Goal: Task Accomplishment & Management: Use online tool/utility

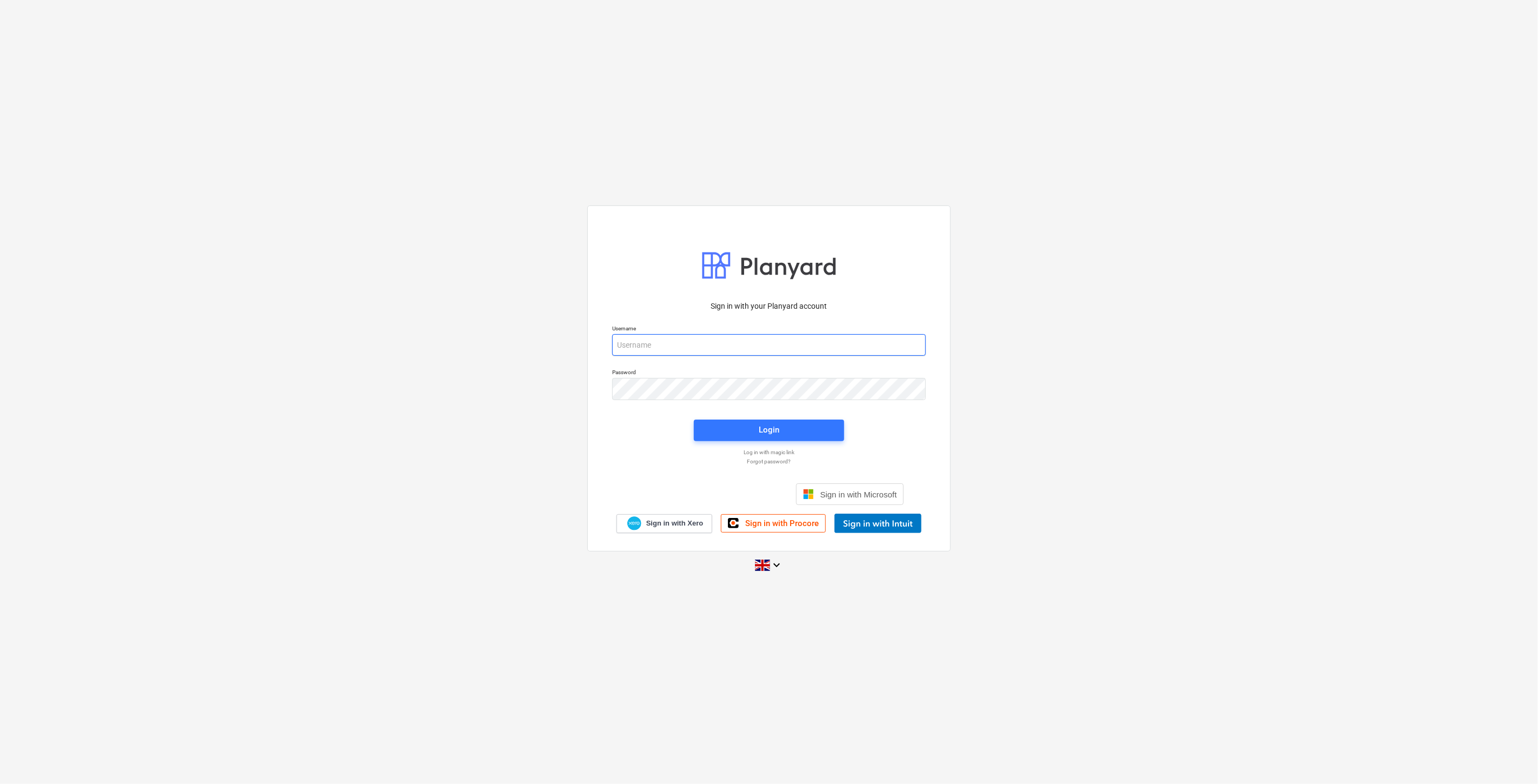
click at [834, 353] on input "email" at bounding box center [769, 345] width 314 height 21
type input "[EMAIL_ADDRESS][PERSON_NAME][DOMAIN_NAME]"
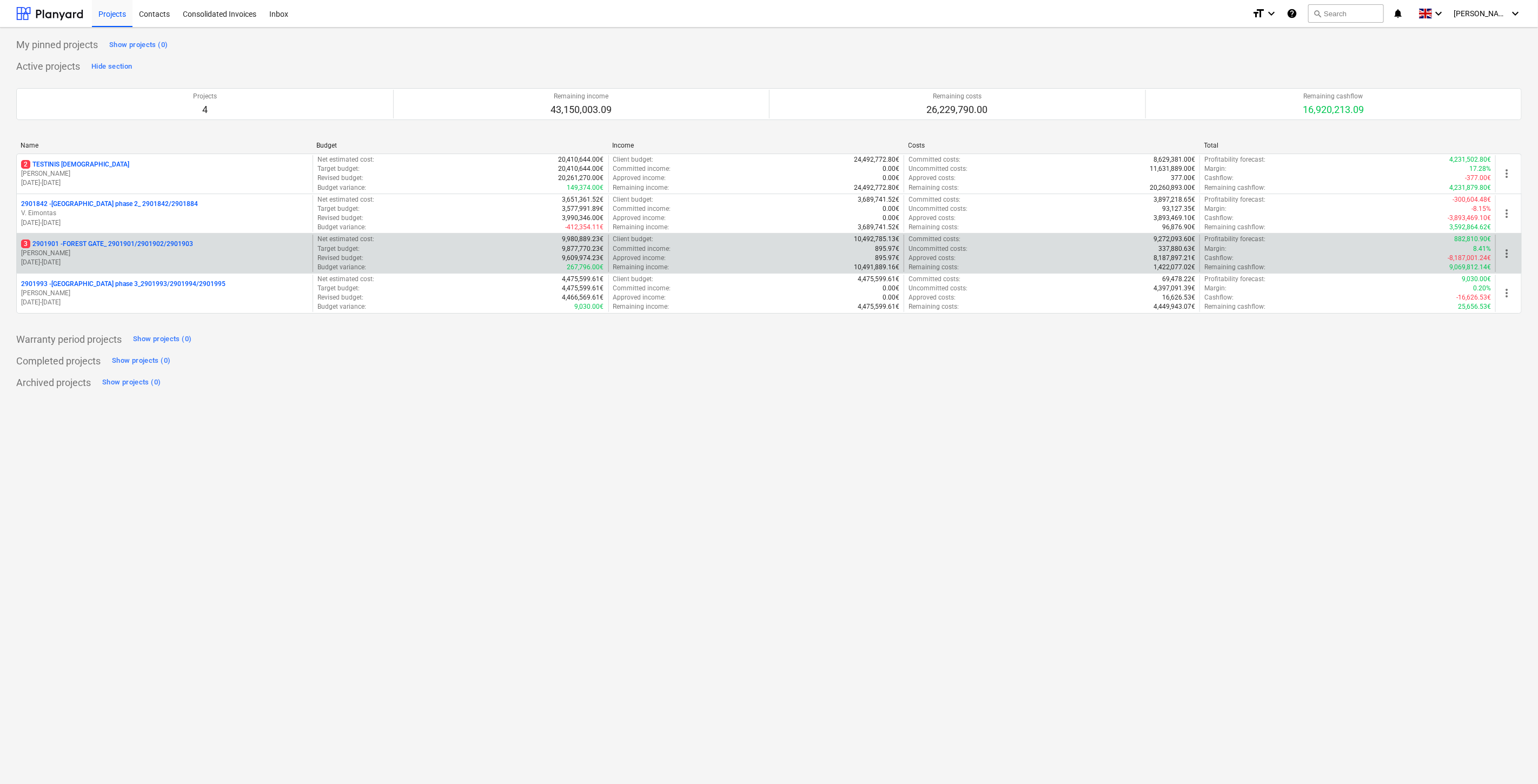
click at [272, 251] on p "[PERSON_NAME]" at bounding box center [165, 254] width 287 height 9
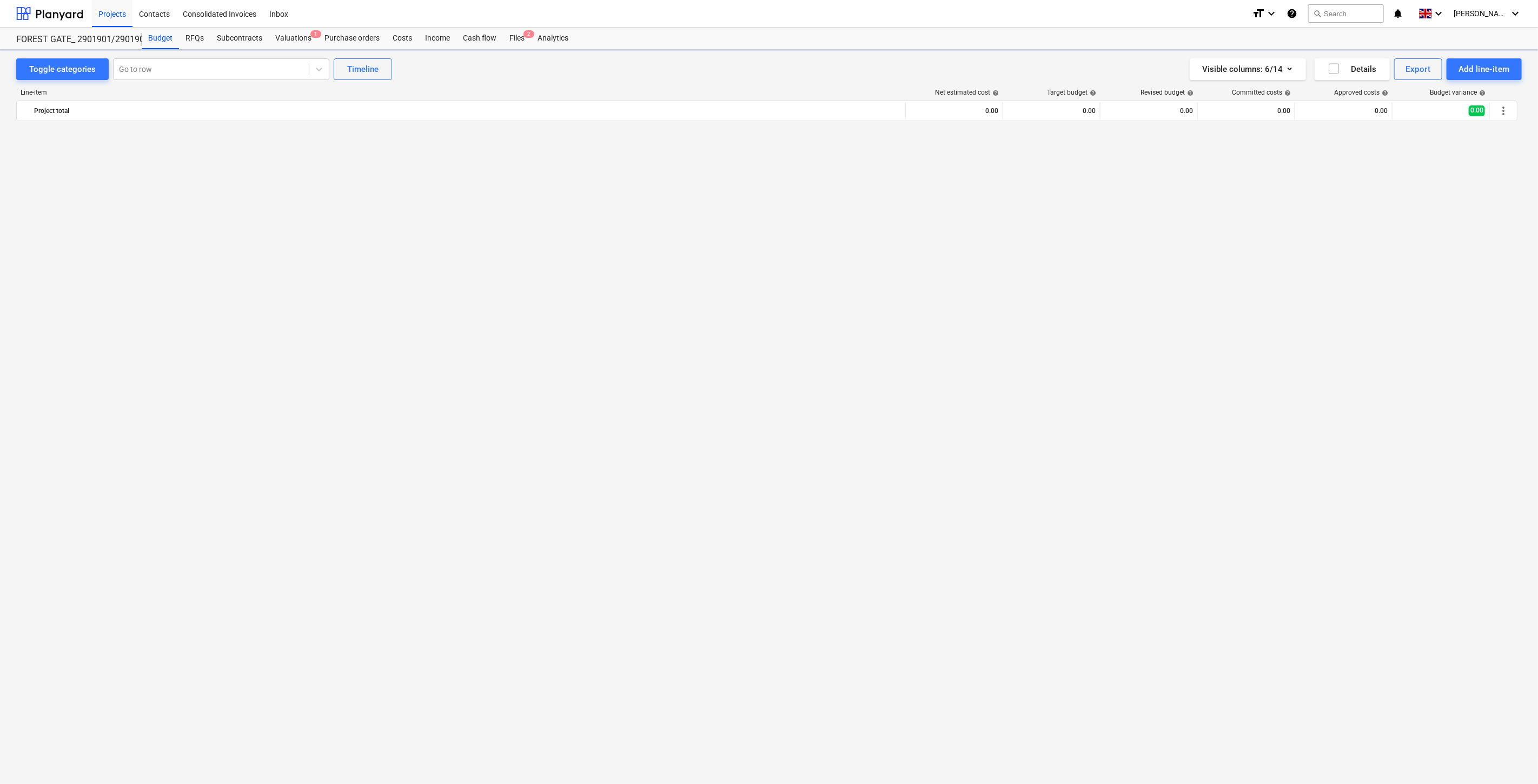
scroll to position [3355, 0]
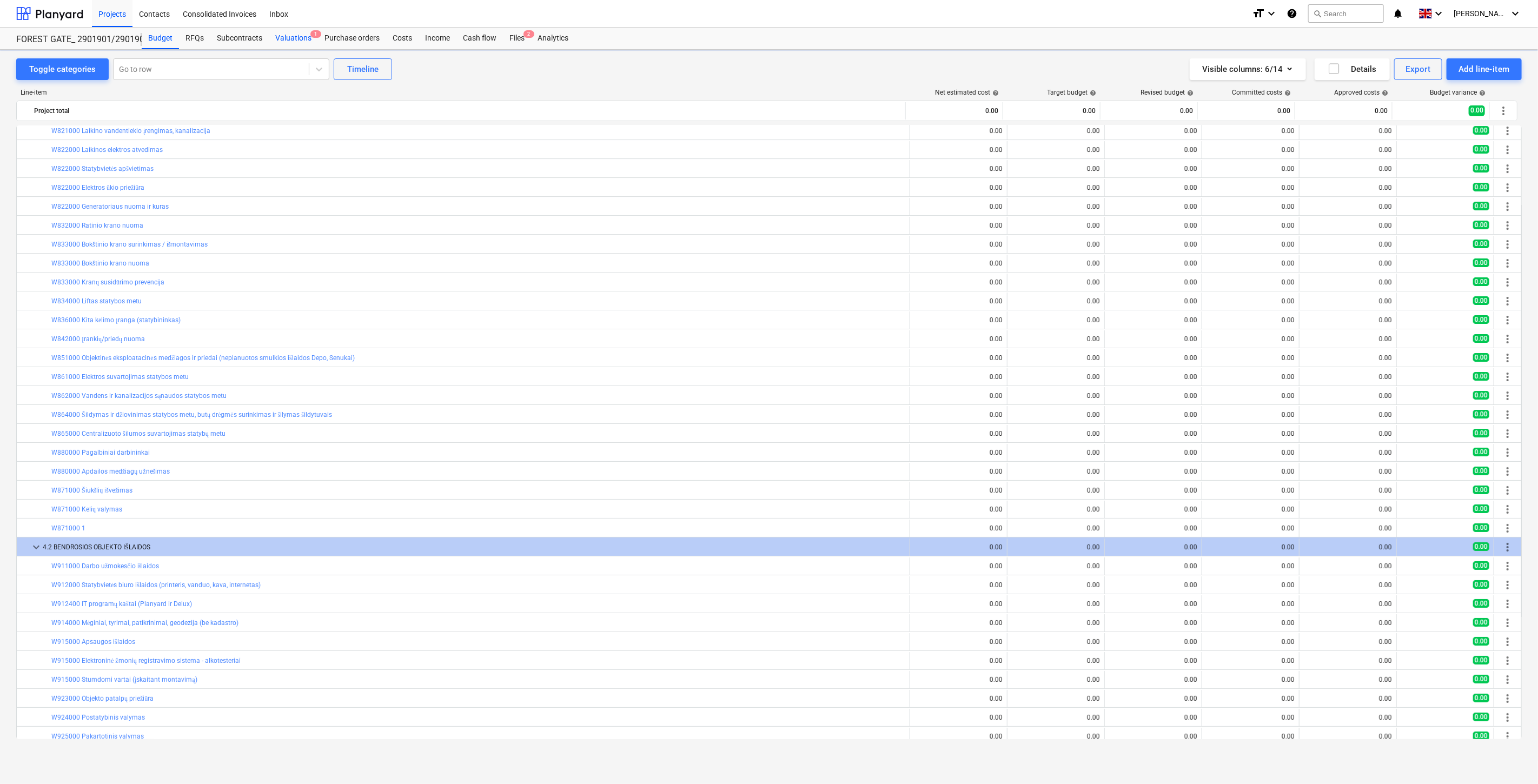
click at [294, 43] on div "Valuations 1" at bounding box center [293, 38] width 49 height 21
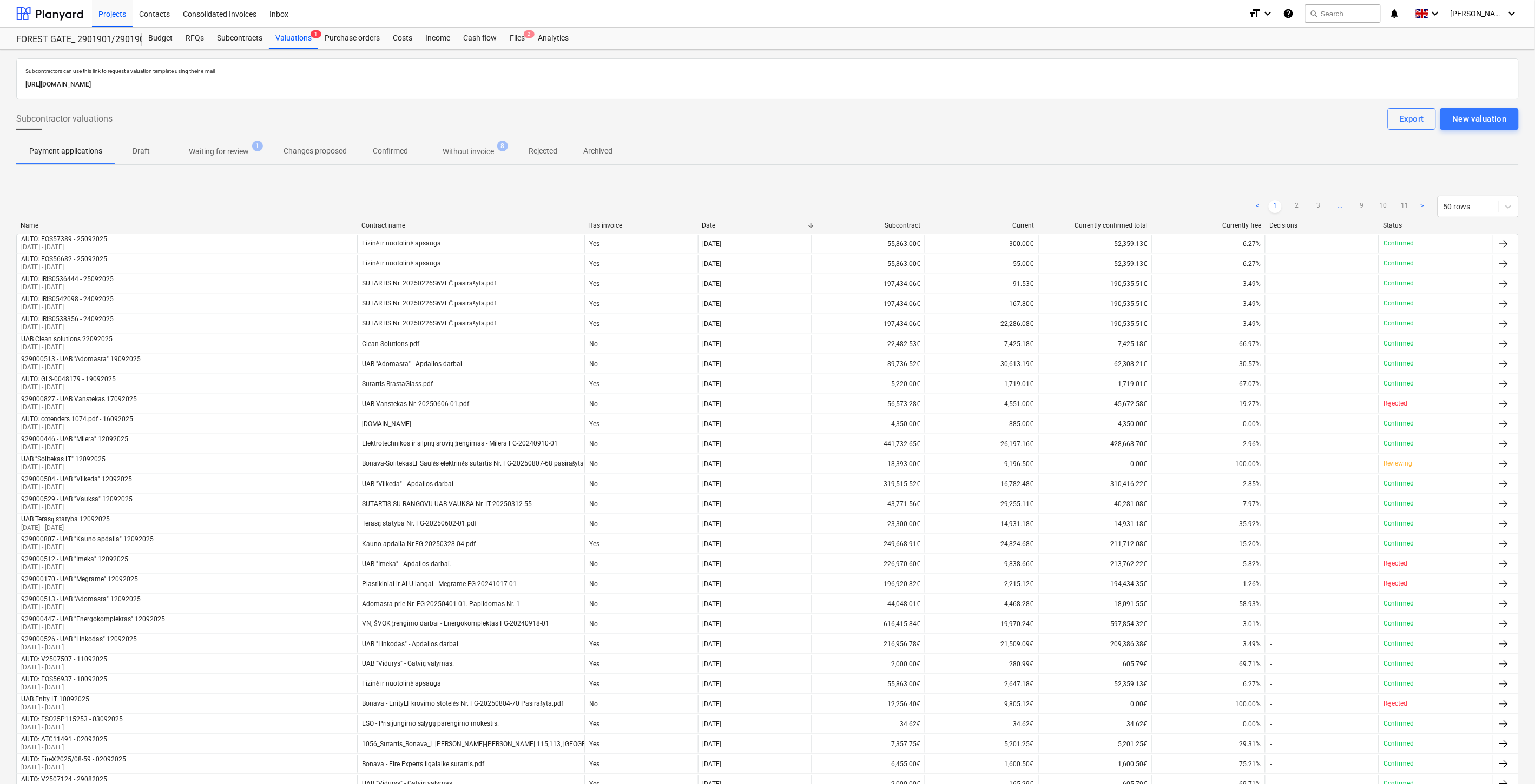
click at [217, 152] on p "Waiting for review" at bounding box center [219, 152] width 60 height 12
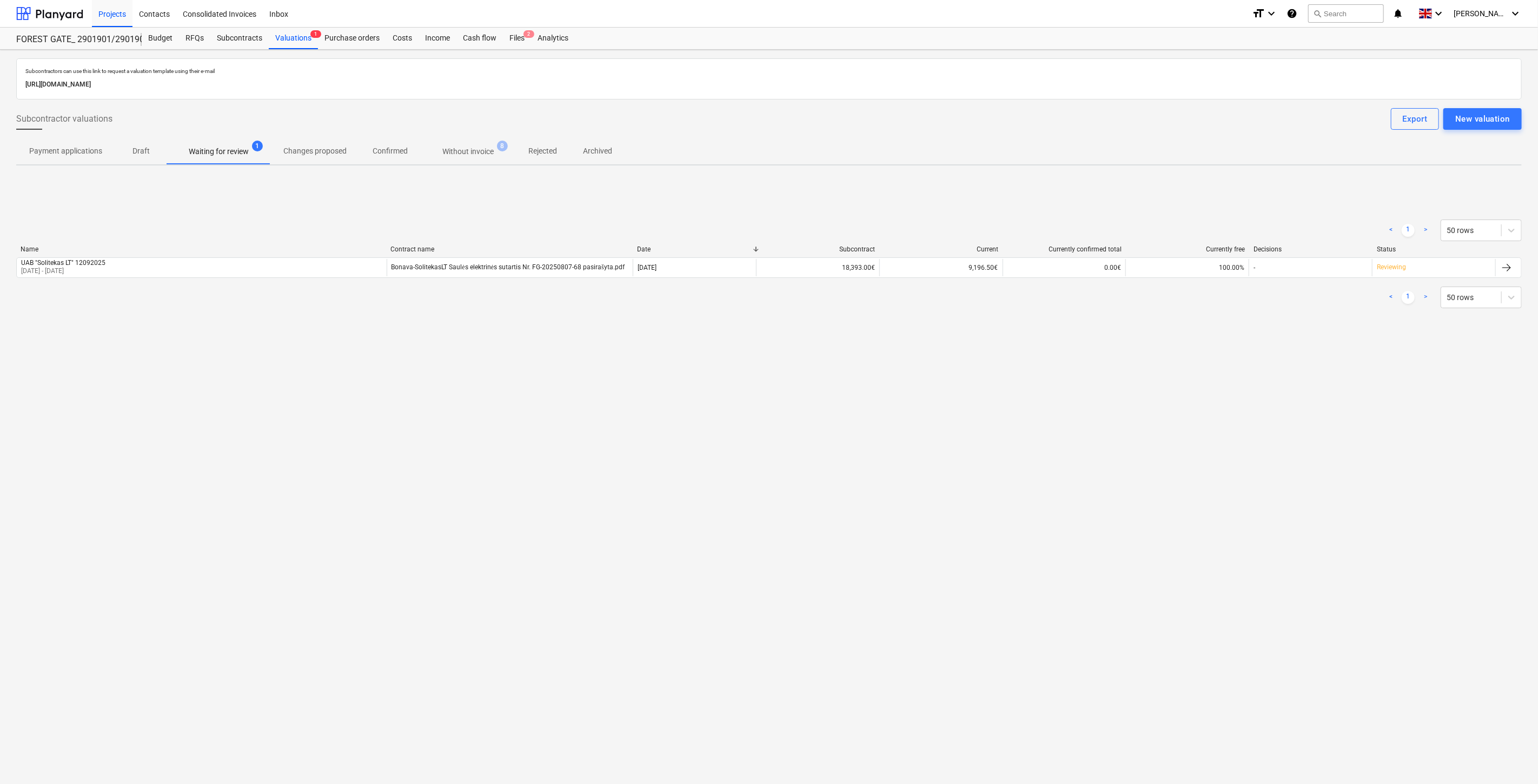
click at [450, 154] on p "Without invoice" at bounding box center [468, 152] width 51 height 12
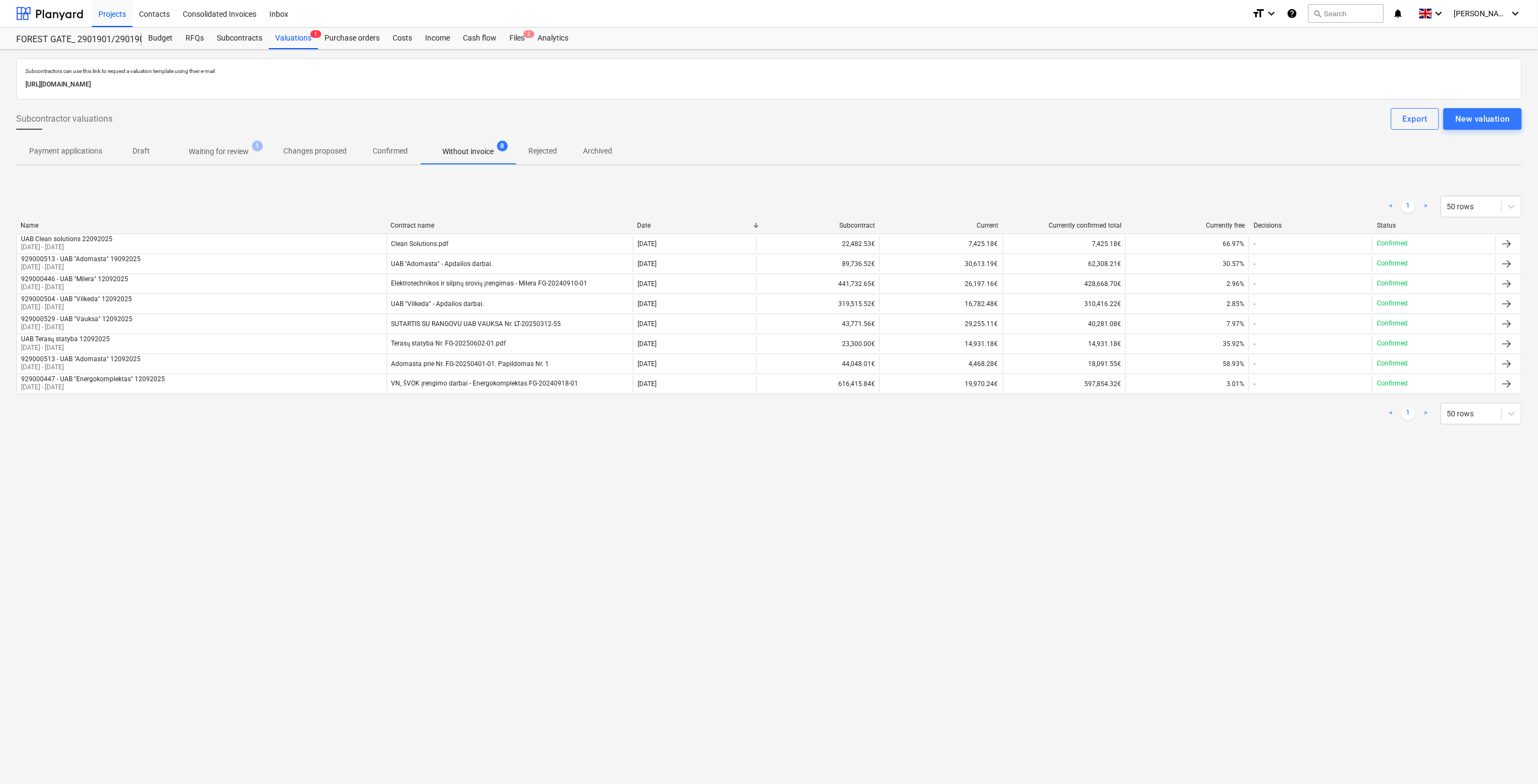
click at [247, 157] on p "Waiting for review" at bounding box center [219, 152] width 60 height 12
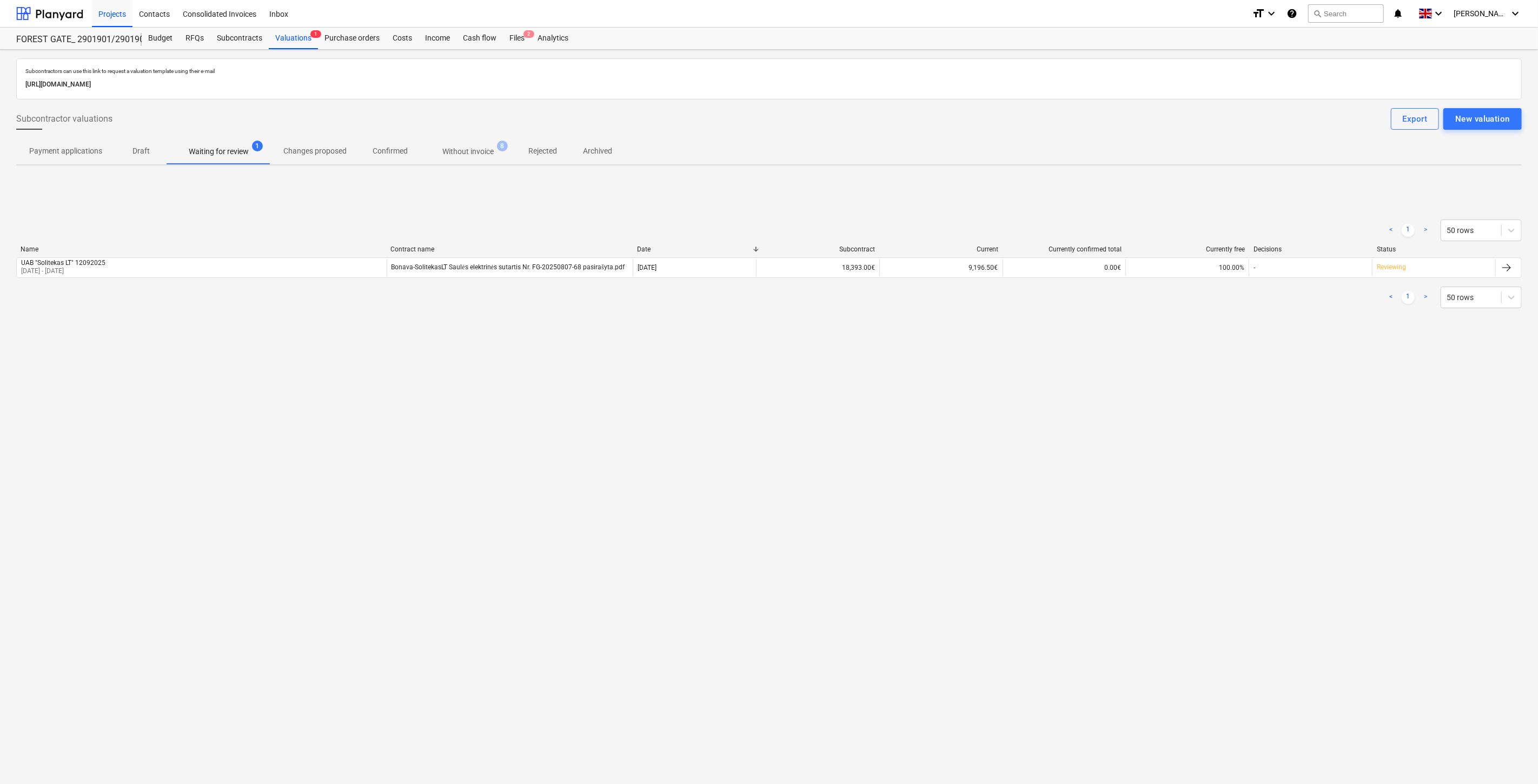
click at [463, 152] on p "Without invoice" at bounding box center [468, 152] width 51 height 12
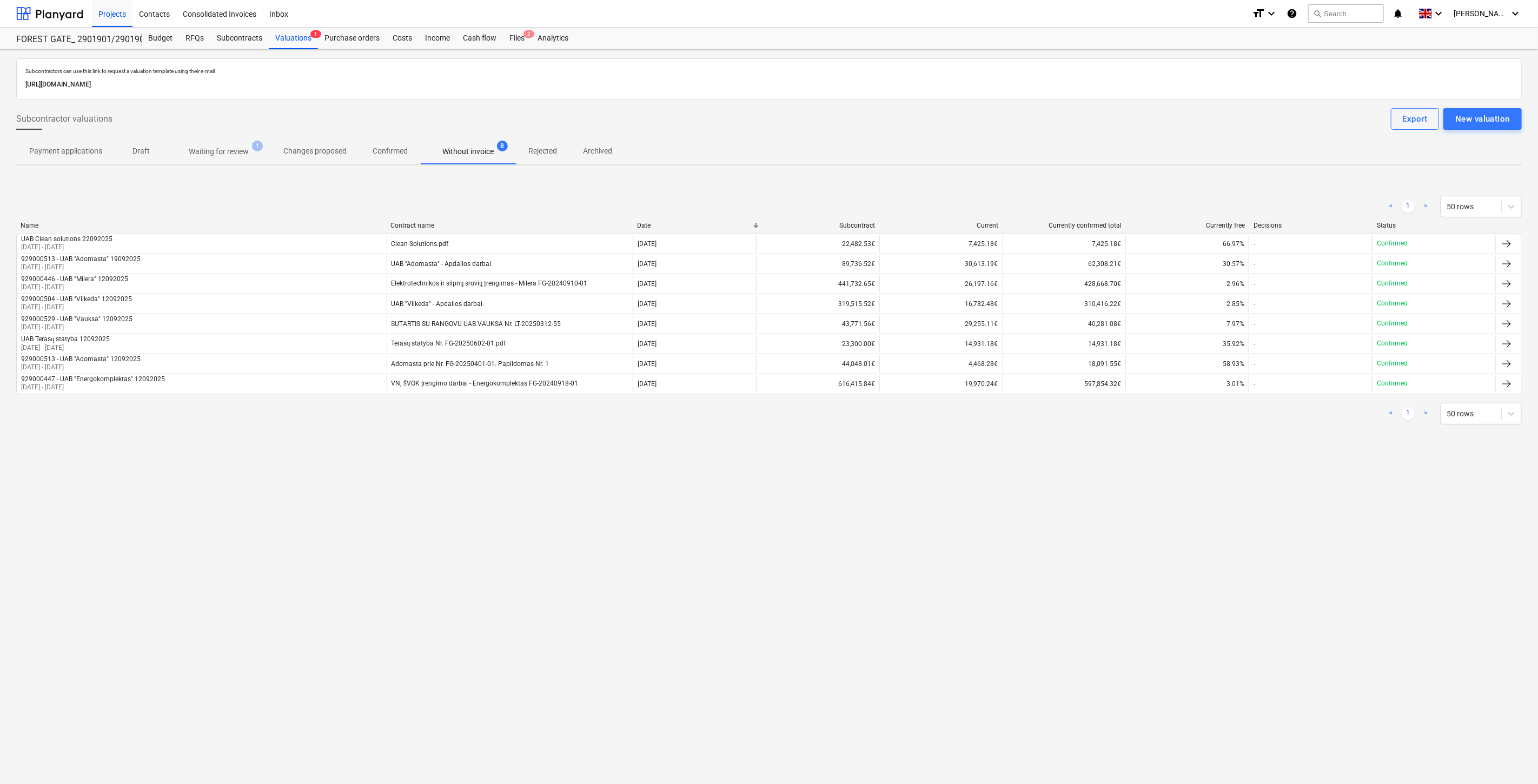
click at [536, 154] on p "Rejected" at bounding box center [543, 151] width 28 height 12
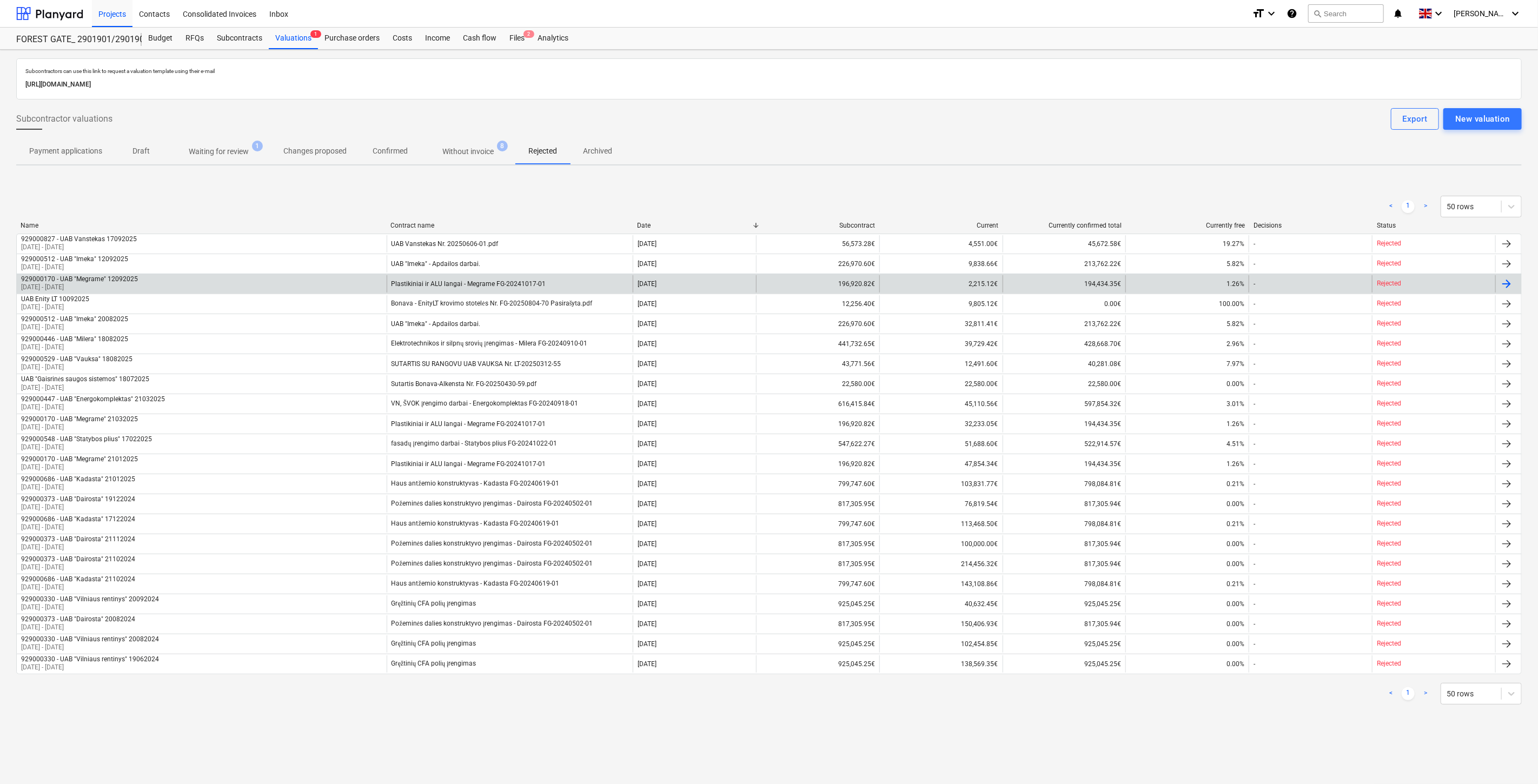
click at [198, 275] on div "929000170 - UAB "Megrame" 12092025 [DATE] - [DATE]" at bounding box center [201, 284] width 370 height 18
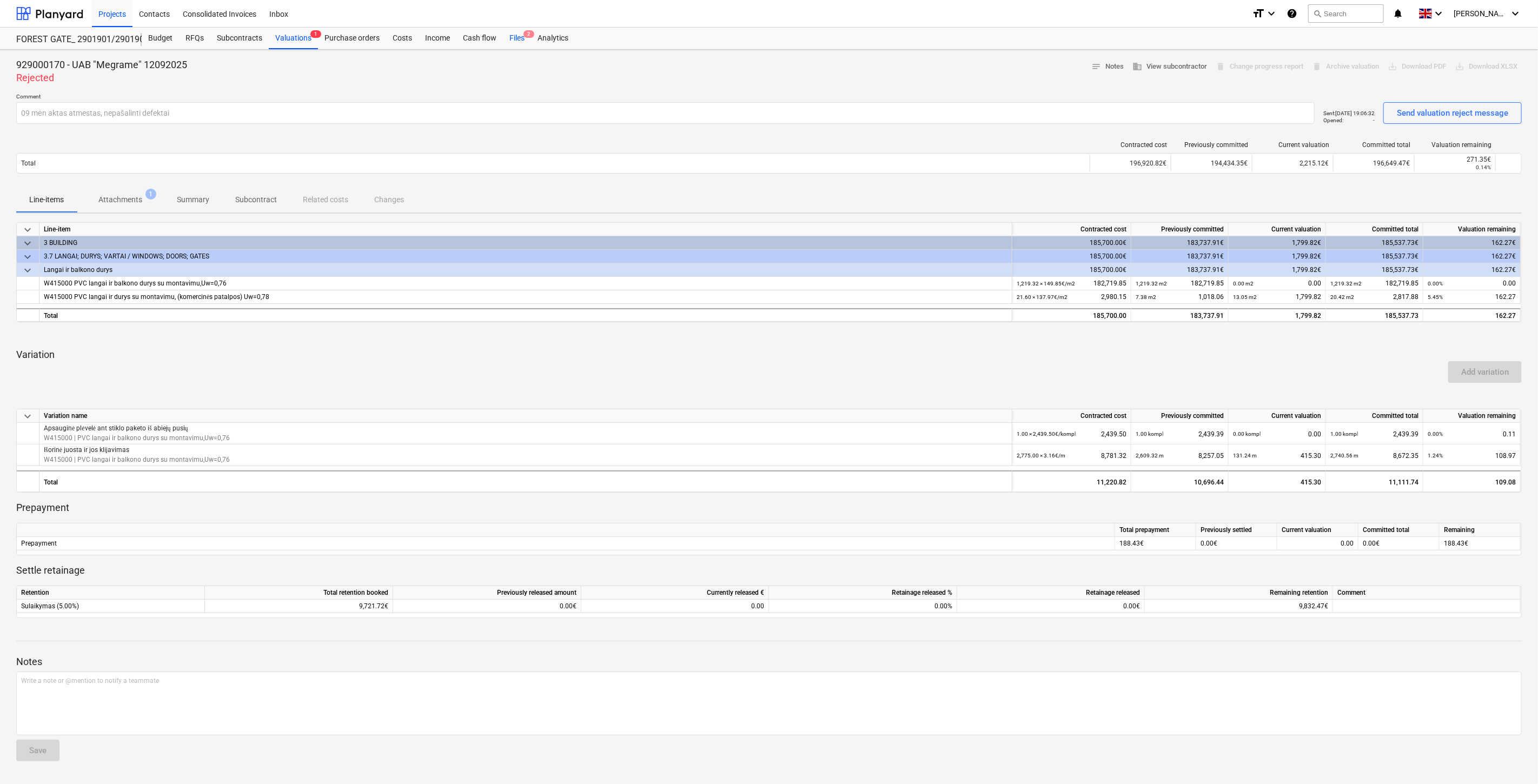
click at [514, 35] on div "Files 2" at bounding box center [517, 38] width 28 height 21
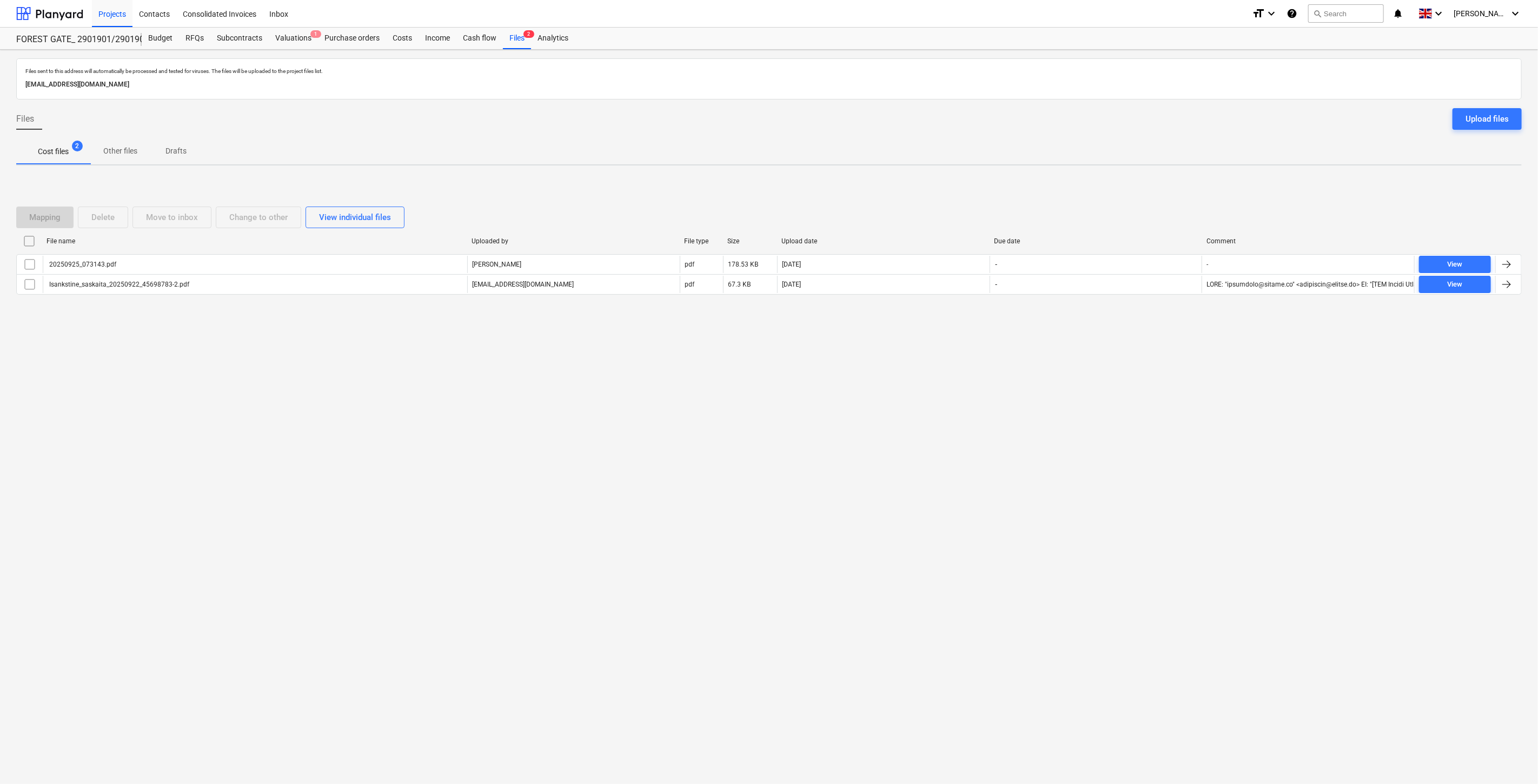
click at [1069, 410] on div "Files sent to this address will automatically be processed and tested for virus…" at bounding box center [769, 417] width 1538 height 734
click at [1086, 388] on div "Files sent to this address will automatically be processed and tested for virus…" at bounding box center [769, 417] width 1538 height 734
click at [1083, 412] on div "Files sent to this address will automatically be processed and tested for virus…" at bounding box center [769, 417] width 1538 height 734
click at [1095, 391] on div "Files sent to this address will automatically be processed and tested for virus…" at bounding box center [769, 417] width 1538 height 734
click at [302, 43] on div "Valuations 1" at bounding box center [293, 38] width 49 height 21
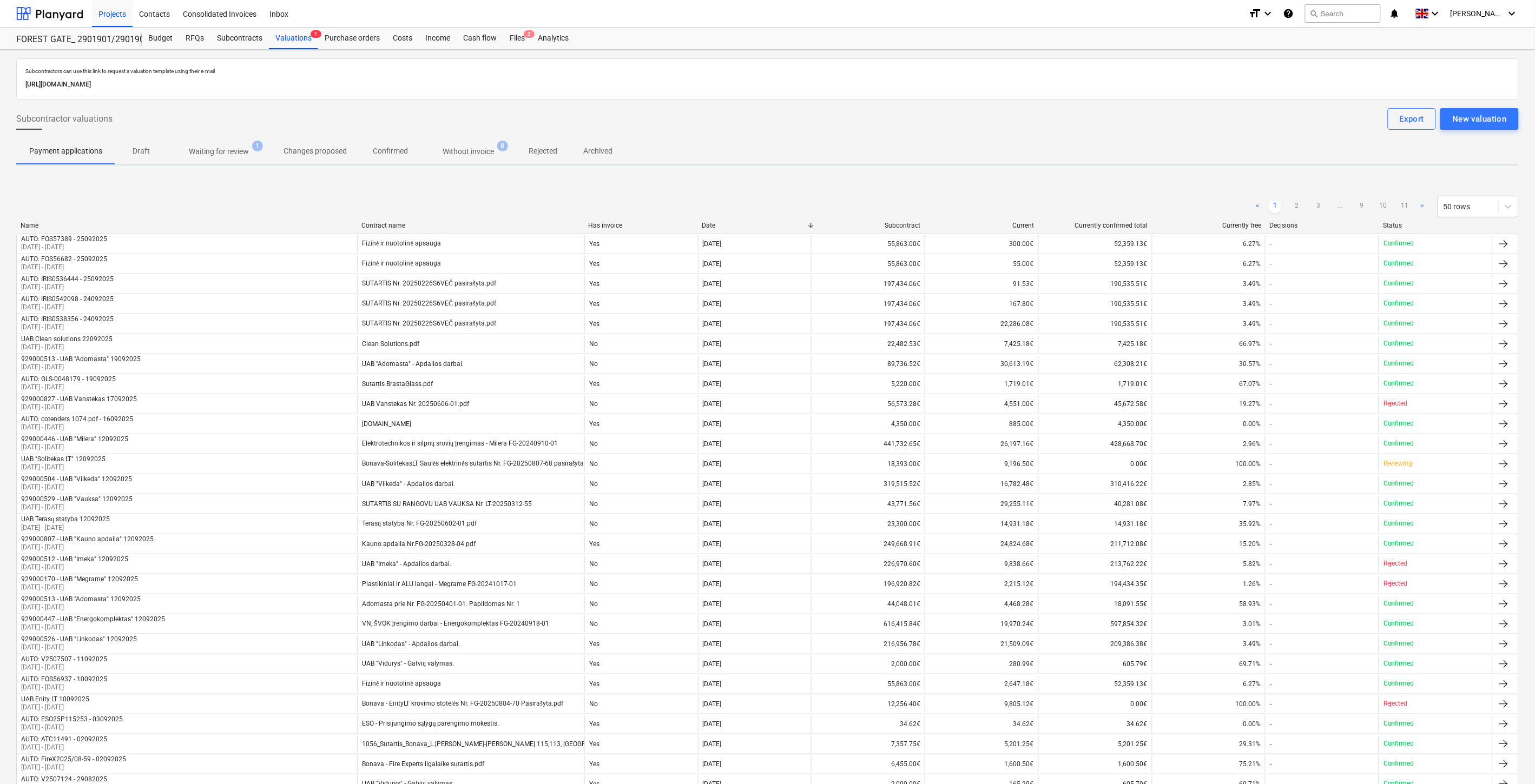
click at [260, 157] on span "Waiting for review 1" at bounding box center [218, 152] width 103 height 20
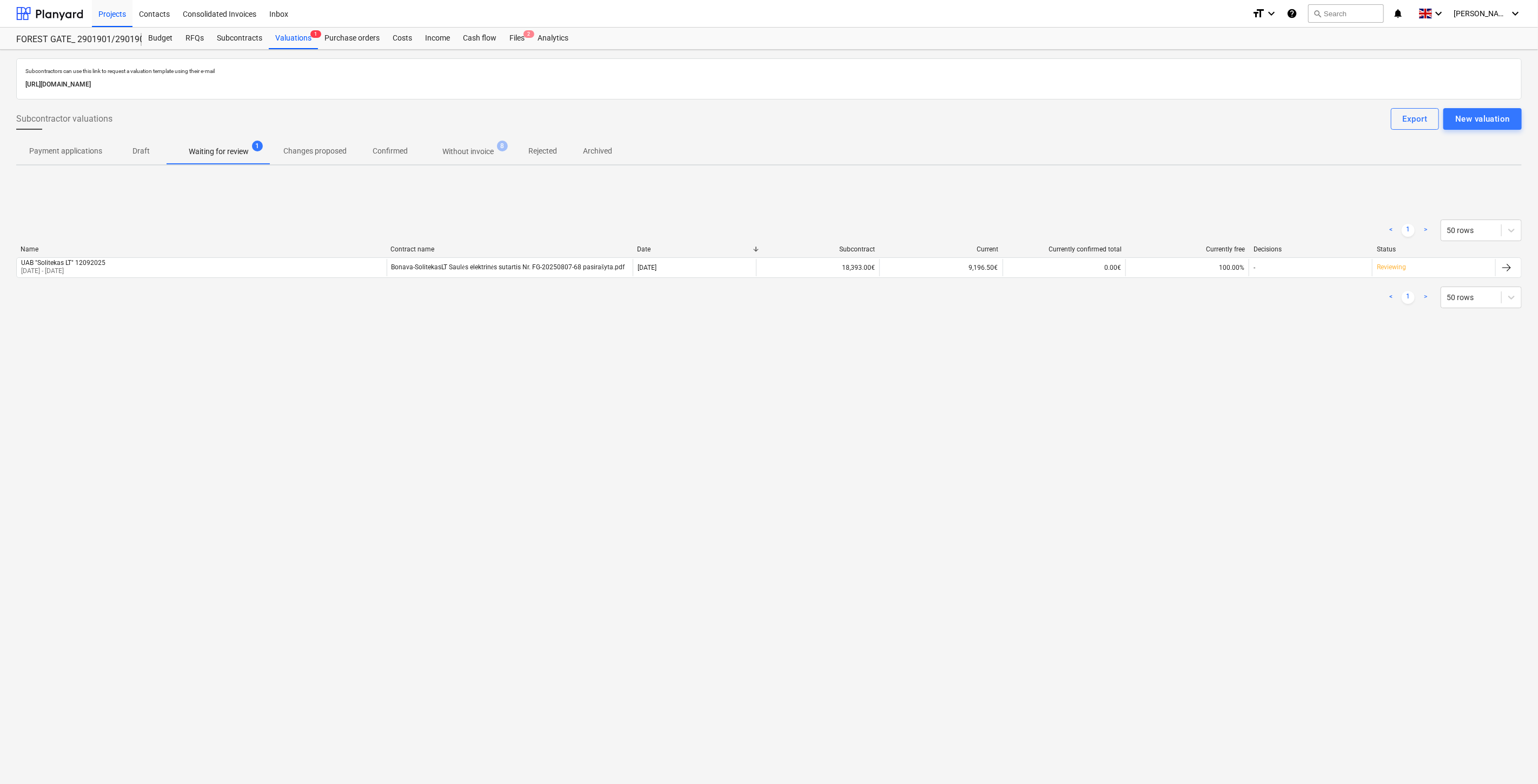
click at [1118, 404] on div "Subcontractors can use this link to request a valuation template using their e-…" at bounding box center [769, 417] width 1538 height 734
click at [1137, 364] on div "Subcontractors can use this link to request a valuation template using their e-…" at bounding box center [769, 417] width 1538 height 734
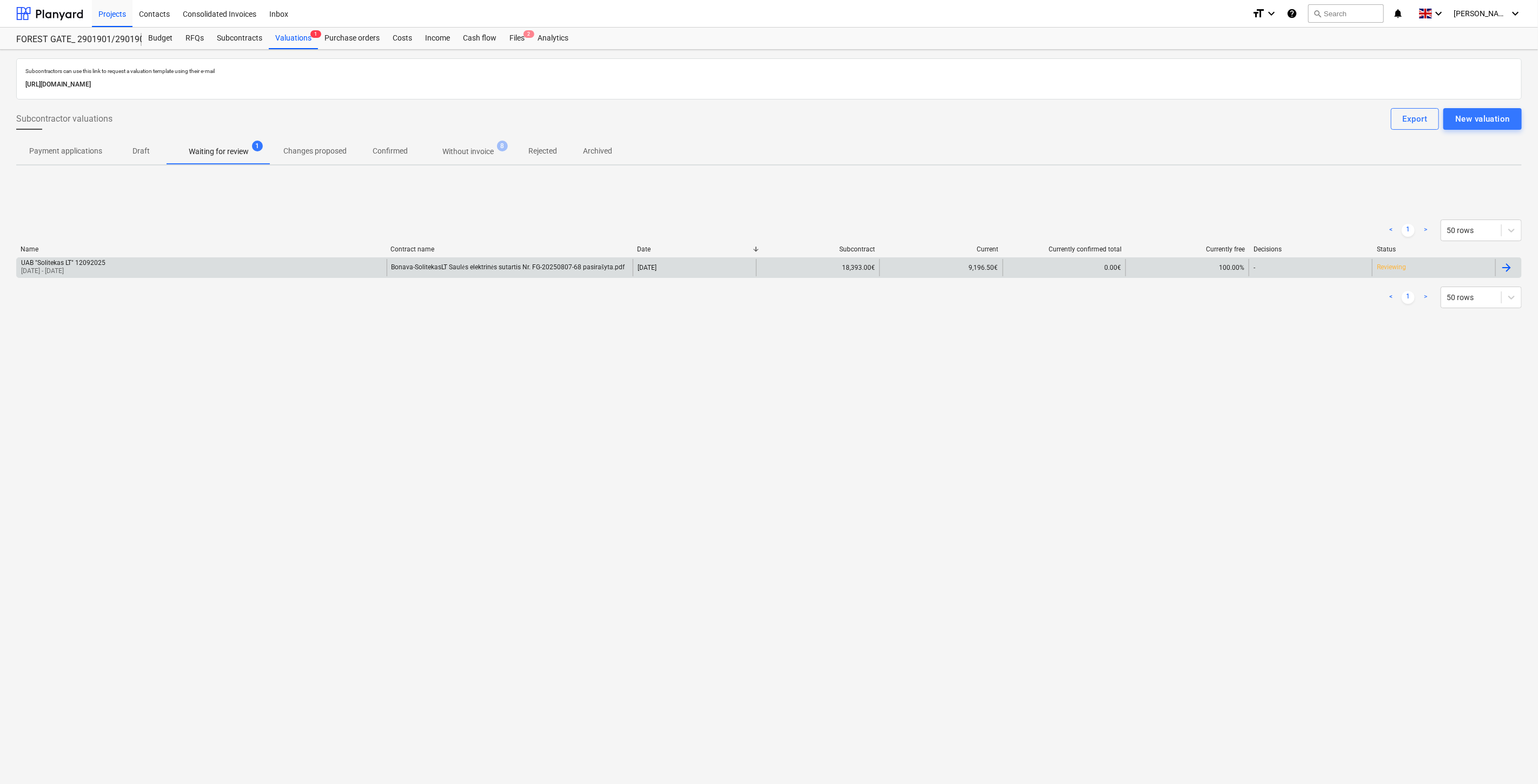
click at [295, 274] on div "UAB "Solitekas LT" 12092025 [DATE] - [DATE]" at bounding box center [201, 268] width 370 height 18
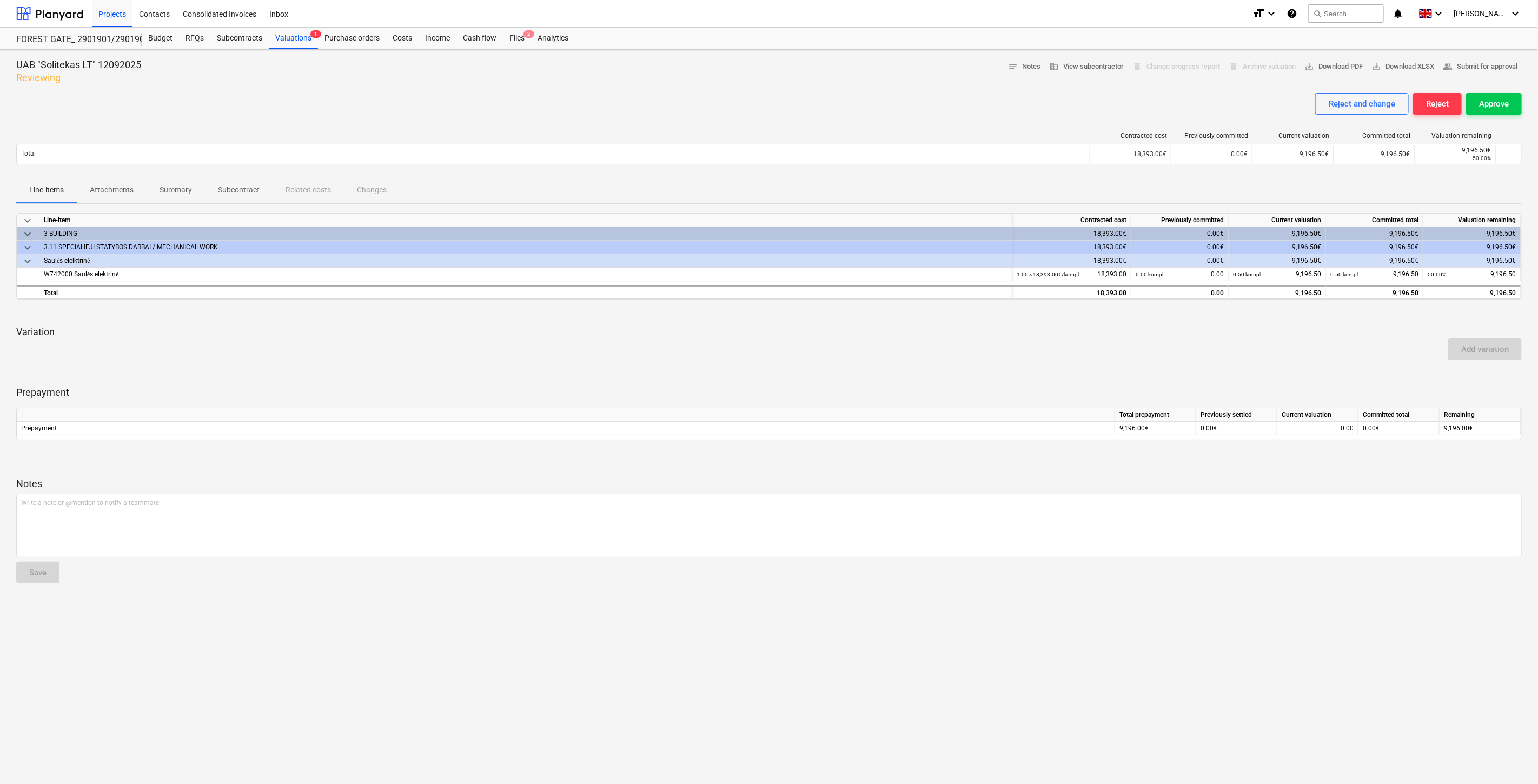
drag, startPoint x: 691, startPoint y: 378, endPoint x: 769, endPoint y: 337, distance: 88.1
click at [696, 375] on div "keyboard_arrow_down Line-item Contracted cost Previously committed Current valu…" at bounding box center [769, 326] width 1506 height 227
click at [769, 337] on div "Add variation" at bounding box center [768, 349] width 1514 height 30
drag, startPoint x: 93, startPoint y: 63, endPoint x: 14, endPoint y: 67, distance: 79.1
click at [14, 67] on div "UAB "Solitekas LT" 12092025 Reviewing notes Notes business View subcontractor d…" at bounding box center [769, 417] width 1538 height 734
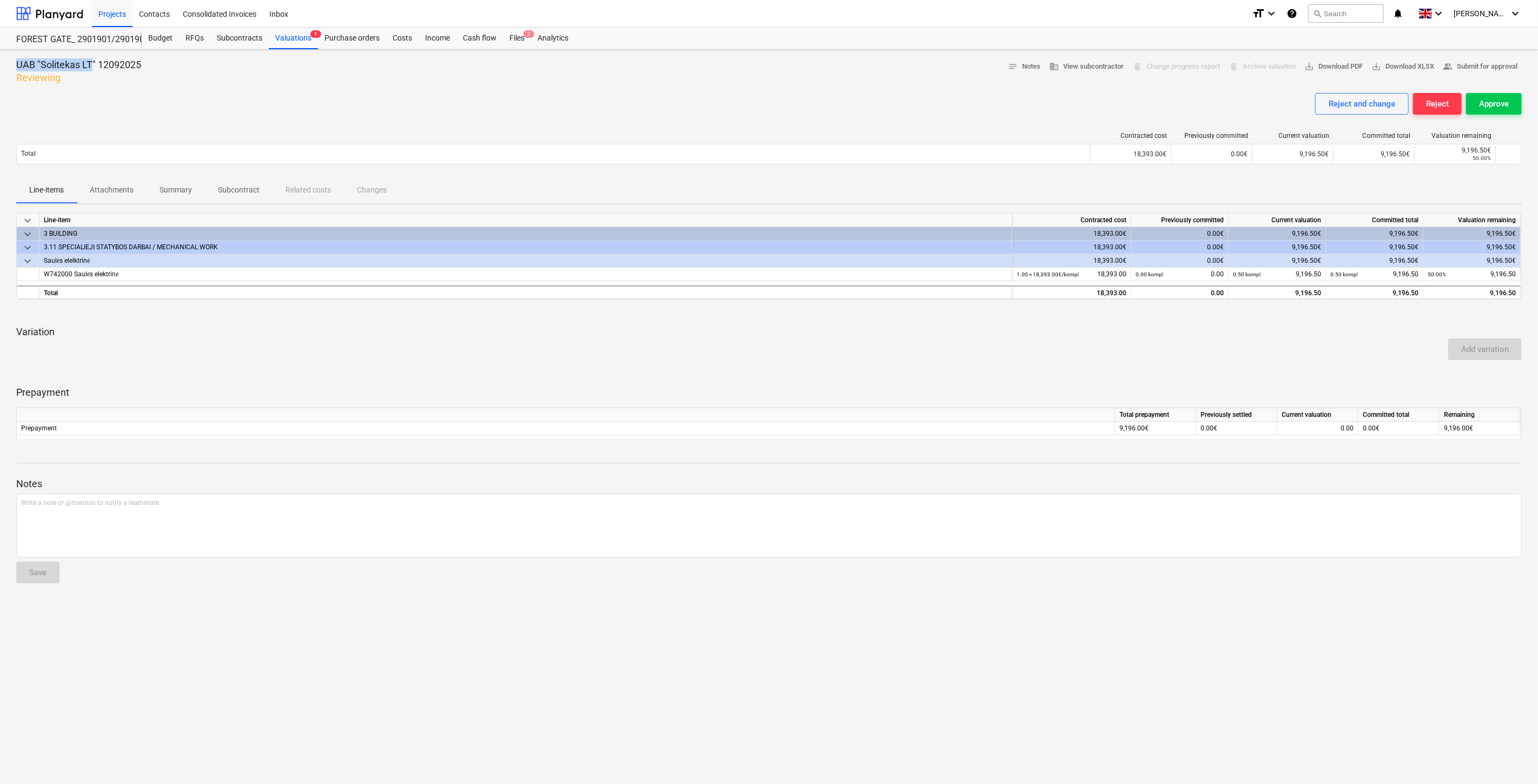
click at [229, 90] on div at bounding box center [769, 89] width 1506 height 9
click at [100, 188] on p "Attachments" at bounding box center [111, 190] width 43 height 12
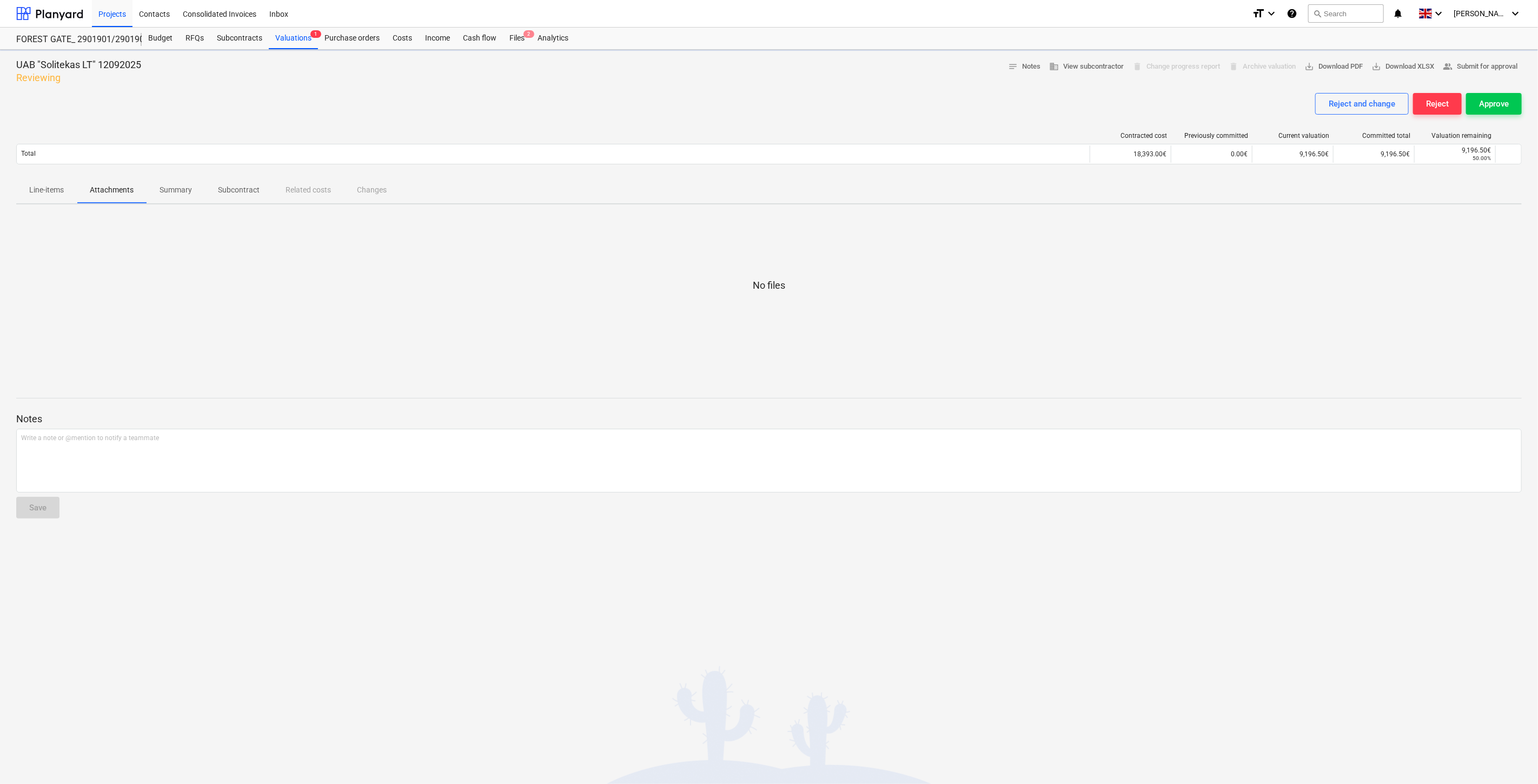
click at [380, 115] on div "Reject and change Reject Approve" at bounding box center [769, 108] width 1506 height 30
click at [240, 36] on div "Subcontracts" at bounding box center [239, 38] width 59 height 21
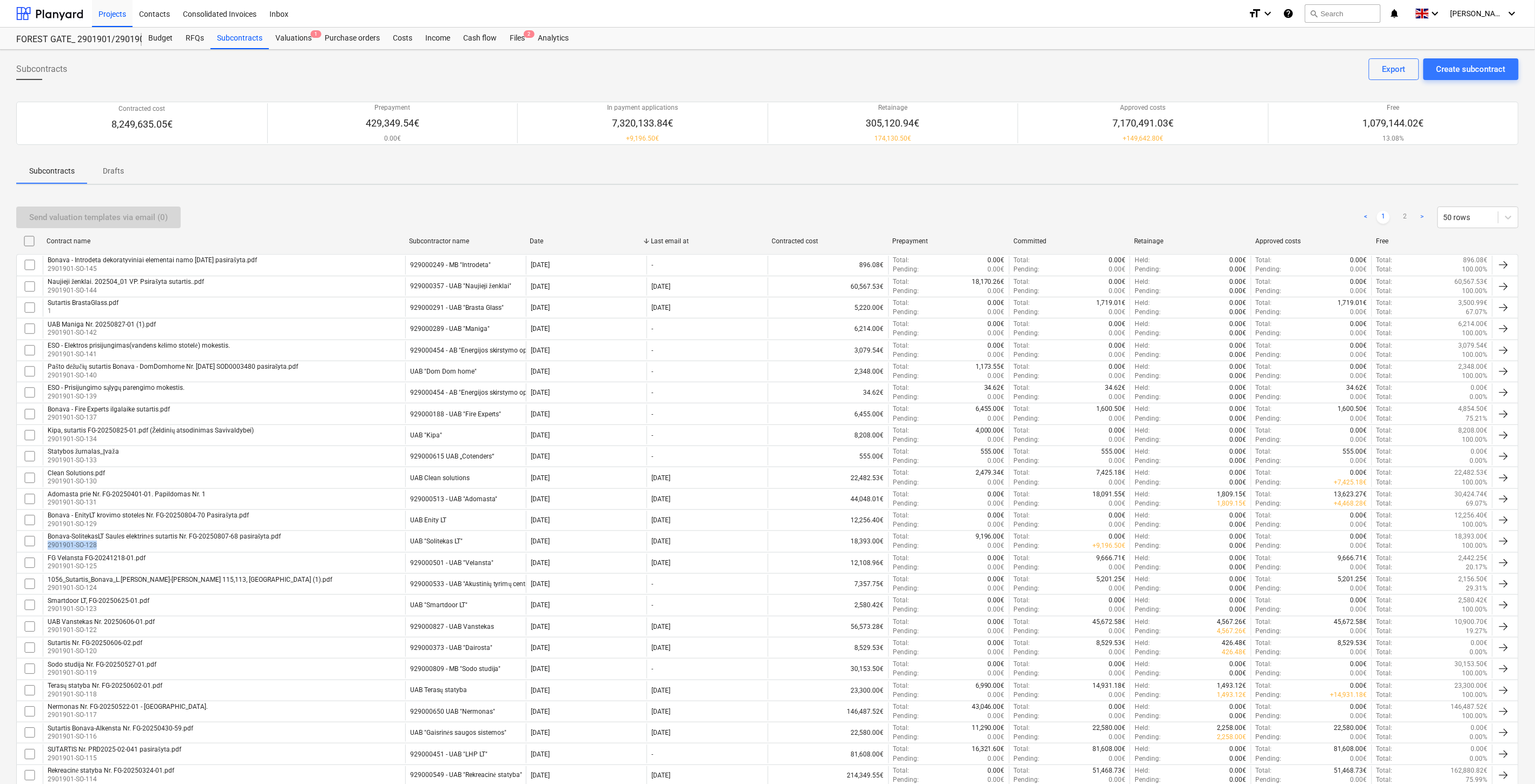
drag, startPoint x: 375, startPoint y: 543, endPoint x: 384, endPoint y: 544, distance: 9.1
click at [375, 546] on div "Bonava-SolitekasLT Saulės elektrinės sutartis Nr. FG-20250807-68 pasirašyta.pdf…" at bounding box center [224, 541] width 363 height 19
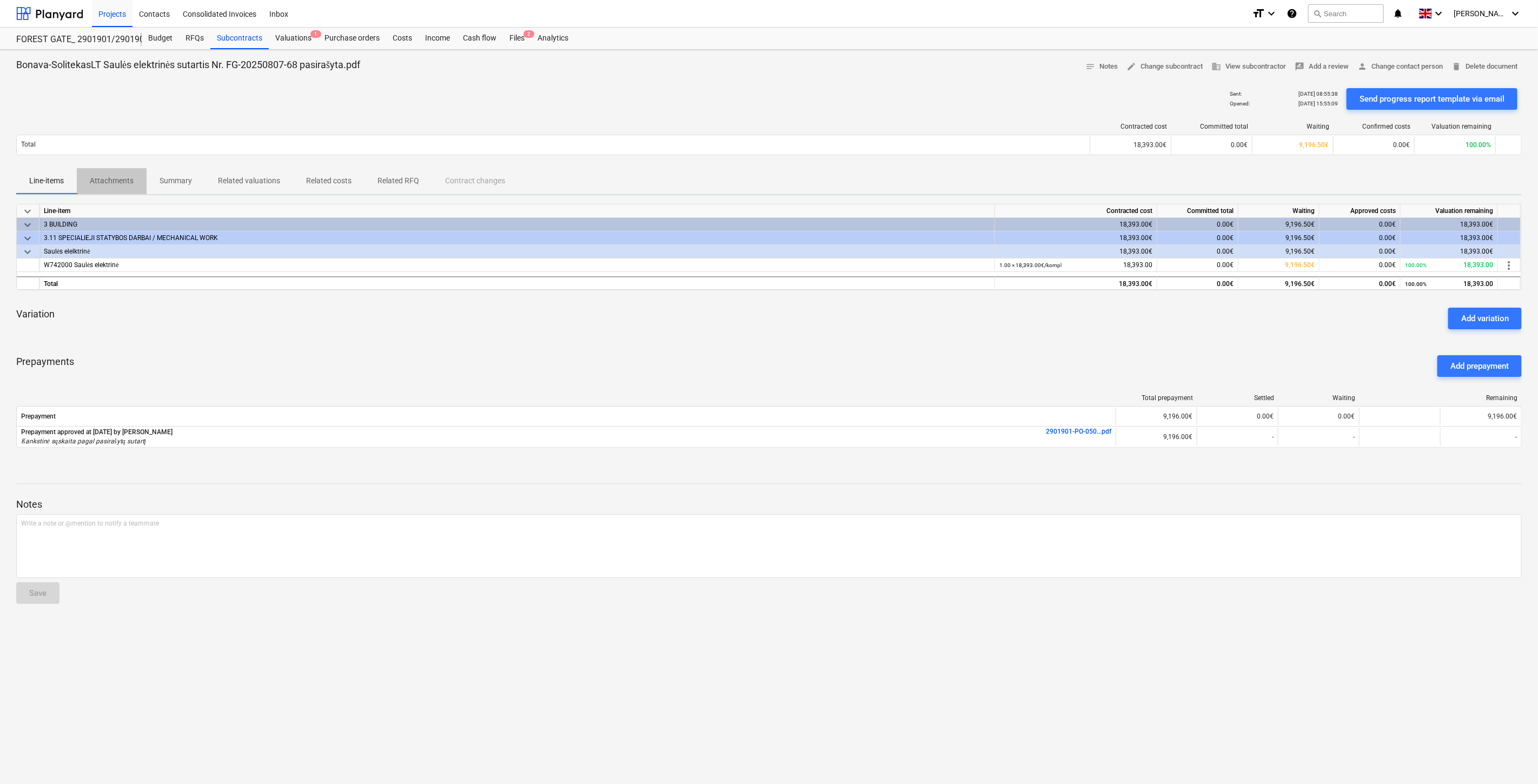
drag, startPoint x: 106, startPoint y: 179, endPoint x: 137, endPoint y: 215, distance: 47.5
click at [106, 179] on p "Attachments" at bounding box center [111, 181] width 43 height 12
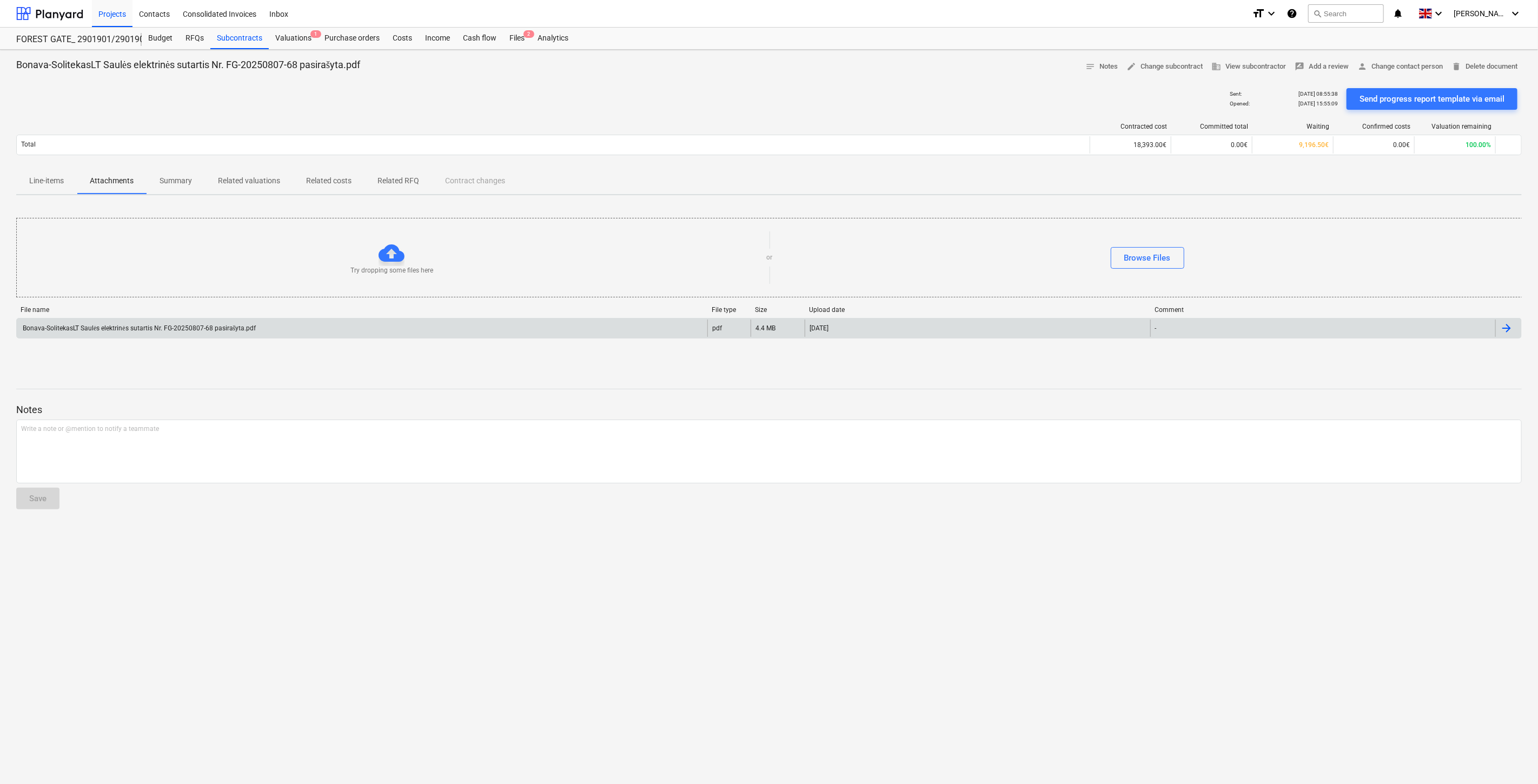
click at [152, 332] on div "Bonava-SolitekasLT Saulės elektrinės sutartis Nr. FG-20250807-68 pasirašyta.pdf" at bounding box center [138, 328] width 235 height 8
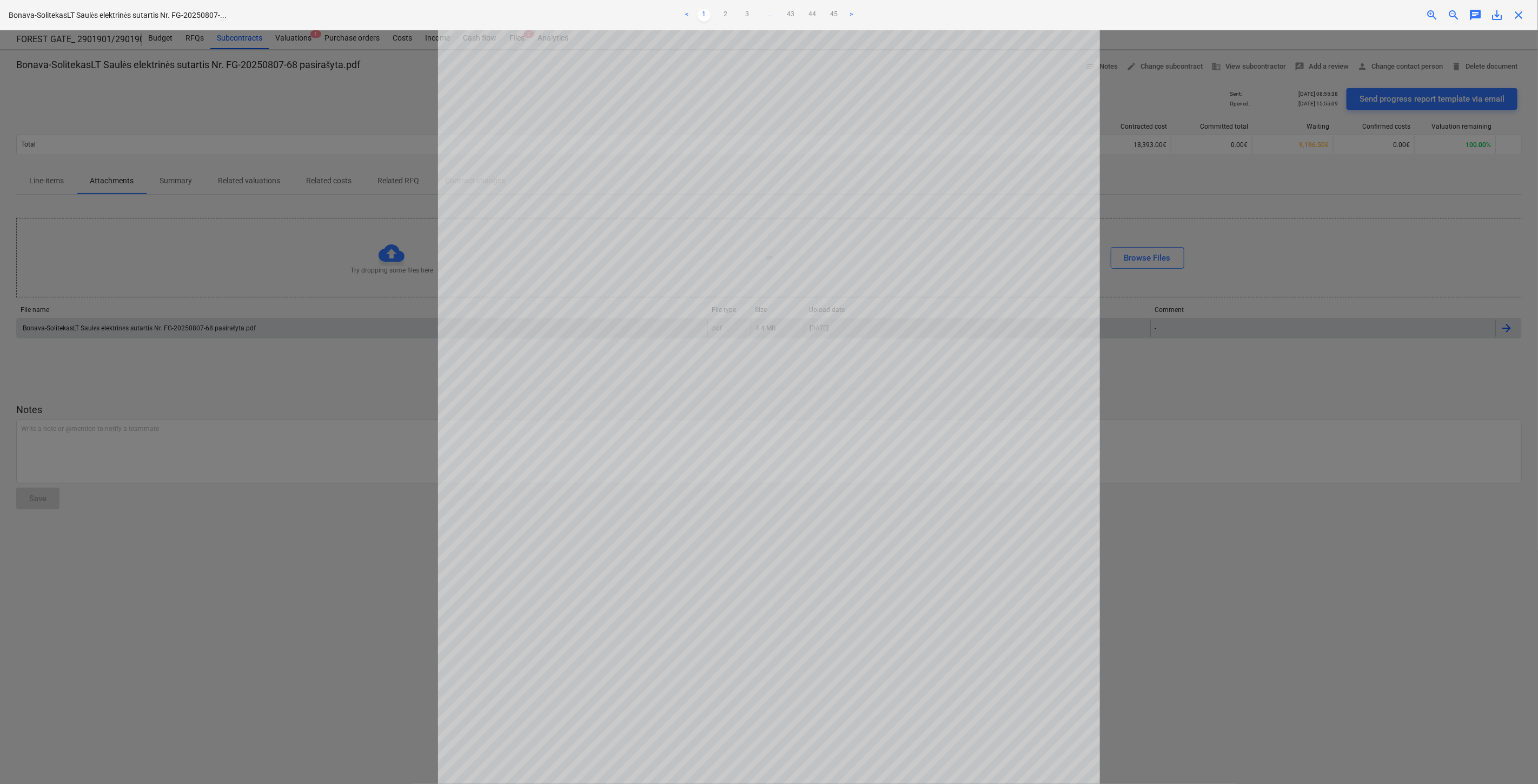
click at [1504, 12] on div "save_alt" at bounding box center [1497, 15] width 21 height 13
click at [1501, 12] on span "save_alt" at bounding box center [1497, 15] width 13 height 13
click at [299, 104] on div at bounding box center [769, 407] width 1538 height 754
click at [1517, 13] on span "close" at bounding box center [1518, 15] width 13 height 13
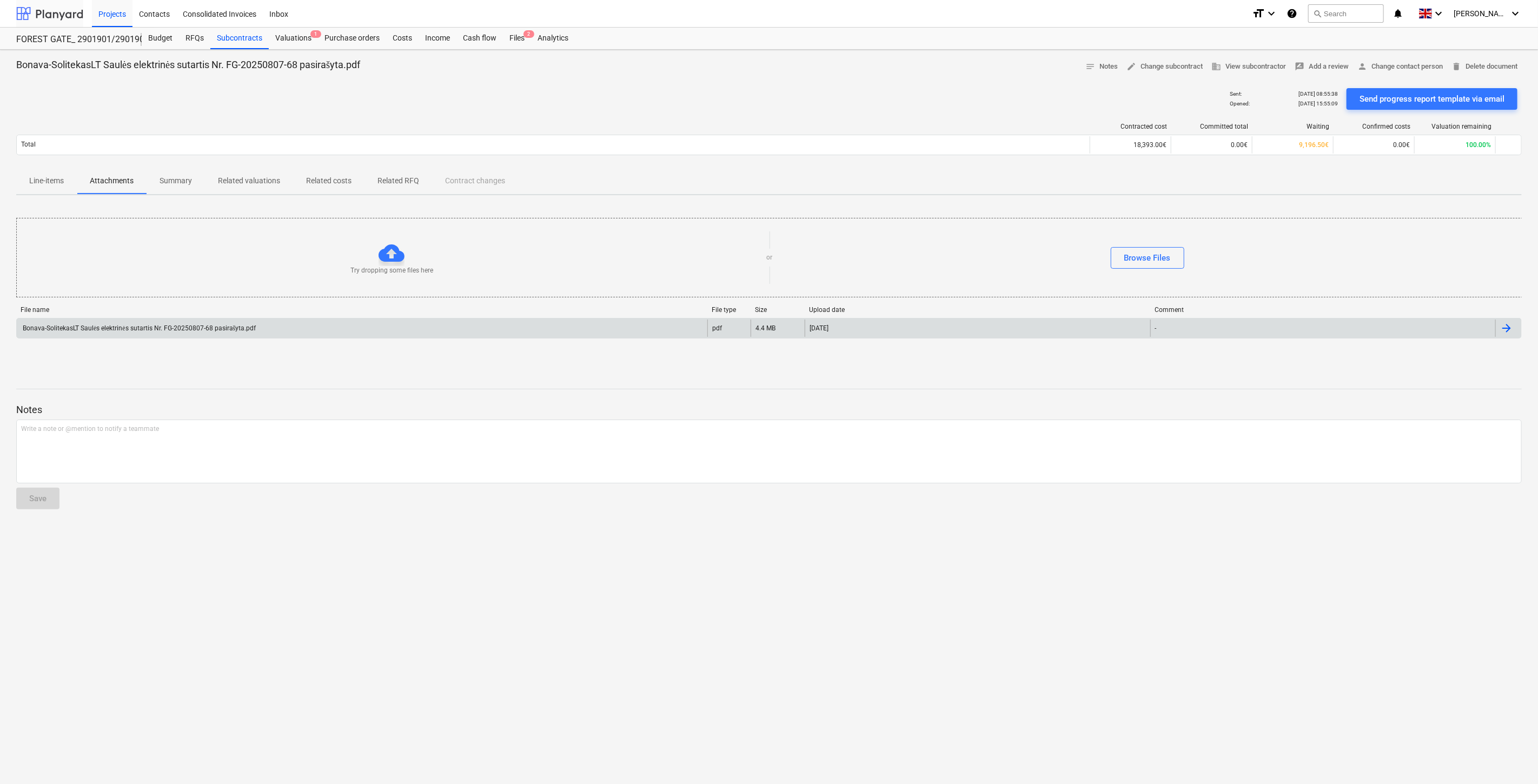
click at [59, 14] on div at bounding box center [50, 13] width 67 height 27
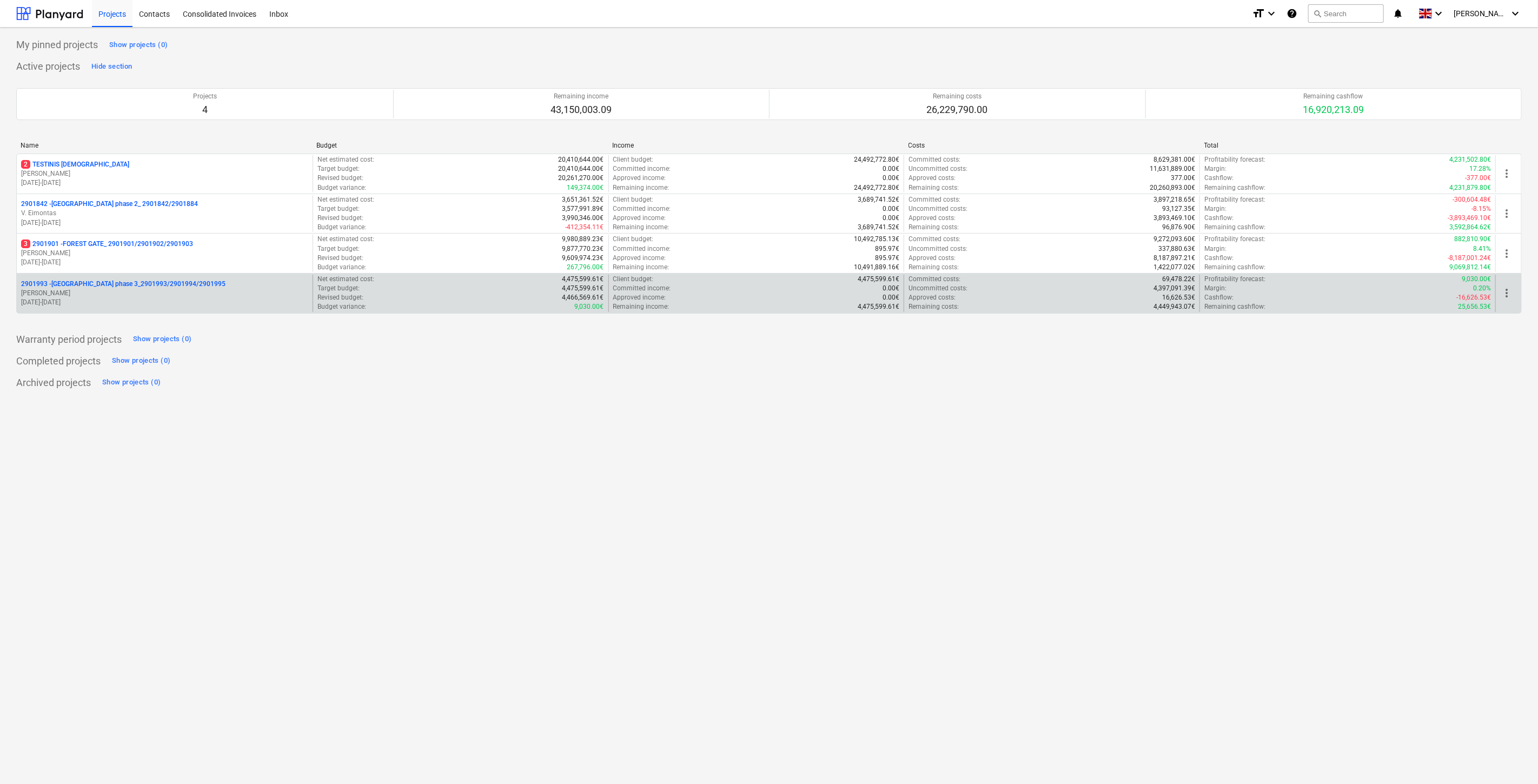
click at [151, 299] on p "[DATE] - [DATE]" at bounding box center [165, 302] width 287 height 9
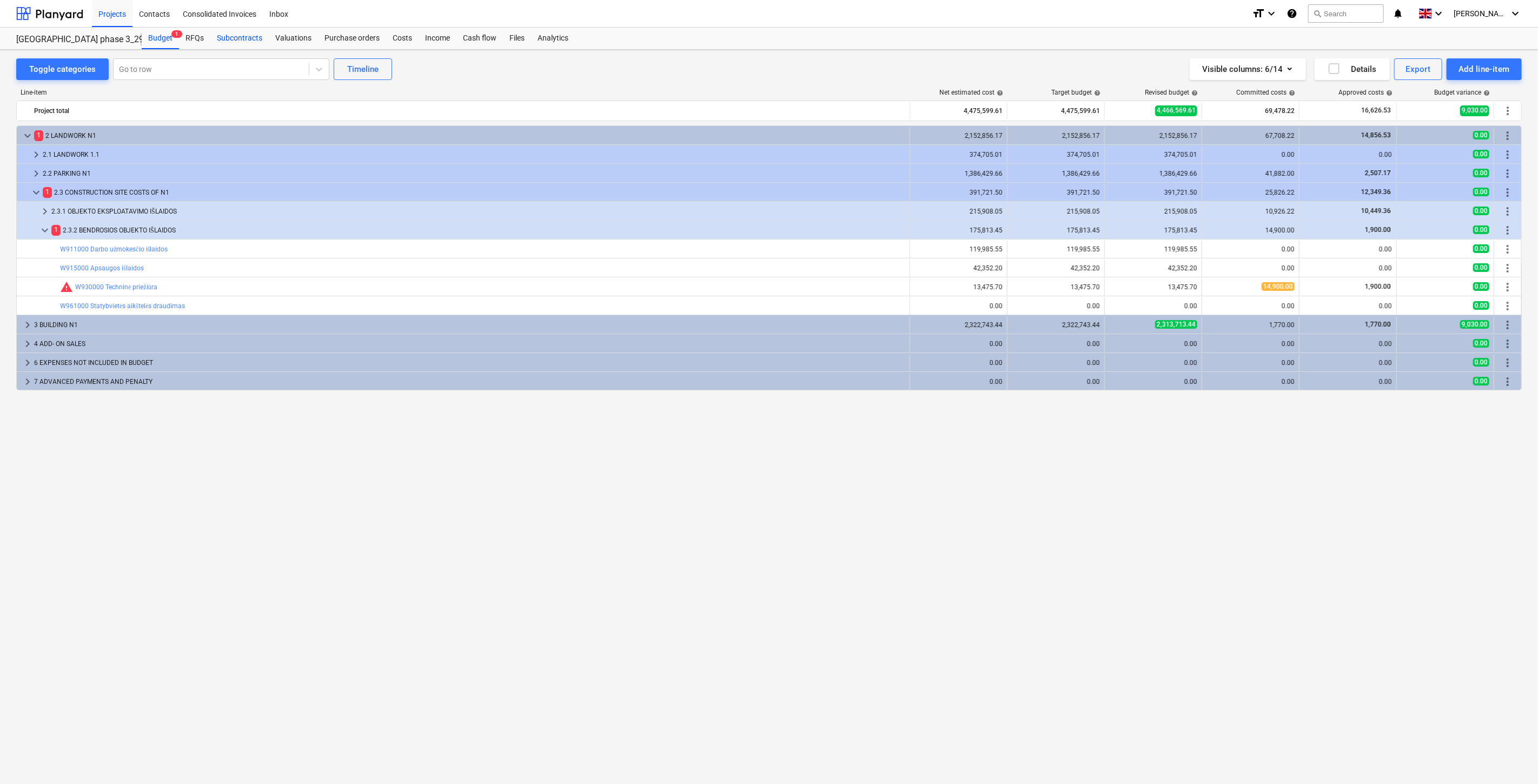
click at [225, 38] on div "Subcontracts" at bounding box center [239, 38] width 59 height 21
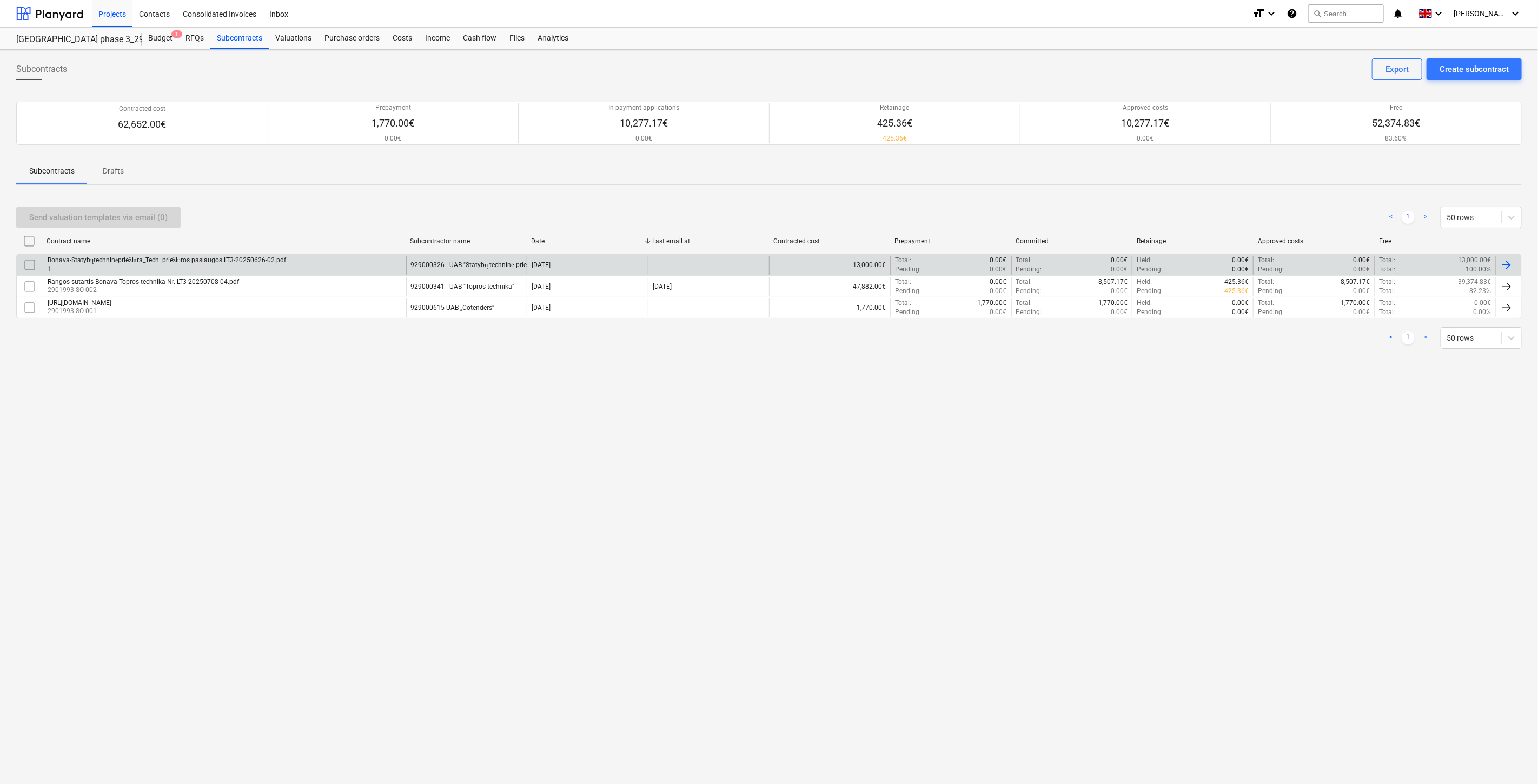
click at [341, 263] on div "Bonava-Statybųtechninėpriežiūra_Tech. priežiūros paslaugos LT3-20250626-02.pdf 1" at bounding box center [224, 264] width 364 height 19
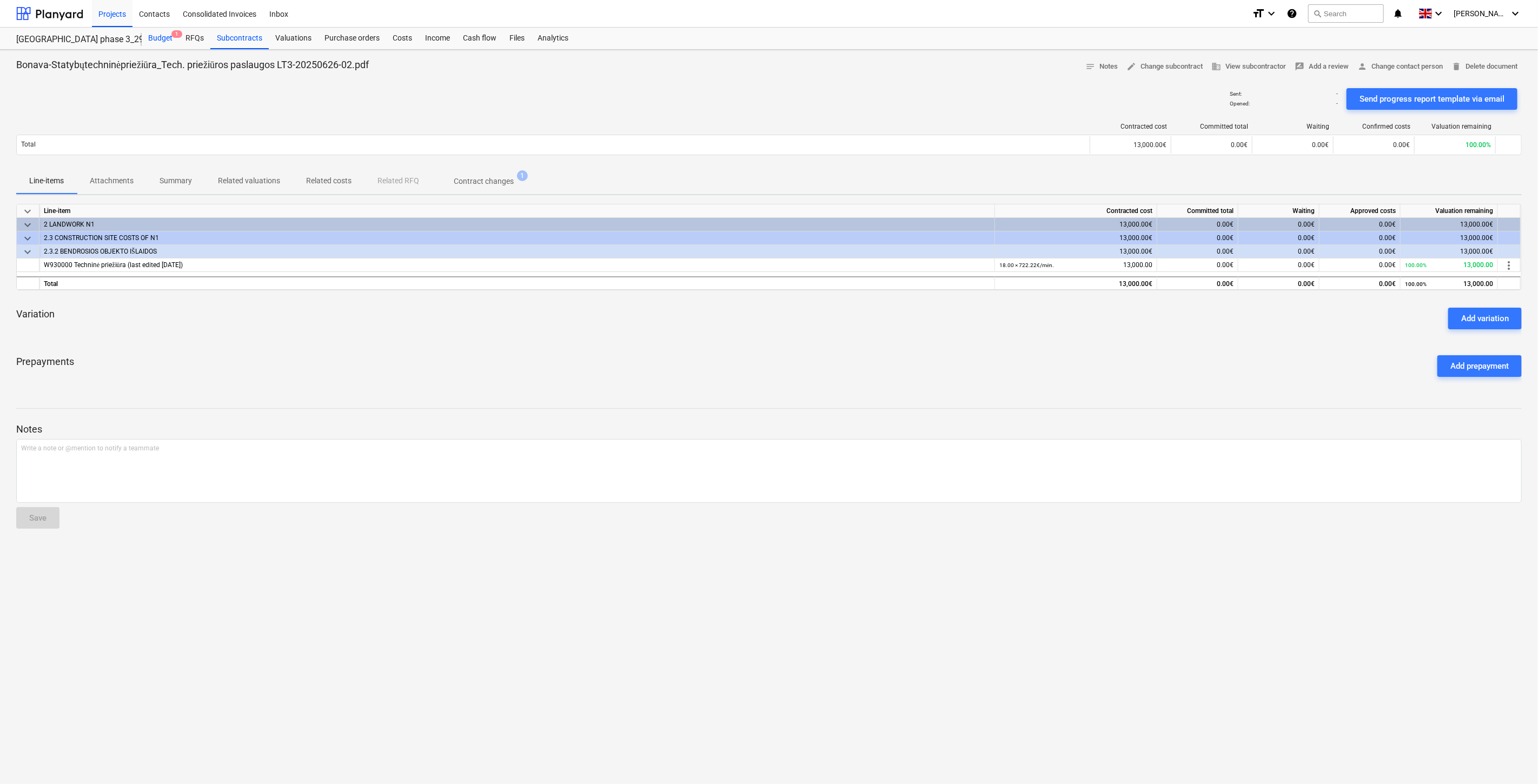
click at [169, 39] on div "Budget 1" at bounding box center [161, 38] width 37 height 21
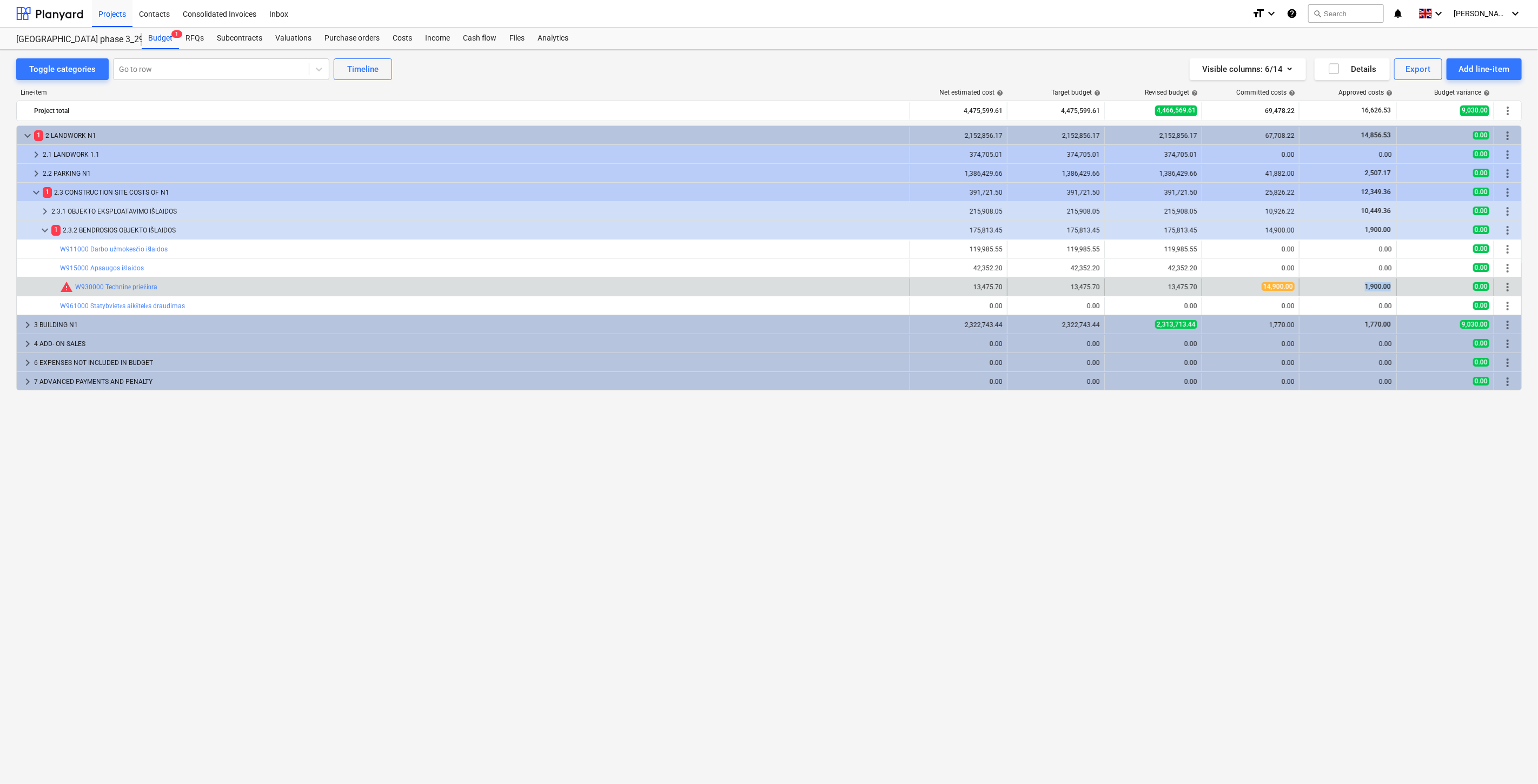
drag, startPoint x: 1393, startPoint y: 285, endPoint x: 1344, endPoint y: 286, distance: 49.0
click at [1344, 286] on div "1,900.00" at bounding box center [1348, 287] width 98 height 18
click at [1344, 286] on div "1,900.00" at bounding box center [1347, 286] width 88 height 9
click at [100, 291] on link "W930000 Techninė priežiūra" at bounding box center [116, 287] width 82 height 8
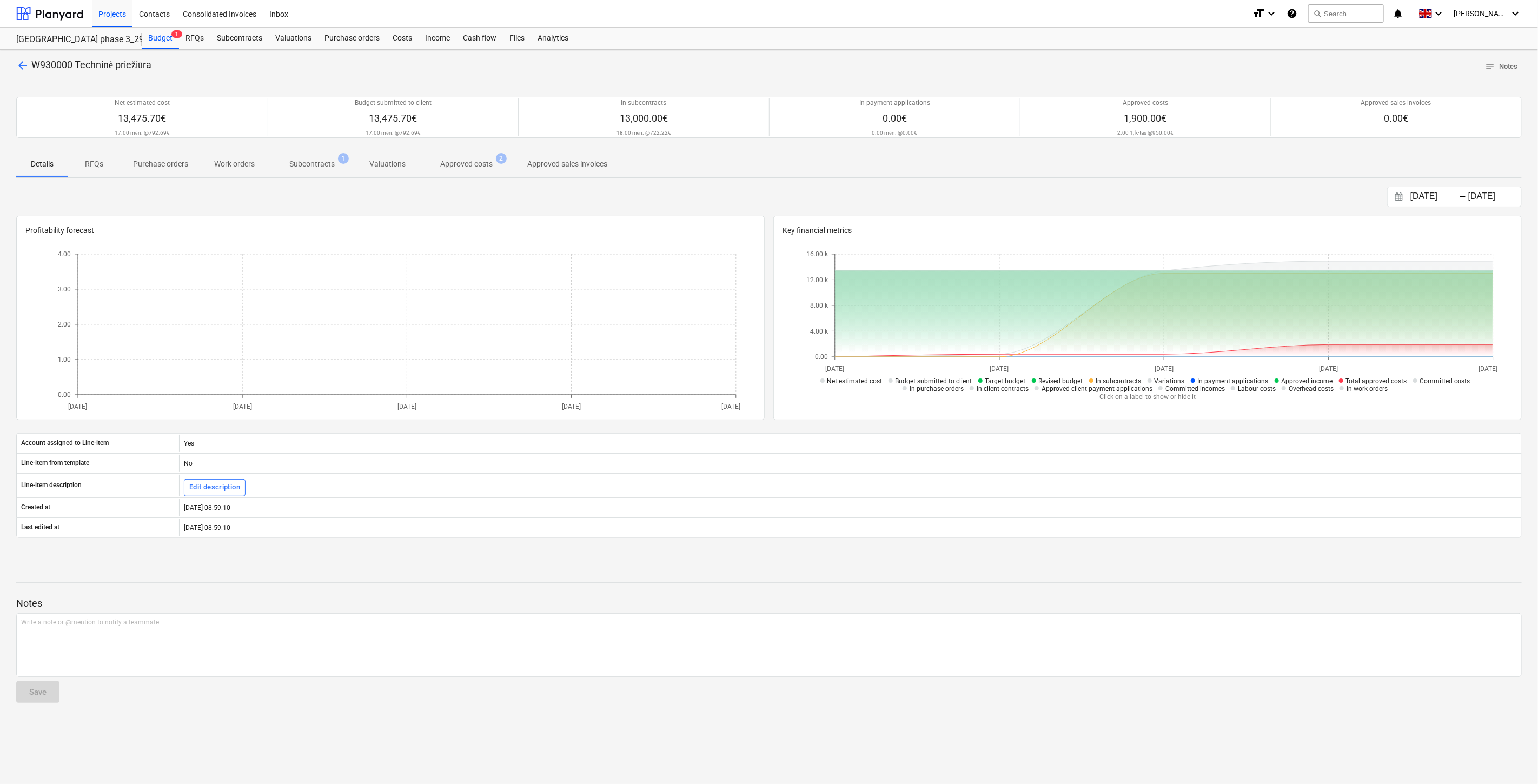
click at [467, 168] on p "Approved costs" at bounding box center [466, 164] width 52 height 12
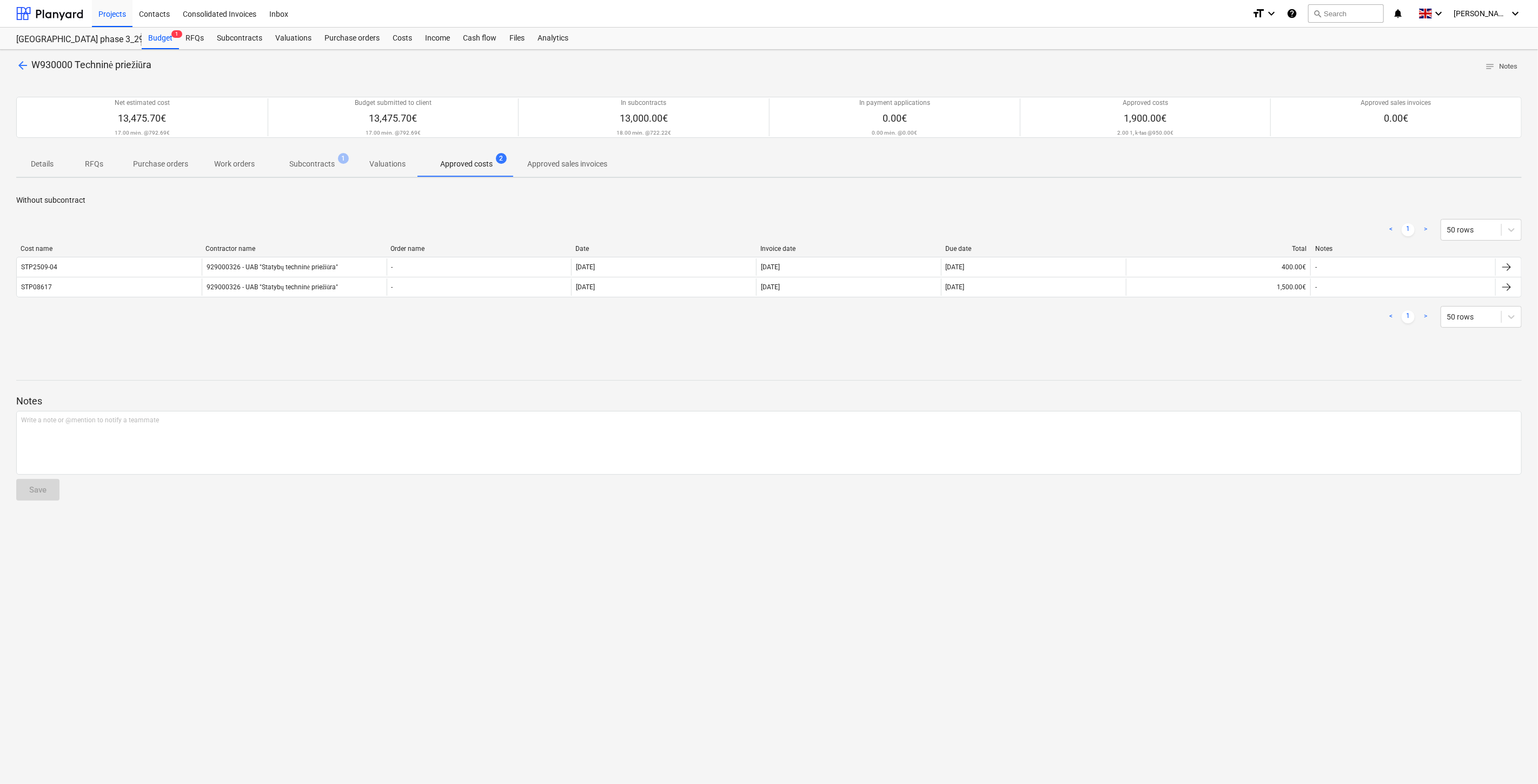
click at [311, 163] on p "Subcontracts" at bounding box center [311, 164] width 45 height 12
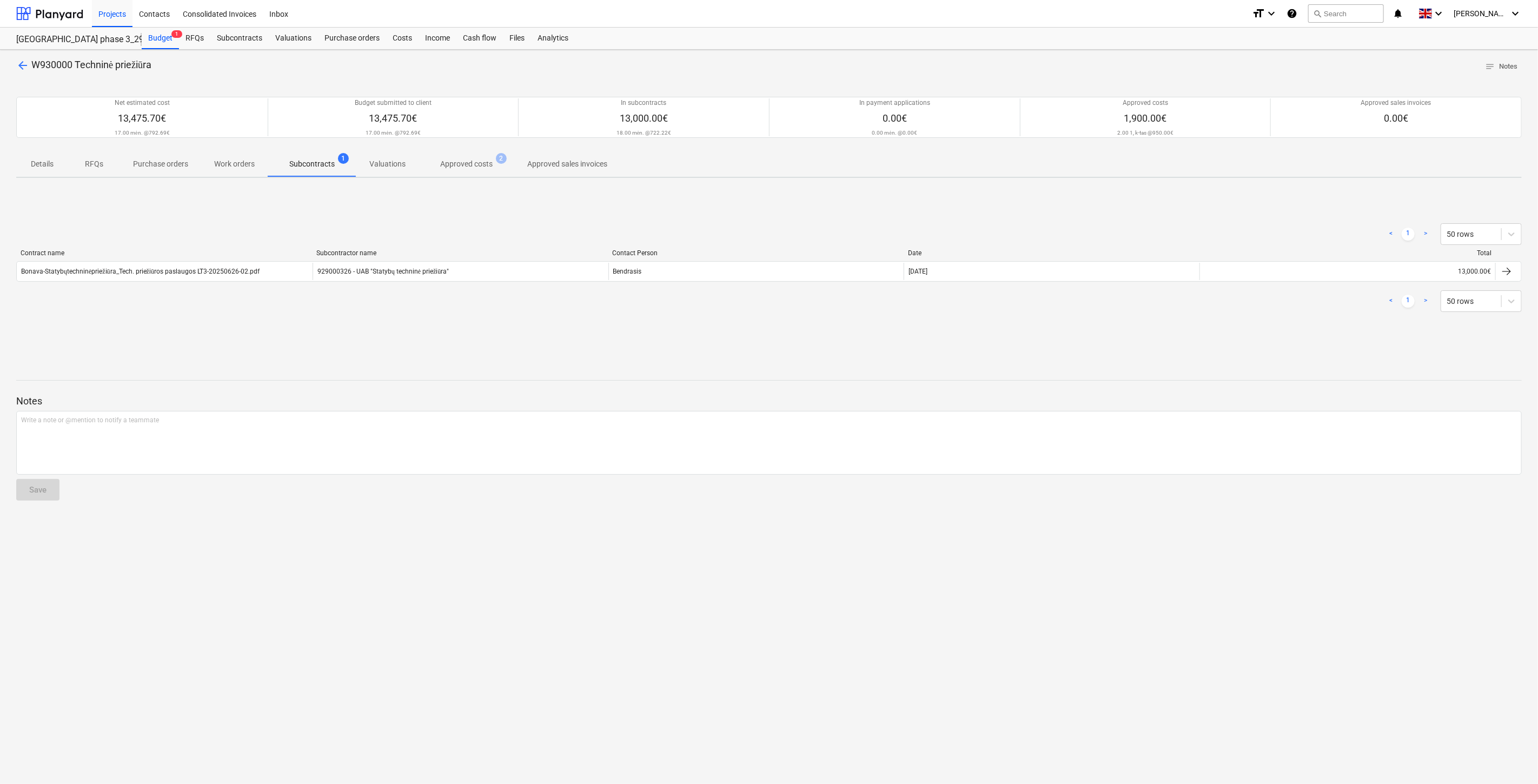
click at [294, 260] on div "Contract name Subcontractor name Contact Person Date Total" at bounding box center [769, 255] width 1506 height 12
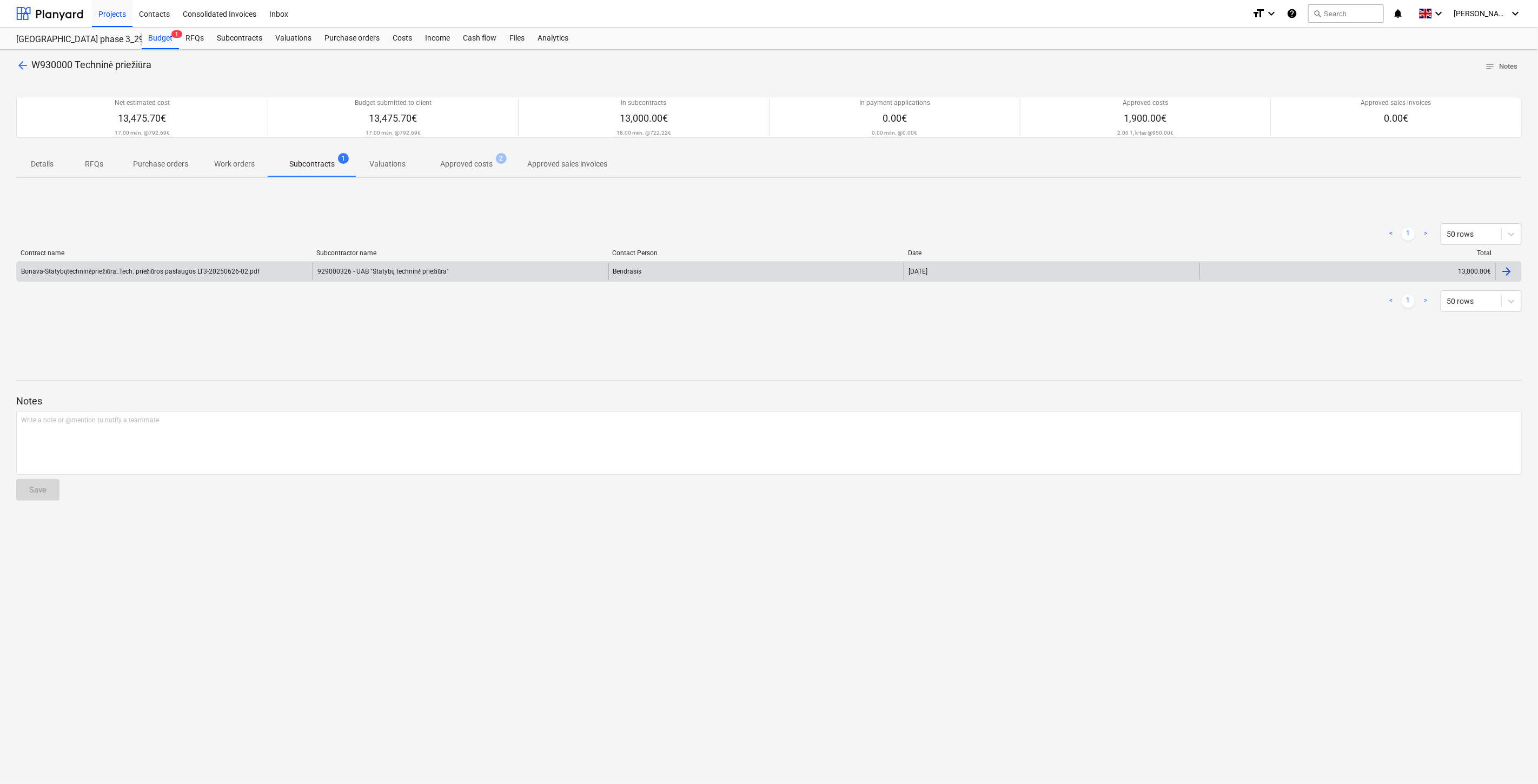
click at [294, 271] on div "Bonava-Statybųtechninėpriežiūra_Tech. priežiūros paslaugos LT3-20250626-02.pdf" at bounding box center [165, 271] width 296 height 18
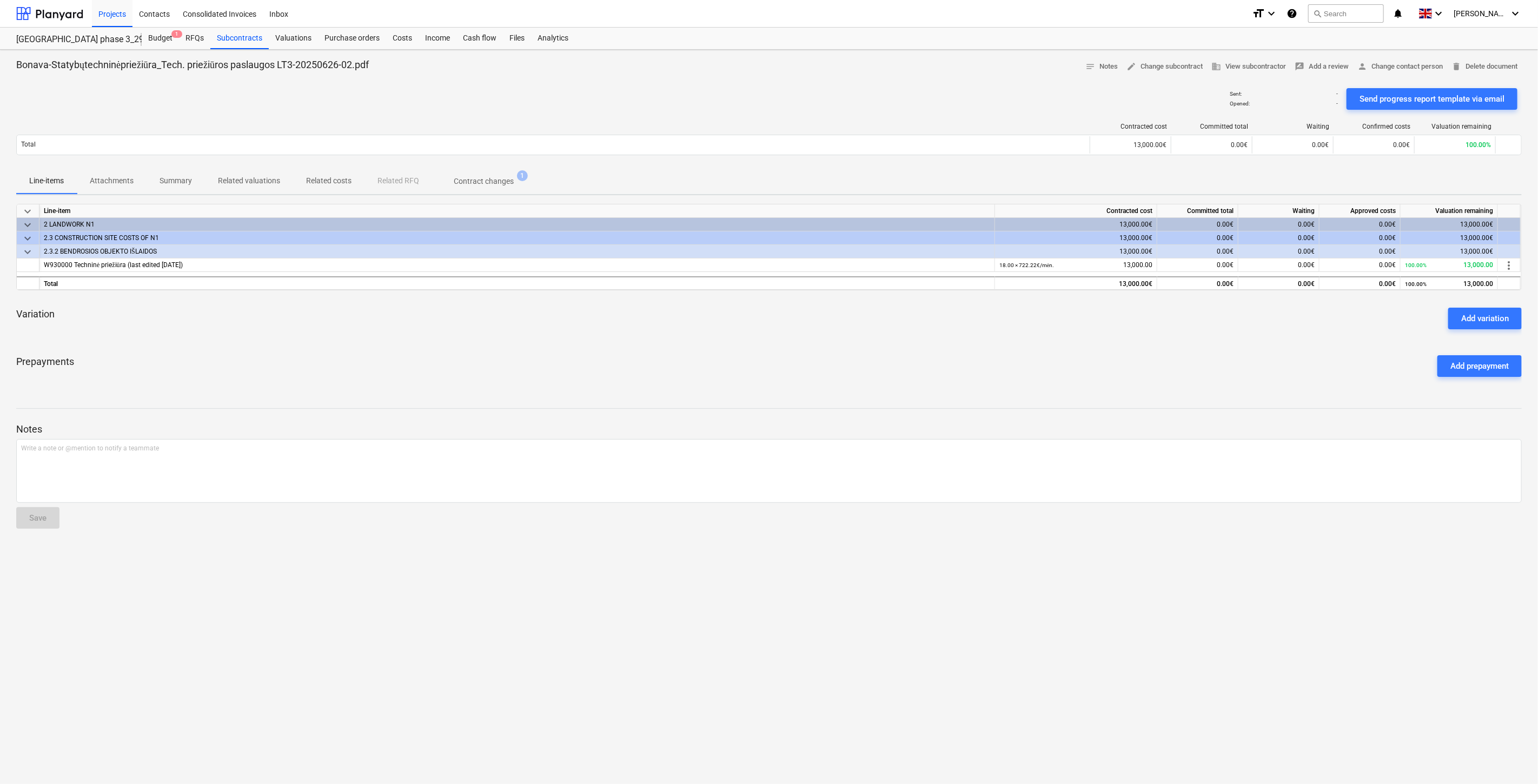
click at [1079, 378] on div "Prepayments Add prepayment" at bounding box center [769, 366] width 1506 height 39
click at [1108, 357] on div "Prepayments Add prepayment" at bounding box center [769, 366] width 1506 height 39
click at [647, 377] on div "Prepayments Add prepayment" at bounding box center [769, 366] width 1506 height 39
click at [709, 360] on div "Prepayments Add prepayment" at bounding box center [769, 366] width 1506 height 39
drag, startPoint x: 744, startPoint y: 349, endPoint x: 755, endPoint y: 344, distance: 12.1
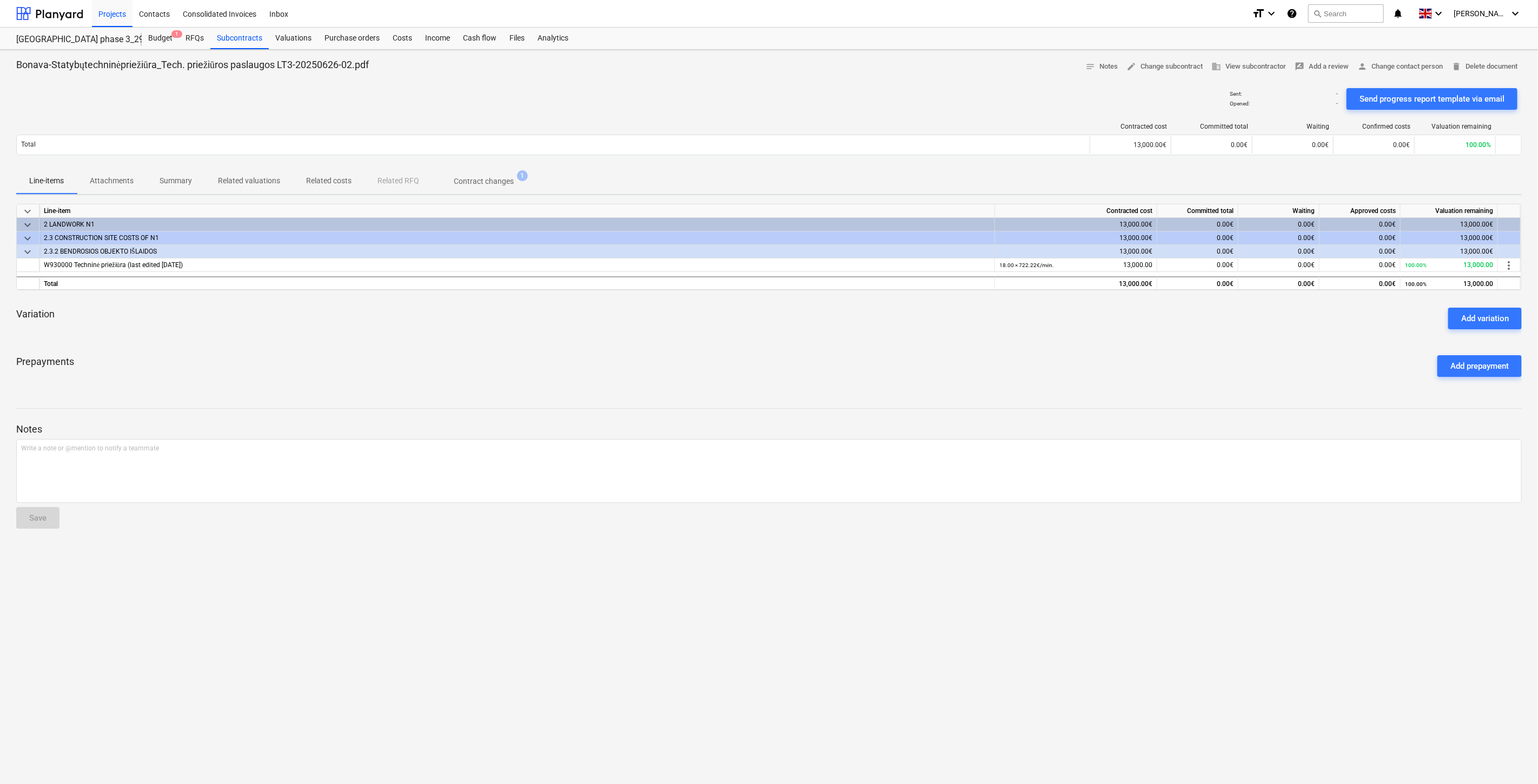
click at [745, 349] on div "Prepayments Add prepayment" at bounding box center [769, 366] width 1506 height 39
click at [799, 333] on div "Variation Add variation" at bounding box center [769, 318] width 1506 height 39
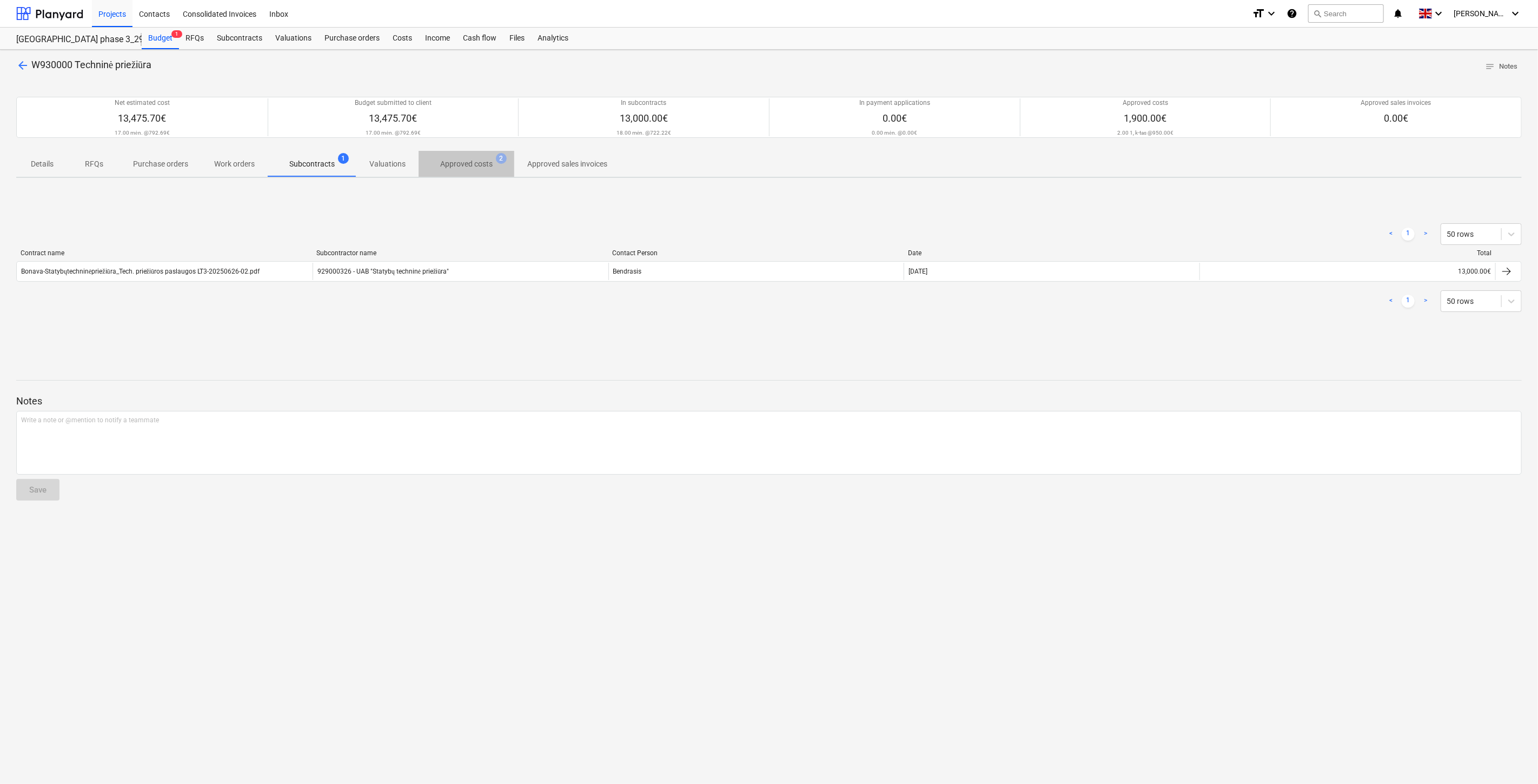
click at [480, 164] on p "Approved costs" at bounding box center [466, 164] width 52 height 12
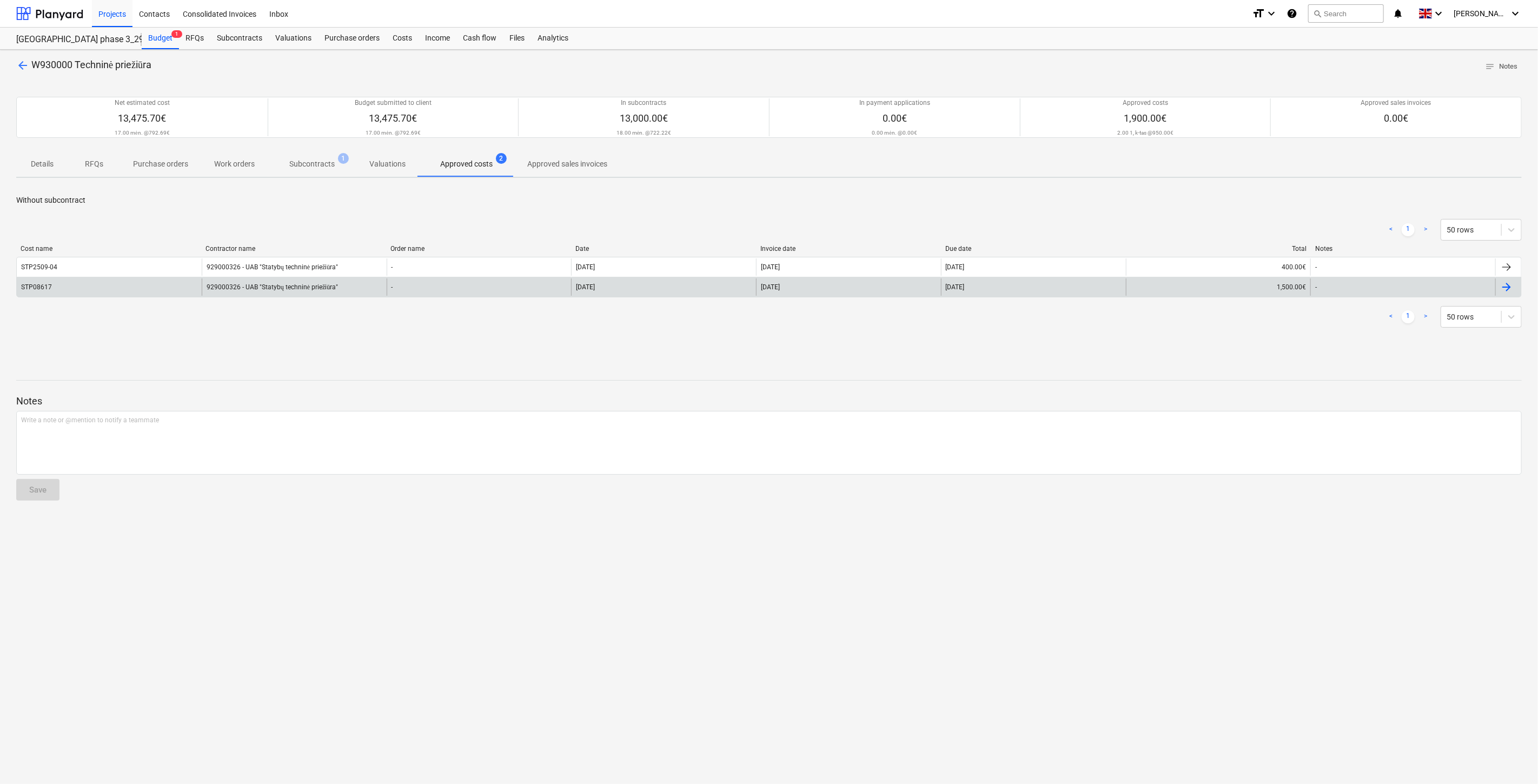
click at [264, 287] on div "929000326 - UAB "Statybų techninė priežiūra"" at bounding box center [294, 287] width 185 height 18
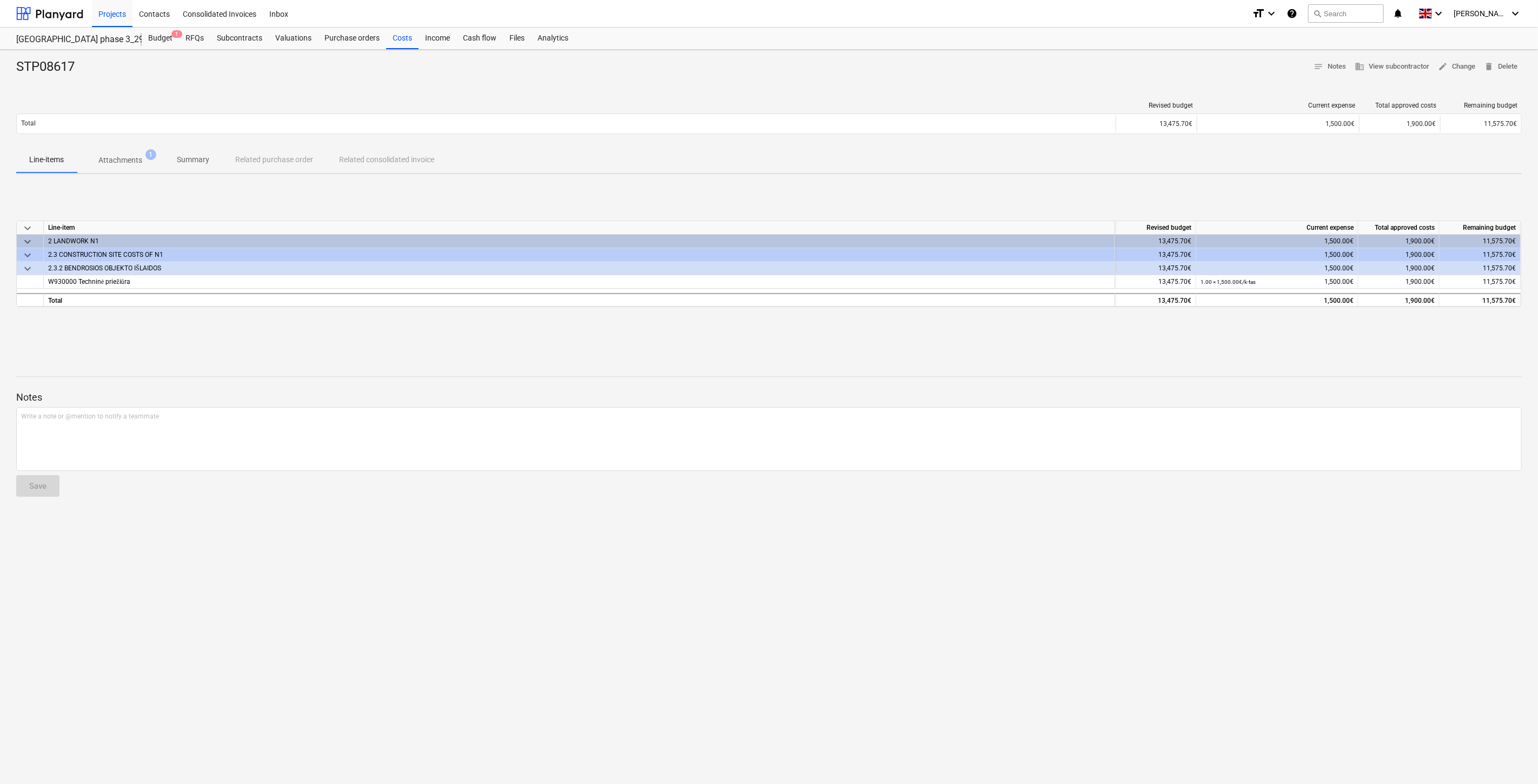
click at [123, 158] on p "Attachments" at bounding box center [120, 160] width 43 height 12
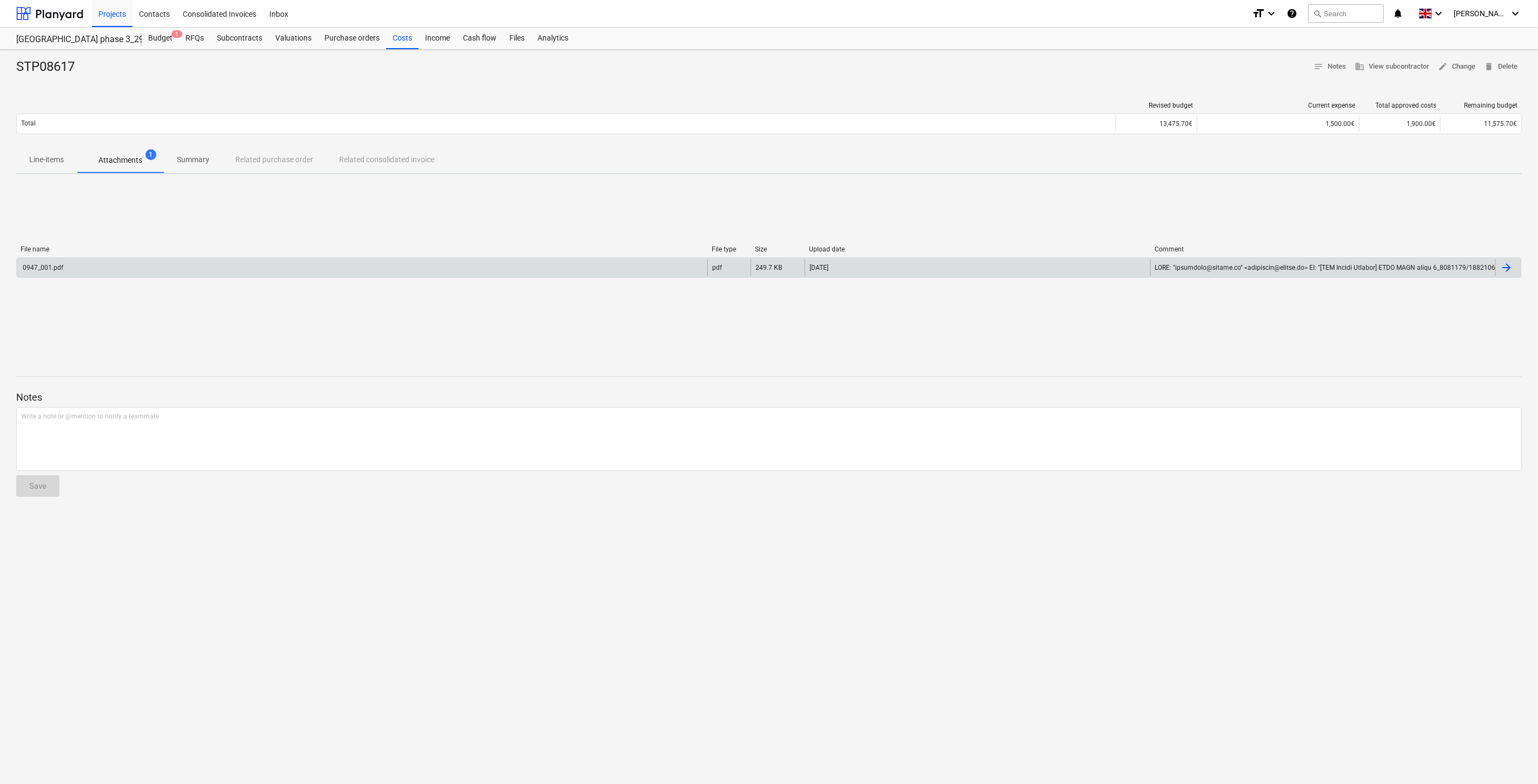
click at [200, 274] on div "0947_001.pdf" at bounding box center [362, 268] width 691 height 18
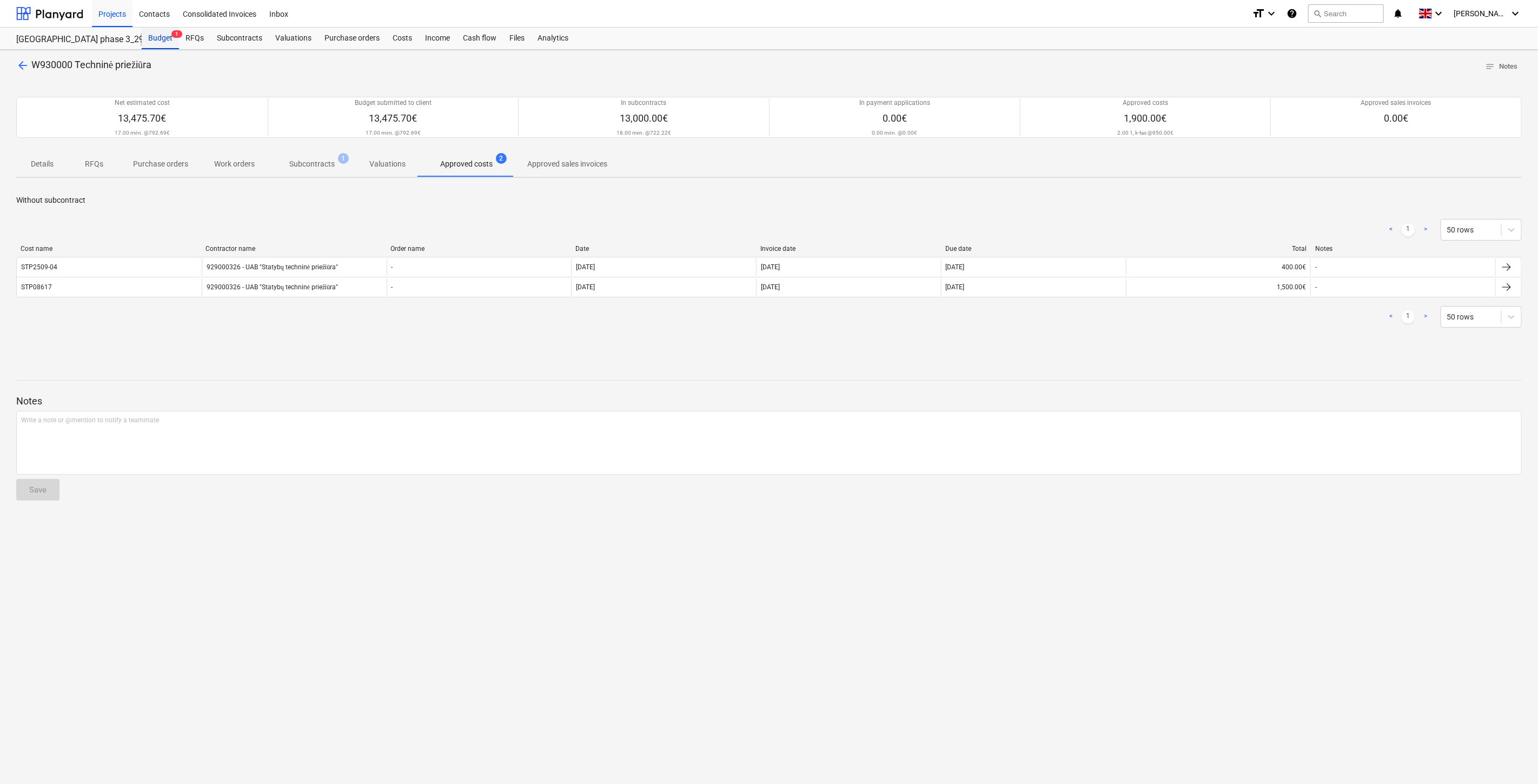
click at [176, 41] on div "Budget 1" at bounding box center [161, 38] width 37 height 21
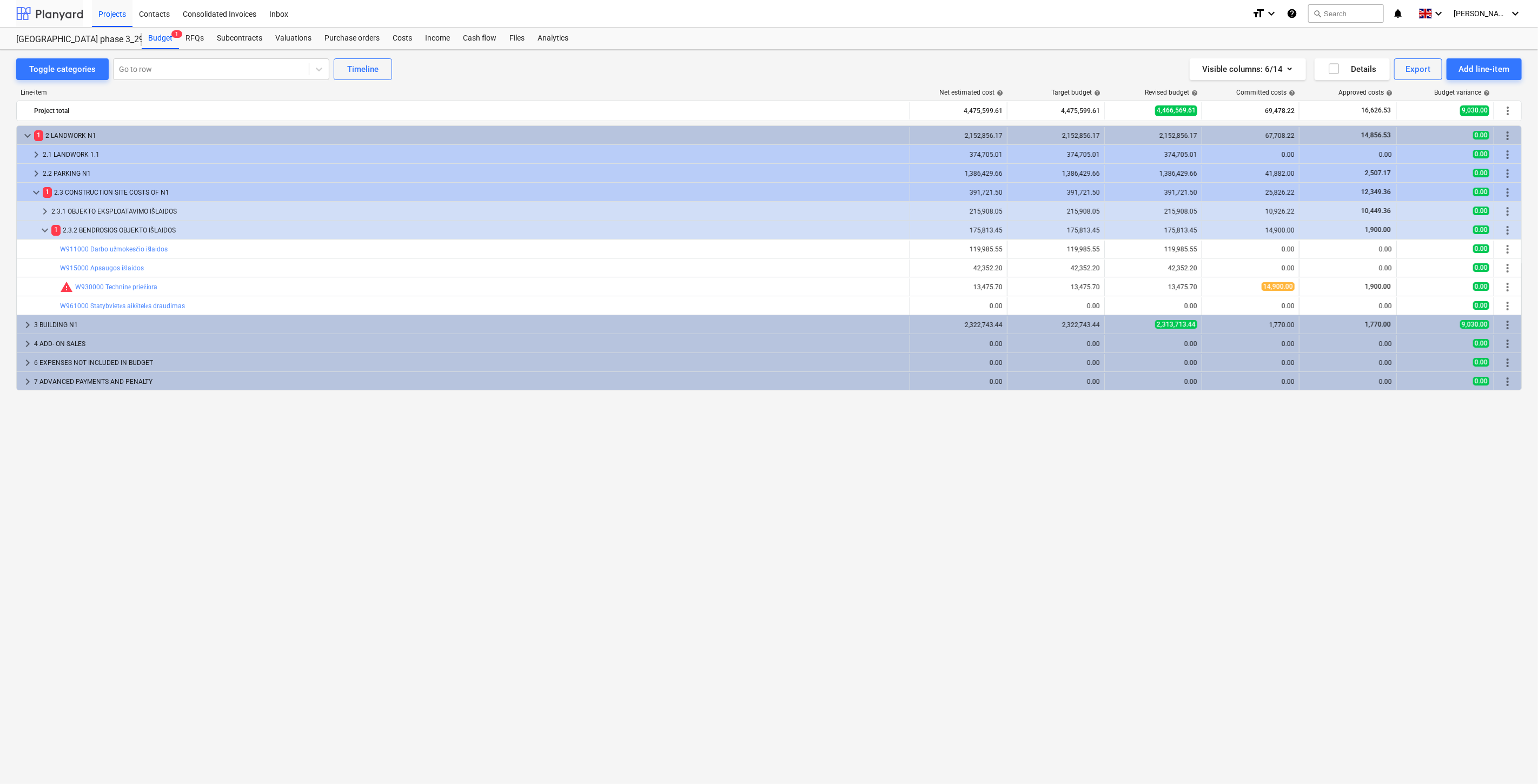
click at [56, 14] on div at bounding box center [50, 13] width 67 height 27
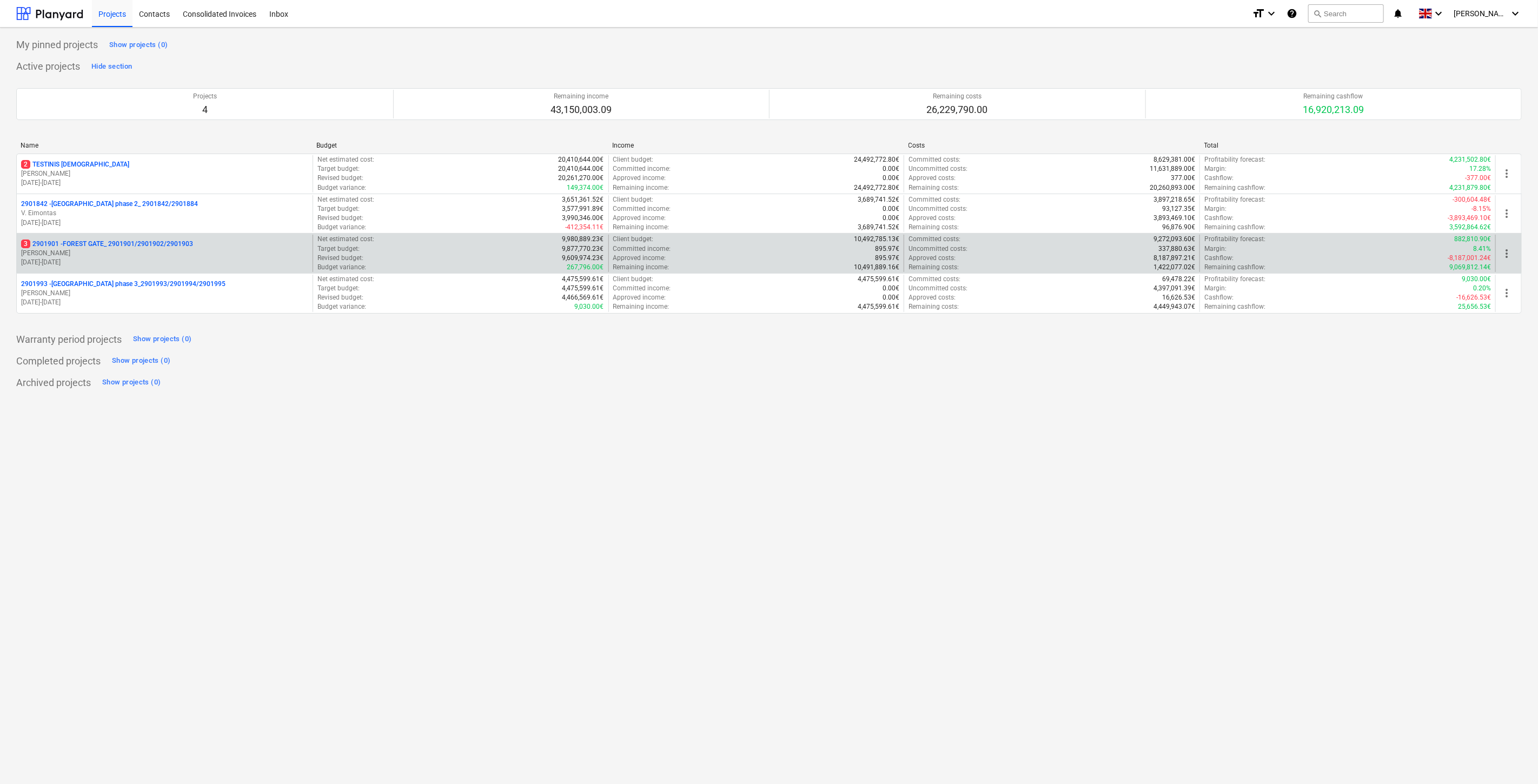
click at [110, 249] on p "3 2901901 - FOREST GATE_ 2901901/2901902/2901903" at bounding box center [107, 244] width 172 height 9
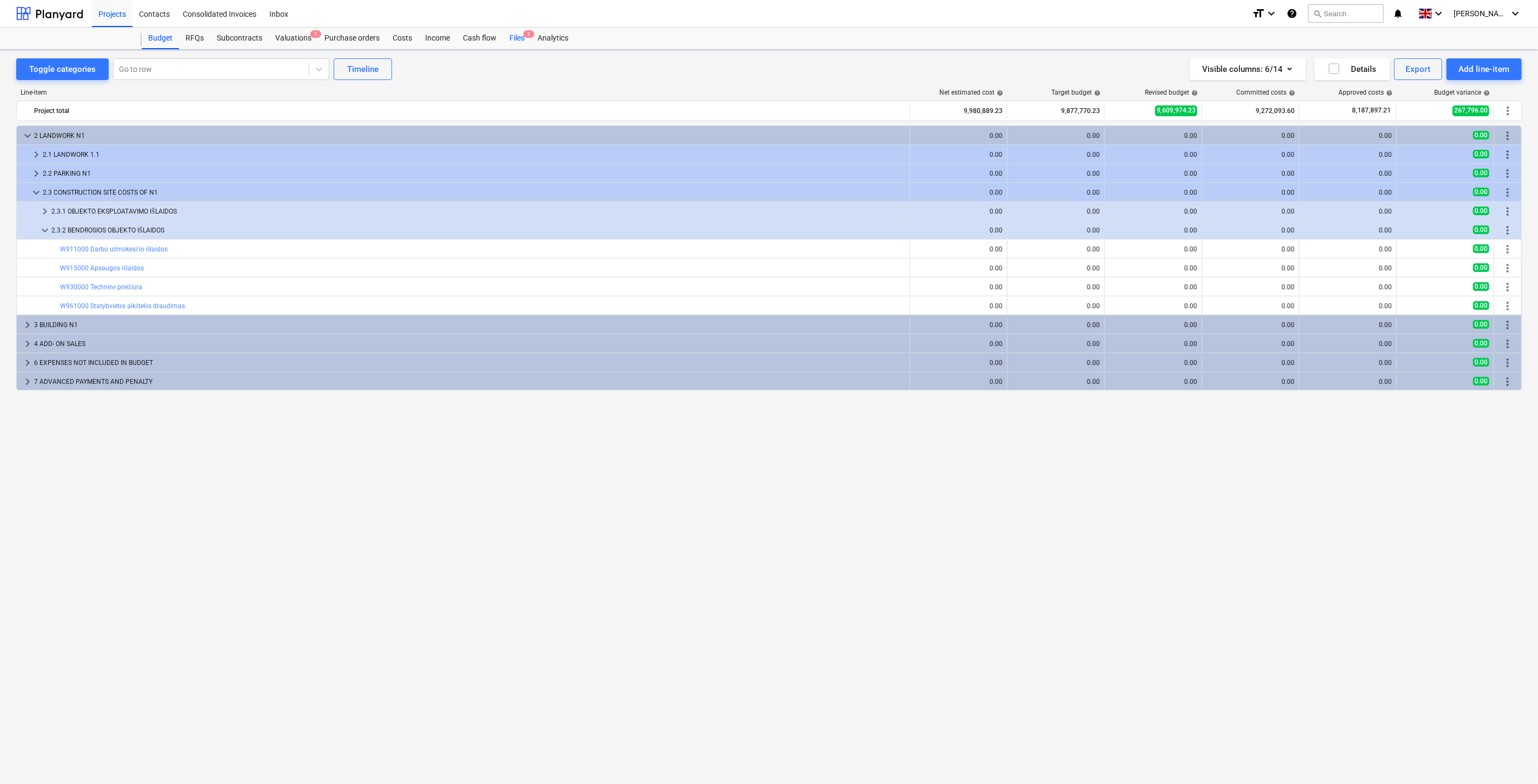
click at [514, 34] on div "Files 2" at bounding box center [517, 38] width 28 height 21
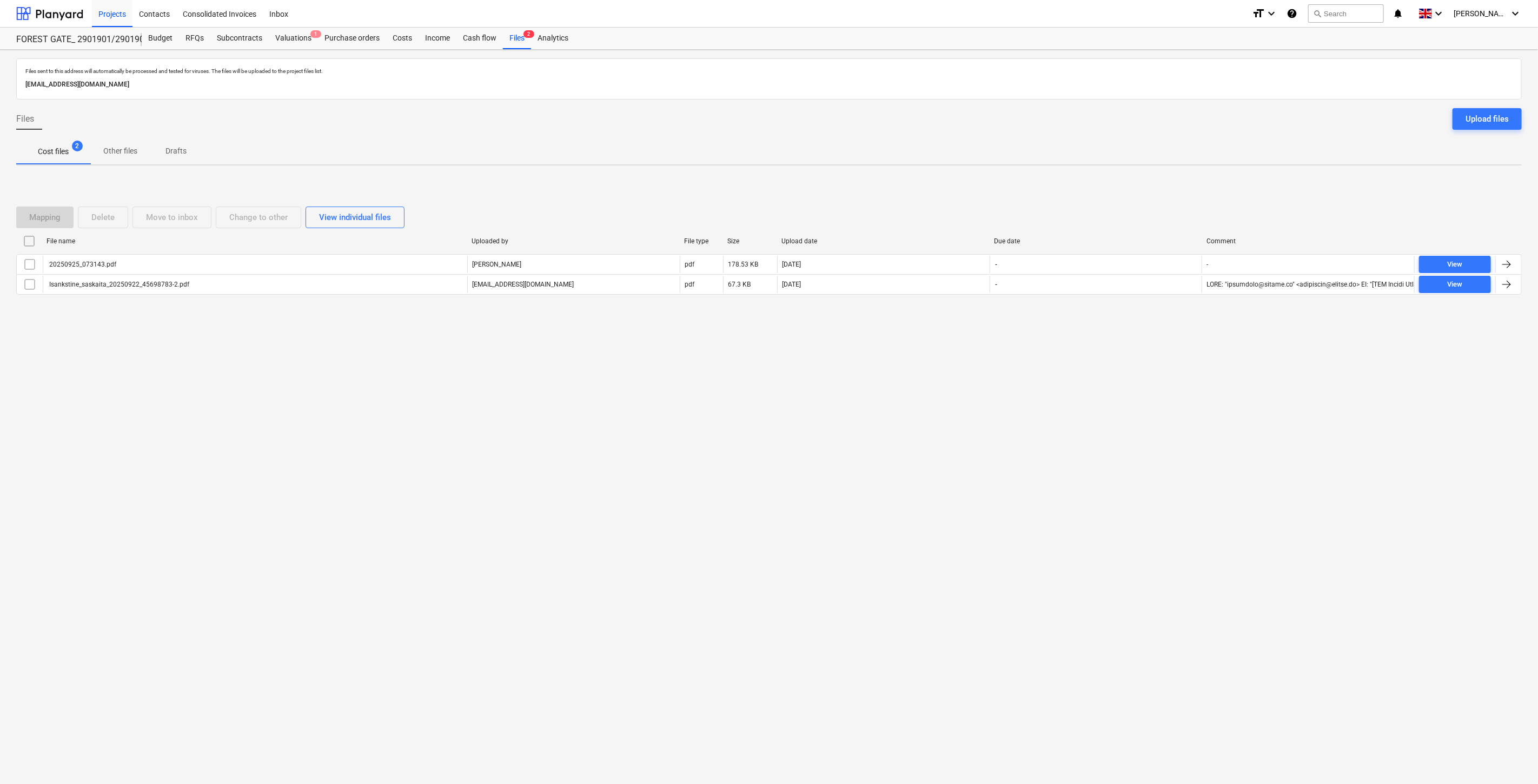
click at [1025, 433] on div "Files sent to this address will automatically be processed and tested for virus…" at bounding box center [769, 417] width 1538 height 734
click at [1050, 412] on div "Files sent to this address will automatically be processed and tested for virus…" at bounding box center [769, 417] width 1538 height 734
click at [1107, 388] on div "Files sent to this address will automatically be processed and tested for virus…" at bounding box center [769, 417] width 1538 height 734
click at [1118, 376] on div "Files sent to this address will automatically be processed and tested for virus…" at bounding box center [769, 417] width 1538 height 734
click at [1261, 410] on div "Files sent to this address will automatically be processed and tested for virus…" at bounding box center [769, 417] width 1538 height 734
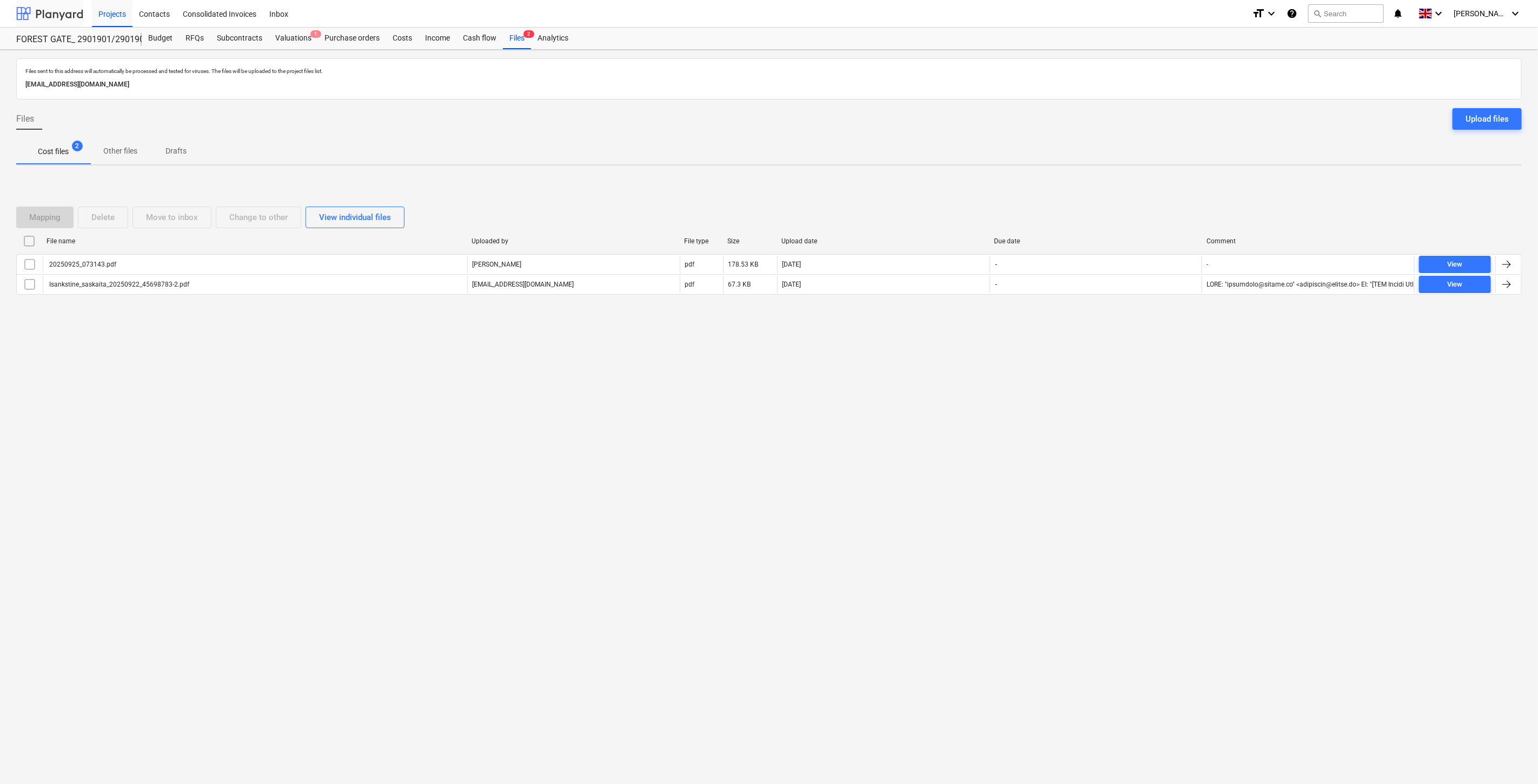
click at [77, 17] on div at bounding box center [50, 13] width 67 height 27
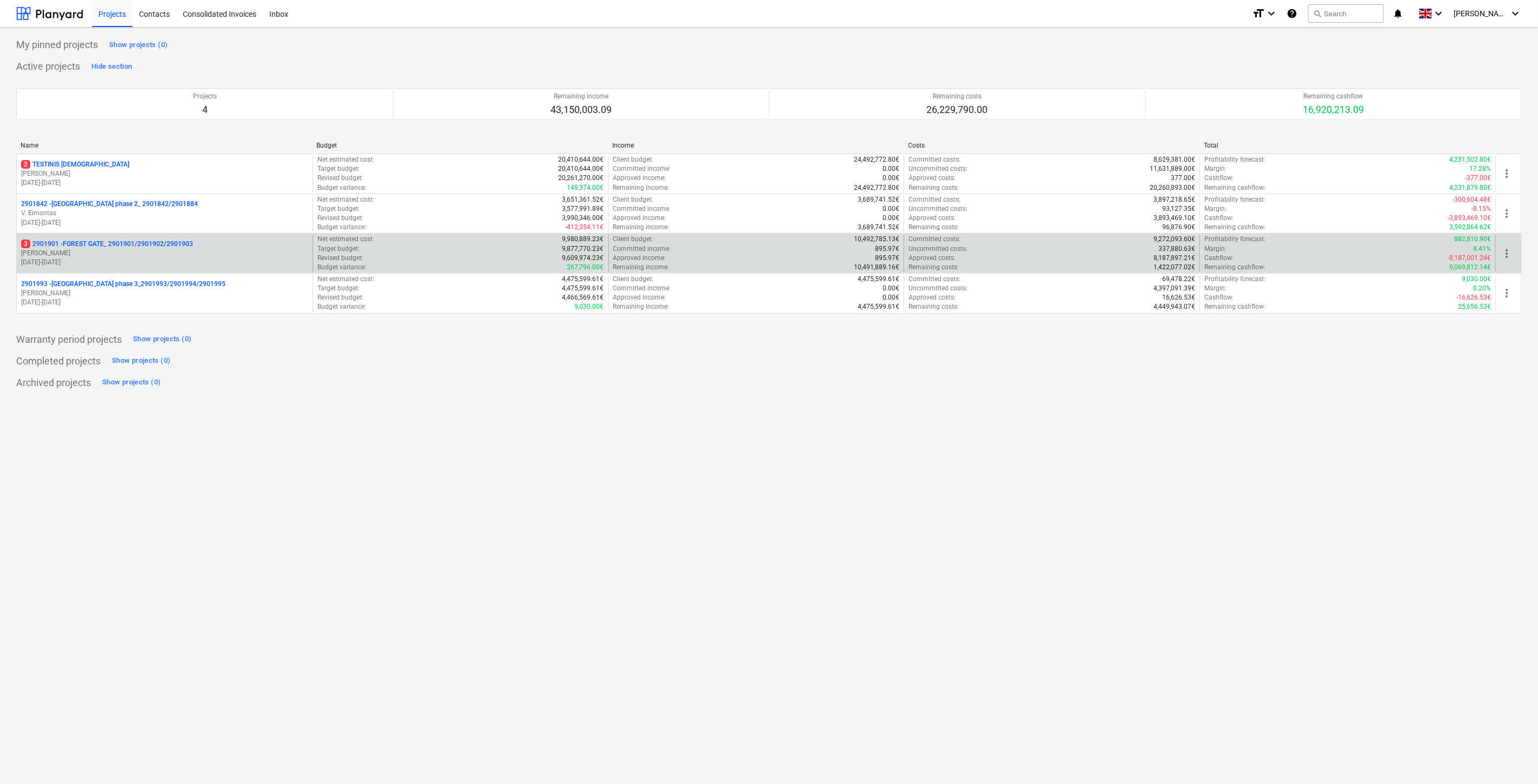
click at [130, 252] on p "[PERSON_NAME]" at bounding box center [165, 254] width 287 height 9
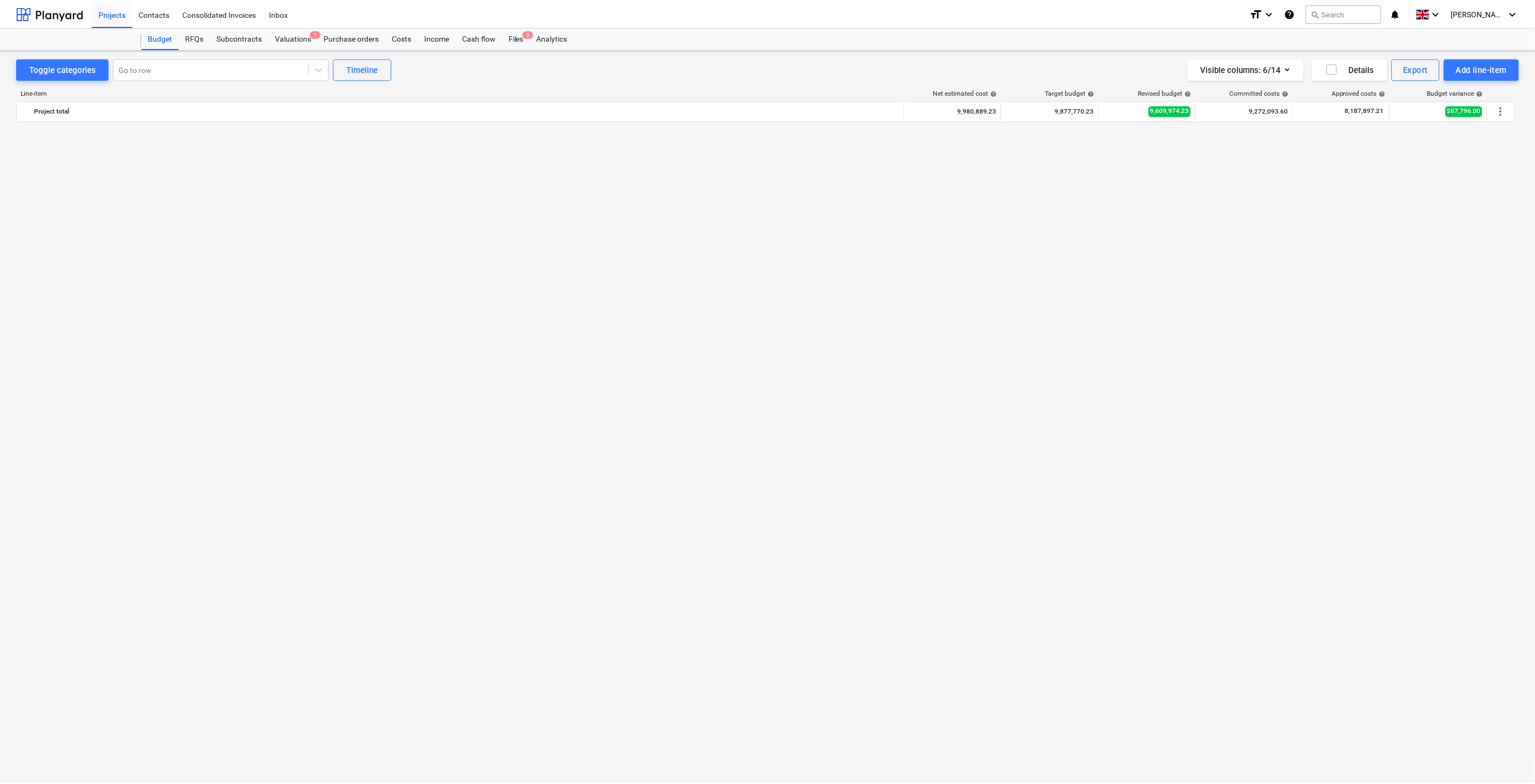
scroll to position [3355, 0]
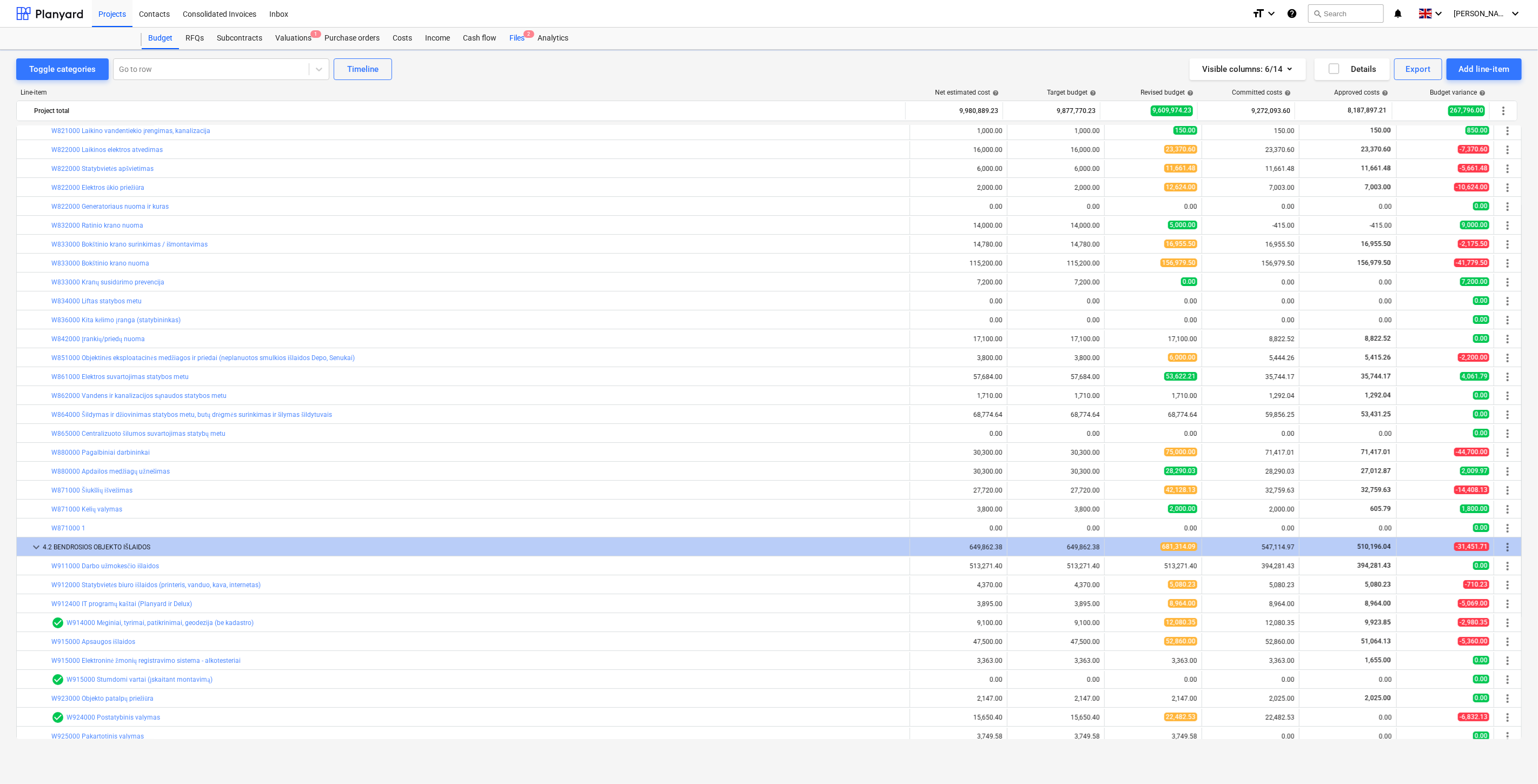
click at [518, 35] on div "Files 2" at bounding box center [517, 38] width 28 height 21
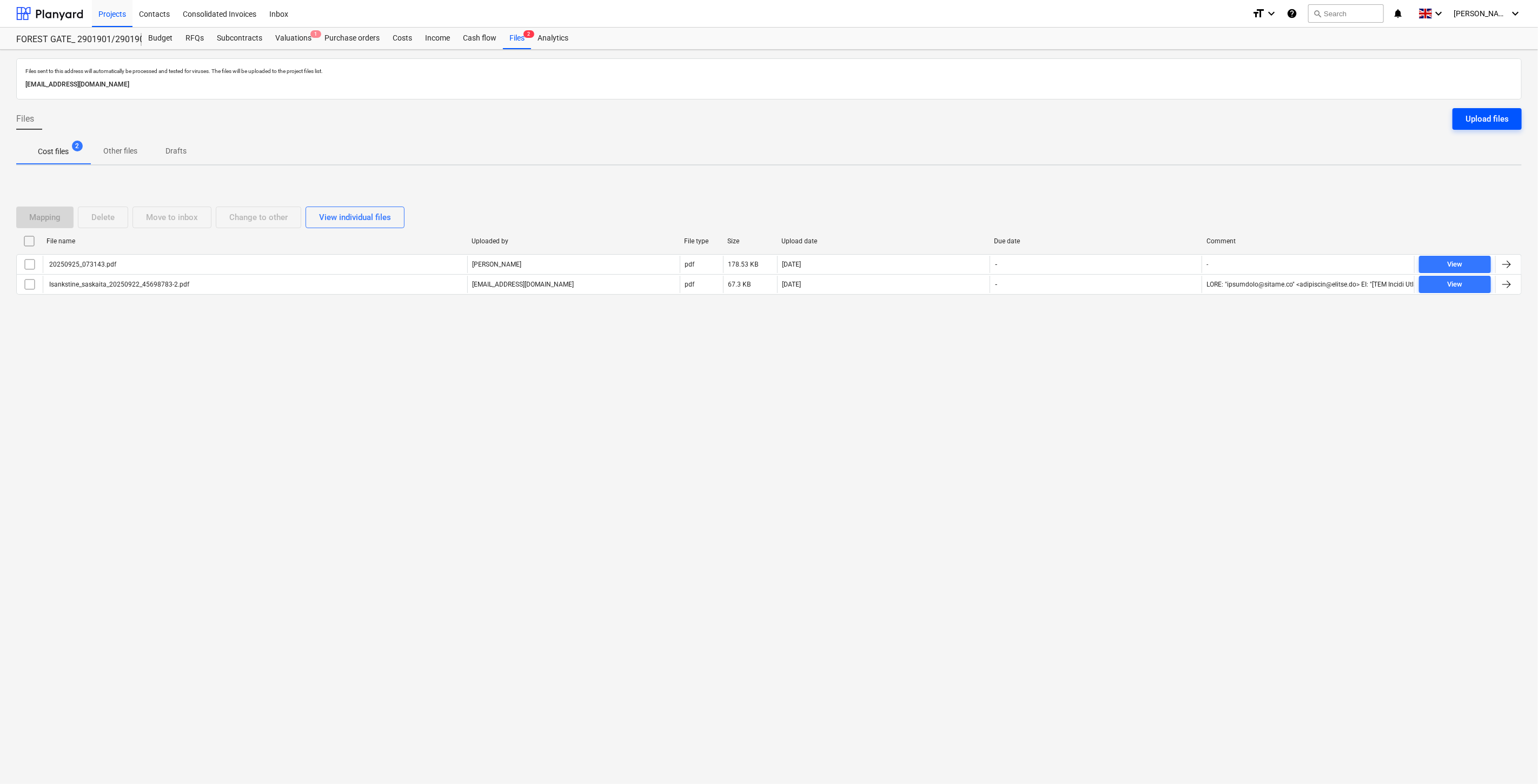
click at [1474, 125] on div "Upload files" at bounding box center [1487, 119] width 43 height 14
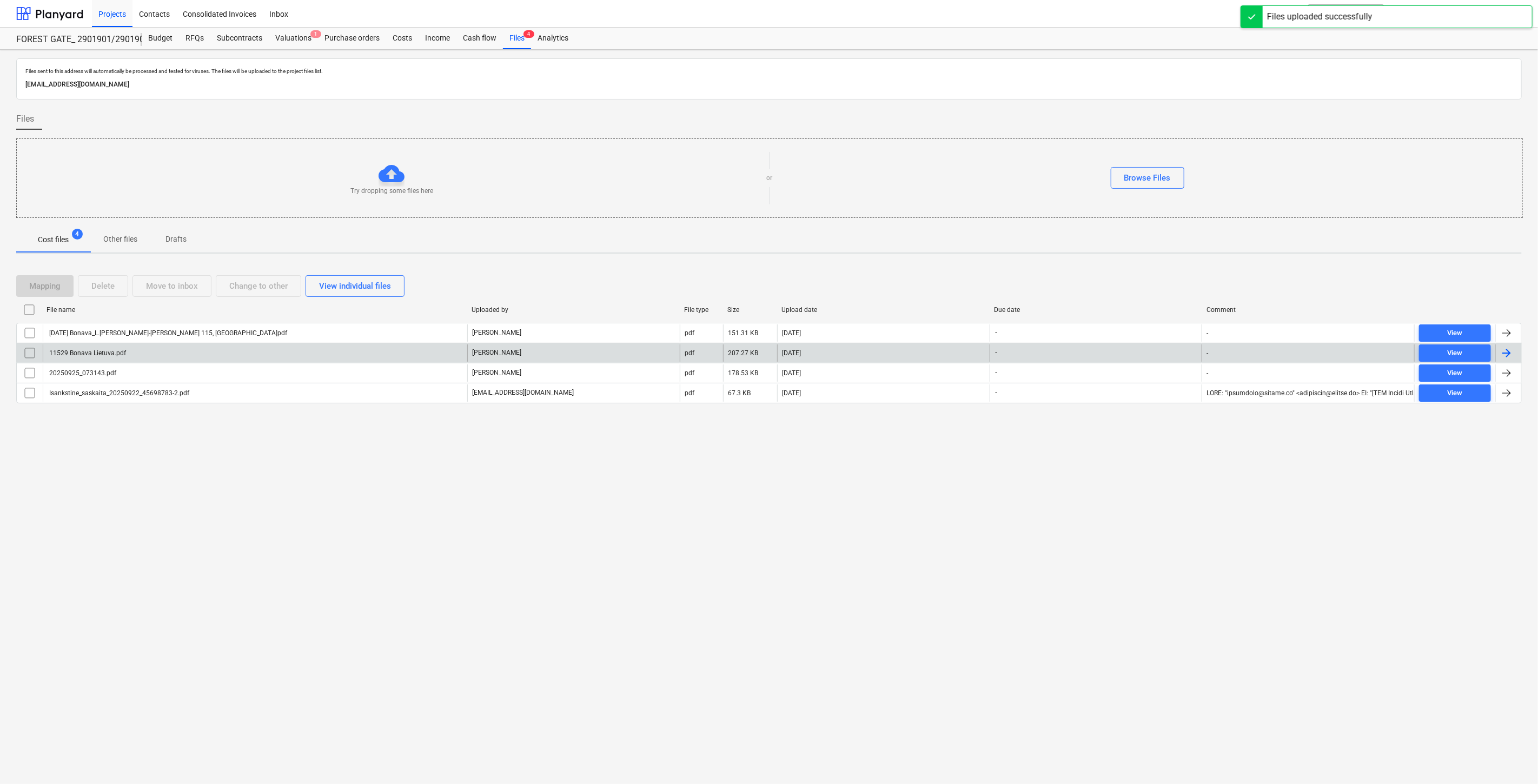
click at [30, 351] on input "checkbox" at bounding box center [30, 353] width 18 height 18
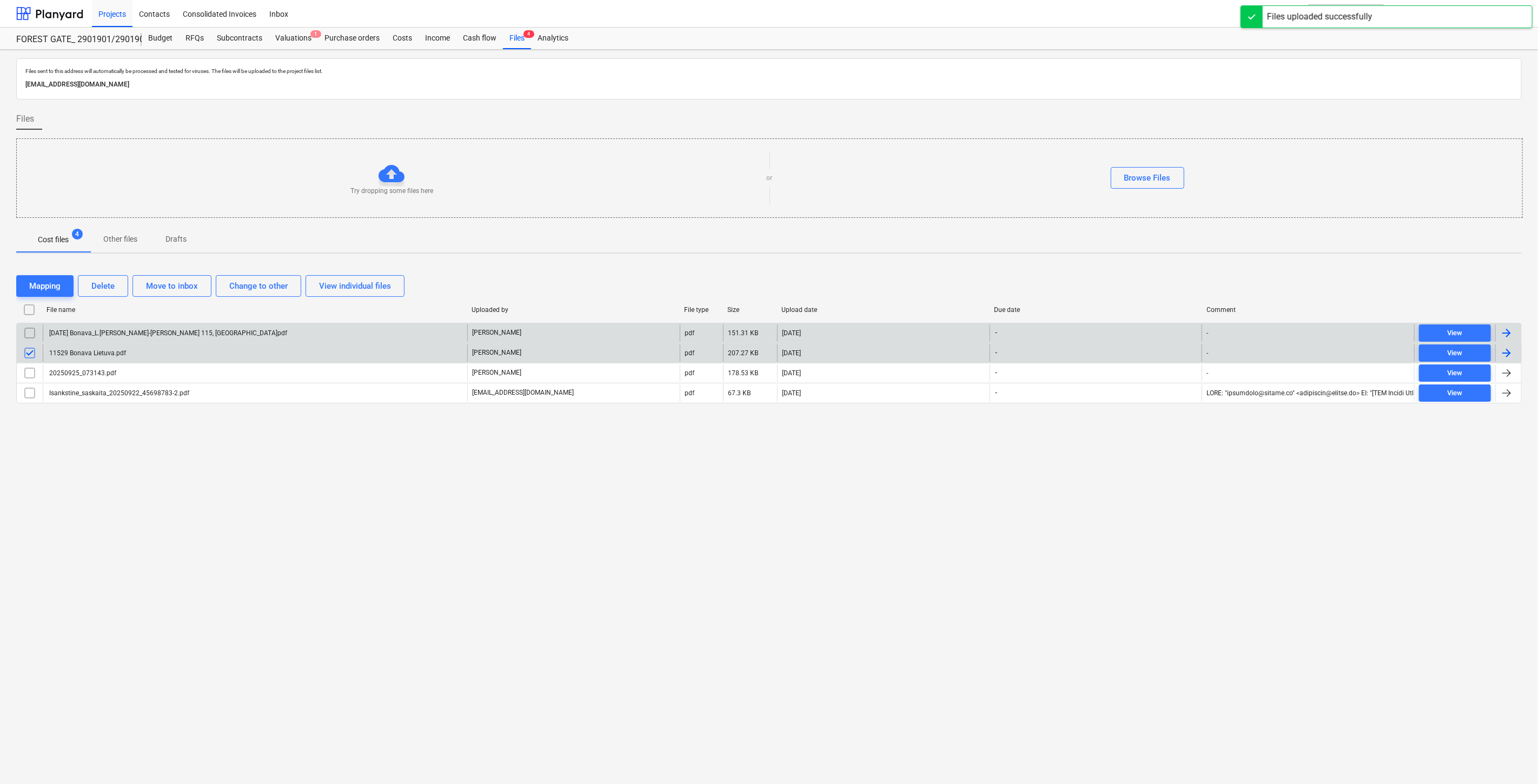
click at [31, 333] on input "checkbox" at bounding box center [30, 333] width 18 height 18
click at [43, 282] on div "Mapping" at bounding box center [44, 286] width 31 height 14
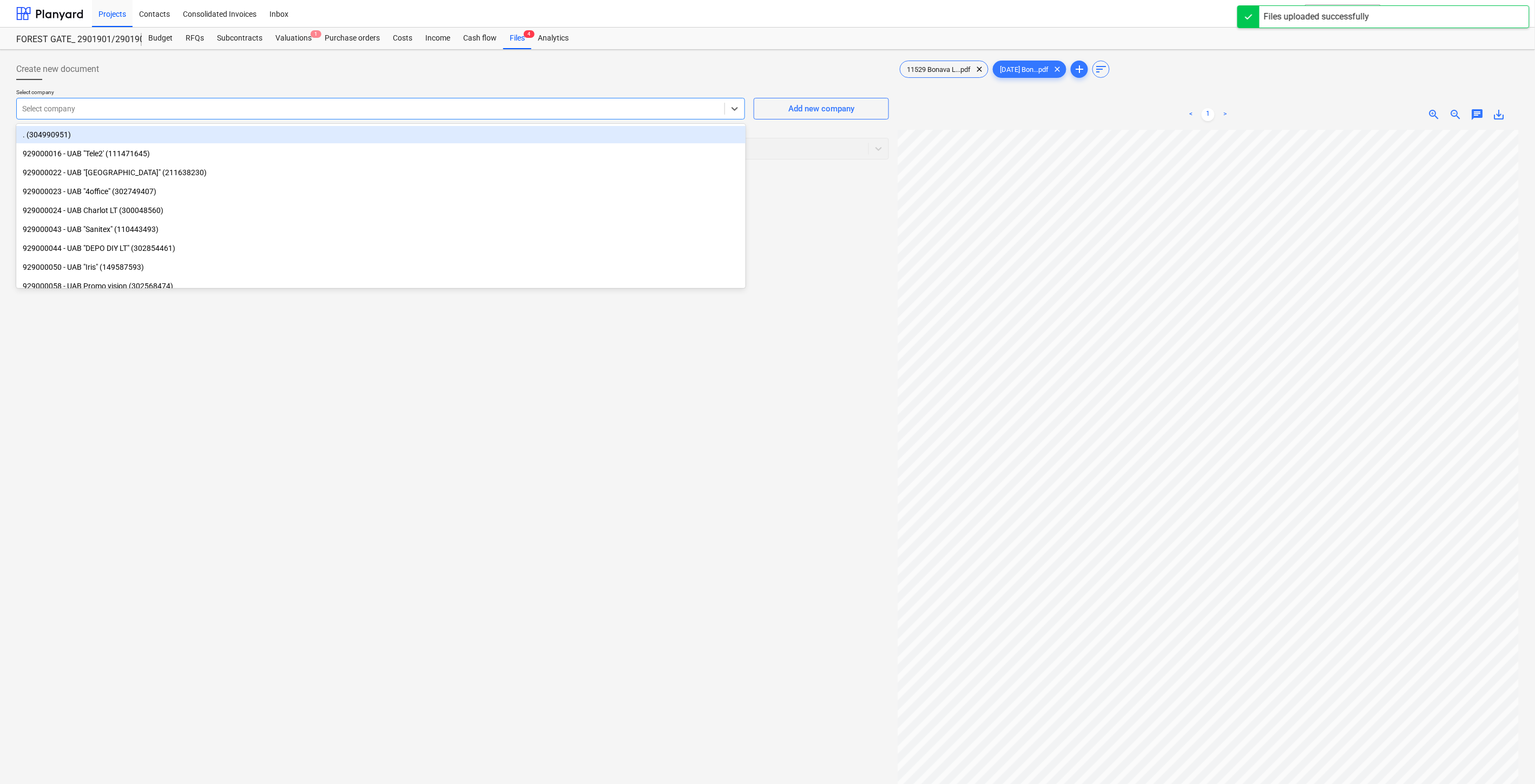
click at [626, 111] on div at bounding box center [370, 108] width 697 height 11
click at [936, 62] on div "11529 Bonava L...pdf clear" at bounding box center [944, 69] width 89 height 18
click at [528, 112] on div at bounding box center [370, 108] width 697 height 11
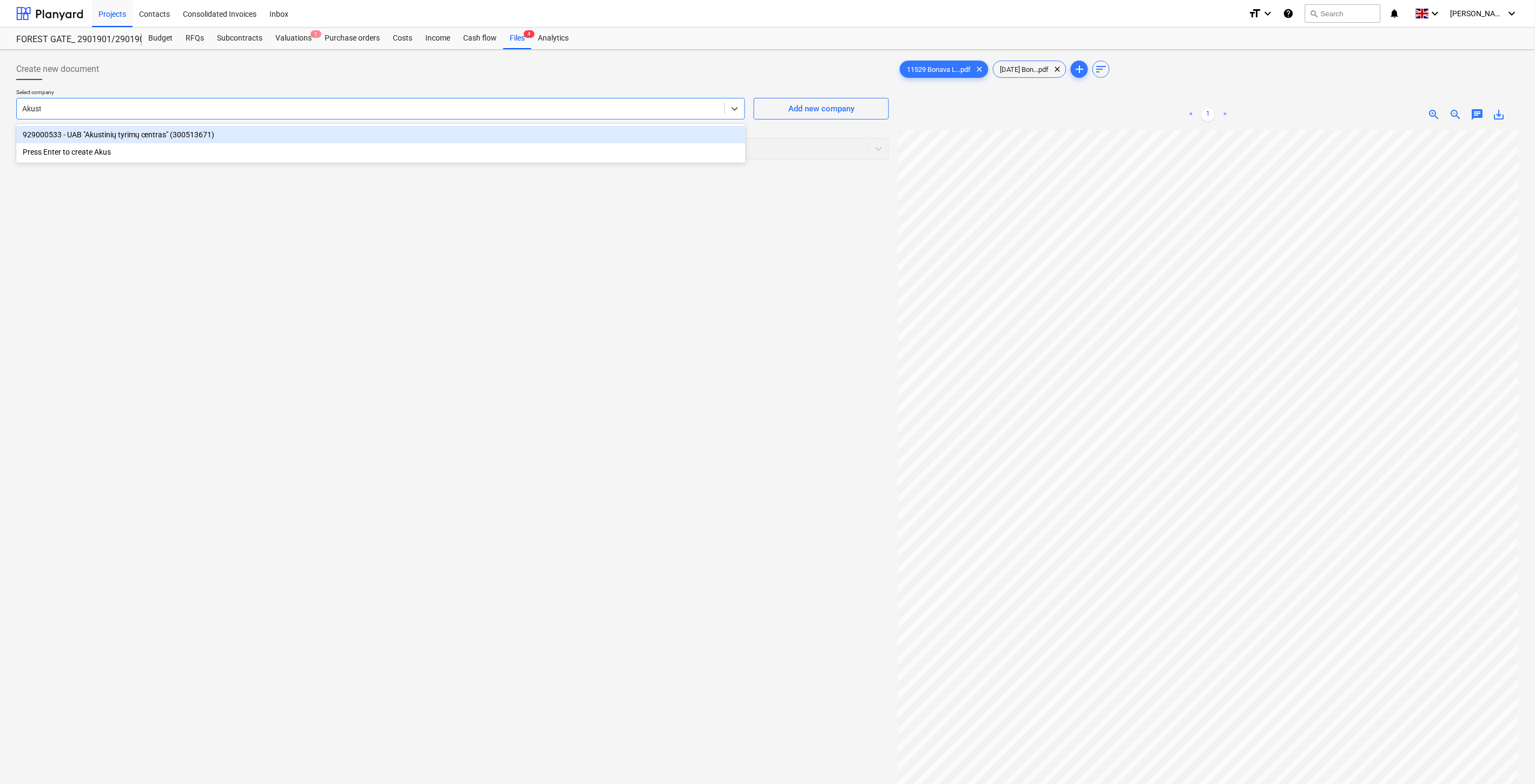
type input "Akusti"
click at [435, 137] on div "929000533 - UAB "Akustinių tyrimų centras" (300513671)" at bounding box center [381, 135] width 729 height 18
click at [374, 152] on div at bounding box center [443, 149] width 841 height 11
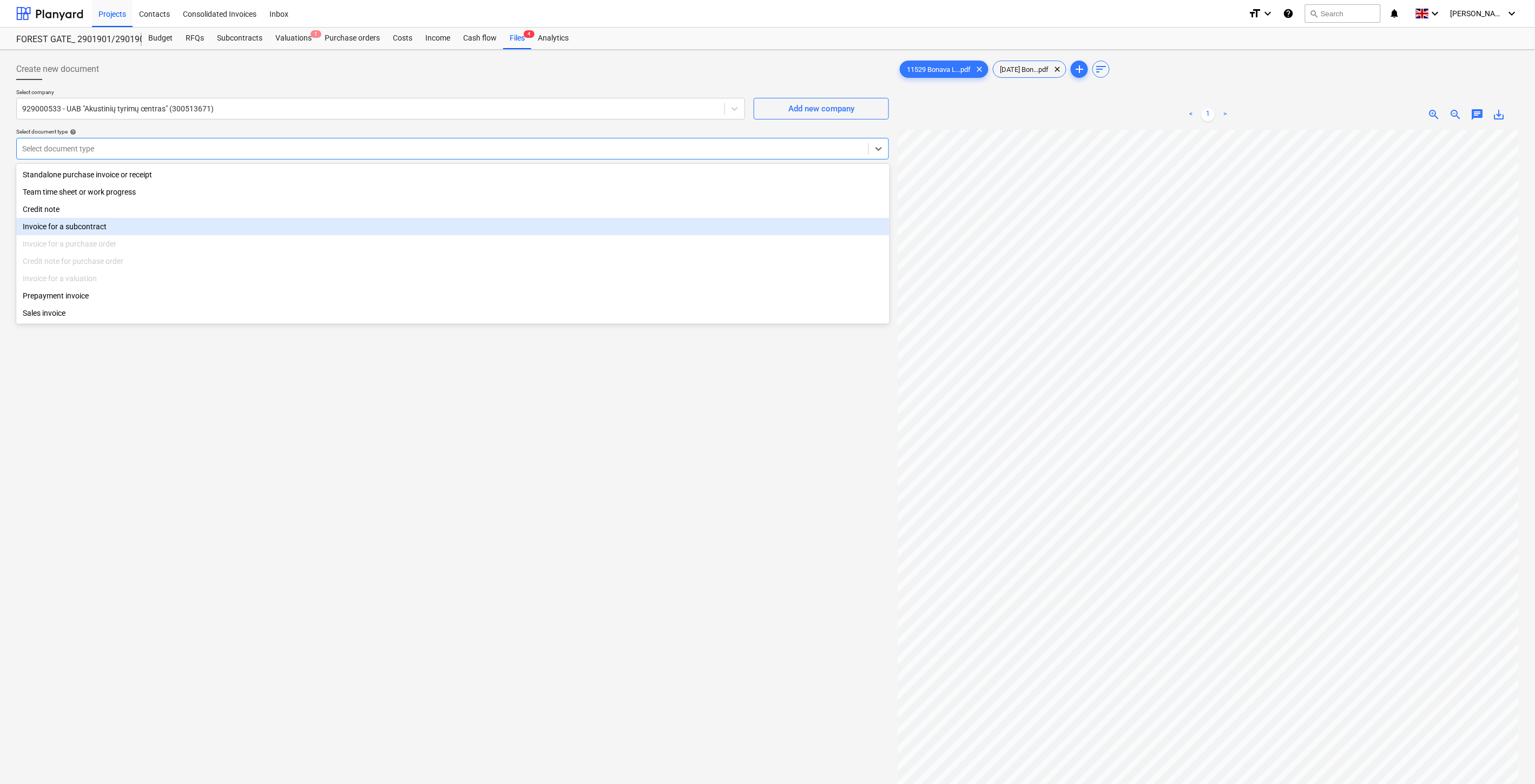
click at [241, 223] on div "Invoice for a subcontract" at bounding box center [453, 227] width 873 height 18
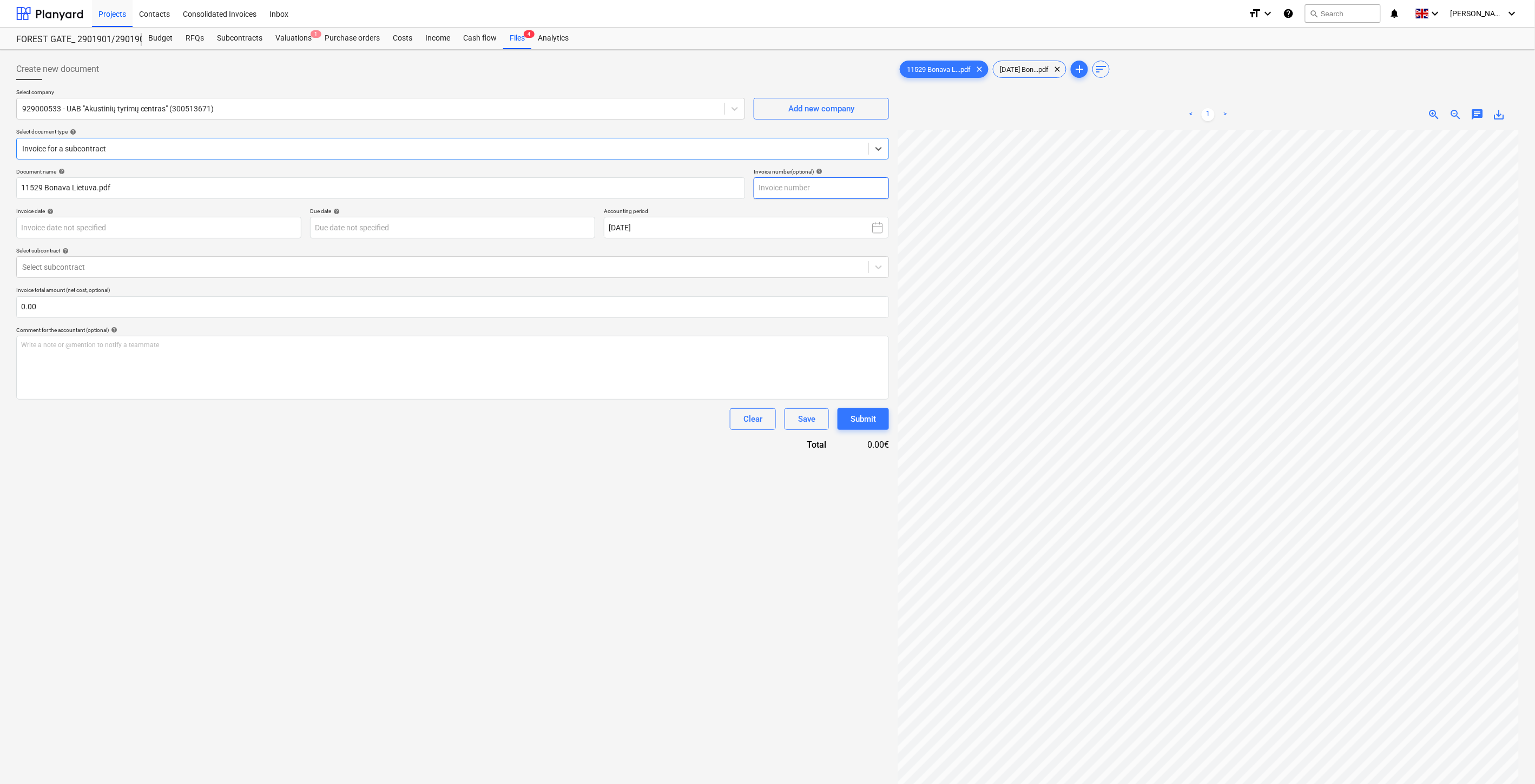
click at [799, 188] on input "text" at bounding box center [821, 188] width 135 height 21
type input "ATC11529"
click at [229, 223] on body "Projects Contacts Consolidated Invoices Inbox format_size keyboard_arrow_down h…" at bounding box center [768, 392] width 1535 height 784
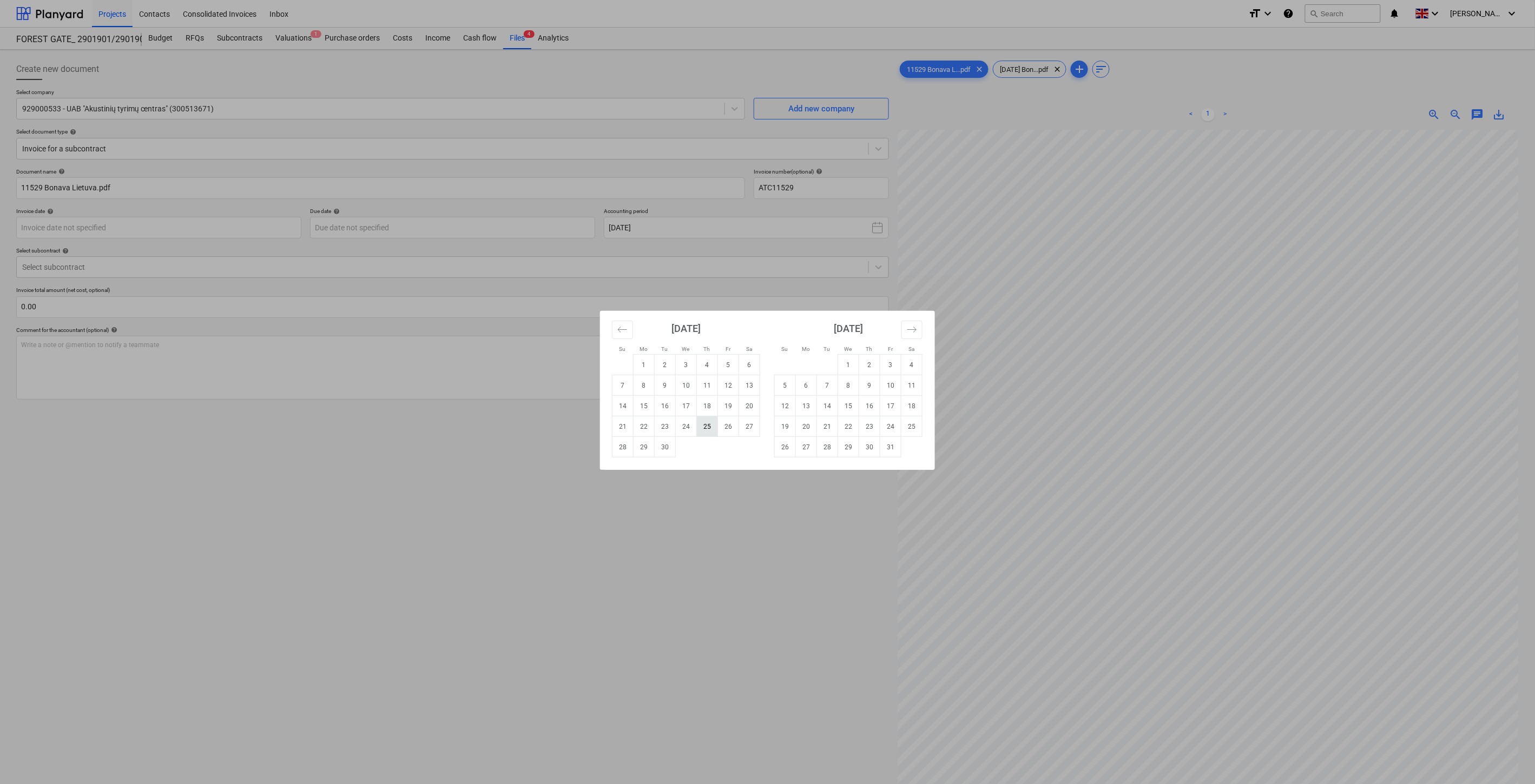
click at [705, 430] on td "25" at bounding box center [707, 427] width 21 height 20
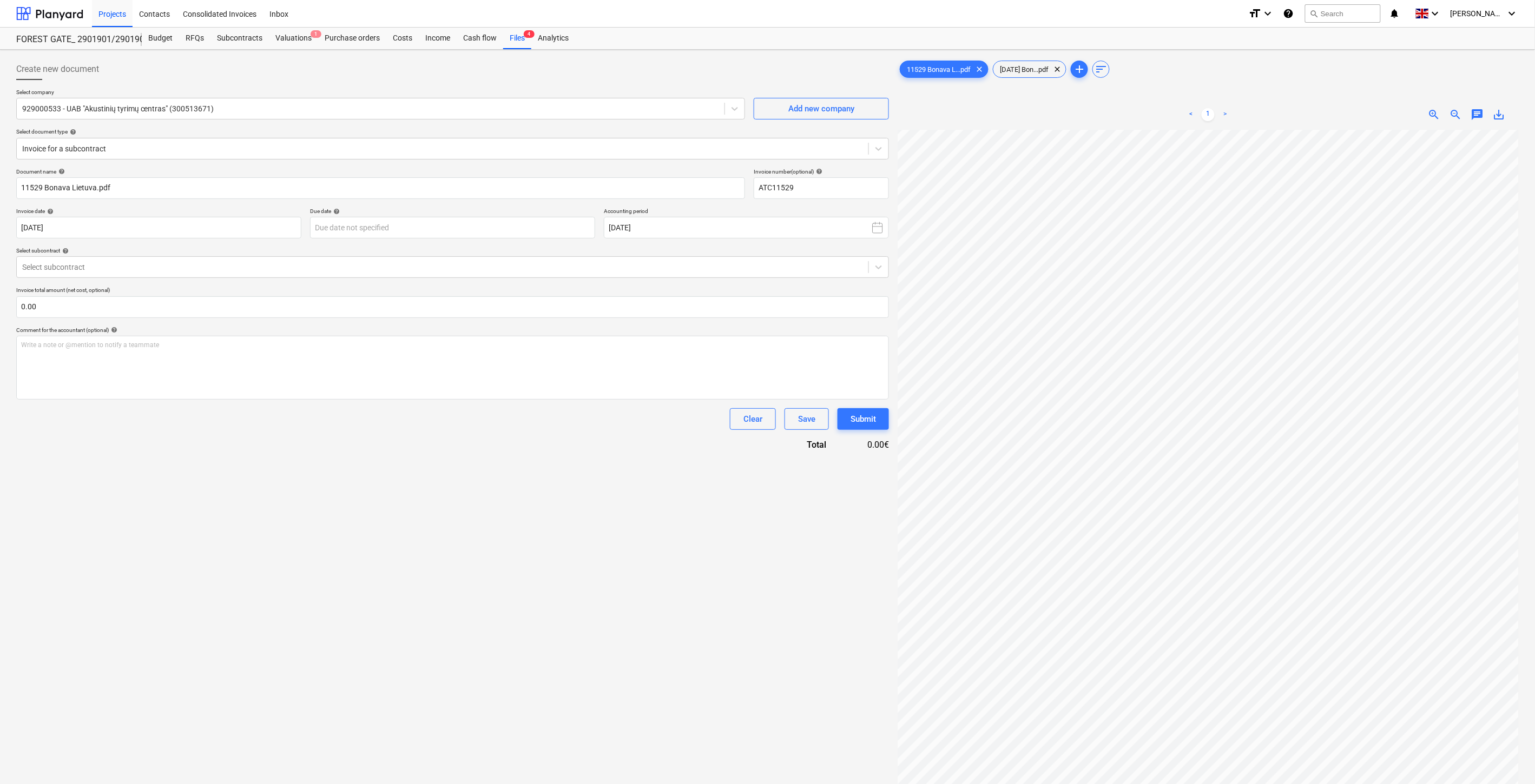
type input "[DATE]"
click at [485, 232] on body "Projects Contacts Consolidated Invoices Inbox format_size keyboard_arrow_down h…" at bounding box center [768, 392] width 1535 height 784
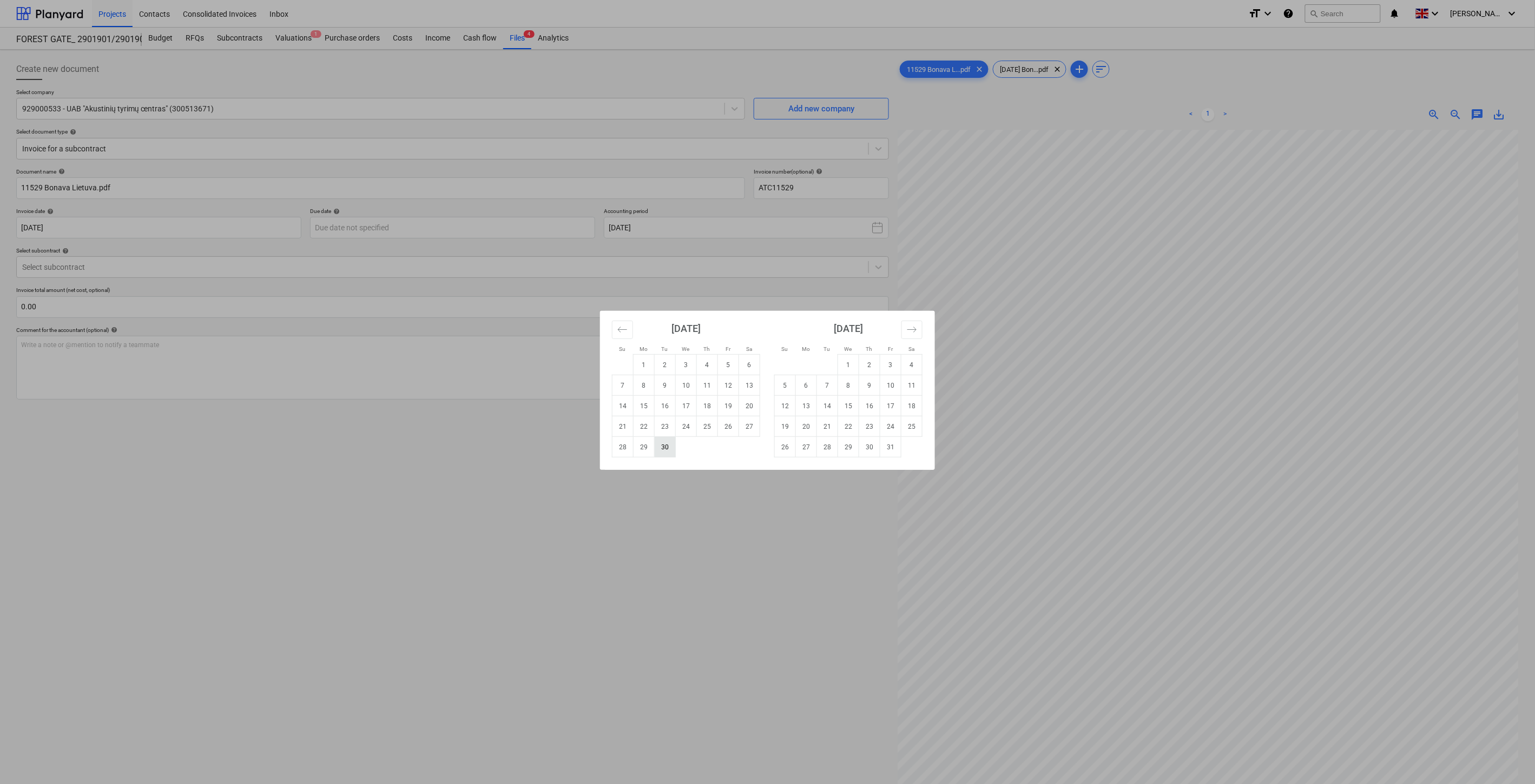
click at [670, 449] on td "30" at bounding box center [665, 447] width 21 height 20
type input "[DATE]"
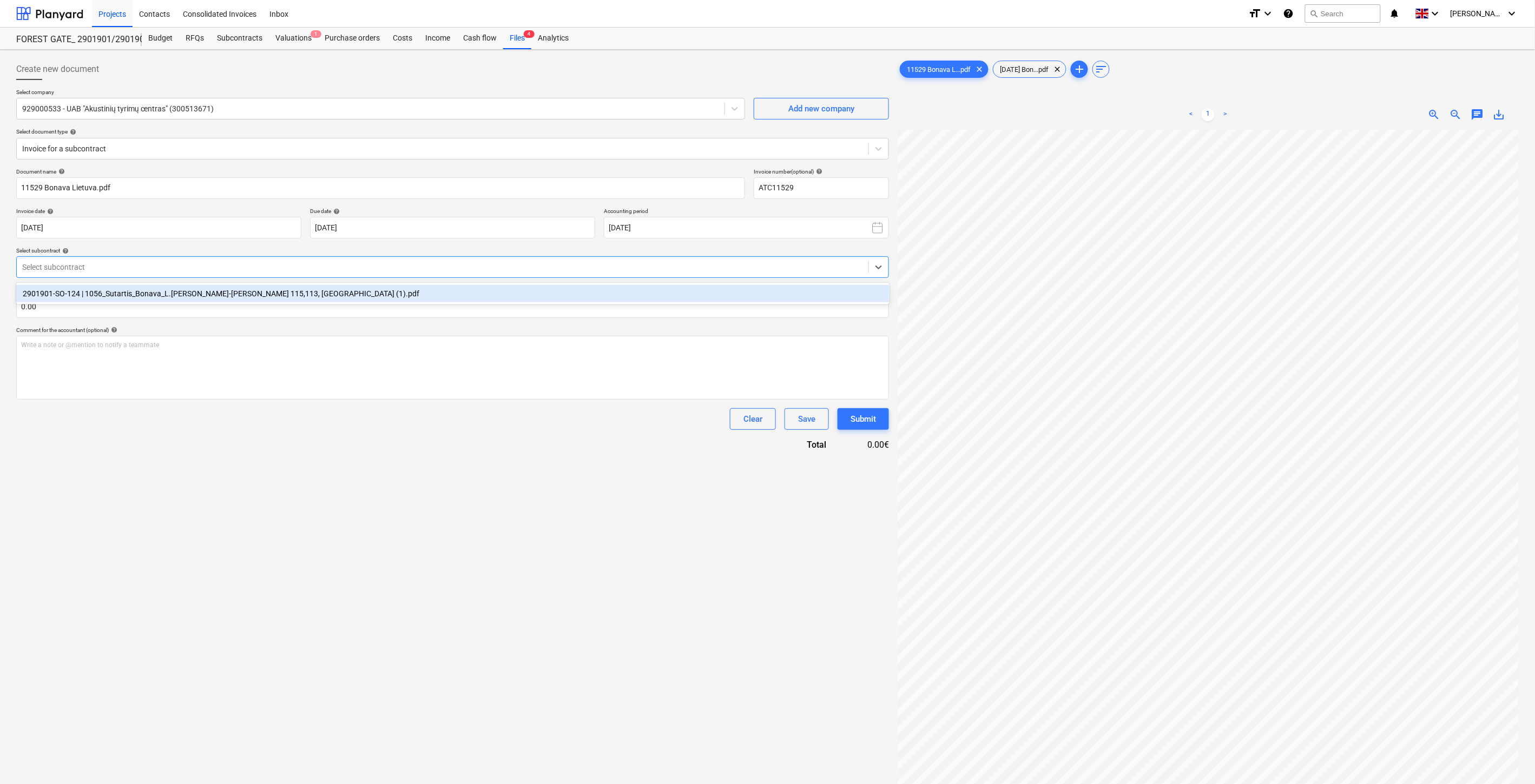
click at [408, 267] on div at bounding box center [443, 267] width 841 height 11
click at [389, 291] on div "2901901-SO-124 | 1056_Sutartis_Bonava_L.[PERSON_NAME]-[PERSON_NAME] 115,113, [G…" at bounding box center [453, 294] width 873 height 18
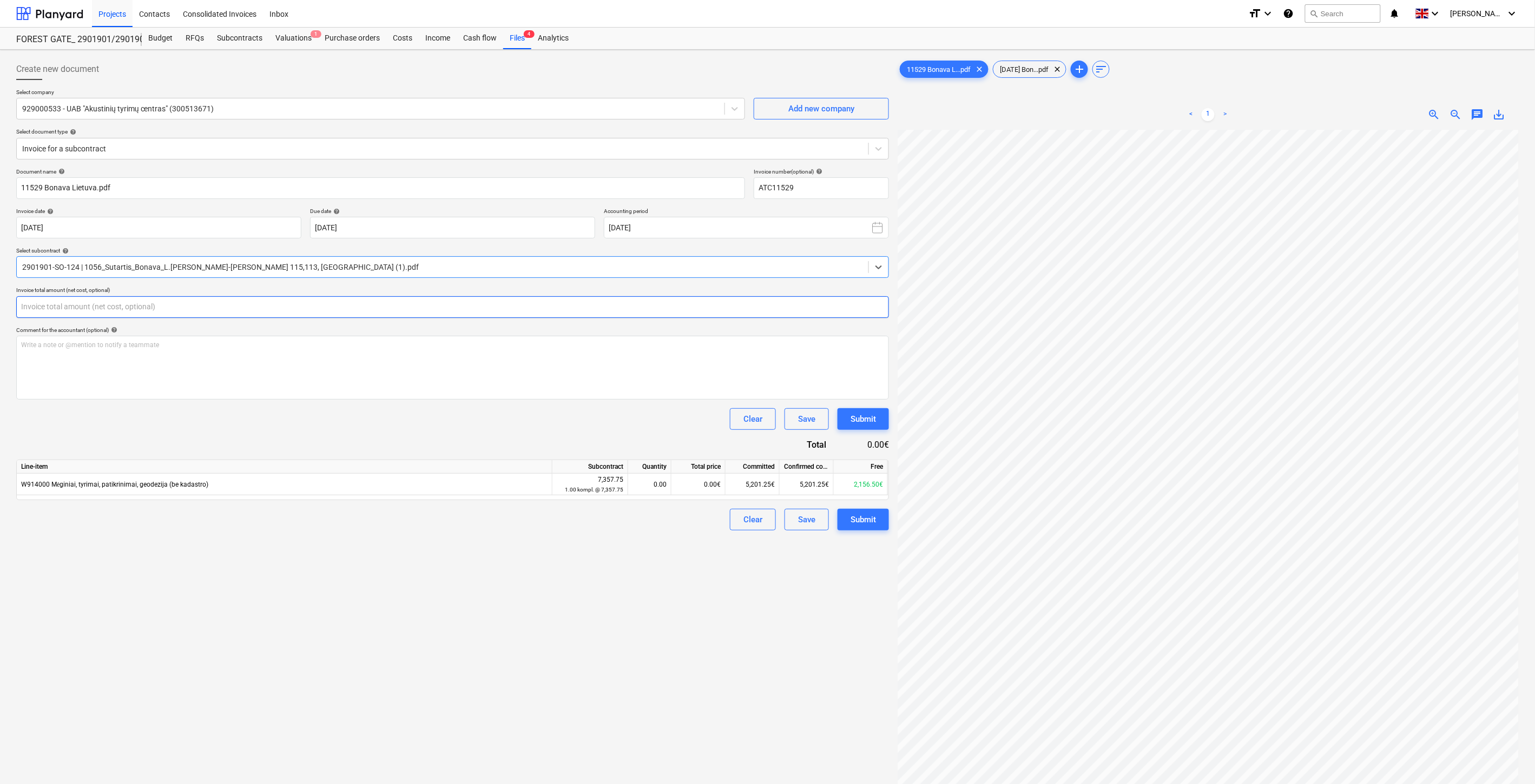
click at [398, 310] on input "text" at bounding box center [453, 307] width 873 height 21
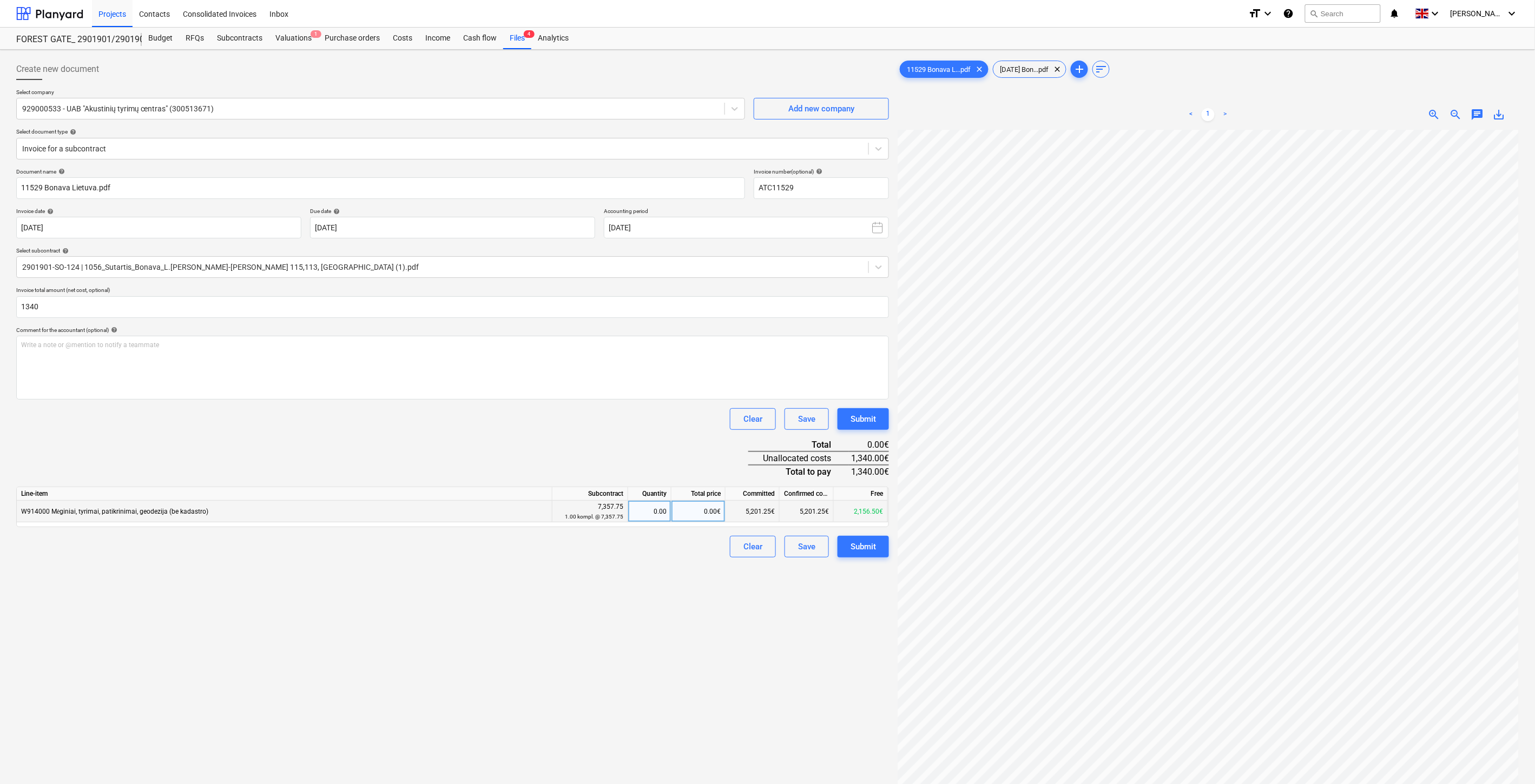
type input "1,340.00"
click at [705, 514] on div "0.00€" at bounding box center [698, 512] width 54 height 21
type input "1340"
click at [683, 451] on div "Document name help 11529 Bonava Lietuva.pdf Invoice number (optional) help ATC1…" at bounding box center [453, 363] width 873 height 389
drag, startPoint x: 487, startPoint y: 450, endPoint x: 493, endPoint y: 446, distance: 7.2
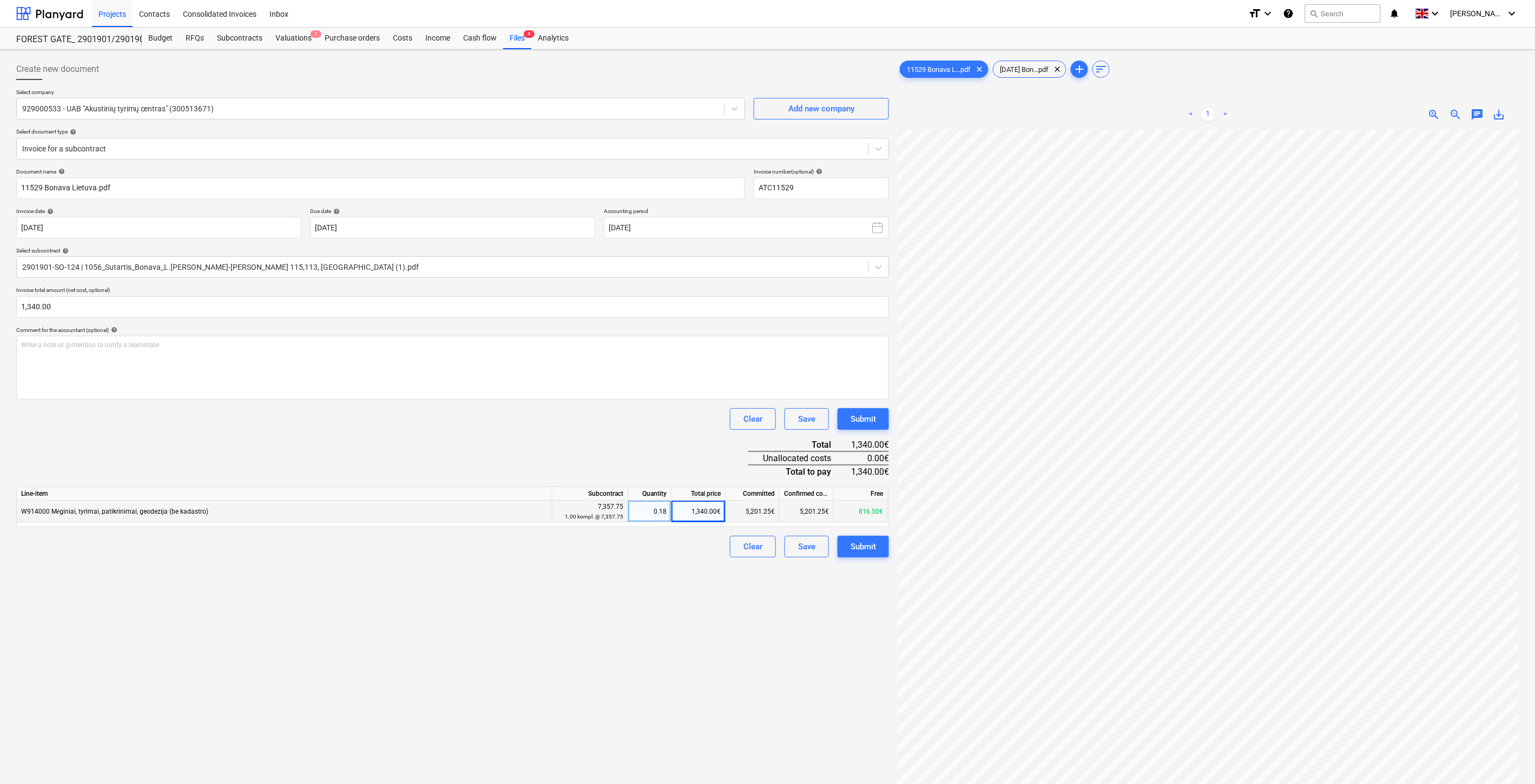
click at [491, 448] on div "Document name help 11529 Bonava Lietuva.pdf Invoice number (optional) help ATC1…" at bounding box center [453, 363] width 873 height 389
click at [509, 439] on div "Document name help 11529 Bonava Lietuva.pdf Invoice number (optional) help ATC1…" at bounding box center [453, 363] width 873 height 389
click at [446, 439] on div "Document name help 11529 Bonava Lietuva.pdf Invoice number (optional) help ATC1…" at bounding box center [453, 363] width 873 height 389
click at [468, 429] on div "Clear Save Submit" at bounding box center [453, 419] width 873 height 21
click at [479, 424] on div "Clear Save Submit" at bounding box center [453, 419] width 873 height 21
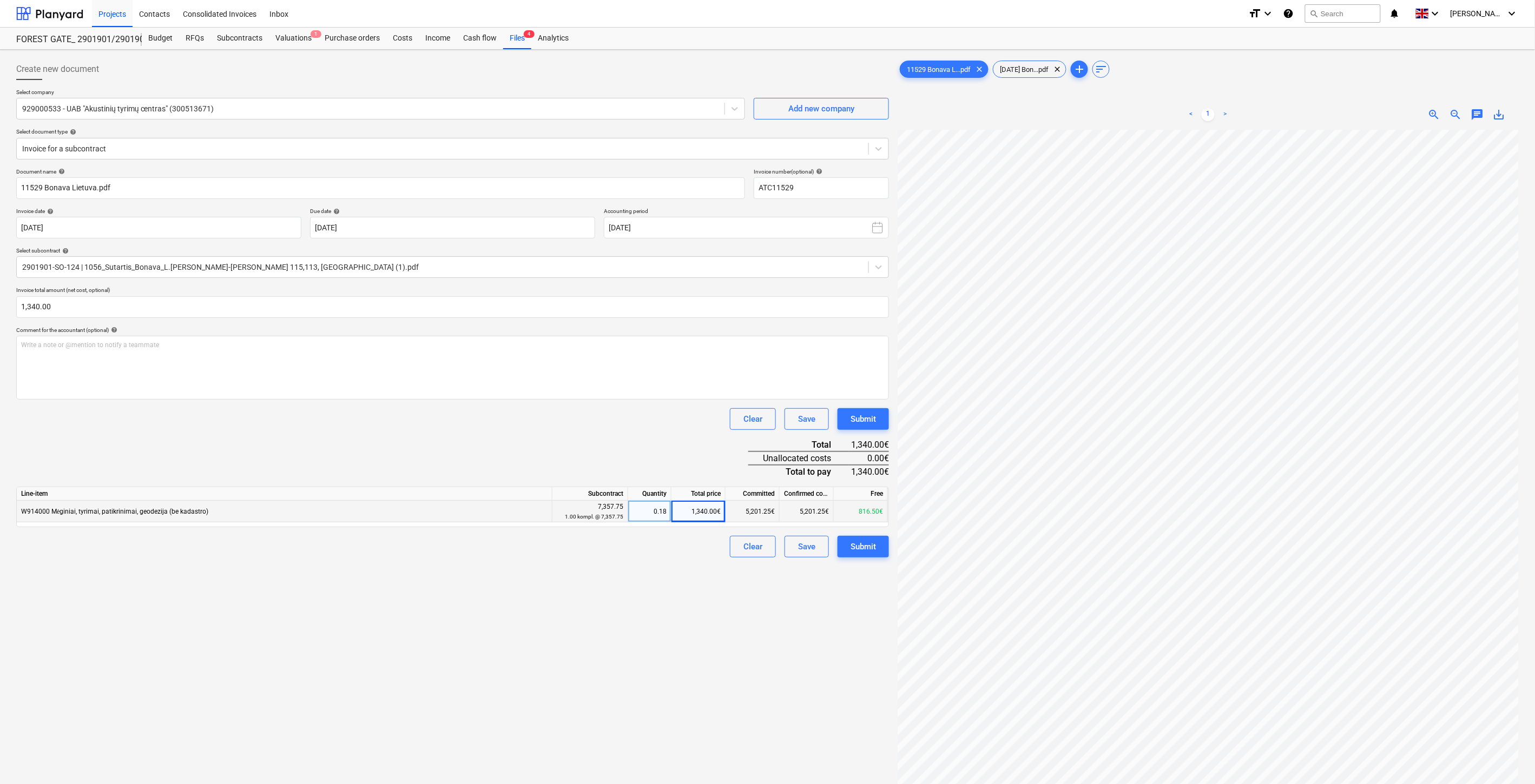
click at [493, 419] on div "Clear Save Submit" at bounding box center [453, 419] width 873 height 21
click at [469, 422] on div "Clear Save Submit" at bounding box center [453, 419] width 873 height 21
click at [486, 417] on div "Clear Save Submit" at bounding box center [453, 419] width 873 height 21
click at [807, 550] on div "Save" at bounding box center [807, 547] width 18 height 14
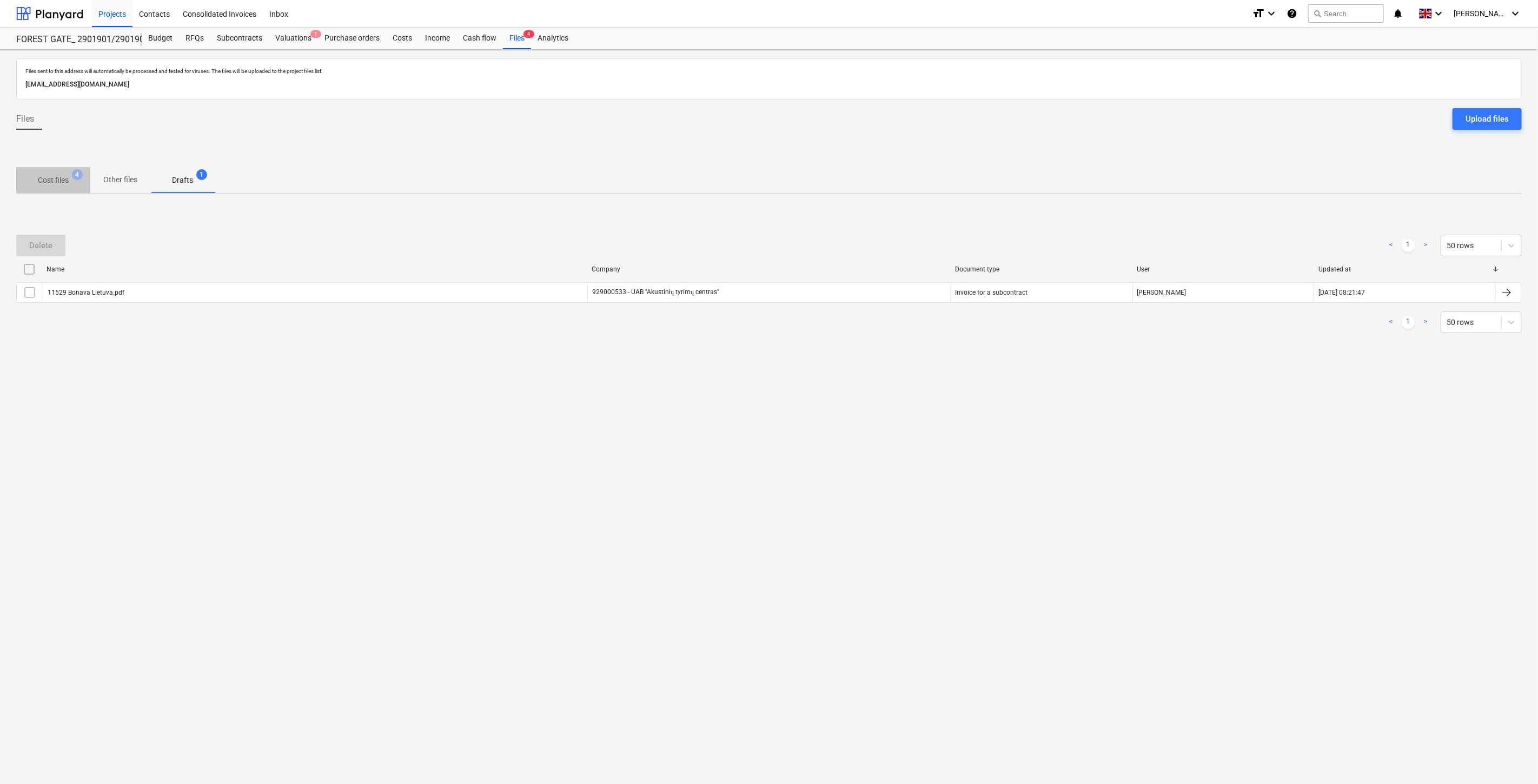
click at [45, 172] on span "Cost files 4" at bounding box center [53, 180] width 75 height 20
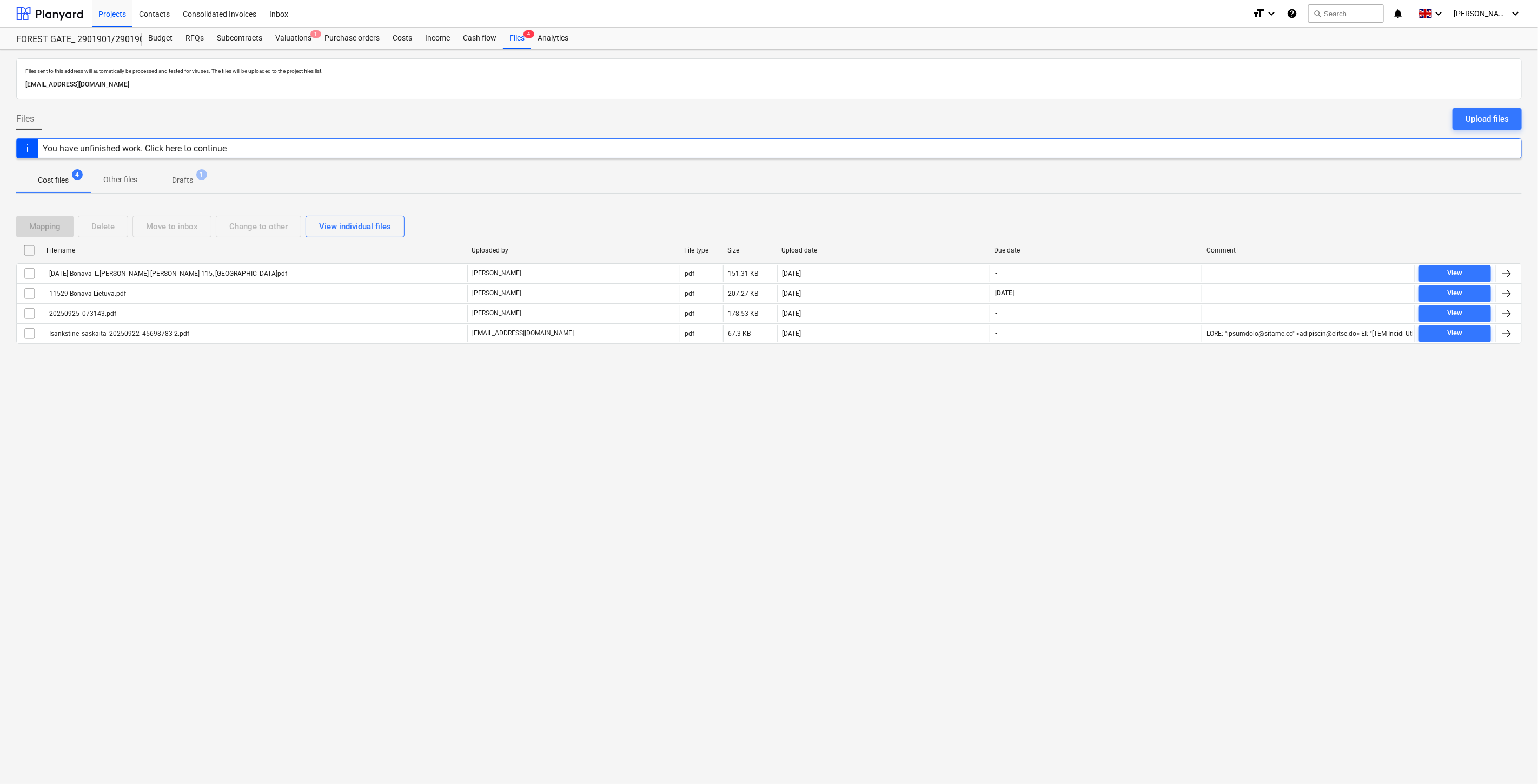
click at [1120, 218] on div "Mapping Delete Move to inbox Change to other View individual files" at bounding box center [769, 226] width 1506 height 21
click at [1136, 213] on div "Mapping Delete Move to inbox Change to other View individual files" at bounding box center [769, 226] width 1506 height 30
click at [1370, 11] on button "search Search" at bounding box center [1346, 13] width 75 height 19
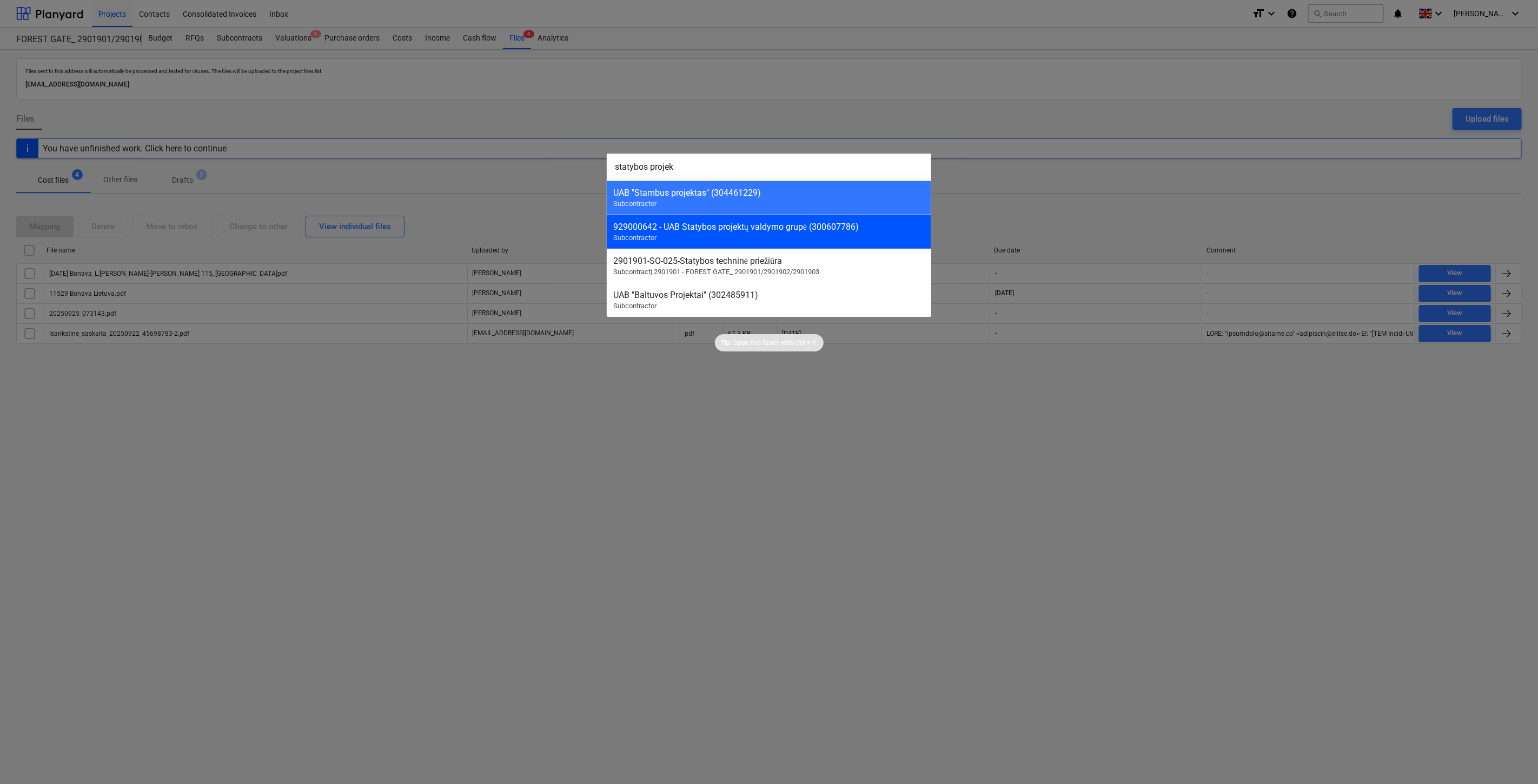
type input "statybos projek"
click at [721, 227] on div "929000642 - UAB Statybos projektų valdymo grupė (300607786)" at bounding box center [769, 227] width 311 height 11
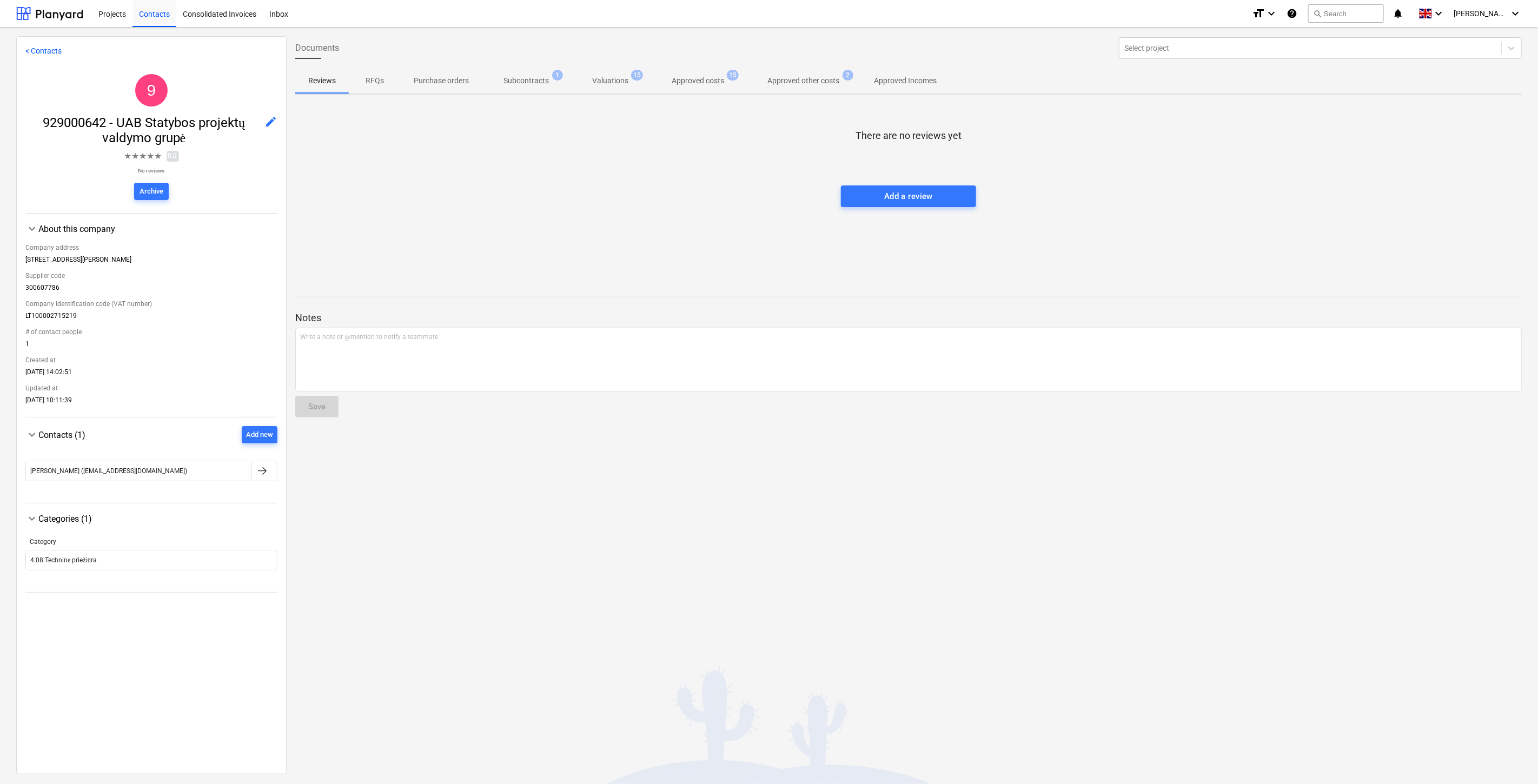
click at [533, 75] on p "Subcontracts" at bounding box center [526, 81] width 45 height 12
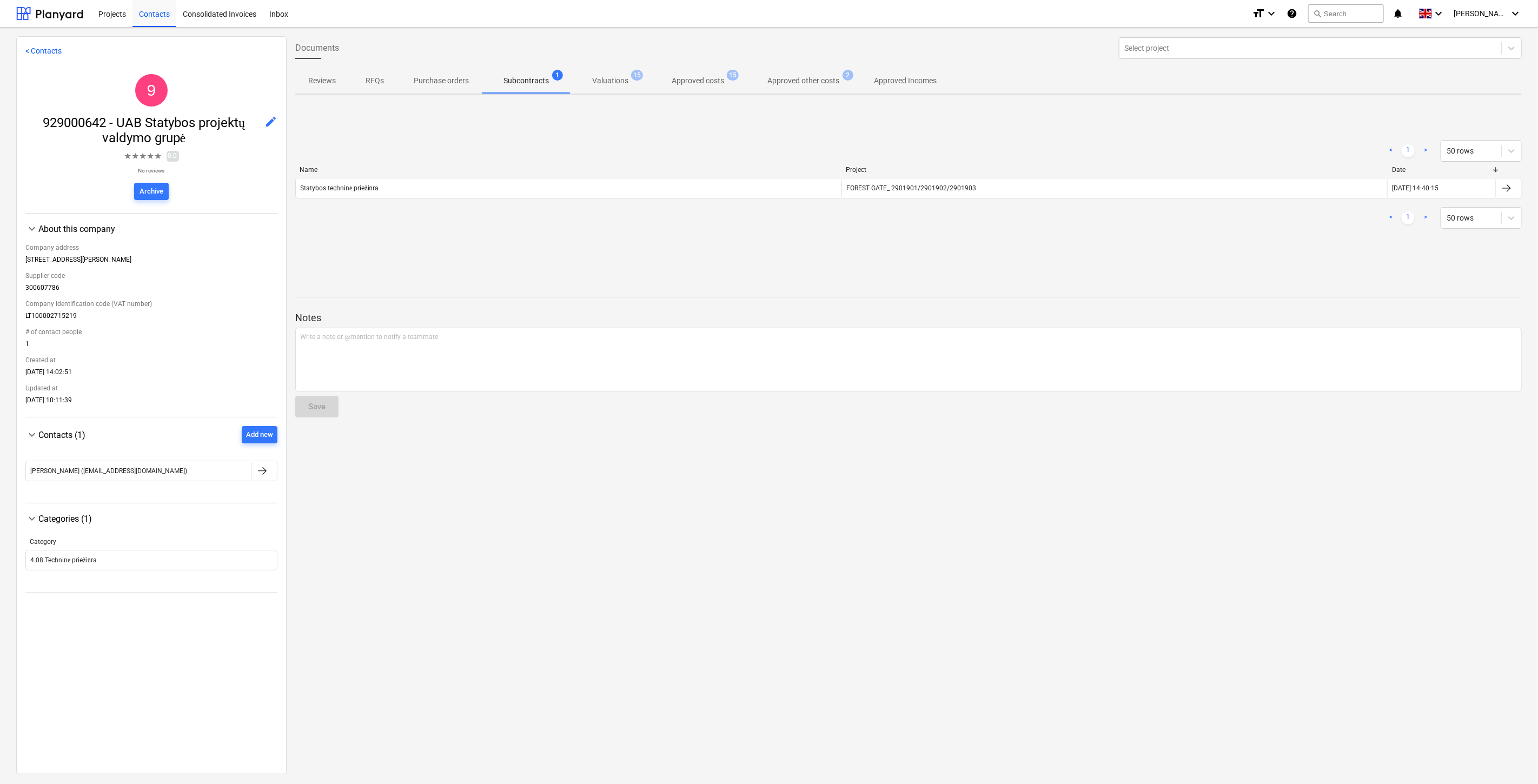
click at [533, 199] on div "Name Project Date Statybos techninė [GEOGRAPHIC_DATA] 2901901/2901902/2901903 […" at bounding box center [908, 184] width 1227 height 36
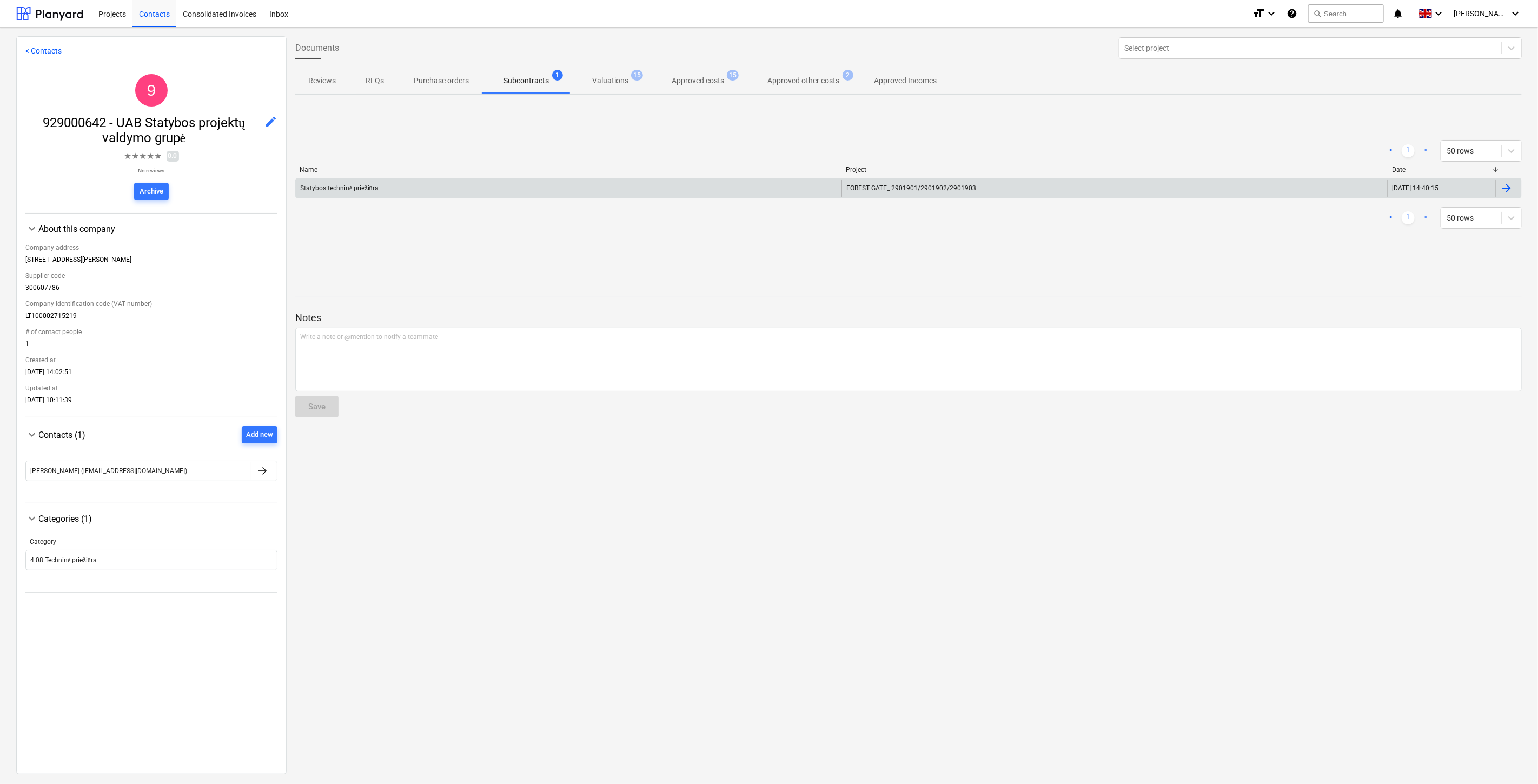
click at [534, 198] on div "Statybos techninė [GEOGRAPHIC_DATA] 2901901/2901902/2901903 [DATE] 14:40:15" at bounding box center [908, 188] width 1227 height 20
click at [651, 179] on div "Statybos techninė priežiūra" at bounding box center [569, 188] width 545 height 18
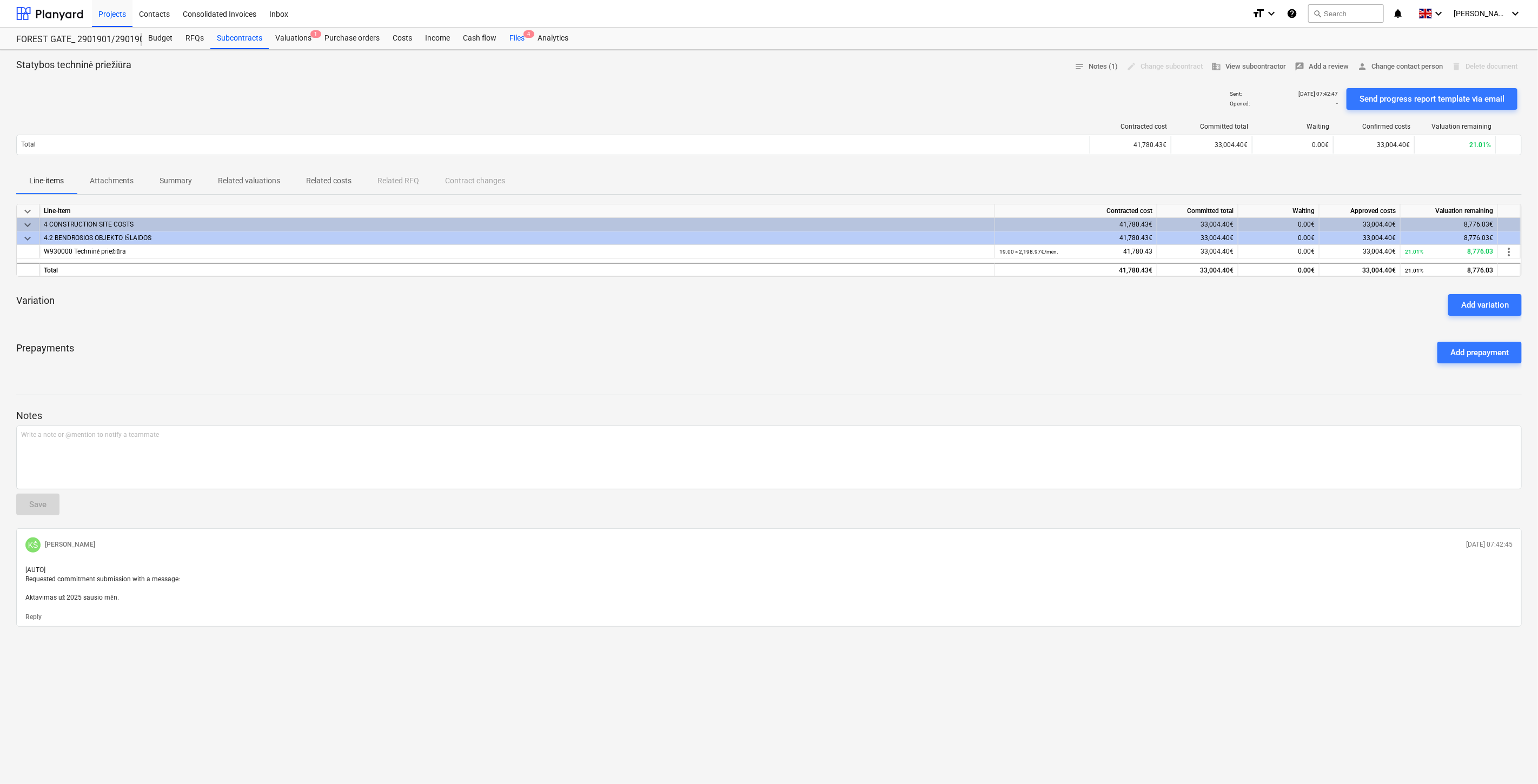
click at [519, 38] on div "Files 4" at bounding box center [517, 38] width 28 height 21
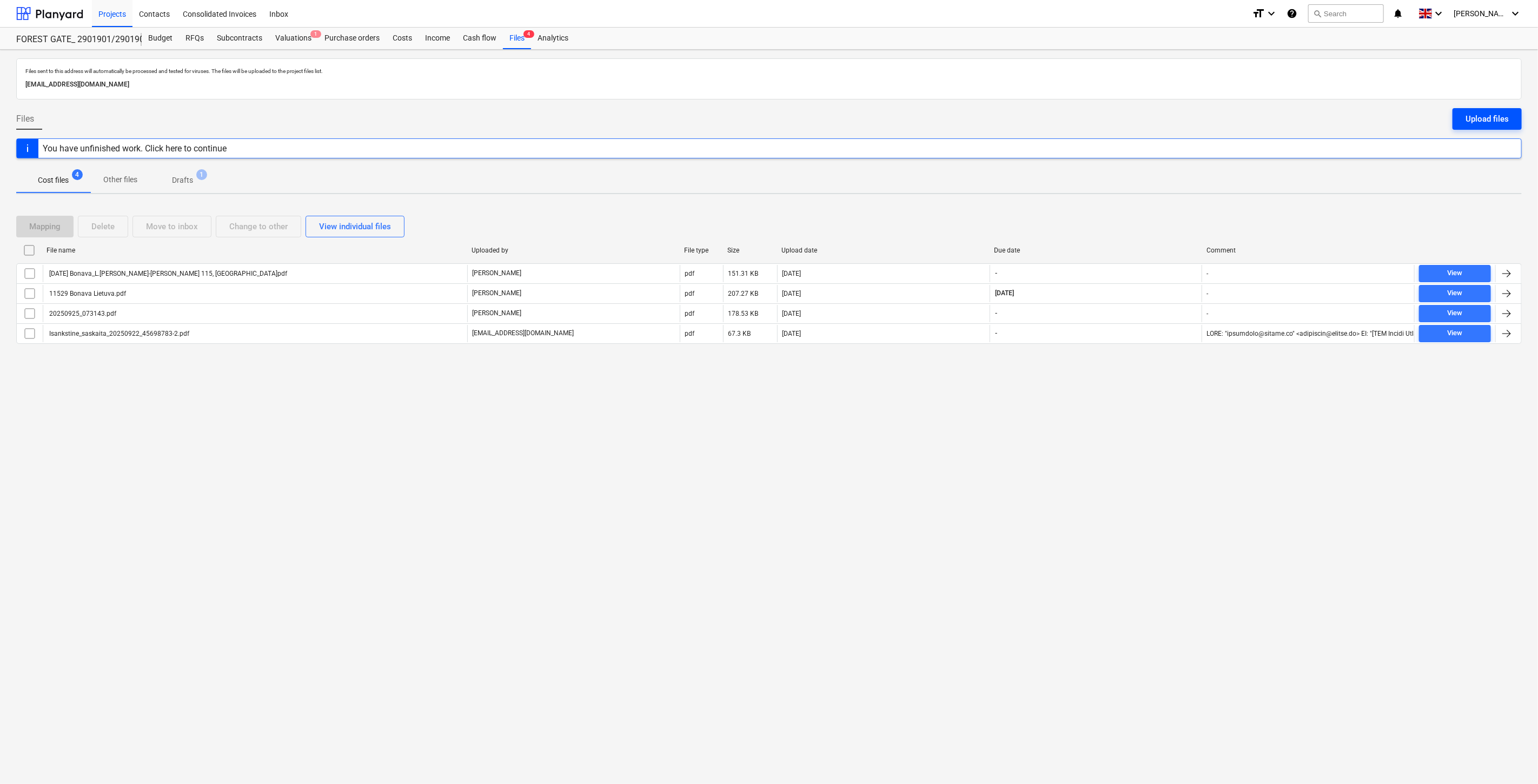
click at [1510, 109] on button "Upload files" at bounding box center [1487, 119] width 69 height 21
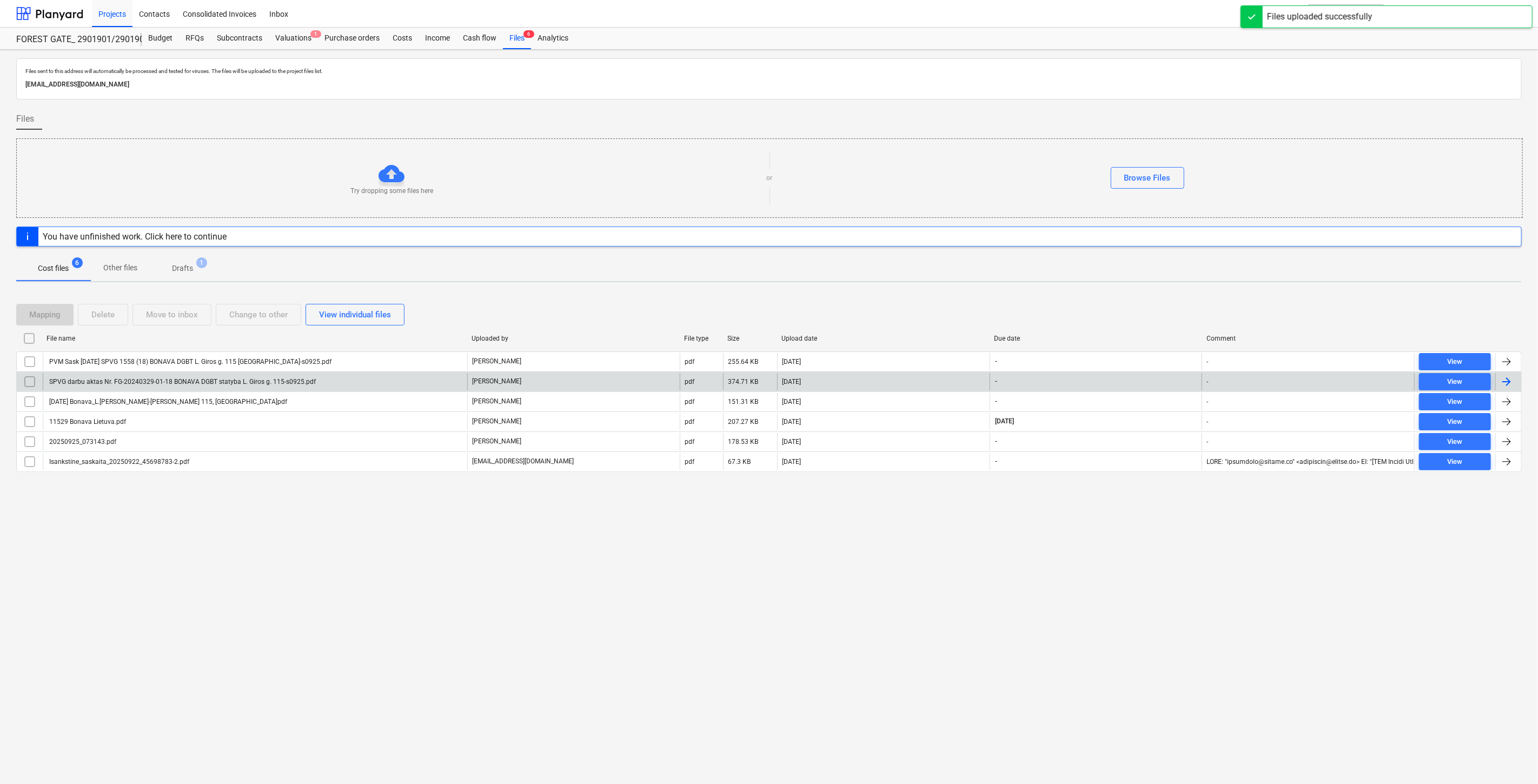
click at [28, 383] on input "checkbox" at bounding box center [30, 382] width 18 height 18
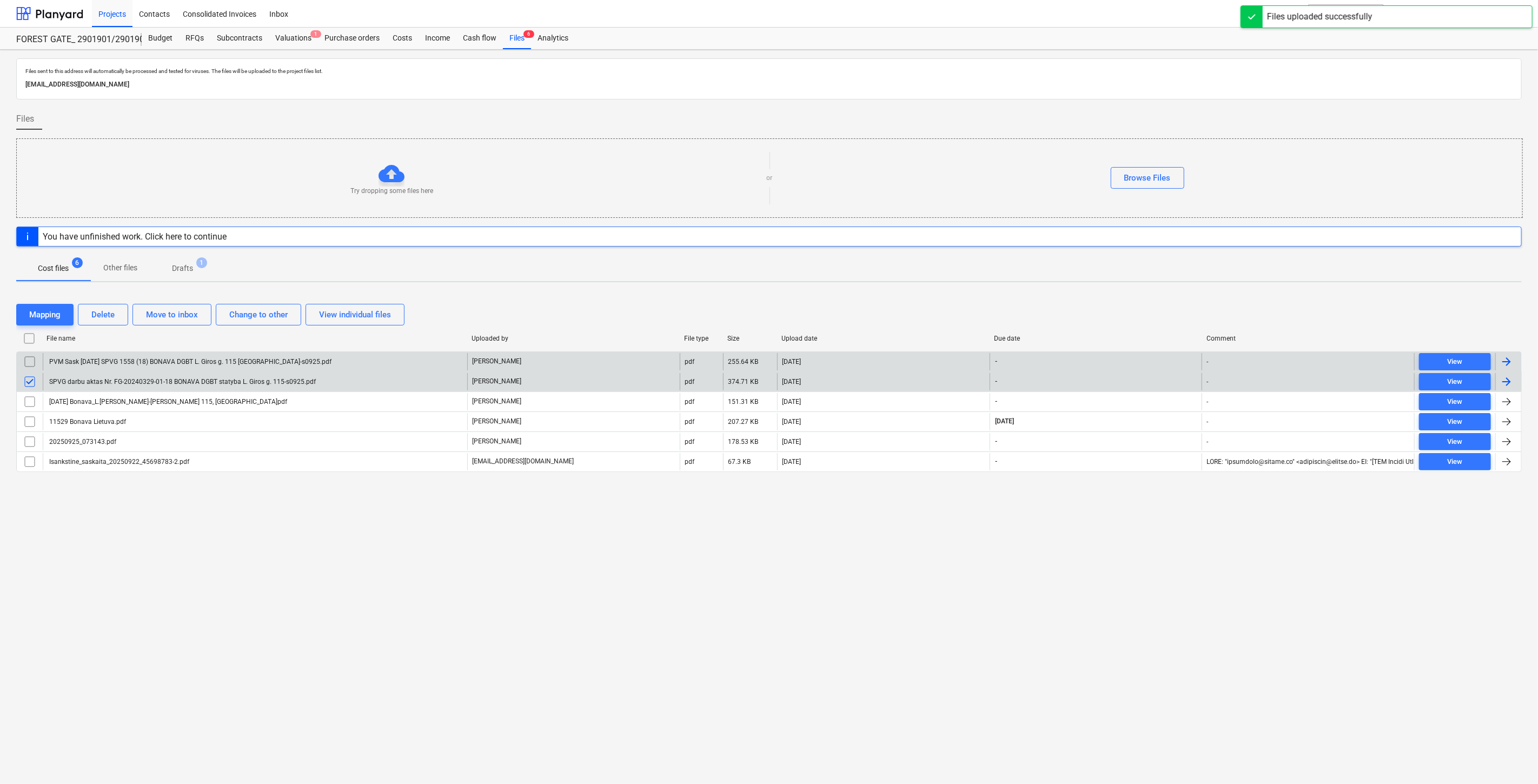
click at [28, 365] on input "checkbox" at bounding box center [30, 362] width 18 height 18
click at [42, 323] on button "Mapping" at bounding box center [44, 315] width 58 height 21
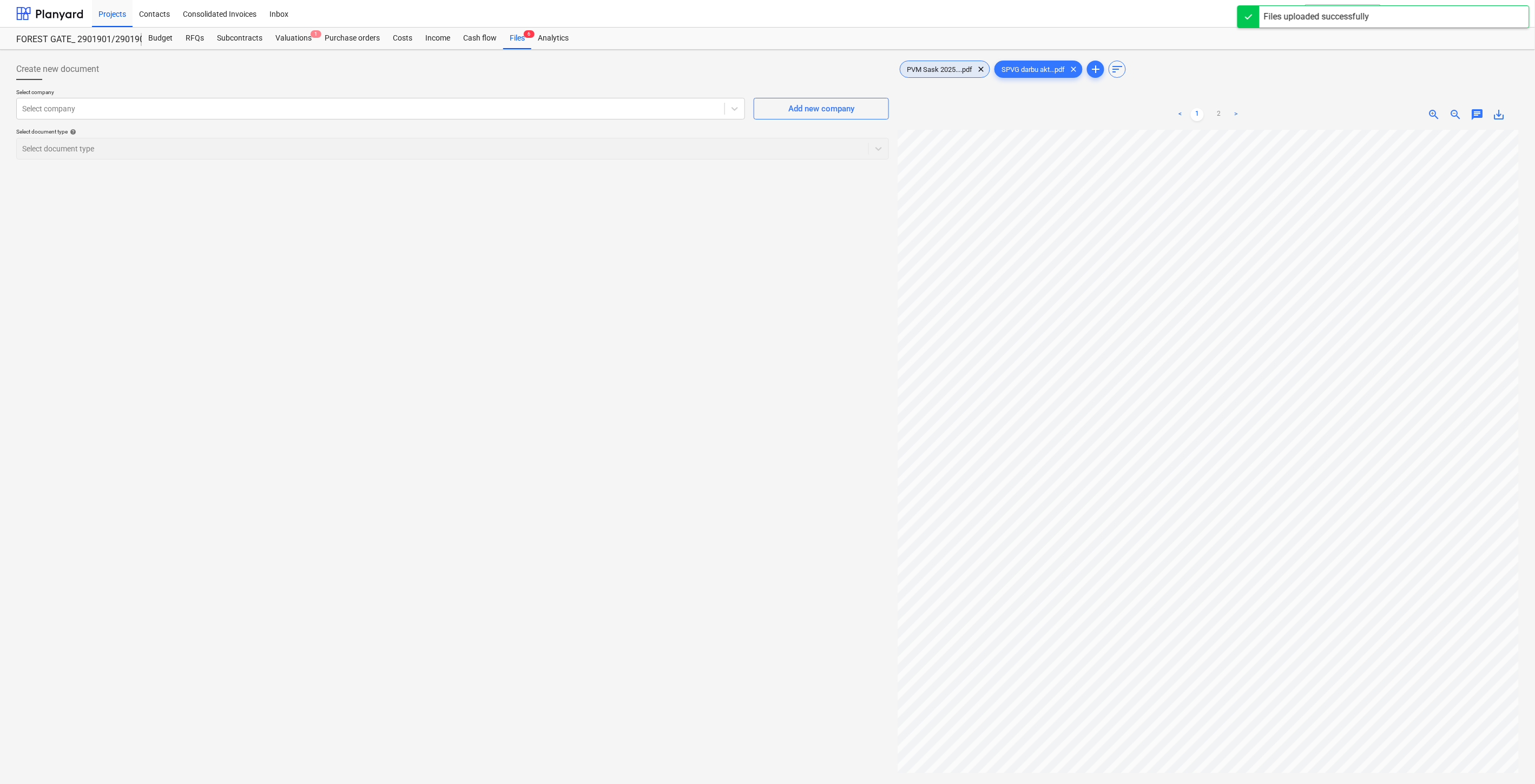
click at [943, 72] on span "PVM Sask 2025....pdf" at bounding box center [940, 69] width 78 height 8
click at [608, 114] on div at bounding box center [370, 108] width 697 height 11
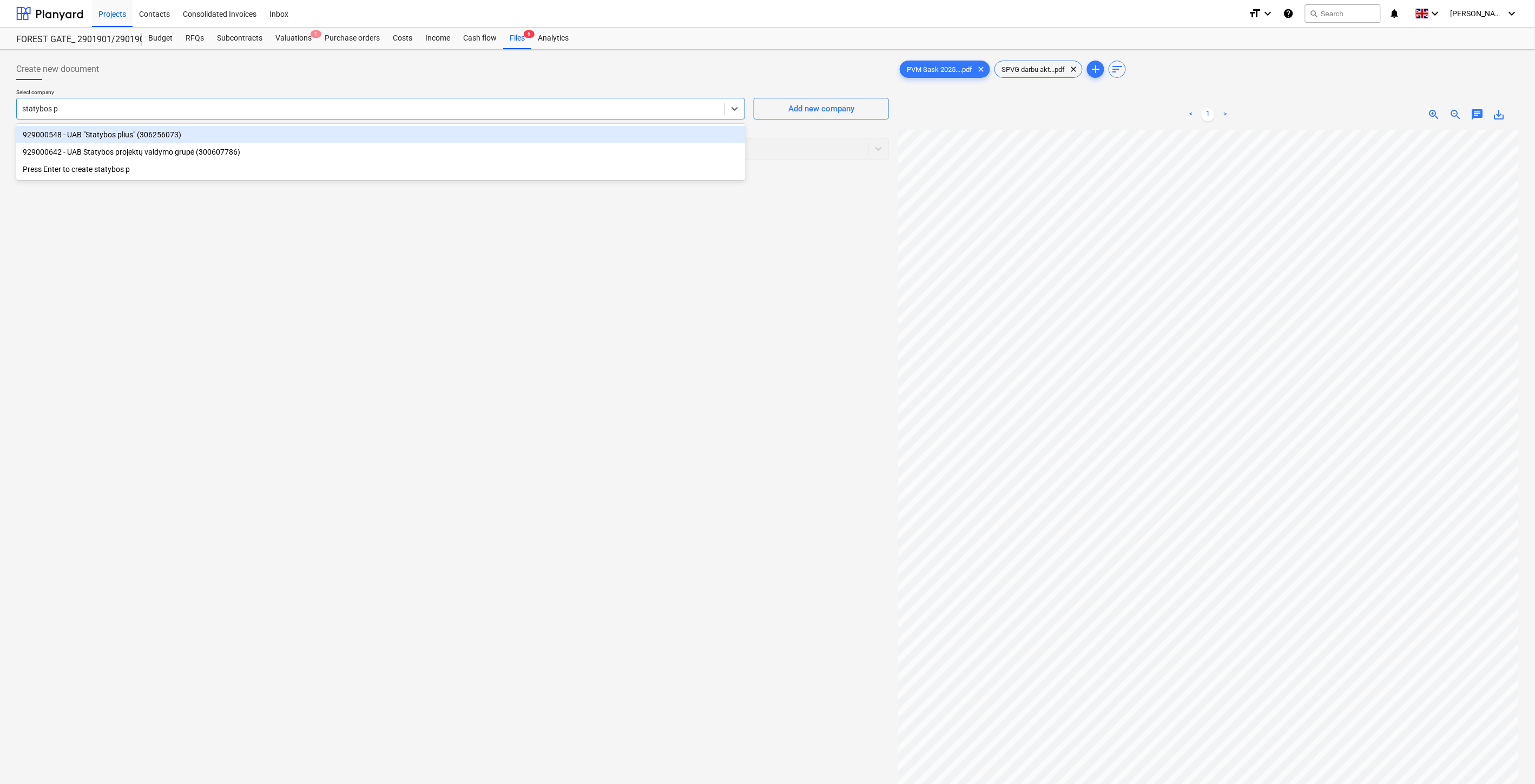
type input "statybos pr"
click at [585, 142] on div "929000642 - UAB Statybos projektų valdymo grupė (300607786)" at bounding box center [381, 135] width 729 height 18
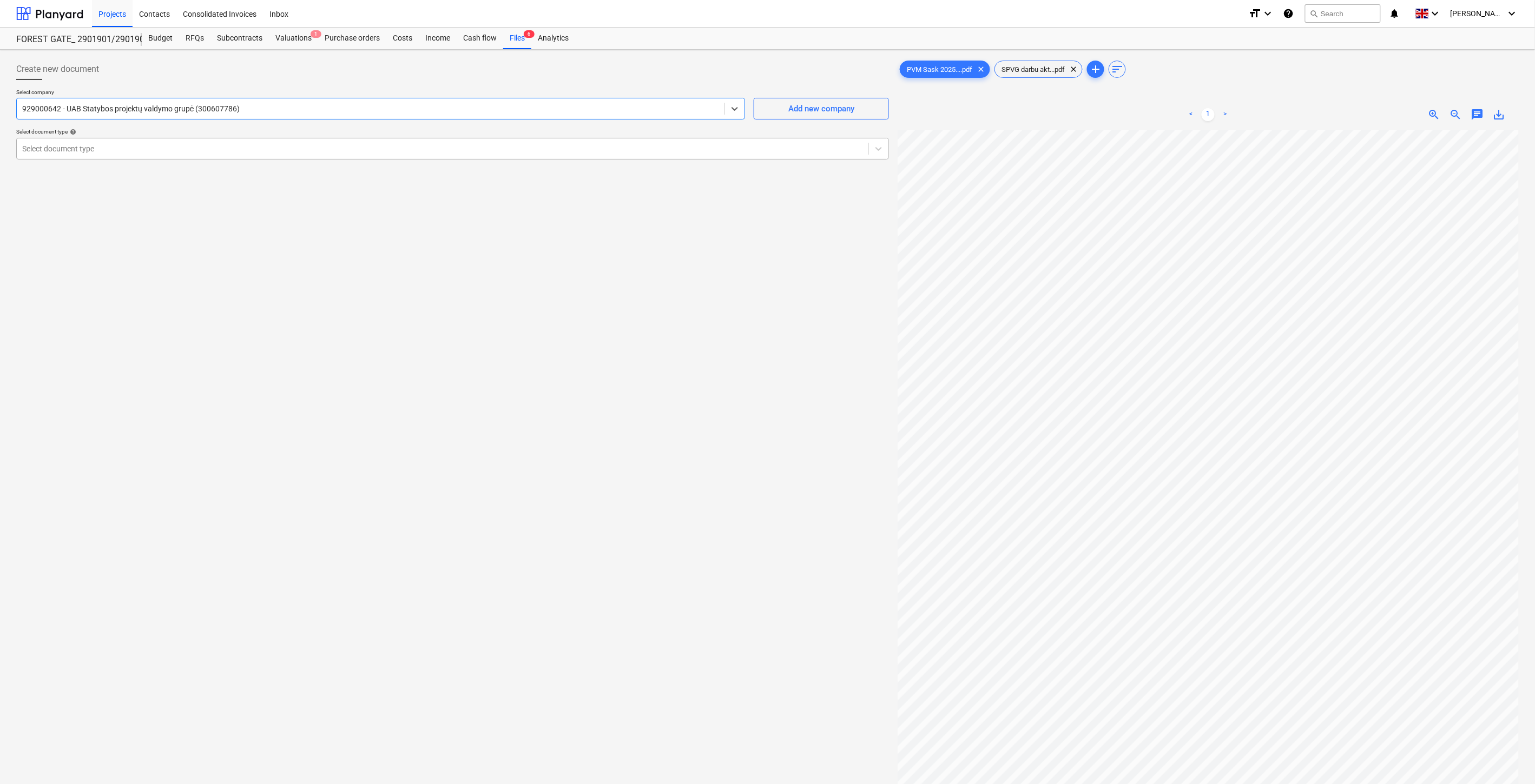
click at [445, 154] on div "Select document type" at bounding box center [443, 148] width 852 height 15
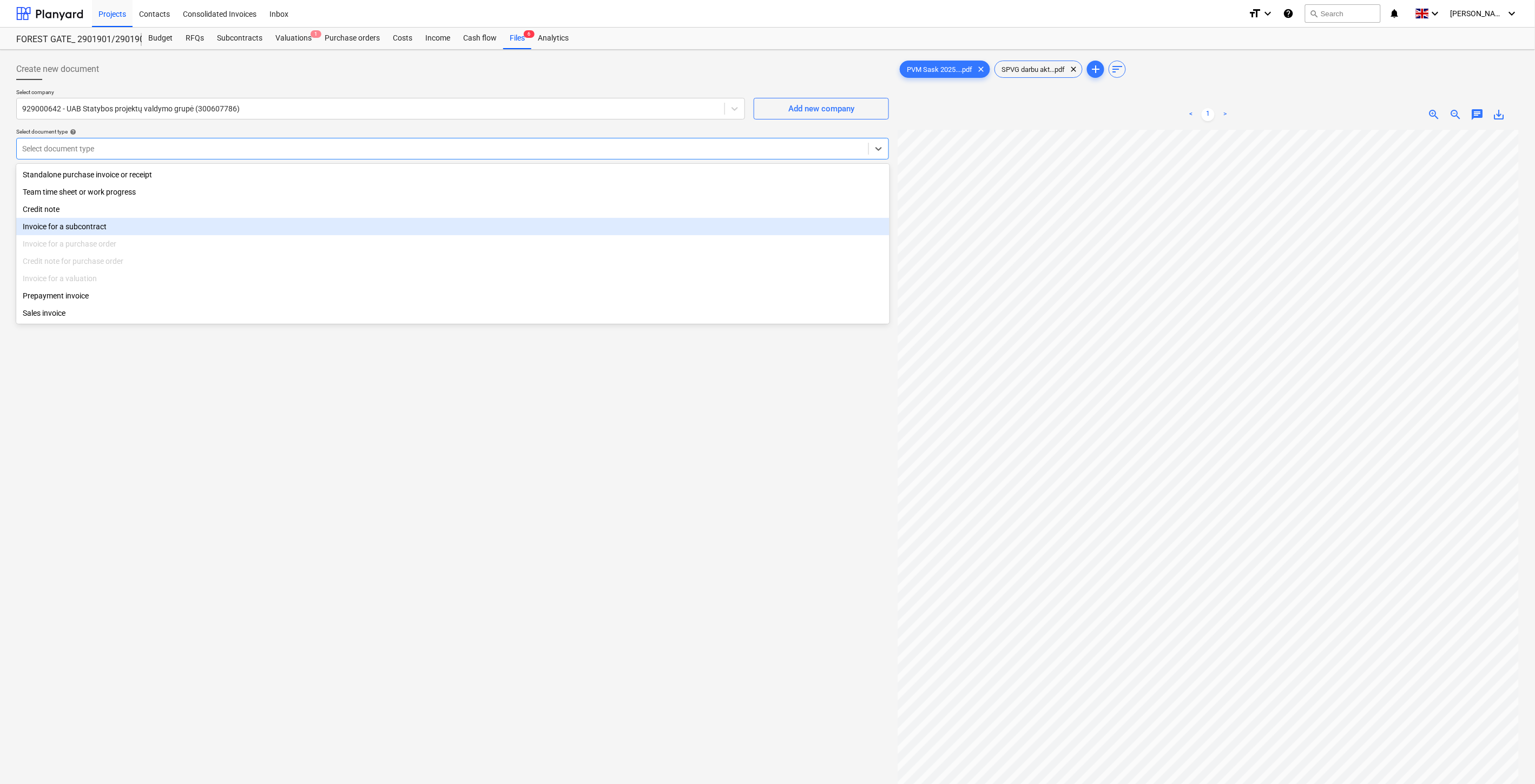
click at [129, 223] on div "Invoice for a subcontract" at bounding box center [453, 227] width 873 height 18
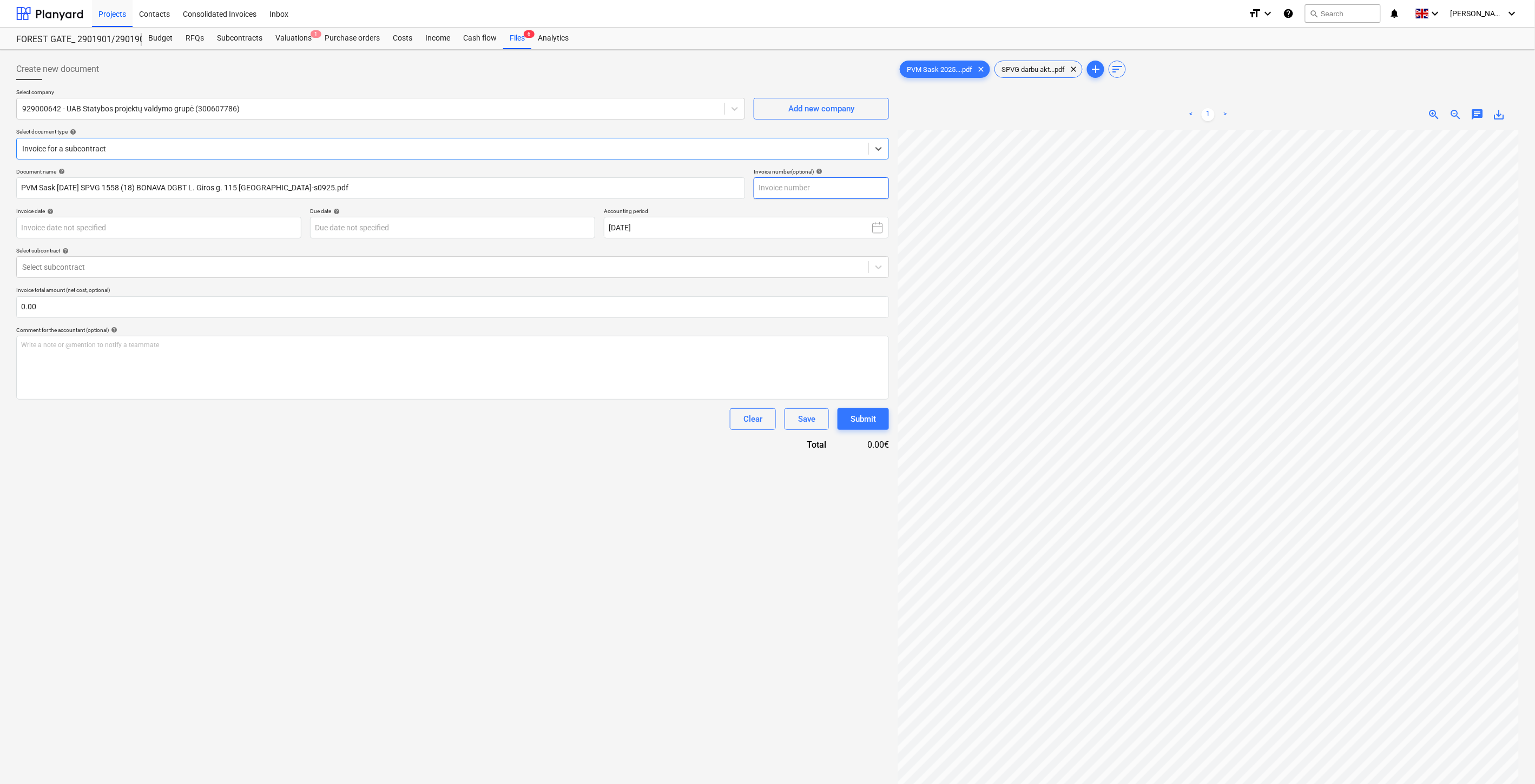
click at [830, 181] on input "text" at bounding box center [821, 188] width 135 height 21
type input "SPVG1558"
click at [276, 225] on body "Projects Contacts Consolidated Invoices Inbox format_size keyboard_arrow_down h…" at bounding box center [768, 392] width 1535 height 784
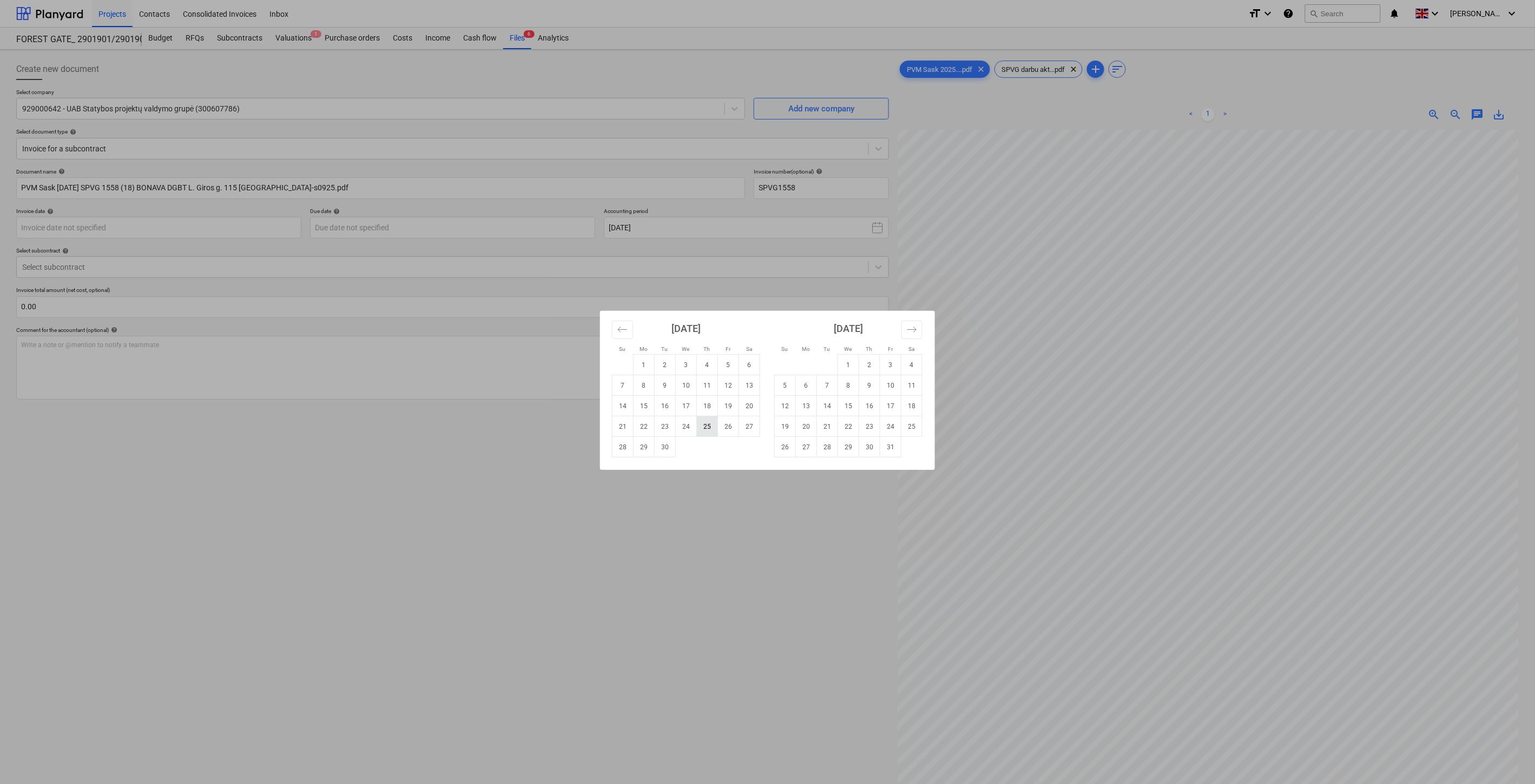
click at [706, 425] on td "25" at bounding box center [707, 427] width 21 height 20
type input "[DATE]"
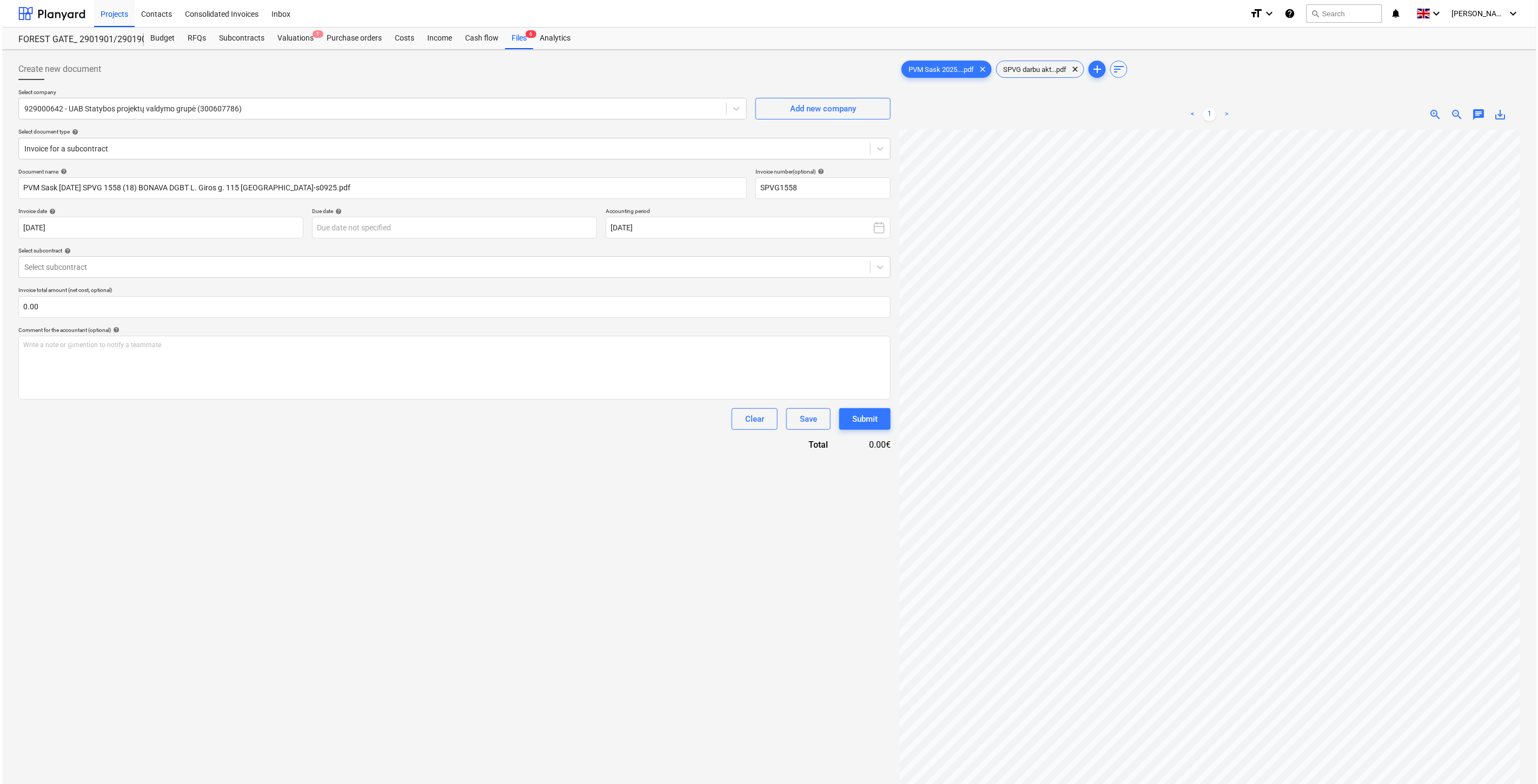
scroll to position [164, 28]
click at [395, 225] on body "Projects Contacts Consolidated Invoices Inbox format_size keyboard_arrow_down h…" at bounding box center [767, 392] width 1534 height 784
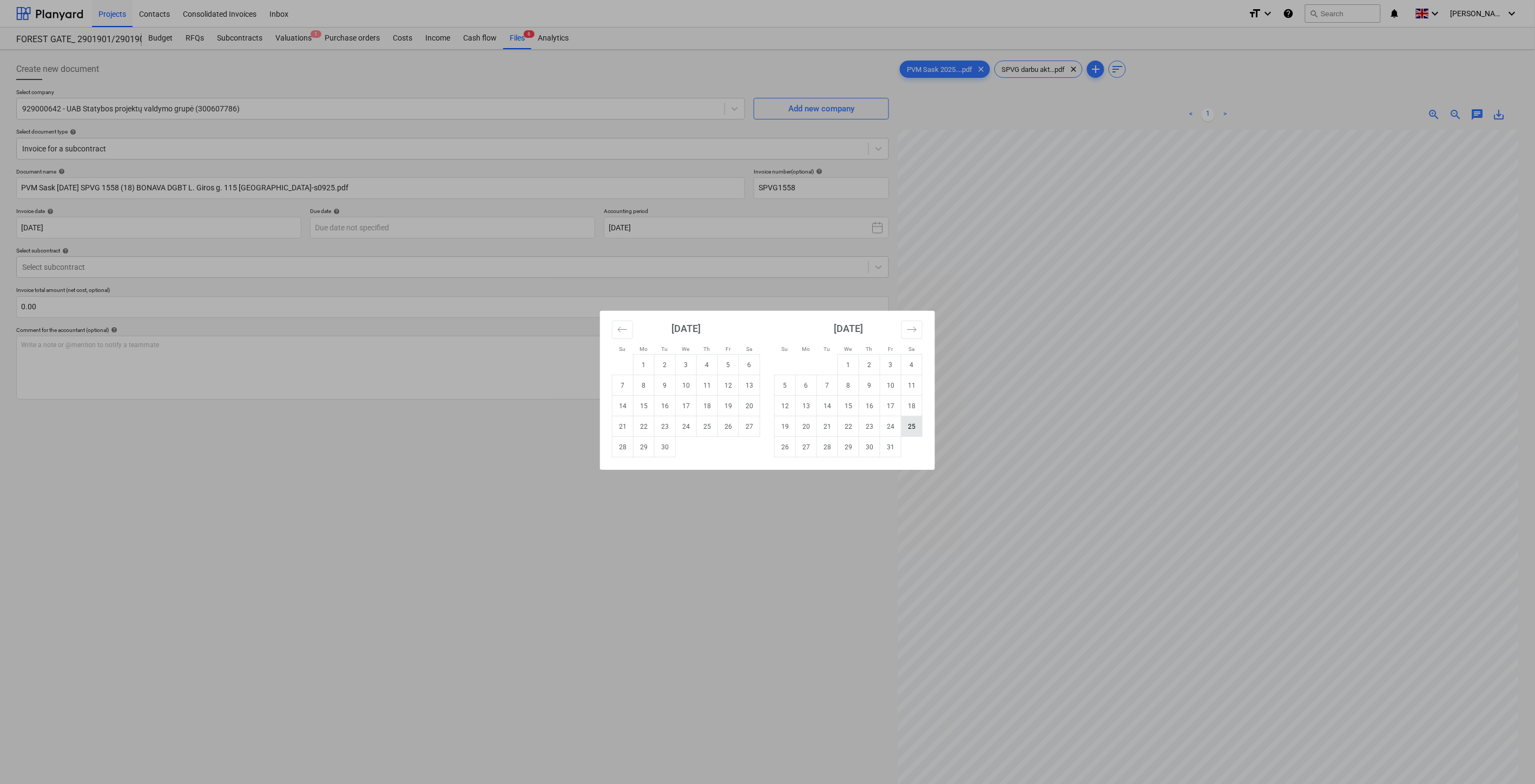
click at [910, 426] on td "25" at bounding box center [912, 427] width 21 height 20
type input "[DATE]"
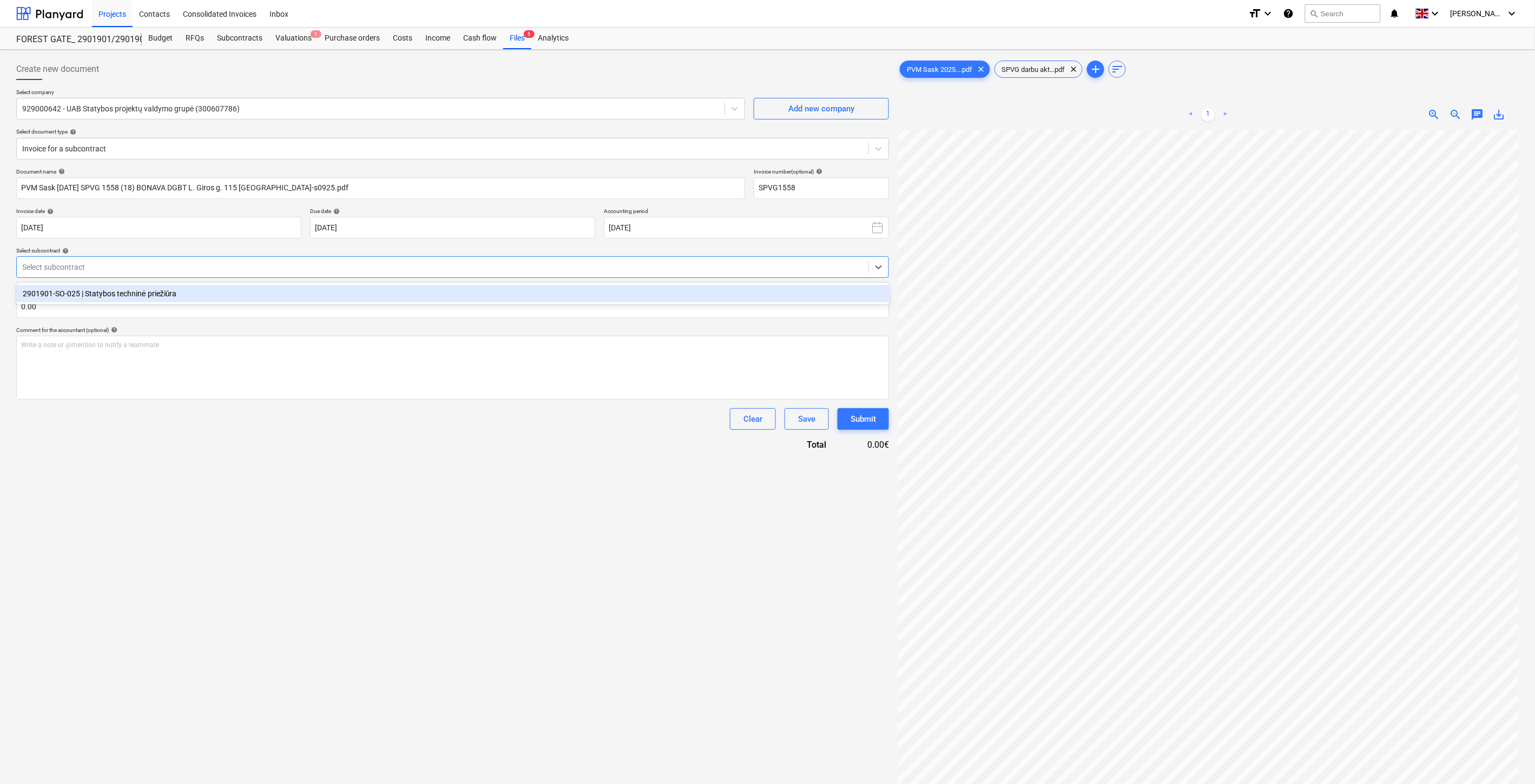
click at [381, 265] on div at bounding box center [443, 267] width 841 height 11
click at [363, 285] on div "2901901-SO-025 | Statybos techninė priežiūra" at bounding box center [453, 294] width 873 height 18
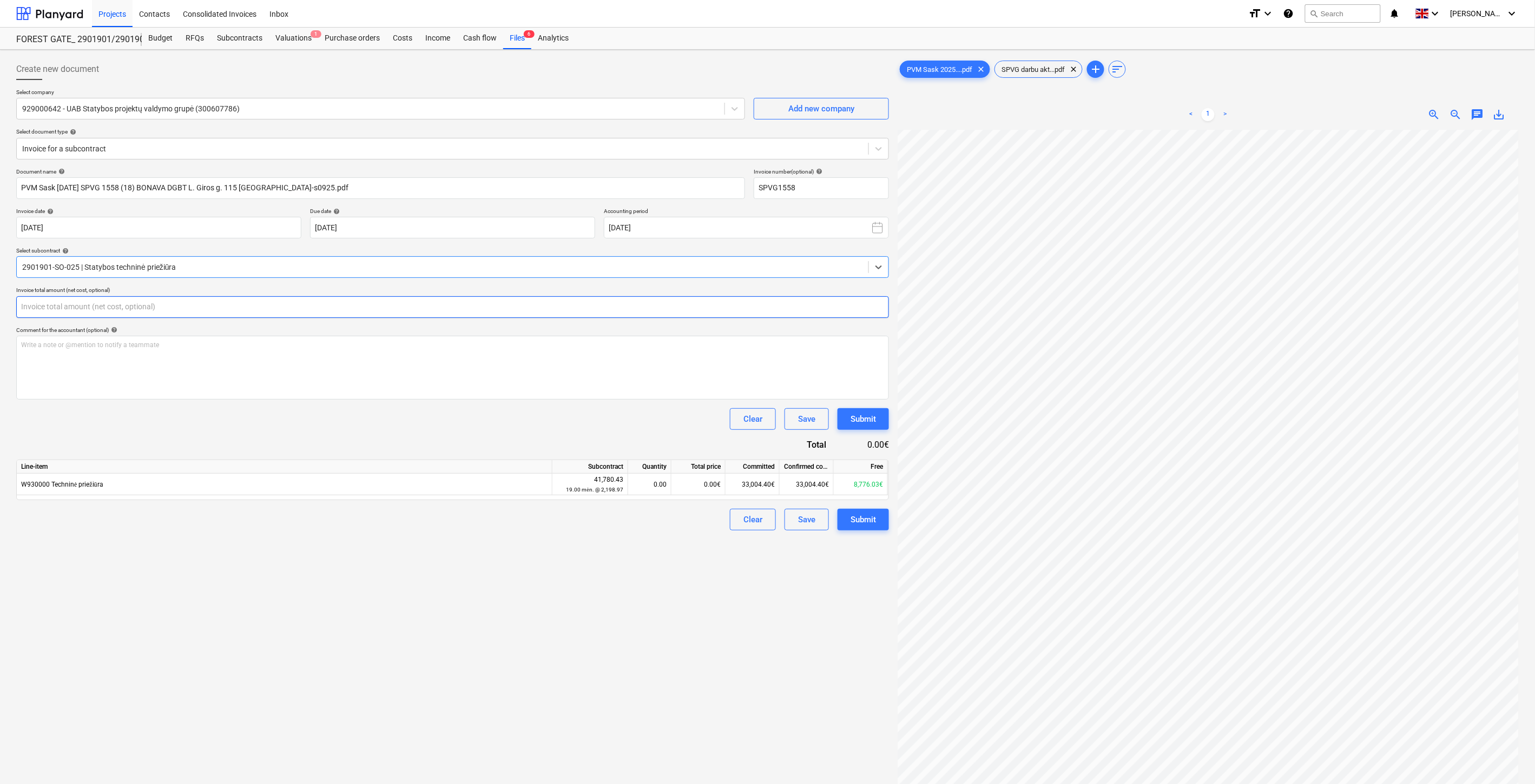
click at [358, 303] on input "text" at bounding box center [453, 307] width 873 height 21
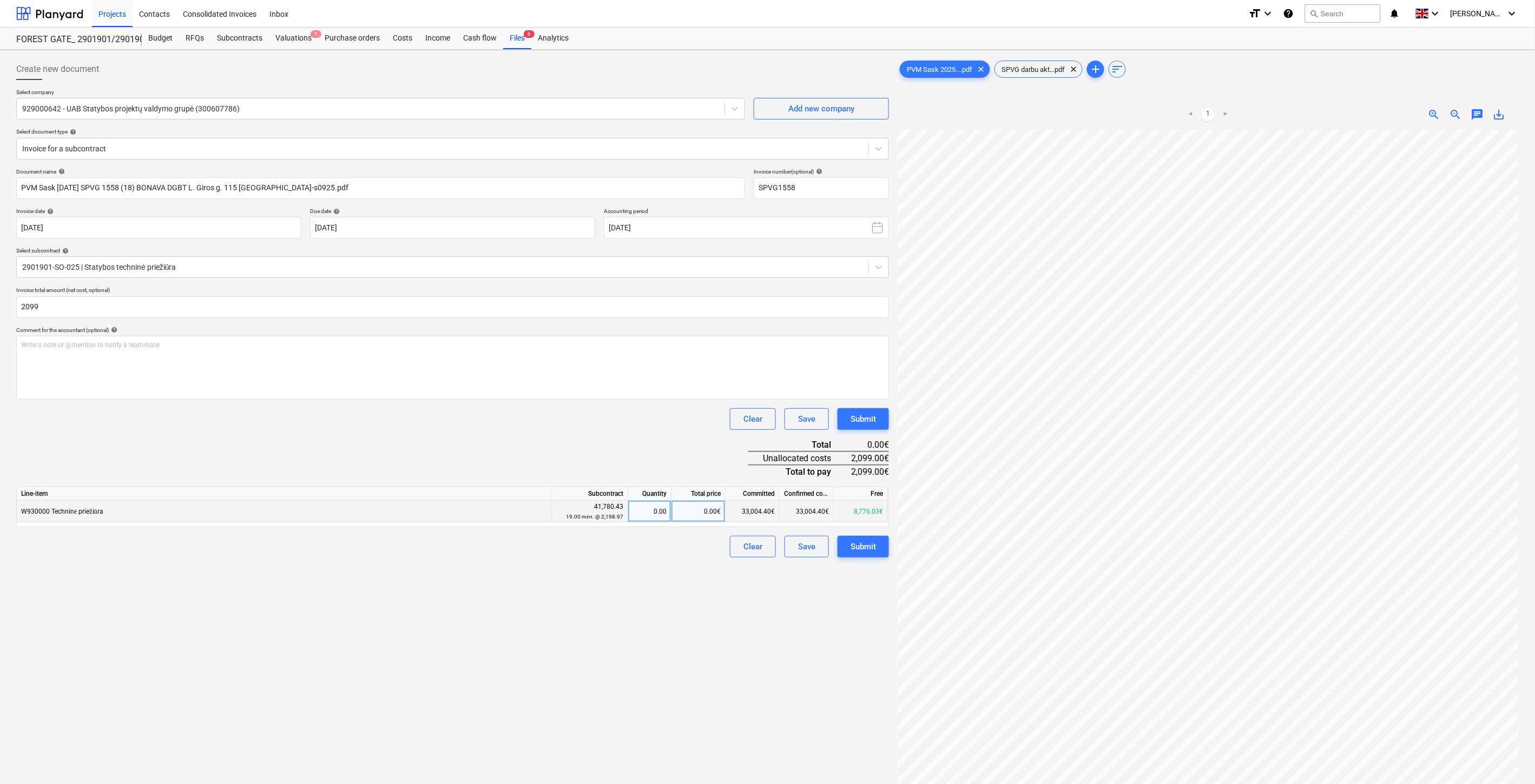
type input "2,099.00"
click at [699, 513] on div "0.00€" at bounding box center [698, 512] width 54 height 21
type input "2099"
click at [681, 468] on div "Document name help PVM Sask [DATE] SPVG 1558 (18) BONAVA DGBT L. Giros g. 115 V…" at bounding box center [453, 363] width 873 height 389
click at [482, 447] on div "Document name help PVM Sask [DATE] SPVG 1558 (18) BONAVA DGBT L. Giros g. 115 V…" at bounding box center [453, 363] width 873 height 389
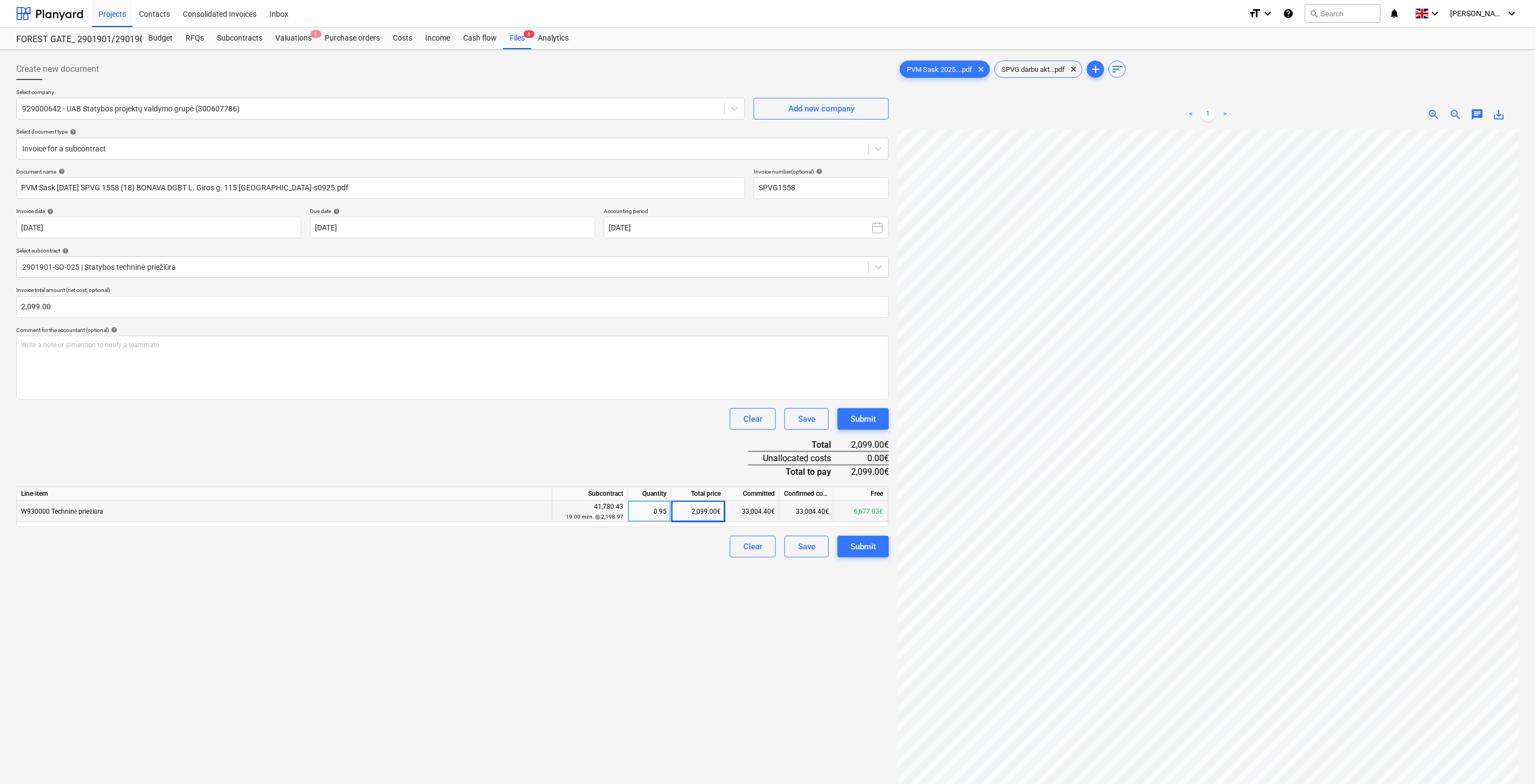
click at [499, 439] on div "Document name help PVM Sask [DATE] SPVG 1558 (18) BONAVA DGBT L. Giros g. 115 V…" at bounding box center [453, 363] width 873 height 389
click at [506, 434] on div "Document name help PVM Sask [DATE] SPVG 1558 (18) BONAVA DGBT L. Giros g. 115 V…" at bounding box center [453, 363] width 873 height 389
click at [521, 423] on div "Clear Save Submit" at bounding box center [453, 419] width 873 height 21
click at [496, 444] on div "Document name help PVM Sask [DATE] SPVG 1558 (18) BONAVA DGBT L. Giros g. 115 V…" at bounding box center [453, 363] width 873 height 389
click at [501, 437] on div "Document name help PVM Sask [DATE] SPVG 1558 (18) BONAVA DGBT L. Giros g. 115 V…" at bounding box center [453, 363] width 873 height 389
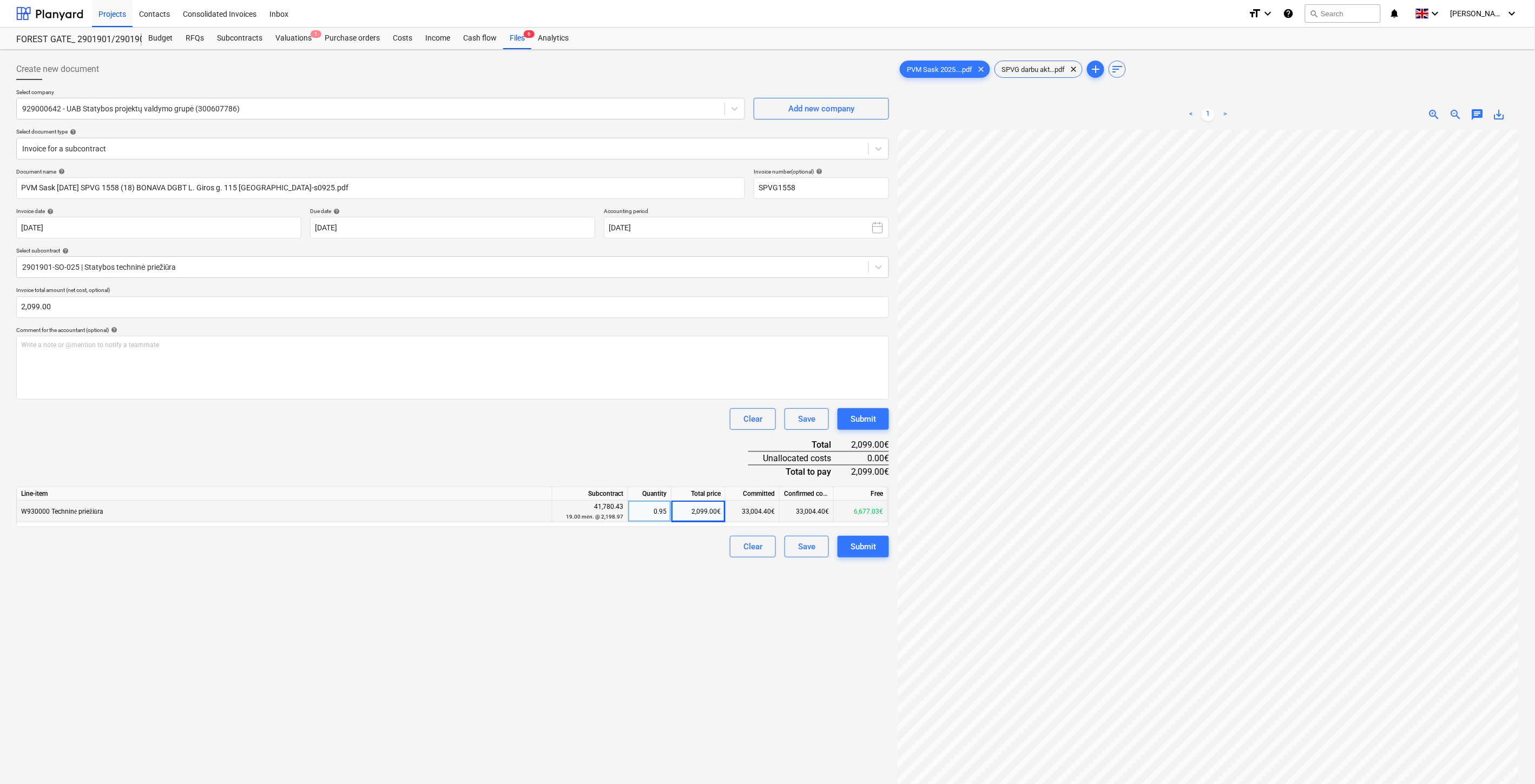
drag, startPoint x: 507, startPoint y: 428, endPoint x: 521, endPoint y: 415, distance: 19.1
click at [509, 427] on div "Clear Save Submit" at bounding box center [453, 419] width 873 height 21
click at [521, 415] on div "Clear Save Submit" at bounding box center [453, 419] width 873 height 21
click at [477, 432] on div "Document name help PVM Sask [DATE] SPVG 1558 (18) BONAVA DGBT L. Giros g. 115 V…" at bounding box center [453, 363] width 873 height 389
click at [498, 420] on div "Clear Save Submit" at bounding box center [453, 419] width 873 height 21
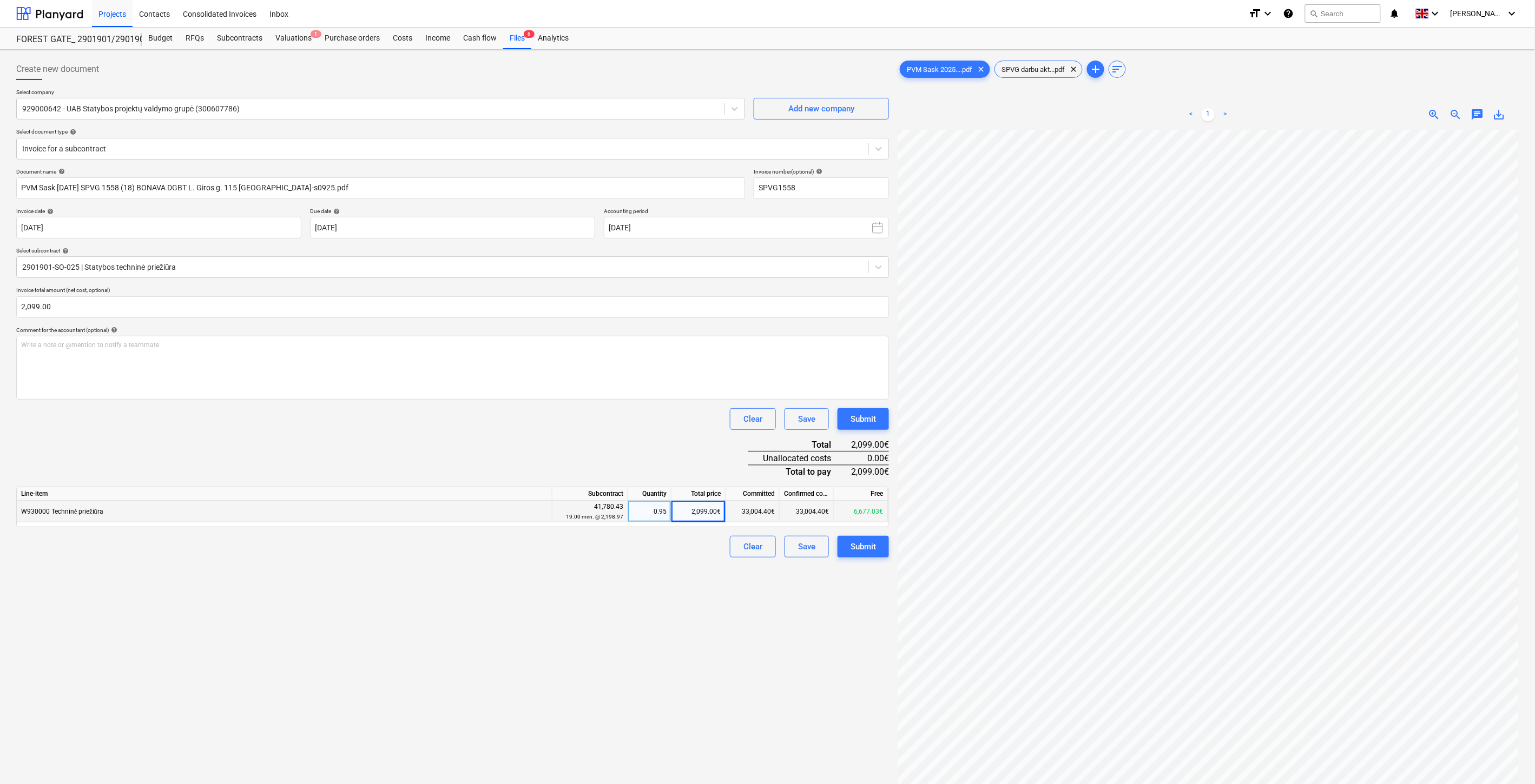
drag, startPoint x: 500, startPoint y: 430, endPoint x: 522, endPoint y: 418, distance: 25.1
click at [501, 429] on div "Document name help PVM Sask [DATE] SPVG 1558 (18) BONAVA DGBT L. Giros g. 115 V…" at bounding box center [453, 363] width 873 height 389
click at [522, 418] on div "Clear Save Submit" at bounding box center [453, 419] width 873 height 21
click at [809, 547] on div "Save" at bounding box center [807, 547] width 18 height 14
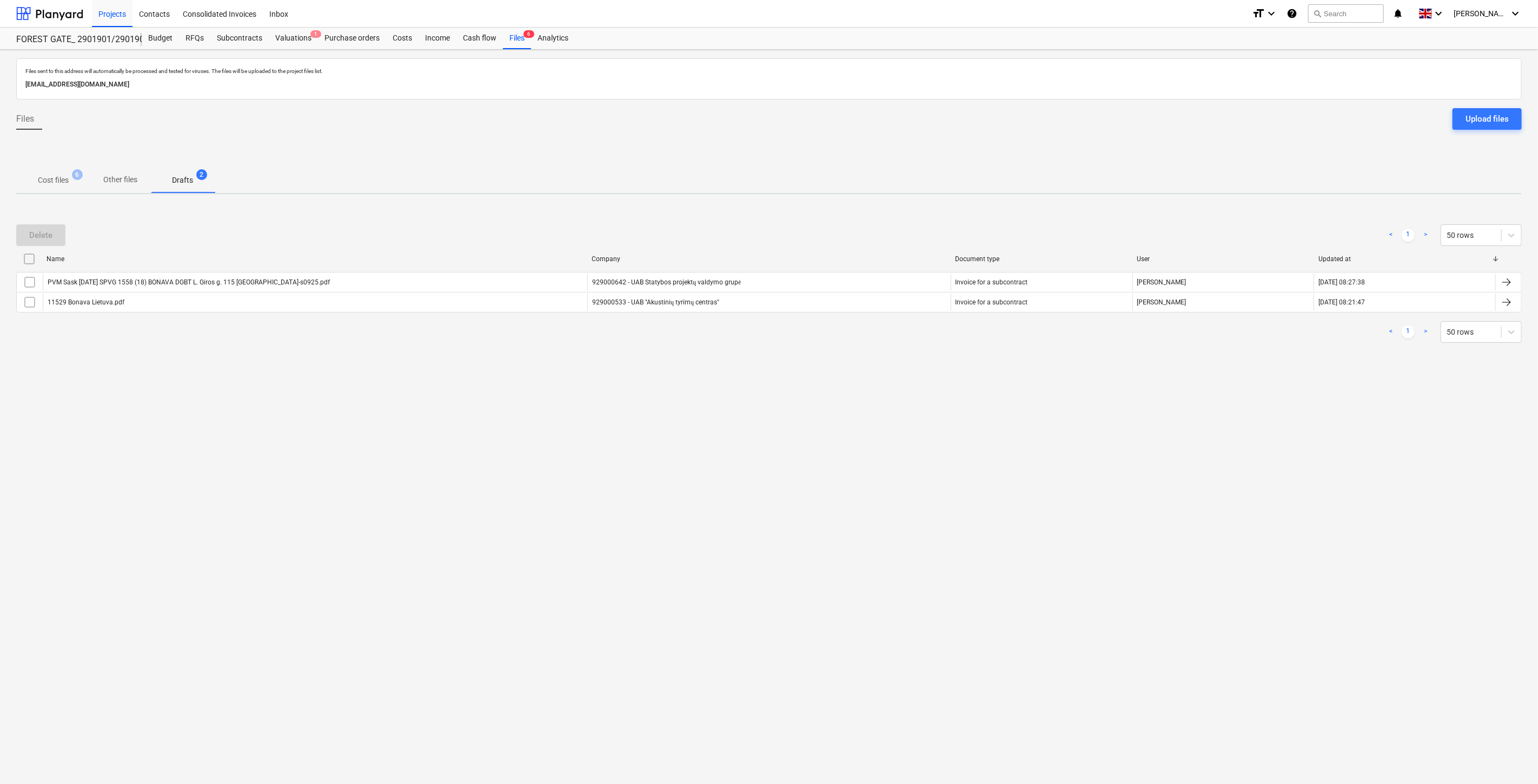
click at [47, 176] on p "Cost files" at bounding box center [53, 180] width 31 height 12
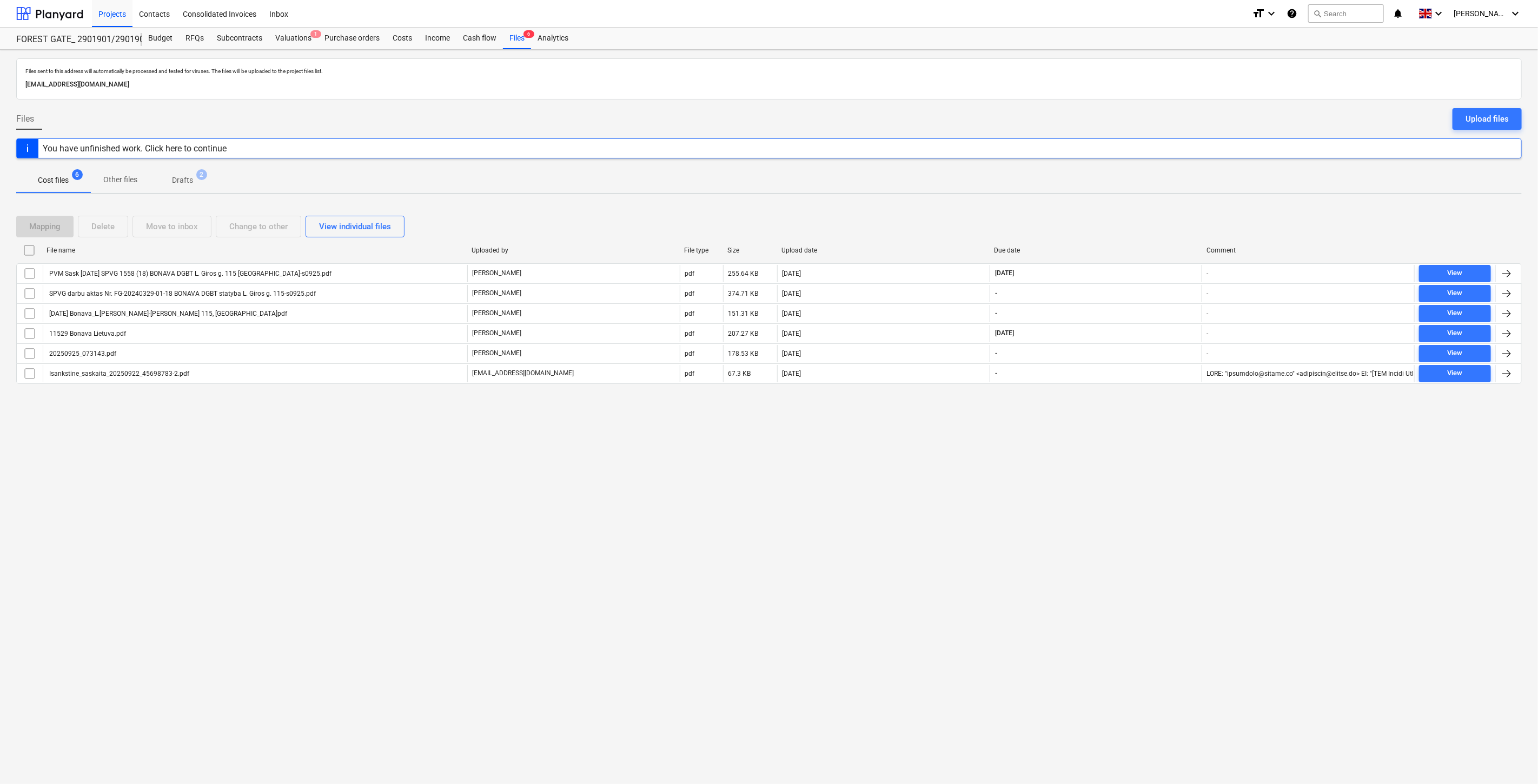
click at [1132, 217] on div "Mapping Delete Move to inbox Change to other View individual files" at bounding box center [769, 226] width 1506 height 21
click at [1161, 207] on div "Mapping Delete Move to inbox Change to other View individual files File name Up…" at bounding box center [769, 304] width 1506 height 203
click at [56, 12] on div at bounding box center [50, 13] width 67 height 27
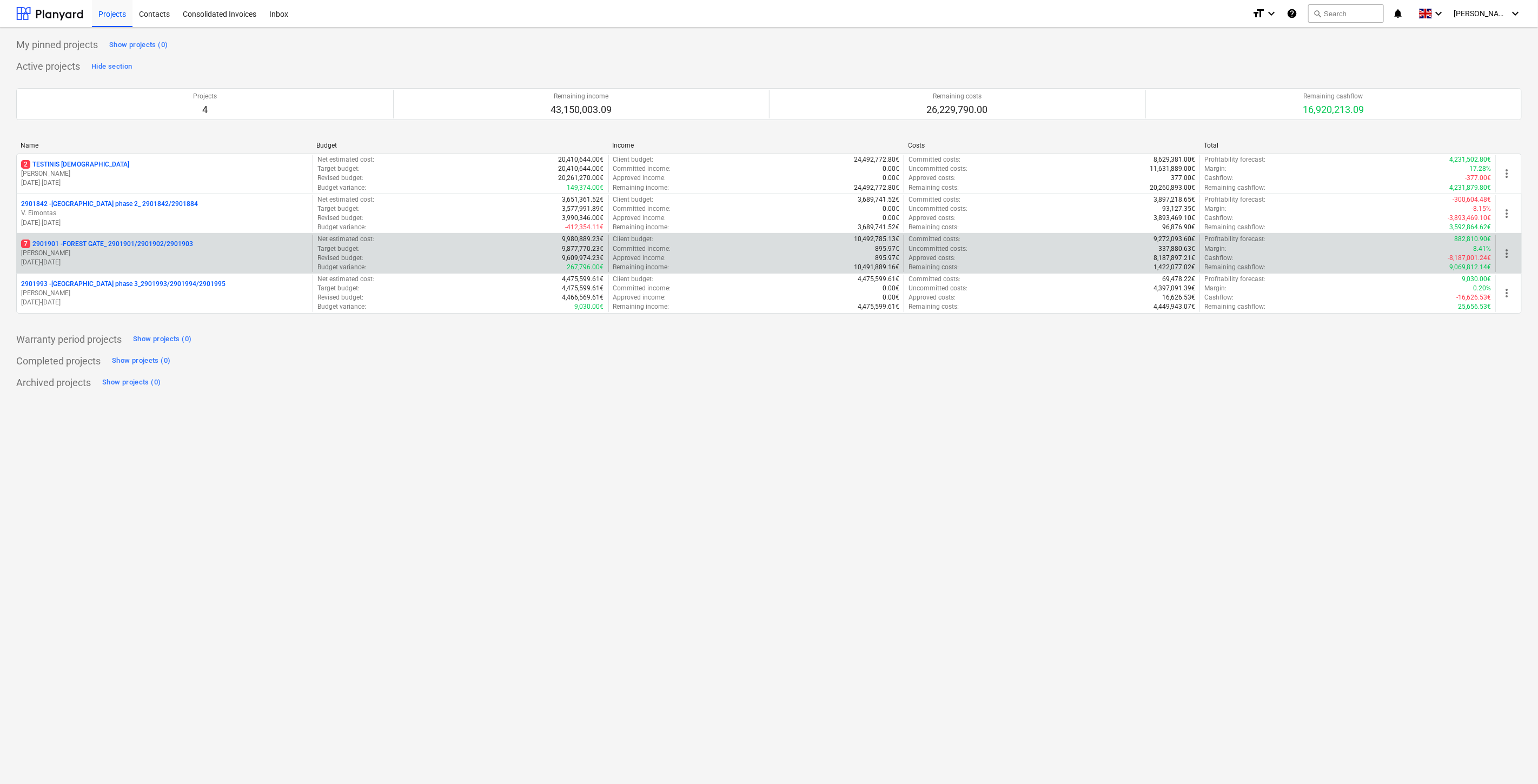
click at [122, 244] on p "7 2901901 - FOREST GATE_ 2901901/2901902/2901903" at bounding box center [107, 244] width 172 height 9
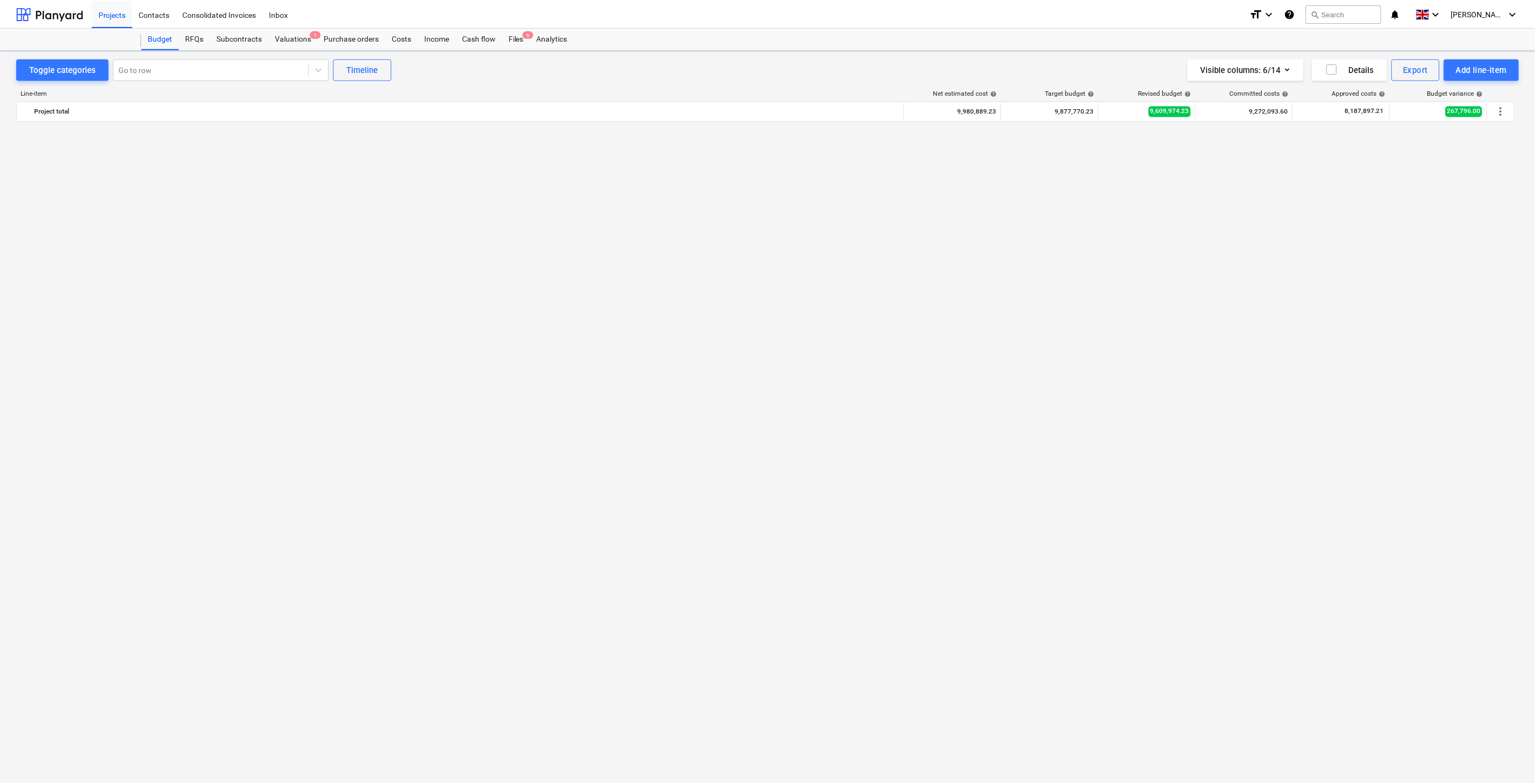
scroll to position [3355, 0]
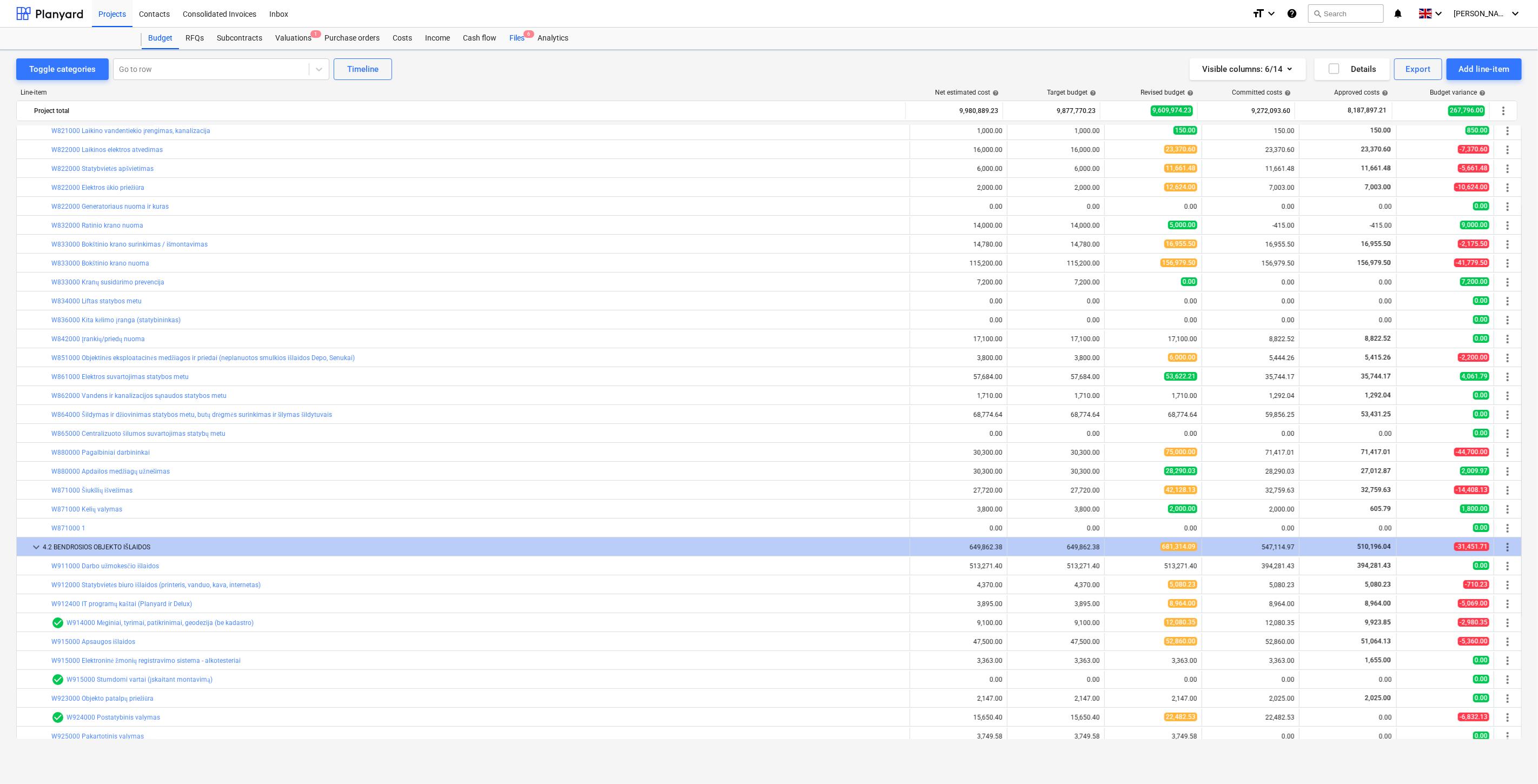
click at [517, 34] on div "Files 6" at bounding box center [517, 38] width 28 height 21
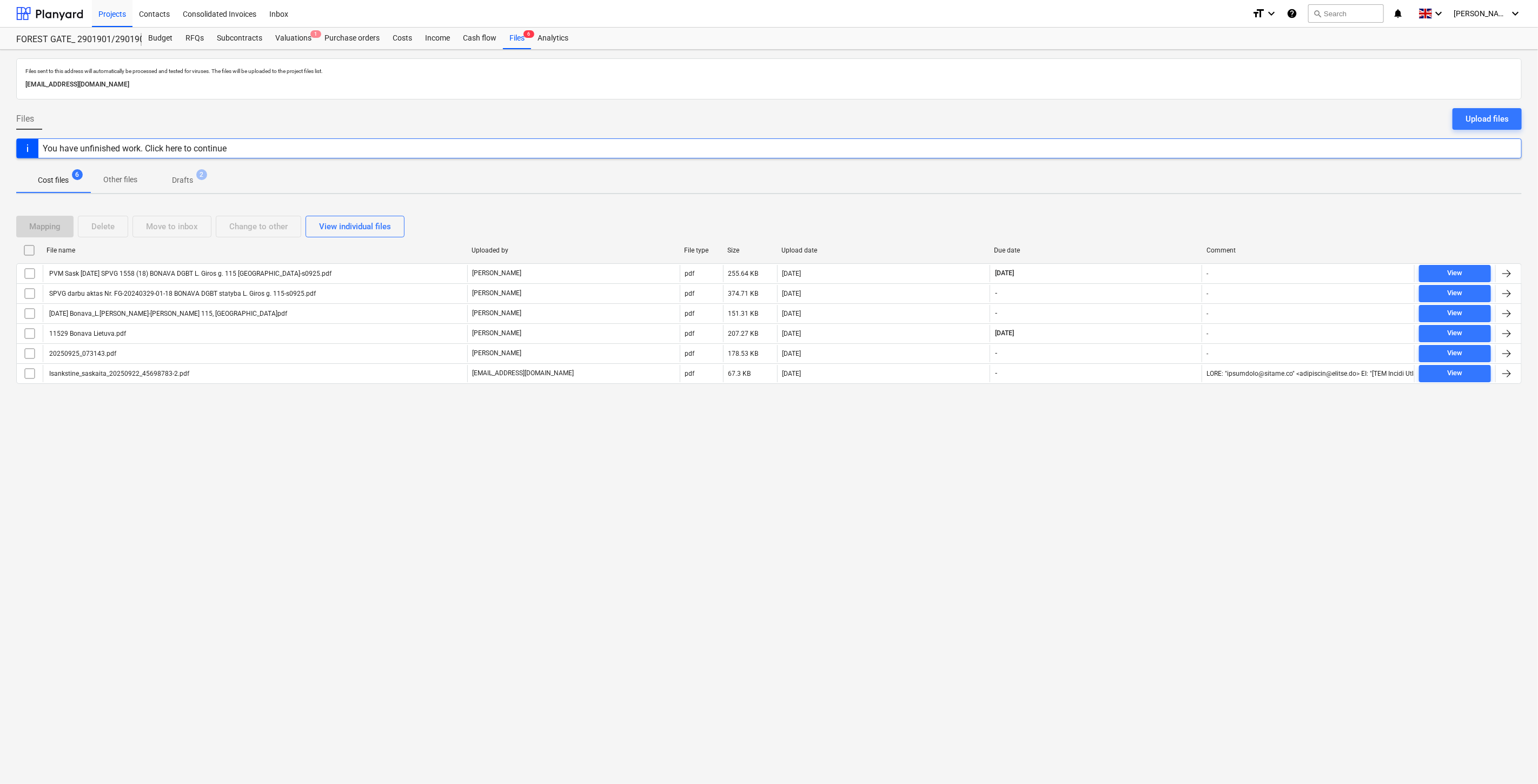
click at [41, 493] on div "Files sent to this address will automatically be processed and tested for virus…" at bounding box center [769, 417] width 1538 height 734
click at [1488, 117] on div "Upload files" at bounding box center [1487, 119] width 43 height 14
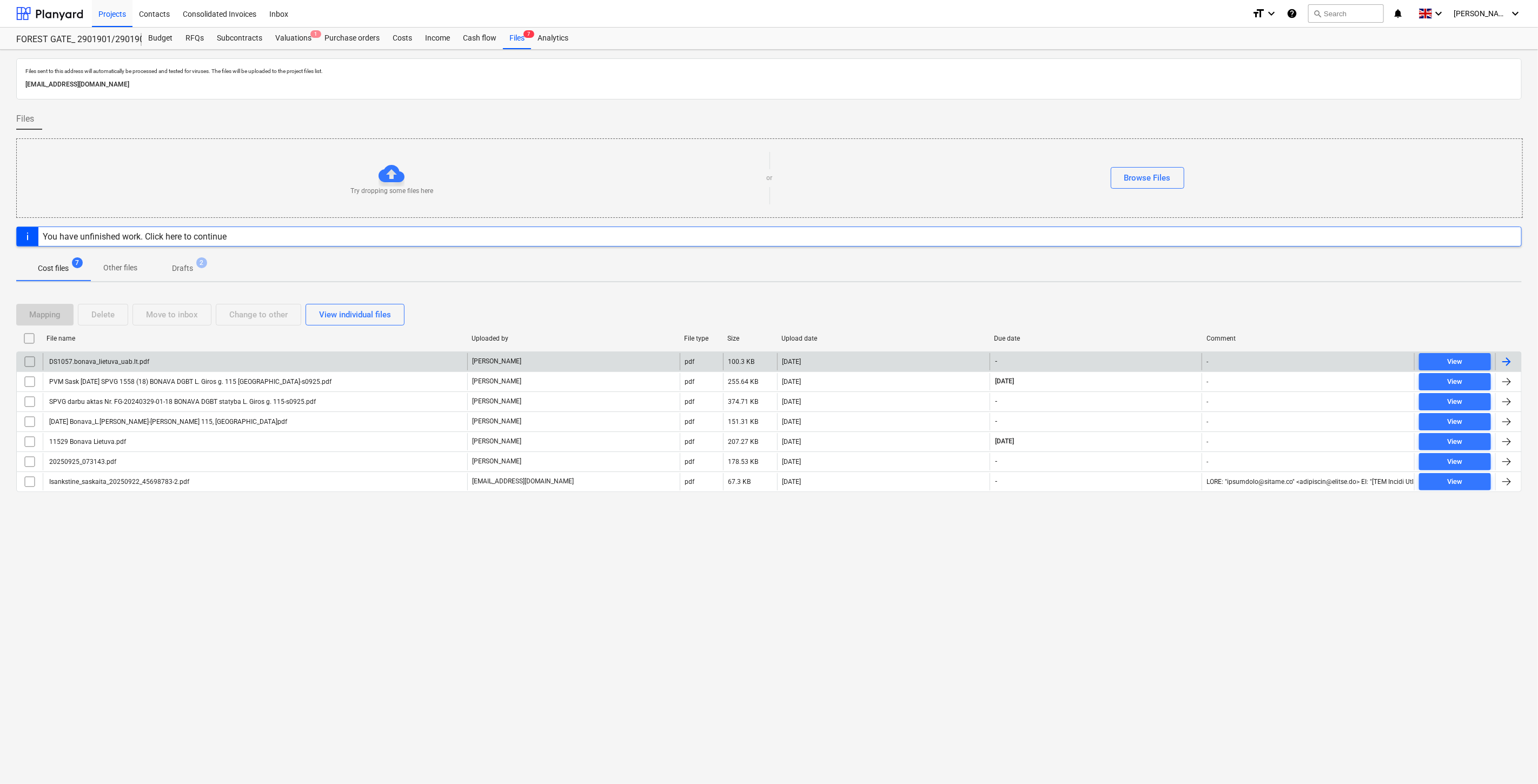
click at [351, 353] on div "DS1057.bonava_lietuva_uab.lt.pdf" at bounding box center [255, 362] width 425 height 18
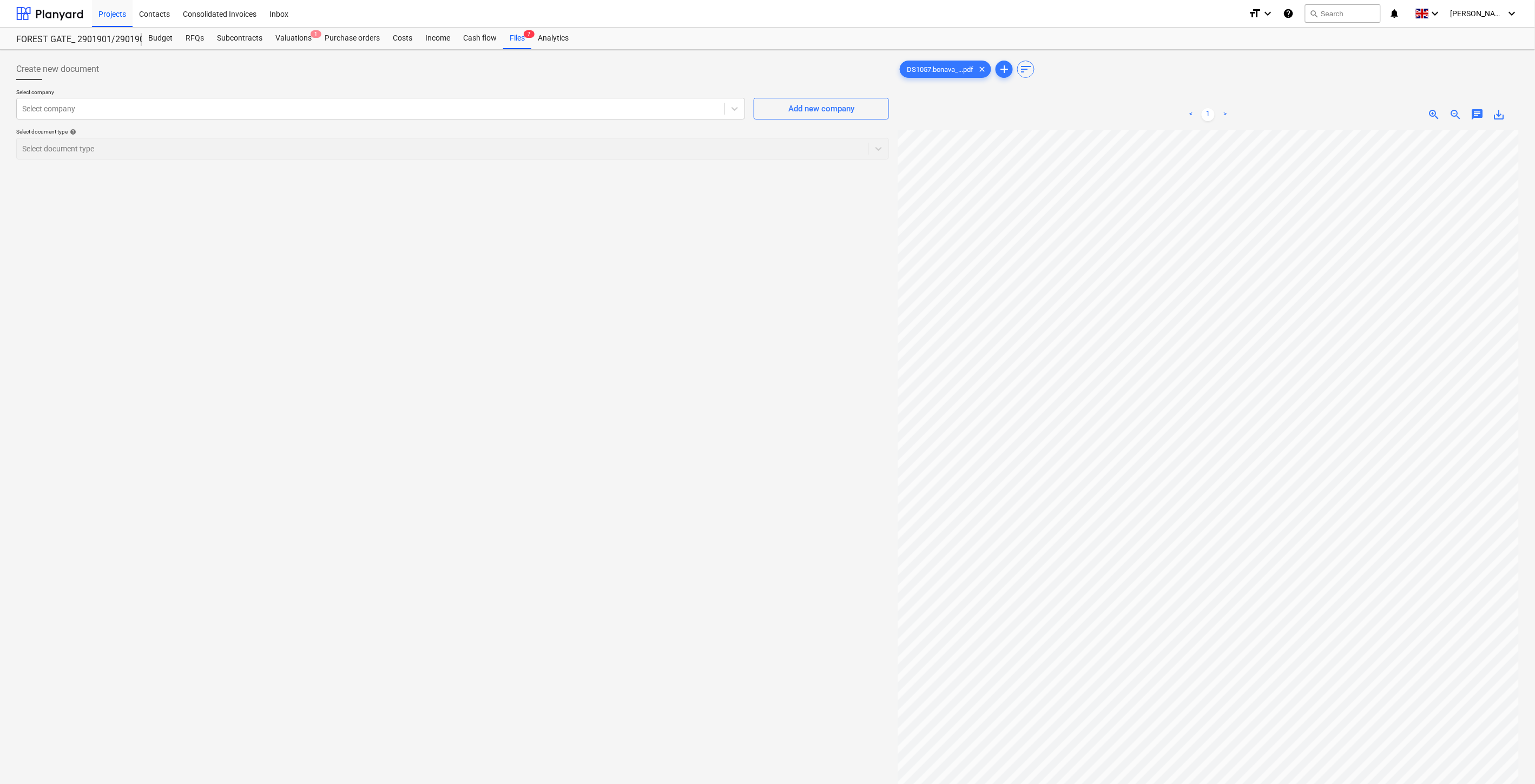
scroll to position [0, 28]
click at [1460, 112] on span "zoom_out" at bounding box center [1456, 114] width 13 height 13
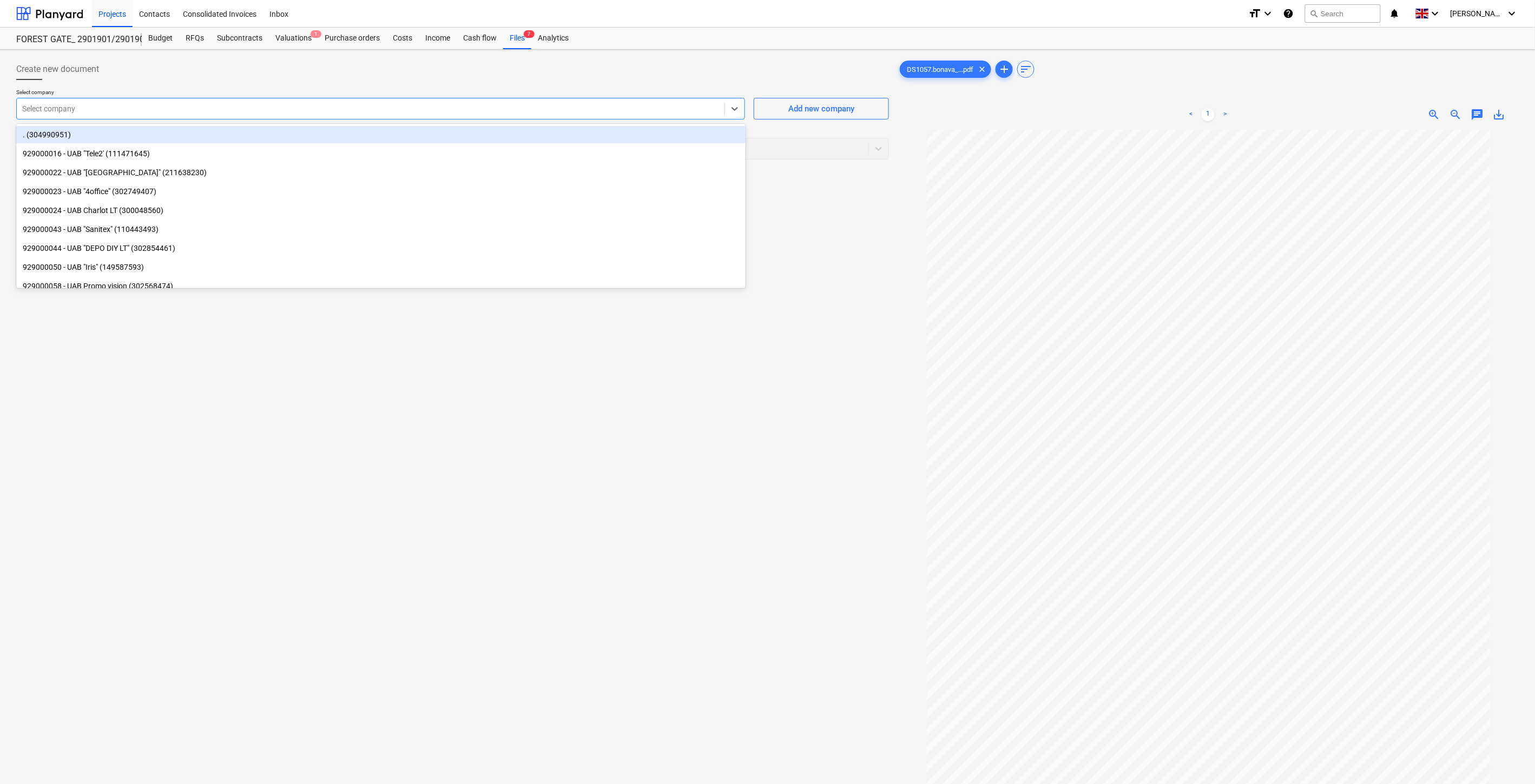
click at [382, 110] on div at bounding box center [370, 108] width 697 height 11
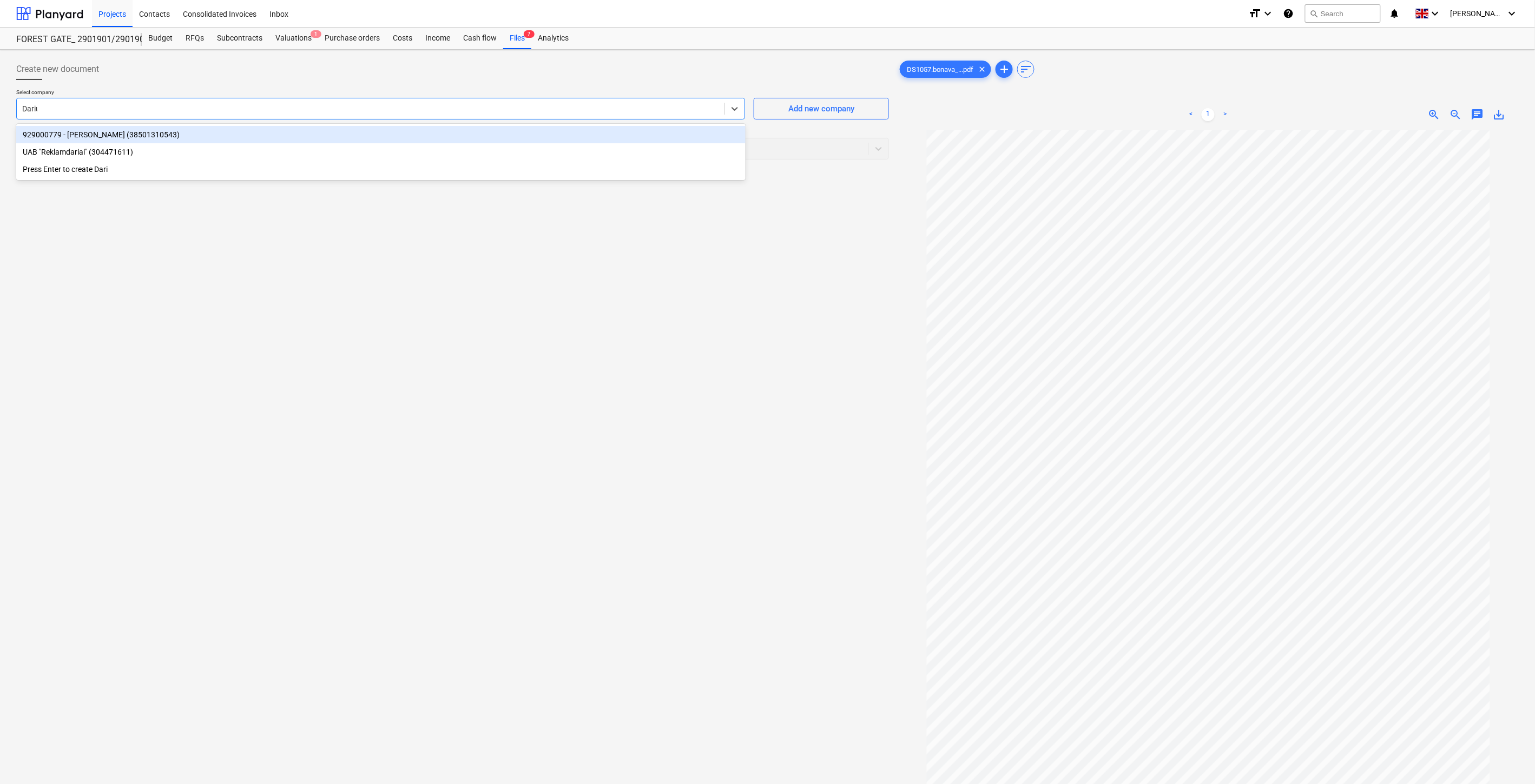
type input "[PERSON_NAME]"
click at [601, 137] on div "929000779 - [PERSON_NAME] (38501310543)" at bounding box center [381, 135] width 729 height 18
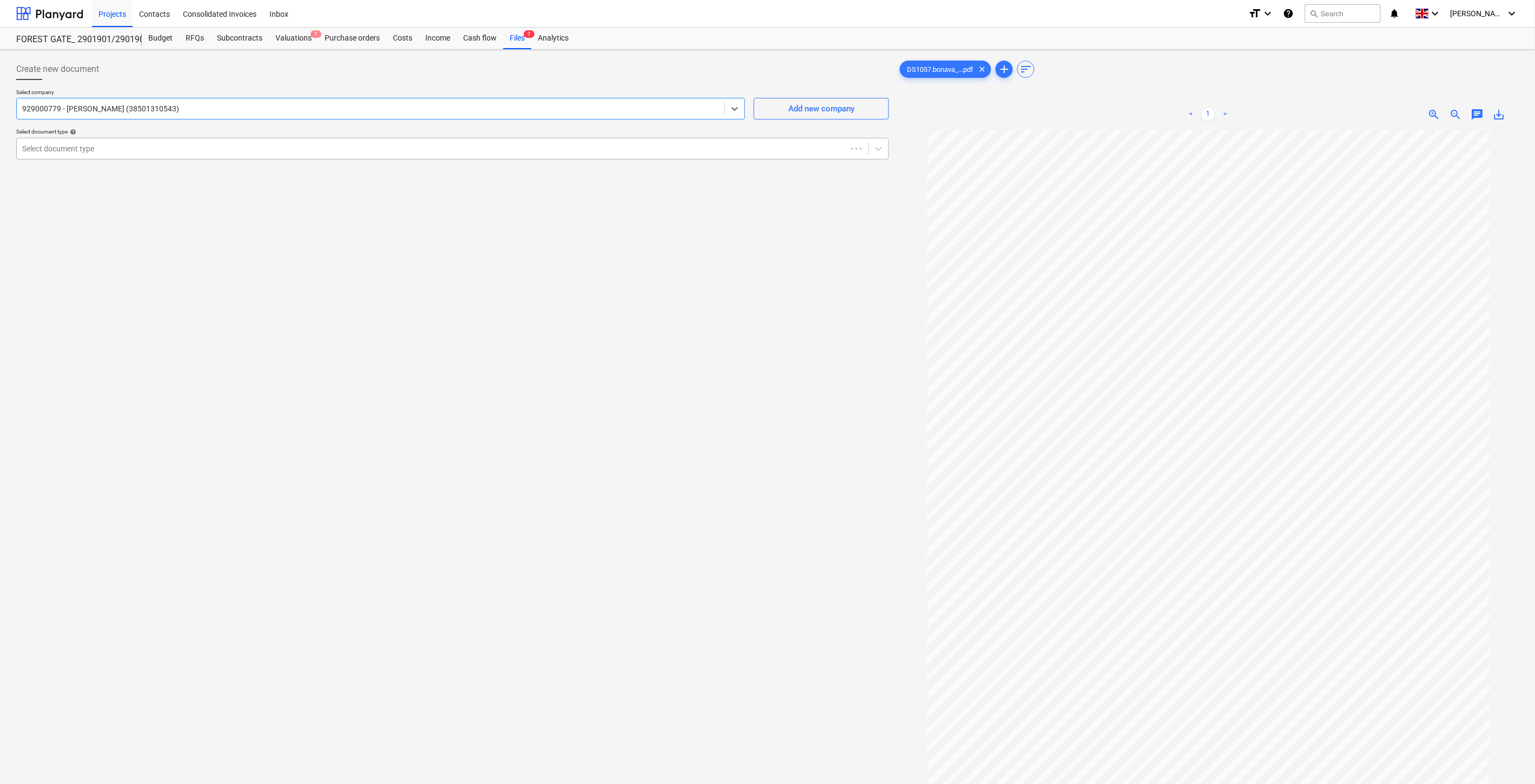
click at [583, 152] on div at bounding box center [431, 149] width 819 height 11
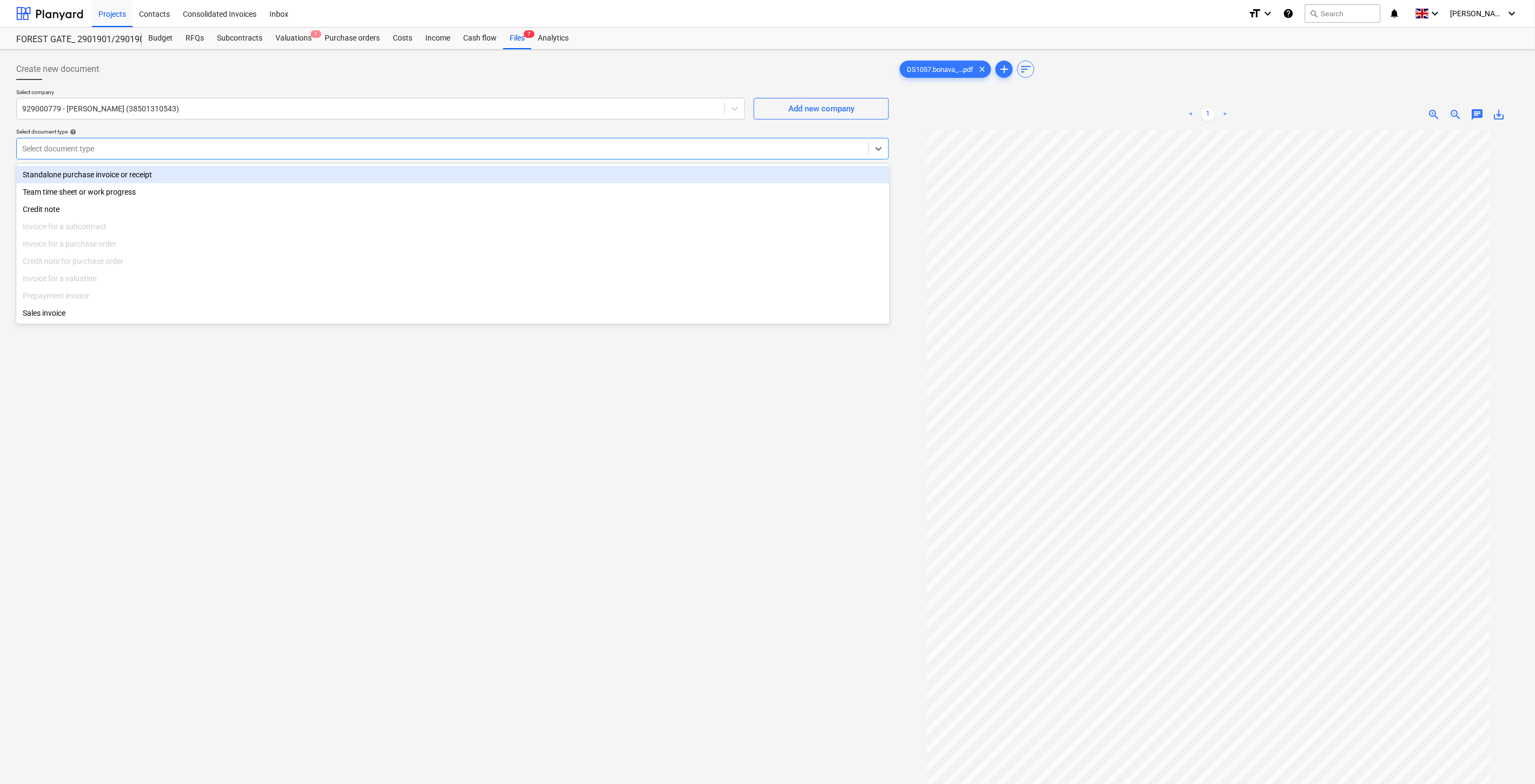
click at [201, 178] on div "Standalone purchase invoice or receipt" at bounding box center [453, 175] width 873 height 18
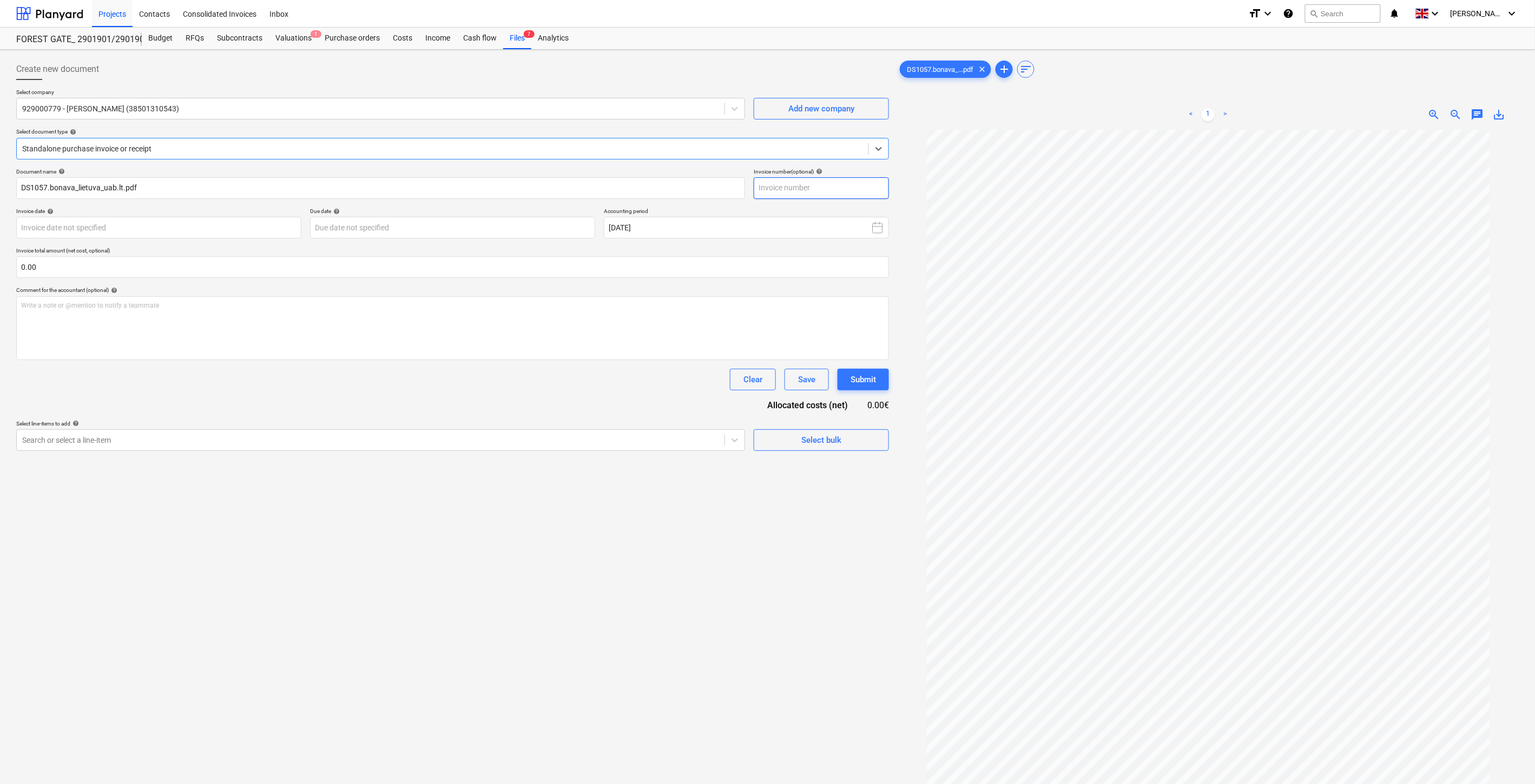
click at [841, 185] on input "text" at bounding box center [821, 188] width 135 height 21
type input "DS1057"
click at [262, 228] on body "Projects Contacts Consolidated Invoices Inbox format_size keyboard_arrow_down h…" at bounding box center [768, 392] width 1535 height 784
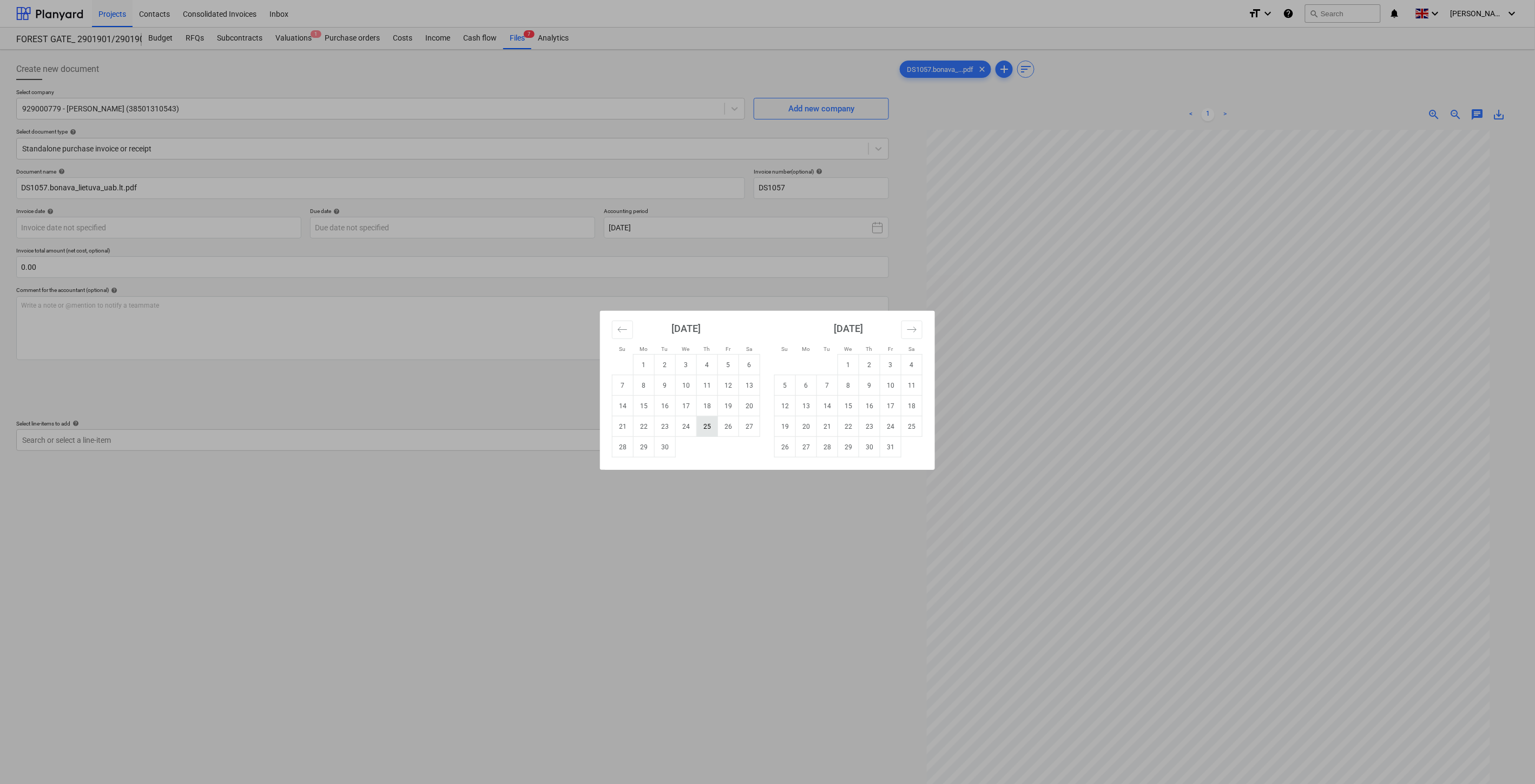
click at [711, 428] on td "25" at bounding box center [707, 427] width 21 height 20
type input "[DATE]"
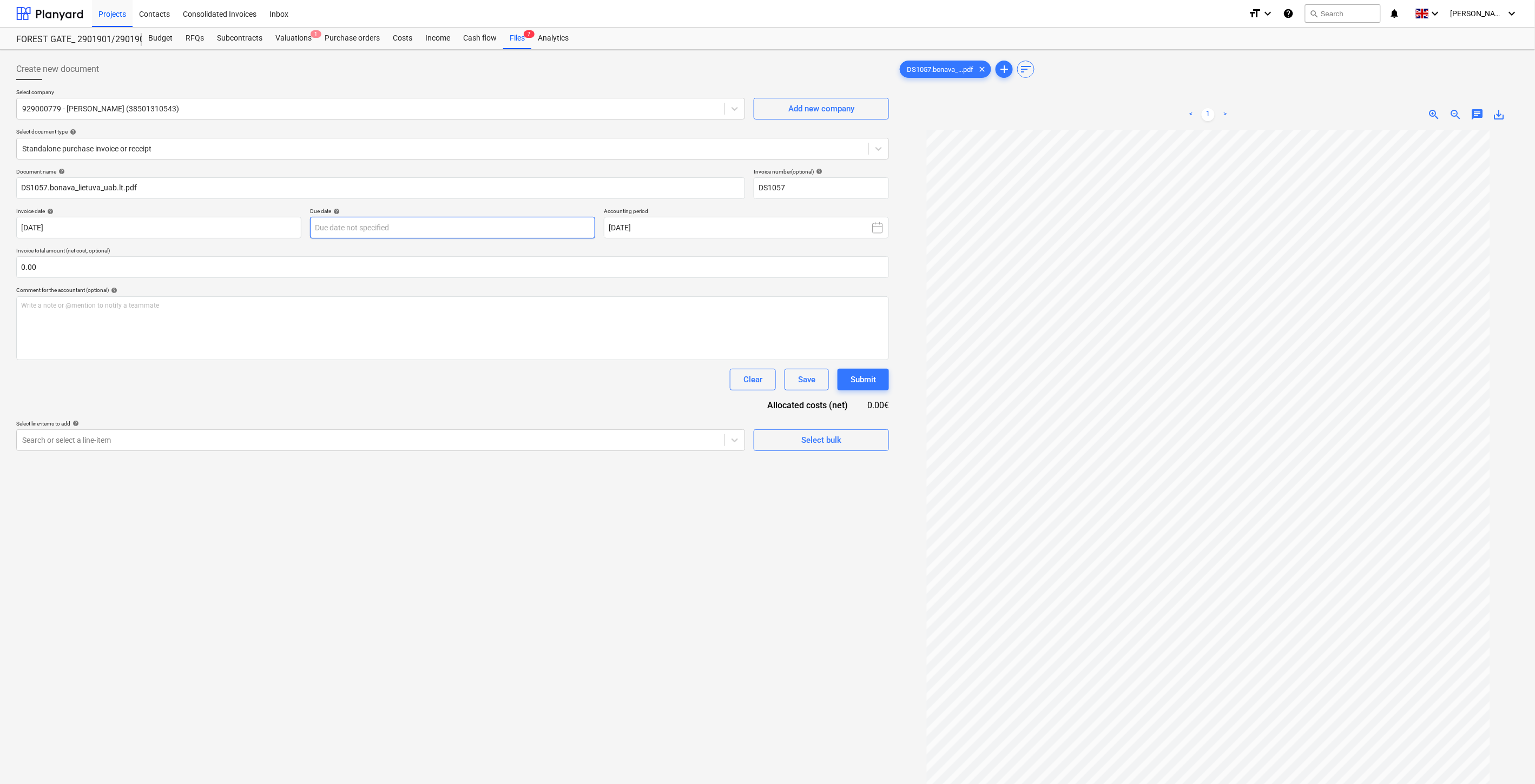
click at [560, 227] on body "Projects Contacts Consolidated Invoices Inbox format_size keyboard_arrow_down h…" at bounding box center [768, 392] width 1535 height 784
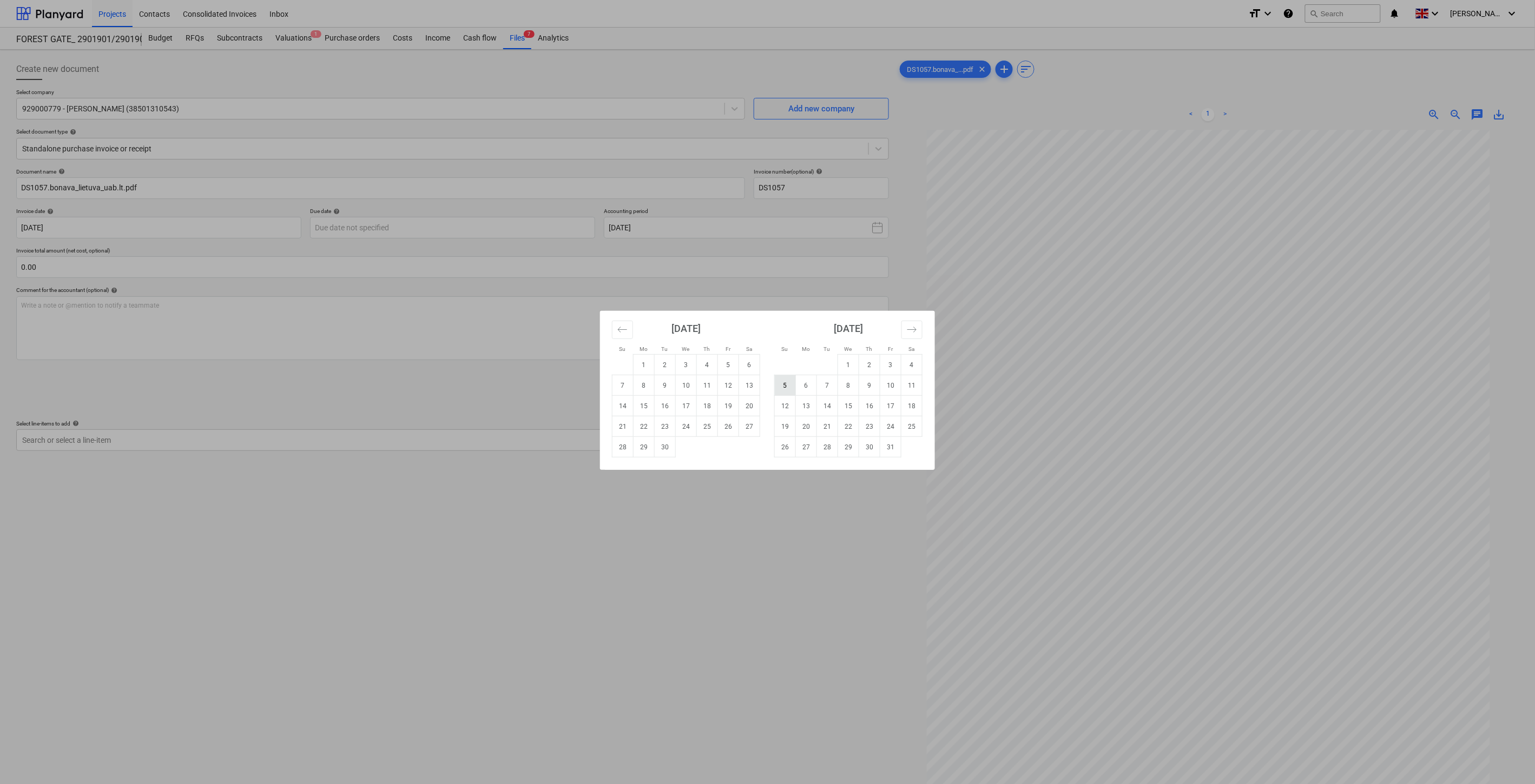
click at [786, 386] on td "5" at bounding box center [785, 385] width 21 height 20
type input "[DATE]"
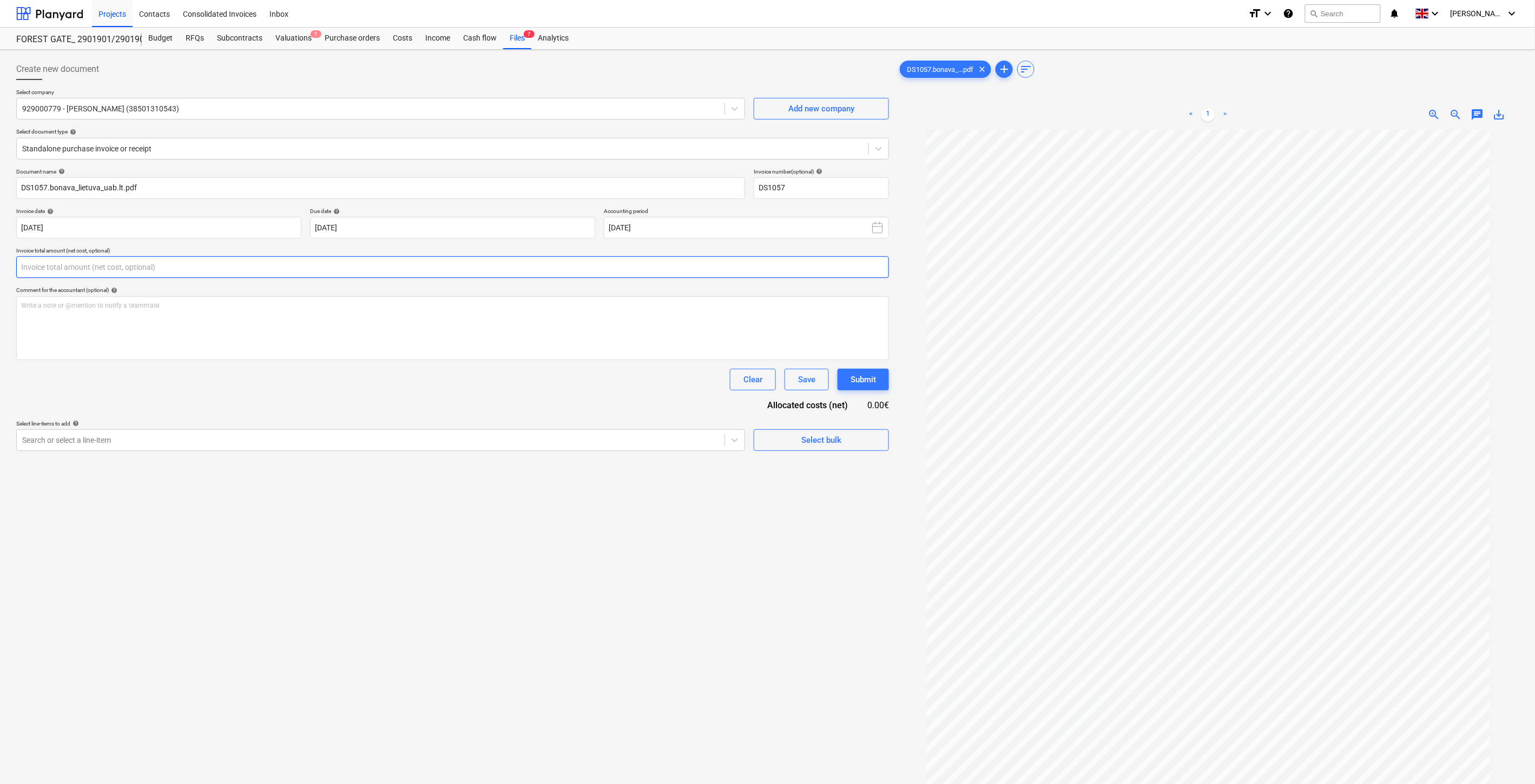
click at [415, 268] on input "text" at bounding box center [453, 267] width 873 height 21
type input "240.00"
click at [598, 464] on div at bounding box center [370, 467] width 697 height 11
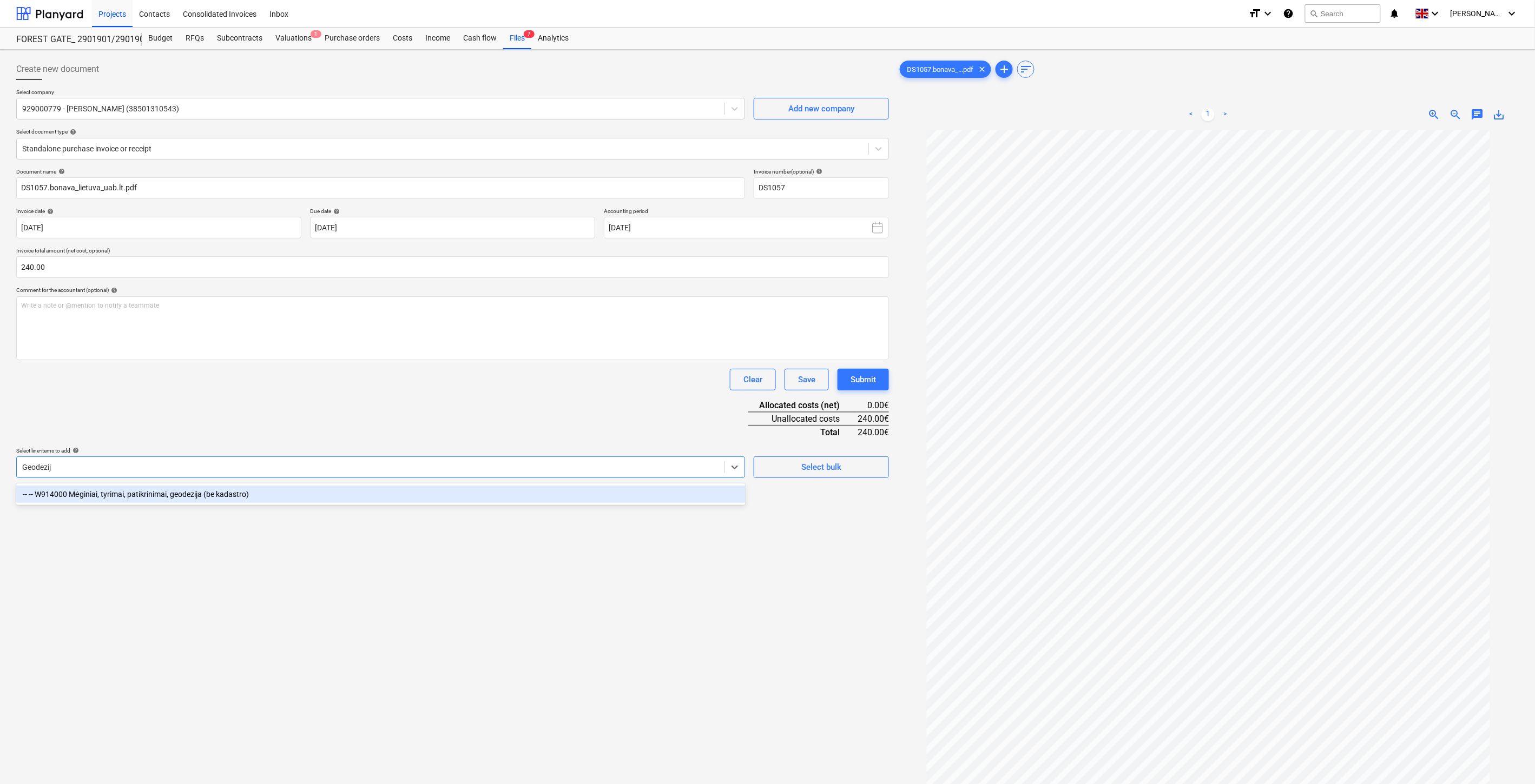
type input "Geodezija"
click at [607, 499] on div "-- -- W914000 Mėginiai, tyrimai, patikrinimai, geodezija (be kadastro)" at bounding box center [381, 495] width 729 height 18
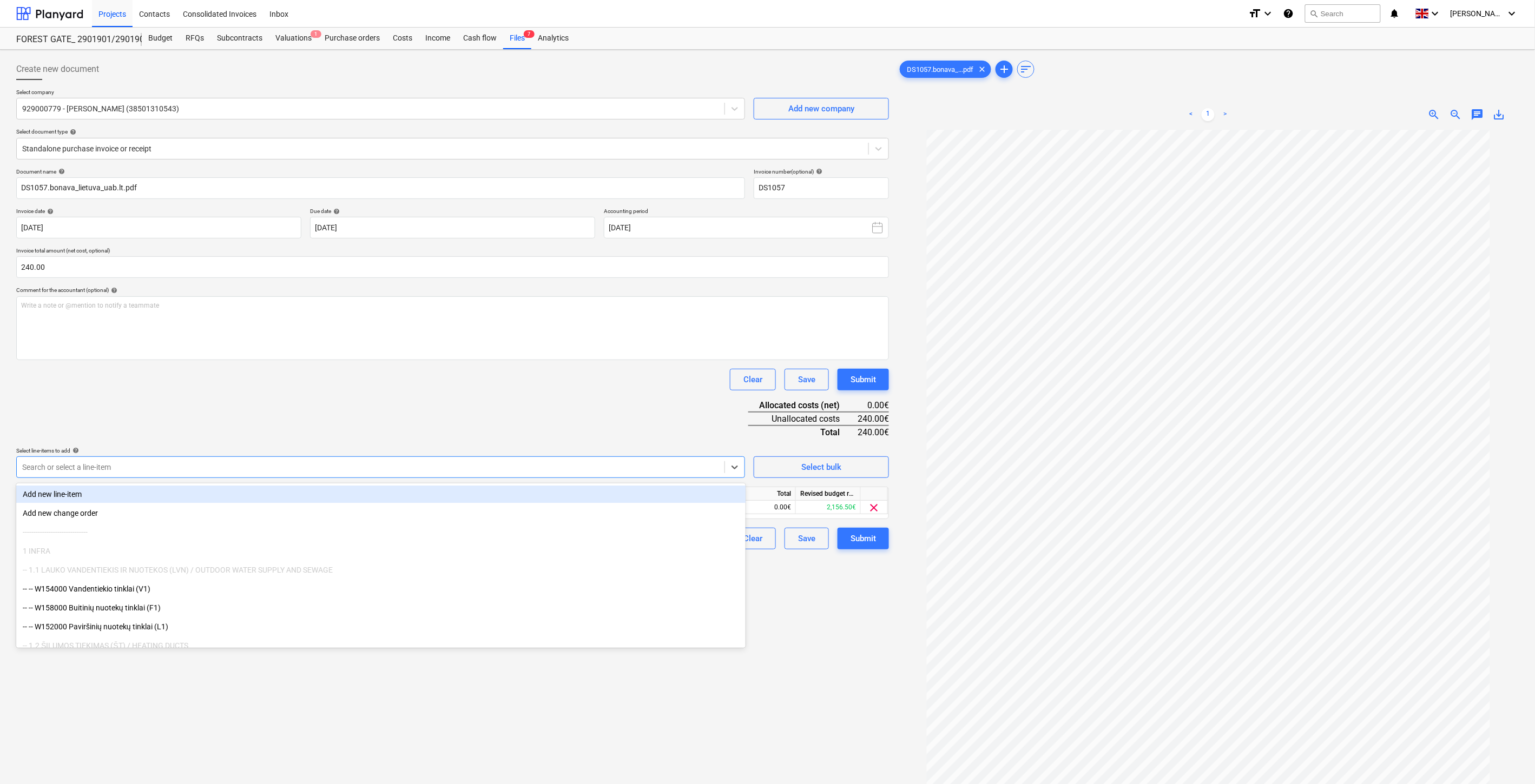
click at [592, 412] on div "Document name help DS1057.bonava_lietuva_uab.lt.pdf Invoice number (optional) h…" at bounding box center [453, 359] width 873 height 381
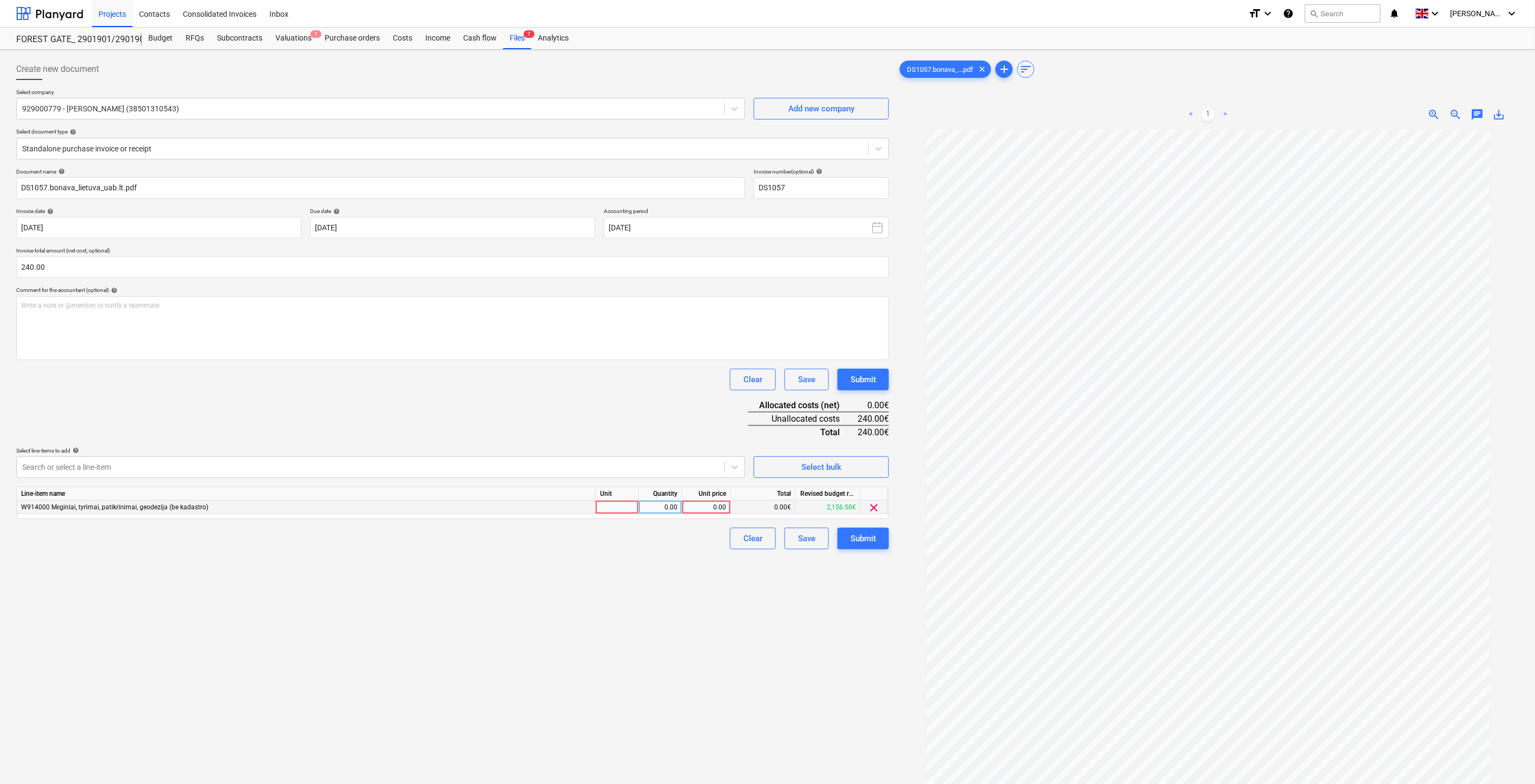
click at [610, 509] on div at bounding box center [617, 507] width 43 height 13
drag, startPoint x: 651, startPoint y: 509, endPoint x: 704, endPoint y: 510, distance: 53.0
click at [652, 509] on div "0.00" at bounding box center [660, 507] width 34 height 13
click at [705, 510] on div "0.00" at bounding box center [706, 507] width 40 height 13
type input "240"
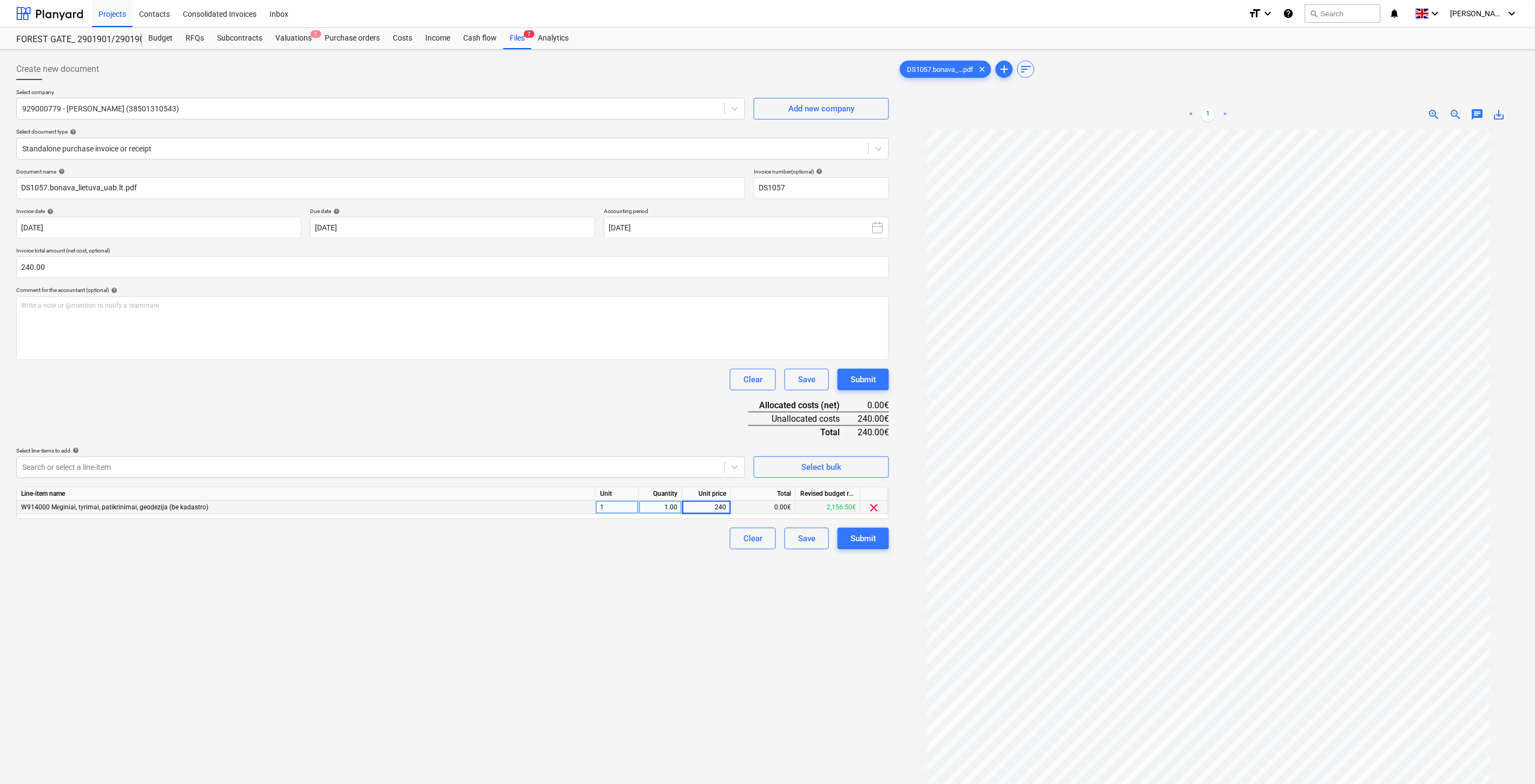
click at [640, 382] on div "Clear Save Submit" at bounding box center [453, 380] width 873 height 21
click at [804, 532] on div "Save" at bounding box center [807, 538] width 18 height 14
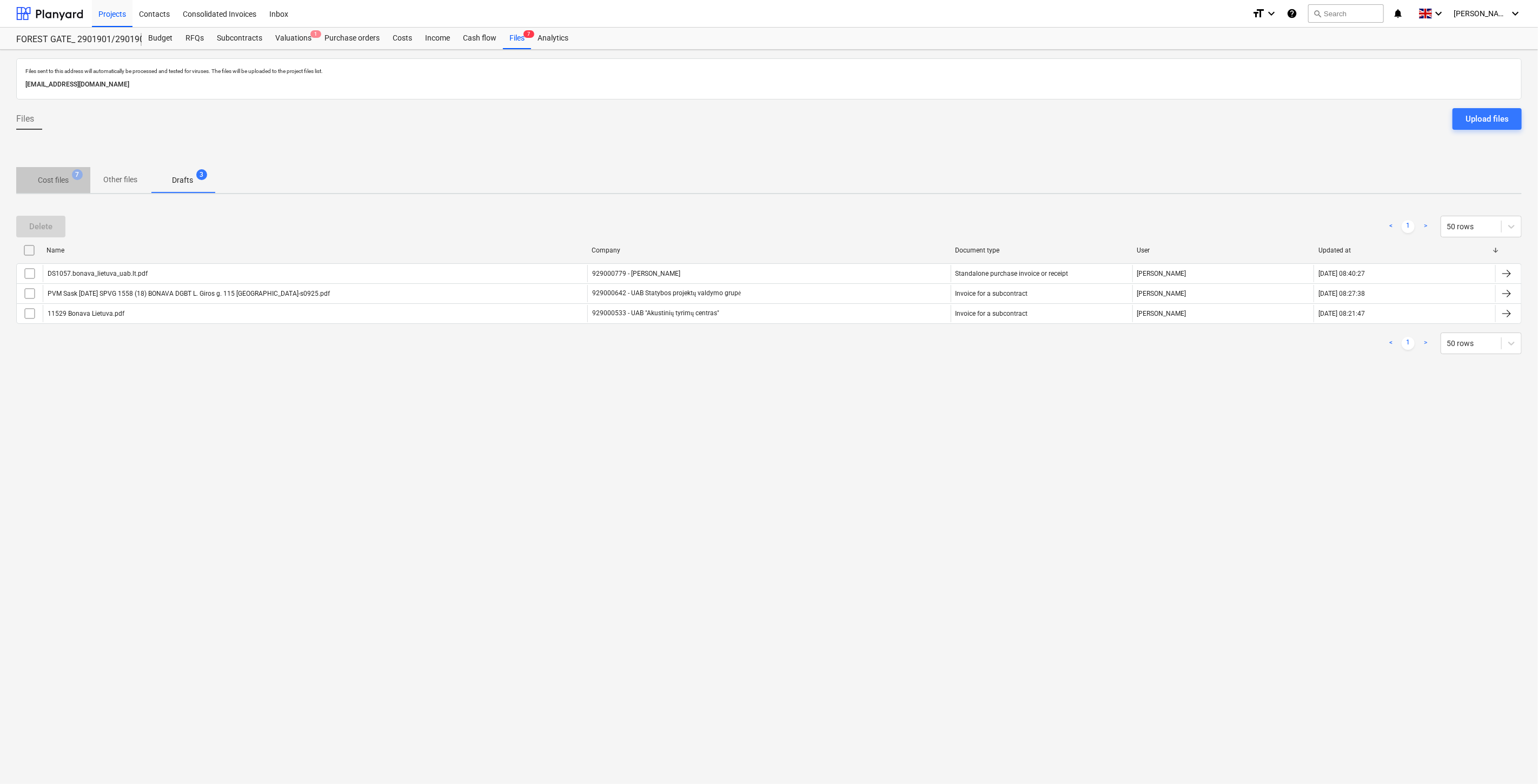
click at [51, 177] on p "Cost files" at bounding box center [53, 180] width 31 height 12
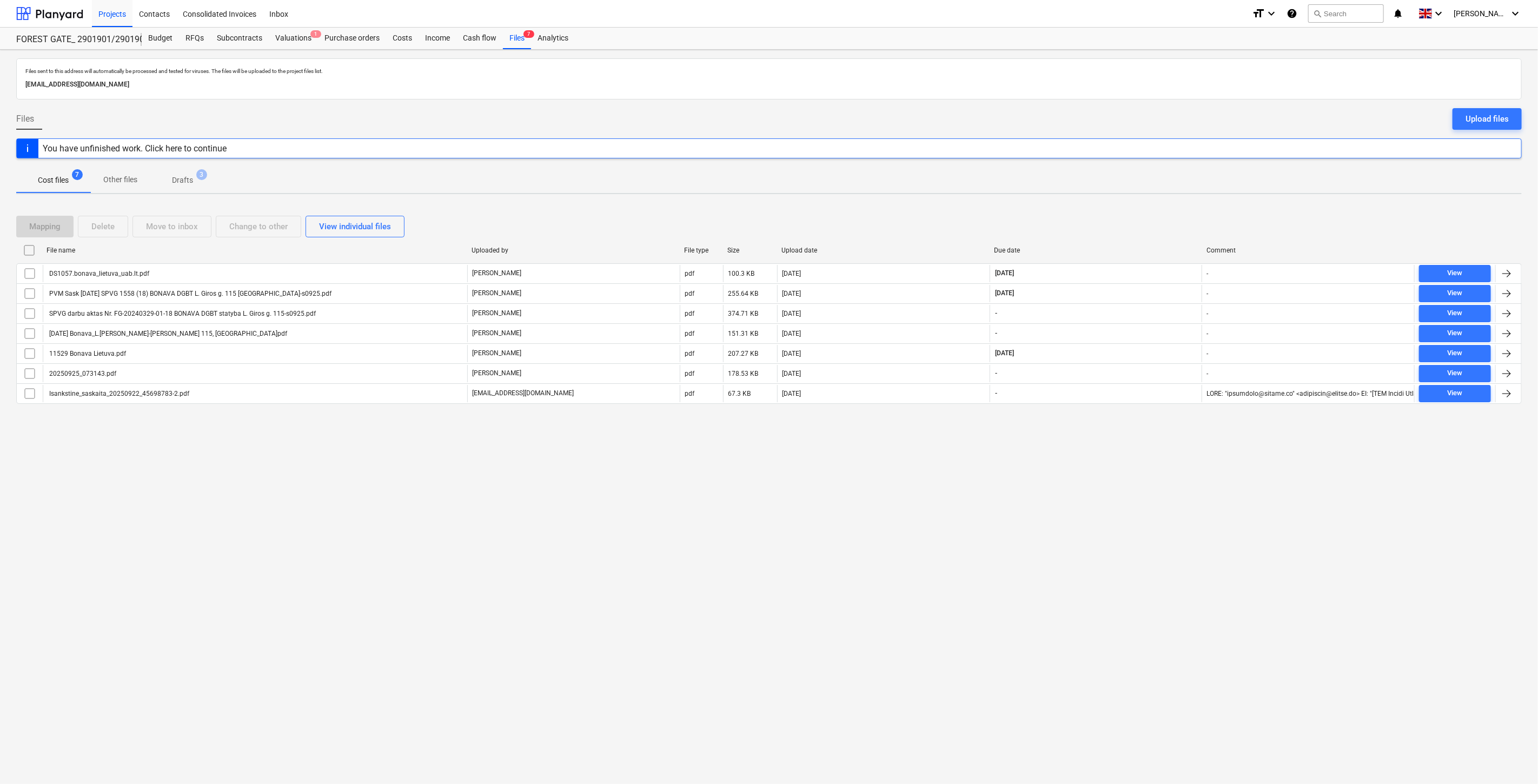
click at [1131, 223] on div "Mapping Delete Move to inbox Change to other View individual files" at bounding box center [769, 226] width 1506 height 21
click at [1154, 208] on div "Mapping Delete Move to inbox Change to other View individual files File name Up…" at bounding box center [769, 314] width 1506 height 223
drag, startPoint x: 1161, startPoint y: 206, endPoint x: 1172, endPoint y: 201, distance: 12.1
click at [1165, 203] on div "Mapping Delete Move to inbox Change to other View individual files File name Up…" at bounding box center [769, 314] width 1506 height 223
click at [1172, 201] on div "Files sent to this address will automatically be processed and tested for virus…" at bounding box center [769, 417] width 1538 height 734
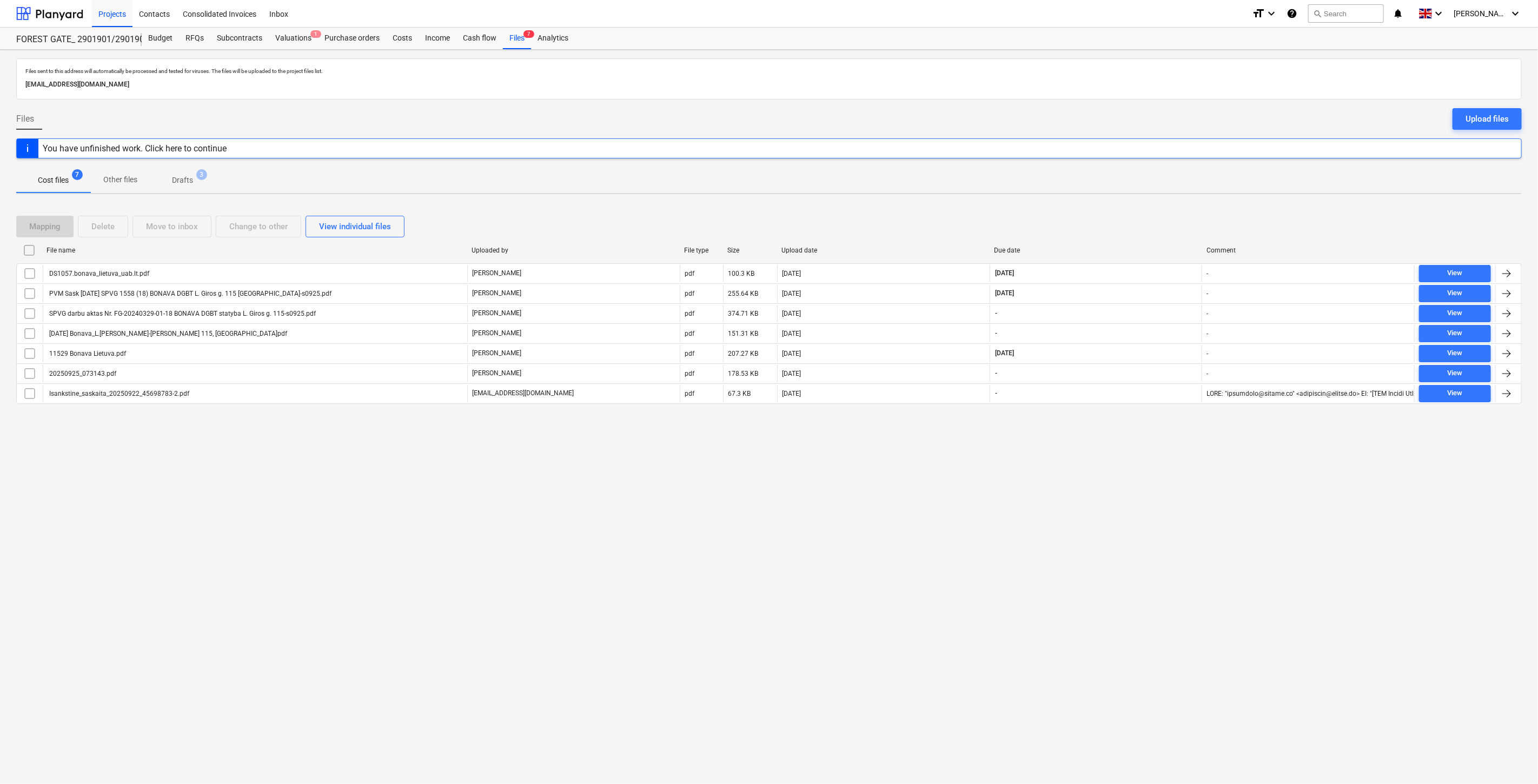
click at [1140, 228] on div "Mapping Delete Move to inbox Change to other View individual files" at bounding box center [769, 226] width 1506 height 21
click at [1149, 221] on div "Mapping Delete Move to inbox Change to other View individual files" at bounding box center [769, 226] width 1506 height 21
click at [1154, 217] on div "Mapping Delete Move to inbox Change to other View individual files" at bounding box center [769, 226] width 1506 height 21
click at [1167, 206] on div "Mapping Delete Move to inbox Change to other View individual files File name Up…" at bounding box center [769, 314] width 1506 height 223
drag, startPoint x: 1126, startPoint y: 233, endPoint x: 1134, endPoint y: 225, distance: 11.3
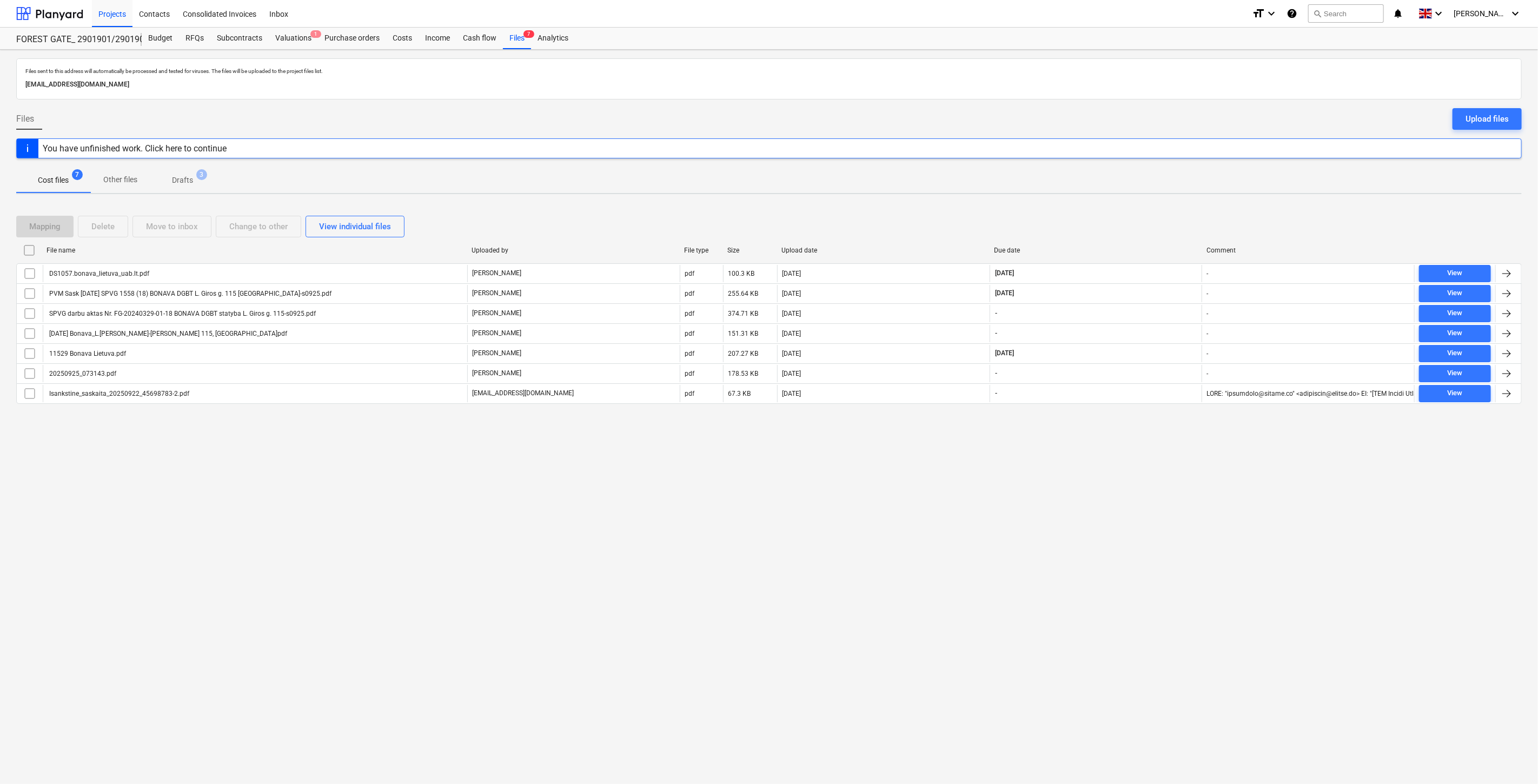
click at [1129, 230] on div "Mapping Delete Move to inbox Change to other View individual files" at bounding box center [769, 226] width 1506 height 21
click at [1134, 225] on div "Mapping Delete Move to inbox Change to other View individual files" at bounding box center [769, 226] width 1506 height 21
click at [1145, 218] on div "Mapping Delete Move to inbox Change to other View individual files" at bounding box center [769, 226] width 1506 height 21
click at [1155, 213] on div "Mapping Delete Move to inbox Change to other View individual files" at bounding box center [769, 226] width 1506 height 30
drag, startPoint x: 1032, startPoint y: 576, endPoint x: 1070, endPoint y: 541, distance: 51.7
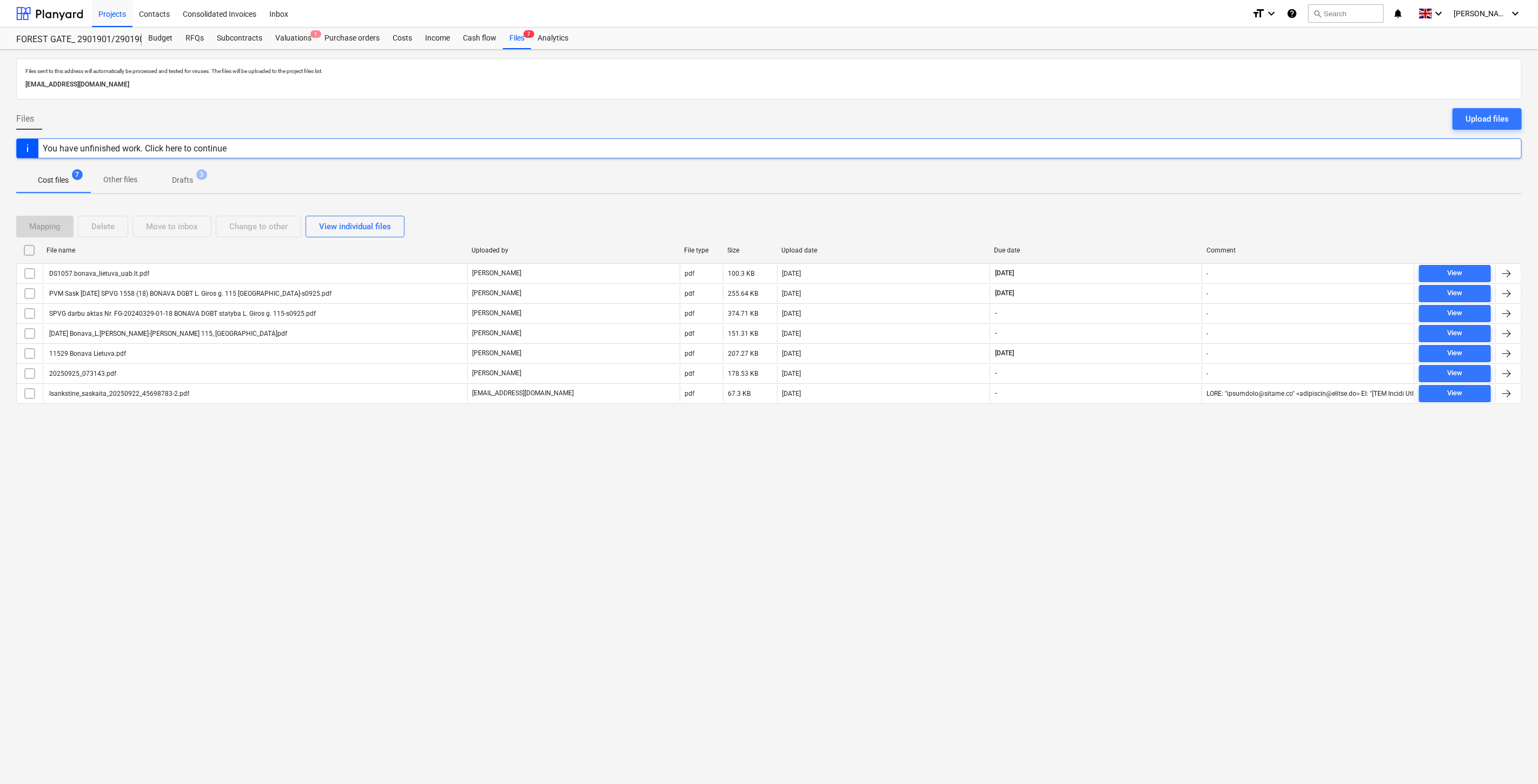
click at [1032, 576] on div "Files sent to this address will automatically be processed and tested for virus…" at bounding box center [769, 417] width 1538 height 734
click at [1070, 541] on div "Files sent to this address will automatically be processed and tested for virus…" at bounding box center [769, 417] width 1538 height 734
click at [1063, 537] on div "Files sent to this address will automatically be processed and tested for virus…" at bounding box center [769, 417] width 1538 height 734
click at [1073, 502] on div "Files sent to this address will automatically be processed and tested for virus…" at bounding box center [769, 417] width 1538 height 734
click at [68, 20] on div at bounding box center [50, 13] width 67 height 27
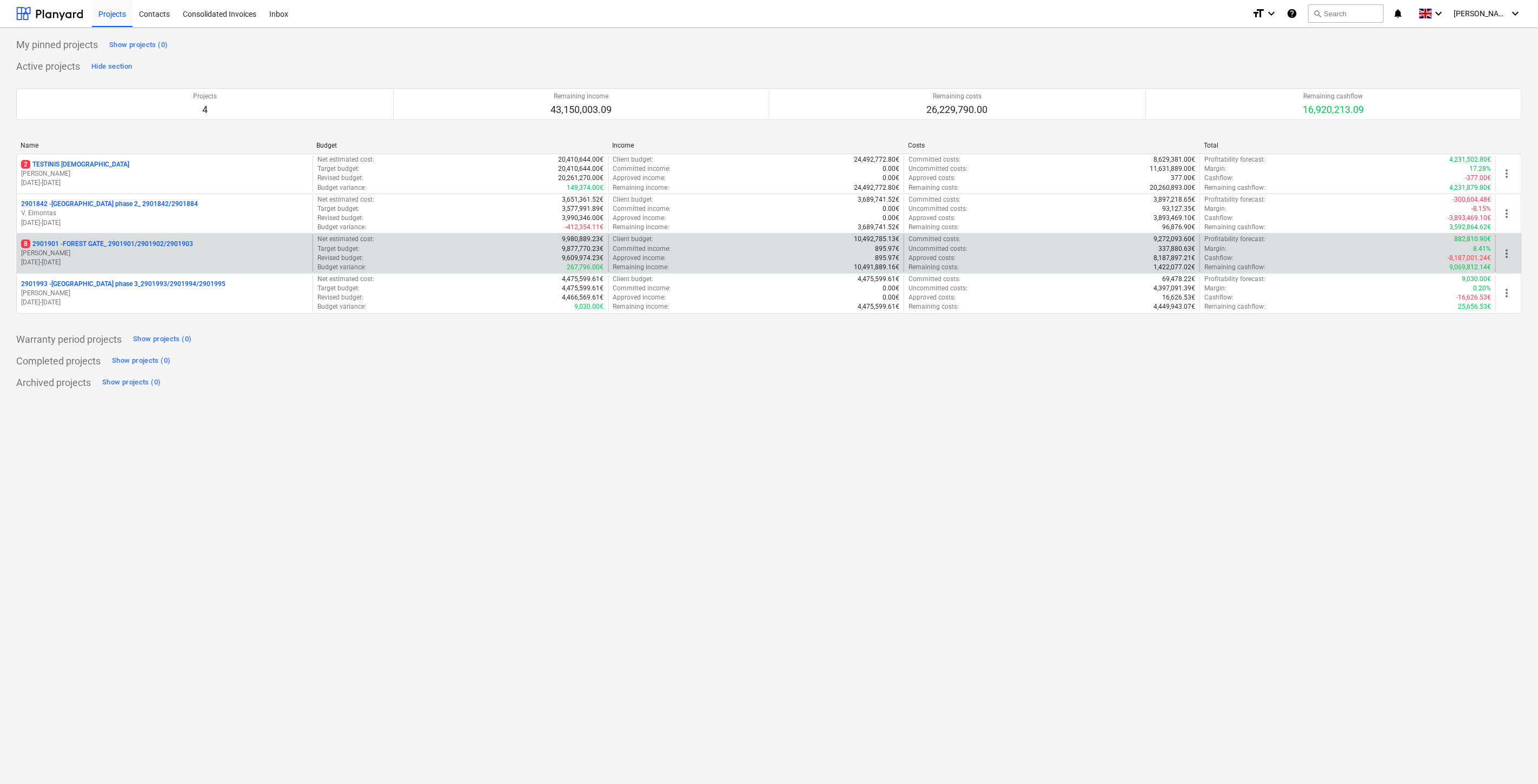
click at [127, 253] on p "[PERSON_NAME]" at bounding box center [165, 254] width 287 height 9
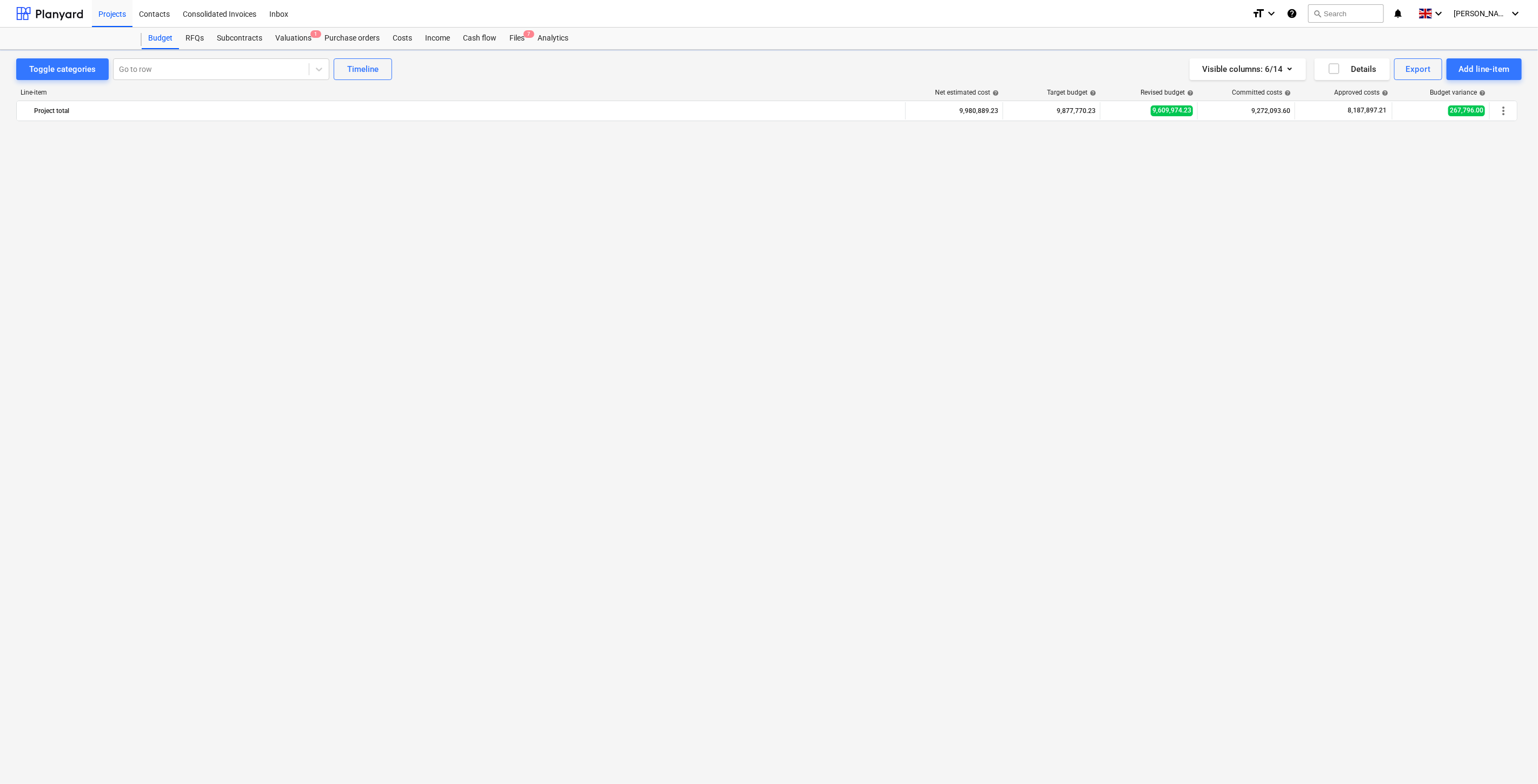
scroll to position [3355, 0]
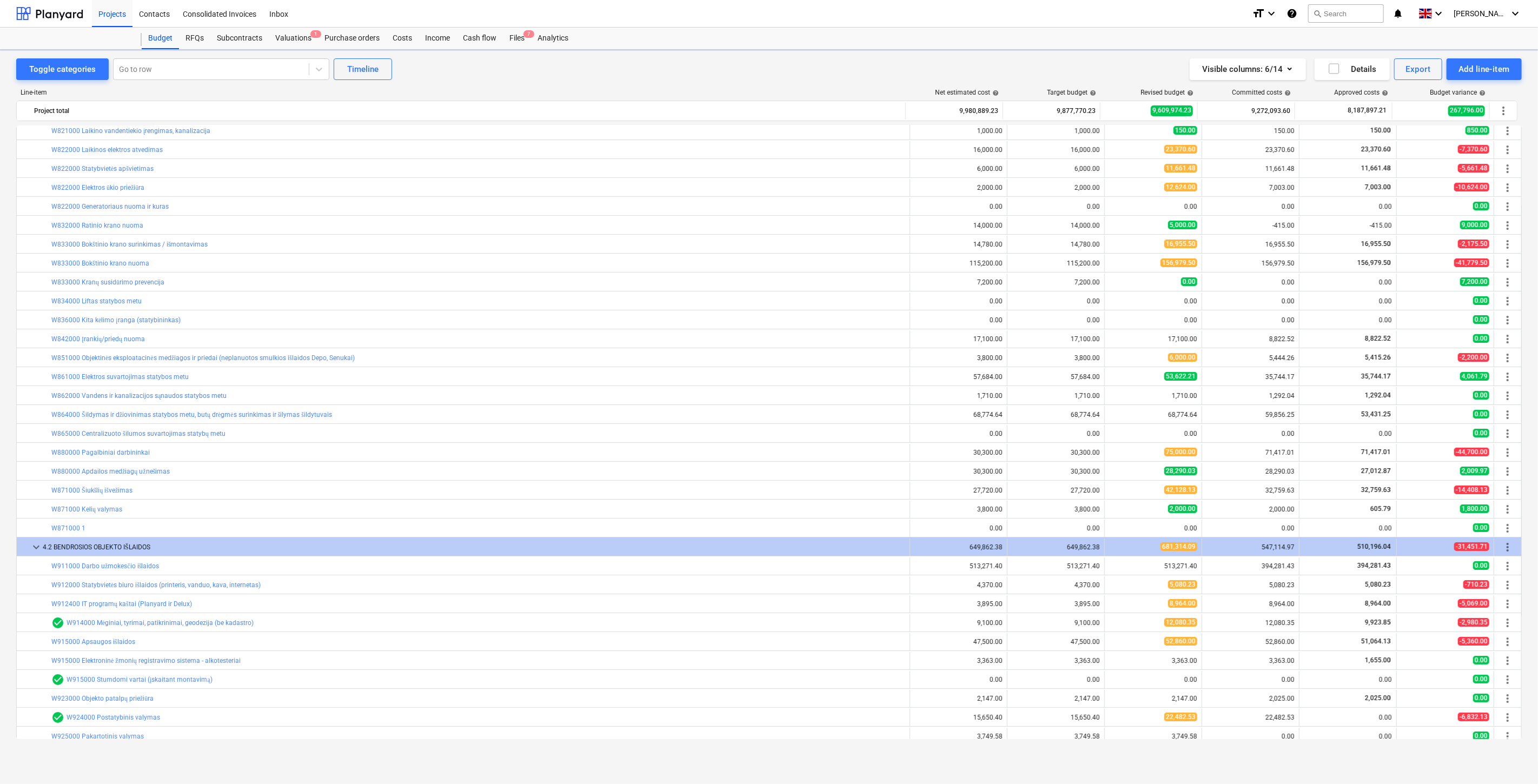
click at [515, 36] on div "Files 7" at bounding box center [517, 38] width 28 height 21
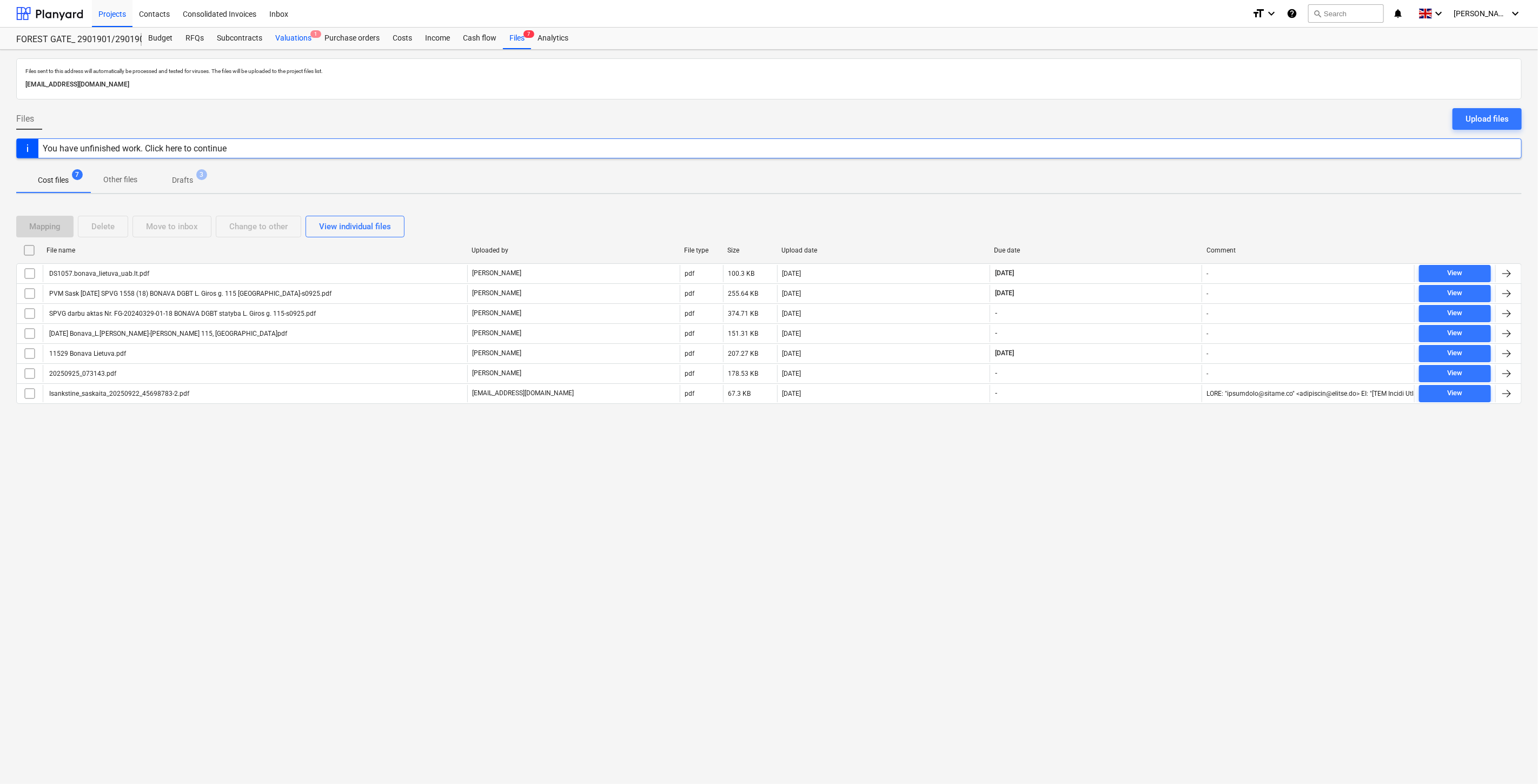
click at [307, 40] on div "Valuations 1" at bounding box center [293, 38] width 49 height 21
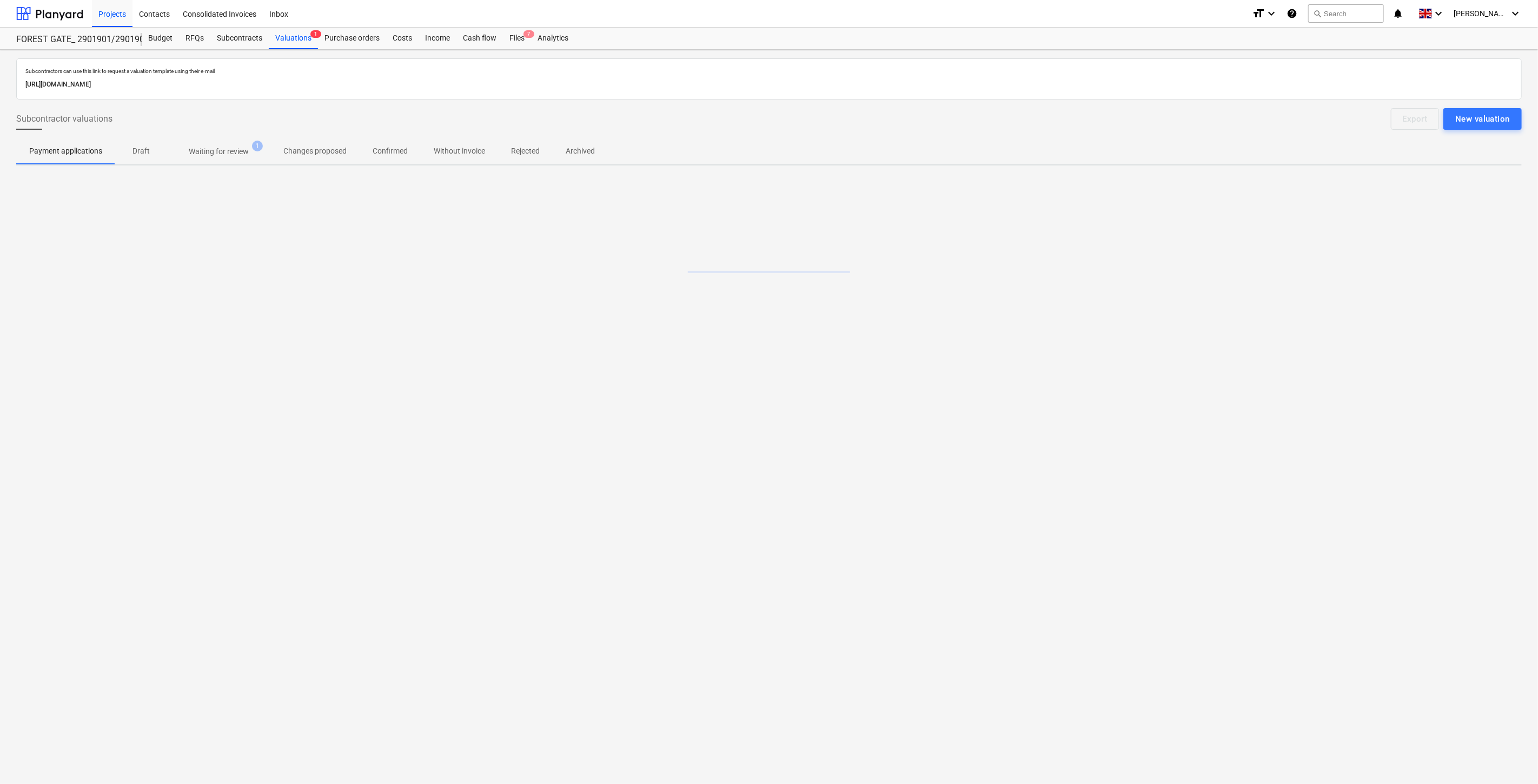
click at [230, 156] on p "Waiting for review" at bounding box center [219, 152] width 60 height 12
click at [509, 43] on div "Files 7" at bounding box center [517, 38] width 28 height 21
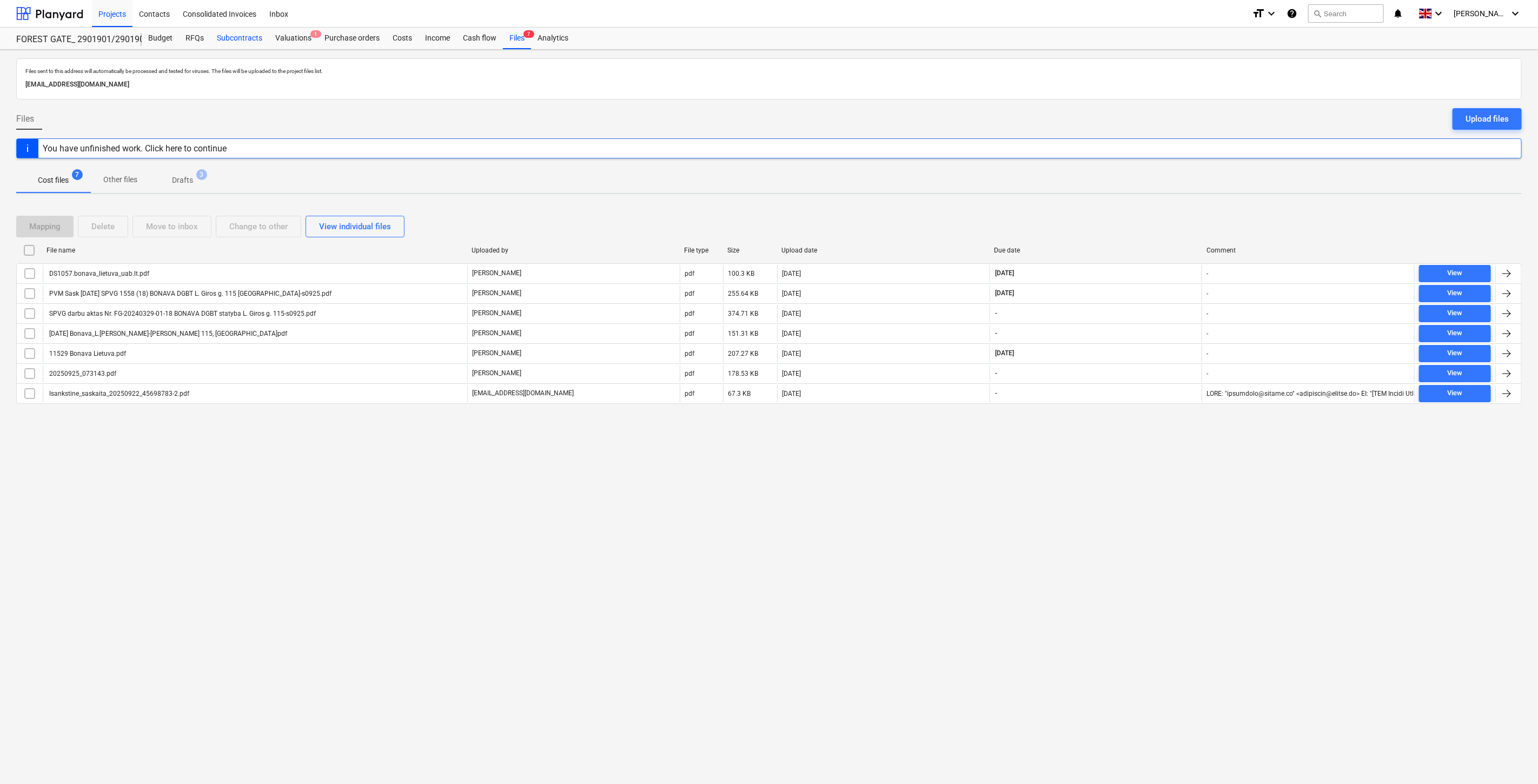
click at [242, 42] on div "Subcontracts" at bounding box center [239, 38] width 59 height 21
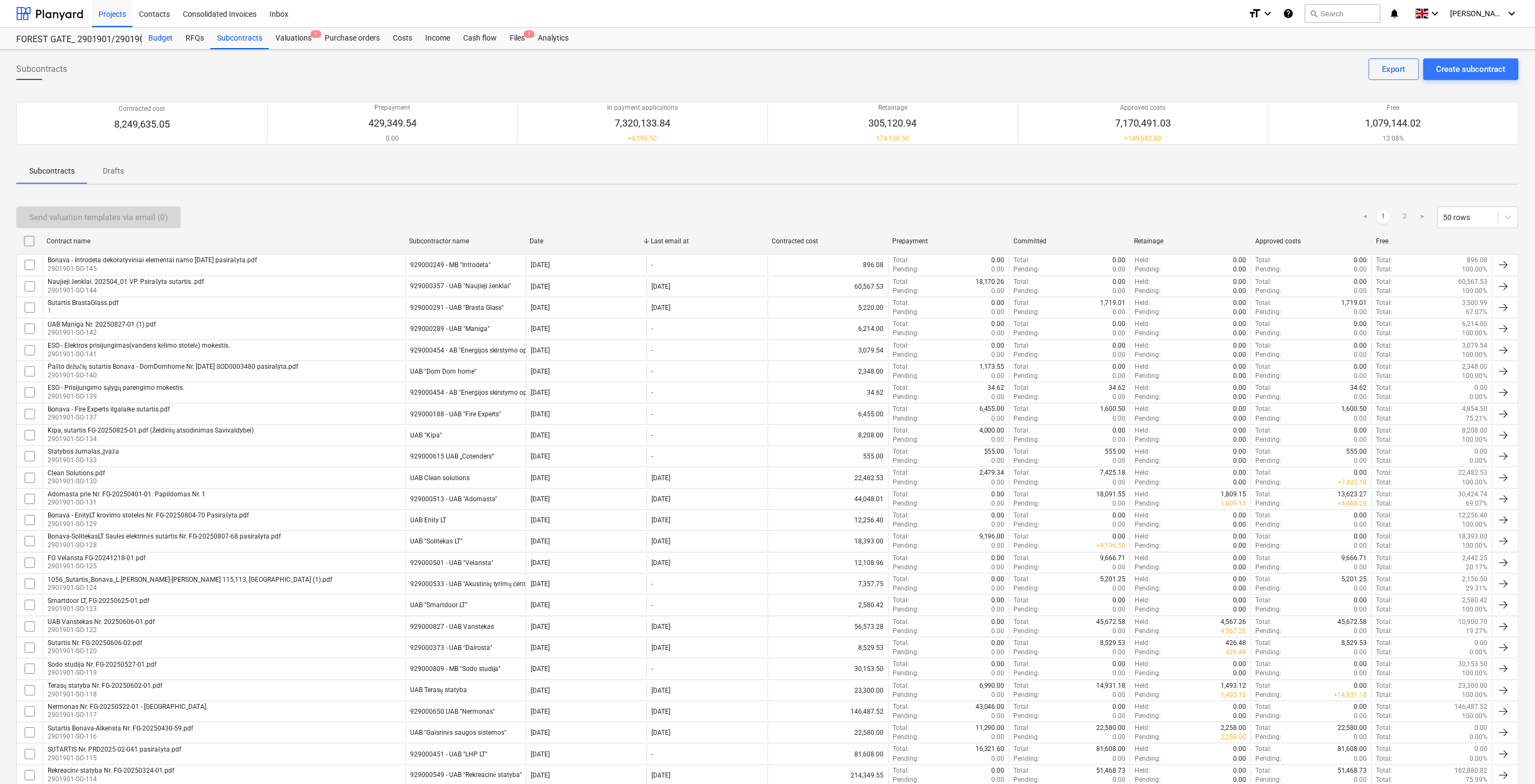
click at [166, 38] on div "Budget" at bounding box center [161, 38] width 37 height 21
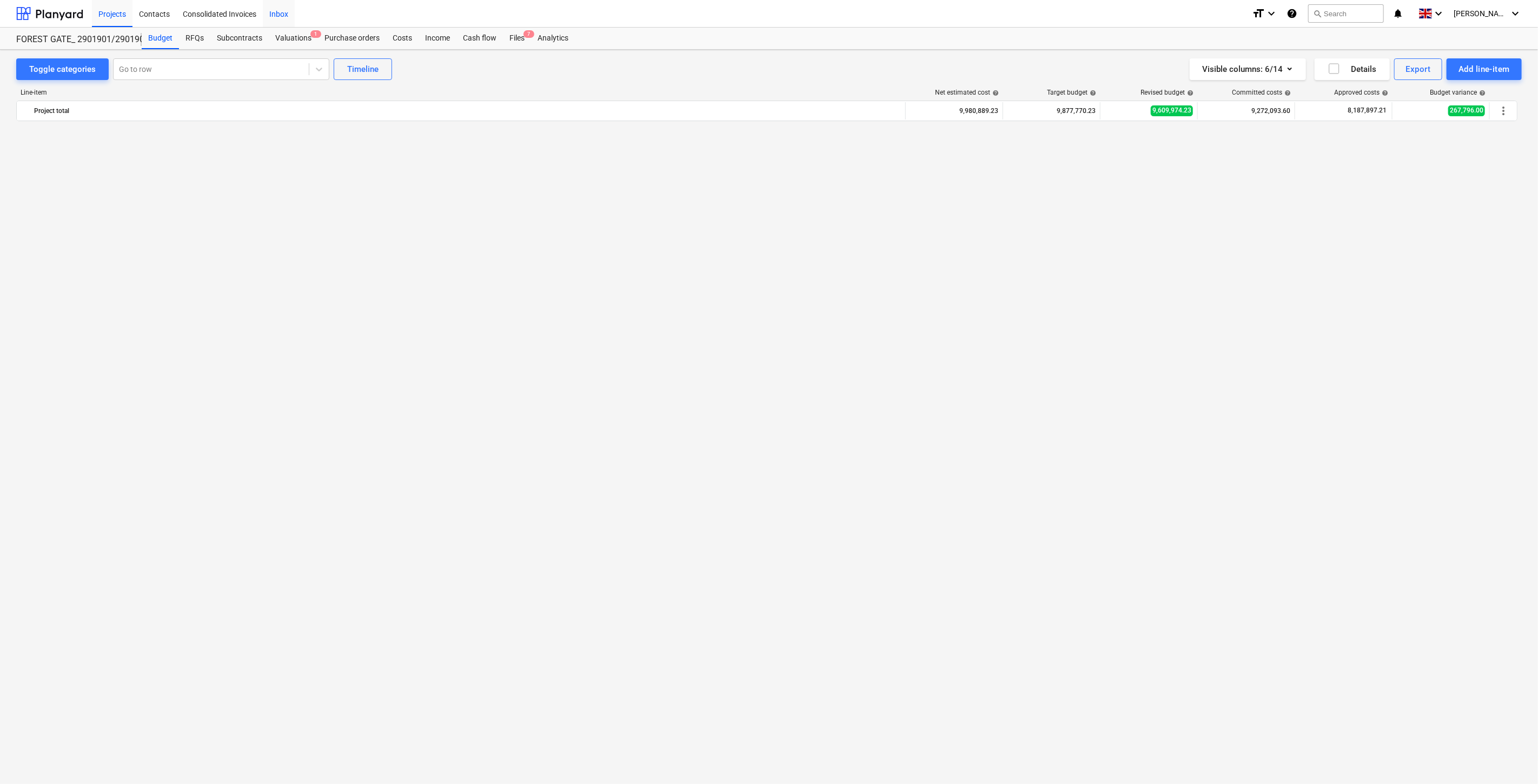
scroll to position [3355, 0]
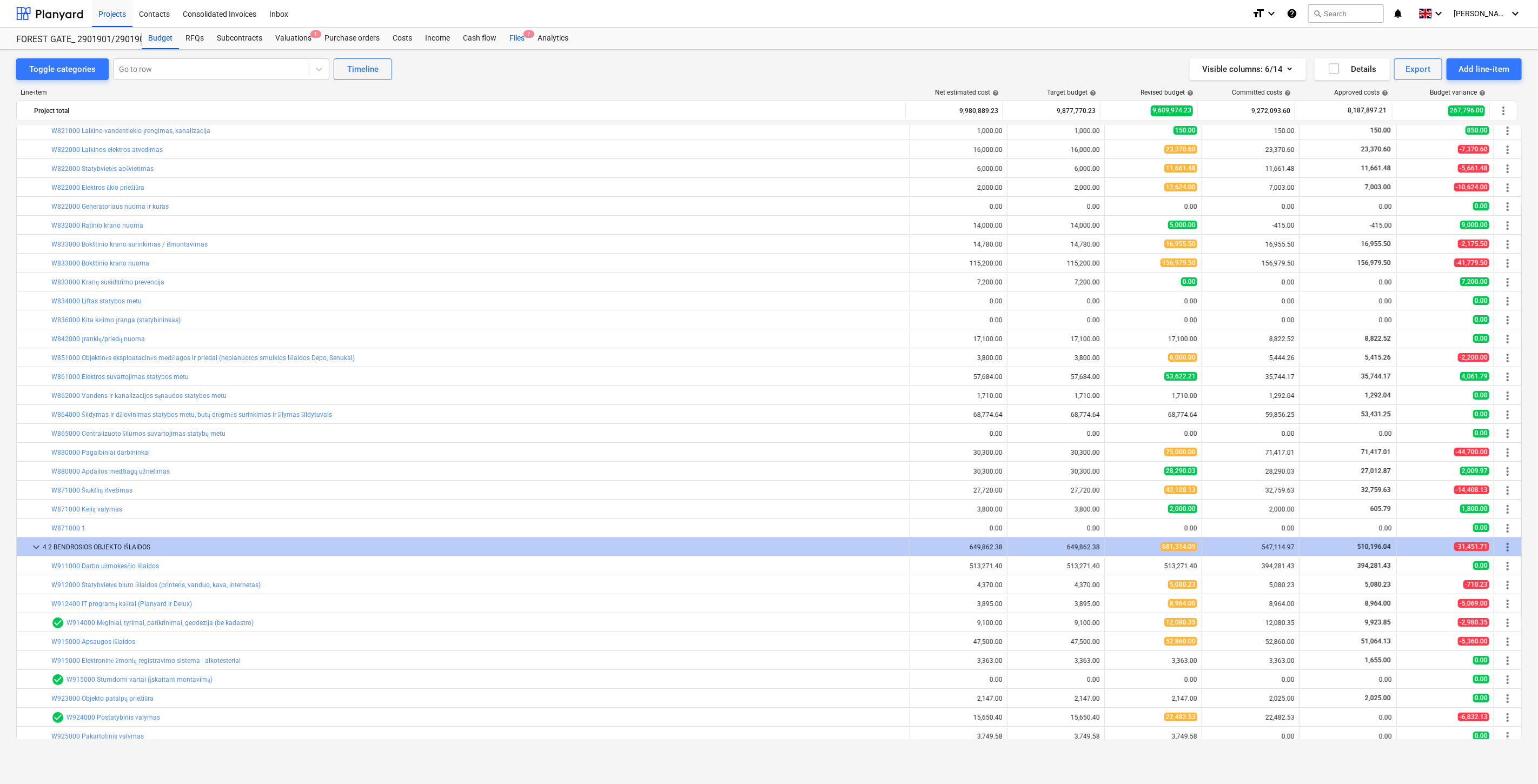
click at [515, 34] on div "Files 7" at bounding box center [517, 38] width 28 height 21
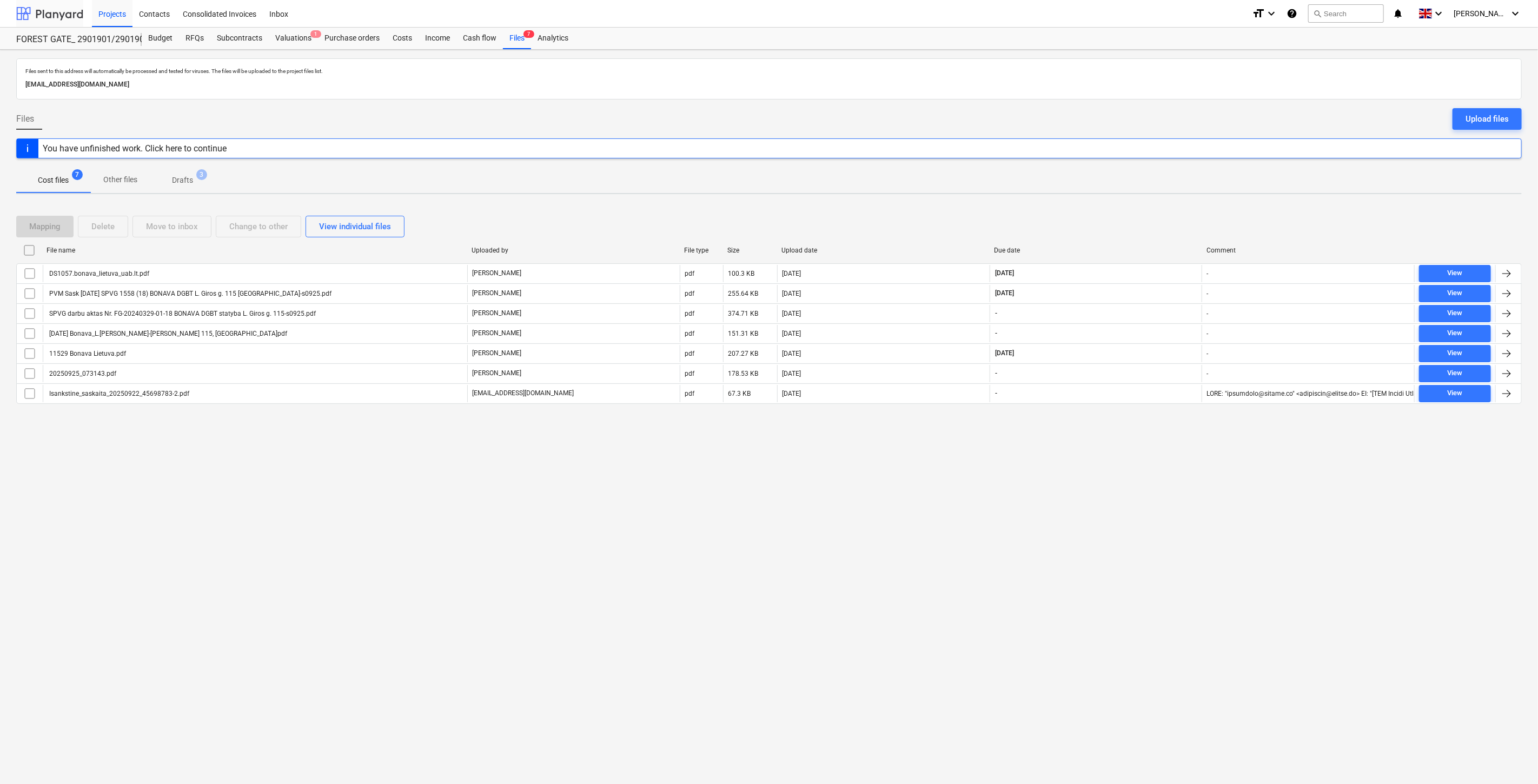
click at [48, 14] on div at bounding box center [50, 13] width 67 height 27
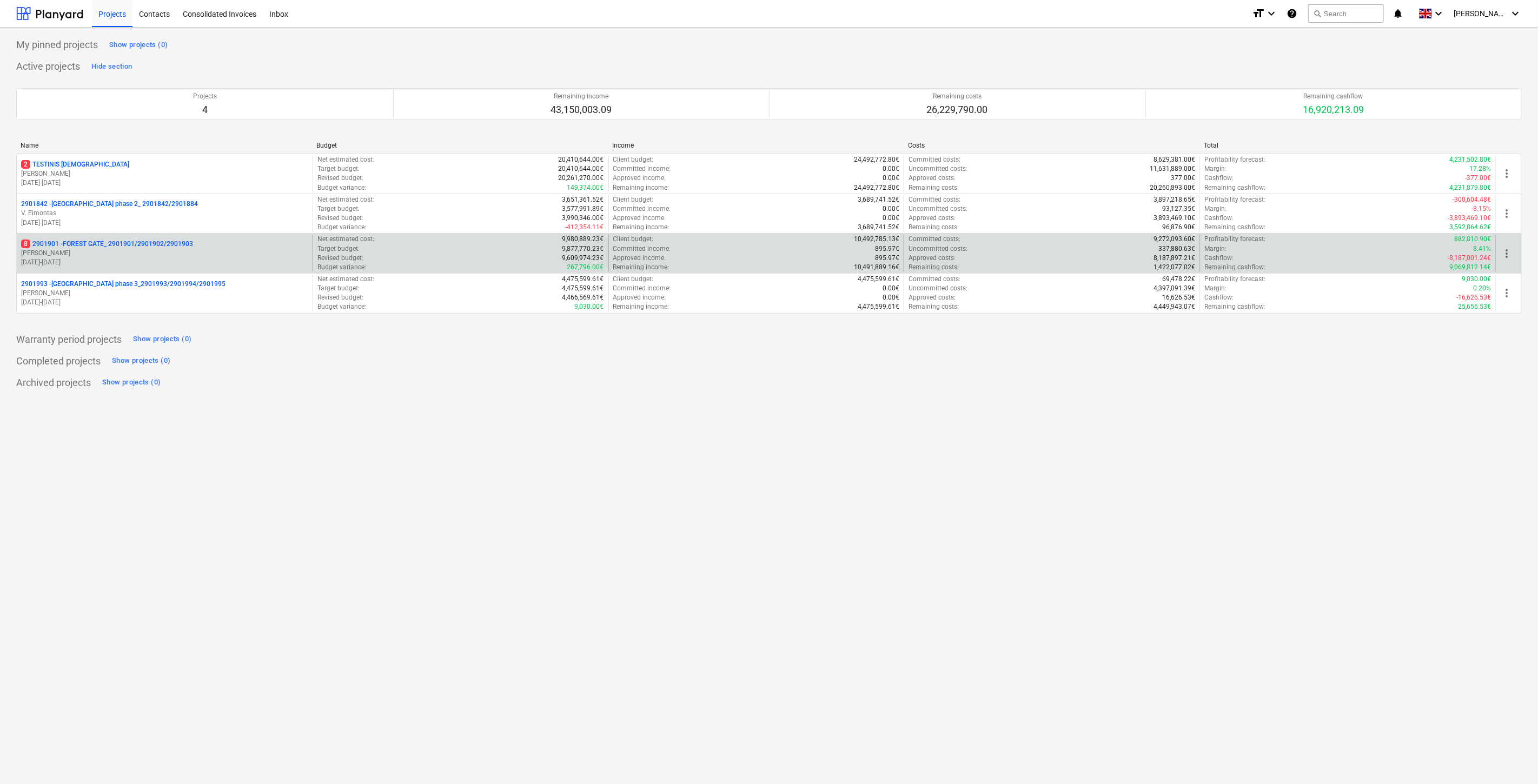
click at [152, 247] on p "8 2901901 - FOREST GATE_ 2901901/2901902/2901903" at bounding box center [107, 244] width 172 height 9
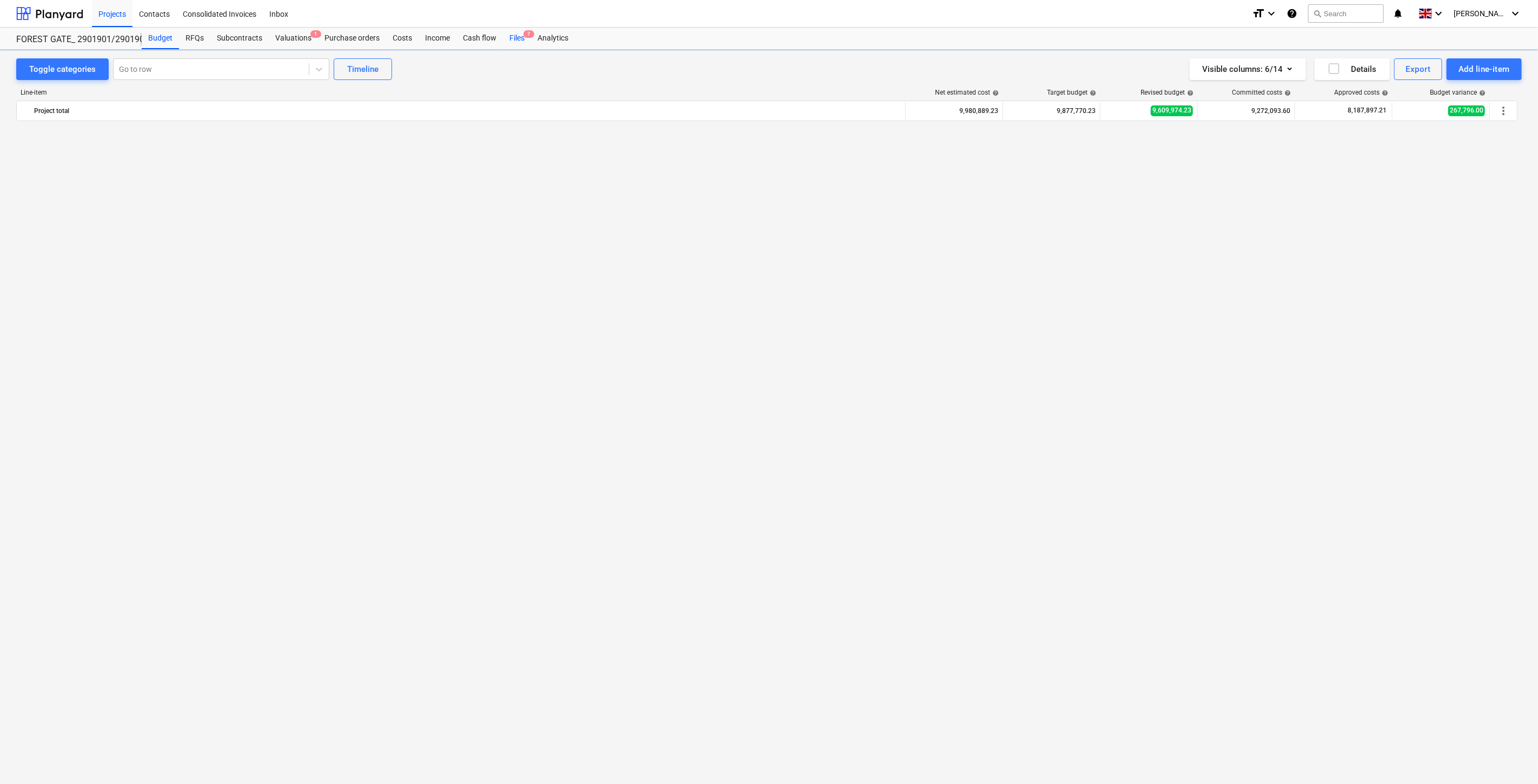
click at [522, 40] on div "Files 7" at bounding box center [517, 38] width 28 height 21
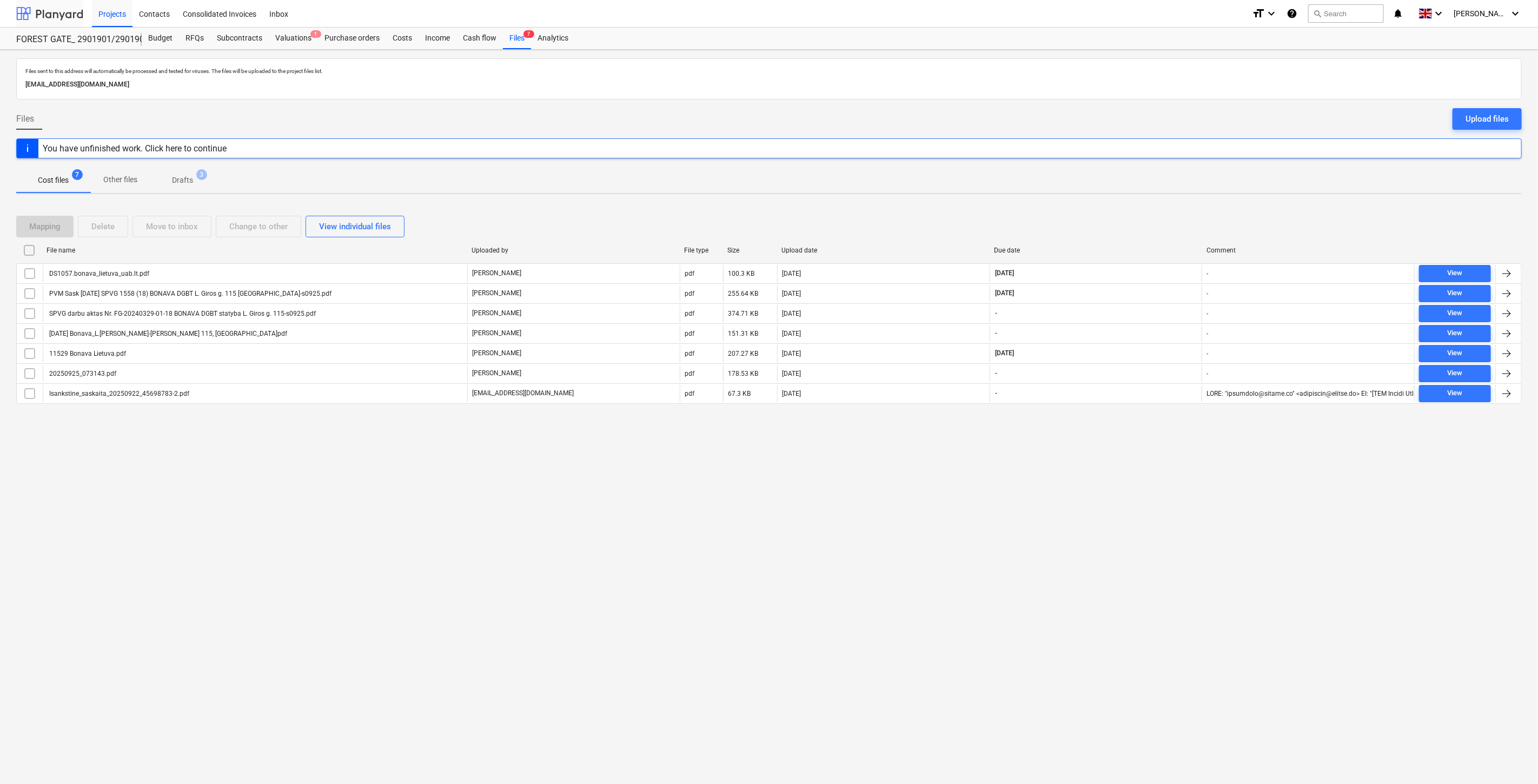
click at [63, 14] on div at bounding box center [50, 13] width 67 height 27
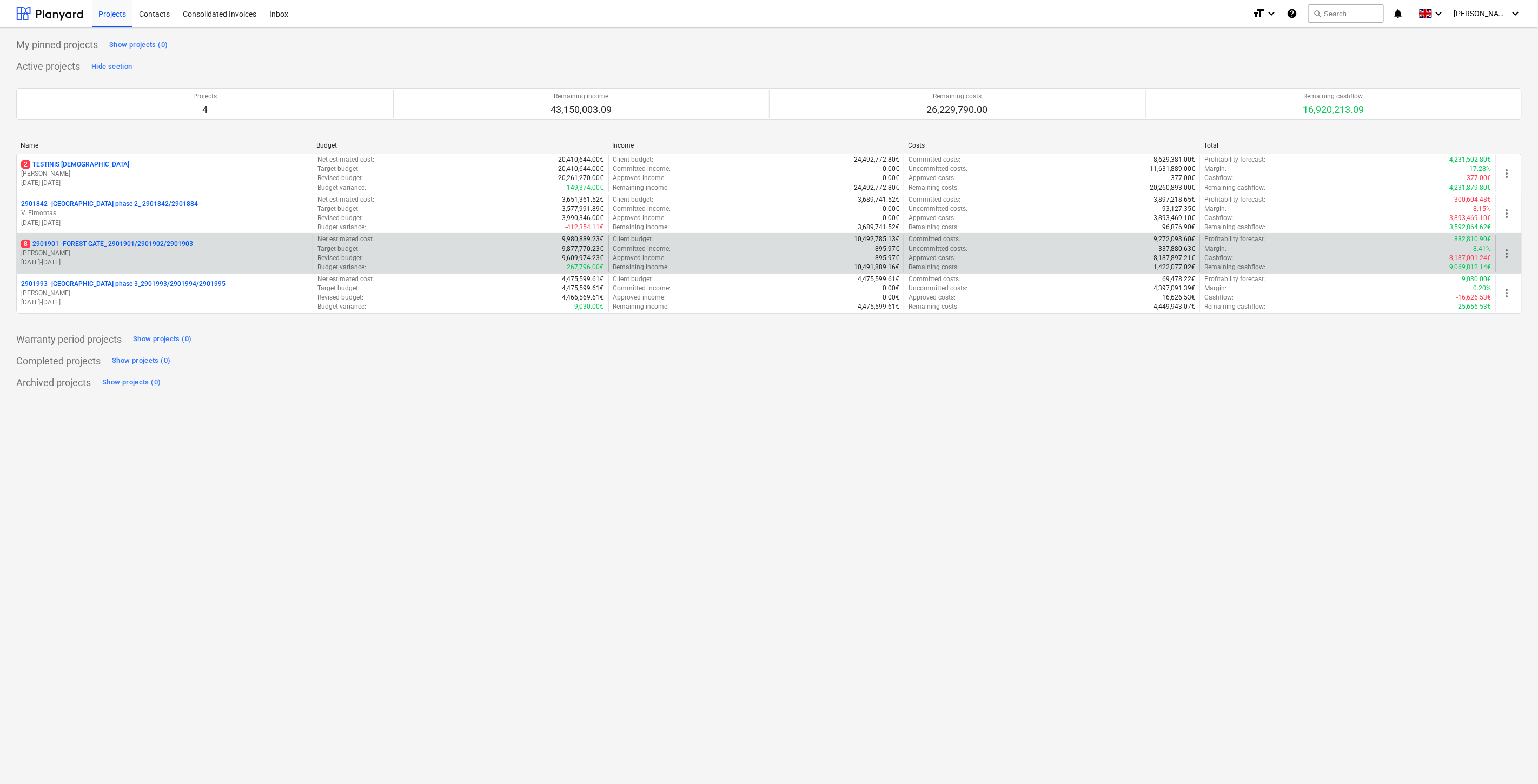
click at [115, 242] on p "8 2901901 - FOREST GATE_ 2901901/2901902/2901903" at bounding box center [107, 244] width 172 height 9
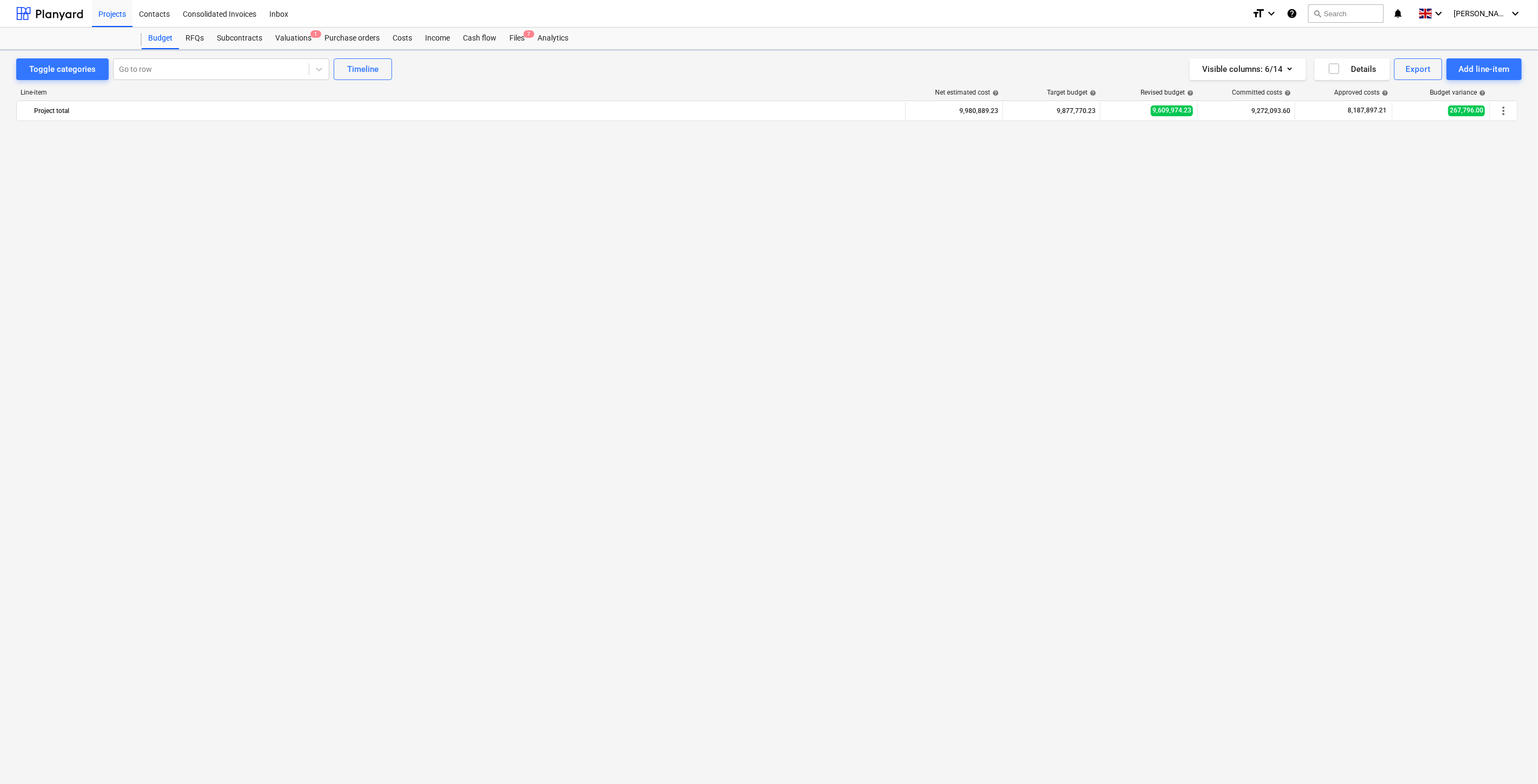
scroll to position [3355, 0]
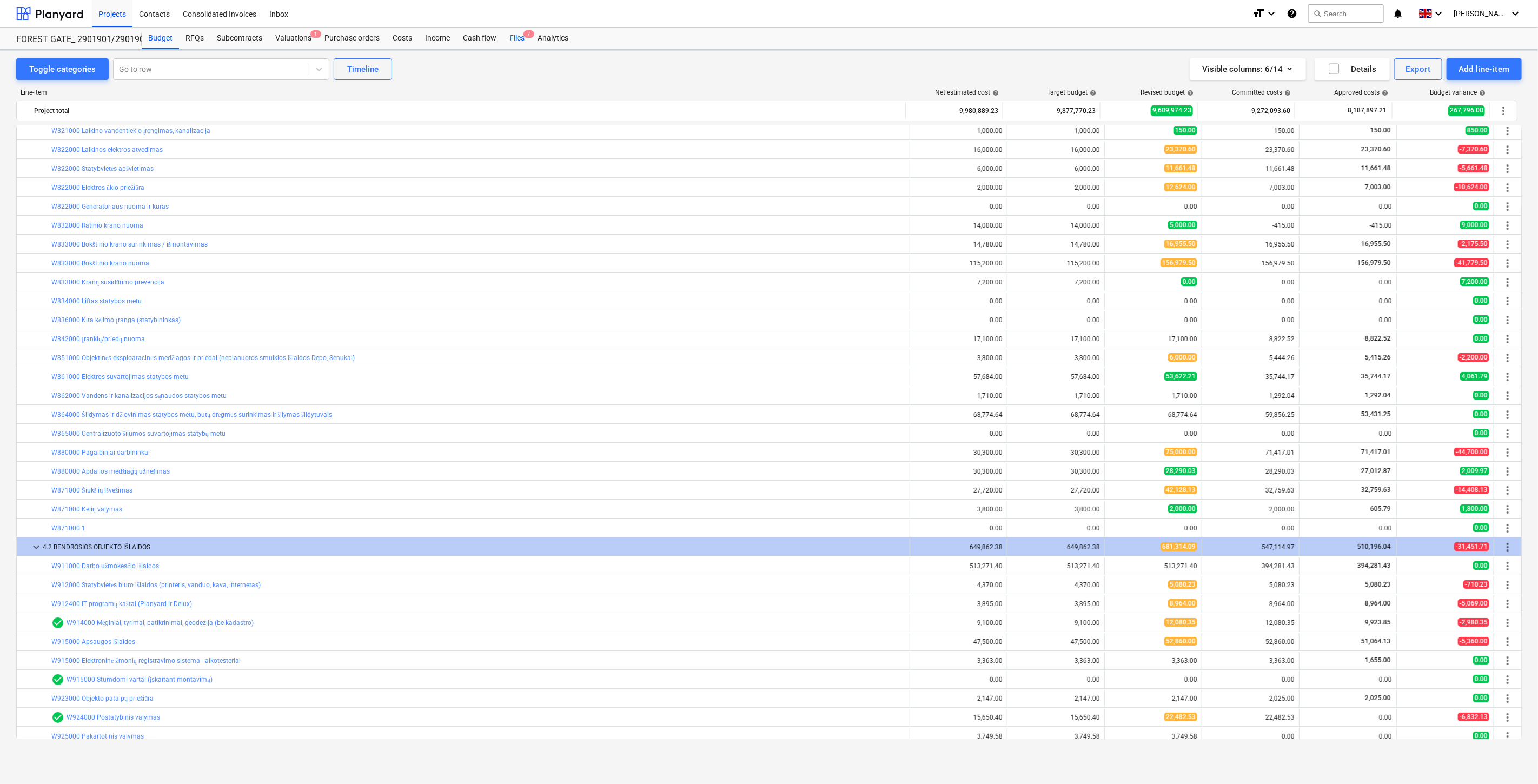
click at [515, 38] on div "Files 7" at bounding box center [517, 38] width 28 height 21
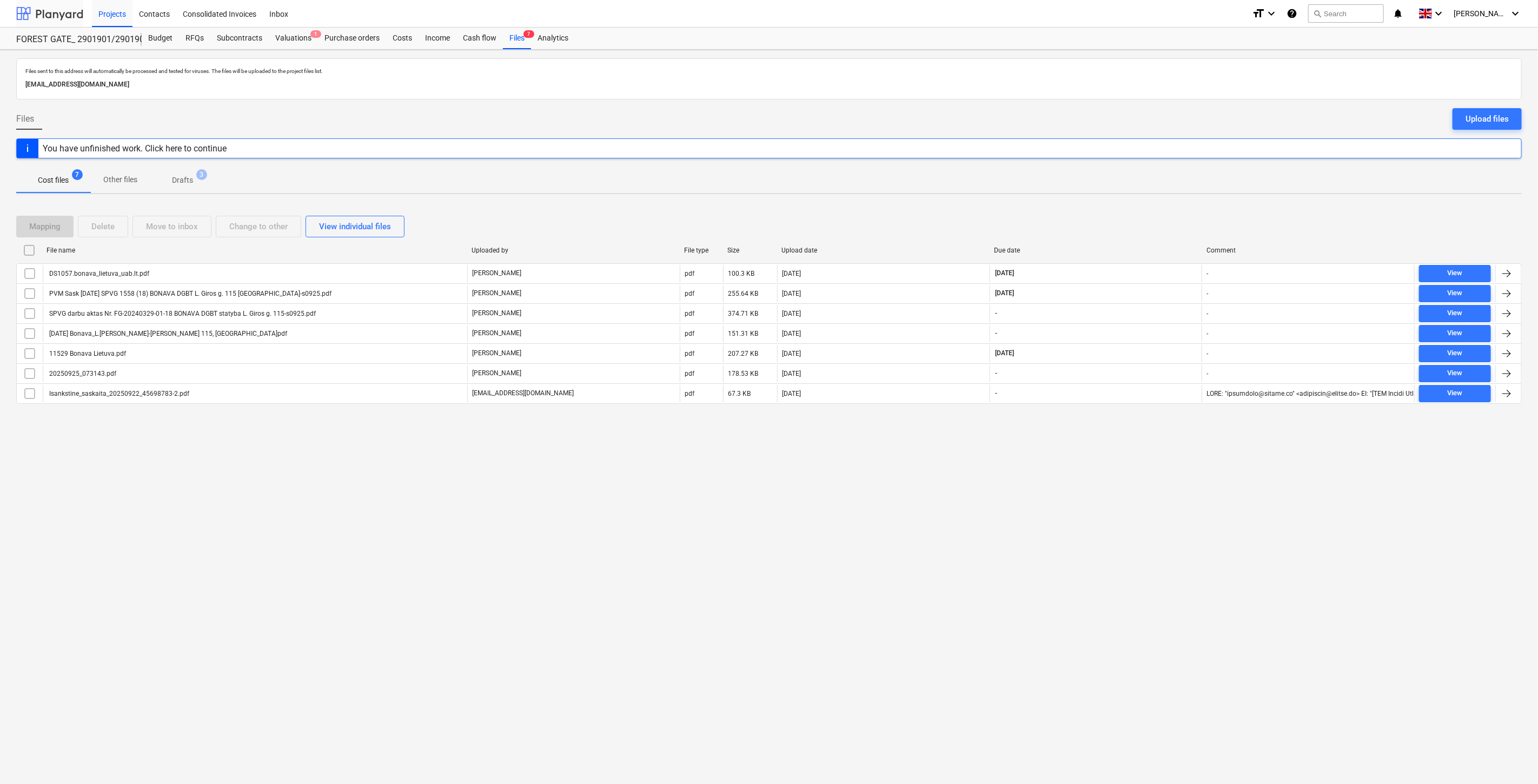
click at [72, 20] on div at bounding box center [50, 13] width 67 height 27
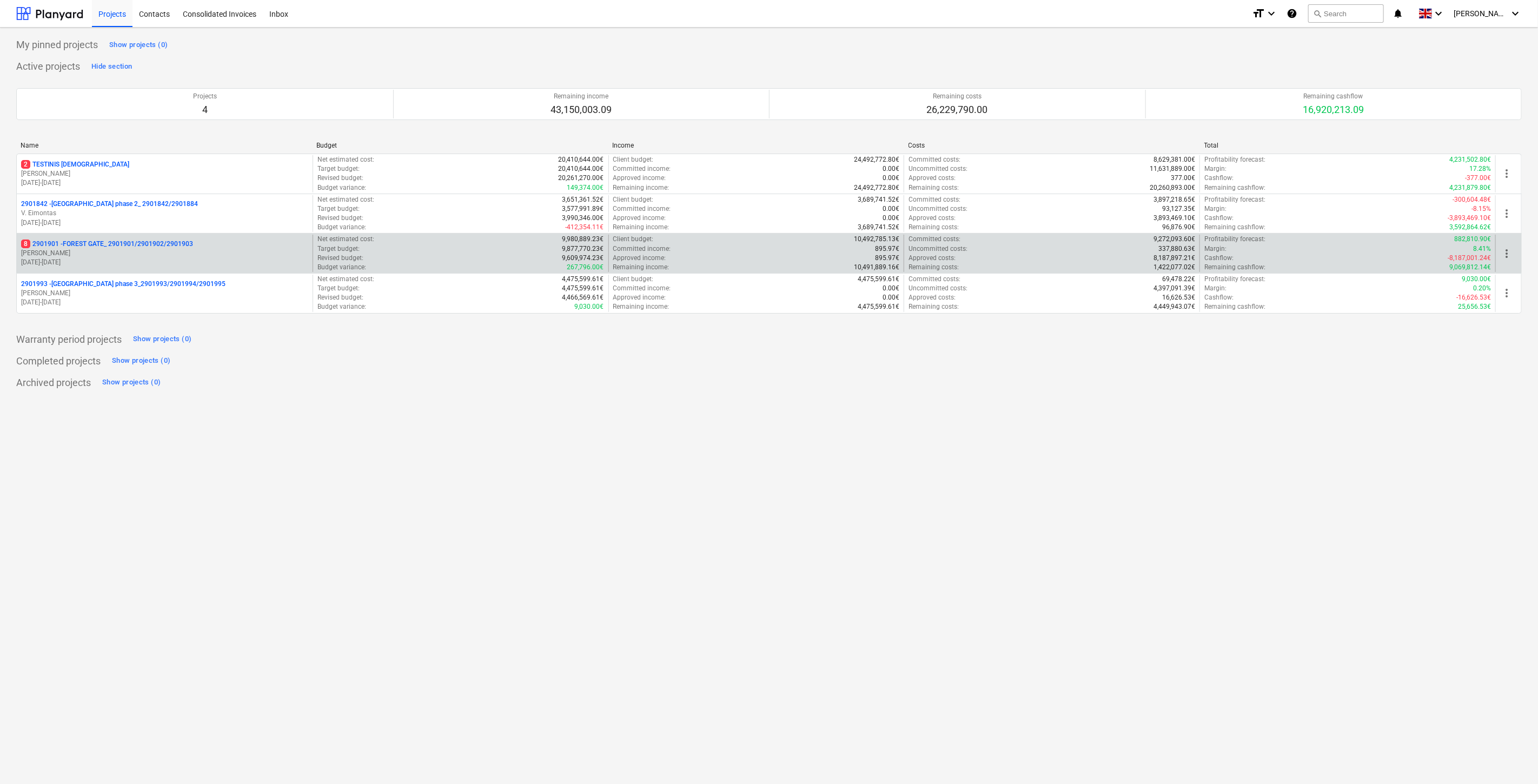
click at [169, 252] on p "[PERSON_NAME]" at bounding box center [165, 254] width 287 height 9
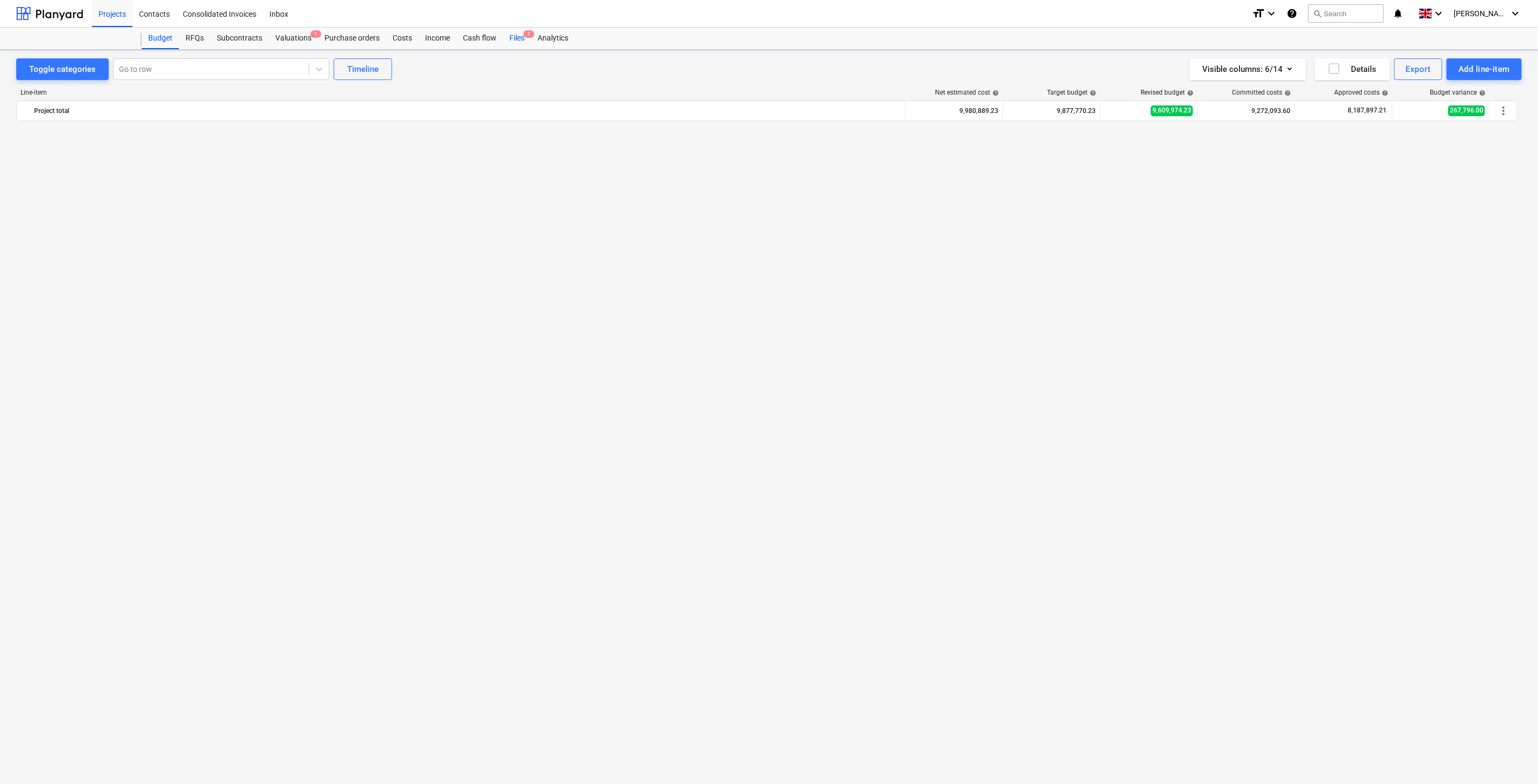
click at [521, 33] on div "Files 7" at bounding box center [517, 38] width 28 height 21
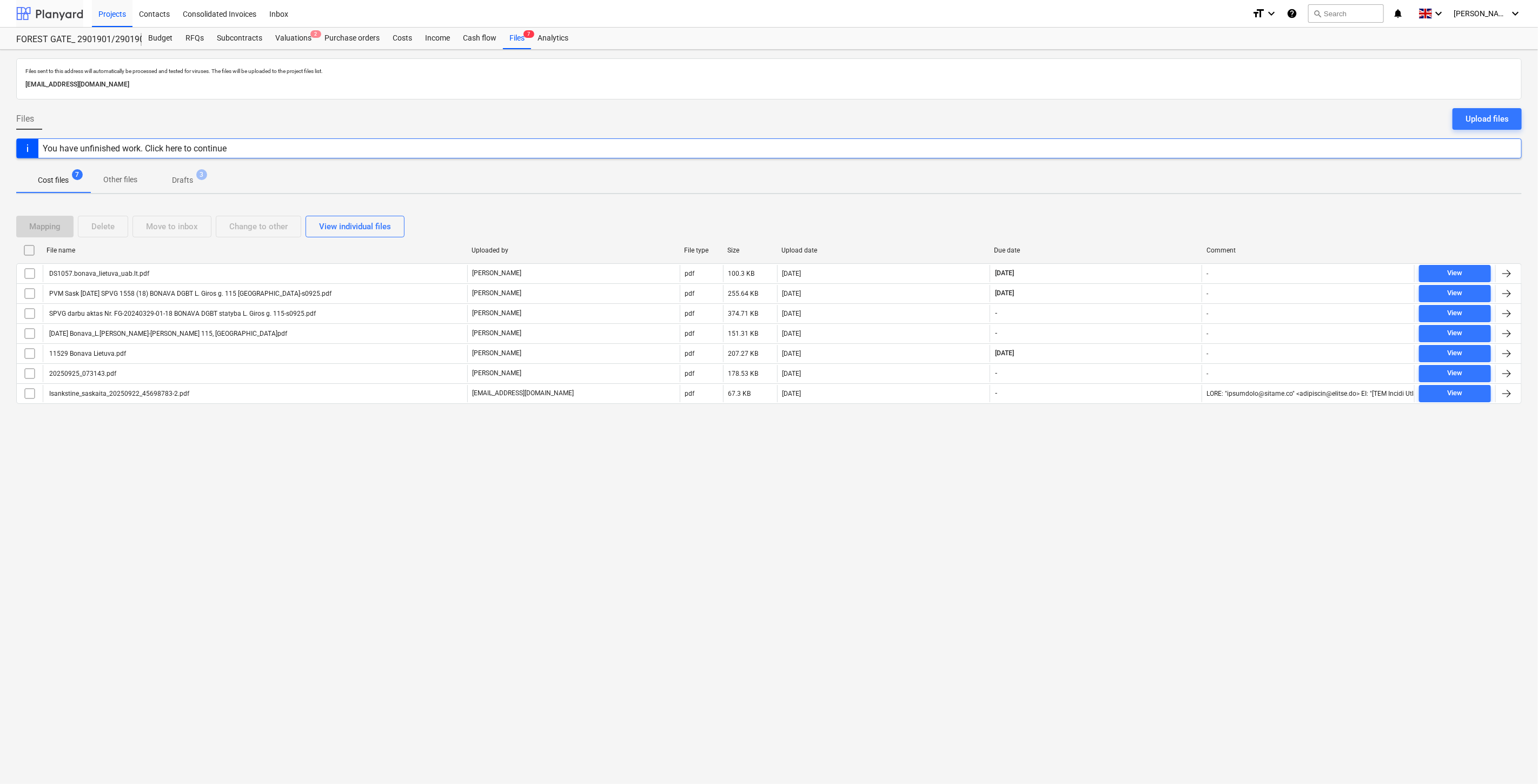
click at [71, 17] on div at bounding box center [50, 13] width 67 height 27
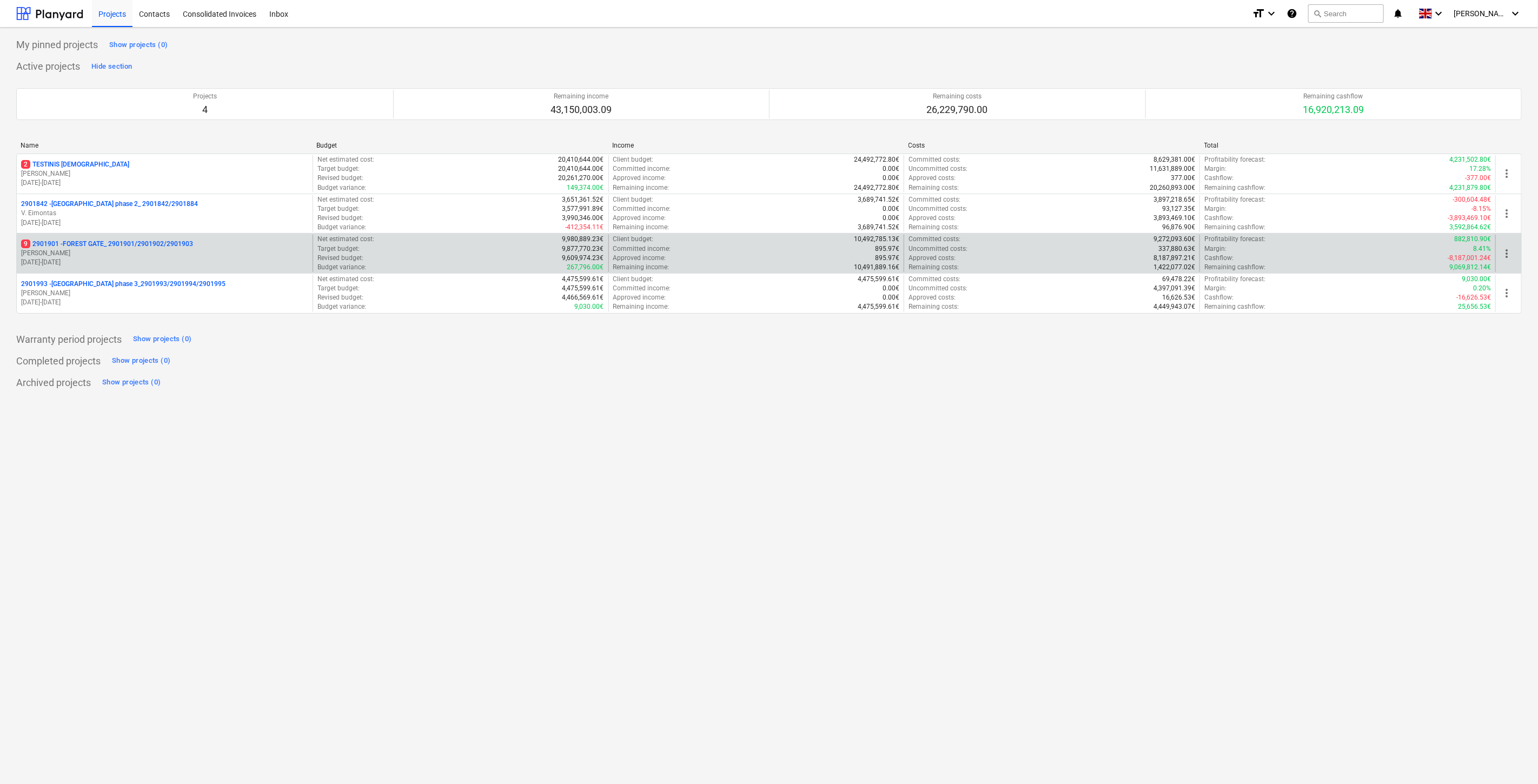
click at [103, 240] on p "9 2901901 - FOREST GATE_ 2901901/2901902/2901903" at bounding box center [107, 244] width 172 height 9
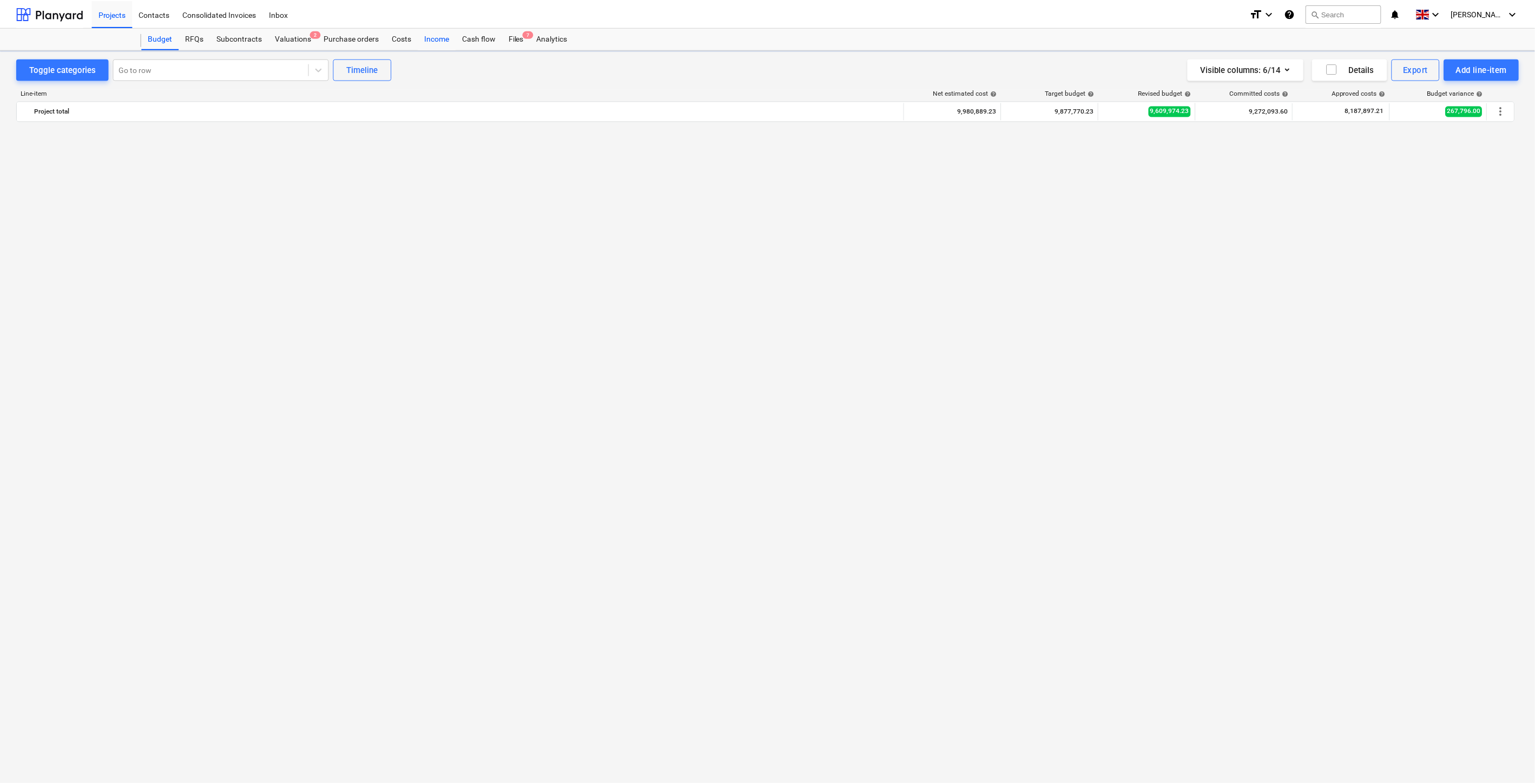
scroll to position [3355, 0]
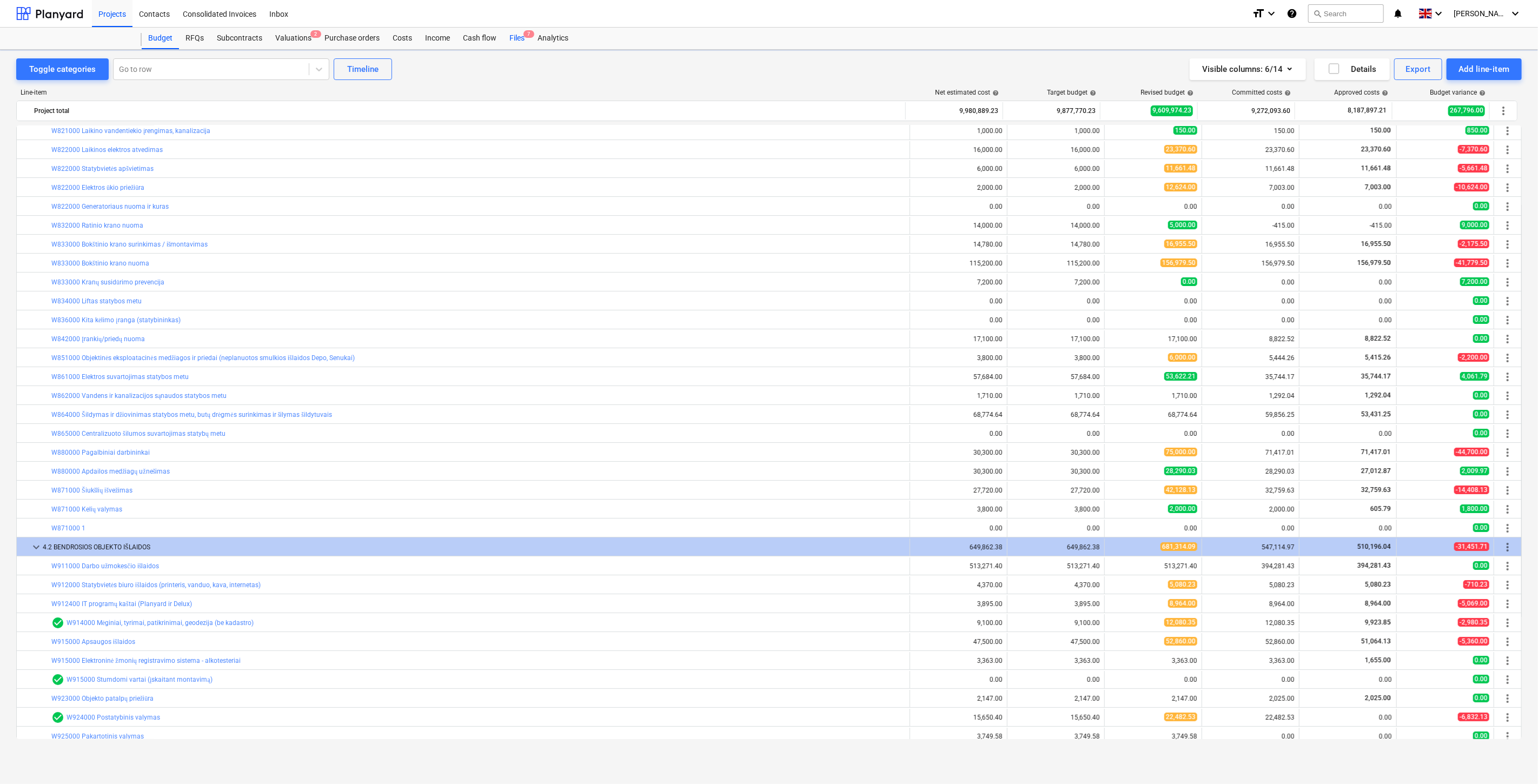
click at [517, 40] on div "Files 7" at bounding box center [517, 38] width 28 height 21
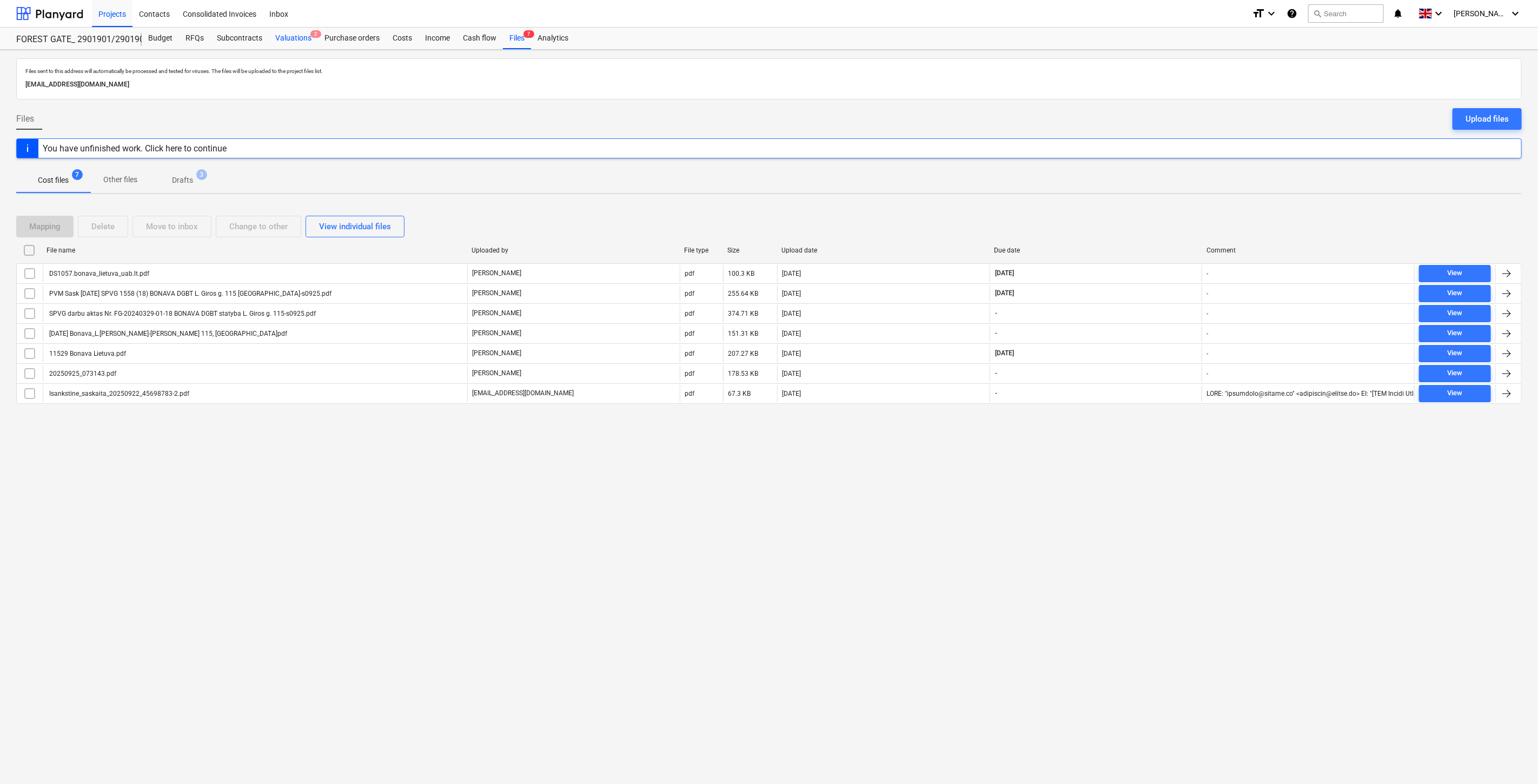
click at [294, 40] on div "Valuations 2" at bounding box center [293, 38] width 49 height 21
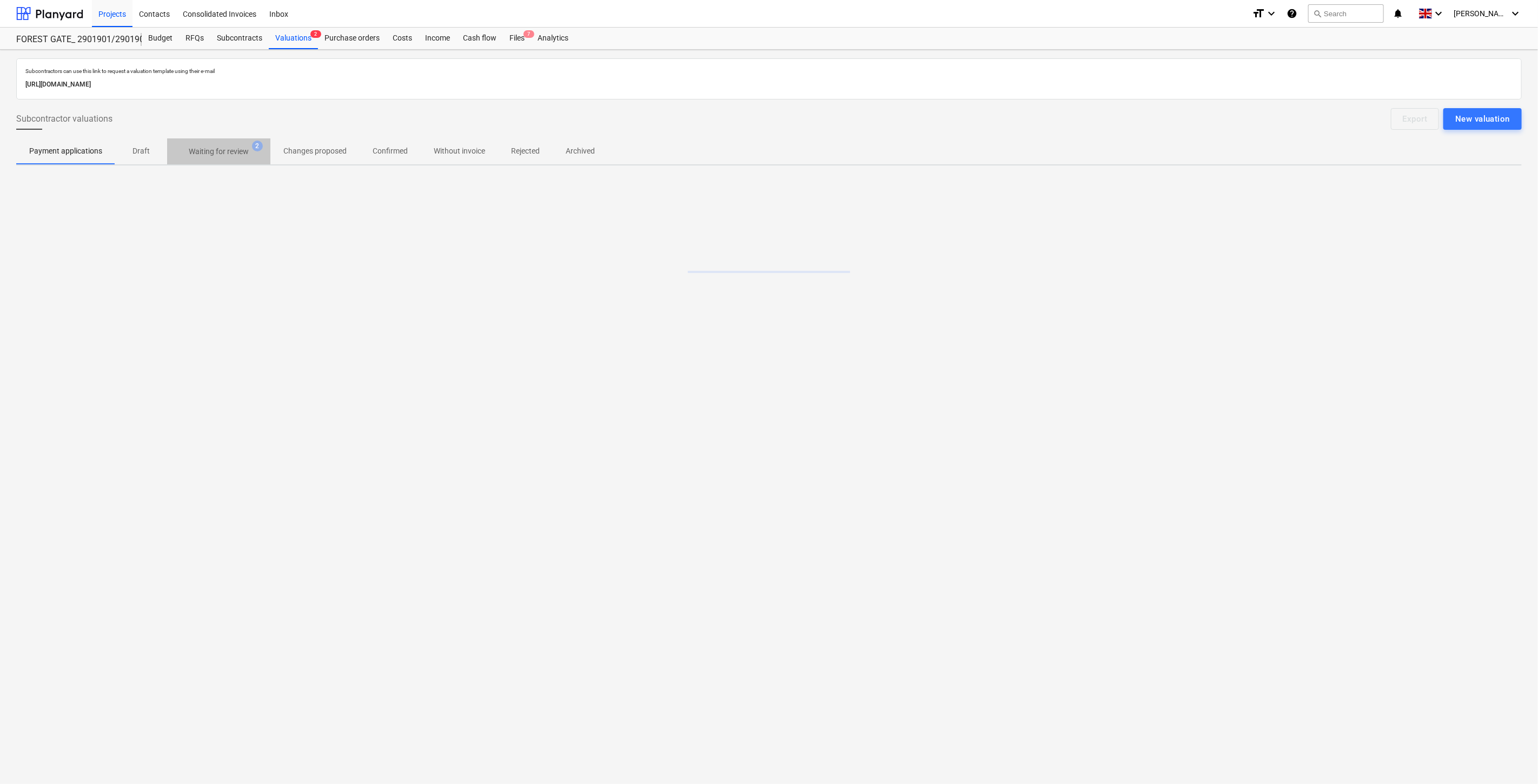
click at [219, 157] on p "Waiting for review" at bounding box center [219, 152] width 60 height 12
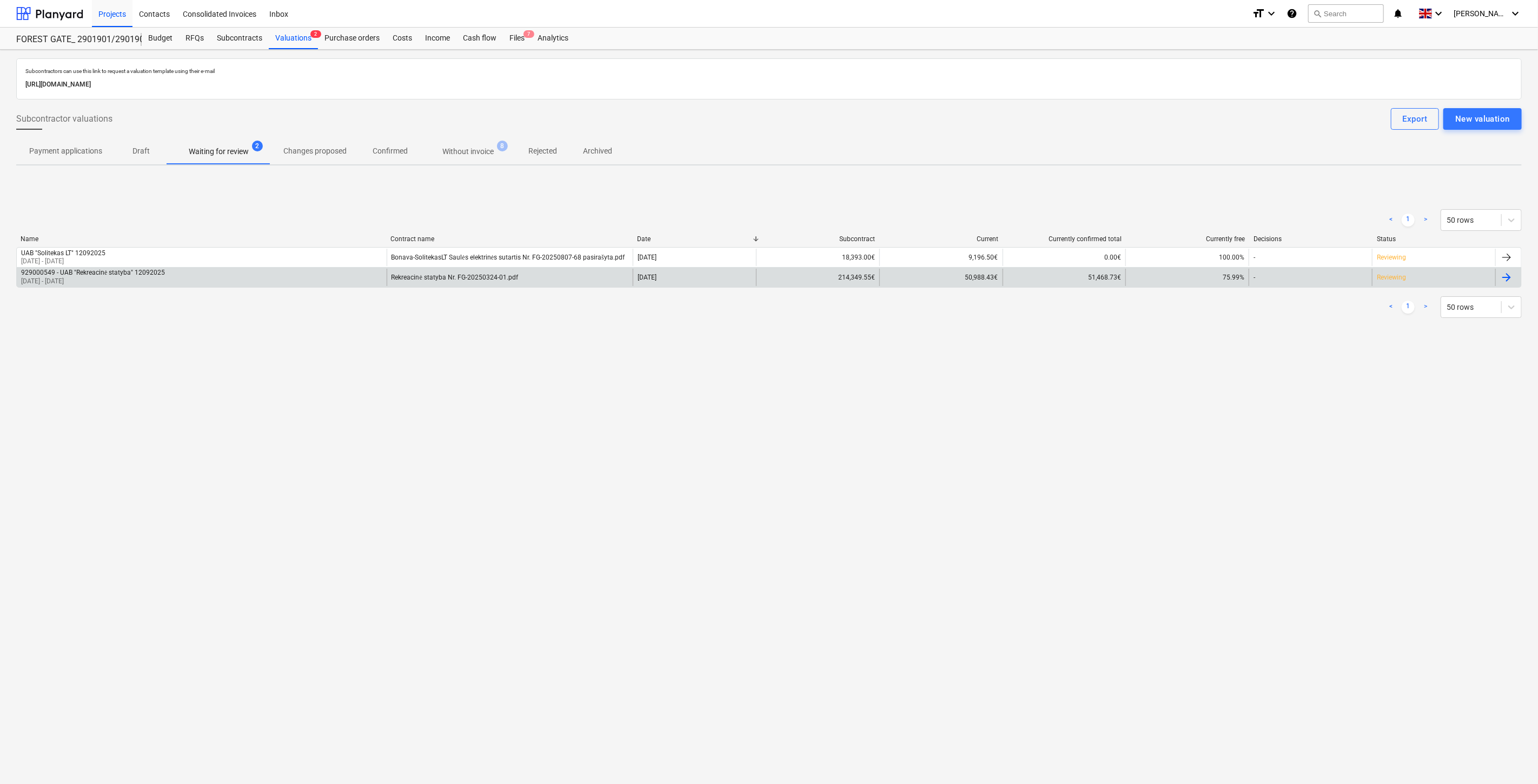
click at [325, 274] on div "929000549 - UAB "Rekreacinė statyba" 12092025 [DATE] - [DATE]" at bounding box center [201, 278] width 370 height 18
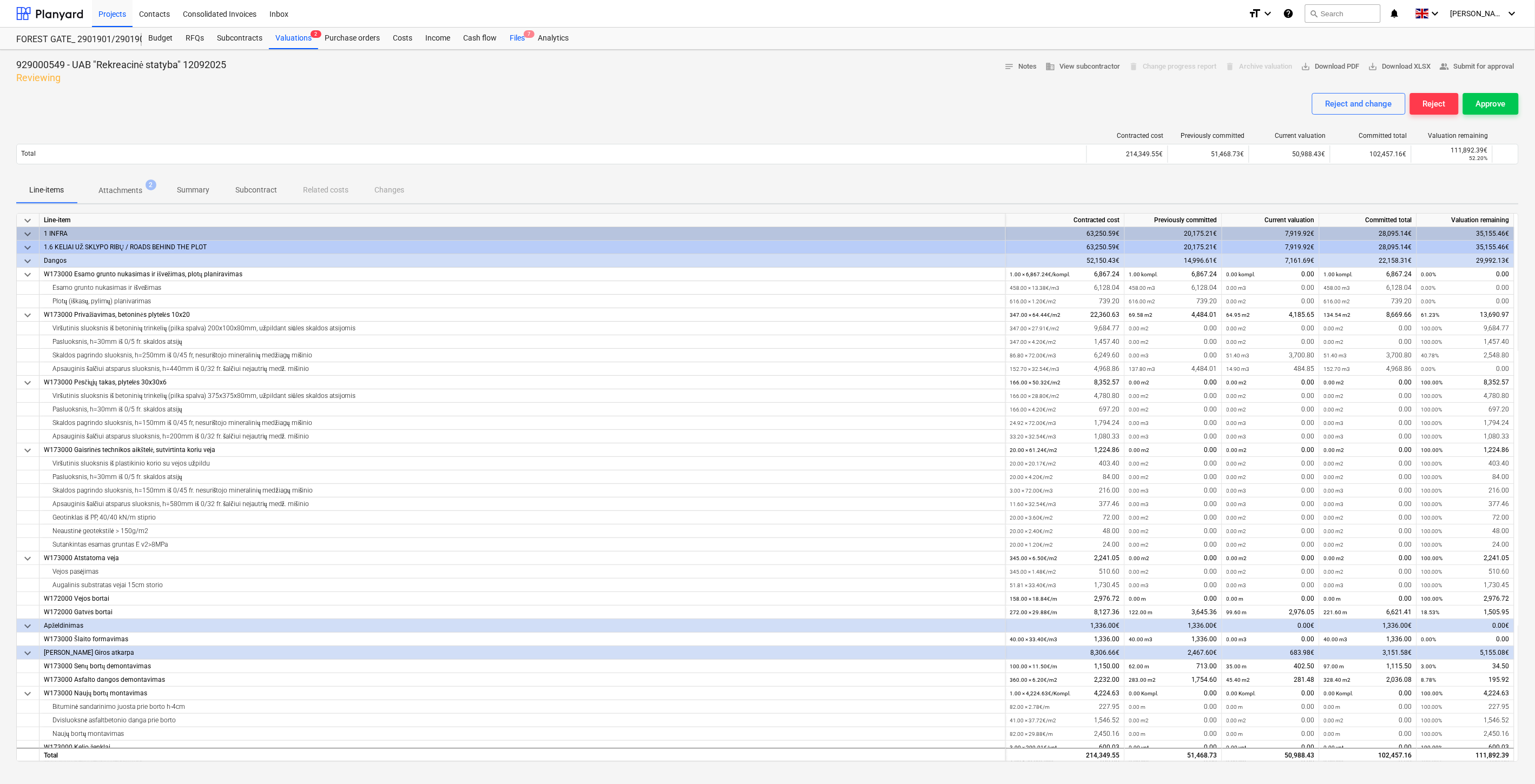
click at [503, 38] on div "Files 7" at bounding box center [517, 38] width 28 height 21
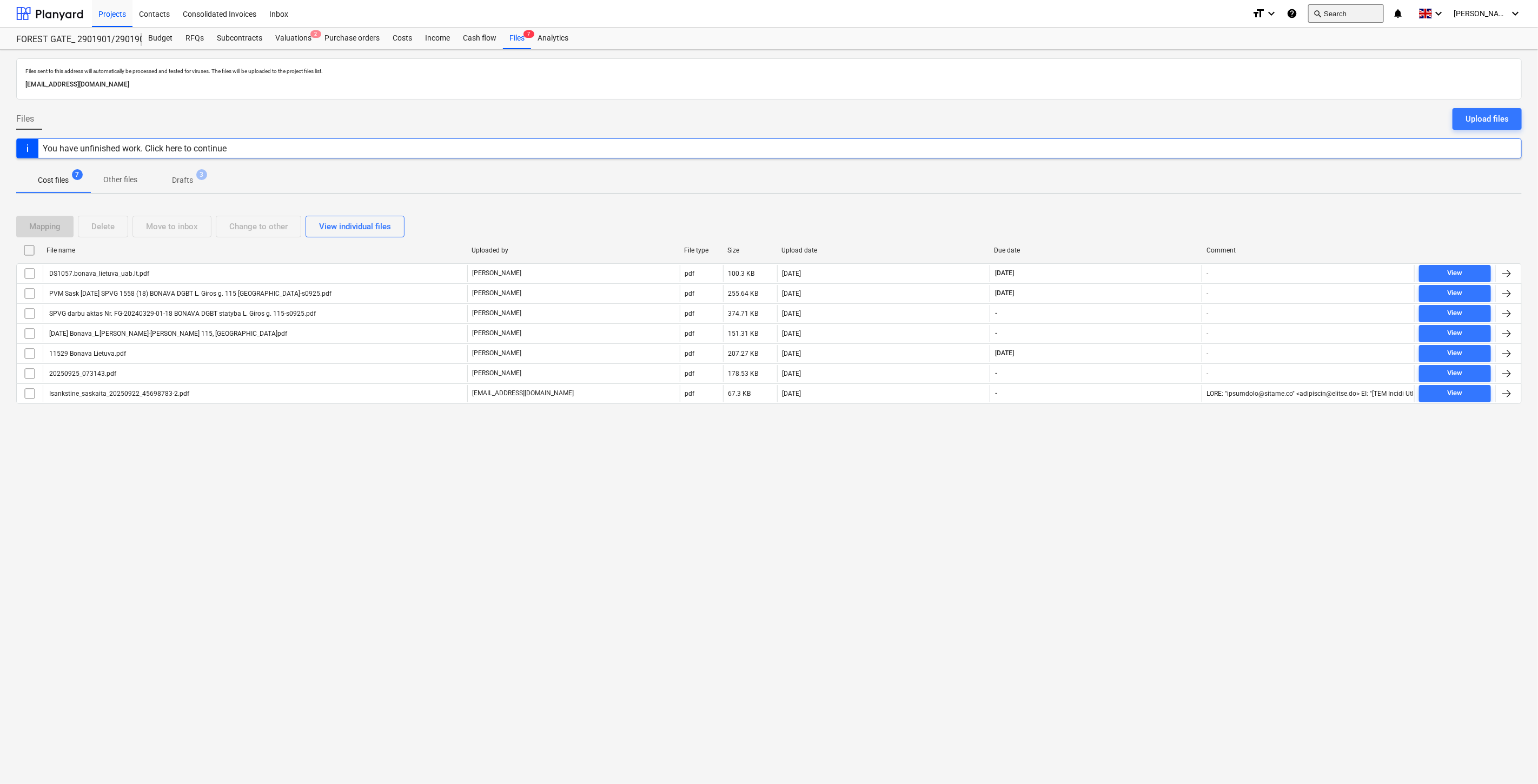
click at [1383, 20] on button "search Search" at bounding box center [1346, 13] width 75 height 19
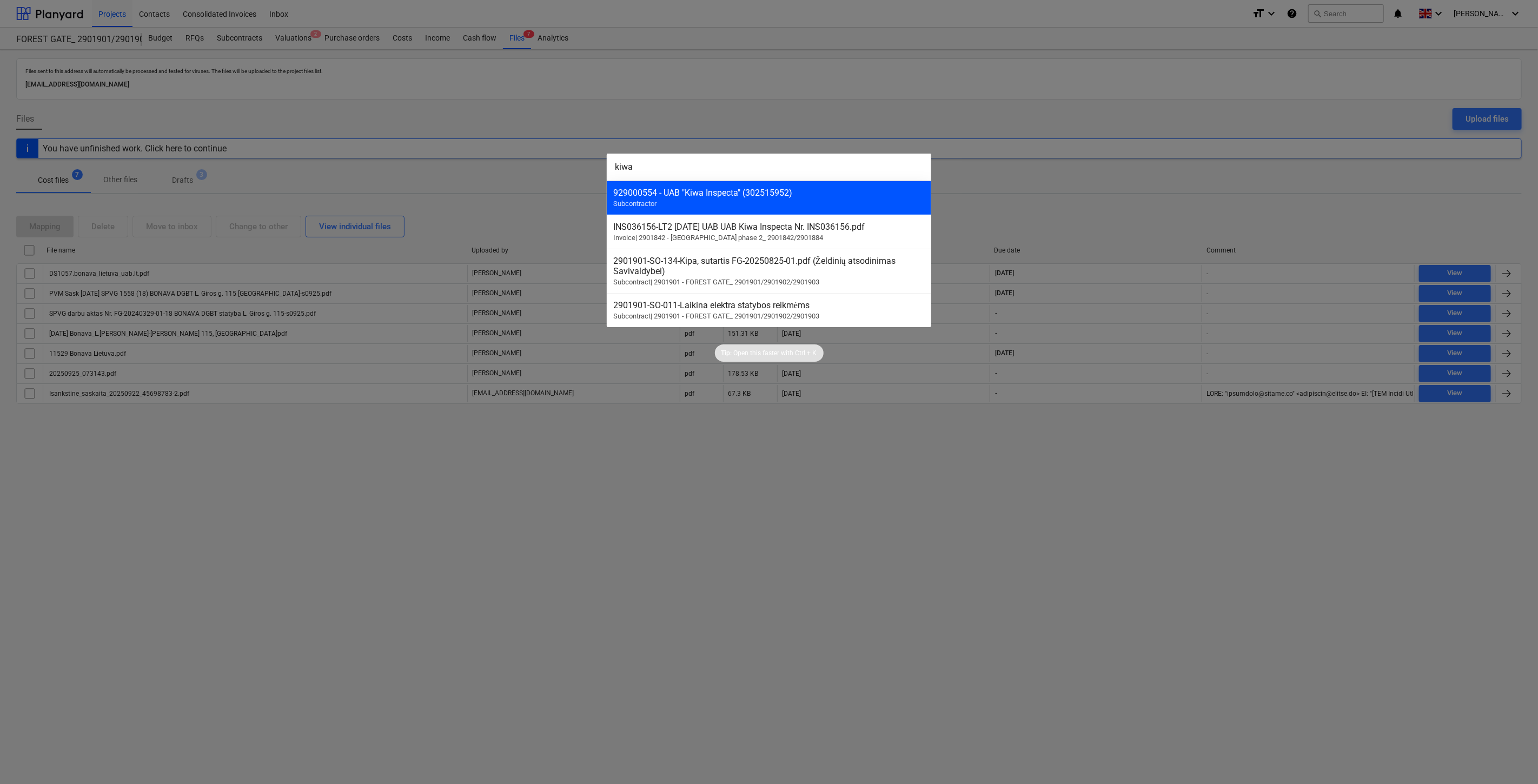
type input "kiwa"
click at [817, 201] on div "929000554 - UAB "Kiwa Inspecta" (302515952) Subcontractor" at bounding box center [769, 198] width 325 height 34
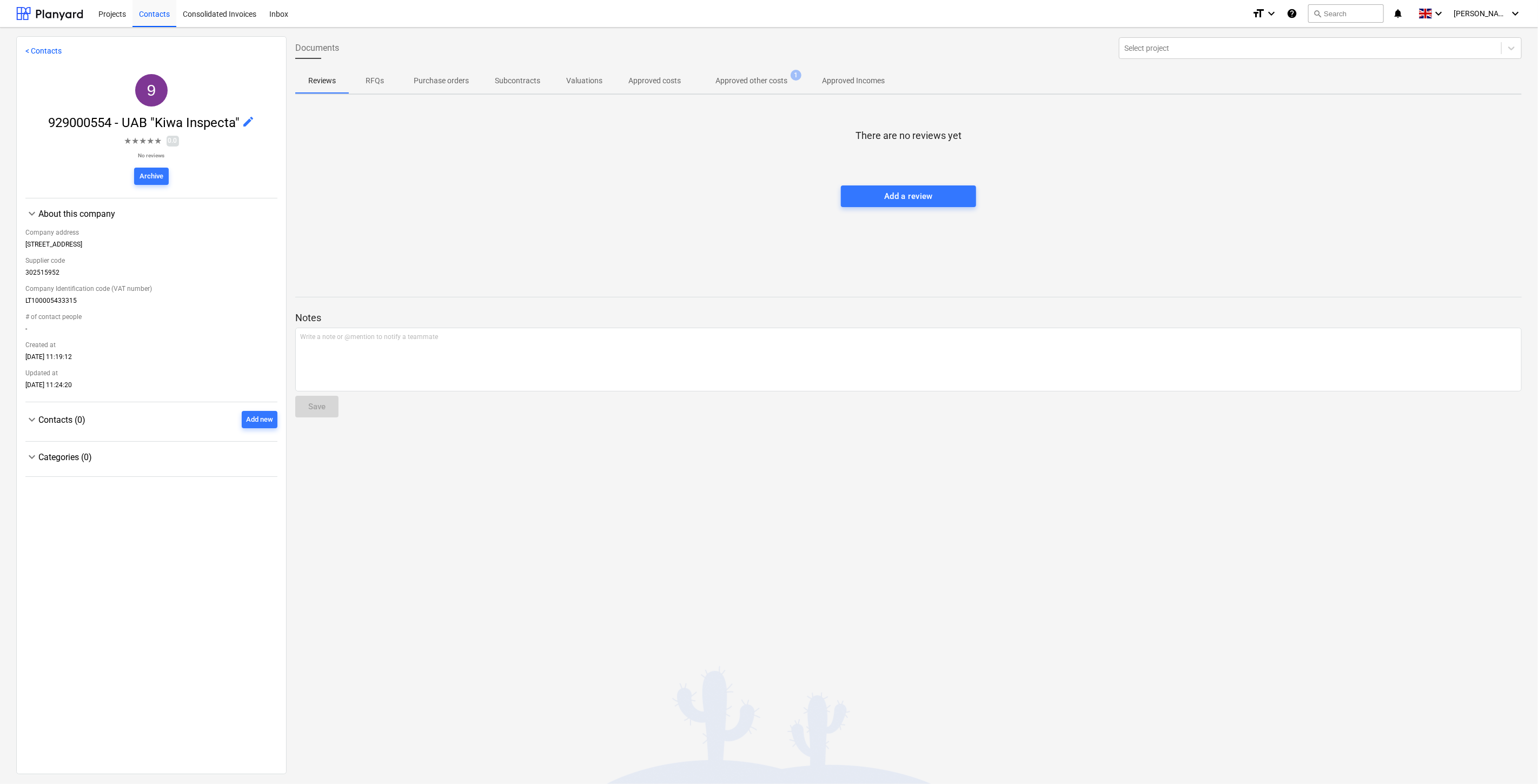
click at [765, 80] on p "Approved other costs" at bounding box center [751, 81] width 72 height 12
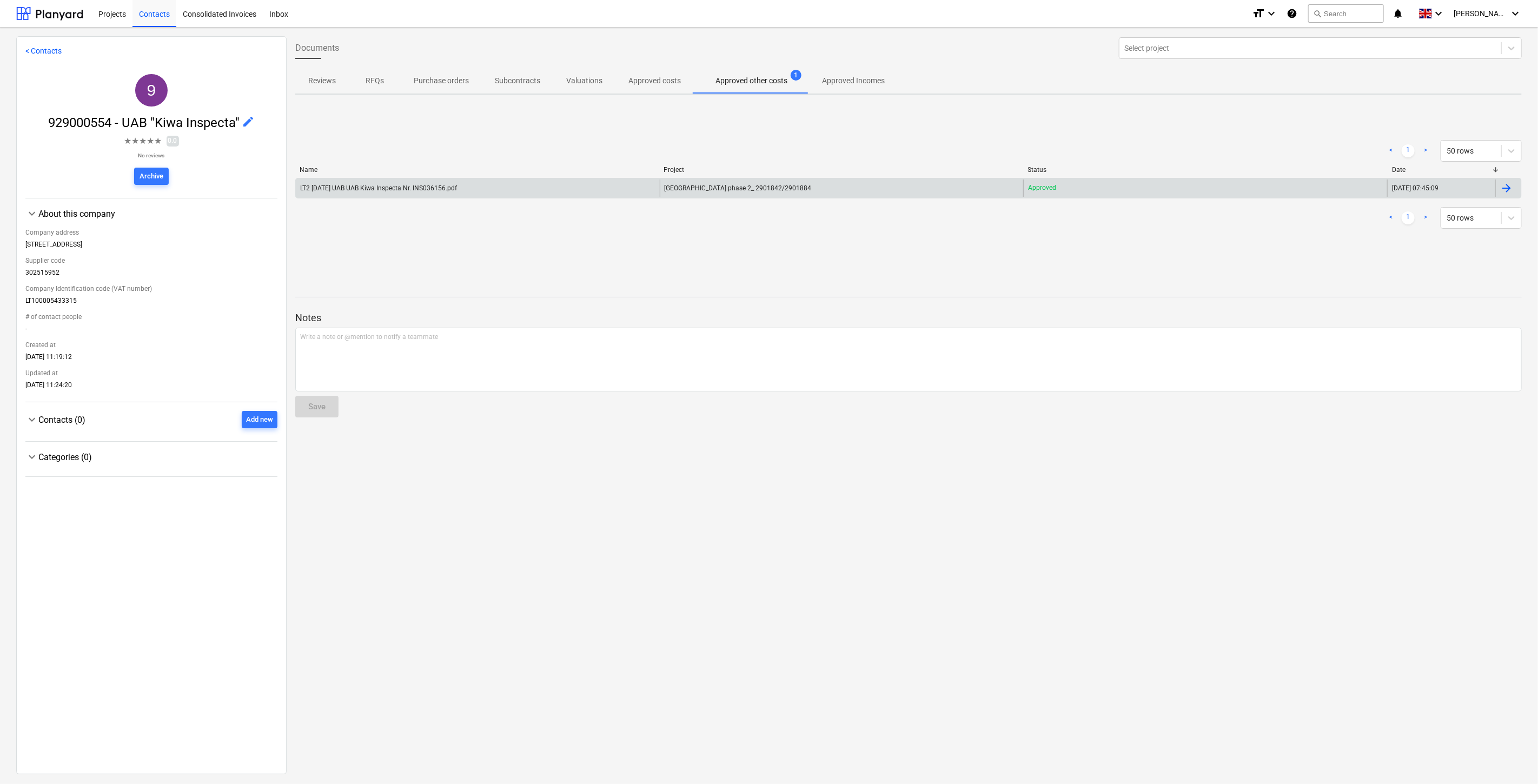
click at [598, 189] on div "LT2 [DATE] UAB UAB Kiwa Inspecta Nr. INS036156.pdf" at bounding box center [478, 188] width 364 height 18
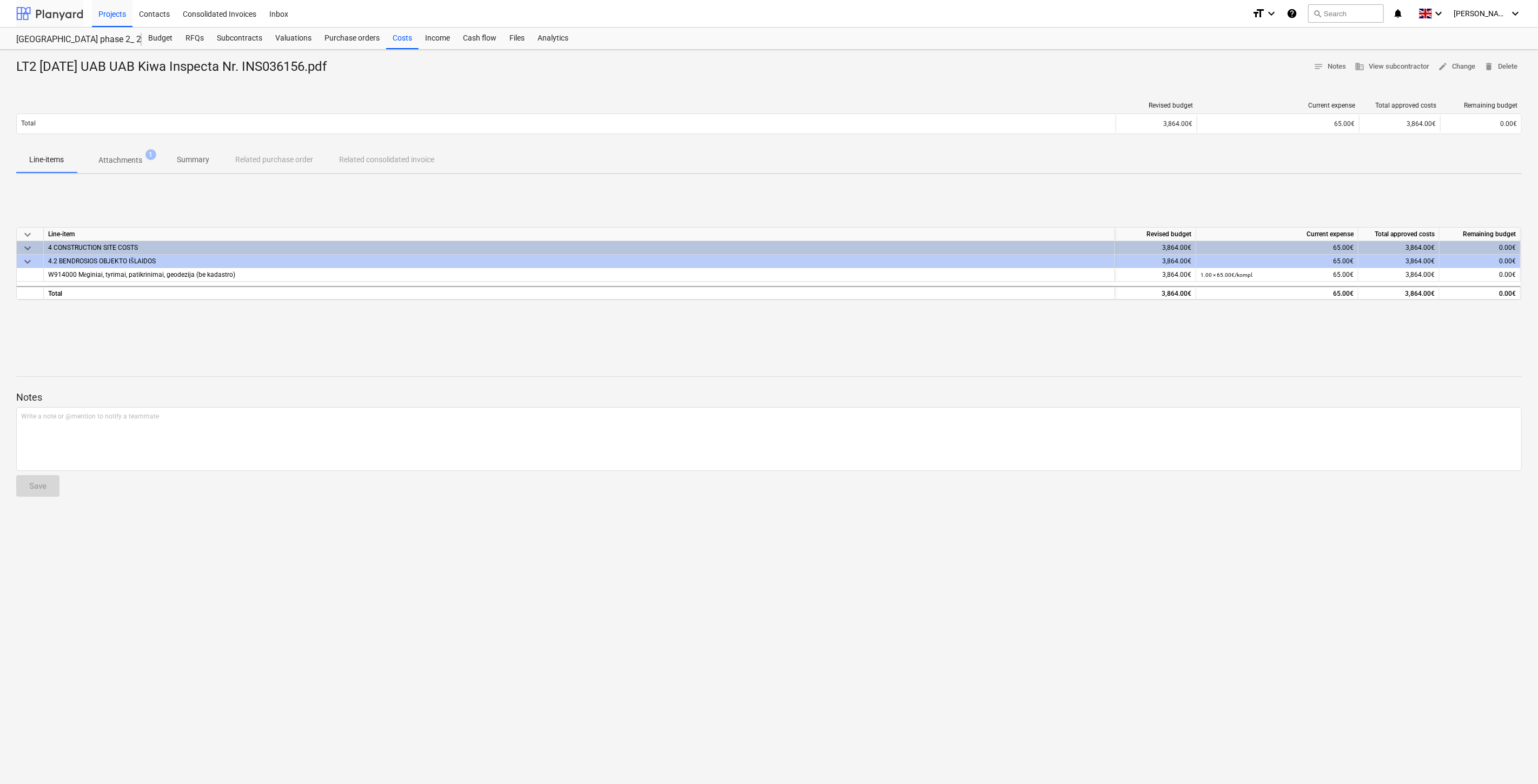
click at [68, 10] on div at bounding box center [50, 13] width 67 height 27
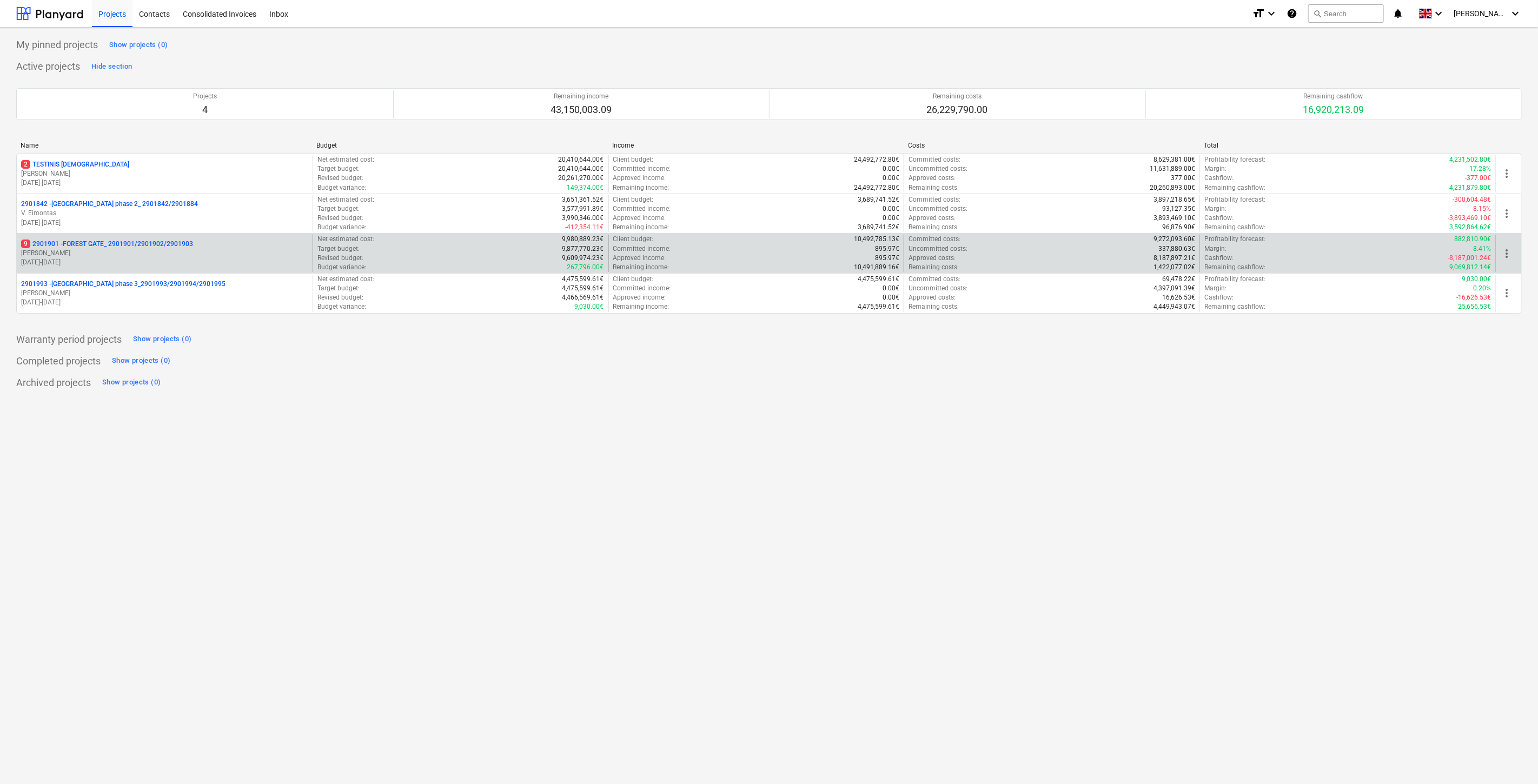
click at [113, 247] on p "9 2901901 - FOREST GATE_ 2901901/2901902/2901903" at bounding box center [107, 244] width 172 height 9
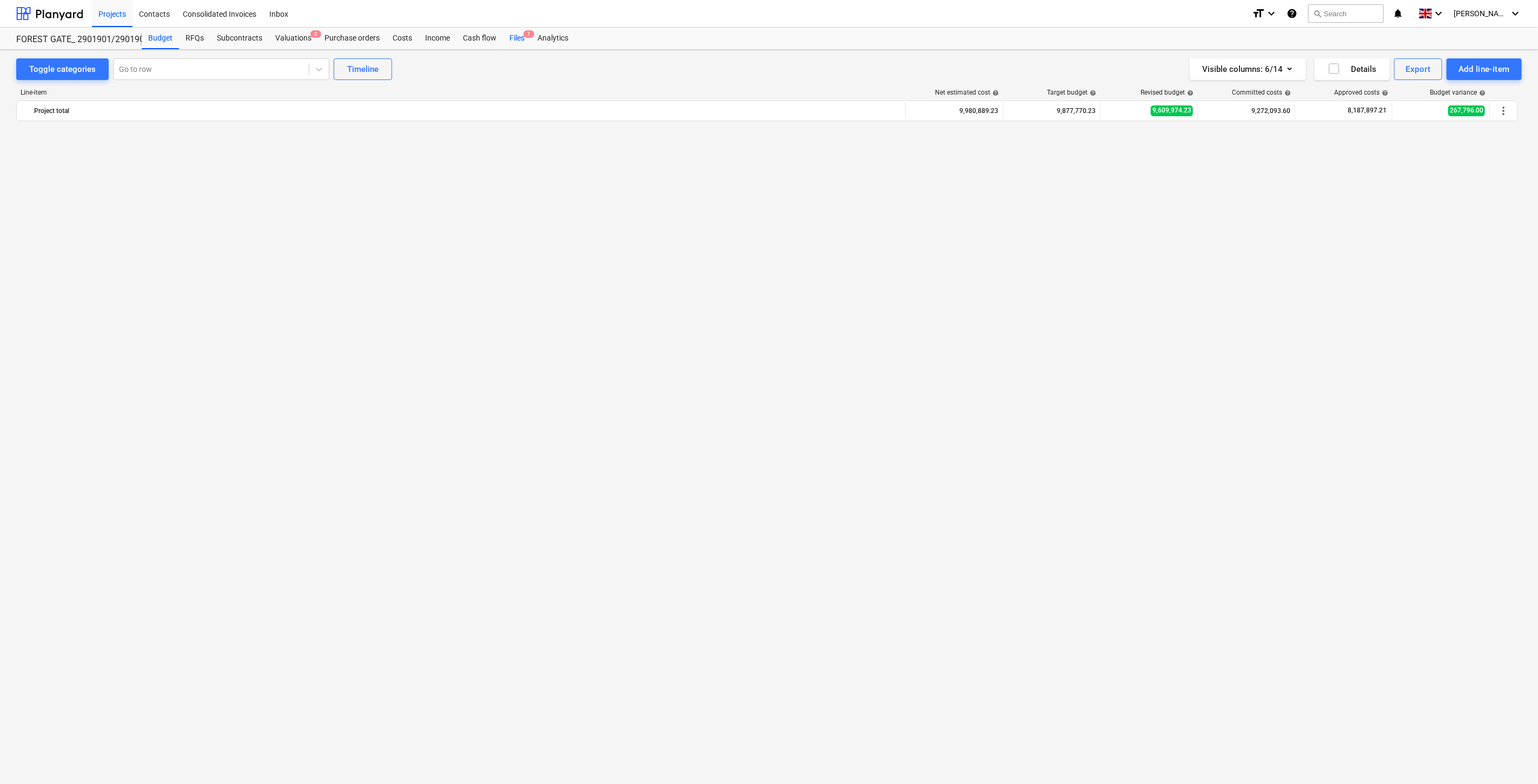
click at [520, 43] on div "Files 7" at bounding box center [517, 38] width 28 height 21
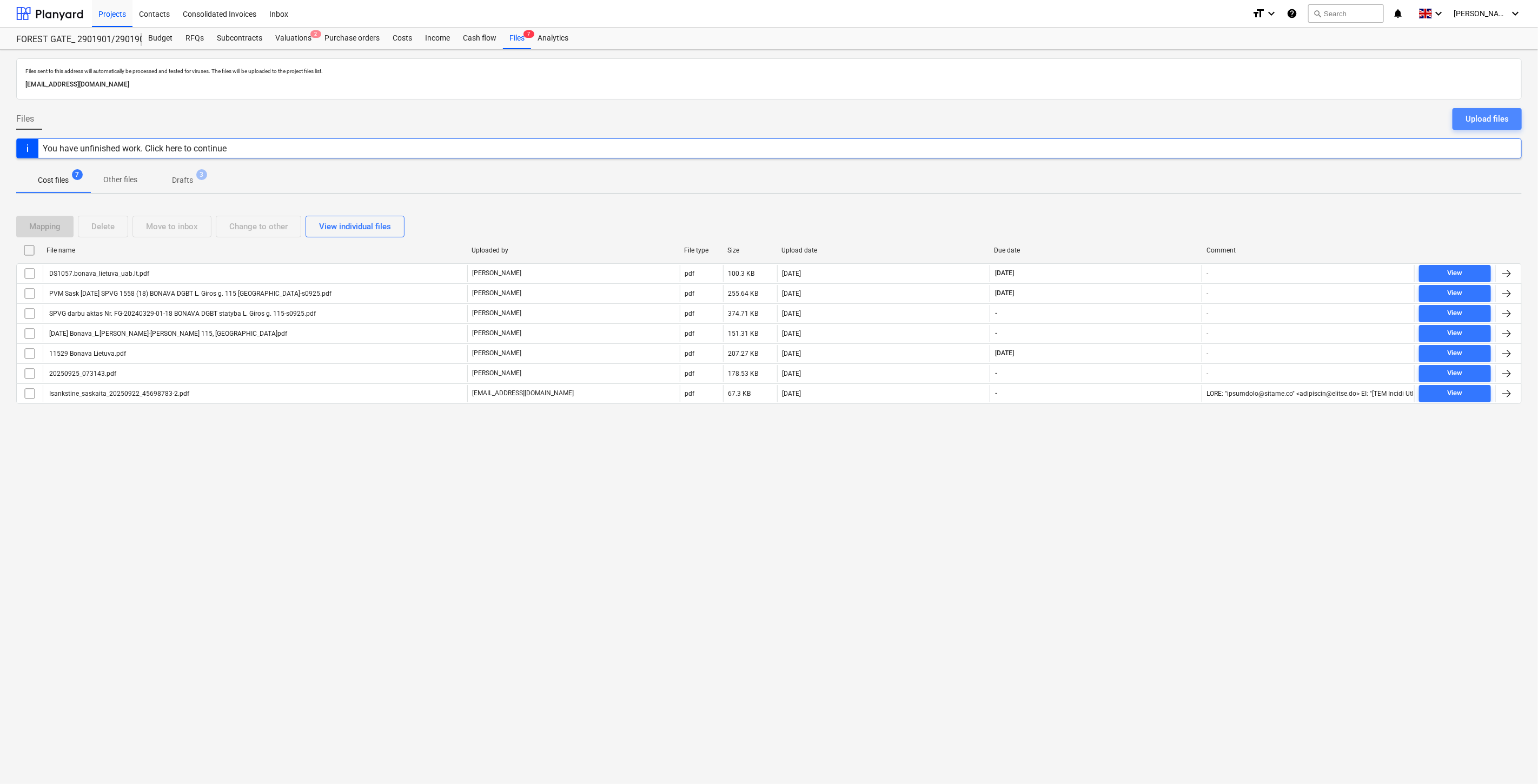
click at [1480, 122] on div "Upload files" at bounding box center [1487, 119] width 43 height 14
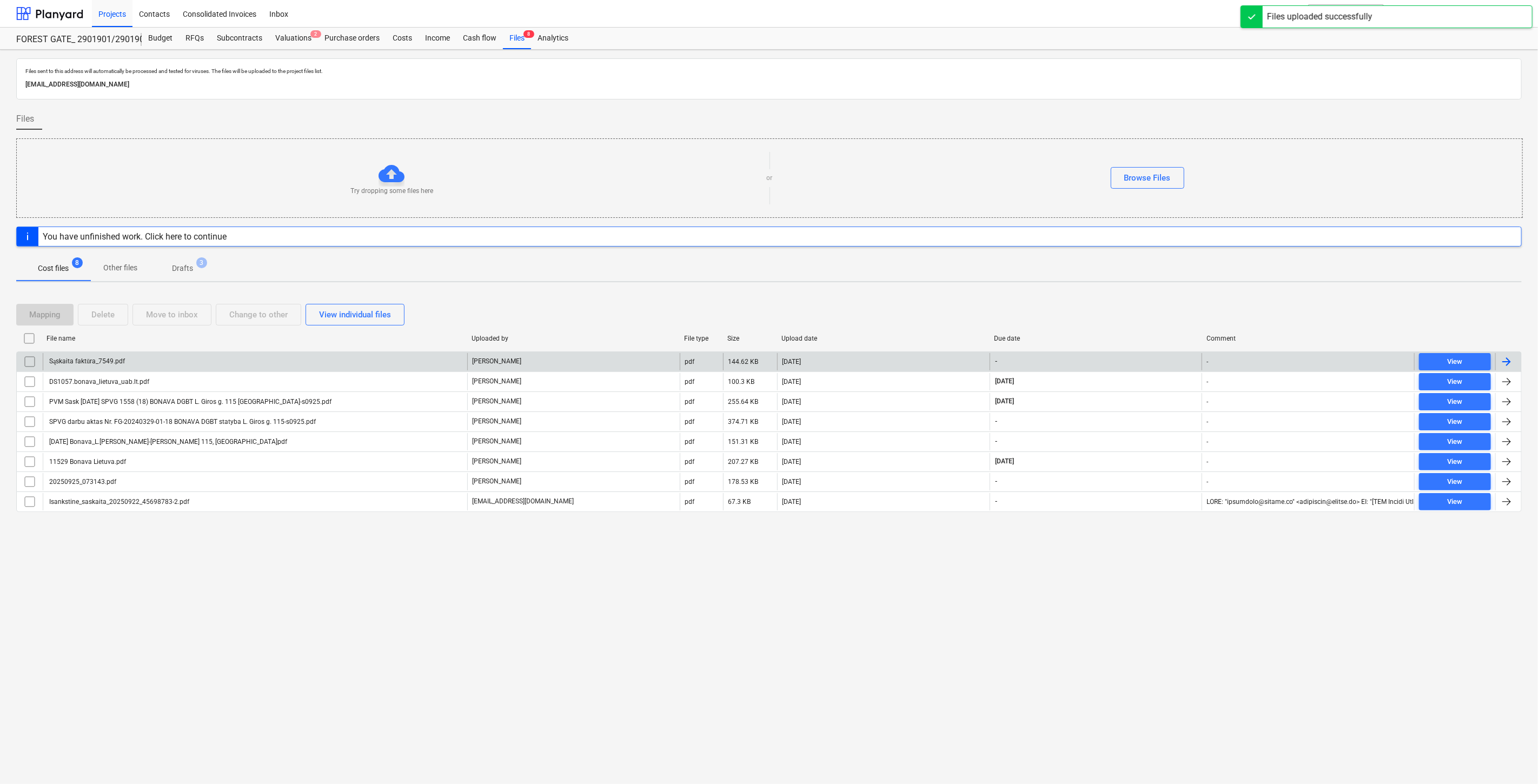
click at [335, 361] on div "Sąskaita faktūra_7549.pdf" at bounding box center [255, 362] width 425 height 18
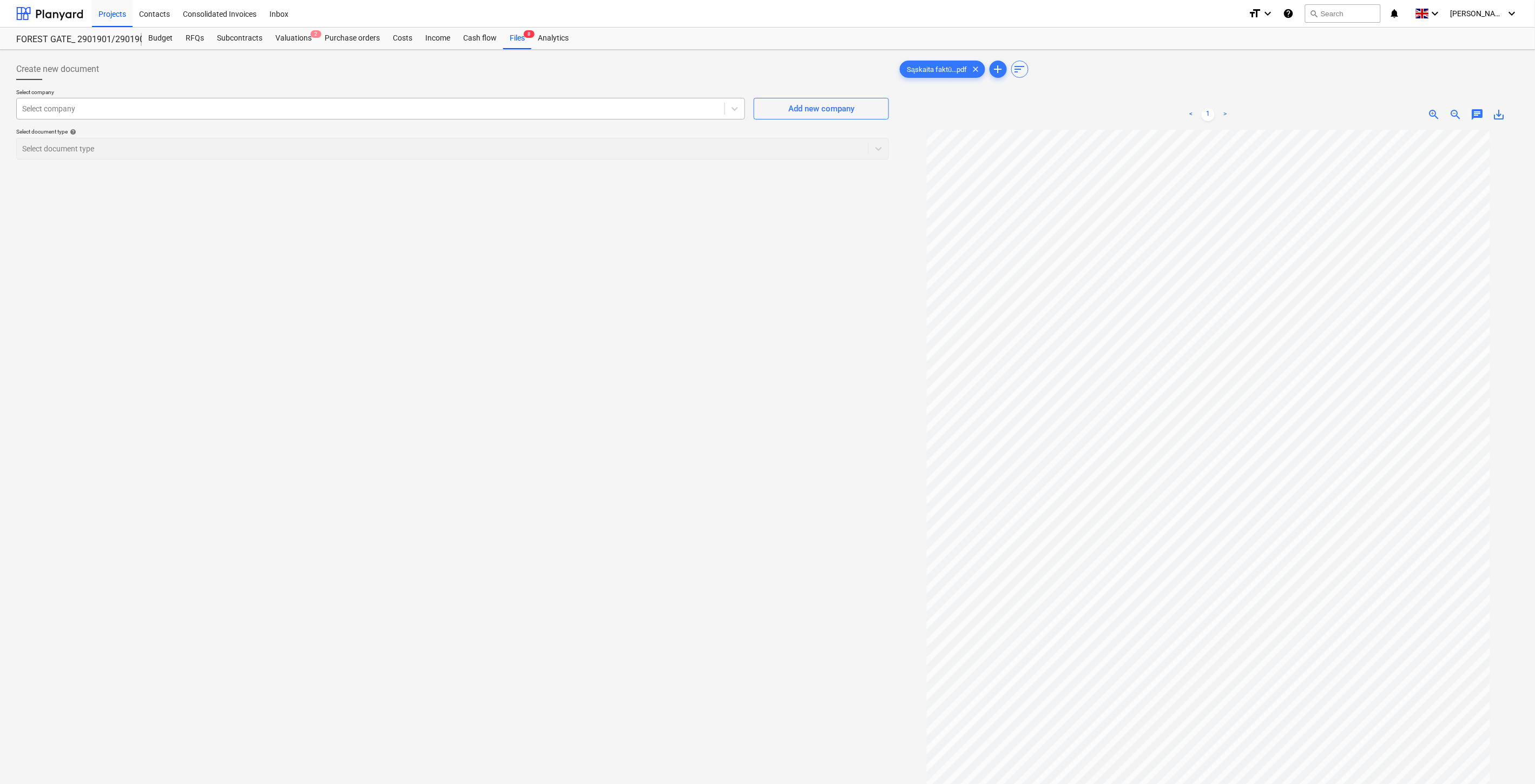
click at [587, 101] on div "Select company" at bounding box center [371, 108] width 708 height 15
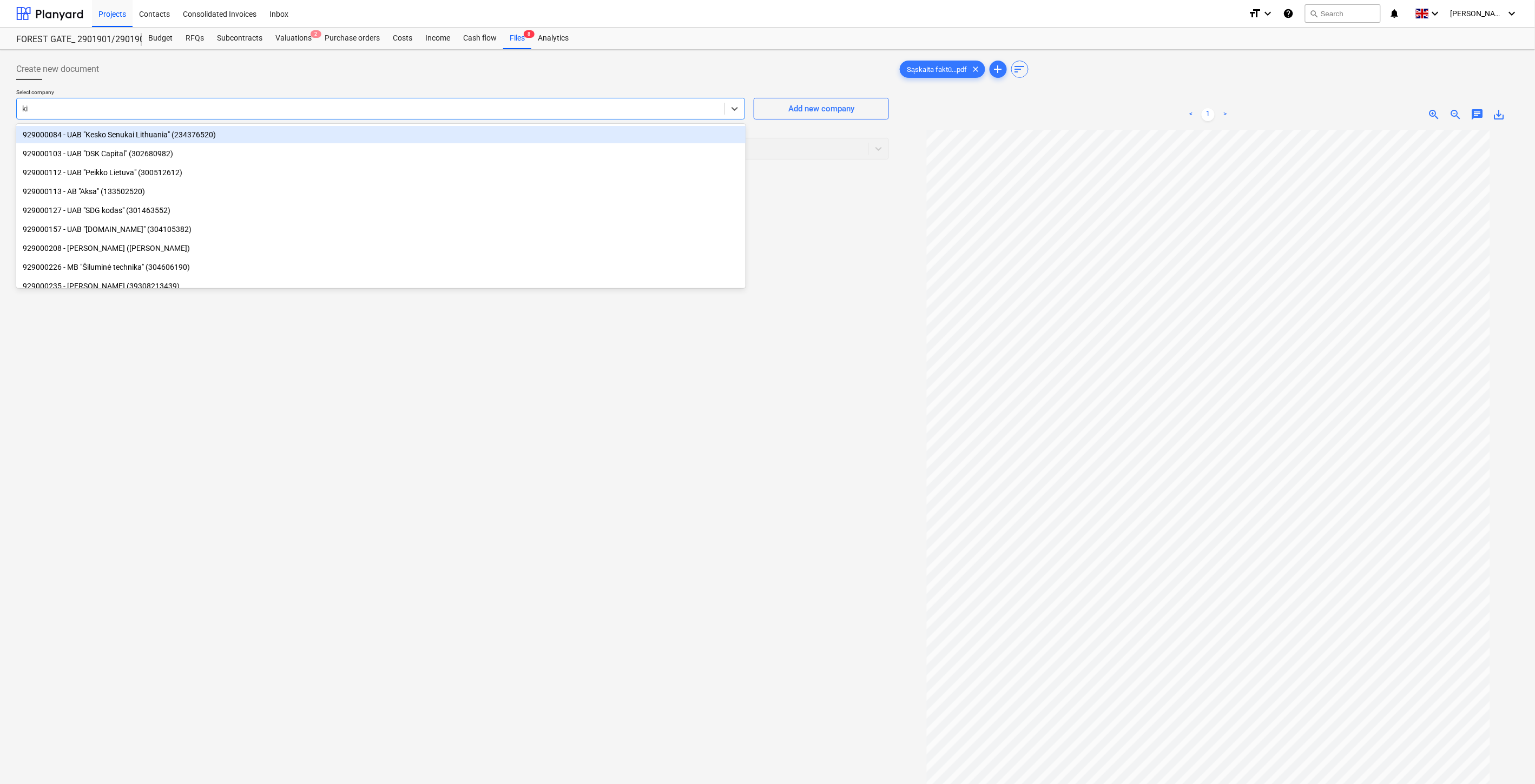
type input "kiwa"
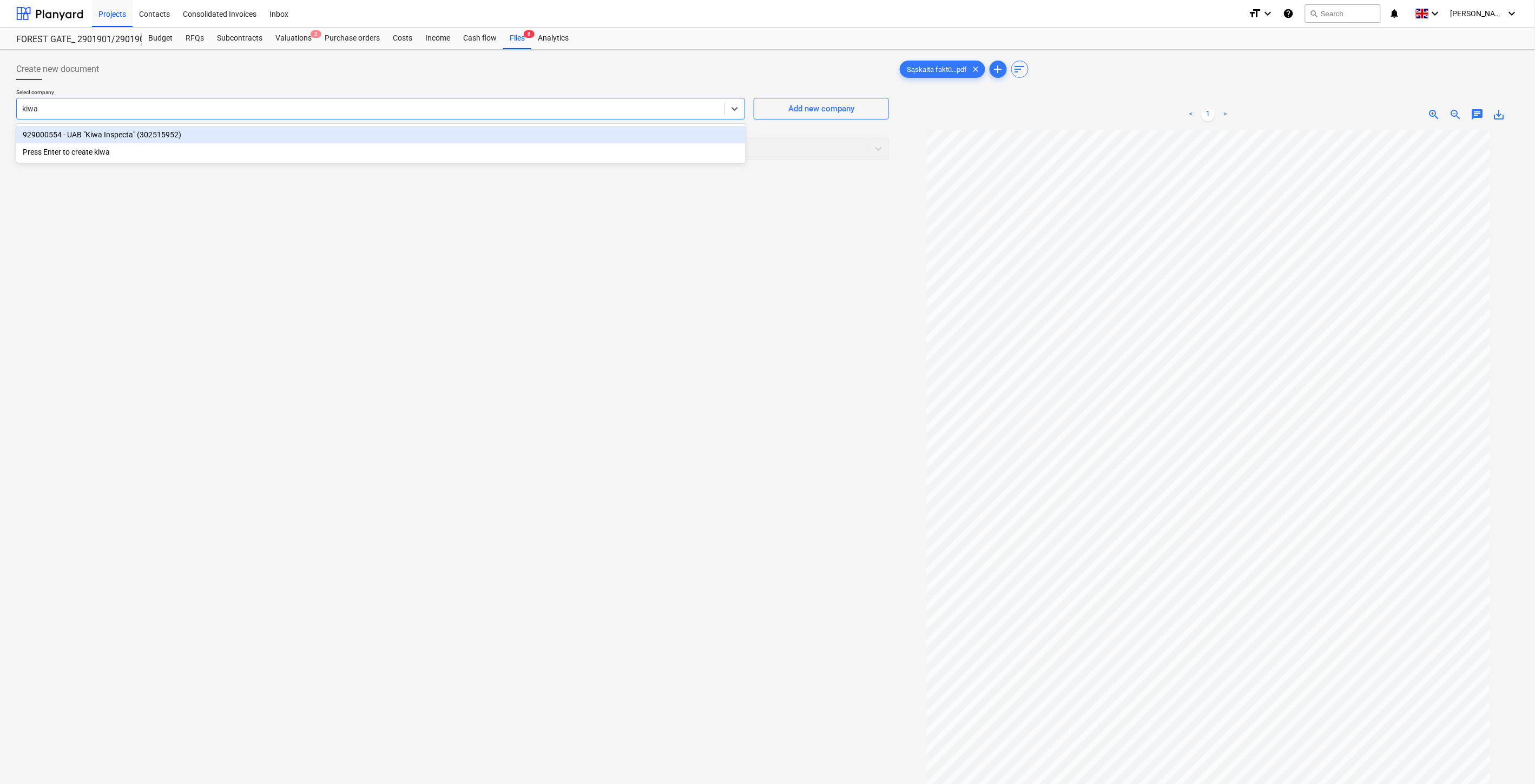
click at [564, 138] on div "929000554 - UAB "Kiwa Inspecta" (302515952)" at bounding box center [381, 135] width 729 height 18
click at [551, 152] on div at bounding box center [431, 149] width 819 height 11
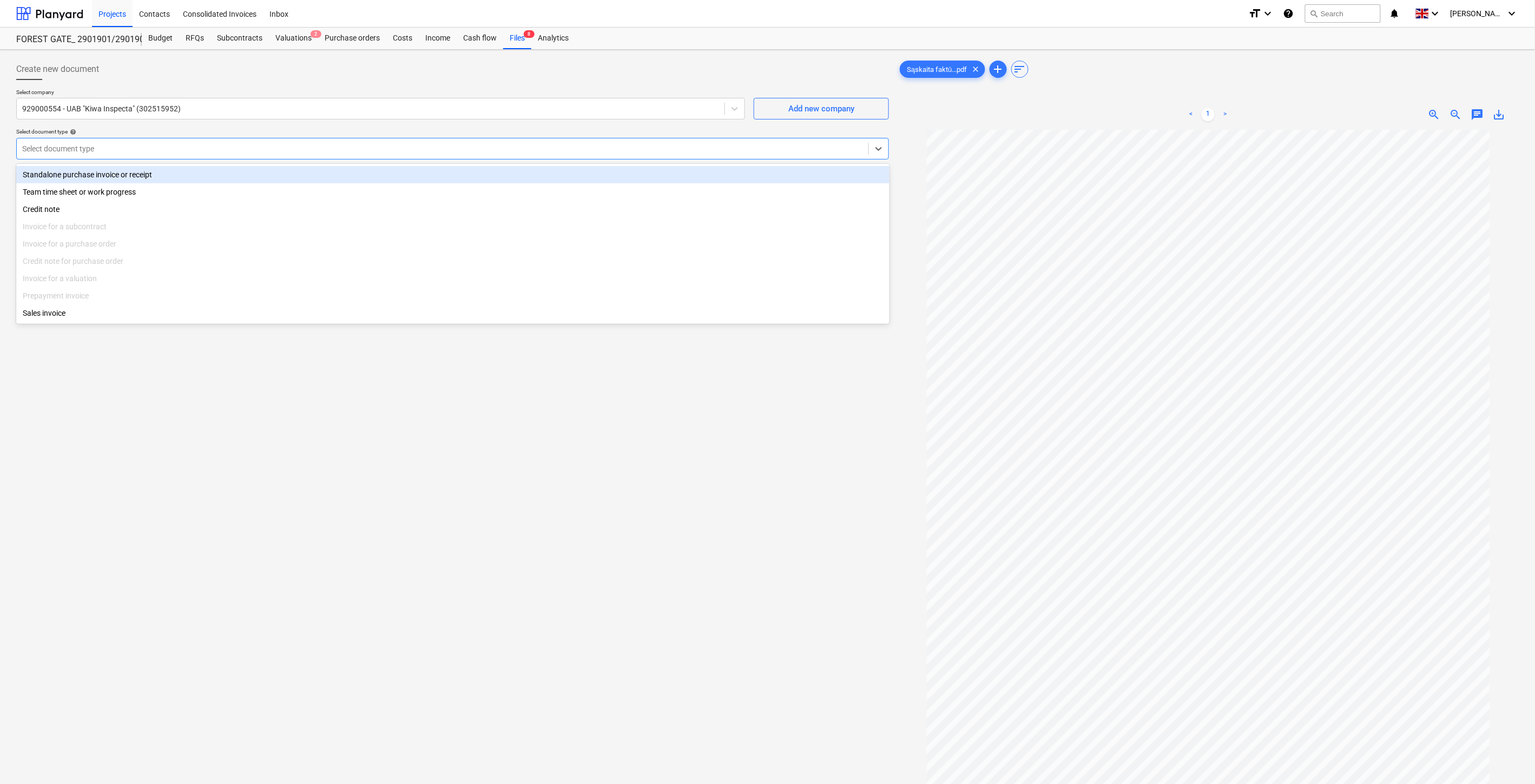
click at [231, 172] on div "Standalone purchase invoice or receipt" at bounding box center [453, 175] width 873 height 18
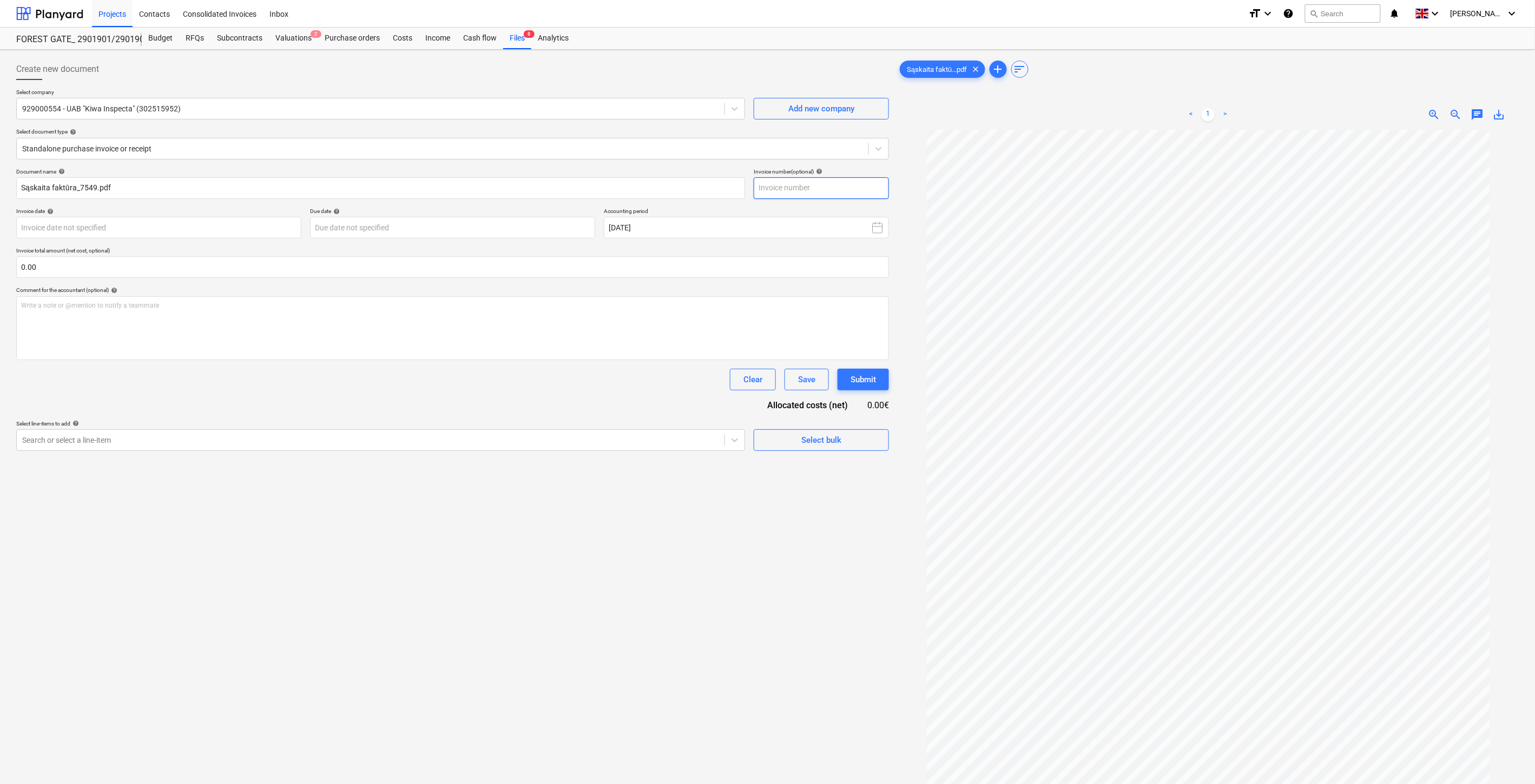
click at [859, 188] on input "text" at bounding box center [821, 188] width 135 height 21
type input "KIW007549"
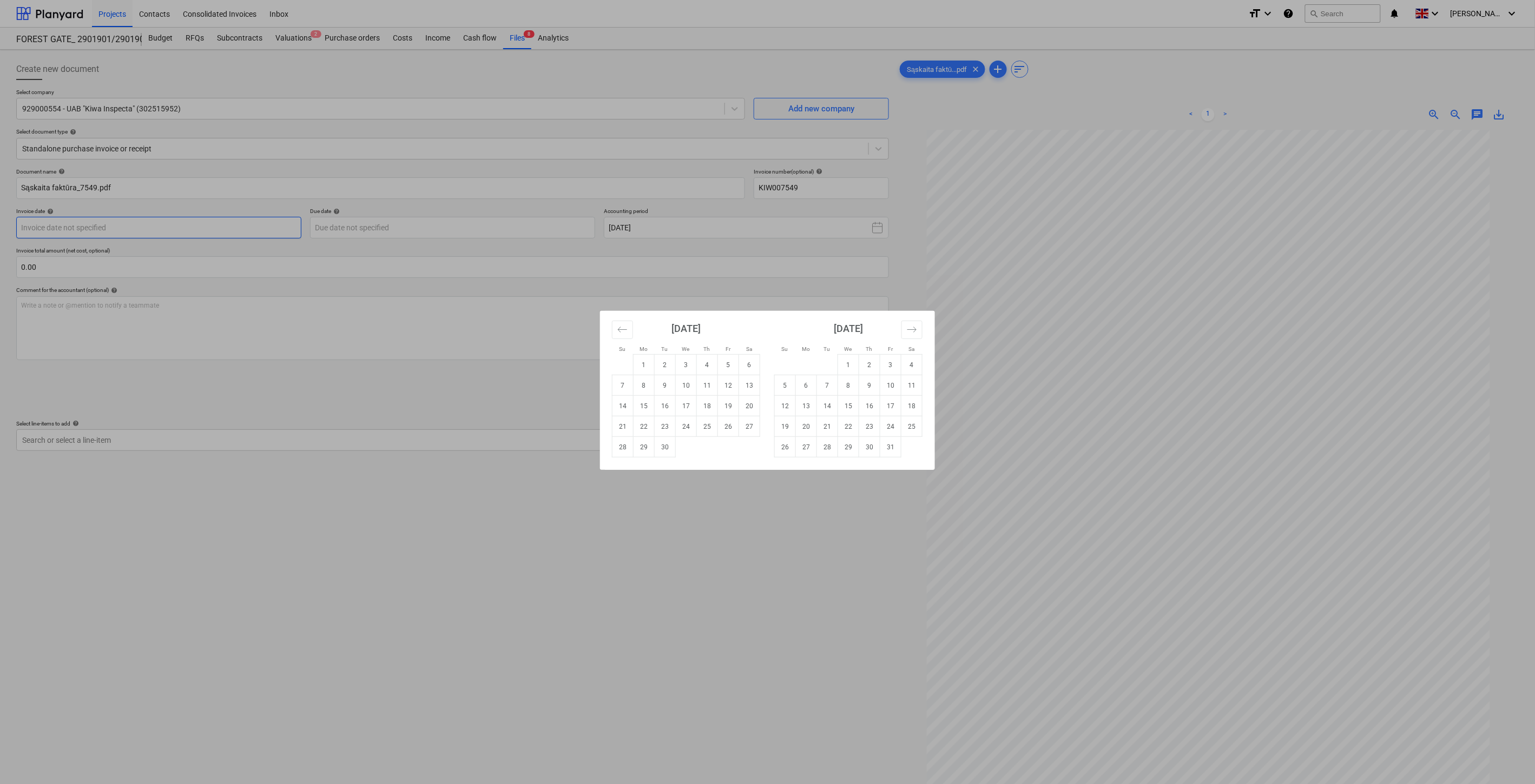
click at [258, 227] on body "Projects Contacts Consolidated Invoices Inbox format_size keyboard_arrow_down h…" at bounding box center [768, 392] width 1535 height 784
click at [707, 430] on td "25" at bounding box center [707, 427] width 21 height 20
type input "[DATE]"
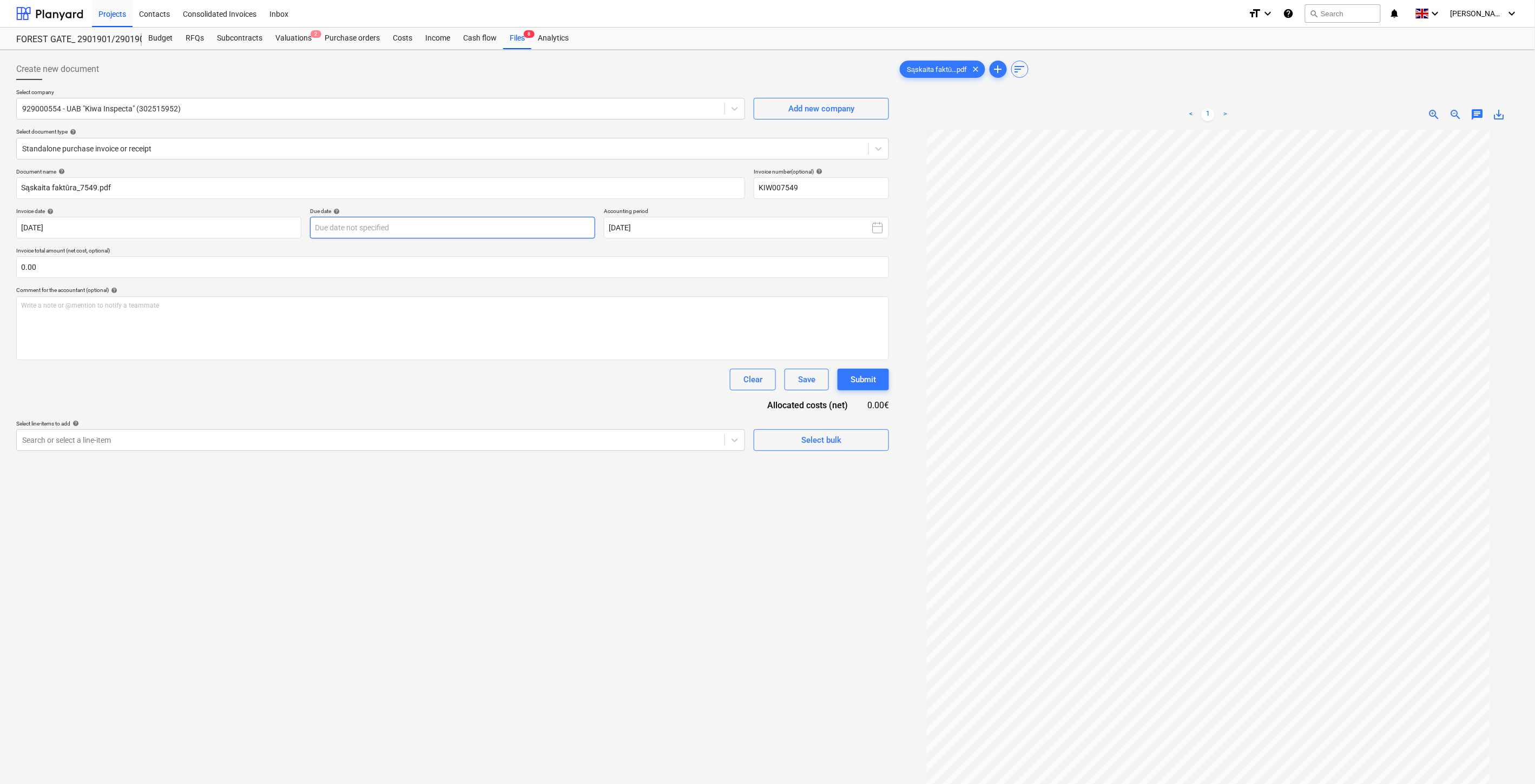
click at [512, 234] on body "Projects Contacts Consolidated Invoices Inbox format_size keyboard_arrow_down h…" at bounding box center [768, 392] width 1535 height 784
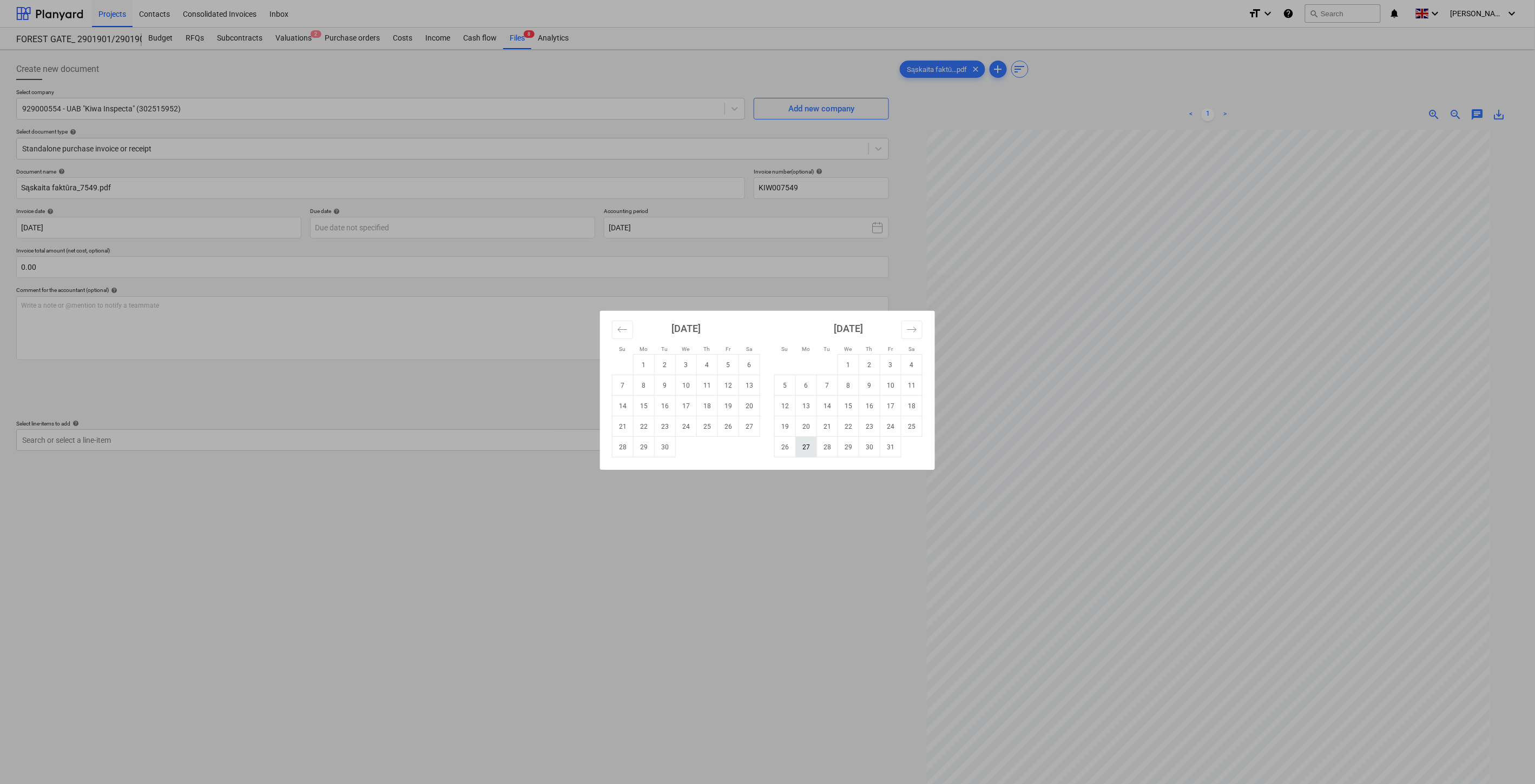
click at [799, 448] on td "27" at bounding box center [807, 447] width 21 height 20
type input "[DATE]"
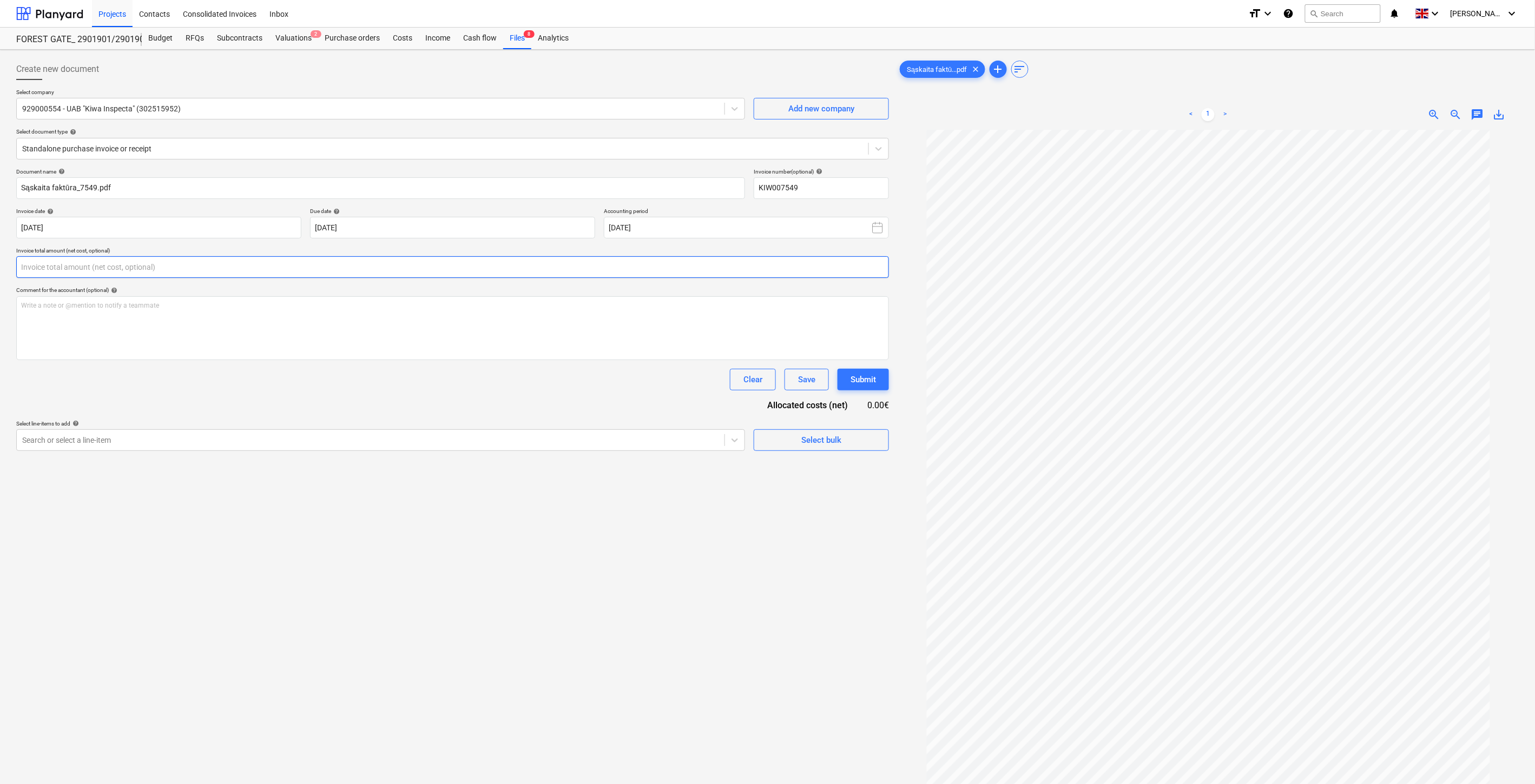
click at [366, 270] on input "text" at bounding box center [453, 267] width 873 height 21
type input "130.00"
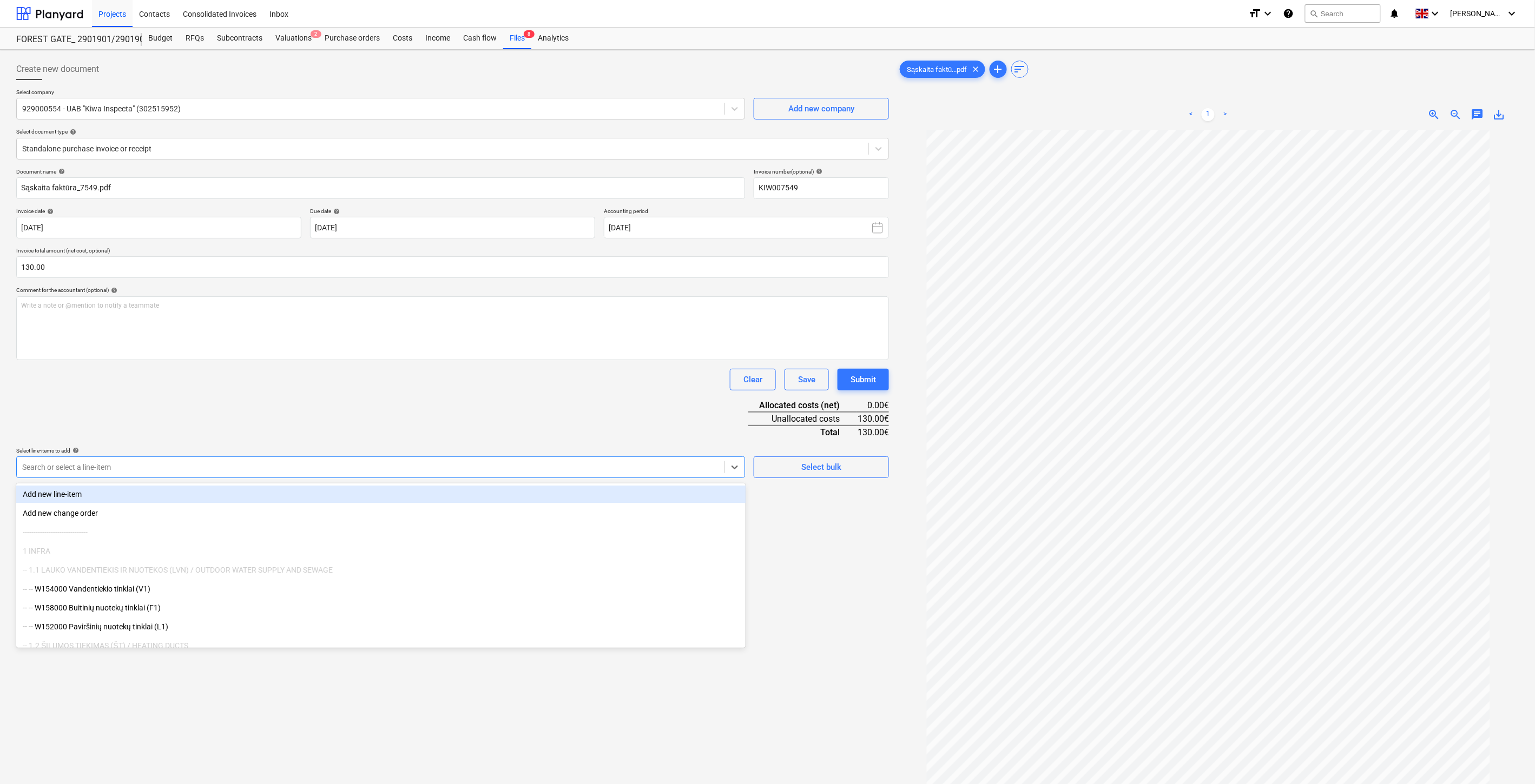
click at [184, 462] on div at bounding box center [370, 467] width 697 height 11
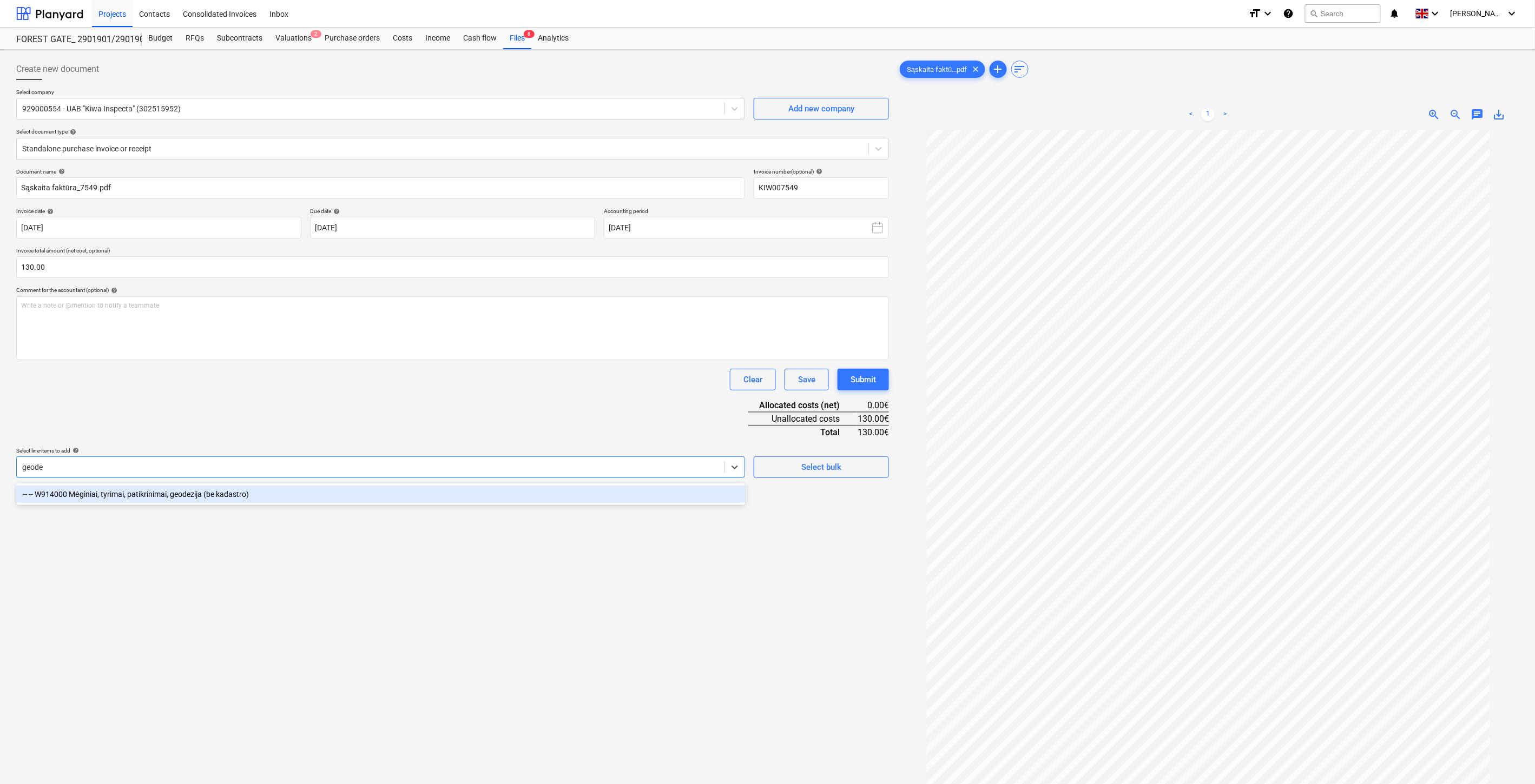
type input "geodez"
click at [216, 496] on div "-- -- W914000 Mėginiai, tyrimai, patikrinimai, geodezija (be kadastro)" at bounding box center [381, 495] width 729 height 18
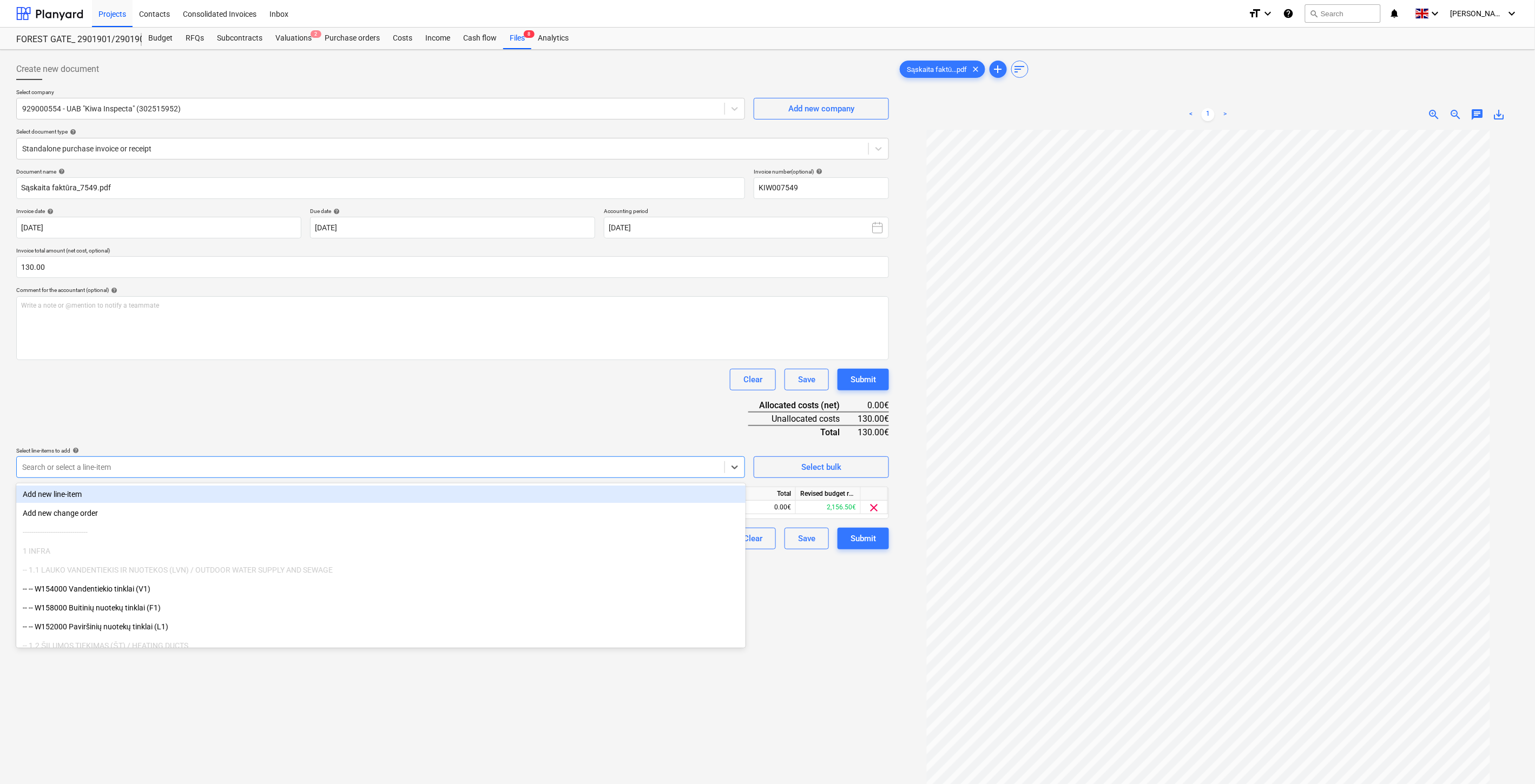
click at [344, 412] on div "Document name help Sąskaita faktūra_7549.pdf Invoice number (optional) help KIW…" at bounding box center [453, 359] width 873 height 381
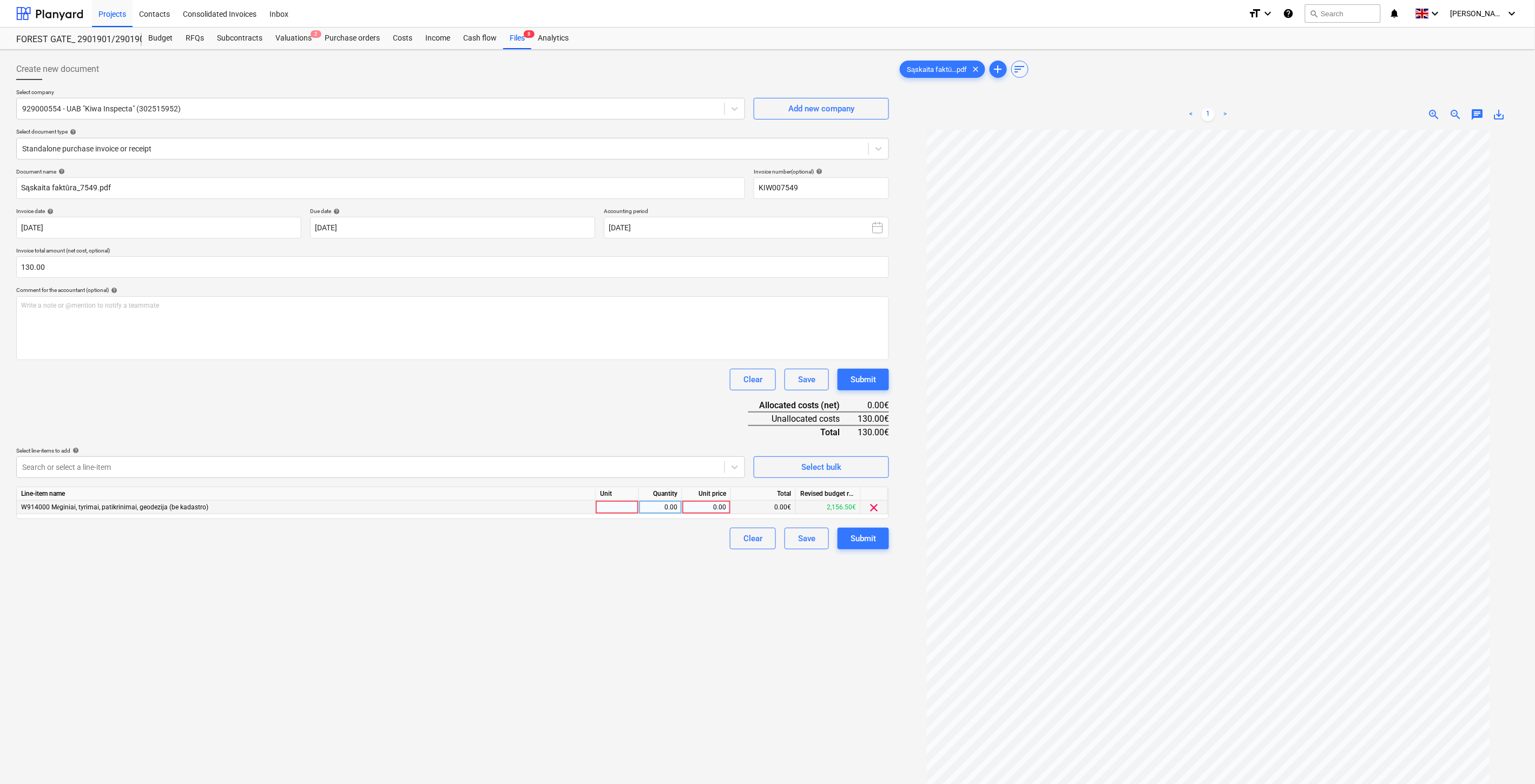
click at [618, 503] on div at bounding box center [617, 507] width 43 height 13
click at [658, 510] on div "0.00" at bounding box center [660, 507] width 34 height 13
click at [701, 511] on div "0.00" at bounding box center [706, 507] width 40 height 13
type input "130"
click at [689, 368] on div "Document name help Sąskaita faktūra_7549.pdf Invoice number (optional) help KIW…" at bounding box center [453, 359] width 873 height 381
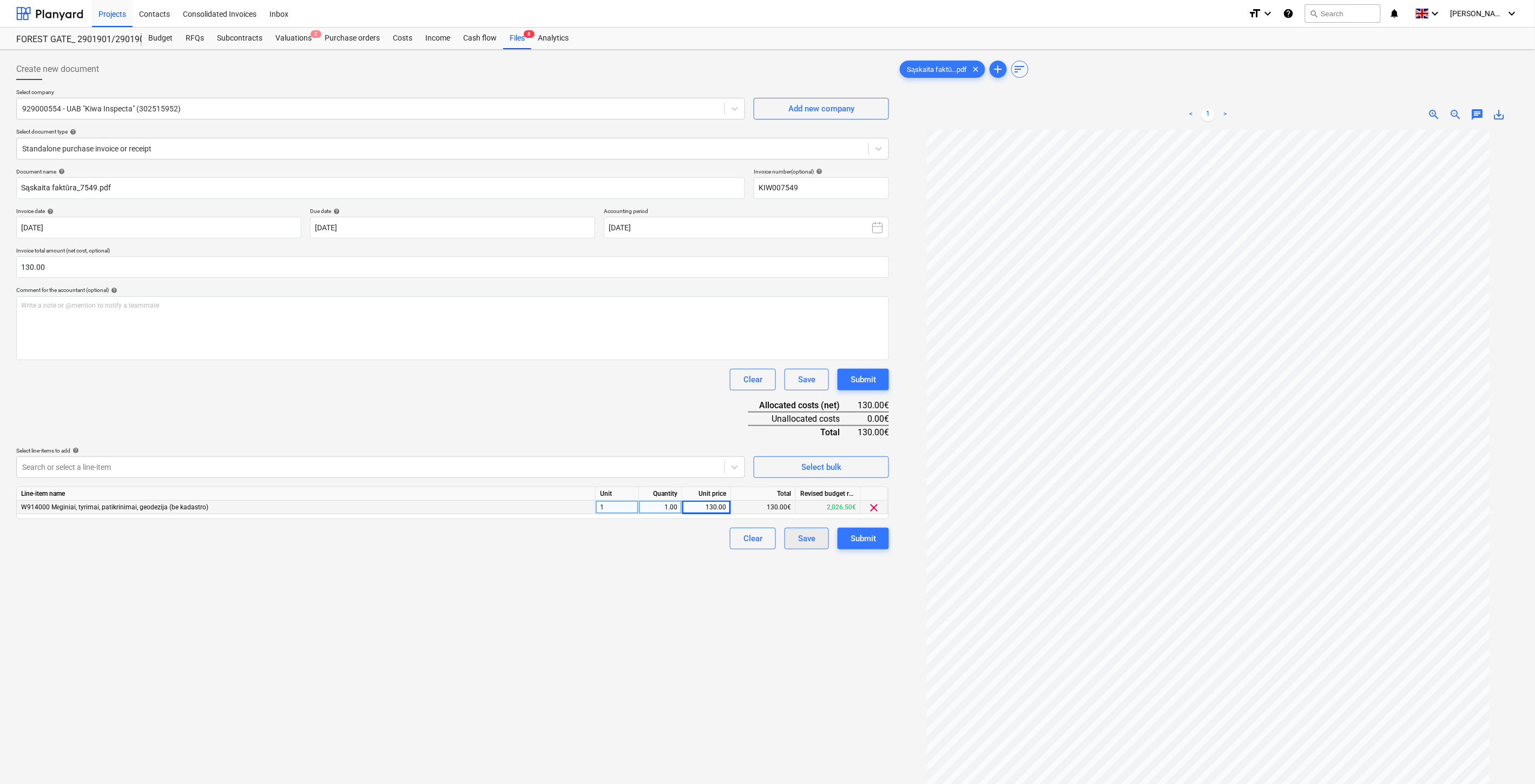
click at [798, 537] on div "Save" at bounding box center [807, 538] width 18 height 14
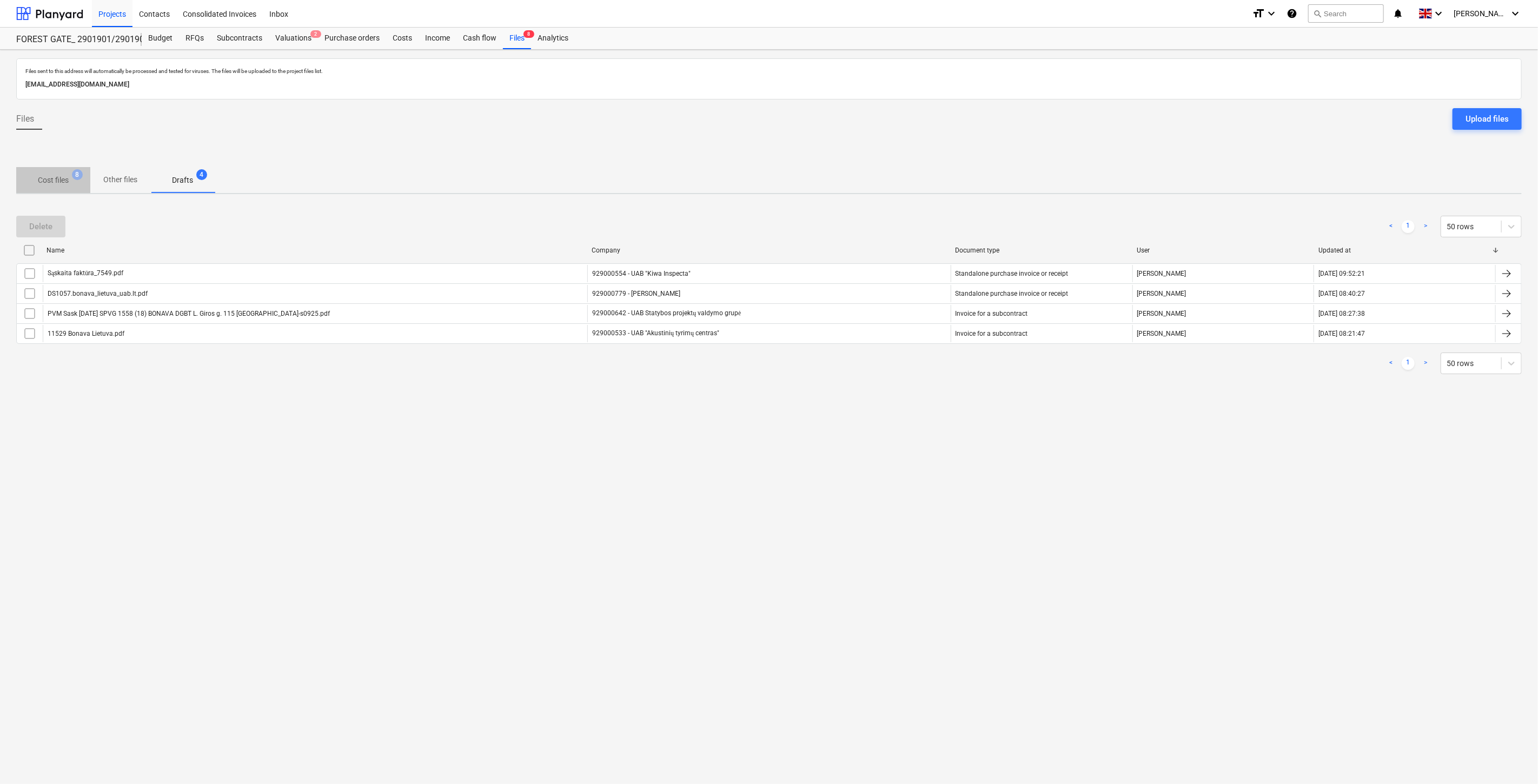
drag, startPoint x: 43, startPoint y: 173, endPoint x: 64, endPoint y: 186, distance: 24.7
click at [45, 172] on span "Cost files 8" at bounding box center [53, 180] width 75 height 20
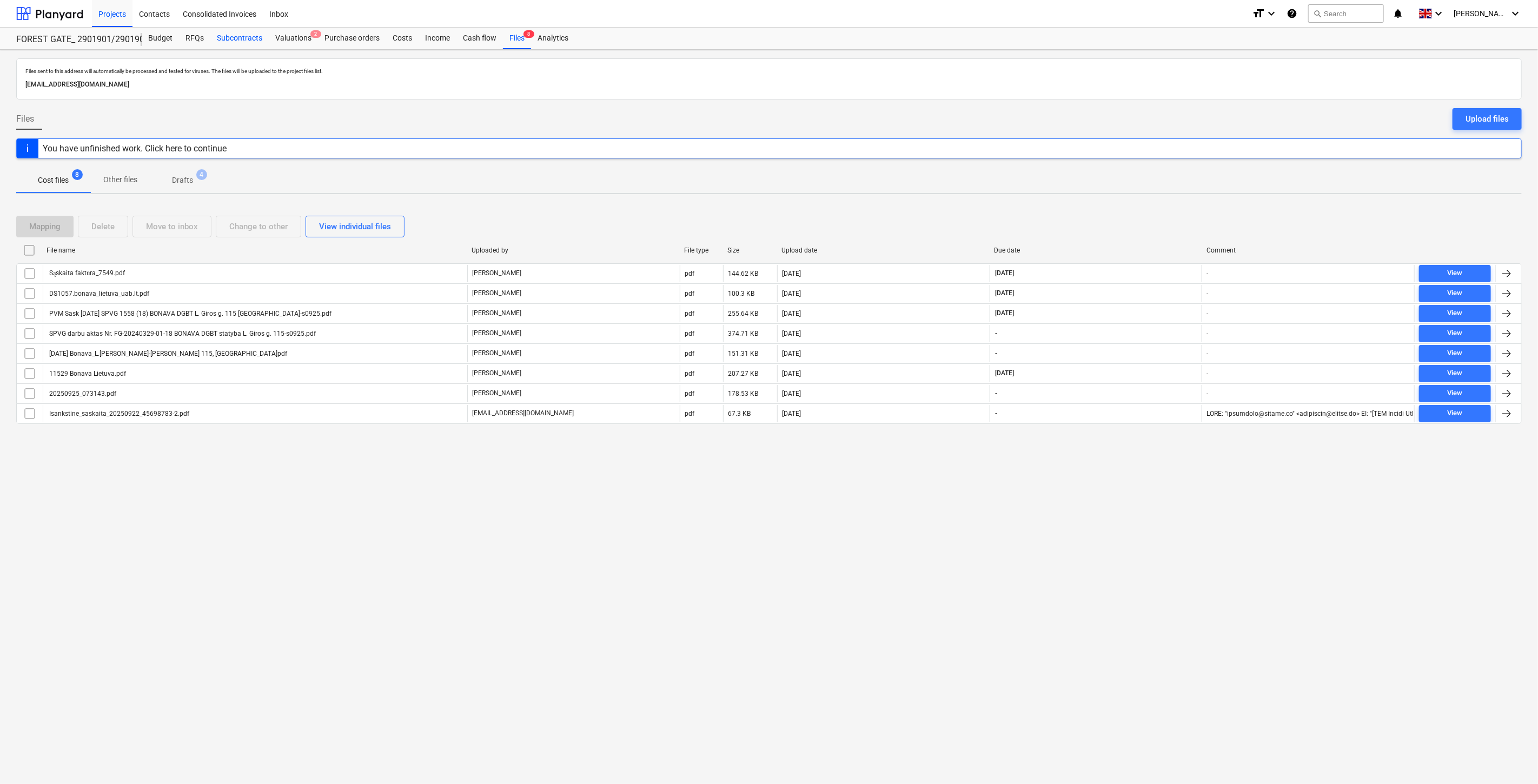
click at [231, 34] on div "Subcontracts" at bounding box center [239, 38] width 59 height 21
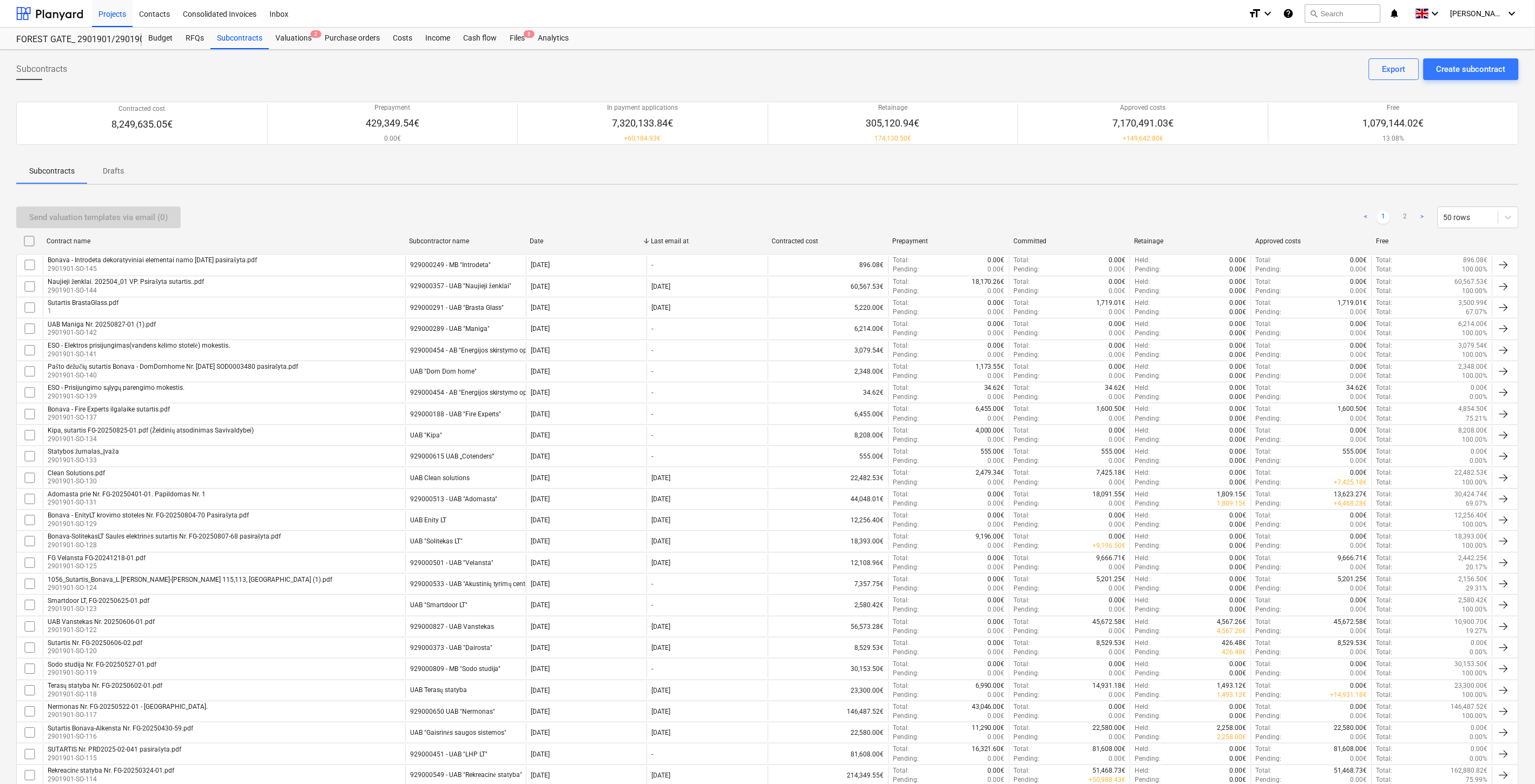
scroll to position [597, 0]
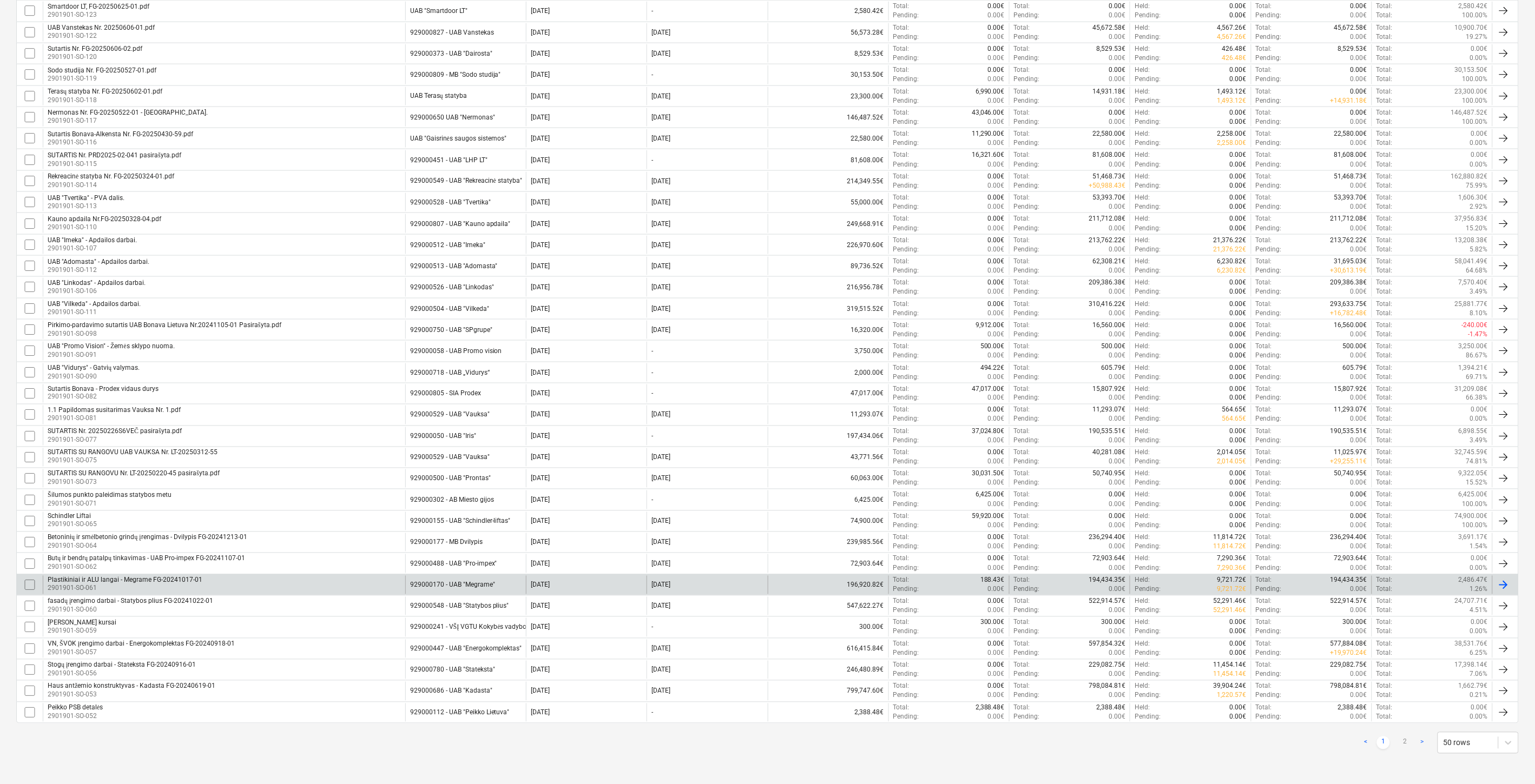
click at [277, 581] on div "Plastikiniai ir ALU langai - Megrame FG-20241017-01 2901901-SO-061" at bounding box center [224, 584] width 363 height 19
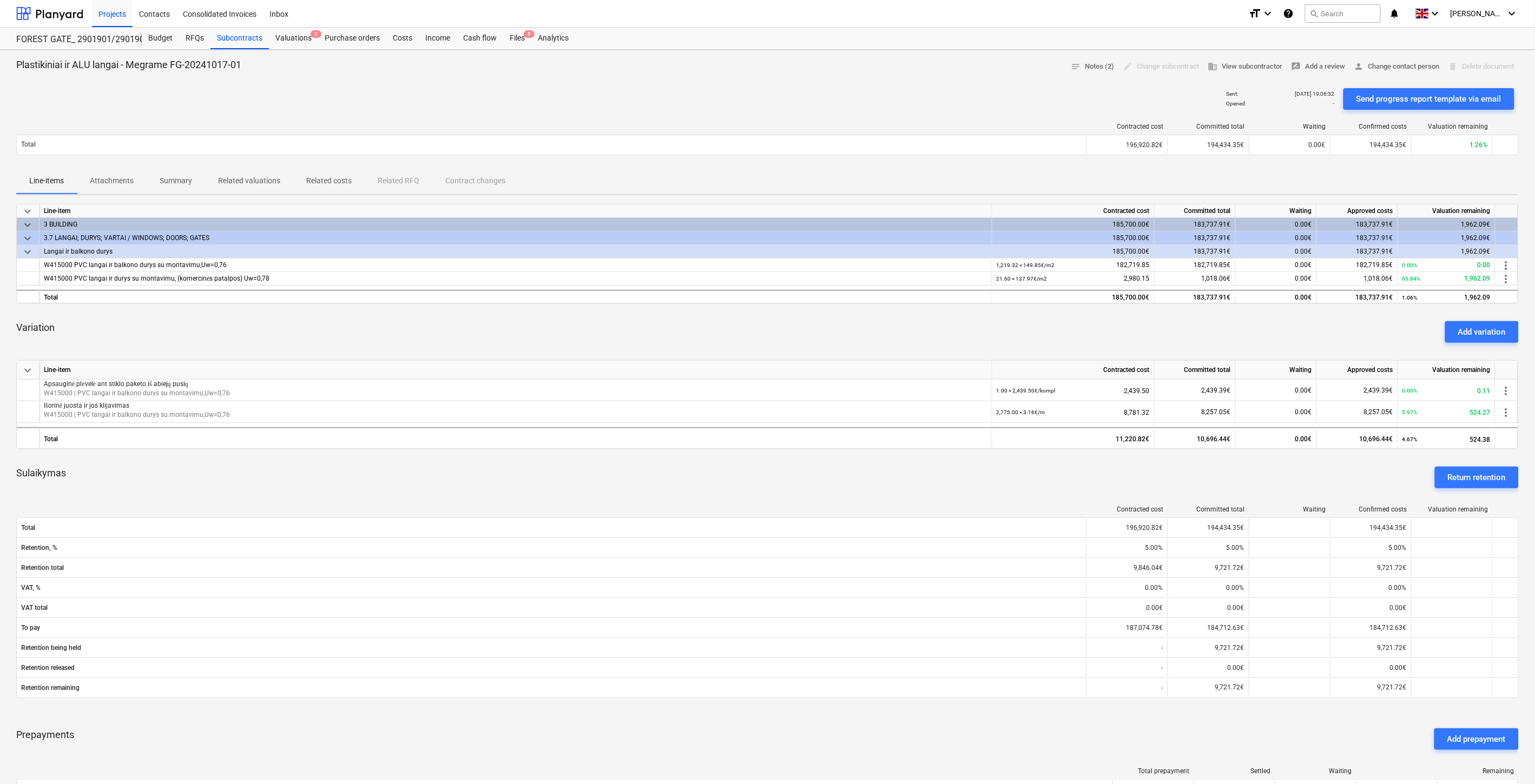
click at [826, 496] on div "Sulaikymas Return retention" at bounding box center [767, 477] width 1502 height 39
click at [848, 489] on div "Sulaikymas Return retention" at bounding box center [767, 477] width 1502 height 39
click at [523, 45] on div "Files 8" at bounding box center [517, 38] width 28 height 21
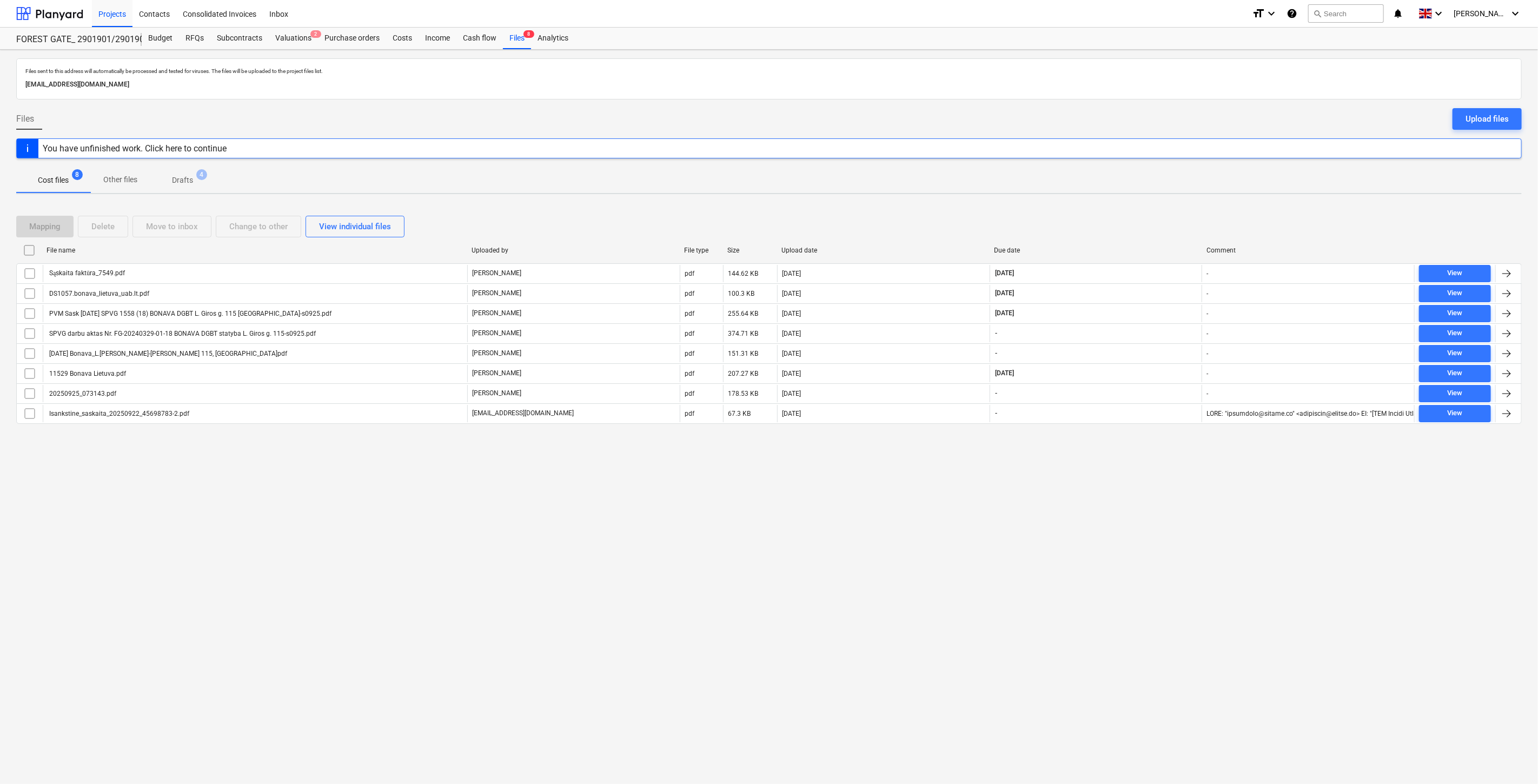
click at [1068, 538] on div "Files sent to this address will automatically be processed and tested for virus…" at bounding box center [769, 417] width 1538 height 734
drag, startPoint x: 1087, startPoint y: 522, endPoint x: 553, endPoint y: 543, distance: 534.4
click at [1072, 522] on div "Files sent to this address will automatically be processed and tested for virus…" at bounding box center [769, 417] width 1538 height 734
click at [1089, 505] on div "Files sent to this address will automatically be processed and tested for virus…" at bounding box center [769, 417] width 1538 height 734
click at [1112, 485] on div "Files sent to this address will automatically be processed and tested for virus…" at bounding box center [769, 417] width 1538 height 734
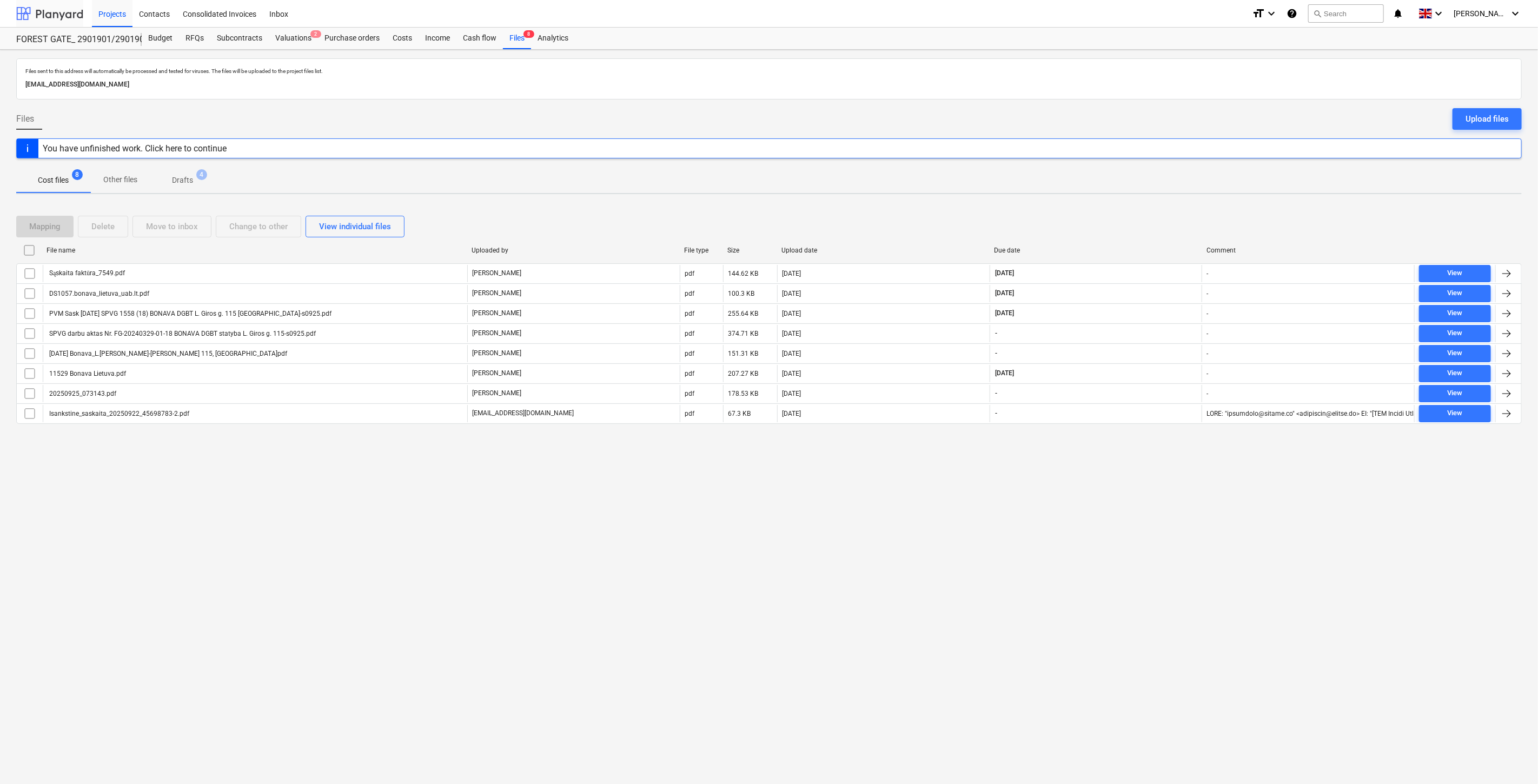
click at [61, 18] on div at bounding box center [50, 13] width 67 height 27
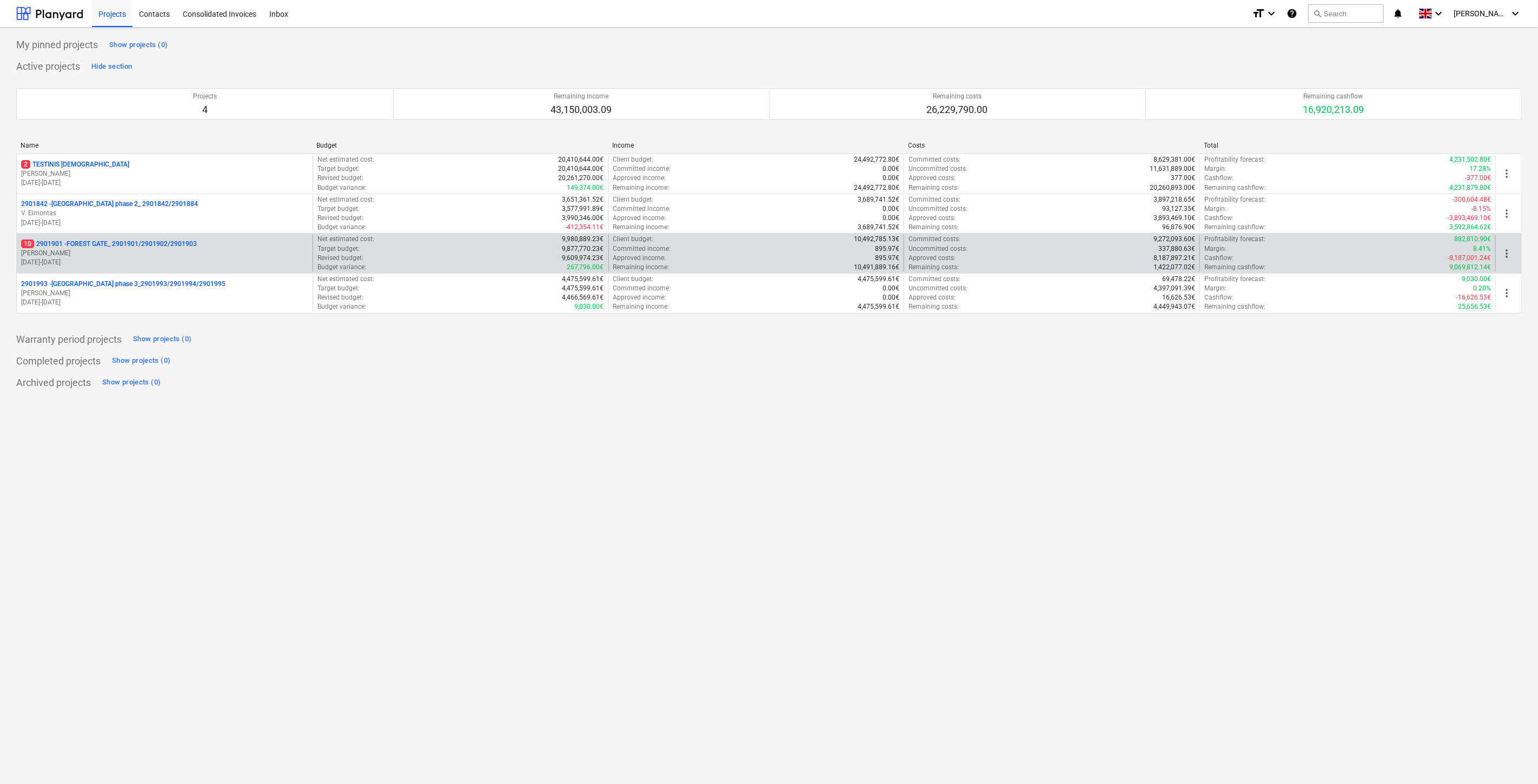
click at [137, 261] on p "[DATE] - [DATE]" at bounding box center [165, 263] width 287 height 9
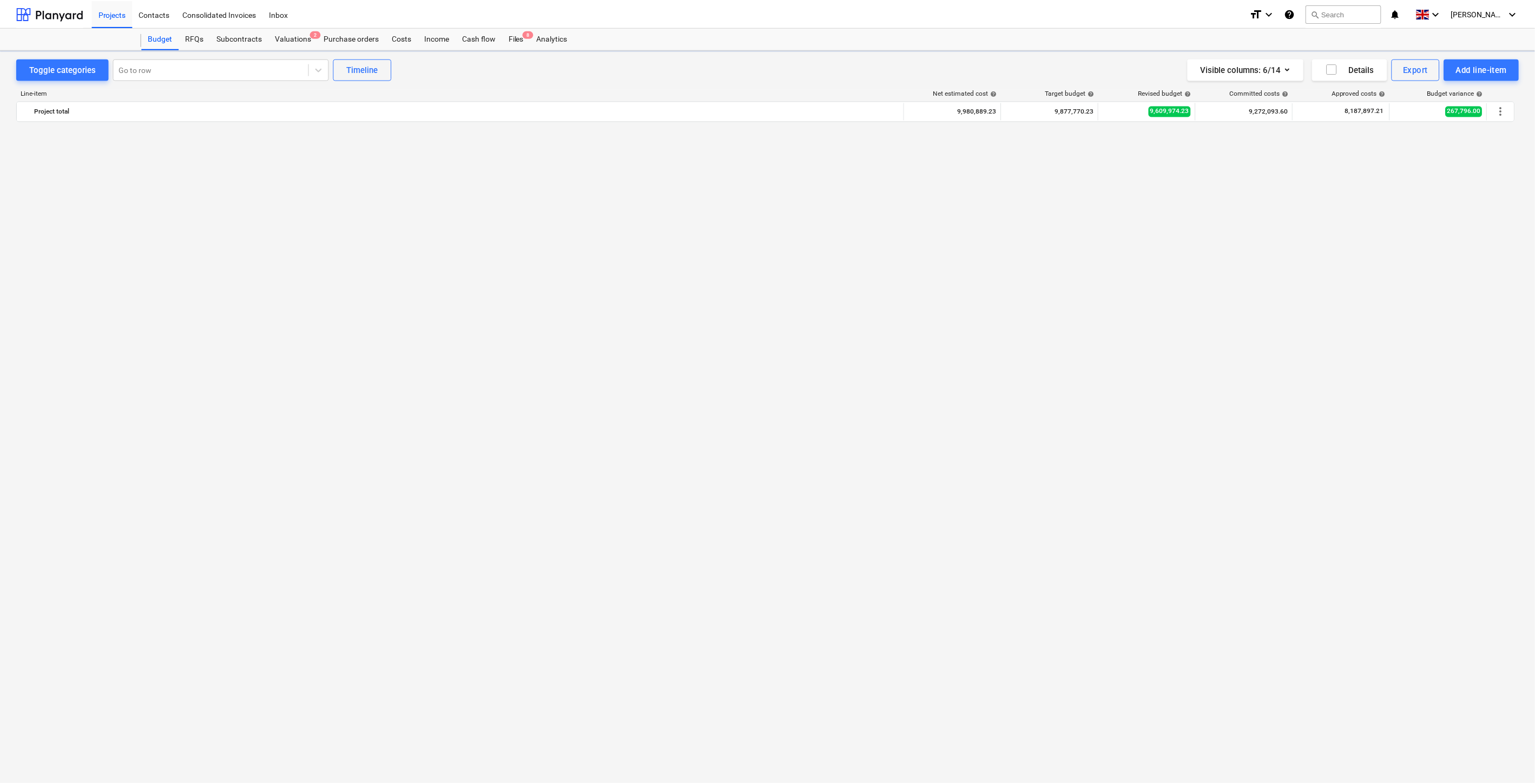
scroll to position [3355, 0]
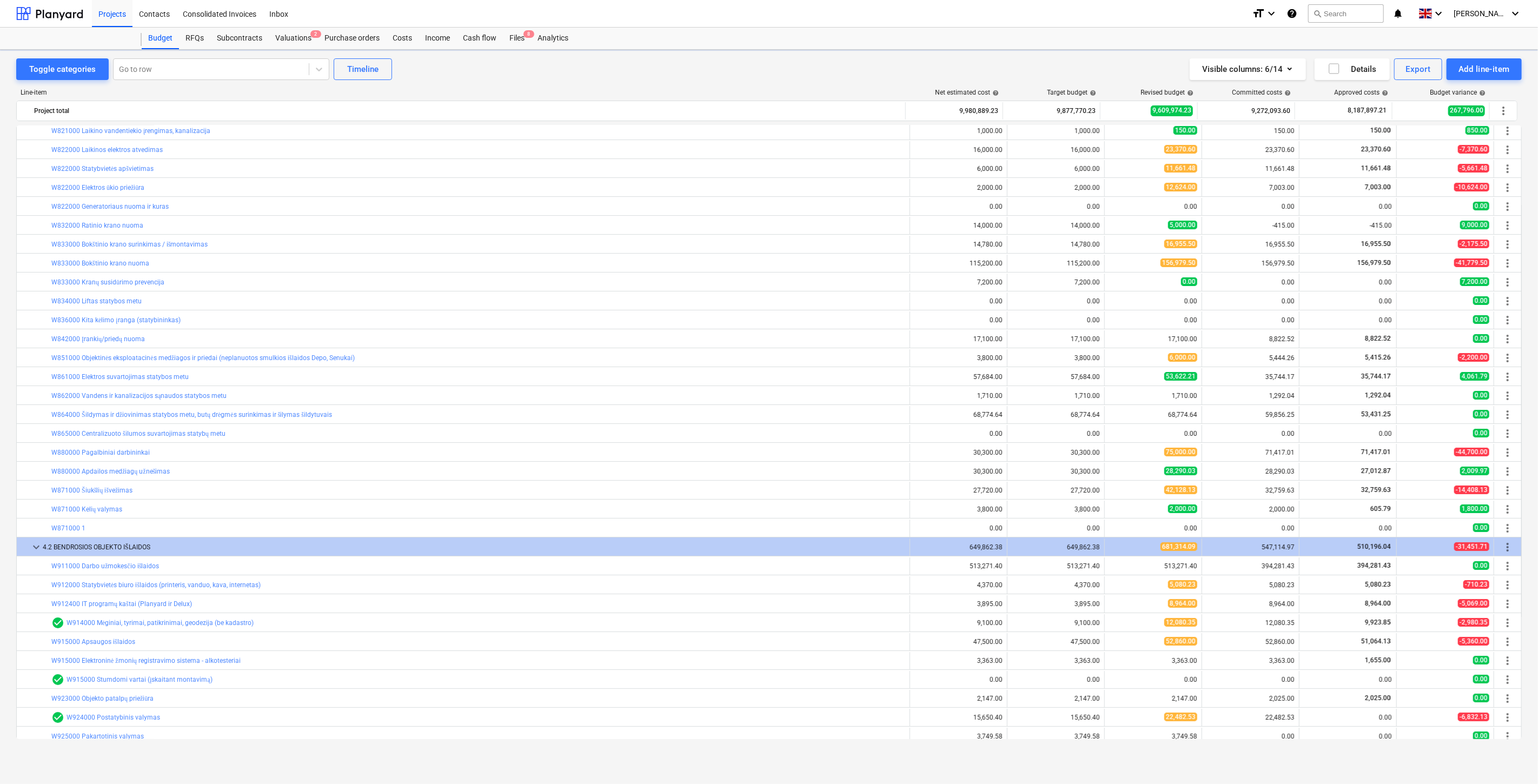
drag, startPoint x: 523, startPoint y: 41, endPoint x: 593, endPoint y: 9, distance: 77.0
click at [523, 41] on div "Files 8" at bounding box center [517, 38] width 28 height 21
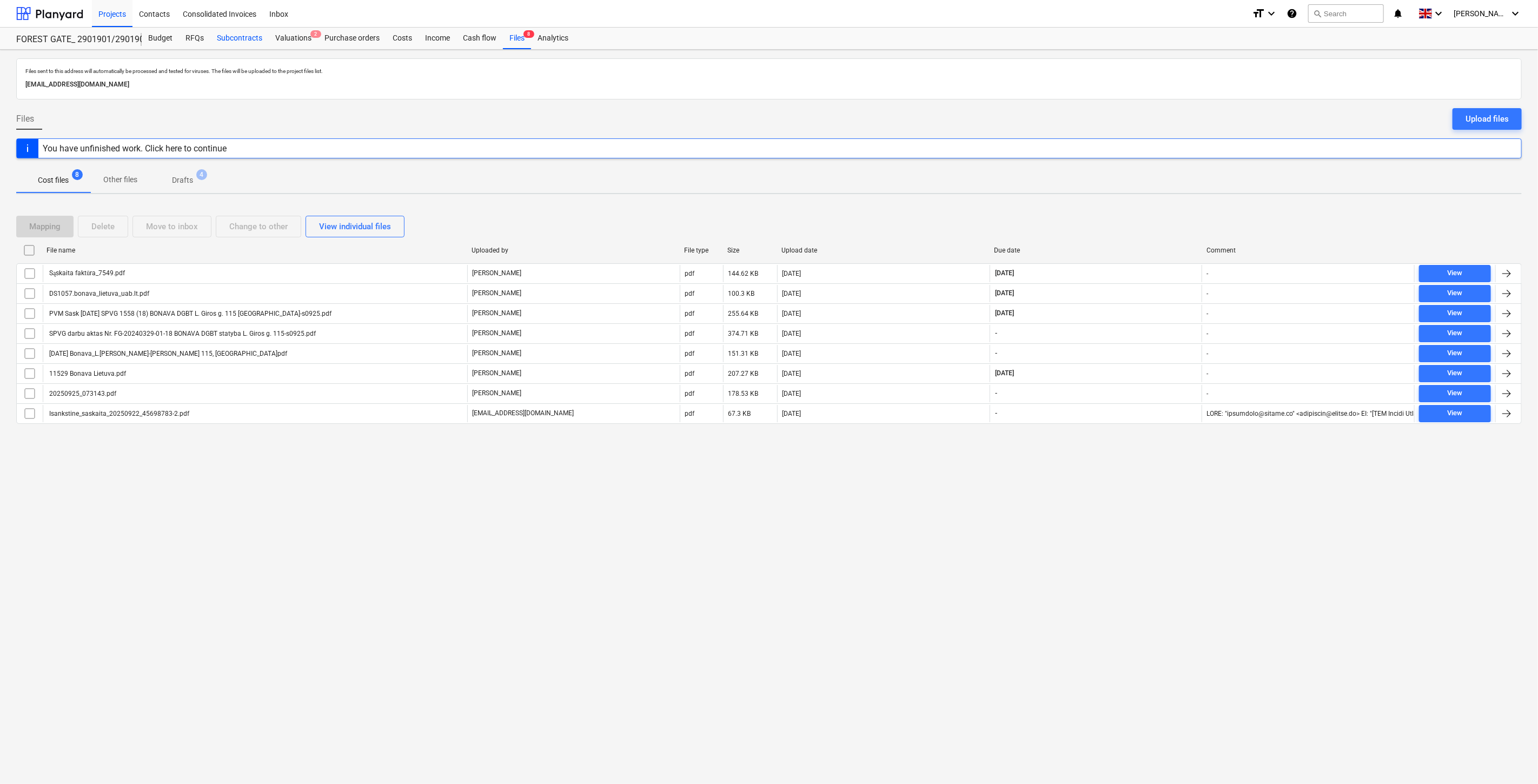
click at [225, 36] on div "Subcontracts" at bounding box center [239, 38] width 59 height 21
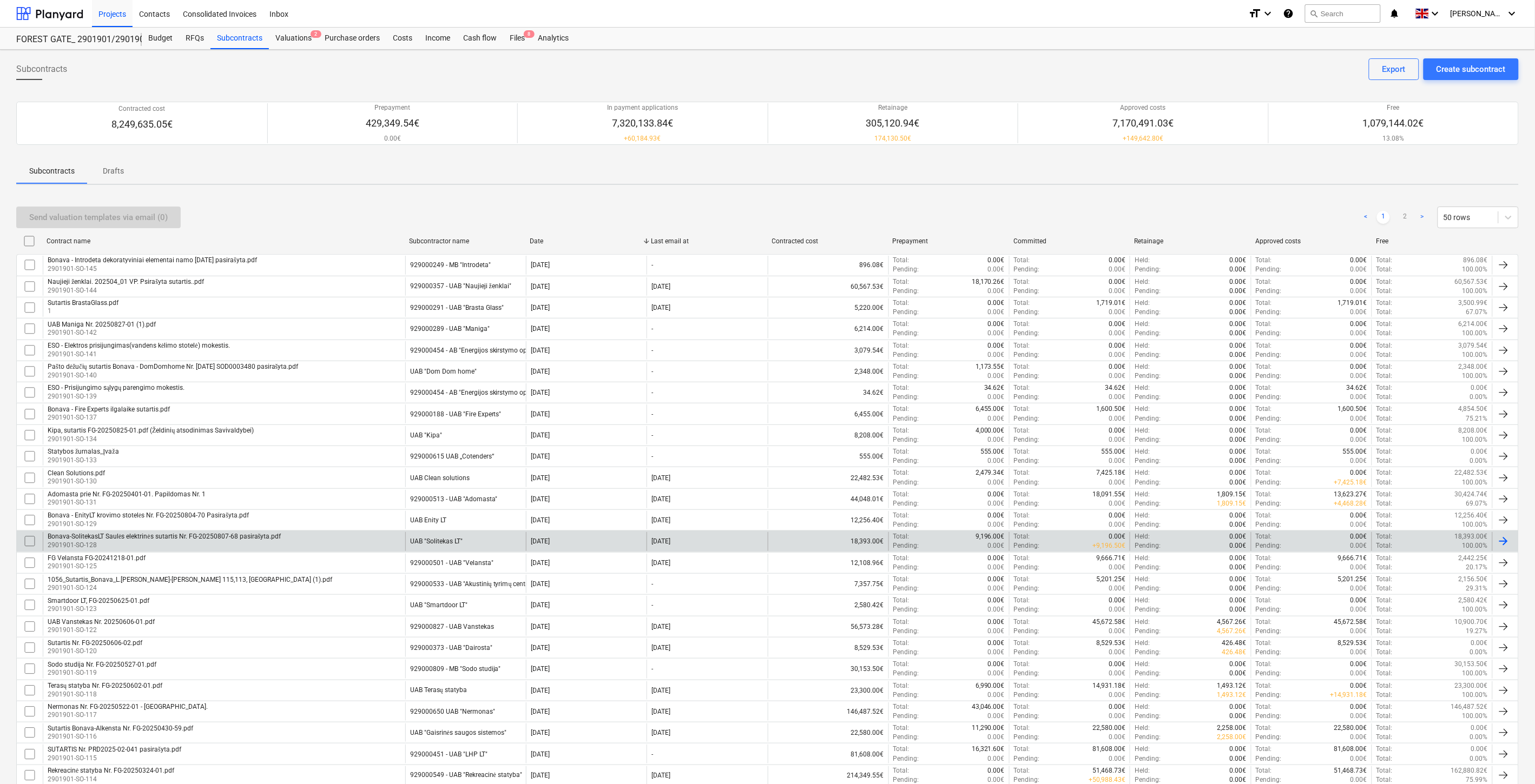
click at [185, 537] on div "Bonava-SolitekasLT Saulės elektrinės sutartis Nr. FG-20250807-68 pasirašyta.pdf" at bounding box center [164, 537] width 233 height 8
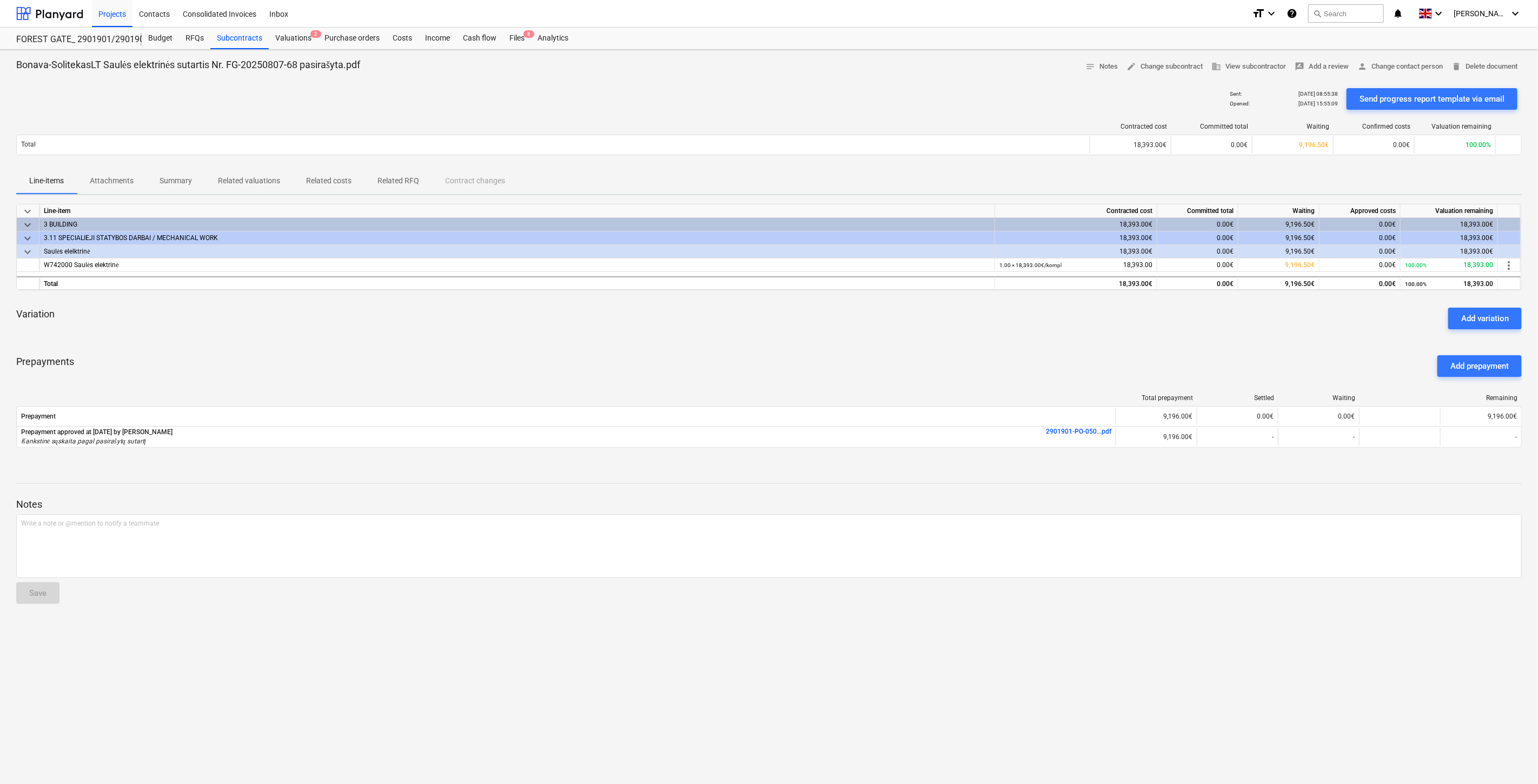
click at [114, 182] on p "Attachments" at bounding box center [111, 181] width 43 height 12
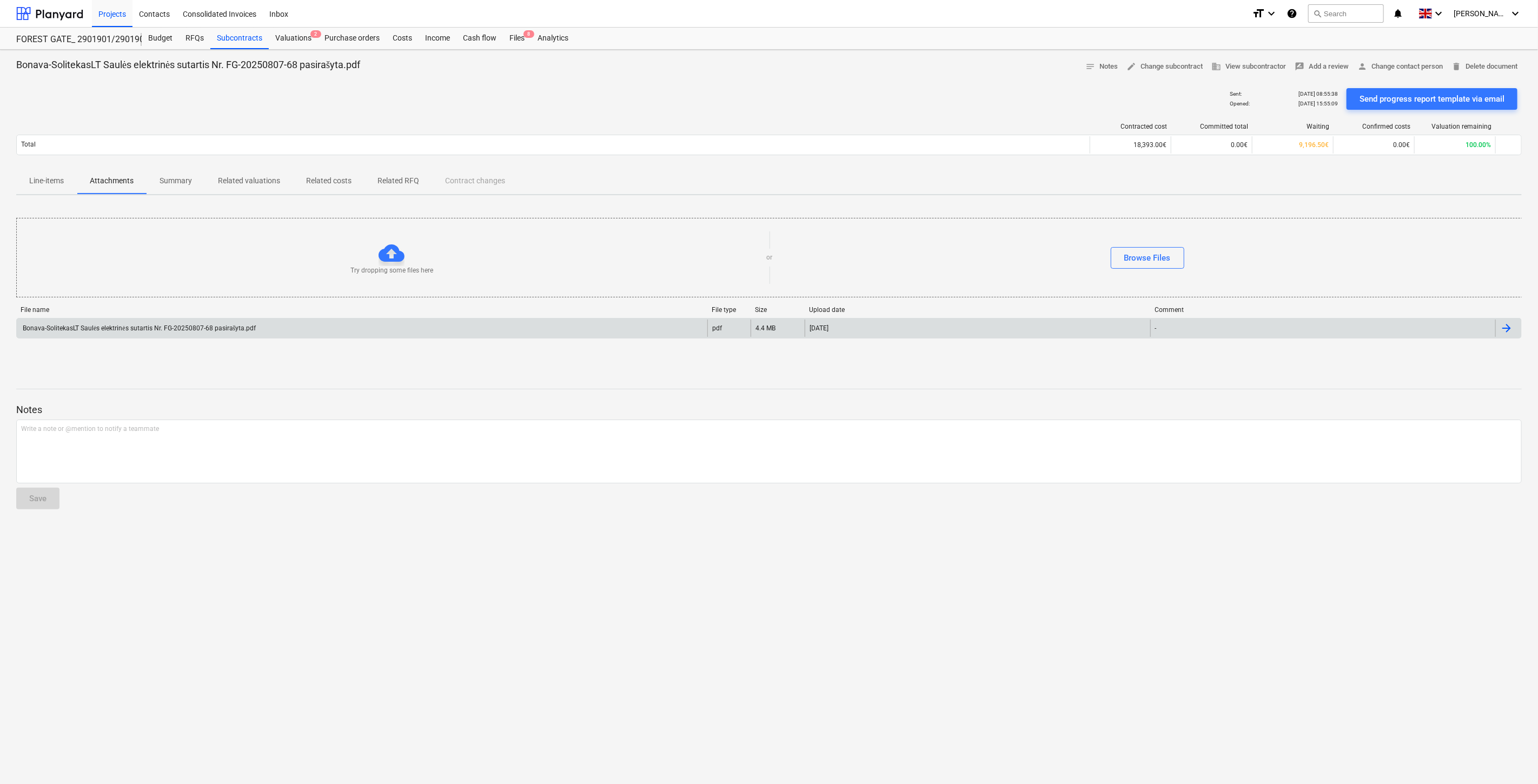
click at [271, 324] on div "Bonava-SolitekasLT Saulės elektrinės sutartis Nr. FG-20250807-68 pasirašyta.pdf" at bounding box center [362, 328] width 691 height 18
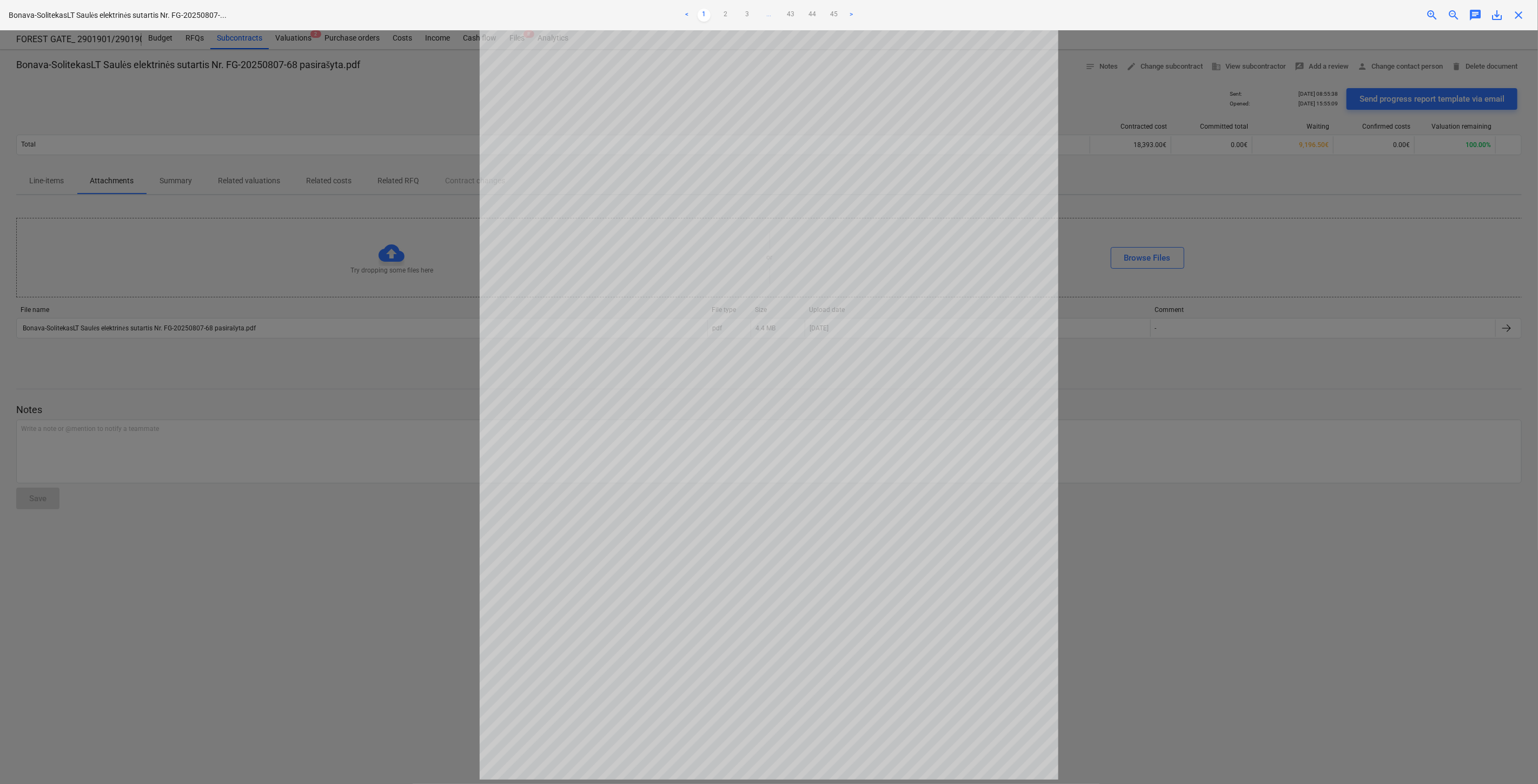
click at [1505, 18] on div "save_alt" at bounding box center [1497, 15] width 21 height 13
click at [1497, 16] on span "save_alt" at bounding box center [1497, 15] width 13 height 13
click at [1520, 12] on span "close" at bounding box center [1518, 15] width 13 height 13
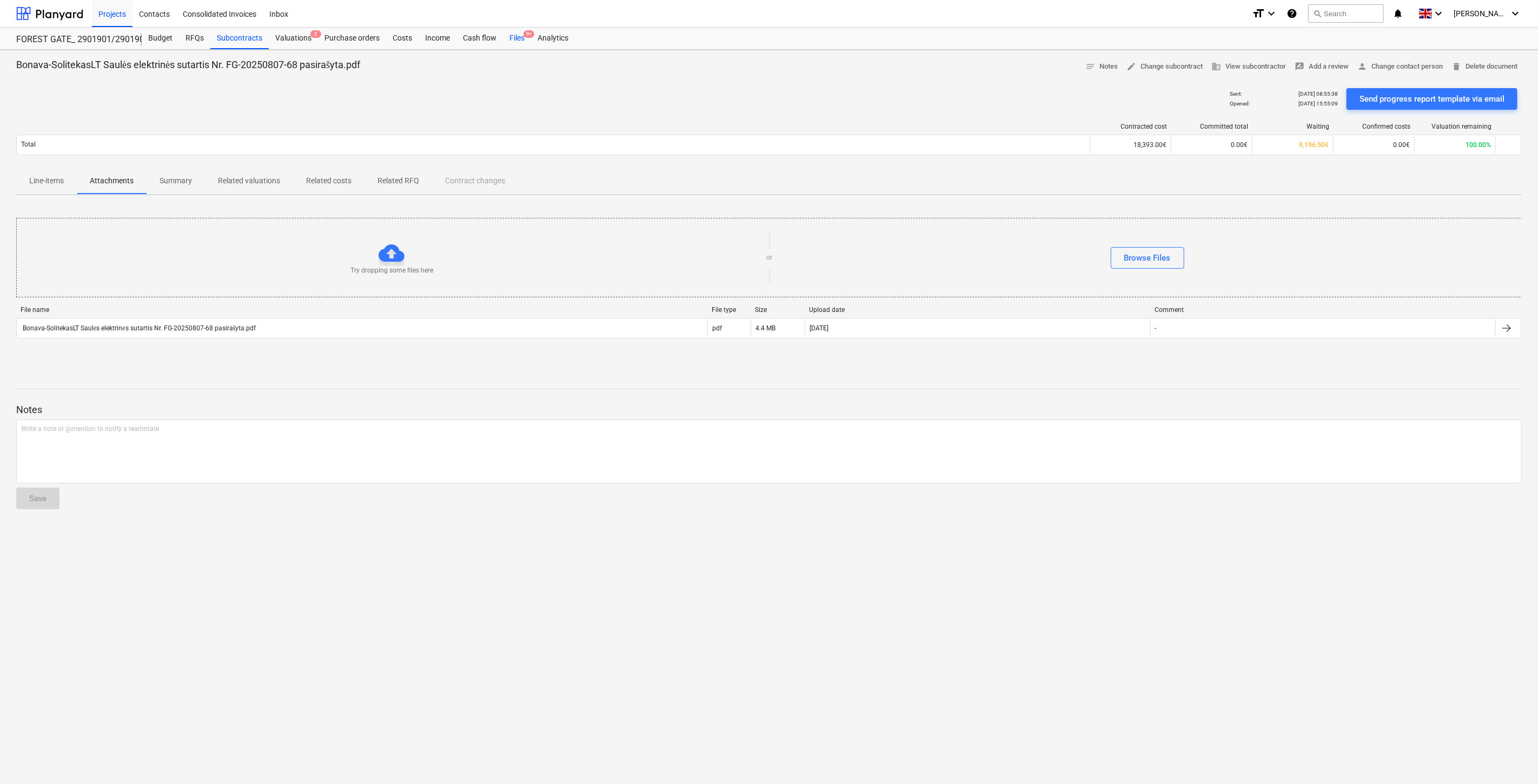
click at [516, 36] on div "Files 9+" at bounding box center [517, 38] width 28 height 21
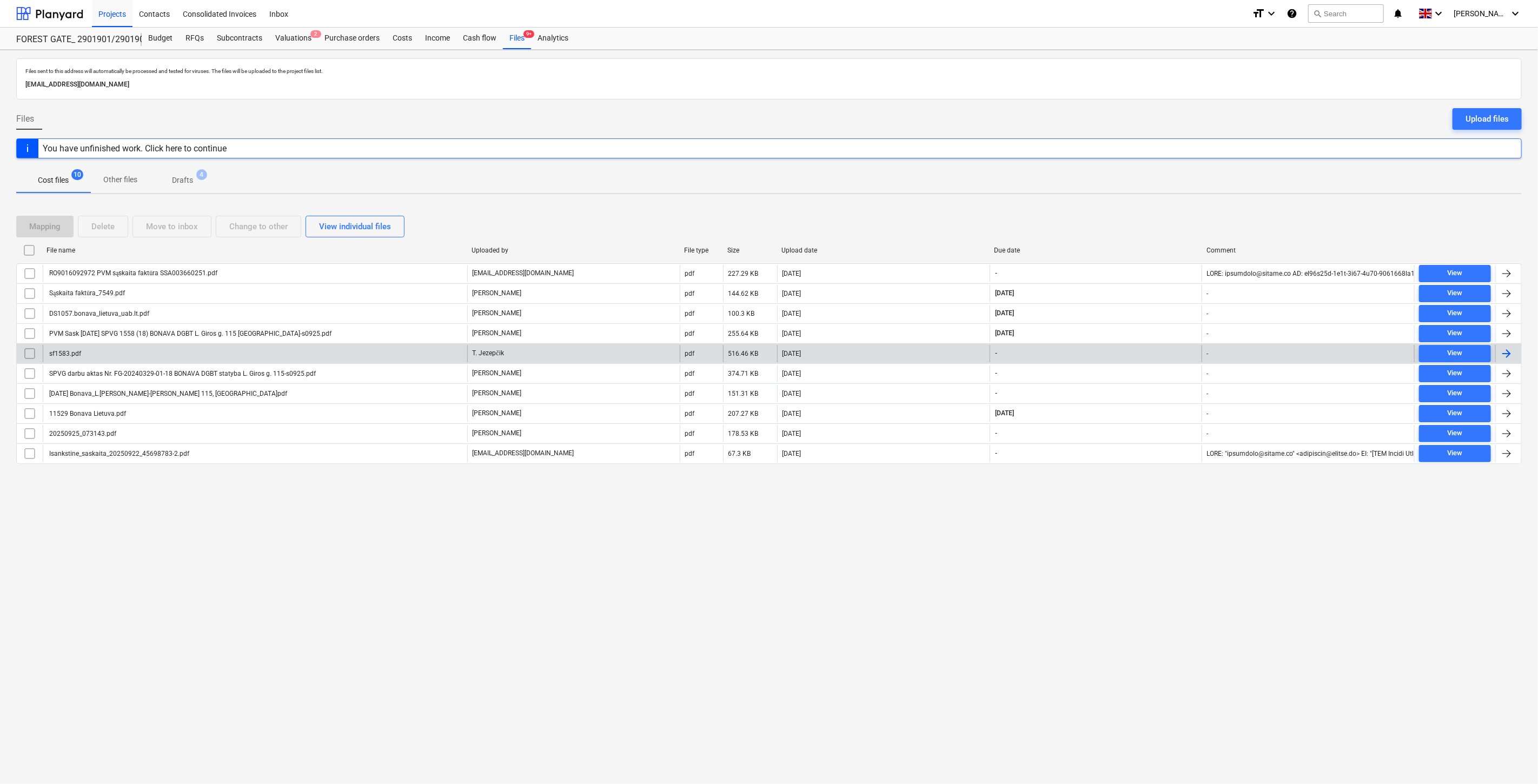
click at [560, 359] on div "T. Jezepčik" at bounding box center [574, 354] width 213 height 18
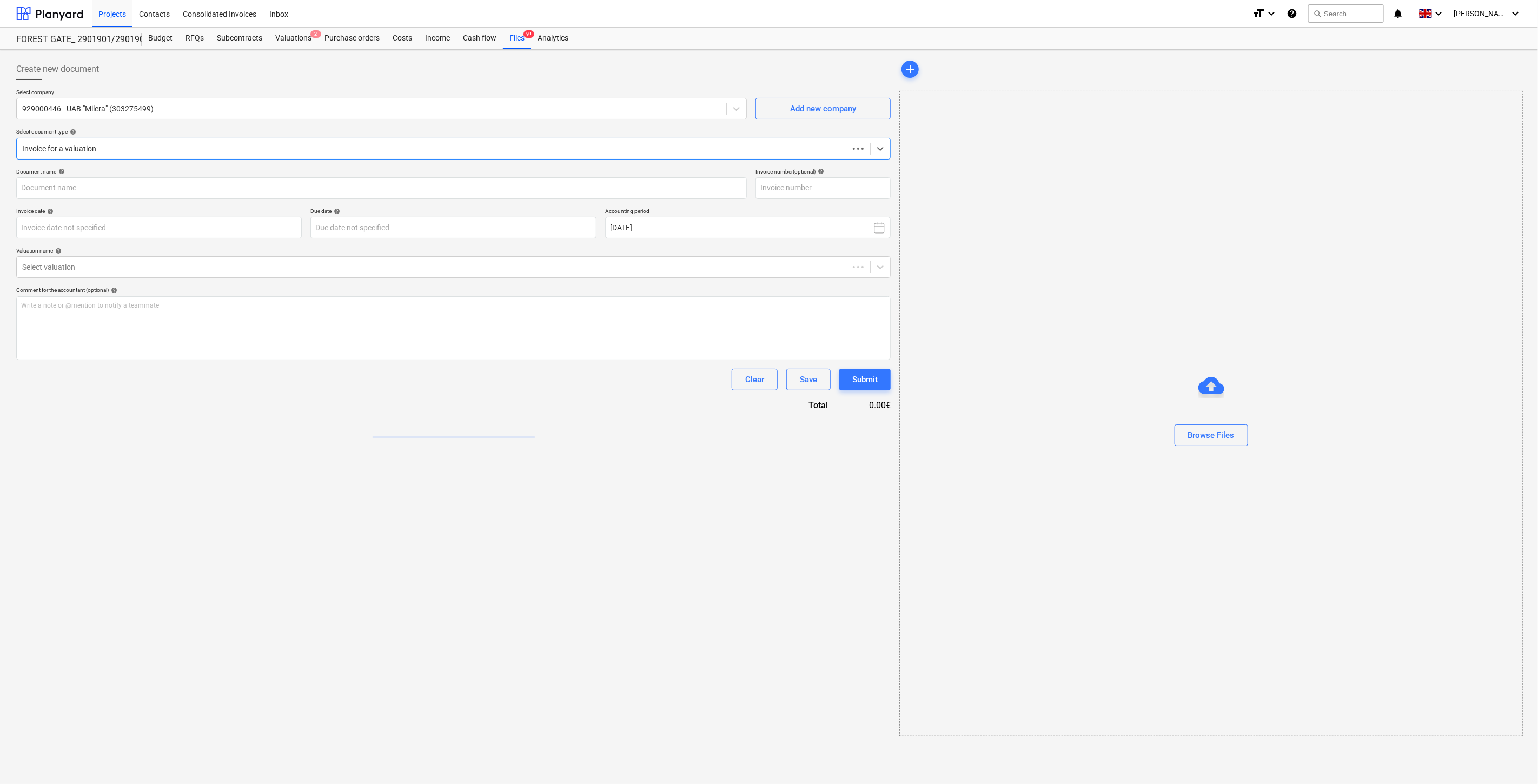
type input "sf1583.pdf"
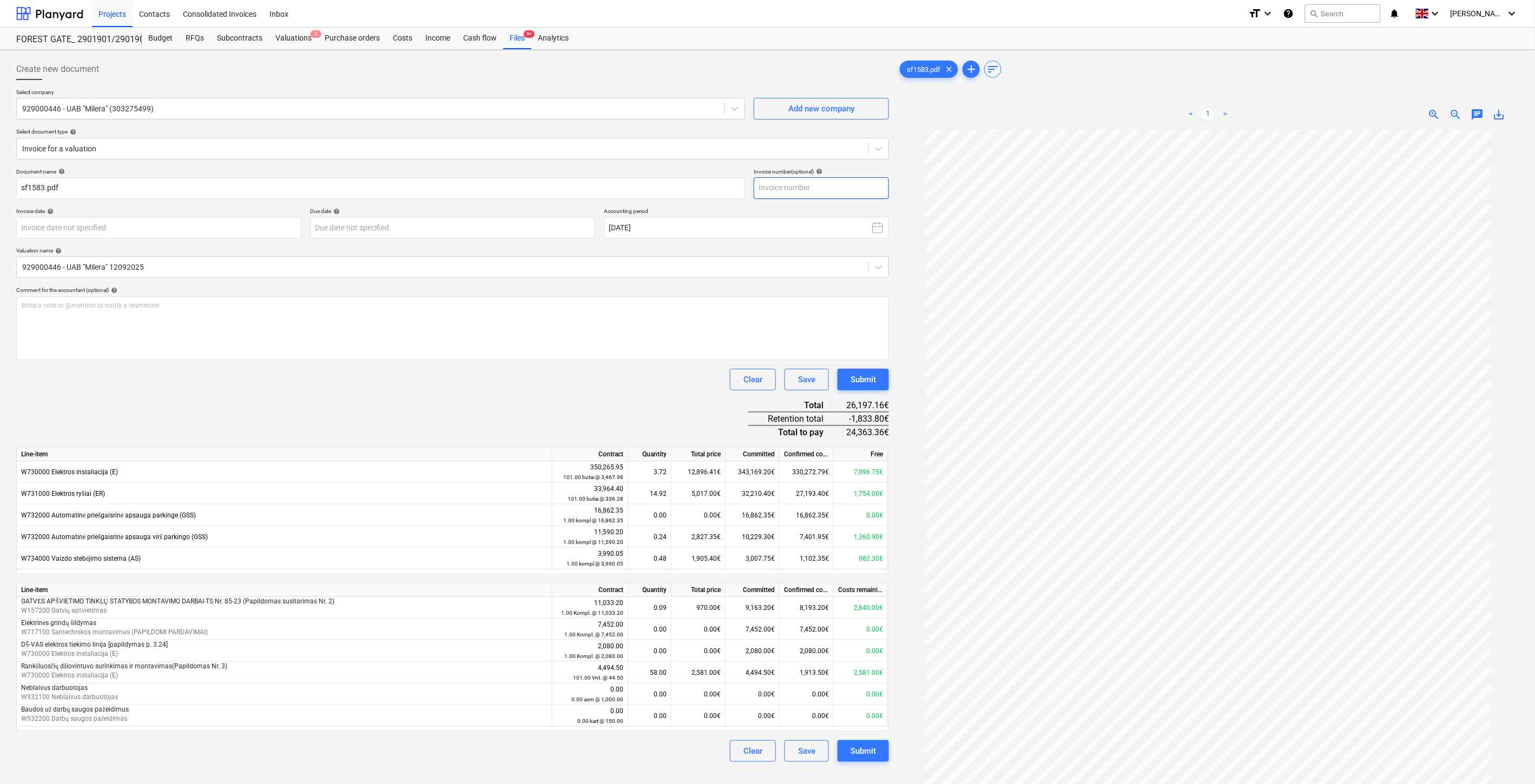
click at [841, 193] on input "text" at bounding box center [821, 188] width 135 height 21
type input "MIL01583"
click at [182, 228] on body "Projects Contacts Consolidated Invoices Inbox format_size keyboard_arrow_down h…" at bounding box center [768, 392] width 1535 height 784
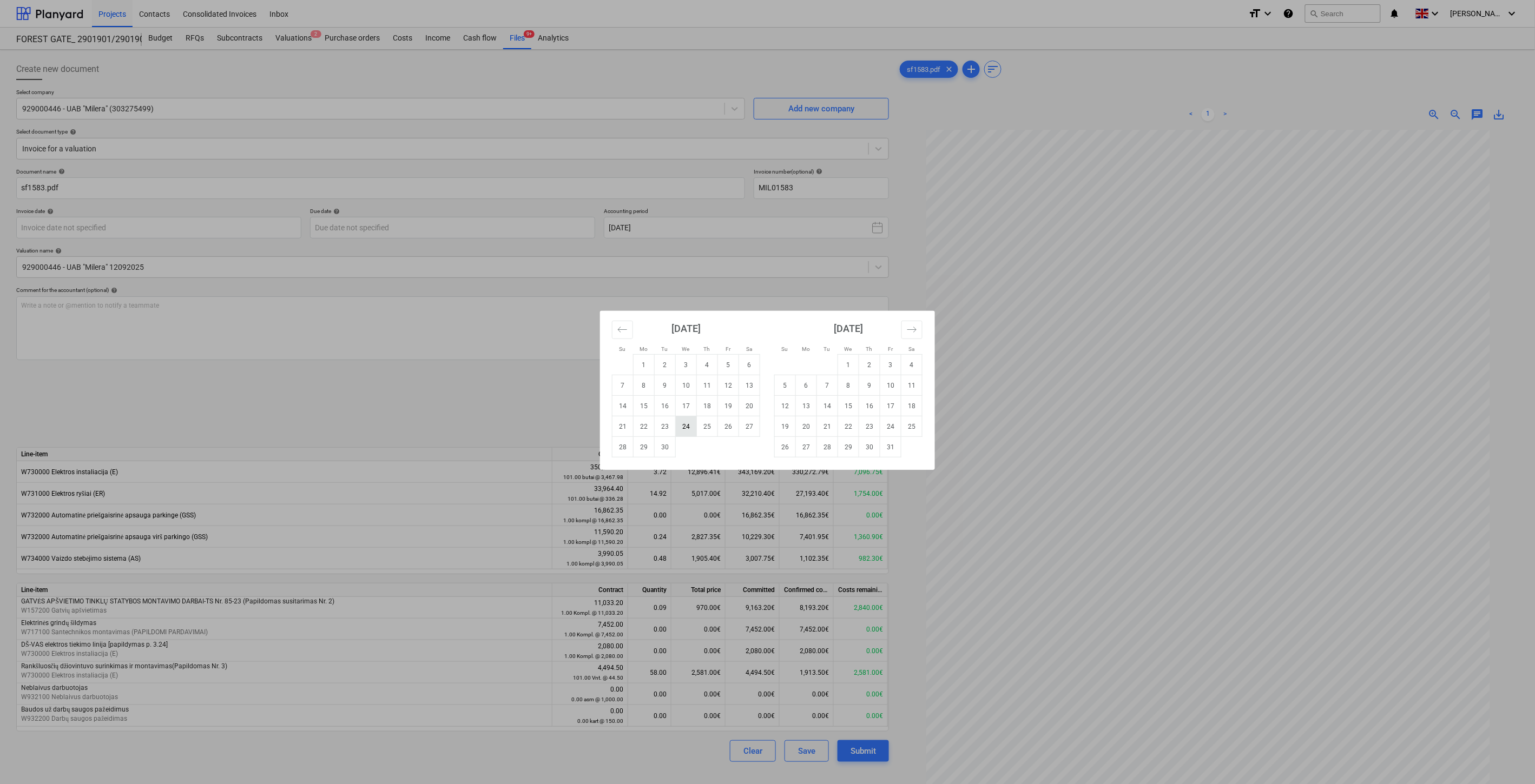
click at [691, 427] on td "24" at bounding box center [687, 427] width 21 height 20
type input "[DATE]"
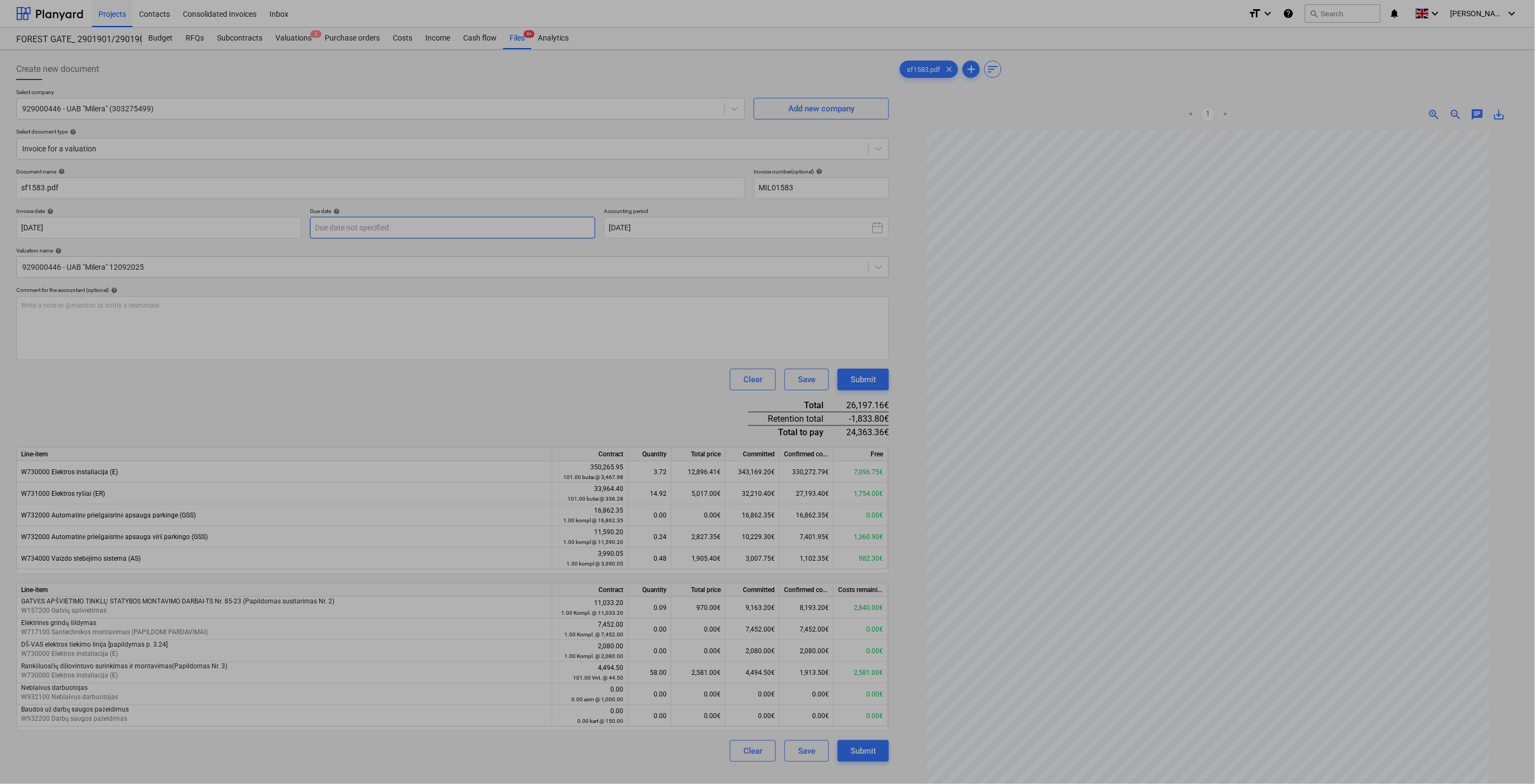
click at [532, 225] on body "Projects Contacts Consolidated Invoices Inbox format_size keyboard_arrow_down h…" at bounding box center [768, 392] width 1535 height 784
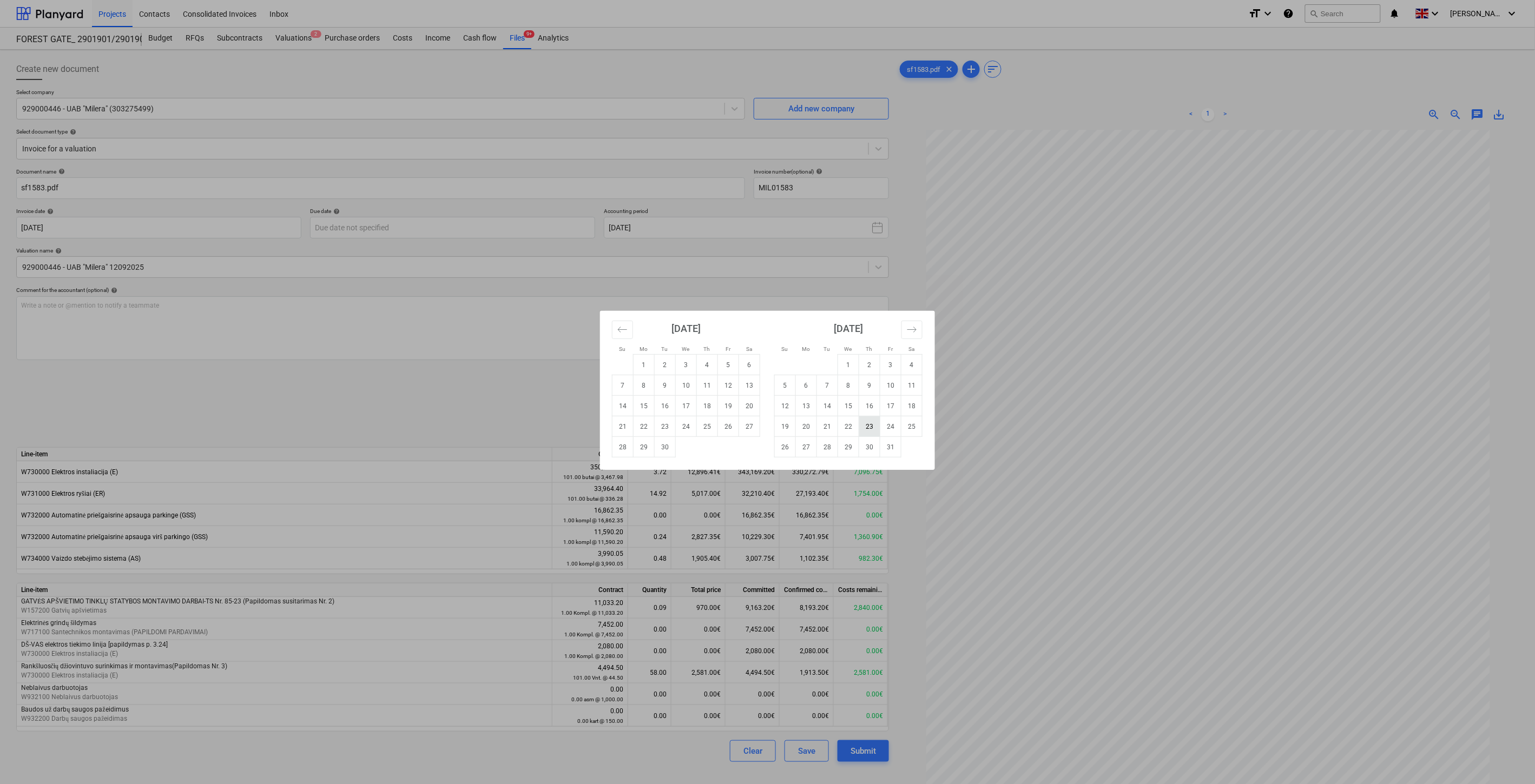
click at [864, 427] on td "23" at bounding box center [870, 427] width 21 height 20
type input "[DATE]"
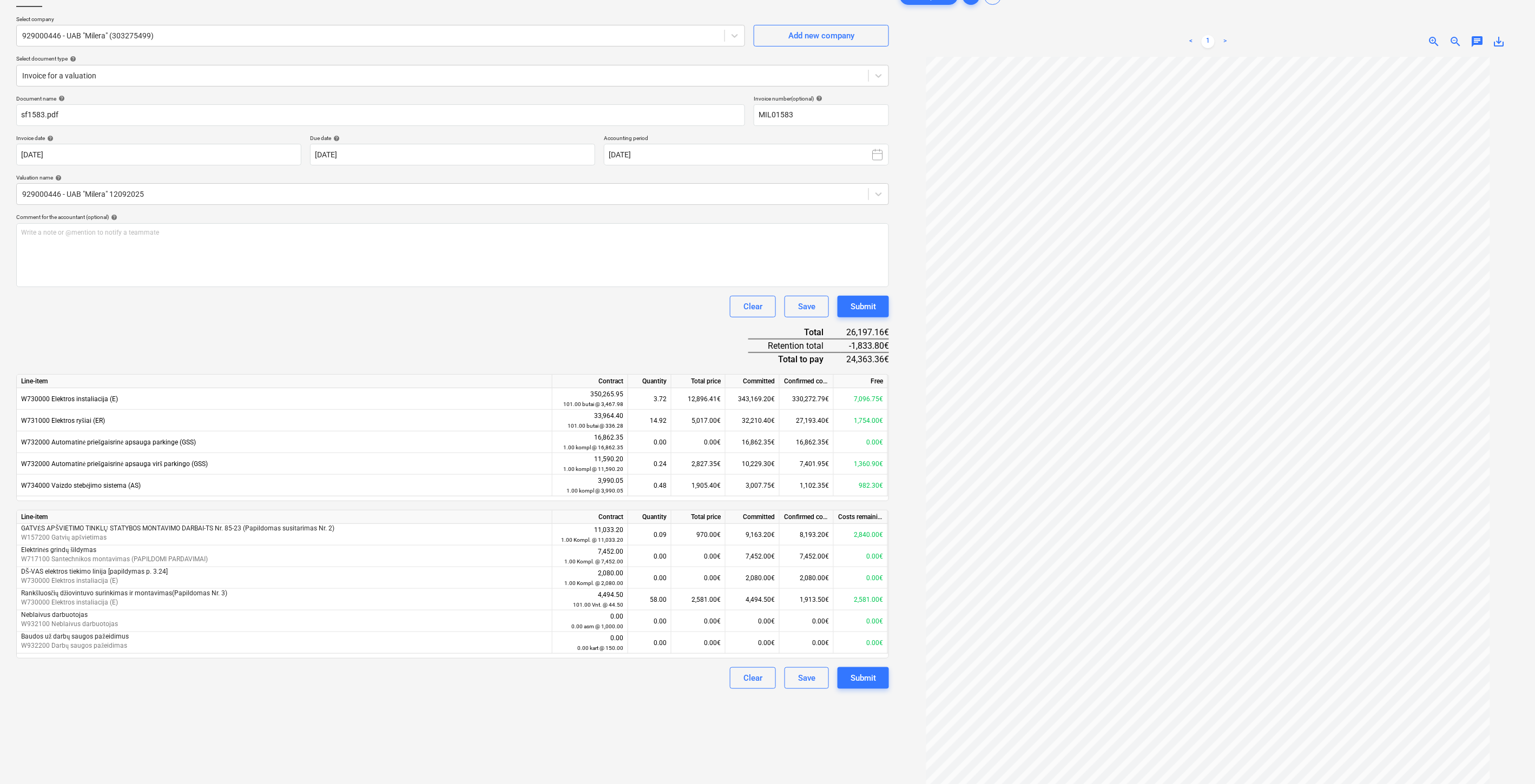
scroll to position [108, 0]
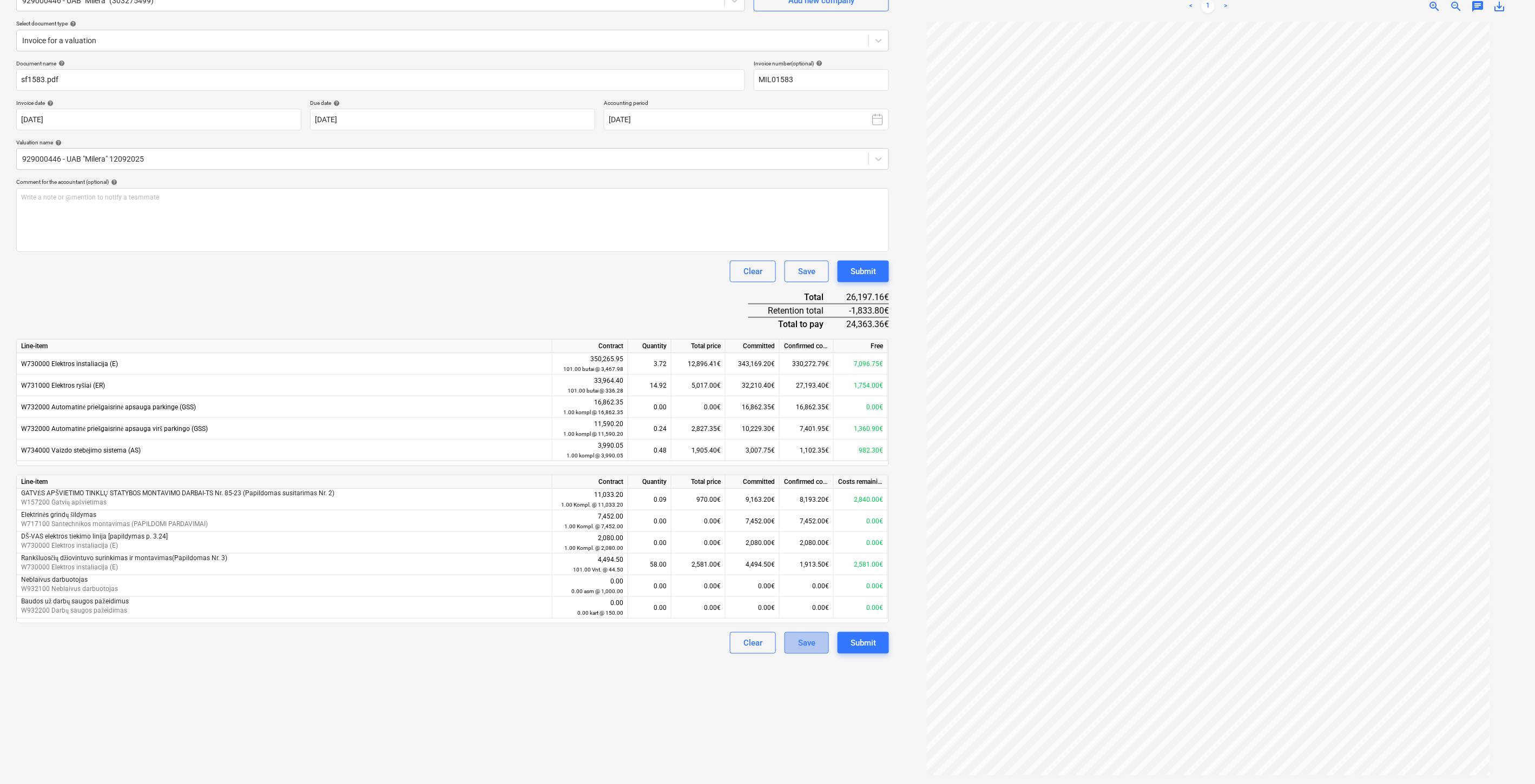
click at [819, 644] on button "Save" at bounding box center [807, 643] width 44 height 21
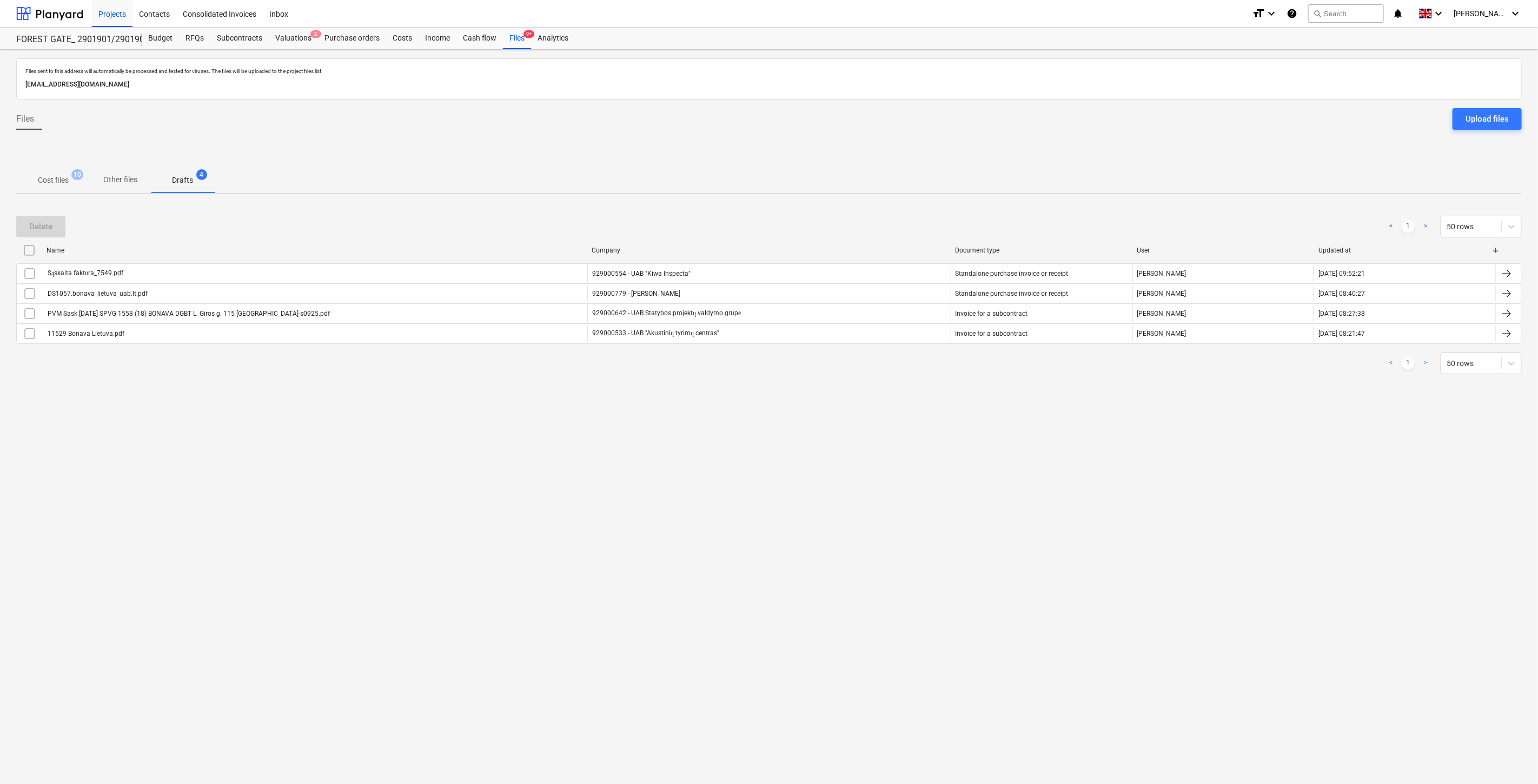
click at [59, 177] on p "Cost files" at bounding box center [53, 180] width 31 height 12
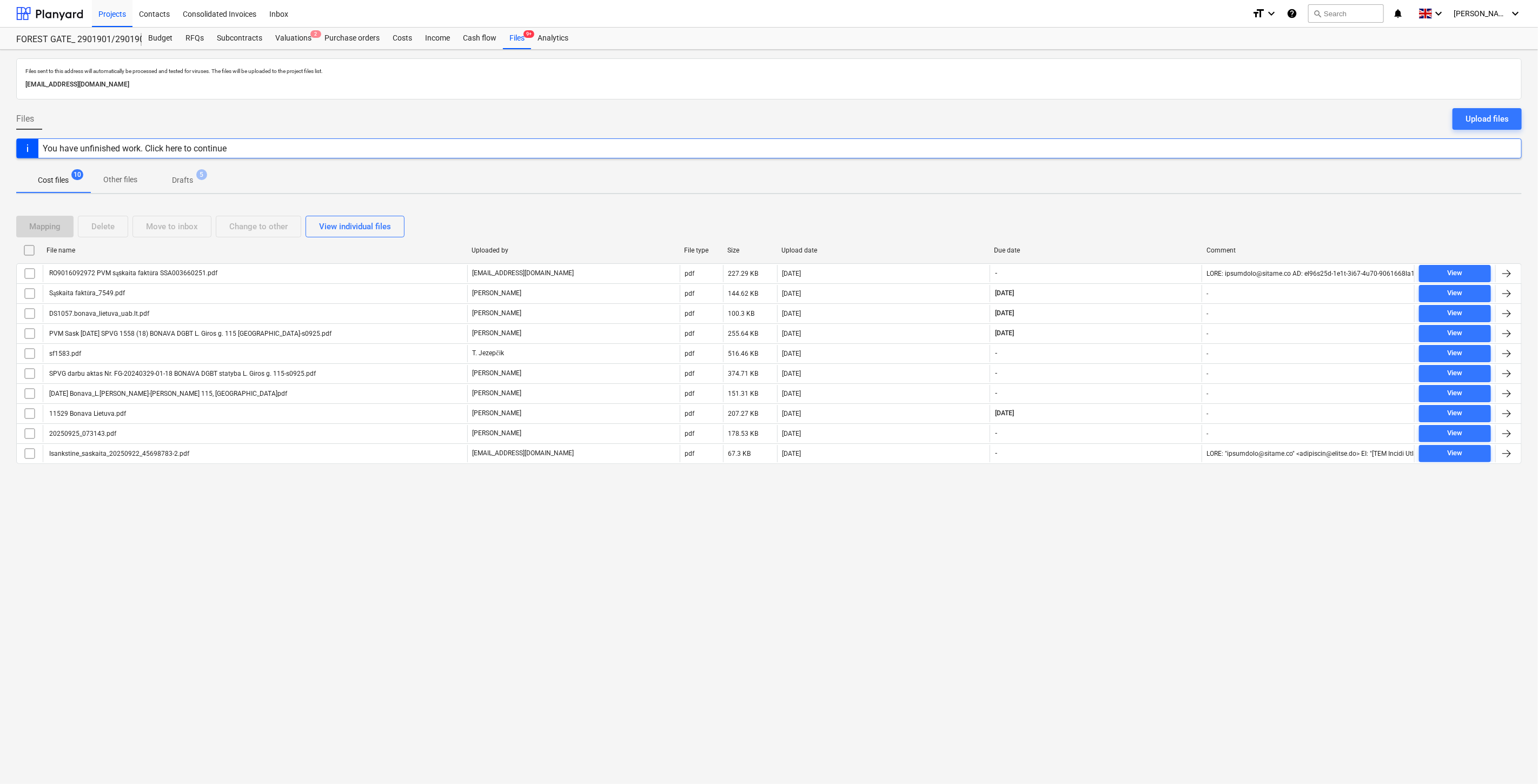
click at [1110, 226] on div "Mapping Delete Move to inbox Change to other View individual files" at bounding box center [769, 226] width 1506 height 21
click at [1134, 216] on div "Mapping Delete Move to inbox Change to other View individual files" at bounding box center [769, 226] width 1506 height 21
click at [1150, 208] on div "Mapping Delete Move to inbox Change to other View individual files File name Up…" at bounding box center [769, 344] width 1506 height 283
click at [1157, 206] on div "Mapping Delete Move to inbox Change to other View individual files File name Up…" at bounding box center [769, 344] width 1506 height 283
click at [1127, 233] on div "Mapping Delete Move to inbox Change to other View individual files" at bounding box center [769, 226] width 1506 height 21
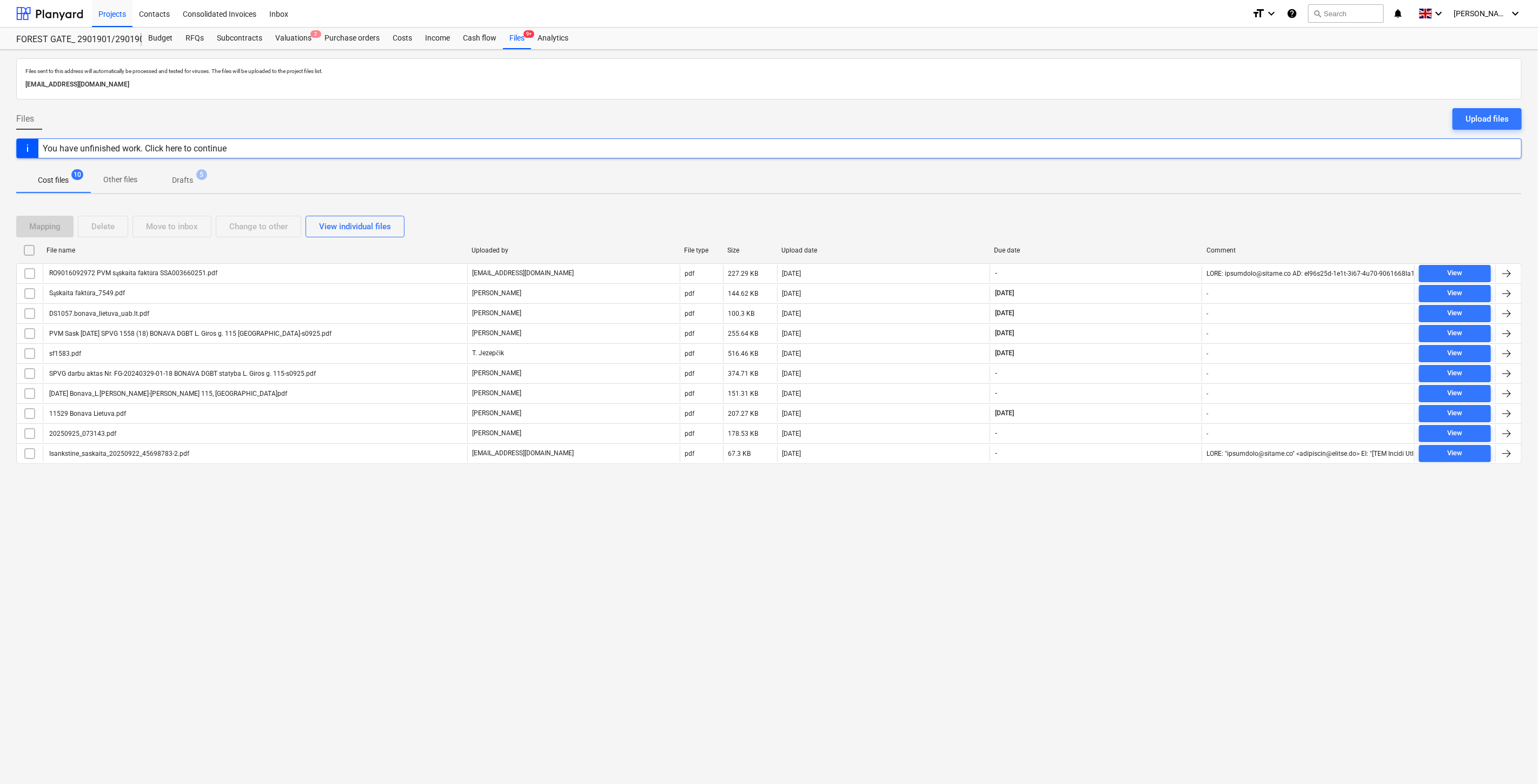
click at [1146, 217] on div "Mapping Delete Move to inbox Change to other View individual files" at bounding box center [769, 226] width 1506 height 21
click at [1155, 210] on div "Mapping Delete Move to inbox Change to other View individual files File name Up…" at bounding box center [769, 344] width 1506 height 283
click at [1161, 208] on div "Mapping Delete Move to inbox Change to other View individual files File name Up…" at bounding box center [769, 344] width 1506 height 283
click at [1127, 223] on div "Mapping Delete Move to inbox Change to other View individual files" at bounding box center [769, 226] width 1506 height 21
click at [1164, 201] on div "Files sent to this address will automatically be processed and tested for virus…" at bounding box center [769, 417] width 1538 height 734
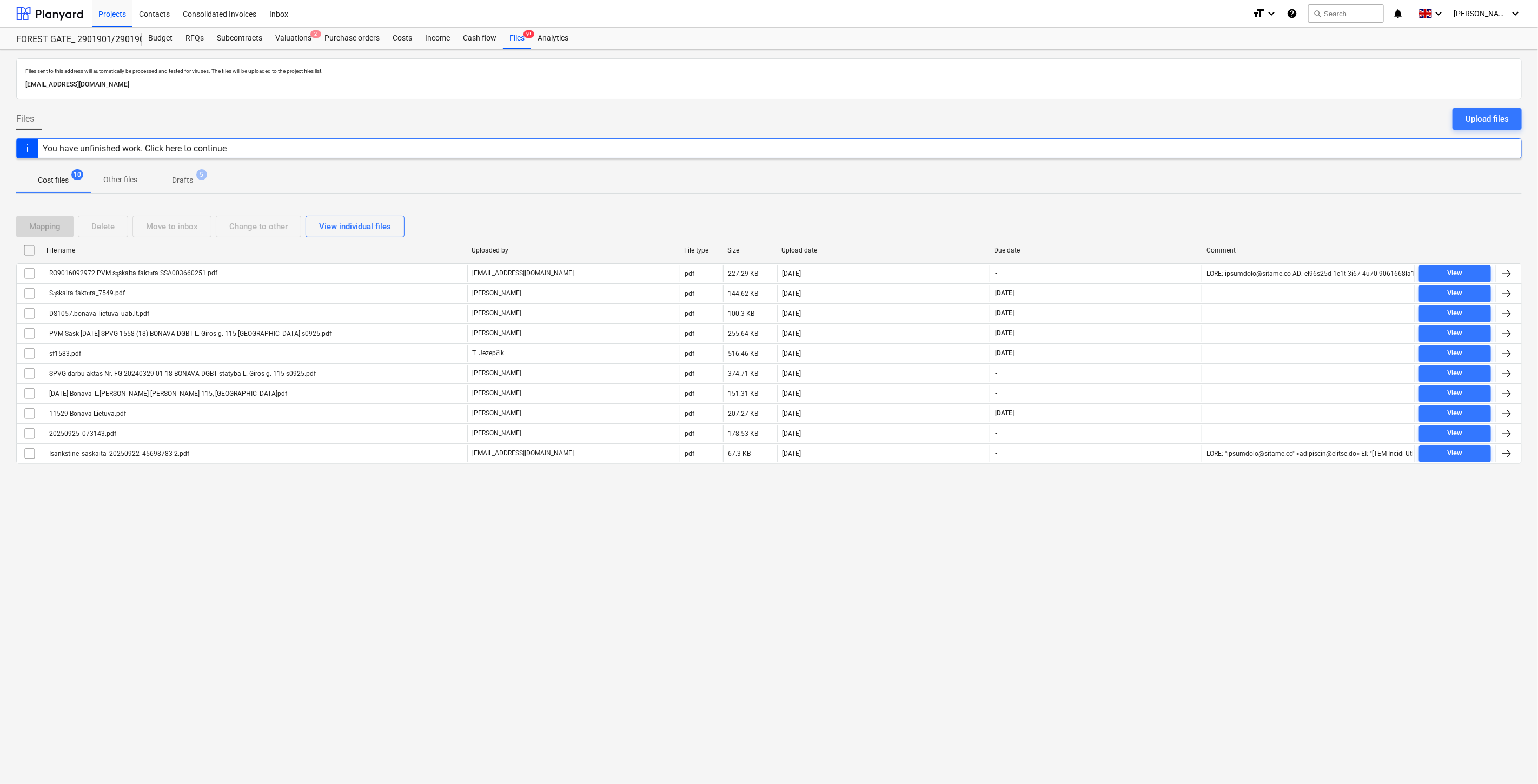
click at [1164, 201] on div "Files sent to this address will automatically be processed and tested for virus…" at bounding box center [769, 417] width 1538 height 734
click at [1138, 217] on div "Mapping Delete Move to inbox Change to other View individual files" at bounding box center [769, 226] width 1506 height 21
drag, startPoint x: 1143, startPoint y: 215, endPoint x: 1154, endPoint y: 208, distance: 13.0
click at [1143, 214] on div "Mapping Delete Move to inbox Change to other View individual files" at bounding box center [769, 226] width 1506 height 30
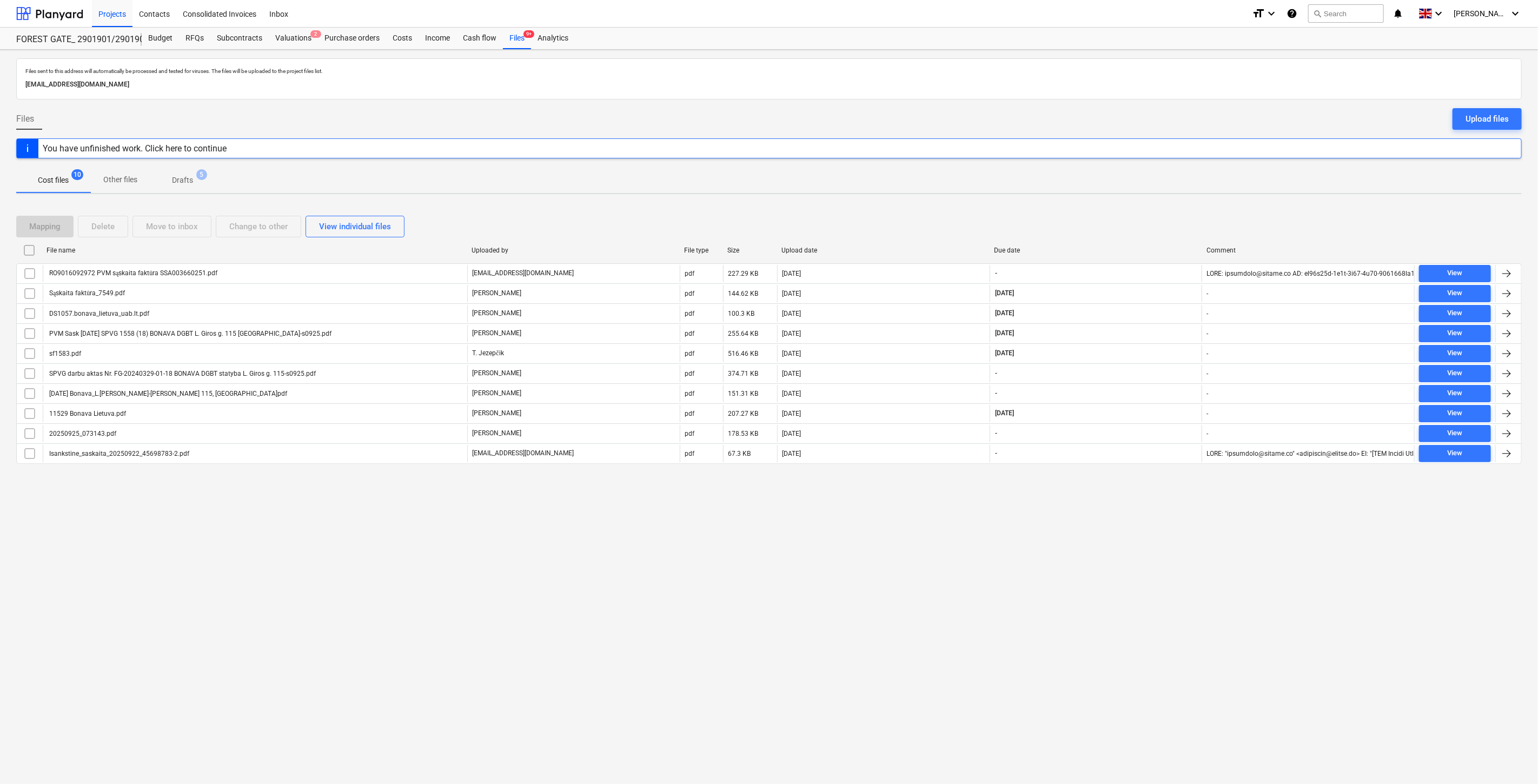
drag, startPoint x: 1154, startPoint y: 208, endPoint x: 1171, endPoint y: 200, distance: 18.8
click at [1156, 208] on div "Mapping Delete Move to inbox Change to other View individual files File name Up…" at bounding box center [769, 344] width 1506 height 283
click at [1171, 200] on div "Files sent to this address will automatically be processed and tested for virus…" at bounding box center [769, 417] width 1538 height 734
click at [1165, 216] on div "Mapping Delete Move to inbox Change to other View individual files" at bounding box center [769, 226] width 1506 height 21
click at [1176, 207] on div "Mapping Delete Move to inbox Change to other View individual files File name Up…" at bounding box center [769, 344] width 1506 height 283
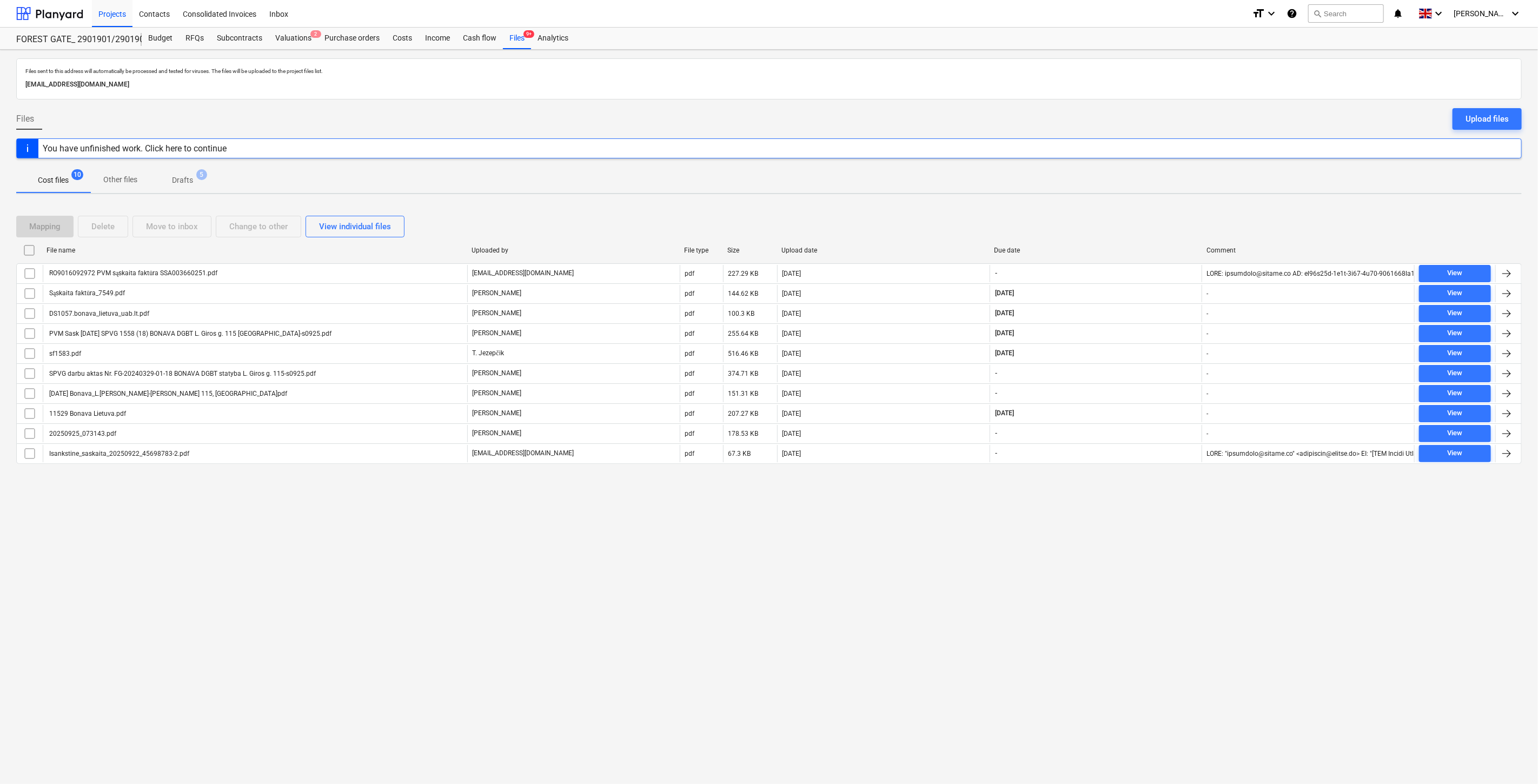
drag, startPoint x: 1153, startPoint y: 211, endPoint x: 1164, endPoint y: 204, distance: 13.0
click at [1154, 210] on div "Mapping Delete Move to inbox Change to other View individual files File name Up…" at bounding box center [769, 344] width 1506 height 283
click at [1164, 204] on div "Mapping Delete Move to inbox Change to other View individual files File name Up…" at bounding box center [769, 344] width 1506 height 283
click at [1140, 233] on div "Mapping Delete Move to inbox Change to other View individual files" at bounding box center [769, 226] width 1506 height 21
click at [1177, 209] on div "Mapping Delete Move to inbox Change to other View individual files File name Up…" at bounding box center [769, 344] width 1506 height 283
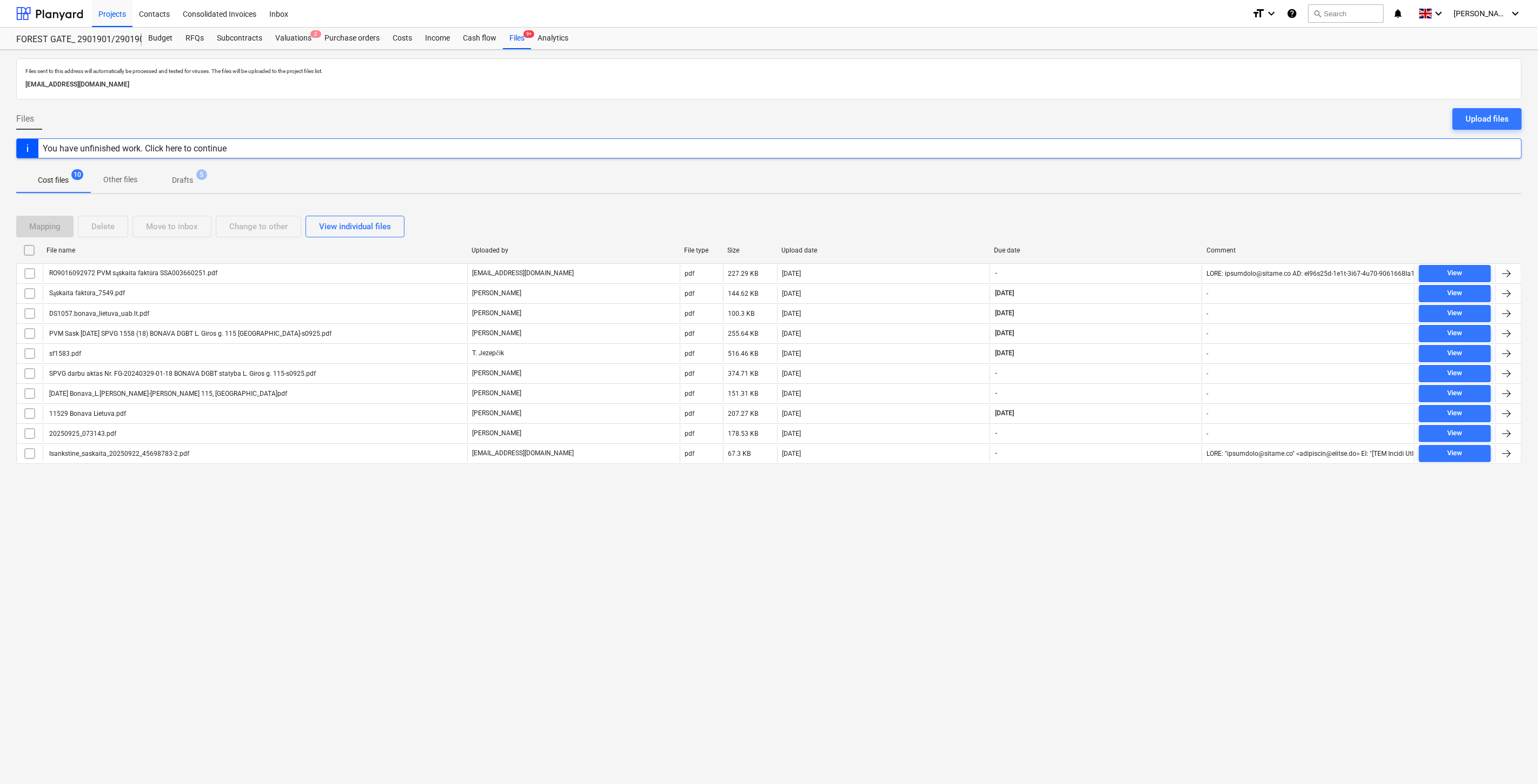
drag, startPoint x: 1109, startPoint y: 230, endPoint x: 1125, endPoint y: 219, distance: 19.4
click at [1110, 230] on div "Mapping Delete Move to inbox Change to other View individual files" at bounding box center [769, 226] width 1506 height 21
click at [1169, 200] on div "Files sent to this address will automatically be processed and tested for virus…" at bounding box center [769, 417] width 1538 height 734
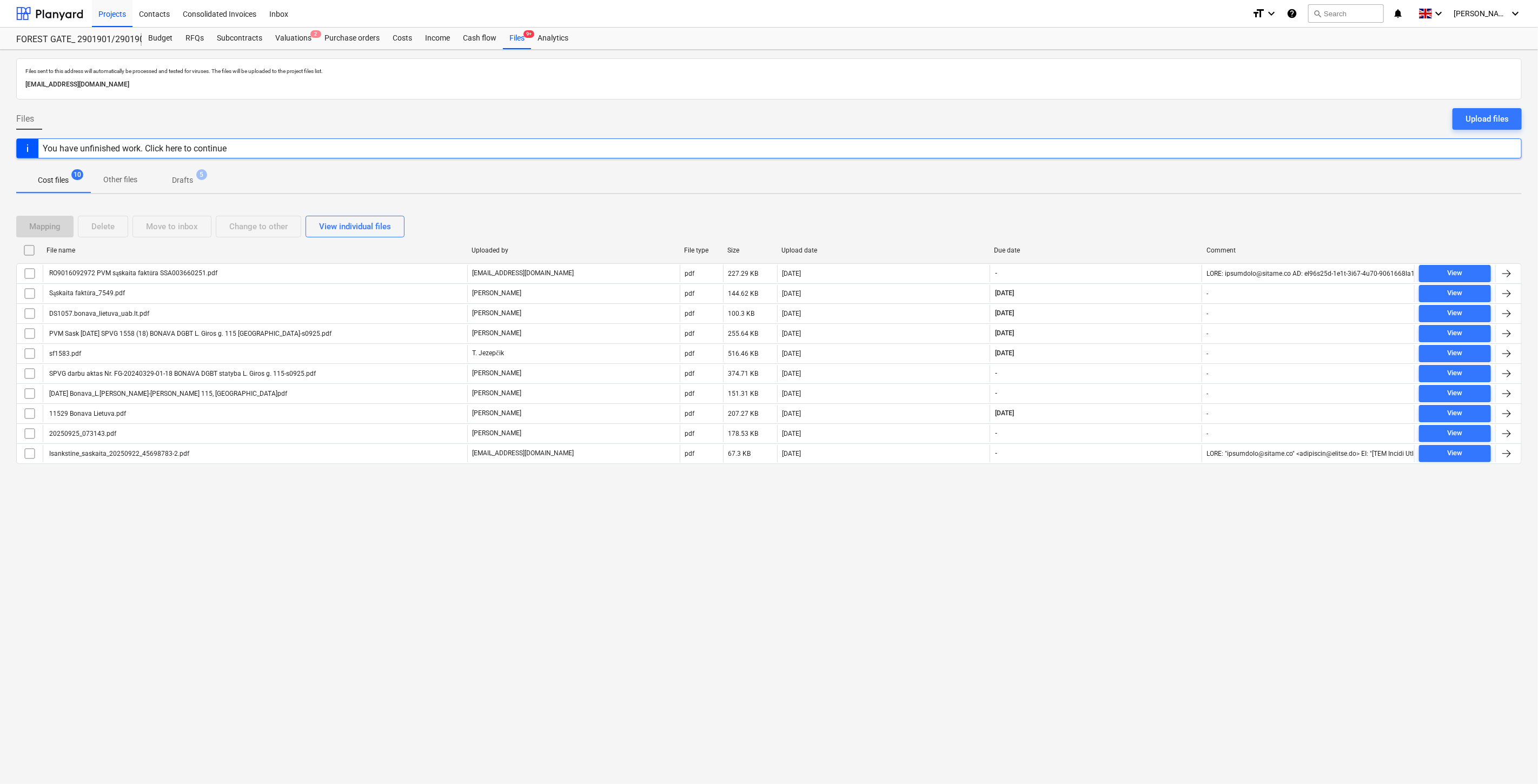
click at [1169, 200] on div "Files sent to this address will automatically be processed and tested for virus…" at bounding box center [769, 417] width 1538 height 734
drag, startPoint x: 289, startPoint y: 34, endPoint x: 291, endPoint y: 40, distance: 6.3
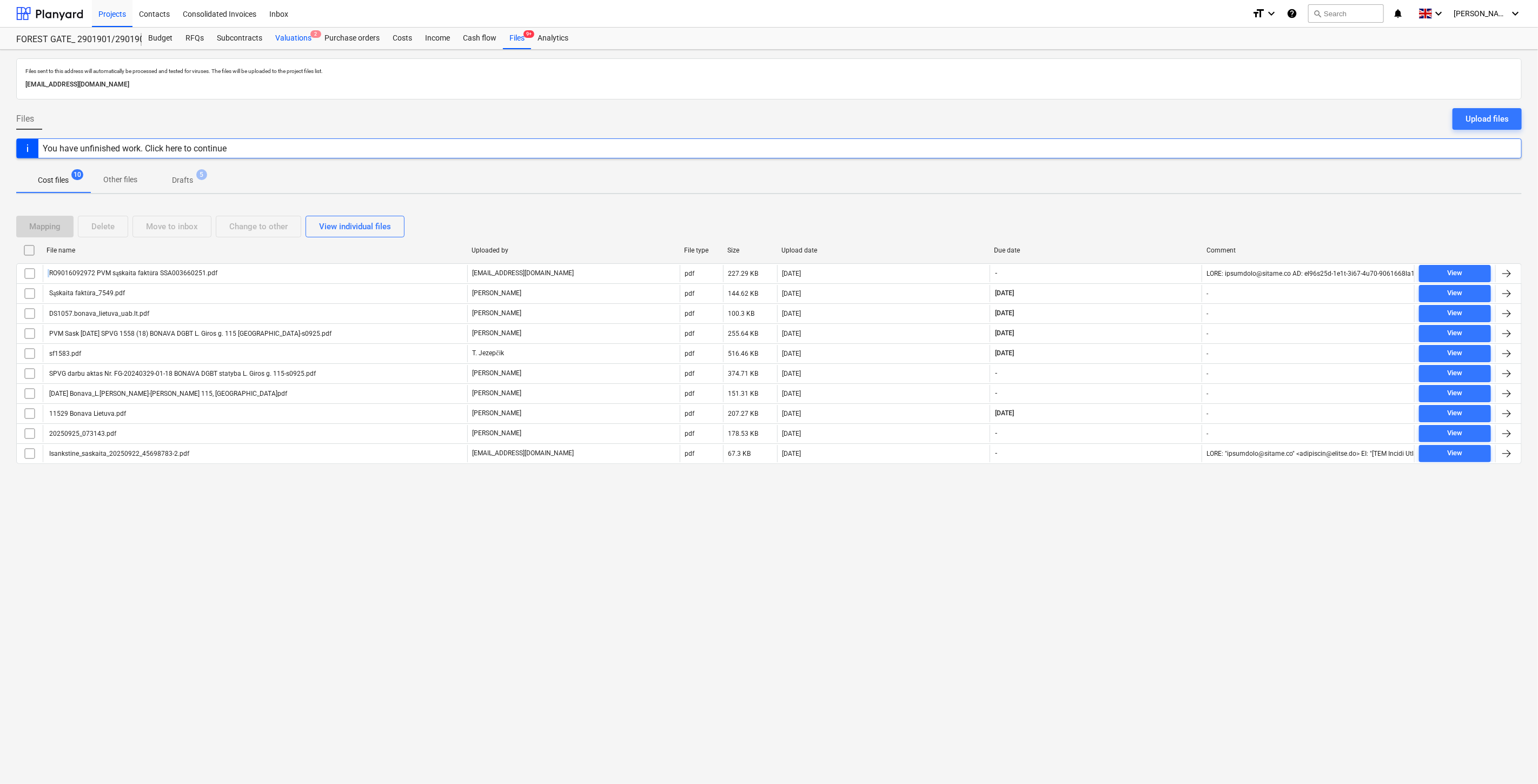
click at [289, 34] on div "Valuations 2" at bounding box center [293, 38] width 49 height 21
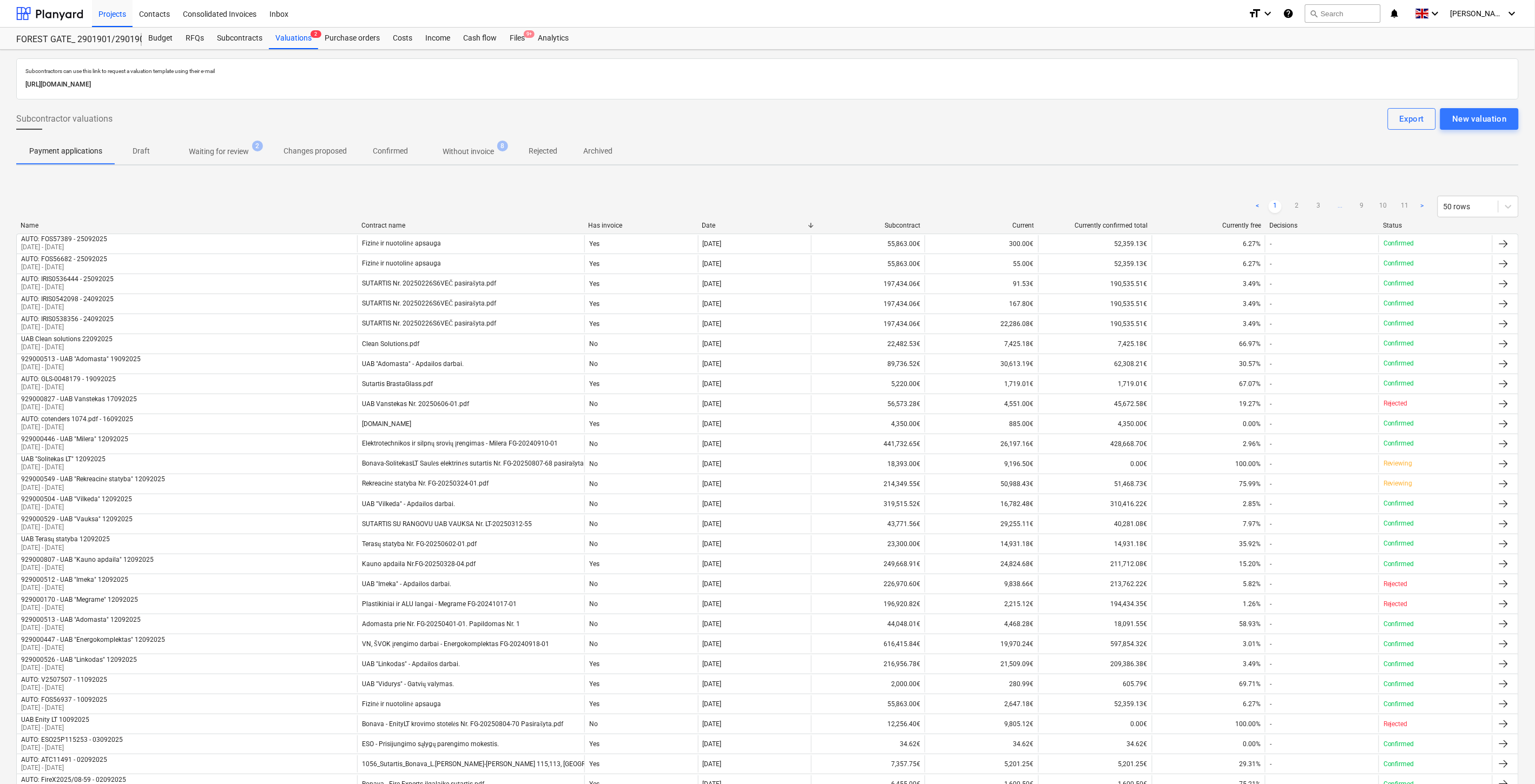
click at [221, 169] on div "Subcontractors can use this link to request a valuation template using their e-…" at bounding box center [767, 672] width 1502 height 1228
click at [233, 149] on p "Waiting for review" at bounding box center [219, 152] width 60 height 12
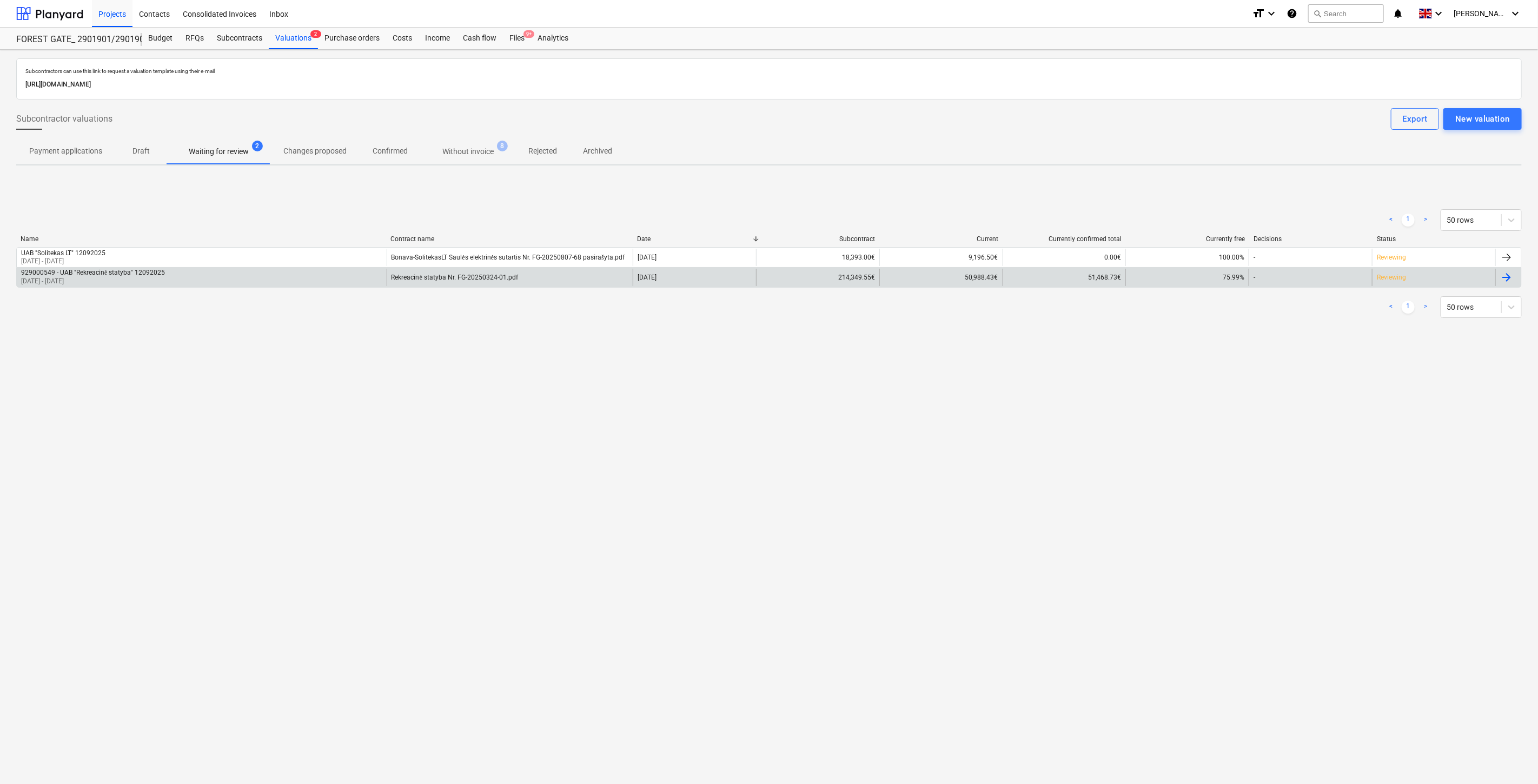
click at [344, 282] on div "929000549 - UAB "Rekreacinė statyba" 12092025 [DATE] - [DATE]" at bounding box center [201, 278] width 370 height 18
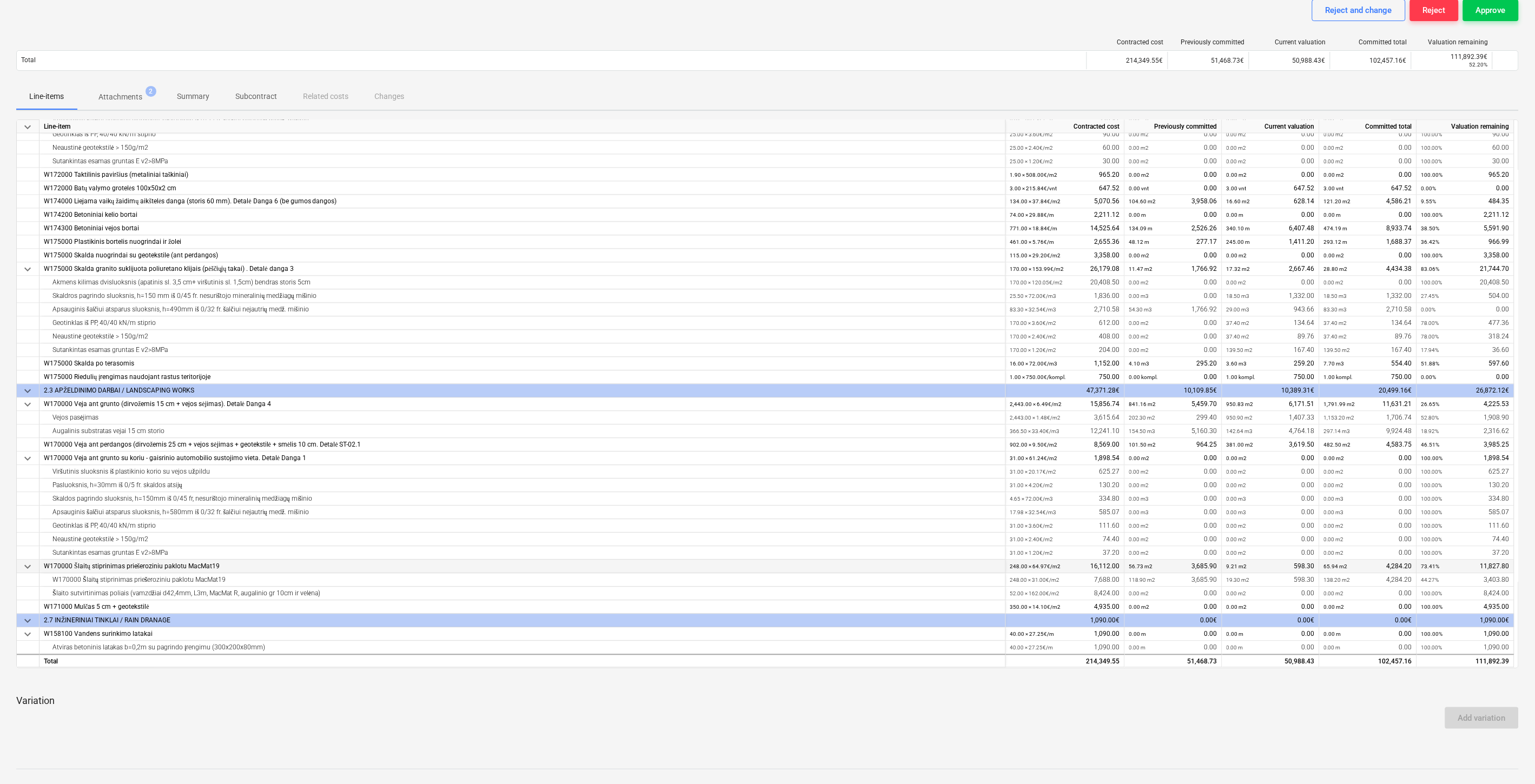
scroll to position [216, 0]
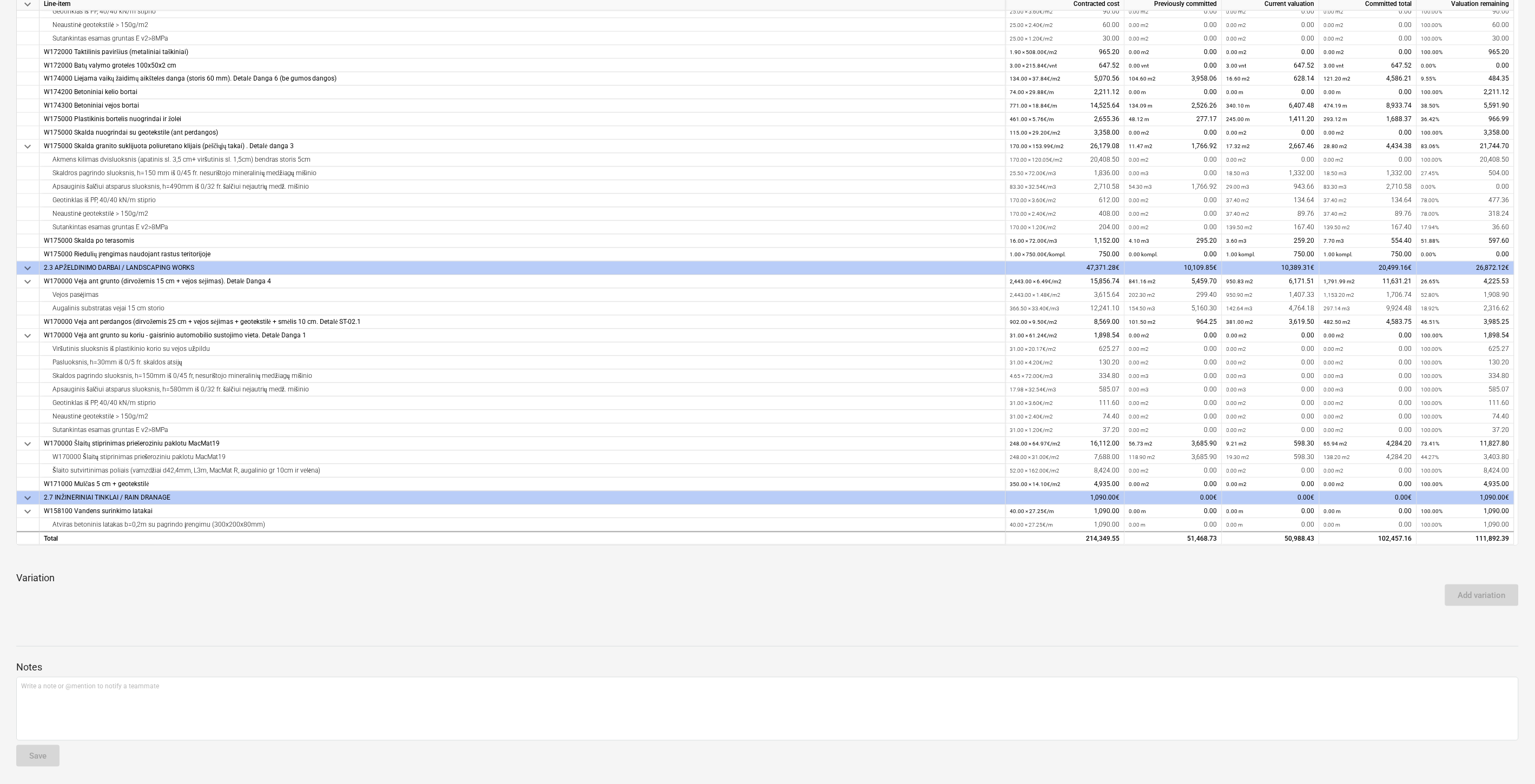
click at [1262, 588] on div "Add variation" at bounding box center [767, 595] width 1511 height 30
click at [1274, 576] on p "Variation" at bounding box center [767, 578] width 1502 height 13
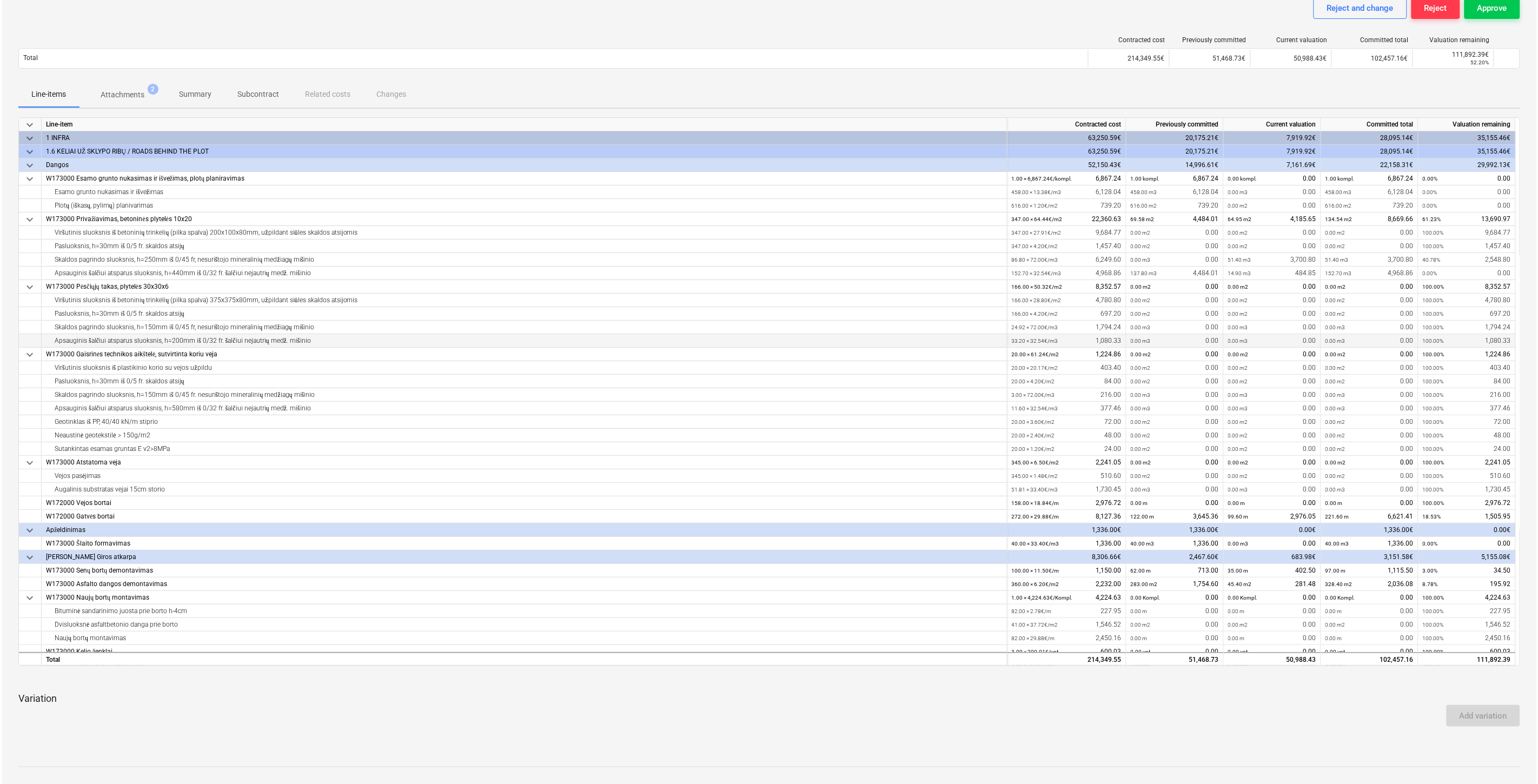
scroll to position [0, 0]
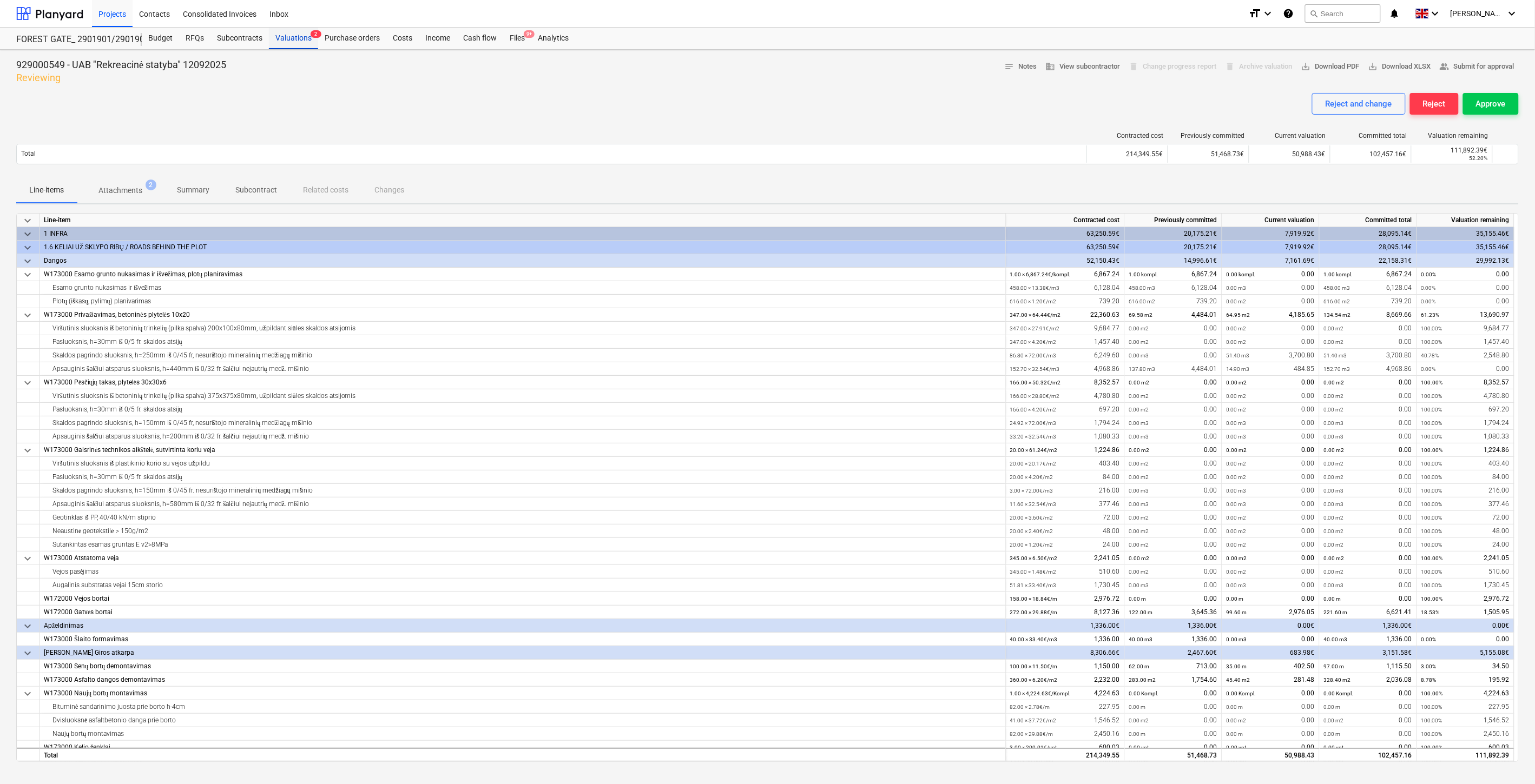
drag, startPoint x: 286, startPoint y: 34, endPoint x: 287, endPoint y: 40, distance: 6.1
click at [286, 34] on div "Valuations 2" at bounding box center [293, 38] width 49 height 21
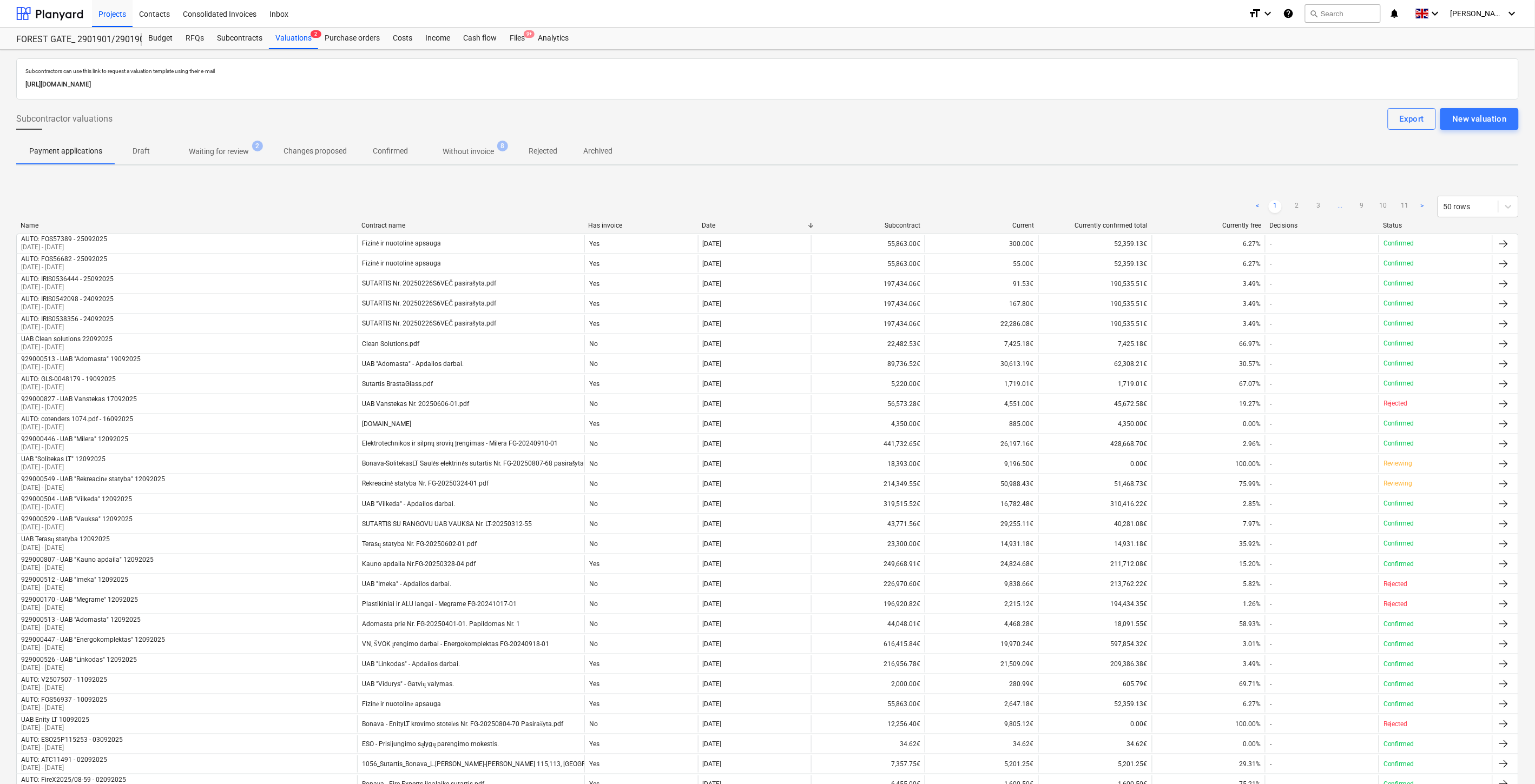
click at [242, 153] on p "Waiting for review" at bounding box center [219, 152] width 60 height 12
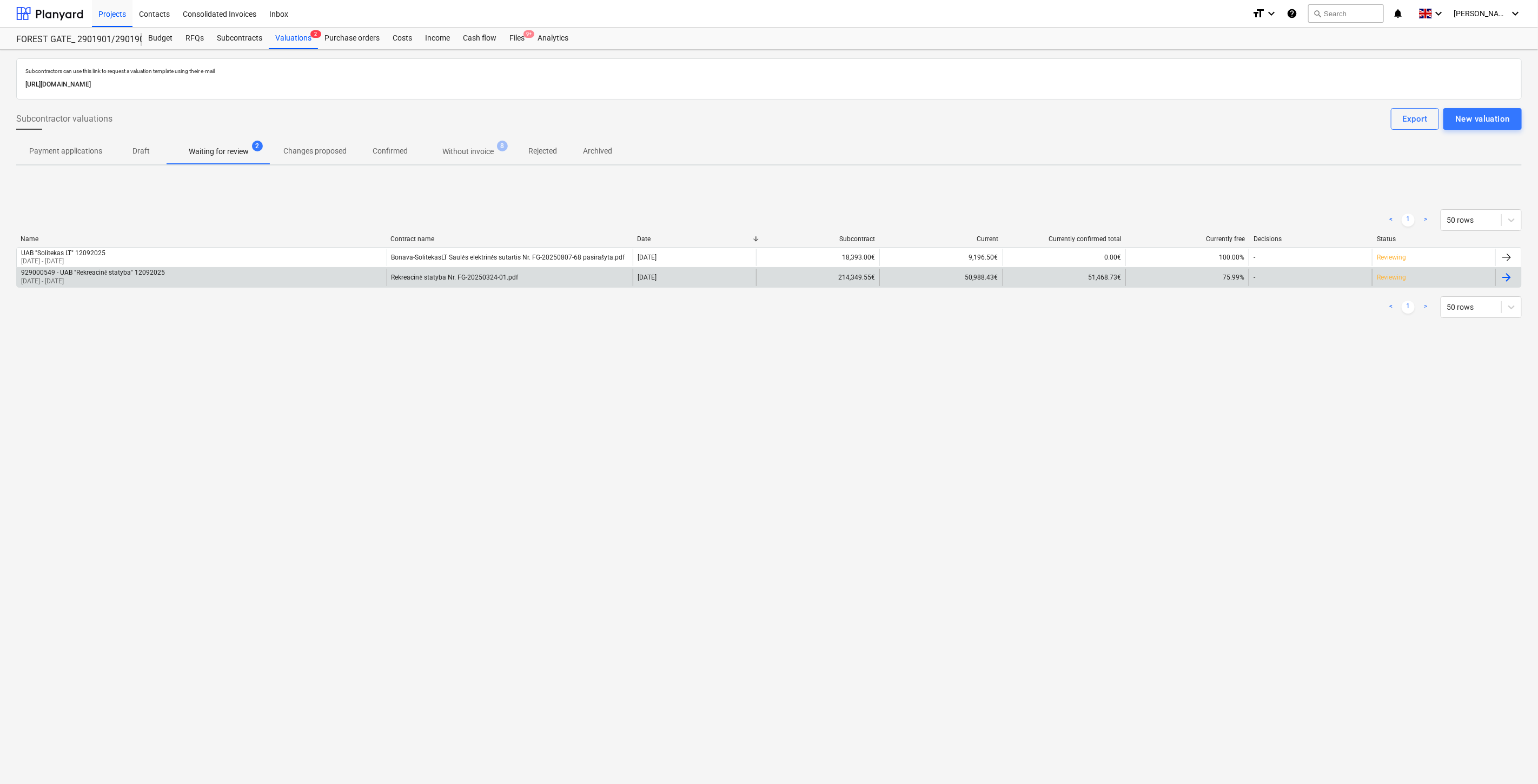
click at [550, 277] on div "Rekreacinė statyba Nr. FG-20250324-01.pdf" at bounding box center [510, 278] width 247 height 18
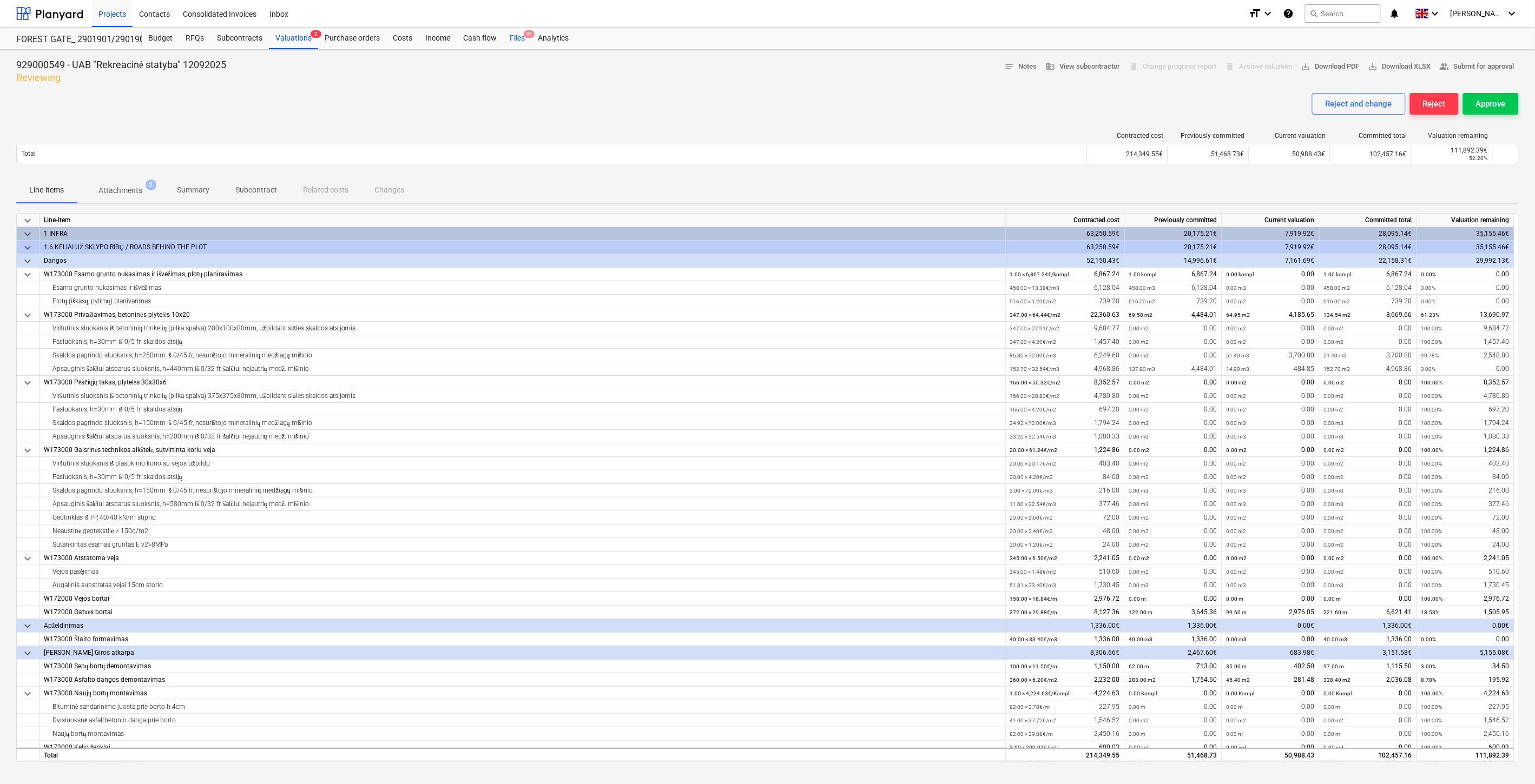
click at [511, 39] on div "Files 9+" at bounding box center [517, 38] width 28 height 21
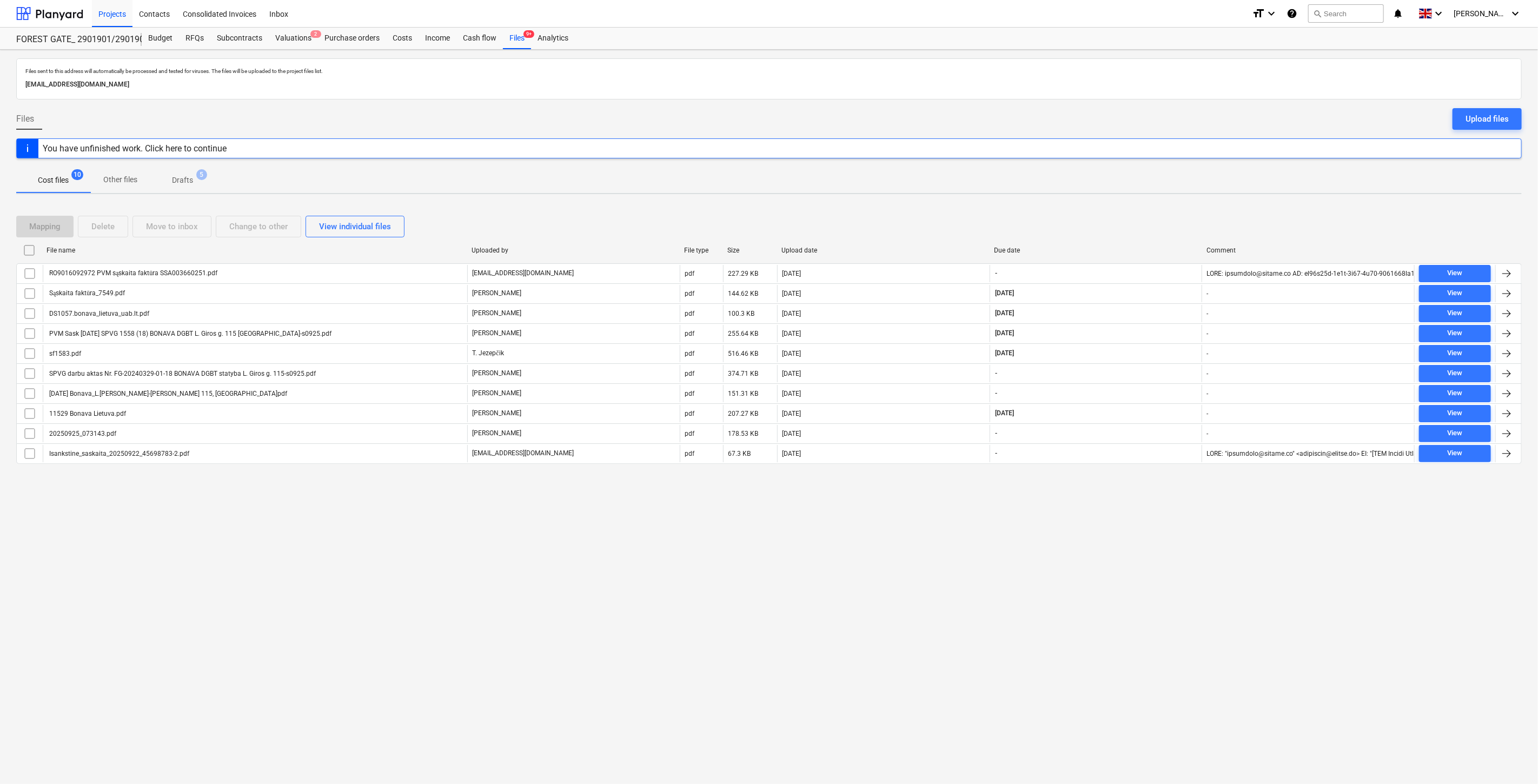
click at [1115, 598] on div "Files sent to this address will automatically be processed and tested for virus…" at bounding box center [769, 417] width 1538 height 734
click at [1128, 583] on div "Files sent to this address will automatically be processed and tested for virus…" at bounding box center [769, 417] width 1538 height 734
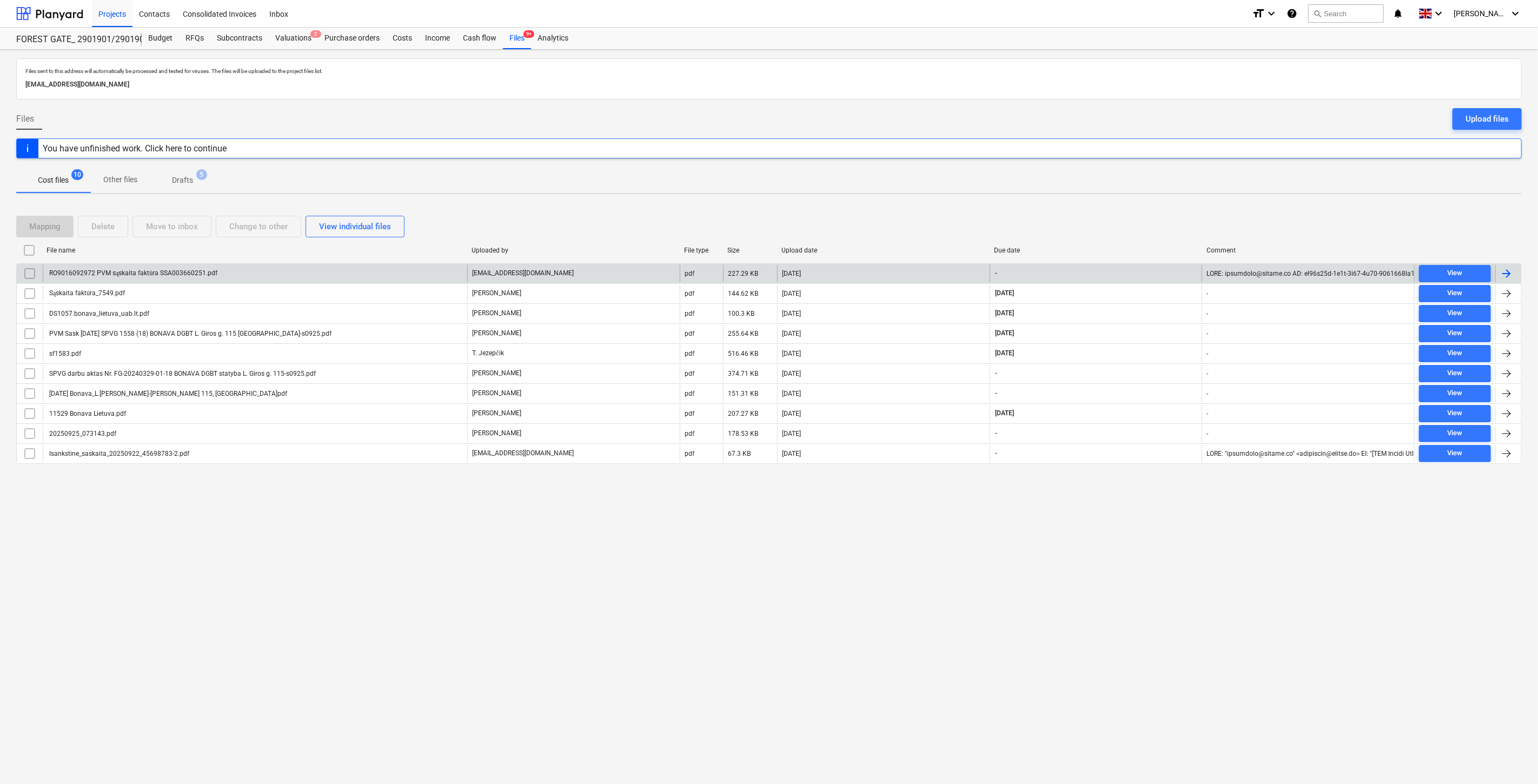
click at [586, 275] on div "[EMAIL_ADDRESS][DOMAIN_NAME]" at bounding box center [574, 274] width 213 height 18
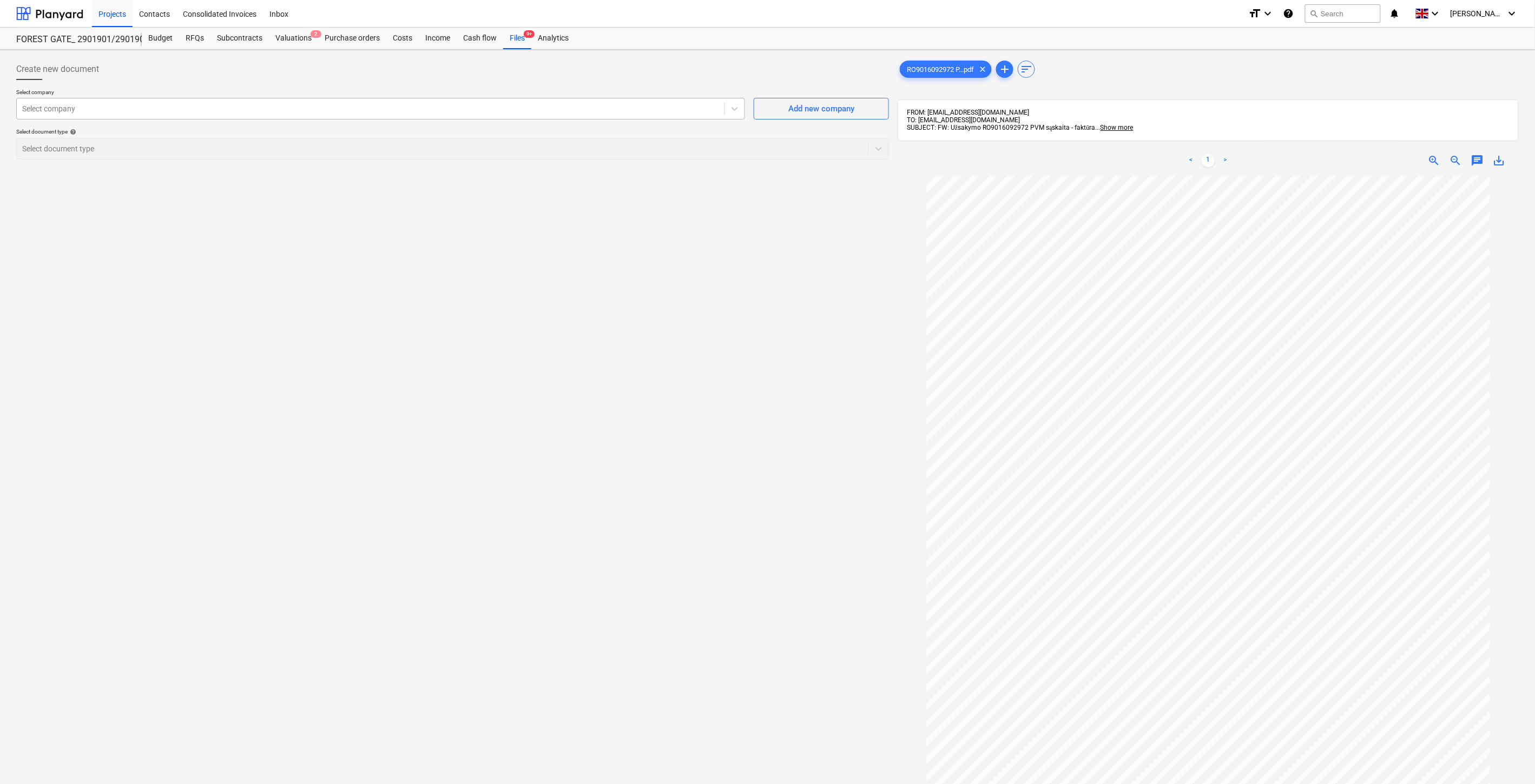
click at [619, 105] on div at bounding box center [370, 108] width 697 height 11
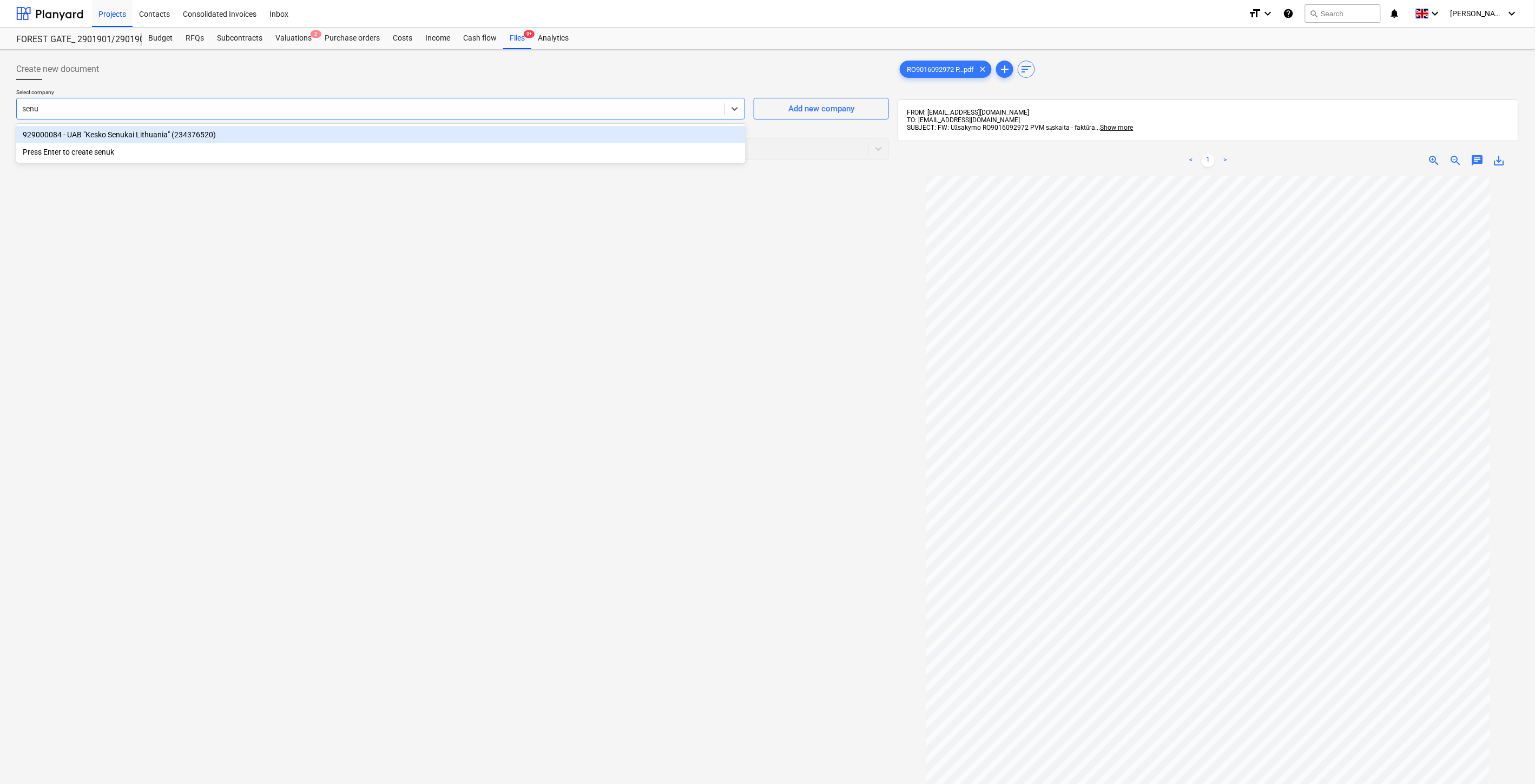
type input "senuk"
click at [466, 141] on div "929000084 - UAB "Kesko Senukai Lithuania" (234376520)" at bounding box center [381, 135] width 729 height 18
click at [236, 147] on div at bounding box center [443, 149] width 841 height 11
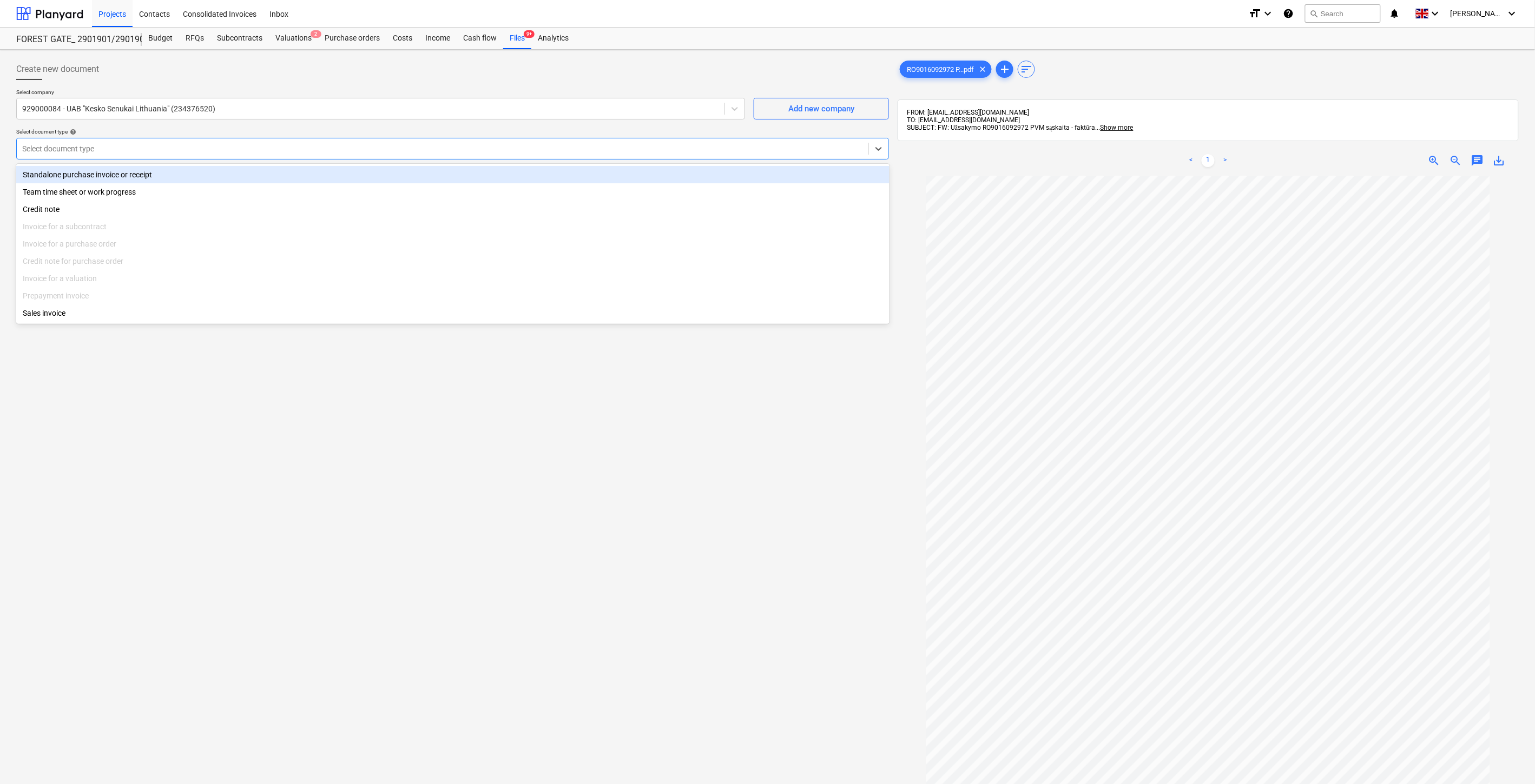
click at [206, 171] on div "Standalone purchase invoice or receipt" at bounding box center [453, 175] width 873 height 18
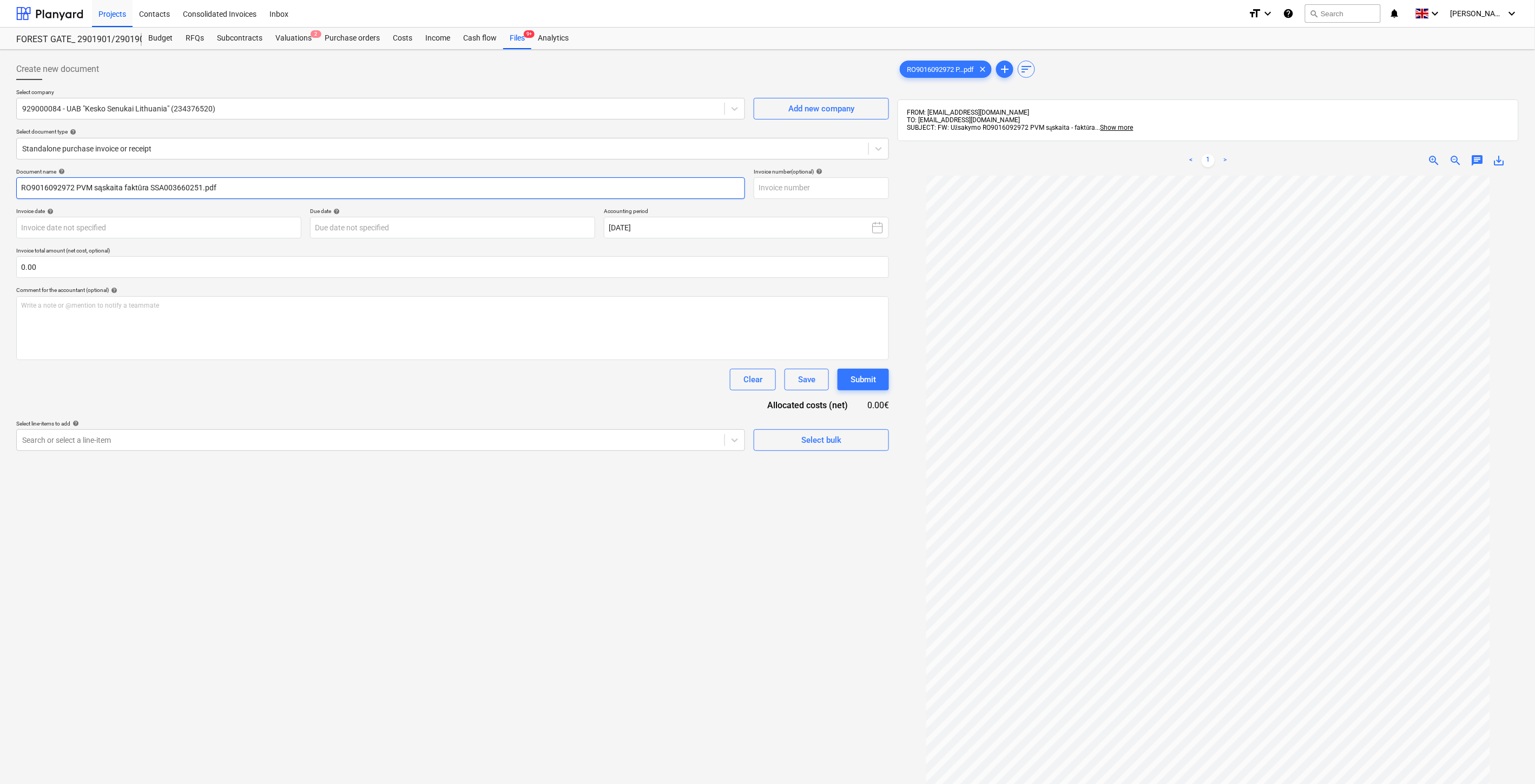
drag, startPoint x: 199, startPoint y: 186, endPoint x: 151, endPoint y: 188, distance: 48.0
click at [151, 188] on input "RO9016092972 PVM sąskaita faktūra SSA003660251.pdf" at bounding box center [380, 188] width 728 height 21
click at [789, 192] on input "text" at bounding box center [821, 188] width 135 height 21
paste input "SSA003660251"
type input "SSA003660251"
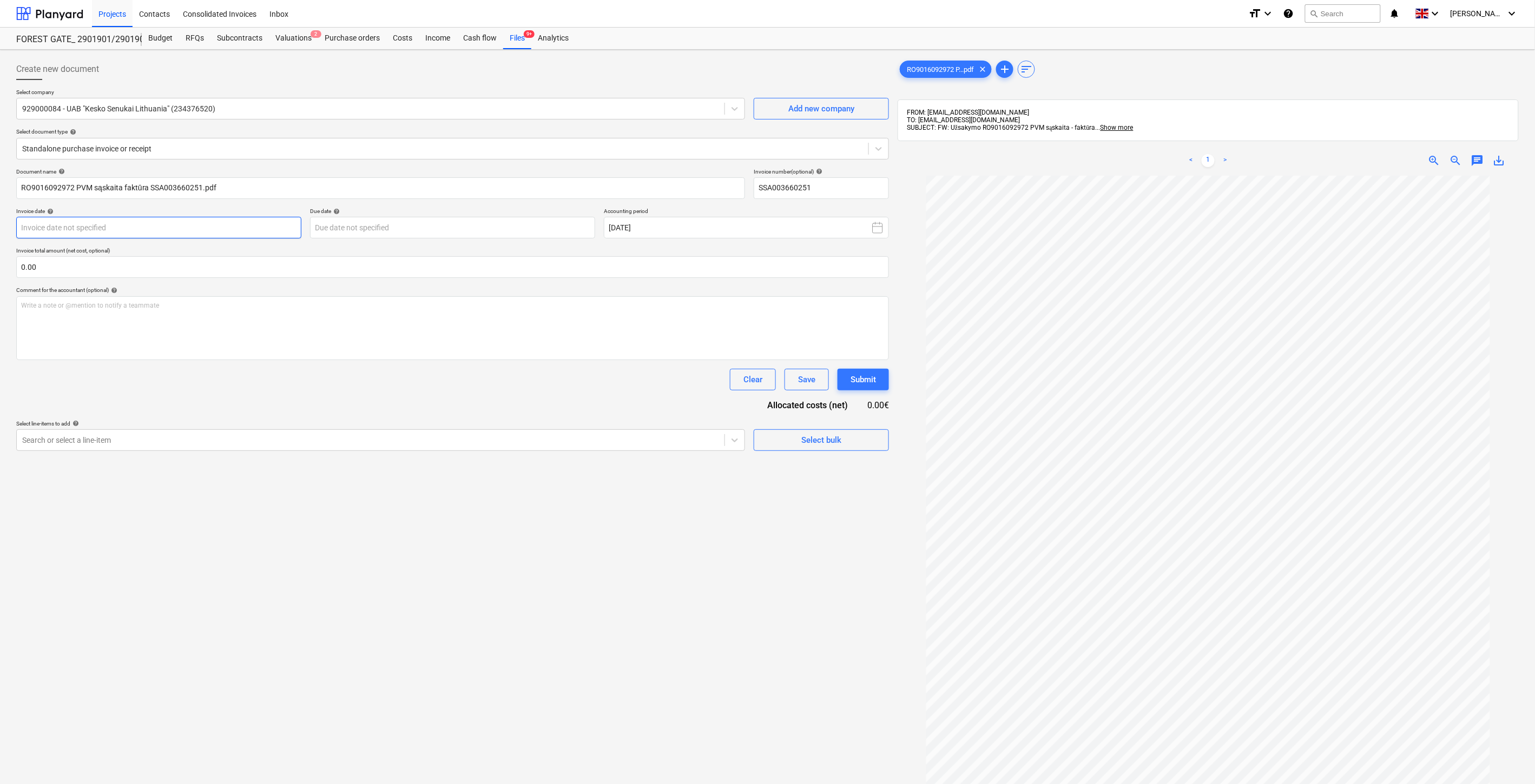
click at [191, 233] on body "Projects Contacts Consolidated Invoices Inbox format_size keyboard_arrow_down h…" at bounding box center [768, 392] width 1535 height 784
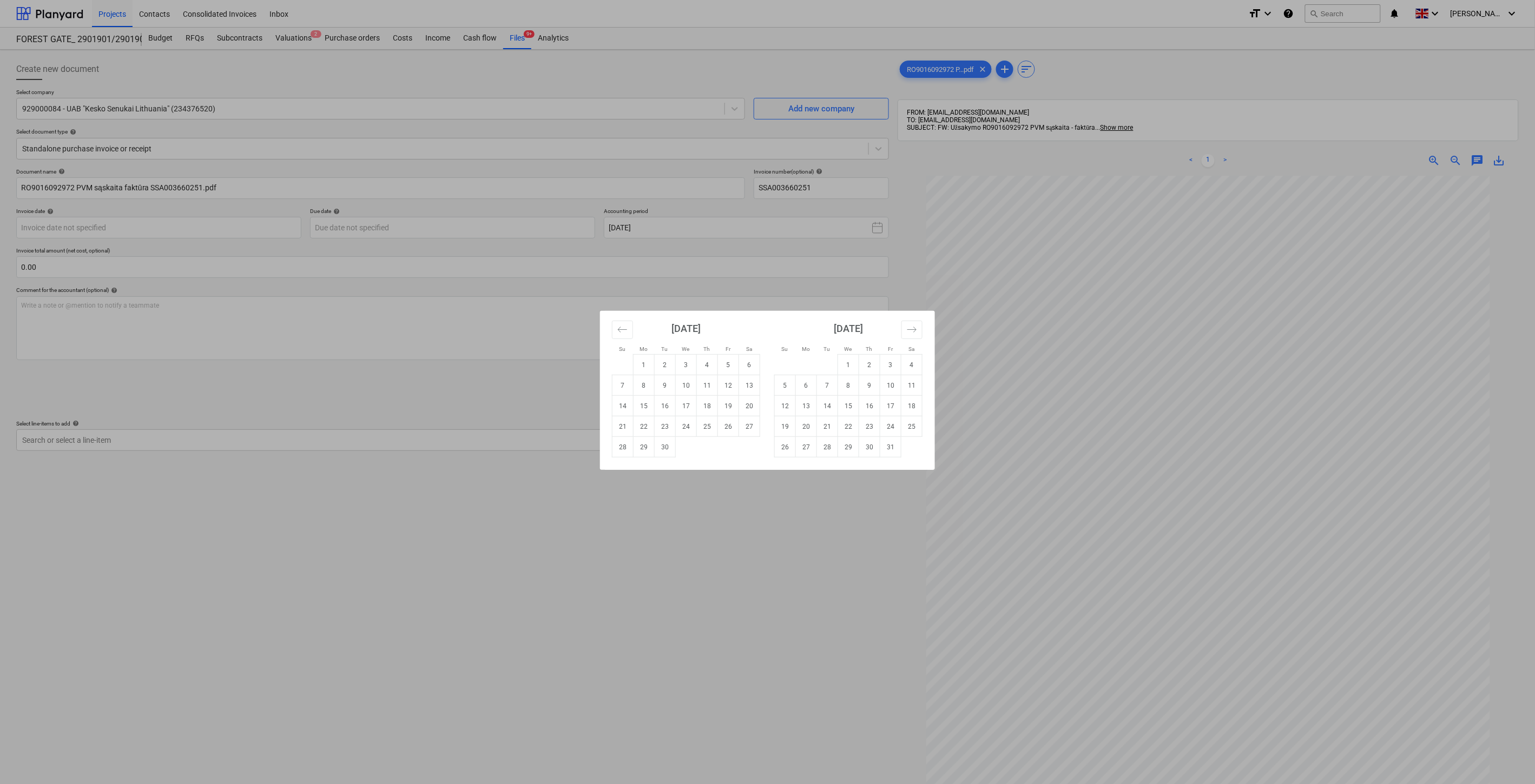
drag, startPoint x: 727, startPoint y: 424, endPoint x: 728, endPoint y: 413, distance: 11.0
click at [728, 423] on td "26" at bounding box center [728, 427] width 21 height 20
type input "[DATE]"
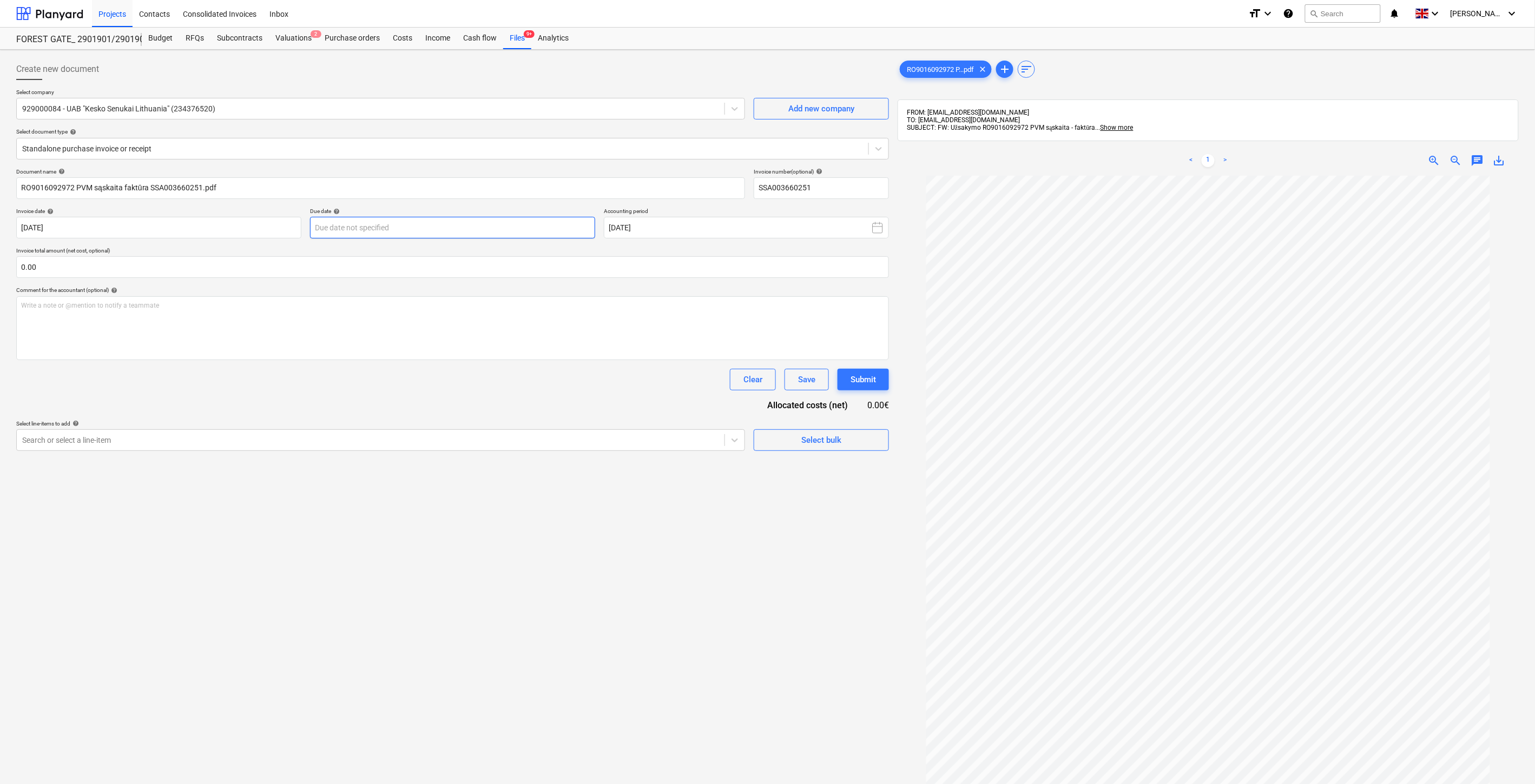
click at [403, 230] on body "Projects Contacts Consolidated Invoices Inbox format_size keyboard_arrow_down h…" at bounding box center [768, 392] width 1535 height 784
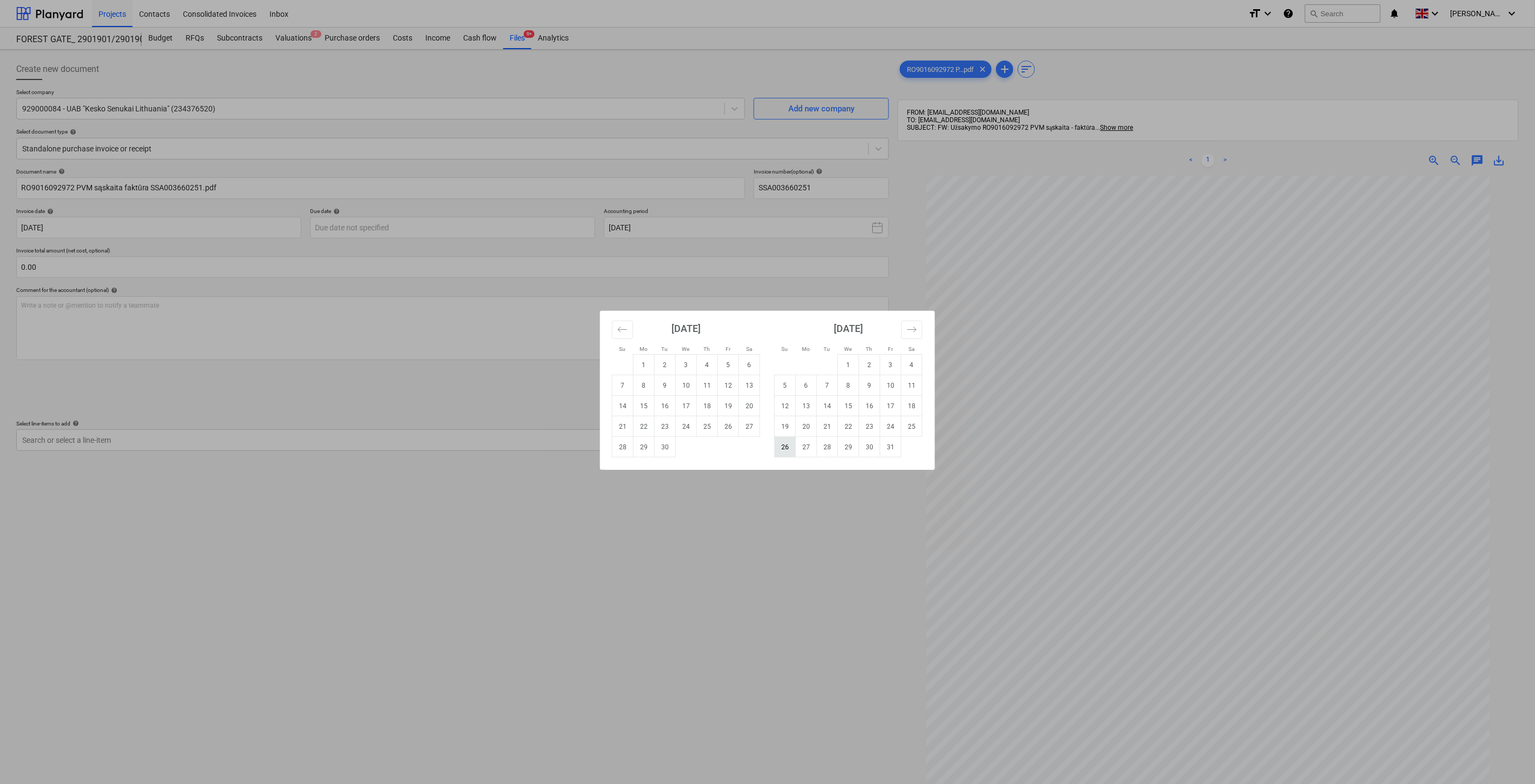
click at [782, 446] on td "26" at bounding box center [785, 447] width 21 height 20
type input "[DATE]"
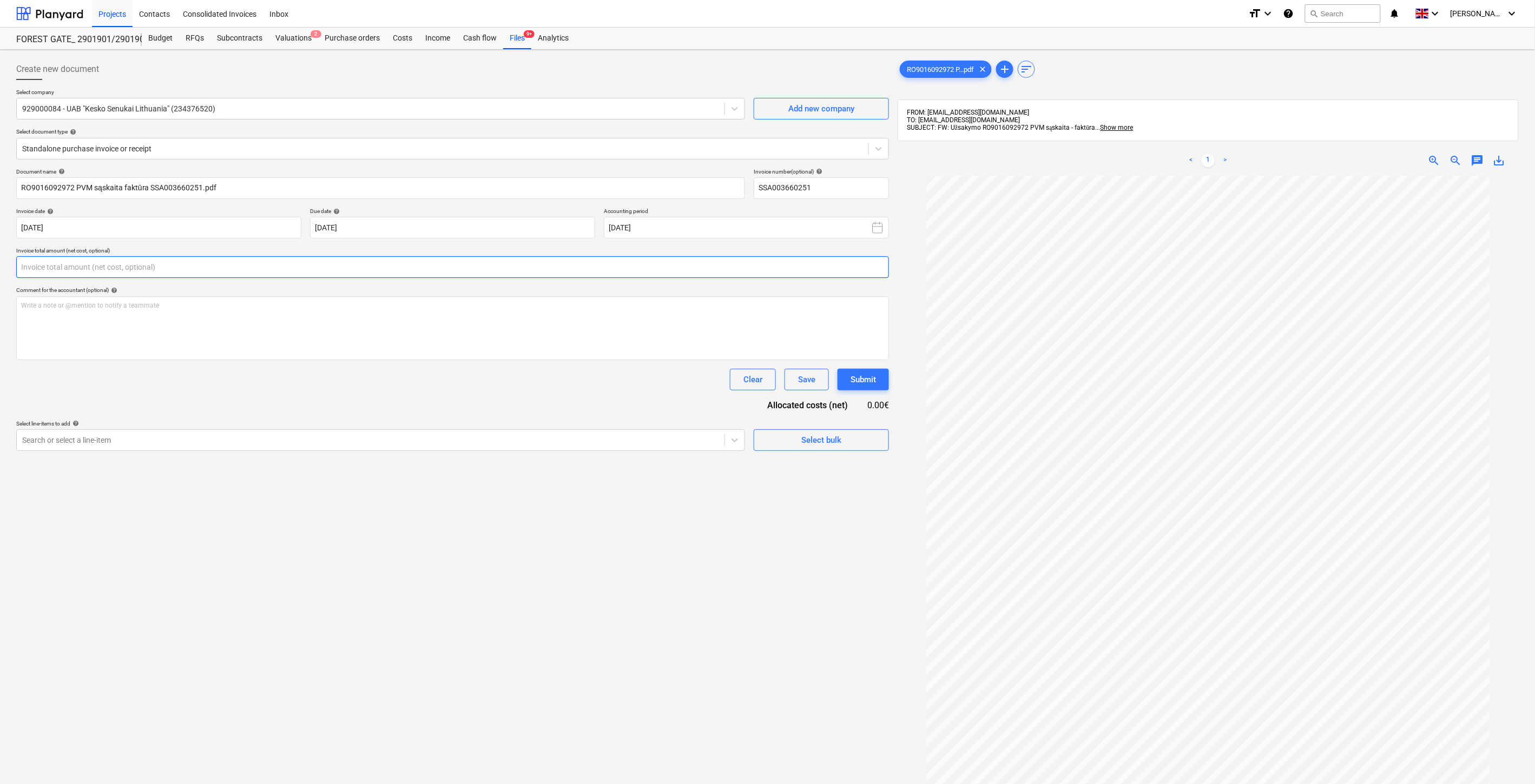
click at [429, 263] on input "text" at bounding box center [453, 267] width 873 height 21
type input "17.38"
drag, startPoint x: 375, startPoint y: 393, endPoint x: 391, endPoint y: 462, distance: 70.8
click at [375, 394] on div "Document name help RO9016092972 PVM sąskaita faktūra SSA003660251.pdf Invoice n…" at bounding box center [453, 323] width 873 height 310
click at [392, 463] on div at bounding box center [370, 467] width 697 height 11
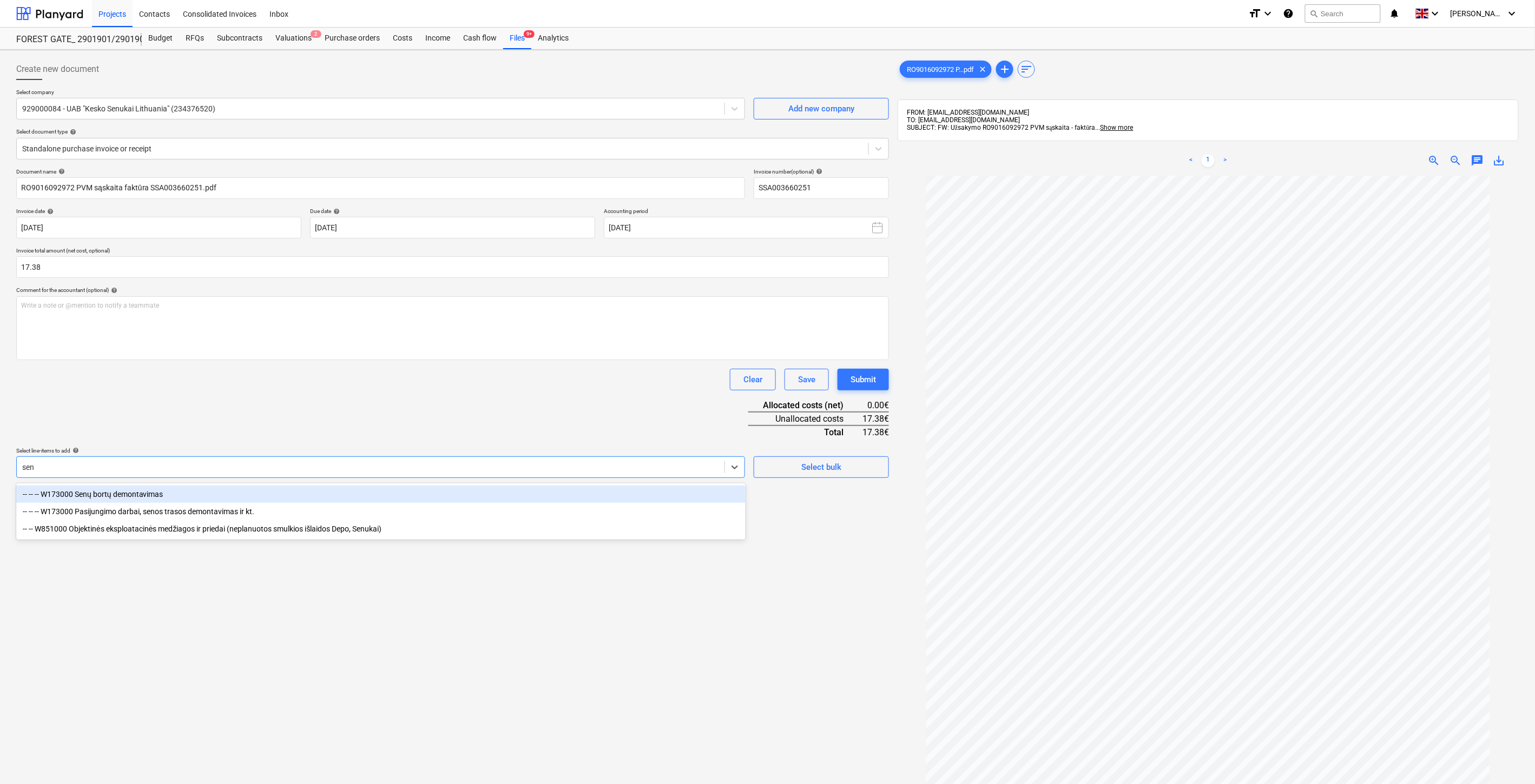
type input "senu"
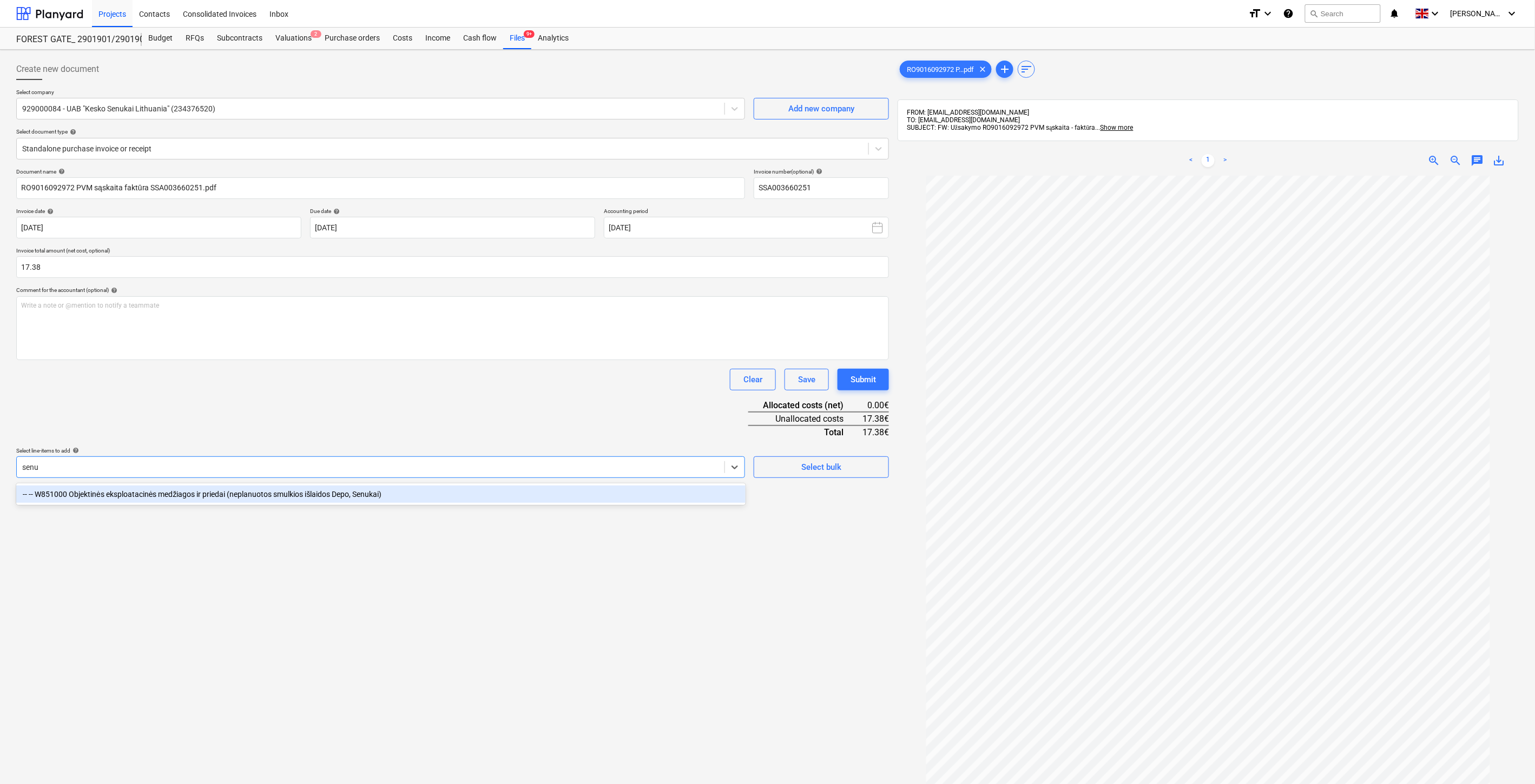
click at [386, 494] on div "-- -- W851000 Objektinės eksploatacinės medžiagos ir priedai (neplanuotos smulk…" at bounding box center [381, 495] width 729 height 18
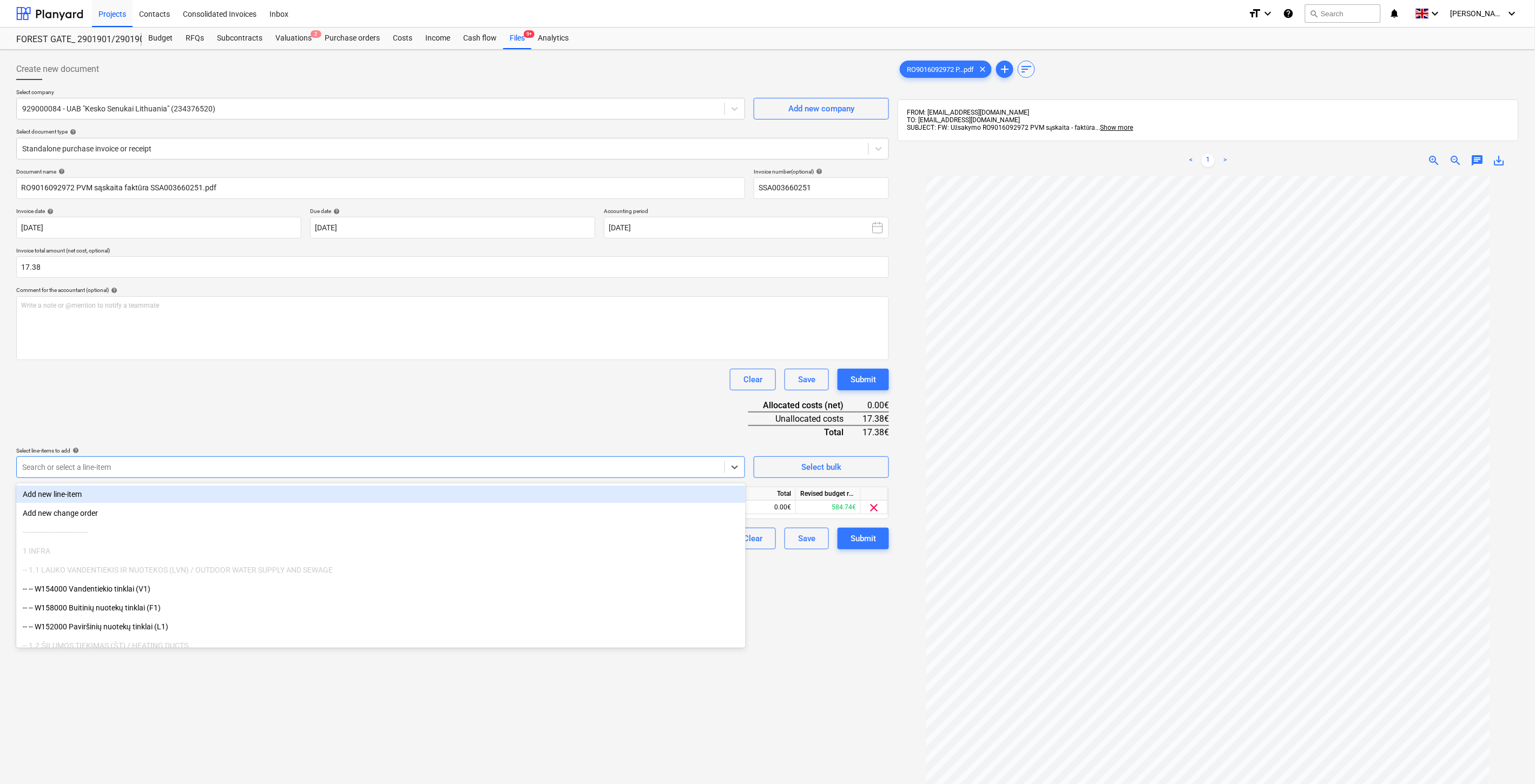
drag, startPoint x: 421, startPoint y: 435, endPoint x: 563, endPoint y: 496, distance: 154.5
click at [421, 435] on div "Document name help RO9016092972 PVM sąskaita faktūra SSA003660251.pdf Invoice n…" at bounding box center [453, 359] width 873 height 381
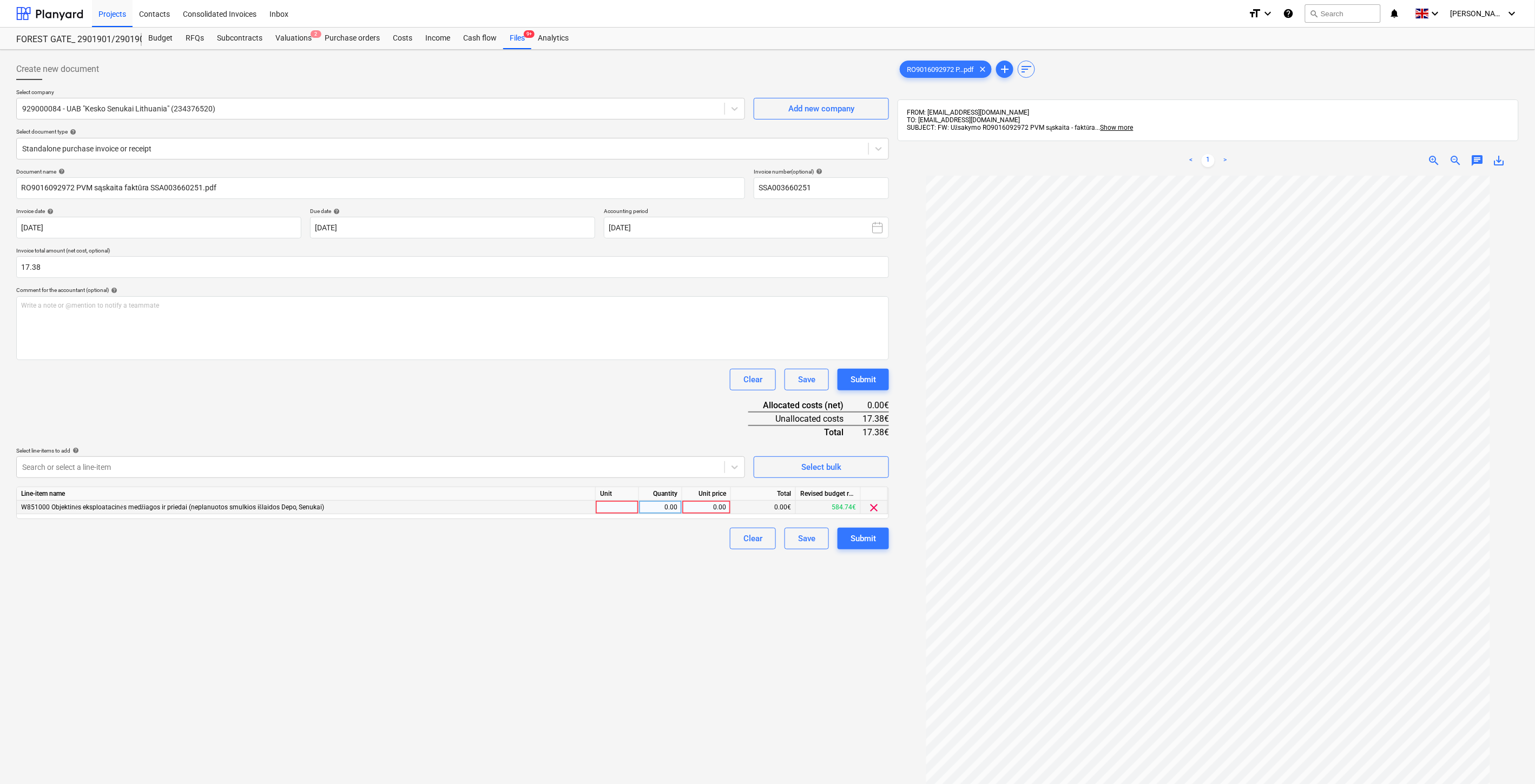
click at [615, 510] on div at bounding box center [617, 507] width 43 height 13
type input "1"
drag, startPoint x: 651, startPoint y: 510, endPoint x: 710, endPoint y: 511, distance: 59.0
click at [652, 510] on div "0.00" at bounding box center [660, 507] width 34 height 13
click at [720, 511] on div "0.00" at bounding box center [706, 507] width 40 height 13
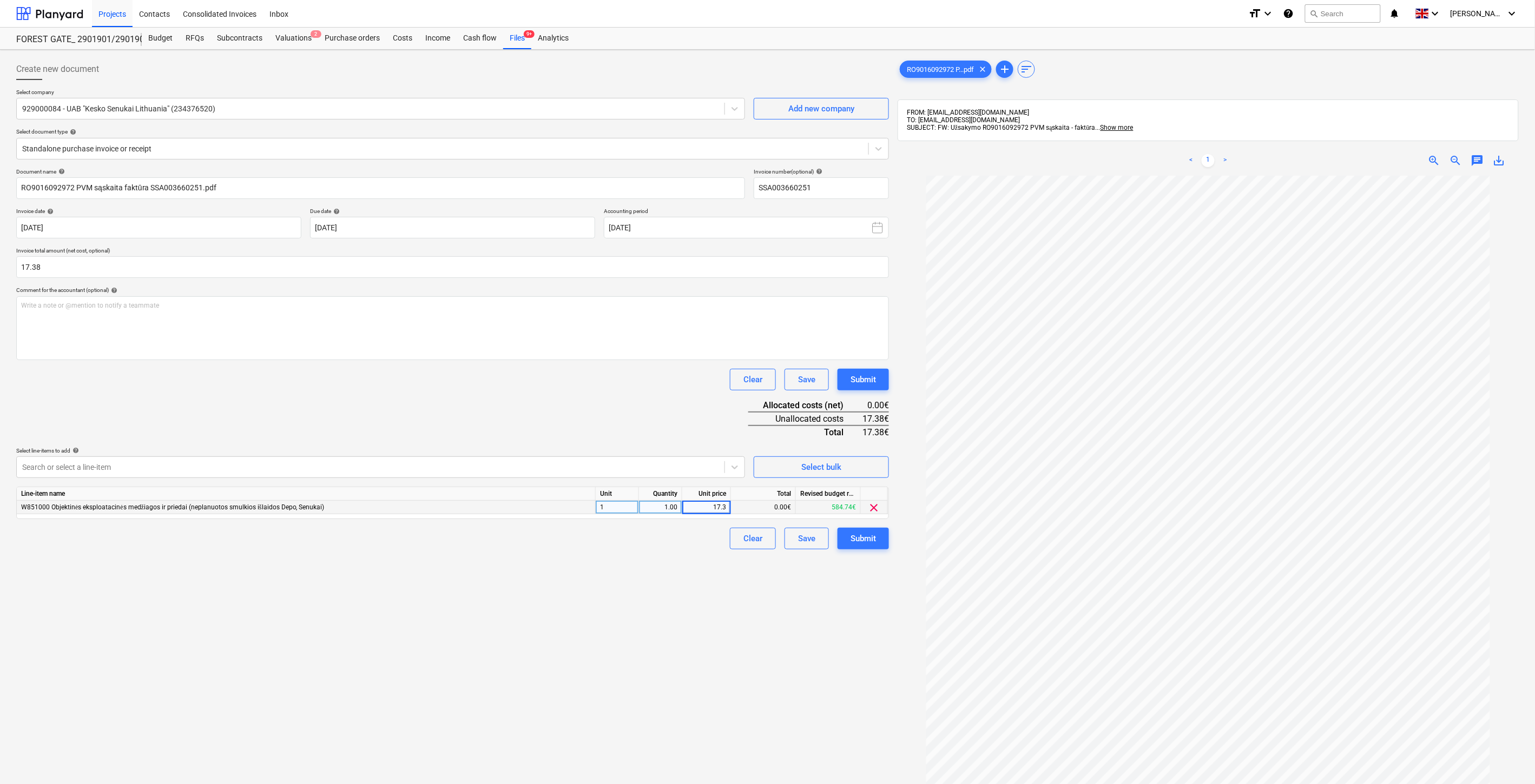
type input "17.38"
click at [709, 405] on div "Document name help RO9016092972 PVM sąskaita faktūra SSA003660251.pdf Invoice n…" at bounding box center [453, 359] width 873 height 381
click at [807, 543] on div "Save" at bounding box center [807, 538] width 18 height 14
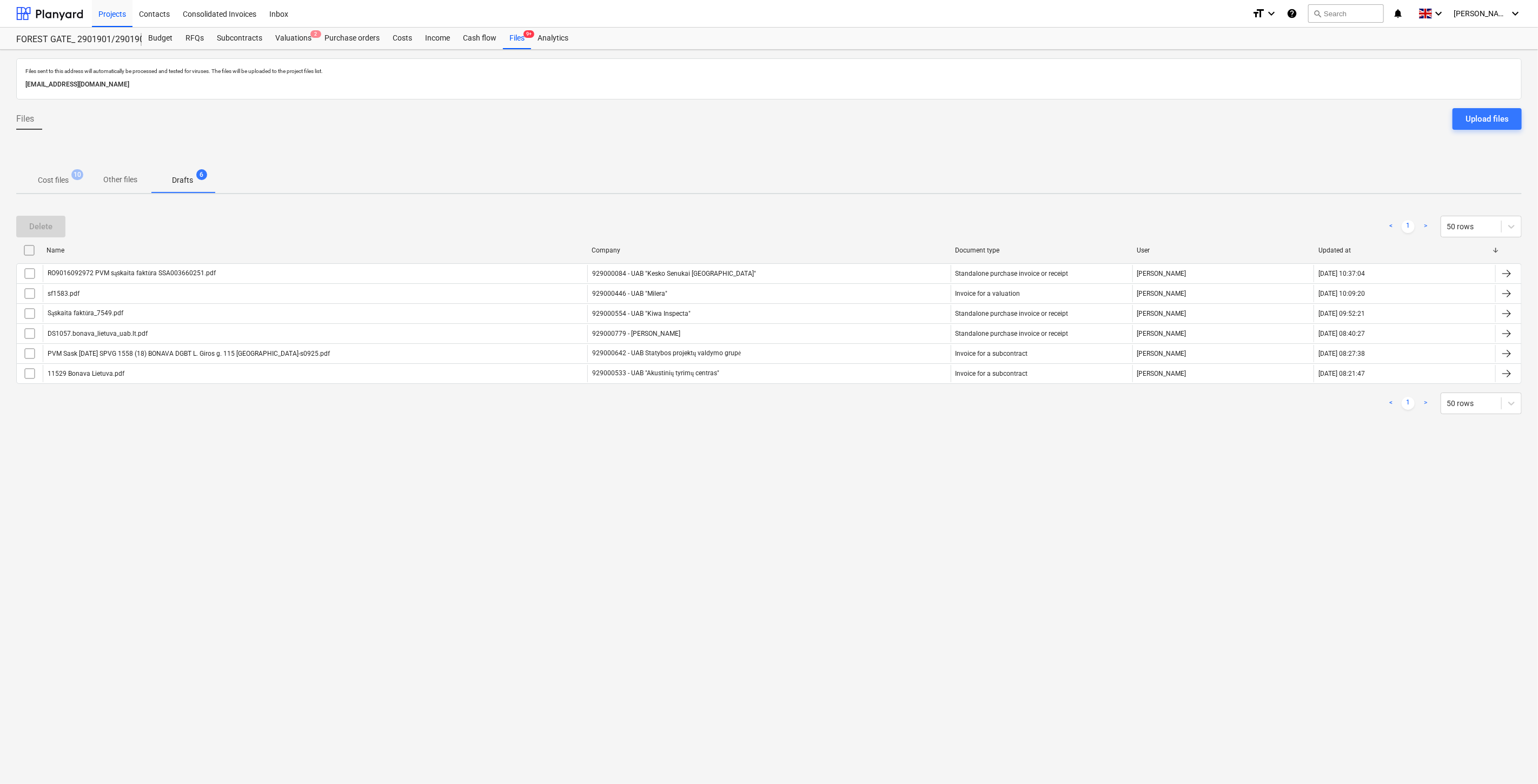
click at [62, 178] on p "Cost files" at bounding box center [53, 180] width 31 height 12
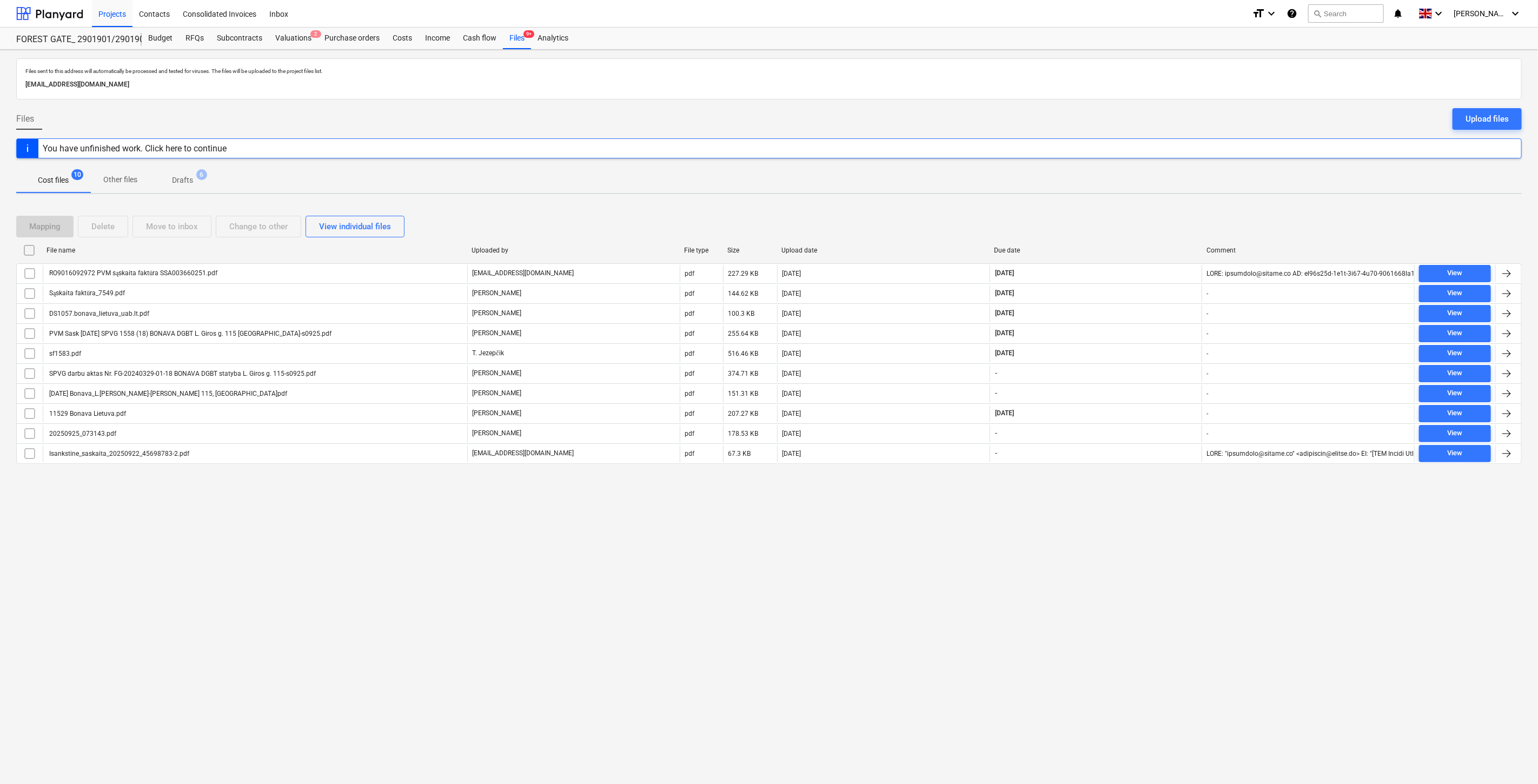
click at [1176, 219] on div "Mapping Delete Move to inbox Change to other View individual files" at bounding box center [769, 226] width 1506 height 21
click at [1179, 209] on div "Mapping Delete Move to inbox Change to other View individual files File name Up…" at bounding box center [769, 344] width 1506 height 283
drag, startPoint x: 1061, startPoint y: 555, endPoint x: 1089, endPoint y: 537, distance: 33.3
click at [1062, 555] on div "Files sent to this address will automatically be processed and tested for virus…" at bounding box center [769, 417] width 1538 height 734
click at [1089, 537] on div "Files sent to this address will automatically be processed and tested for virus…" at bounding box center [769, 417] width 1538 height 734
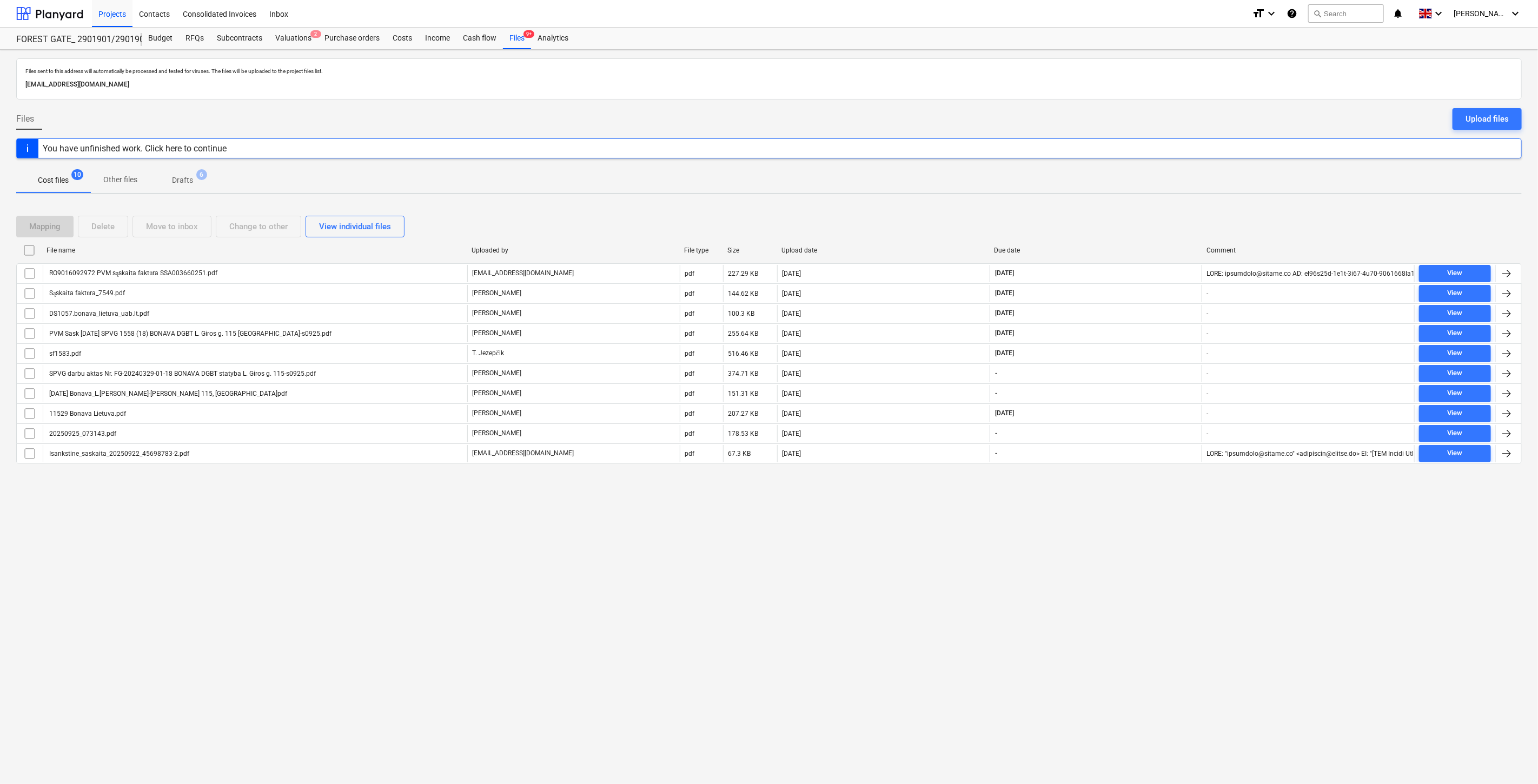
drag, startPoint x: 1105, startPoint y: 242, endPoint x: 1314, endPoint y: 152, distance: 227.6
click at [1314, 152] on div "Files sent to this address will automatically be processed and tested for virus…" at bounding box center [769, 417] width 1538 height 734
click at [1142, 213] on div "Mapping Delete Move to inbox Change to other View individual files" at bounding box center [769, 226] width 1506 height 30
click at [1155, 207] on div "Mapping Delete Move to inbox Change to other View individual files File name Up…" at bounding box center [769, 344] width 1506 height 283
drag, startPoint x: 1142, startPoint y: 220, endPoint x: 1157, endPoint y: 213, distance: 16.6
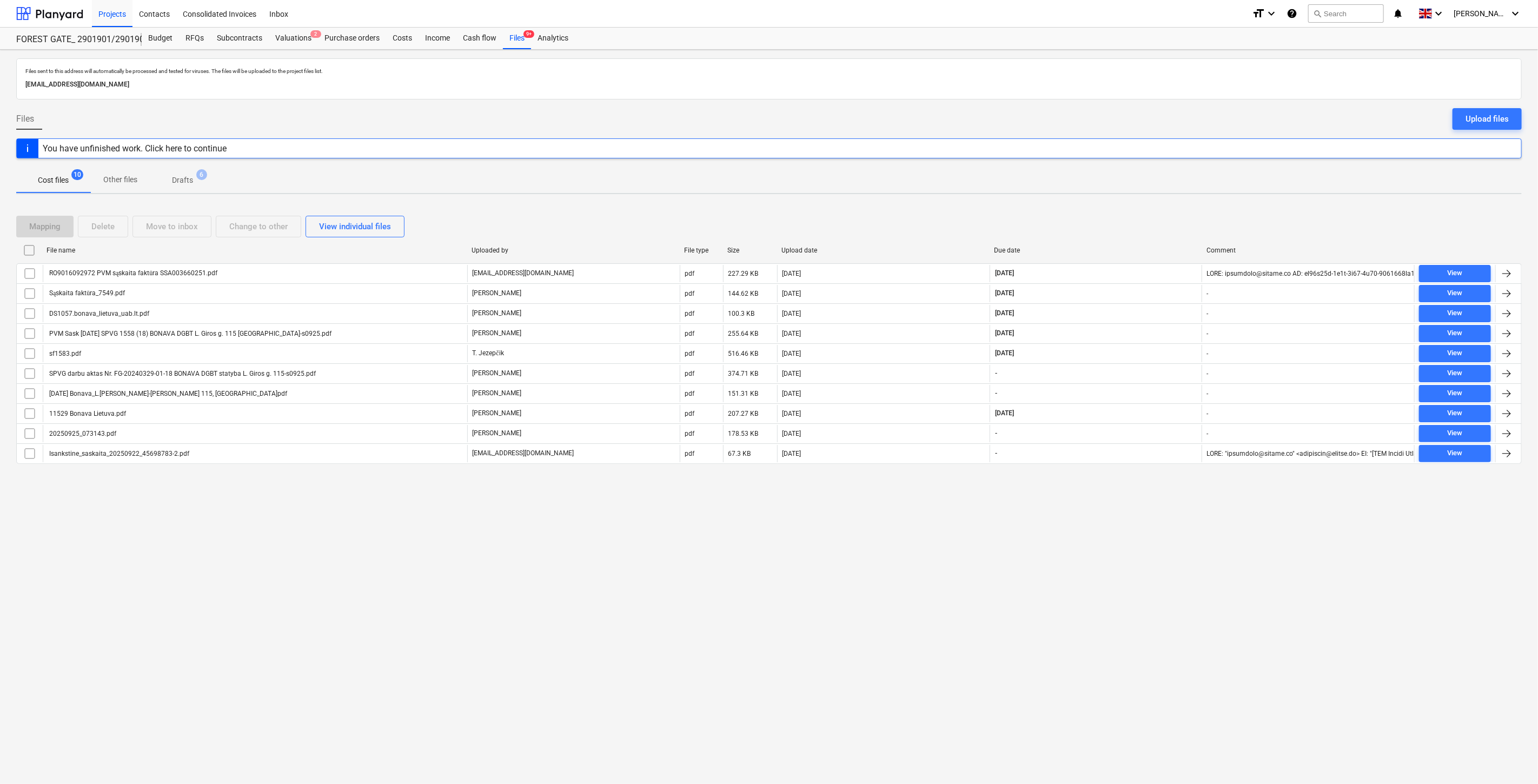
click at [1147, 218] on div "Mapping Delete Move to inbox Change to other View individual files" at bounding box center [769, 226] width 1506 height 21
click at [1157, 213] on div "Mapping Delete Move to inbox Change to other View individual files" at bounding box center [769, 226] width 1506 height 30
click at [1108, 220] on div "Mapping Delete Move to inbox Change to other View individual files" at bounding box center [769, 226] width 1506 height 21
drag, startPoint x: 1127, startPoint y: 213, endPoint x: 917, endPoint y: 232, distance: 210.9
click at [1122, 213] on div "Mapping Delete Move to inbox Change to other View individual files" at bounding box center [769, 226] width 1506 height 30
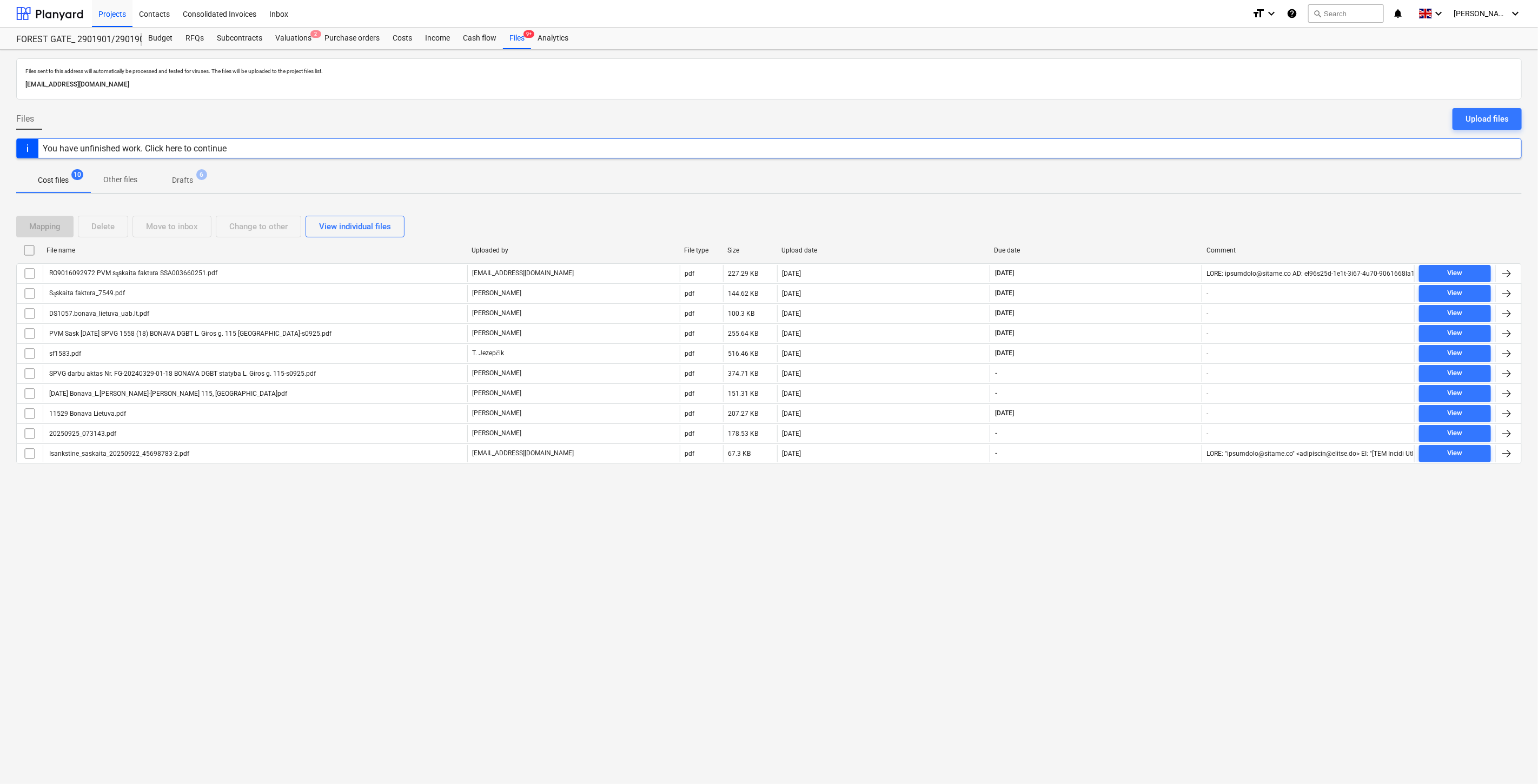
click at [1112, 217] on div "Mapping Delete Move to inbox Change to other View individual files" at bounding box center [769, 226] width 1506 height 21
click at [1120, 215] on div "Mapping Delete Move to inbox Change to other View individual files" at bounding box center [769, 226] width 1506 height 30
click at [1133, 210] on div "Mapping Delete Move to inbox Change to other View individual files File name Up…" at bounding box center [769, 344] width 1506 height 283
click at [1156, 203] on div "Mapping Delete Move to inbox Change to other View individual files File name Up…" at bounding box center [769, 344] width 1506 height 283
click at [1154, 223] on div "Mapping Delete Move to inbox Change to other View individual files" at bounding box center [769, 226] width 1506 height 21
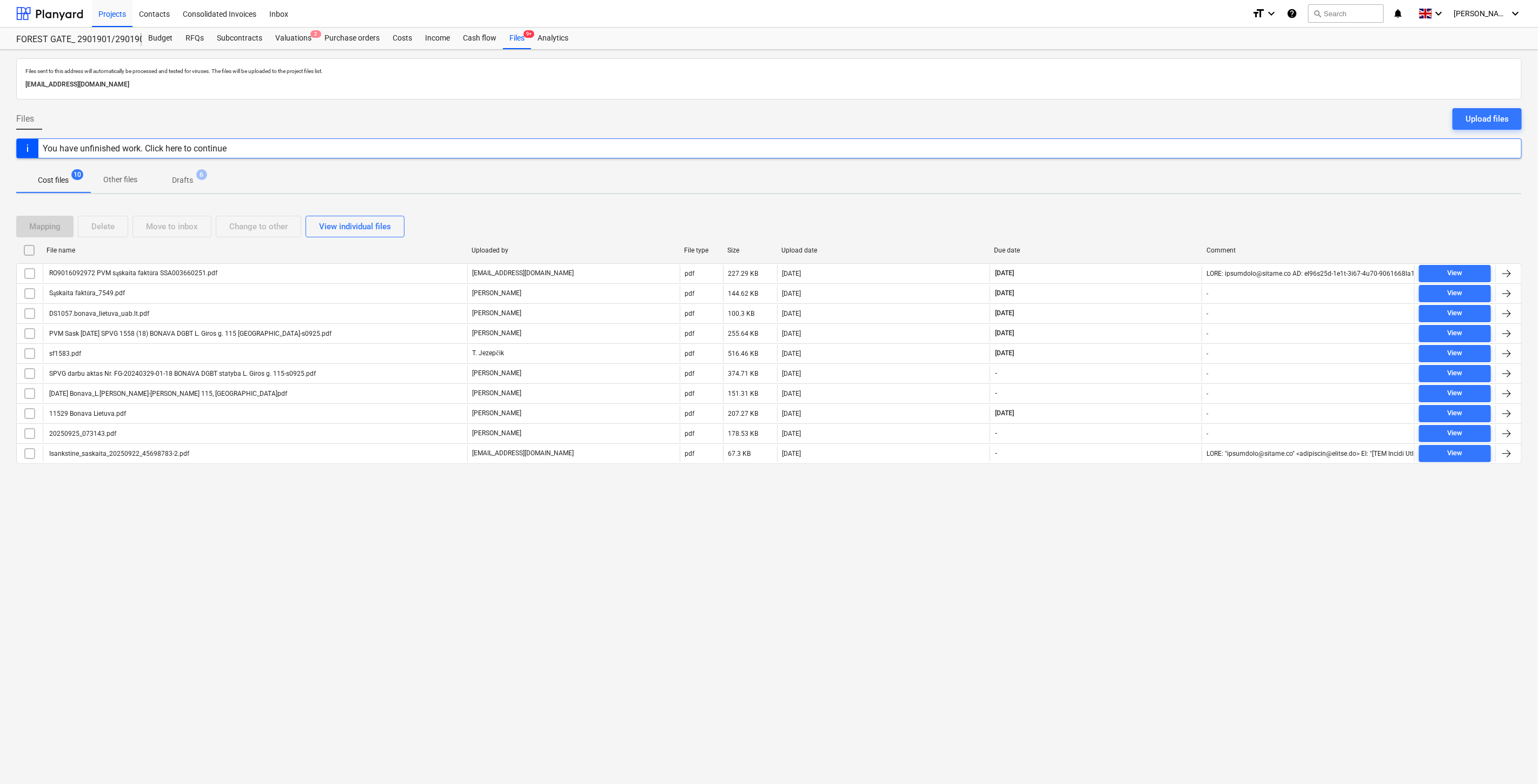
click at [1171, 207] on div "Mapping Delete Move to inbox Change to other View individual files File name Up…" at bounding box center [769, 344] width 1506 height 283
click at [1138, 208] on div "Mapping Delete Move to inbox Change to other View individual files File name Up…" at bounding box center [769, 344] width 1506 height 283
click at [1164, 196] on div "Files sent to this address will automatically be processed and tested for virus…" at bounding box center [769, 417] width 1538 height 734
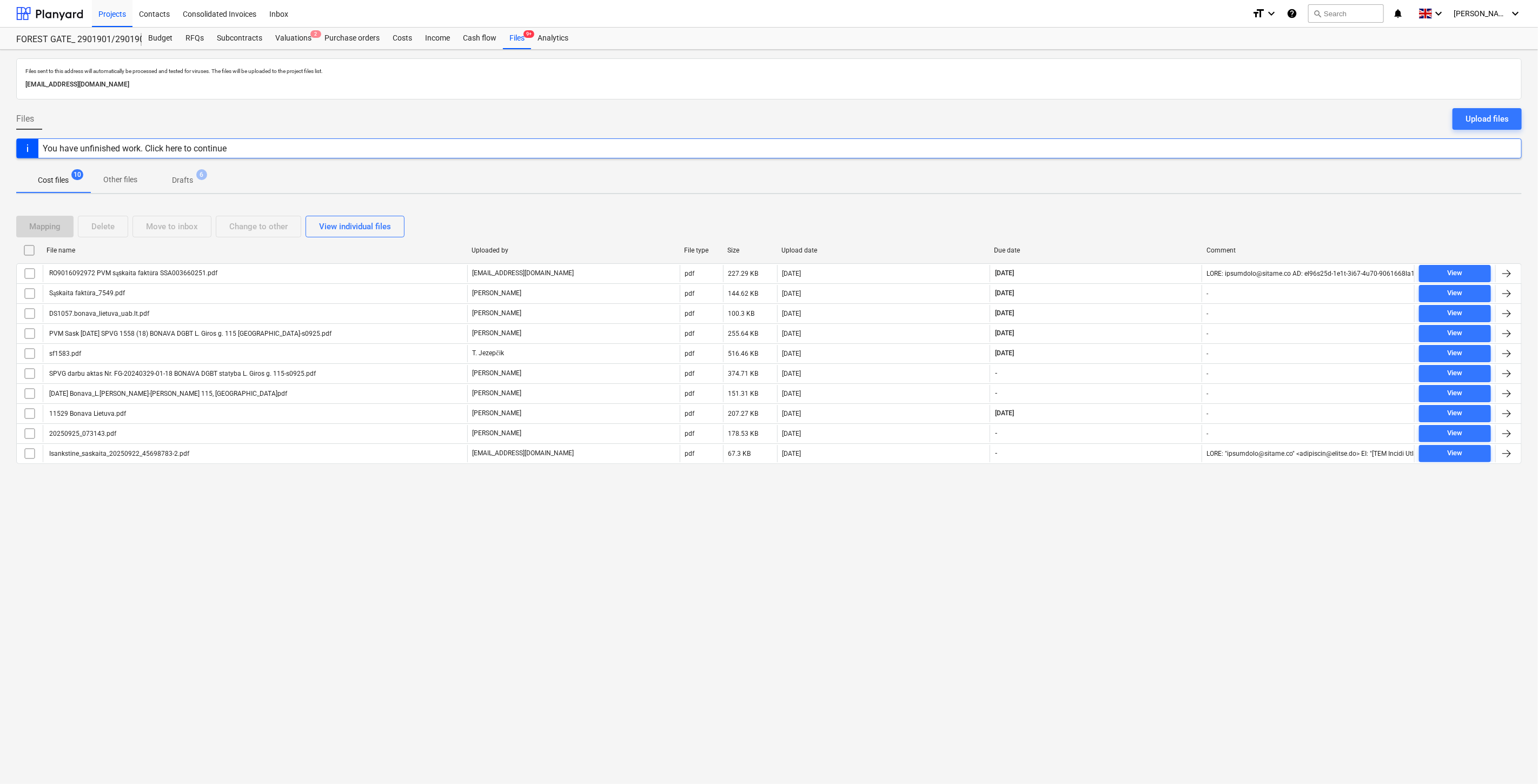
click at [1164, 196] on div "Files sent to this address will automatically be processed and tested for virus…" at bounding box center [769, 417] width 1538 height 734
drag, startPoint x: 1099, startPoint y: 233, endPoint x: 1120, endPoint y: 222, distance: 23.7
click at [1102, 231] on div "Mapping Delete Move to inbox Change to other View individual files" at bounding box center [769, 226] width 1506 height 21
click at [1134, 216] on div "Mapping Delete Move to inbox Change to other View individual files" at bounding box center [769, 226] width 1506 height 21
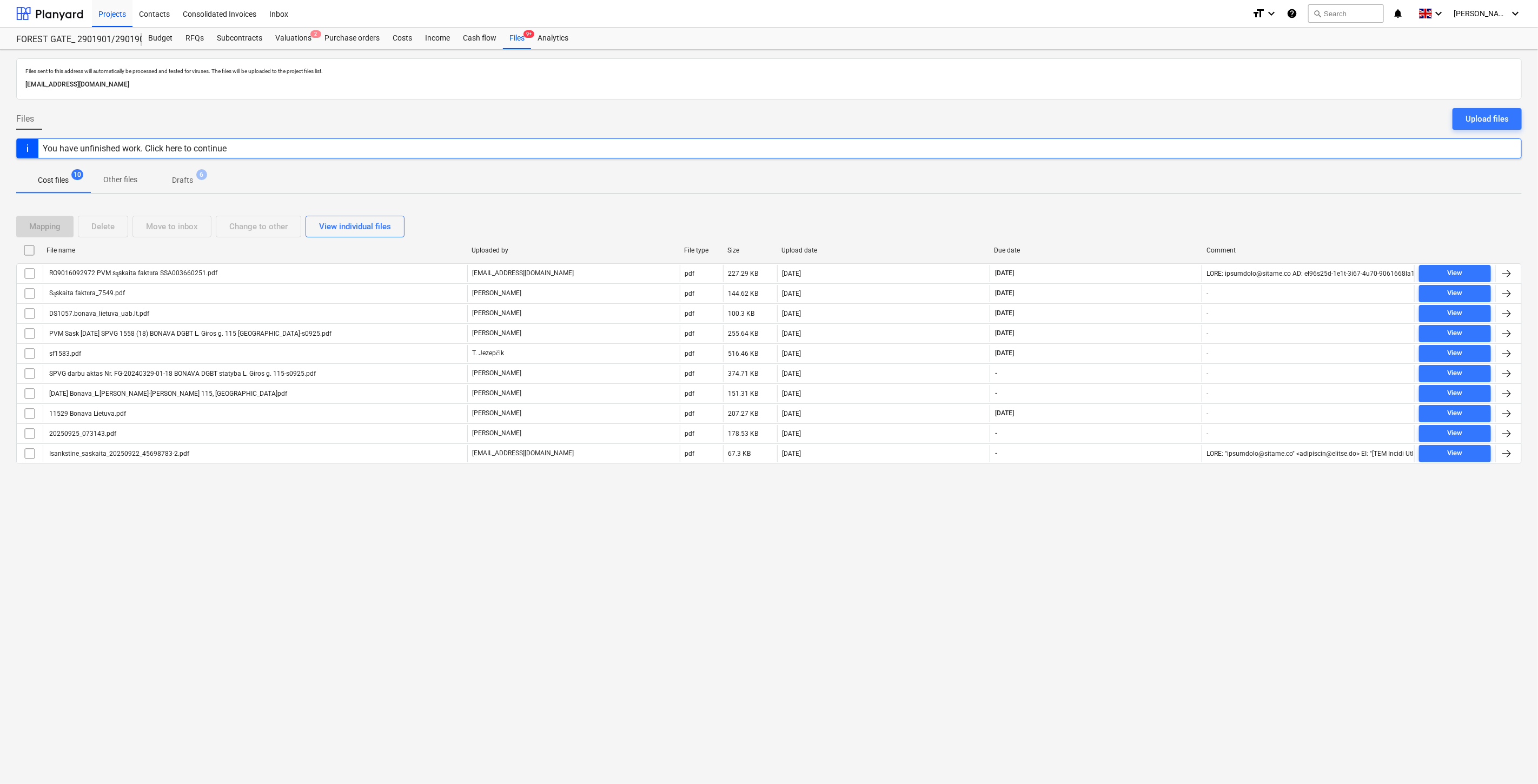
click at [1142, 216] on div "Mapping Delete Move to inbox Change to other View individual files" at bounding box center [769, 226] width 1506 height 21
click at [1167, 206] on div "Mapping Delete Move to inbox Change to other View individual files File name Up…" at bounding box center [769, 344] width 1506 height 283
click at [62, 18] on div at bounding box center [50, 13] width 67 height 27
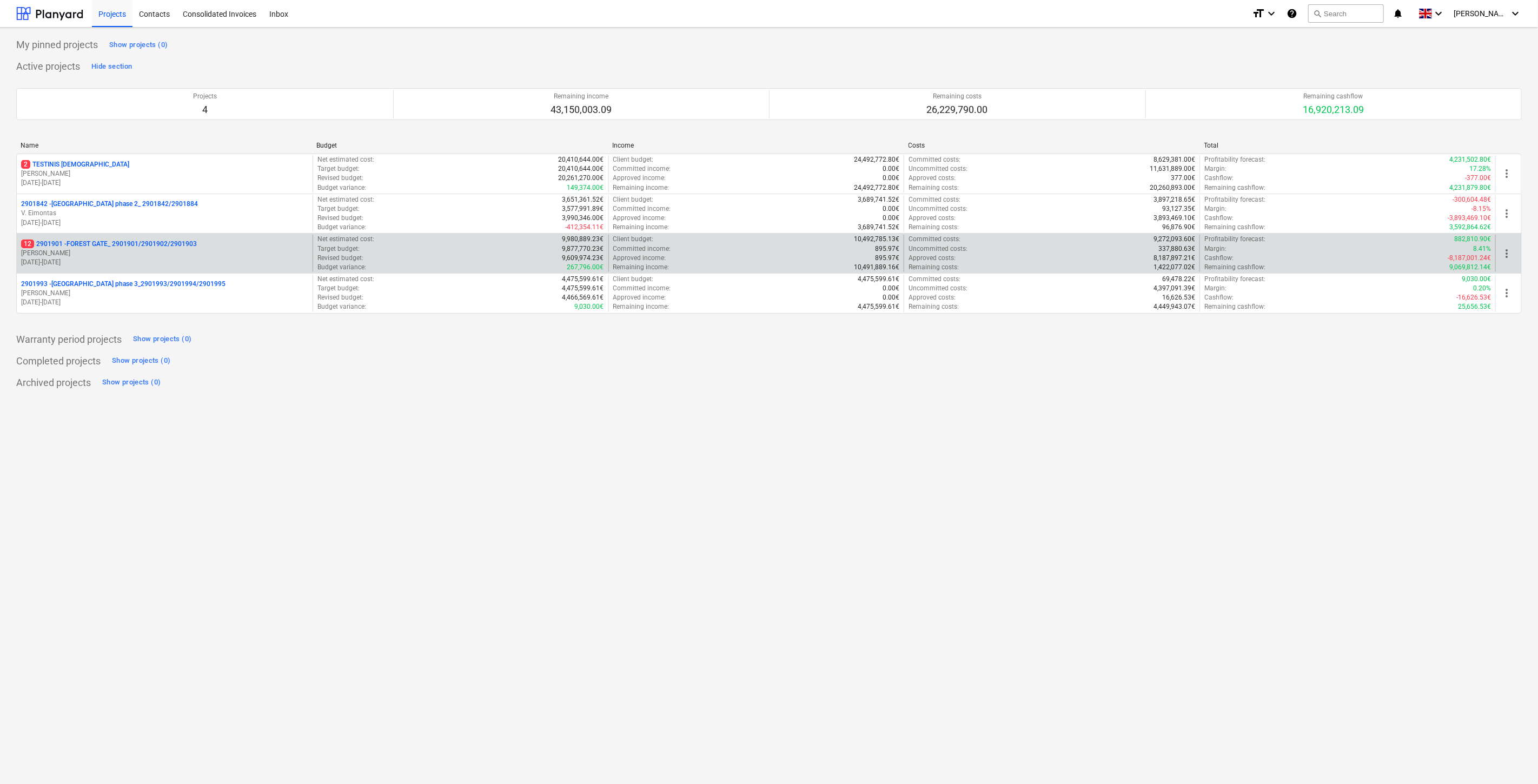
click at [68, 255] on p "[PERSON_NAME]" at bounding box center [165, 254] width 287 height 9
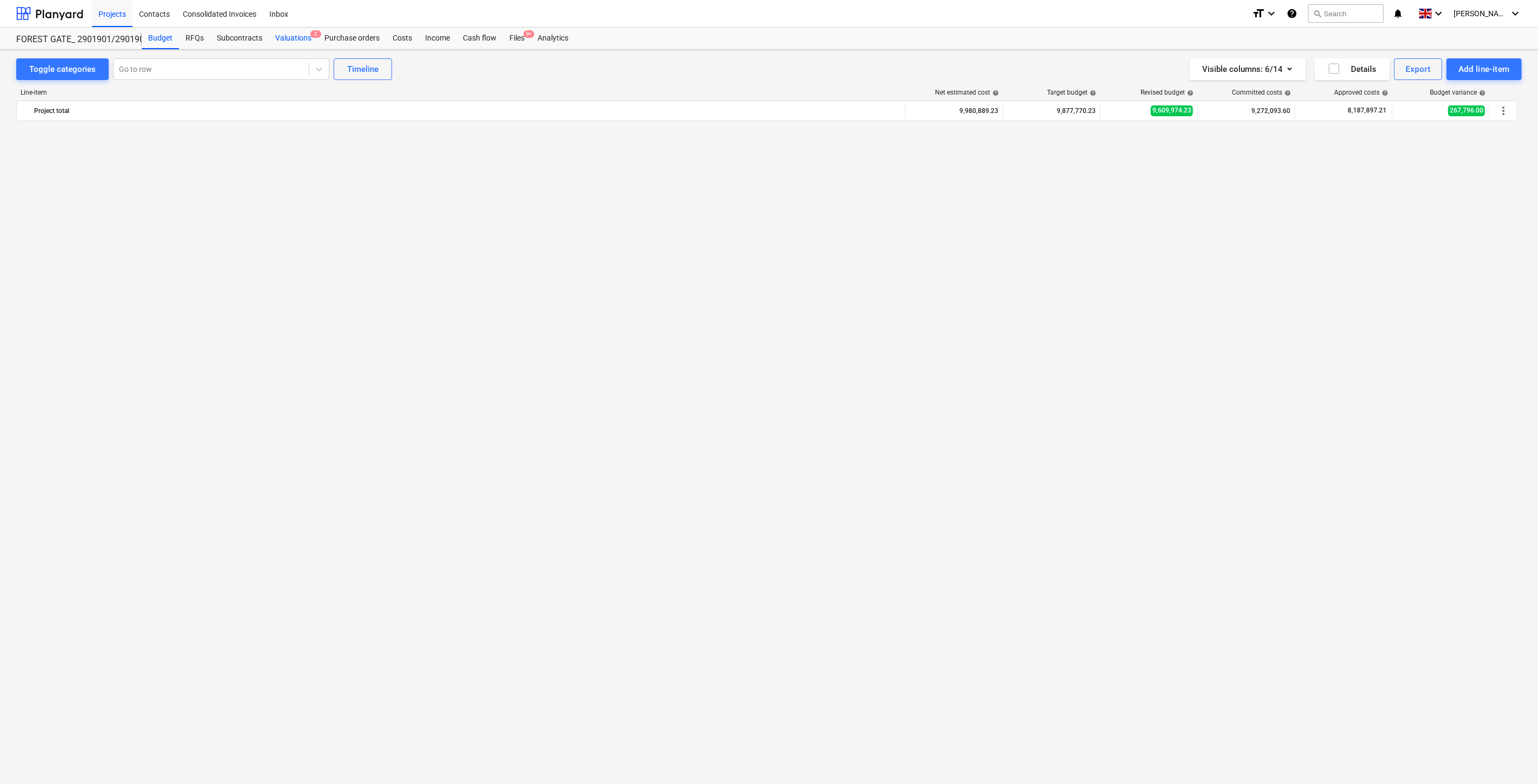
scroll to position [3355, 0]
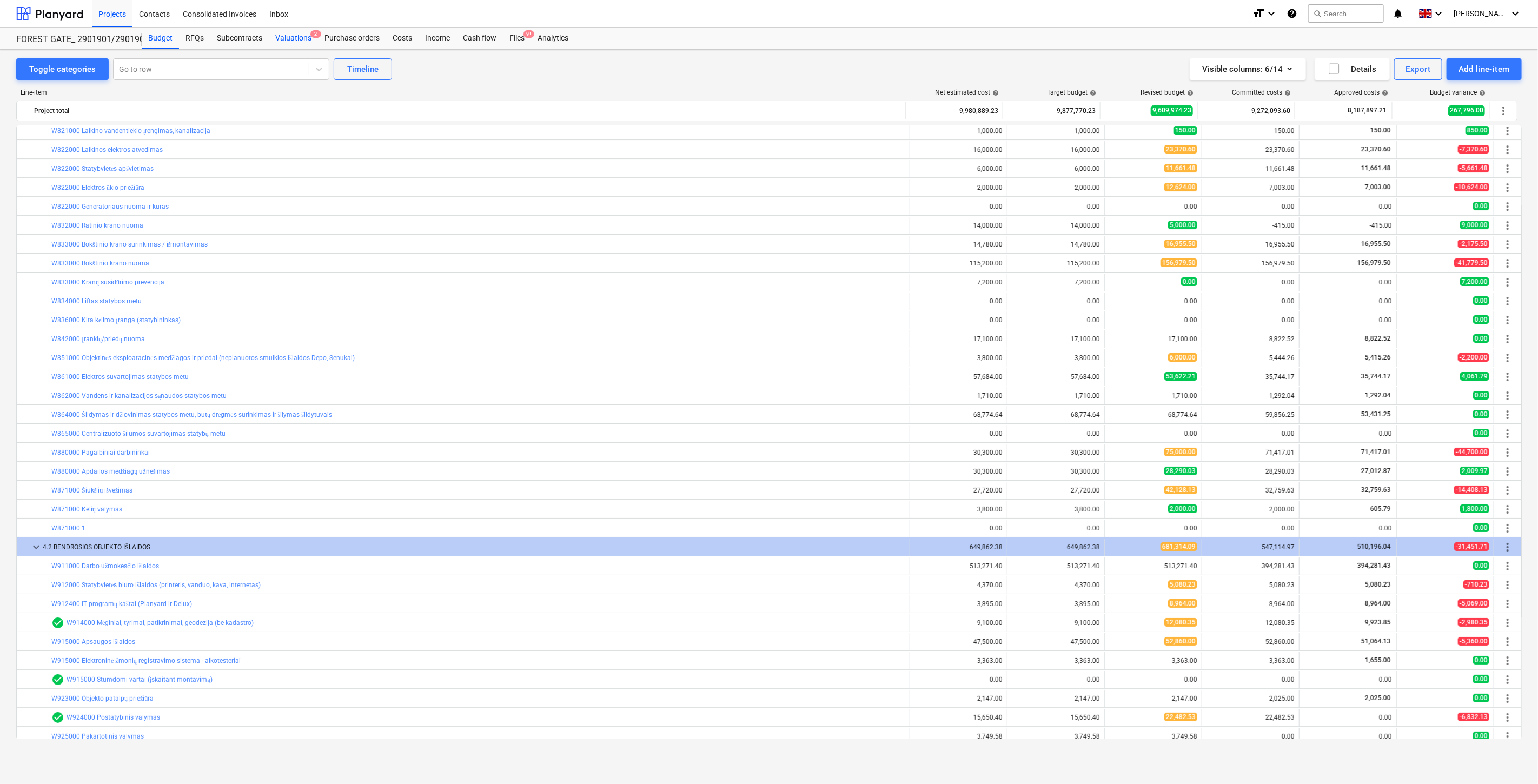
click at [314, 39] on div "Valuations 2" at bounding box center [293, 38] width 49 height 21
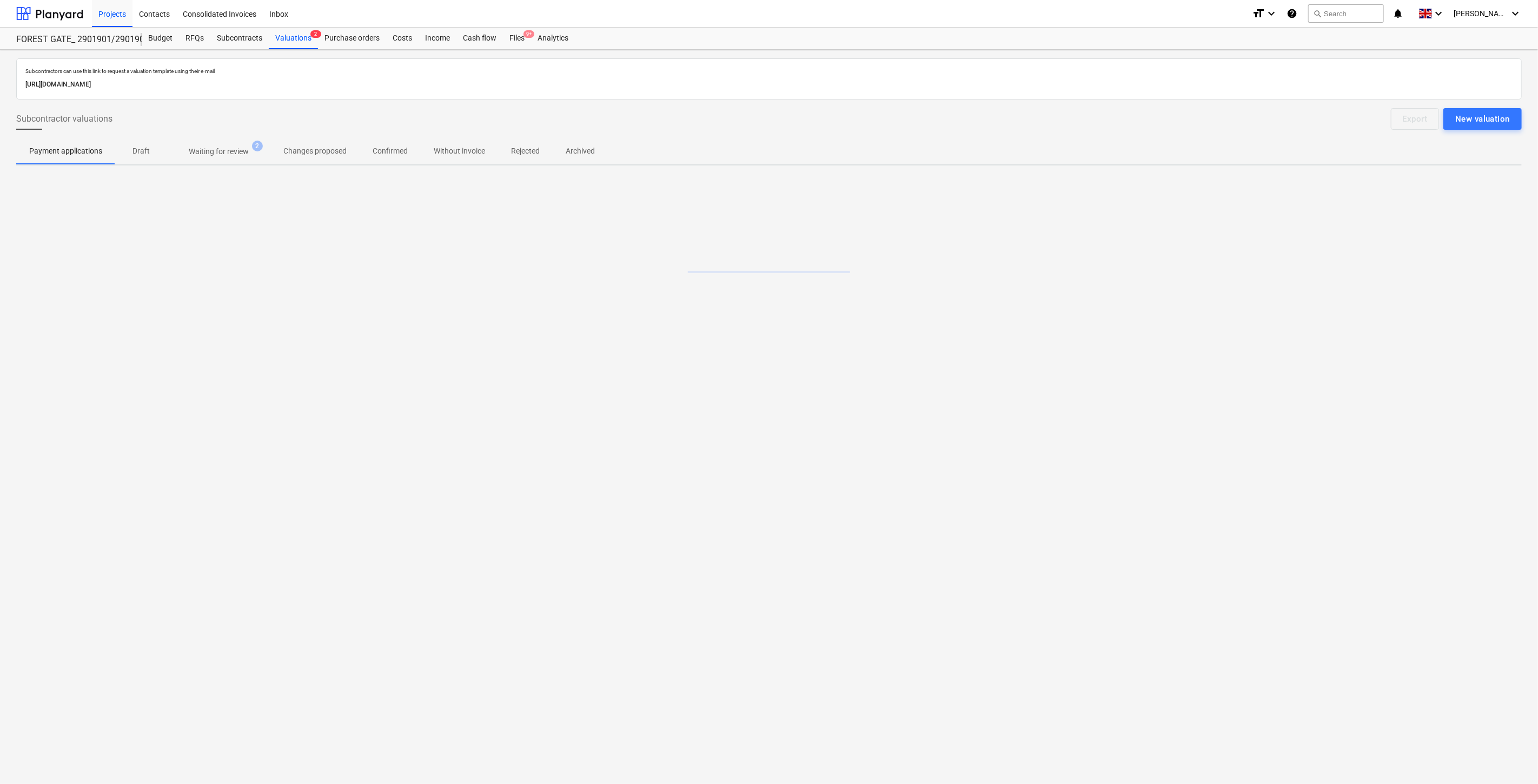
click at [252, 153] on span "Waiting for review 2" at bounding box center [218, 152] width 77 height 12
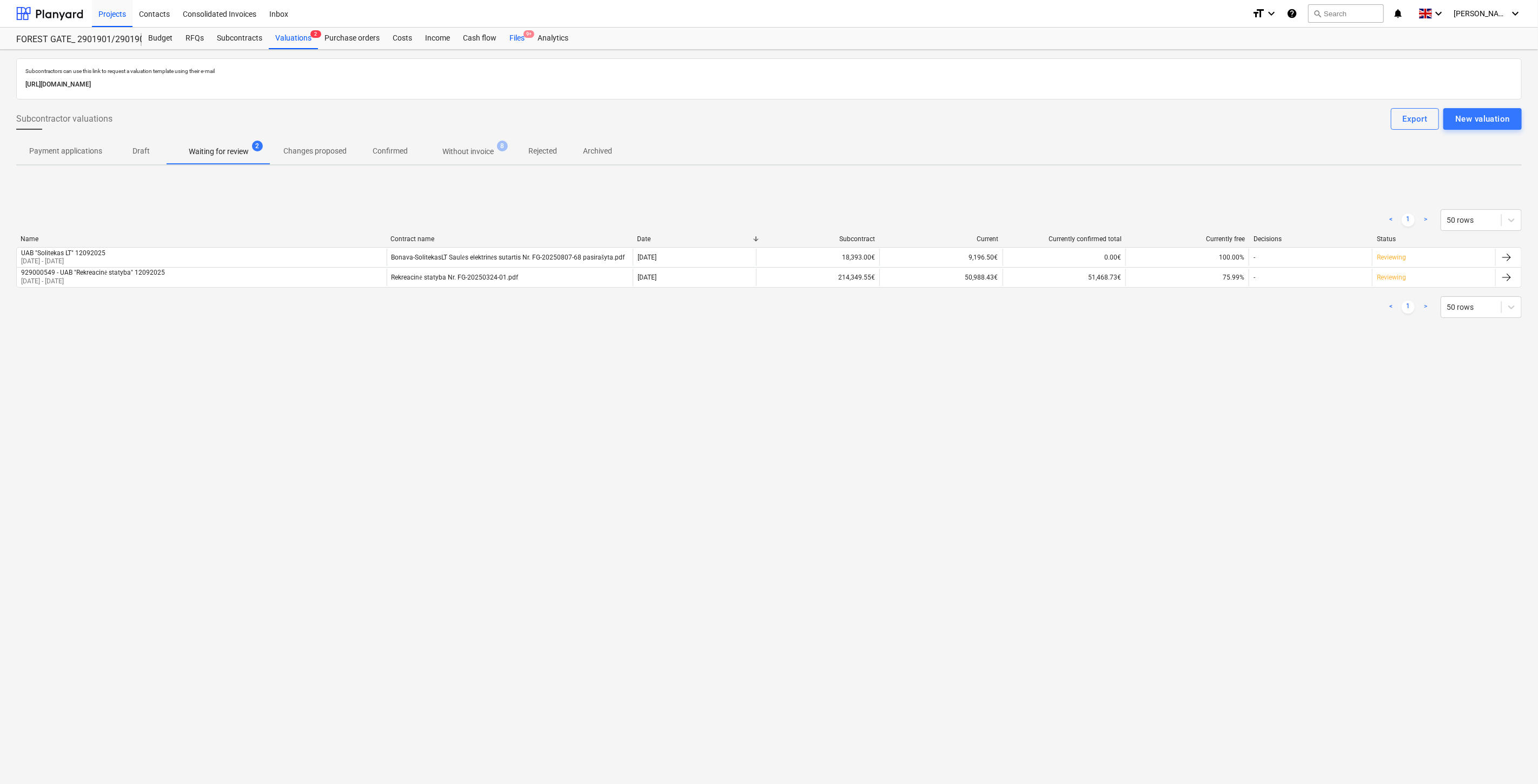
click at [516, 38] on div "Files 9+" at bounding box center [517, 38] width 28 height 21
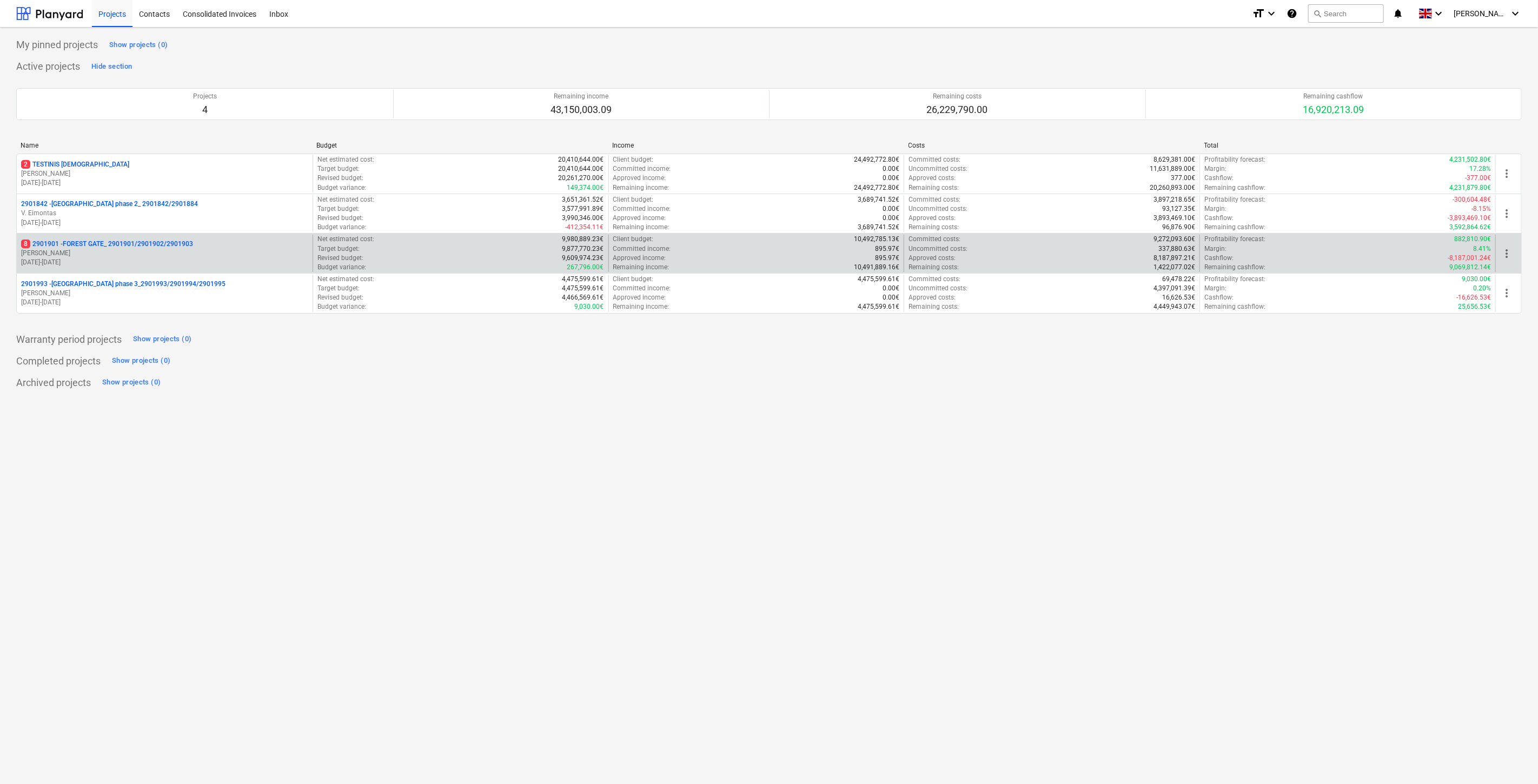
click at [206, 255] on p "[PERSON_NAME]" at bounding box center [165, 254] width 287 height 9
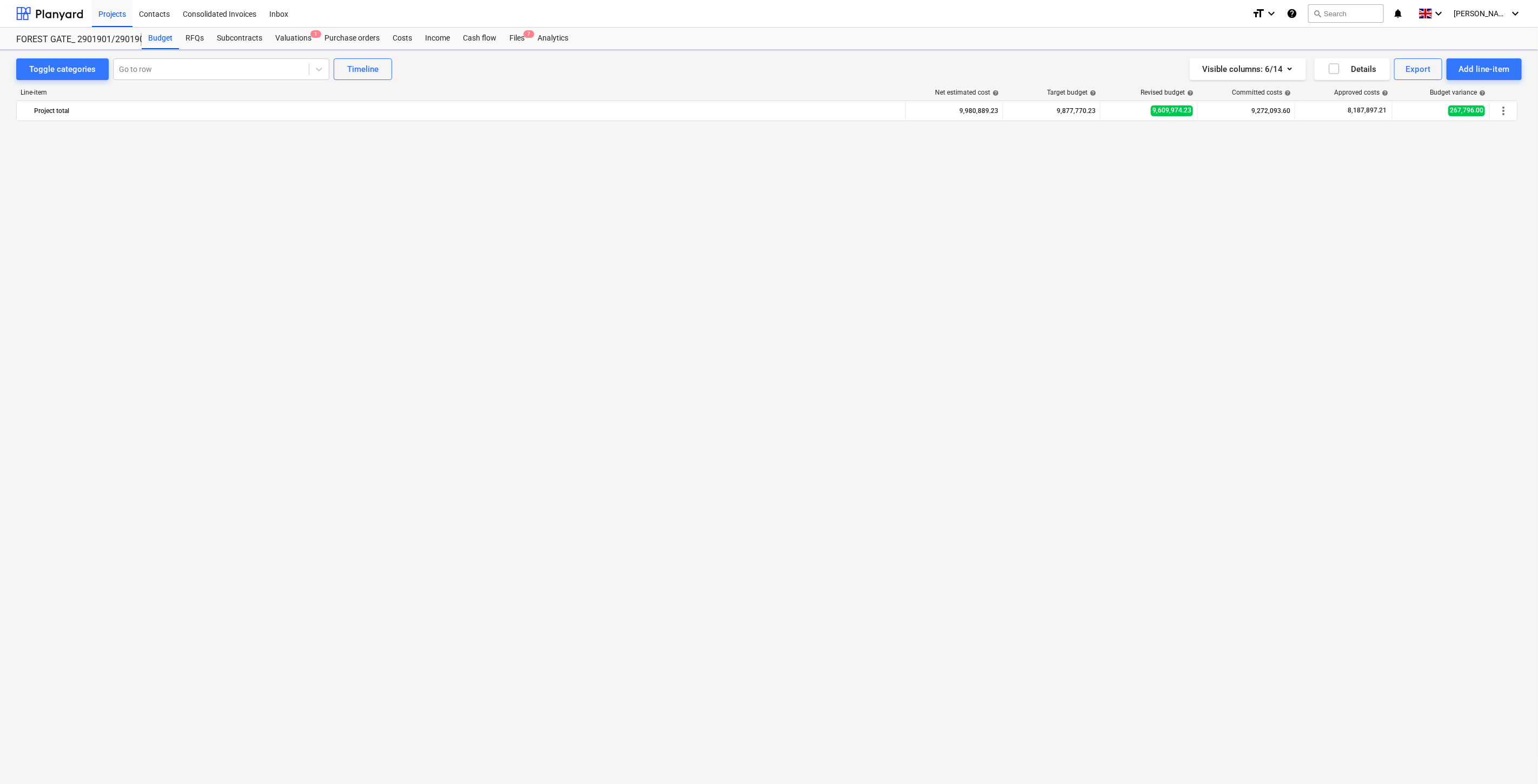
scroll to position [3355, 0]
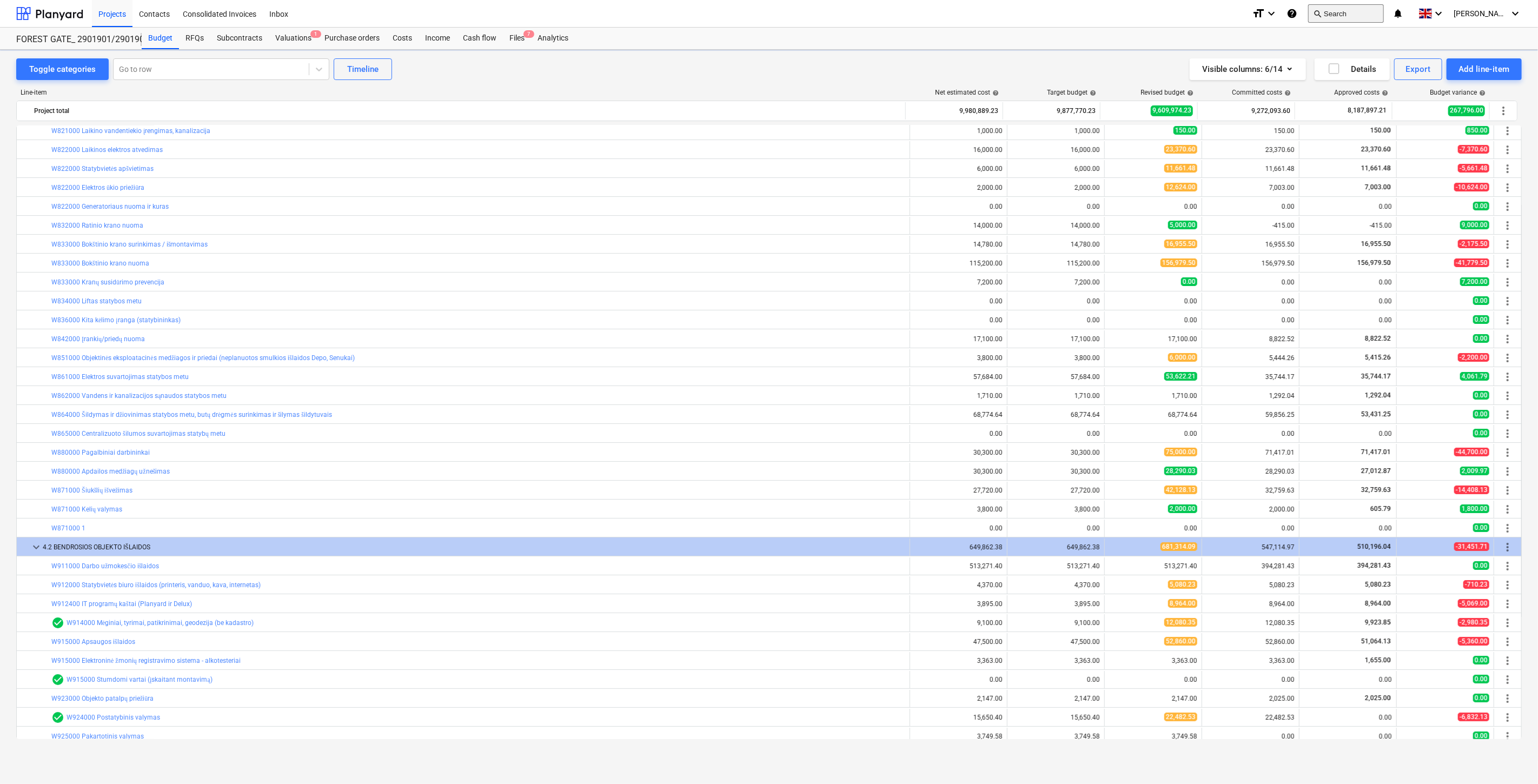
click at [1354, 13] on button "search Search" at bounding box center [1346, 13] width 75 height 19
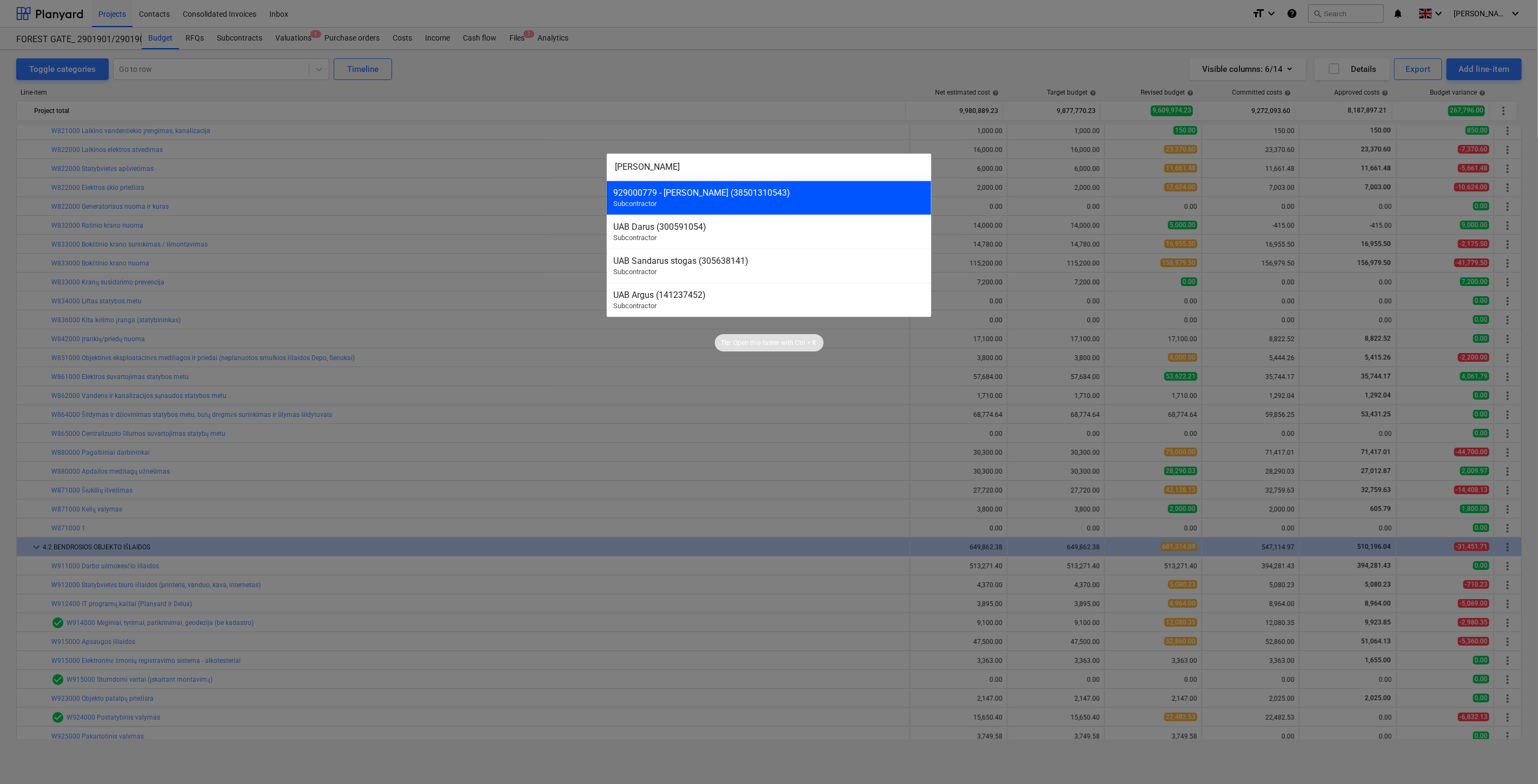
type input "[PERSON_NAME]"
click at [759, 207] on div "929000779 - Darius Šalkauskas (38501310543) Subcontractor" at bounding box center [769, 198] width 325 height 34
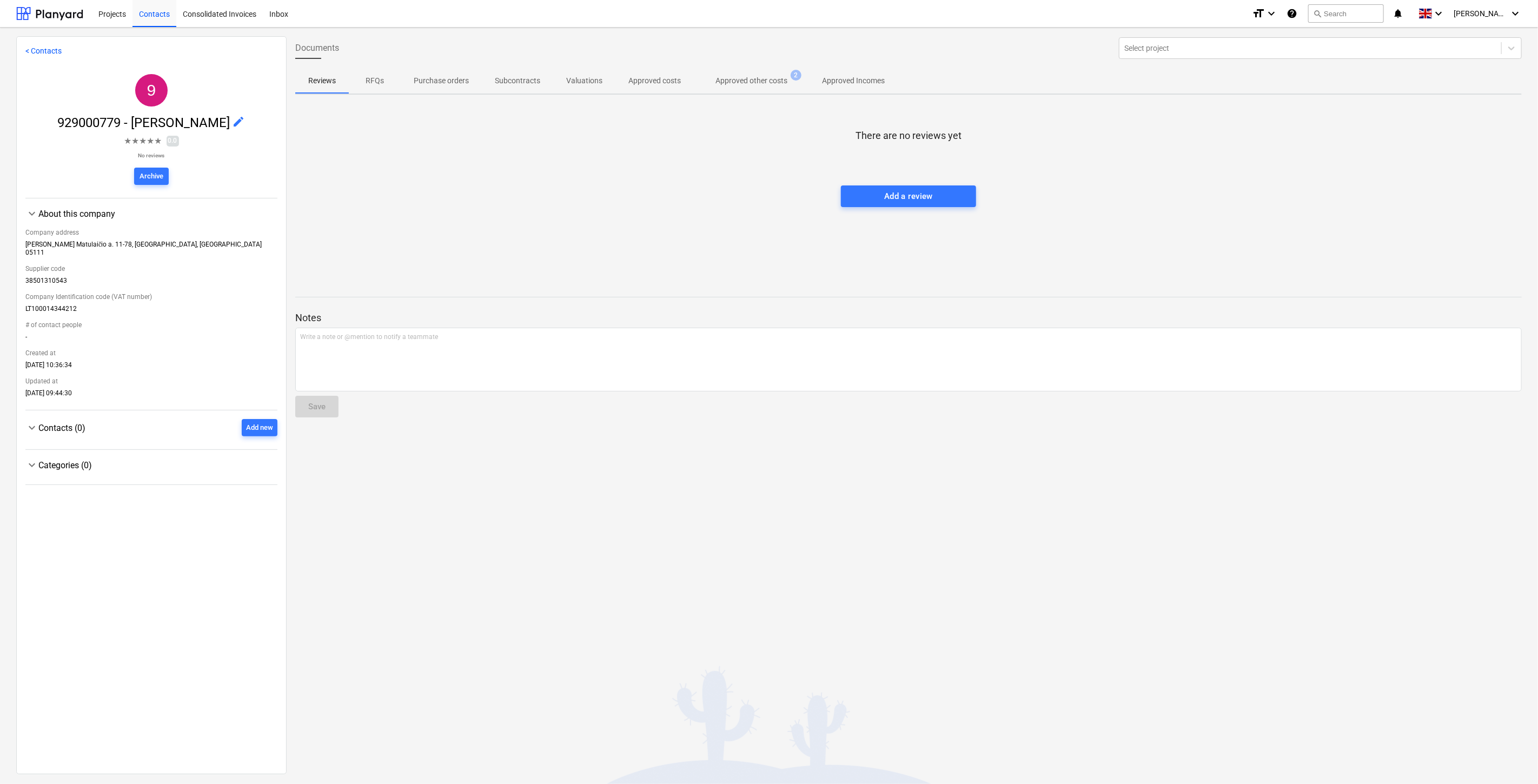
click at [769, 68] on button "Approved other costs 2" at bounding box center [751, 80] width 115 height 26
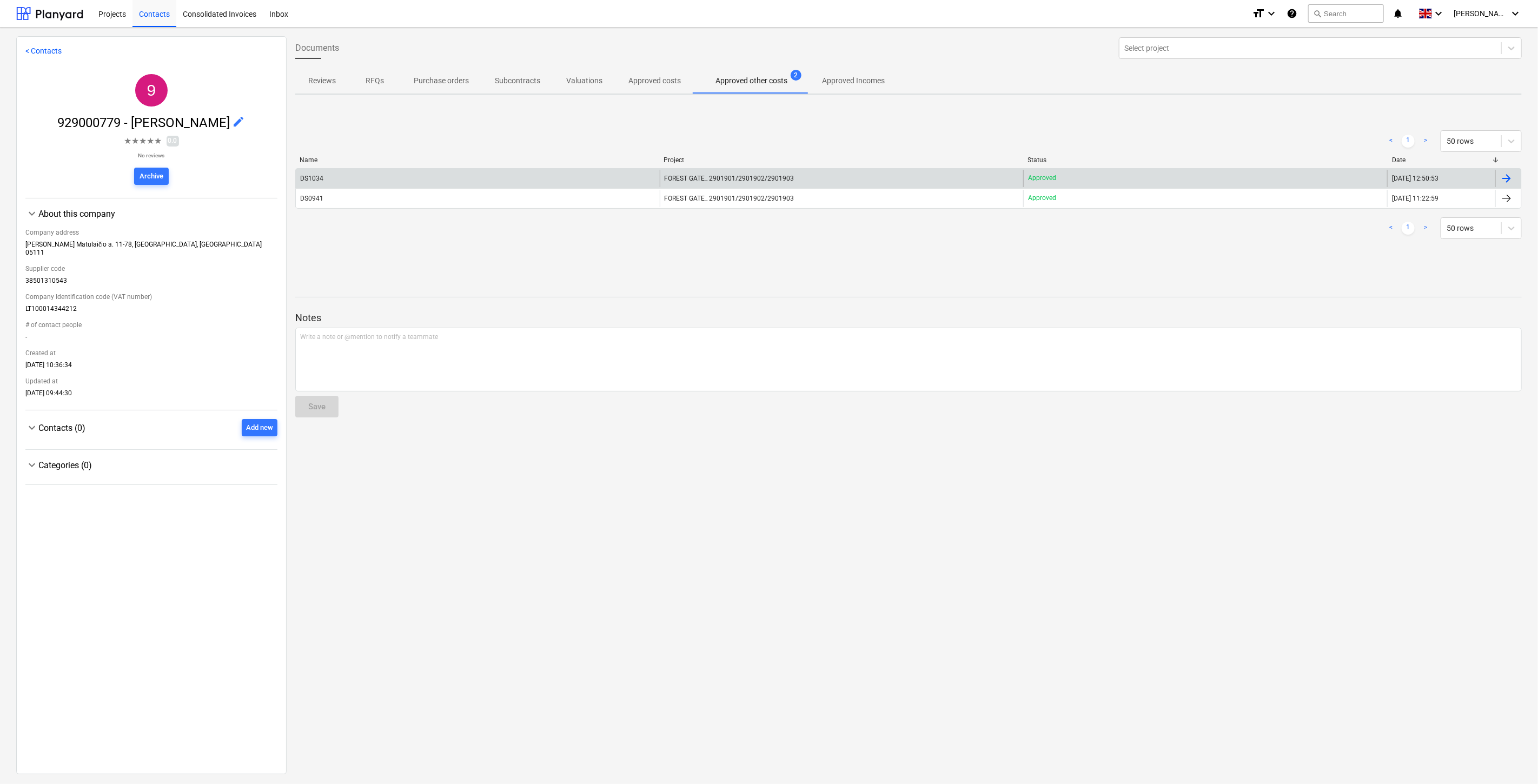
click at [581, 174] on div "DS1034" at bounding box center [478, 178] width 364 height 18
